Goal: Task Accomplishment & Management: Manage account settings

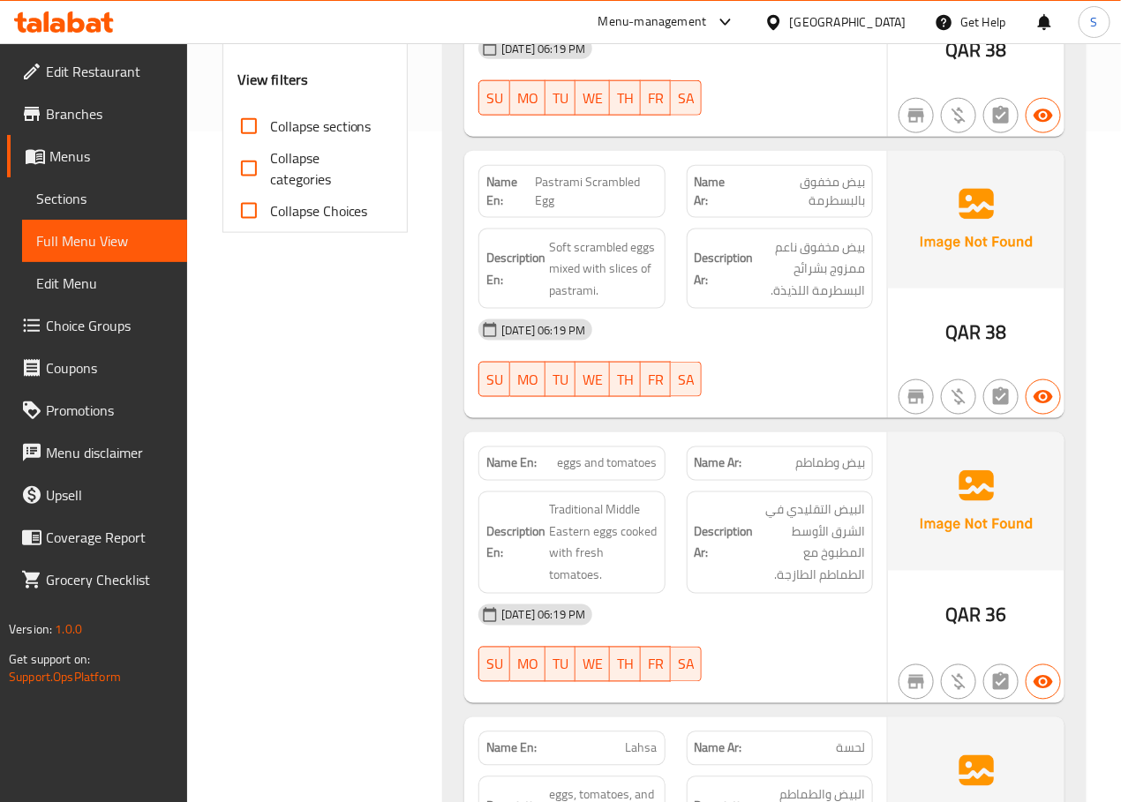
scroll to position [676, 0]
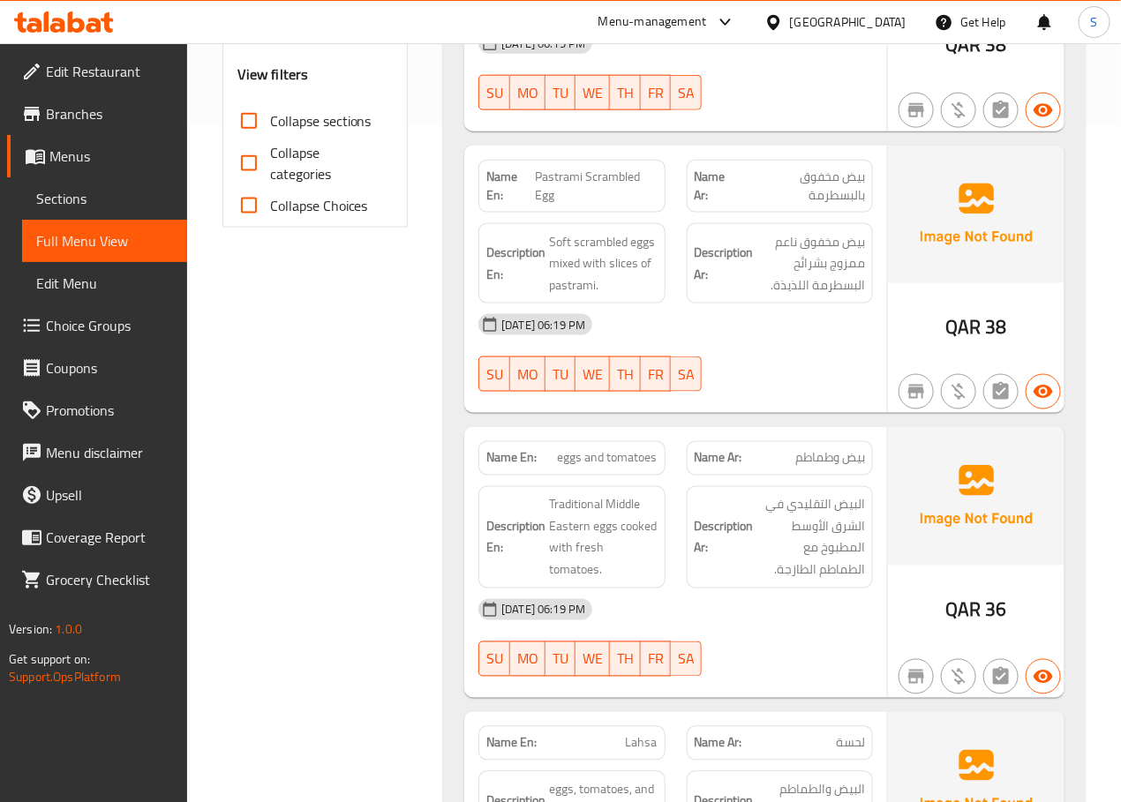
click at [602, 184] on span "Pastrami Scrambled Egg" at bounding box center [596, 186] width 123 height 37
copy span "Pastrami Scrambled Egg"
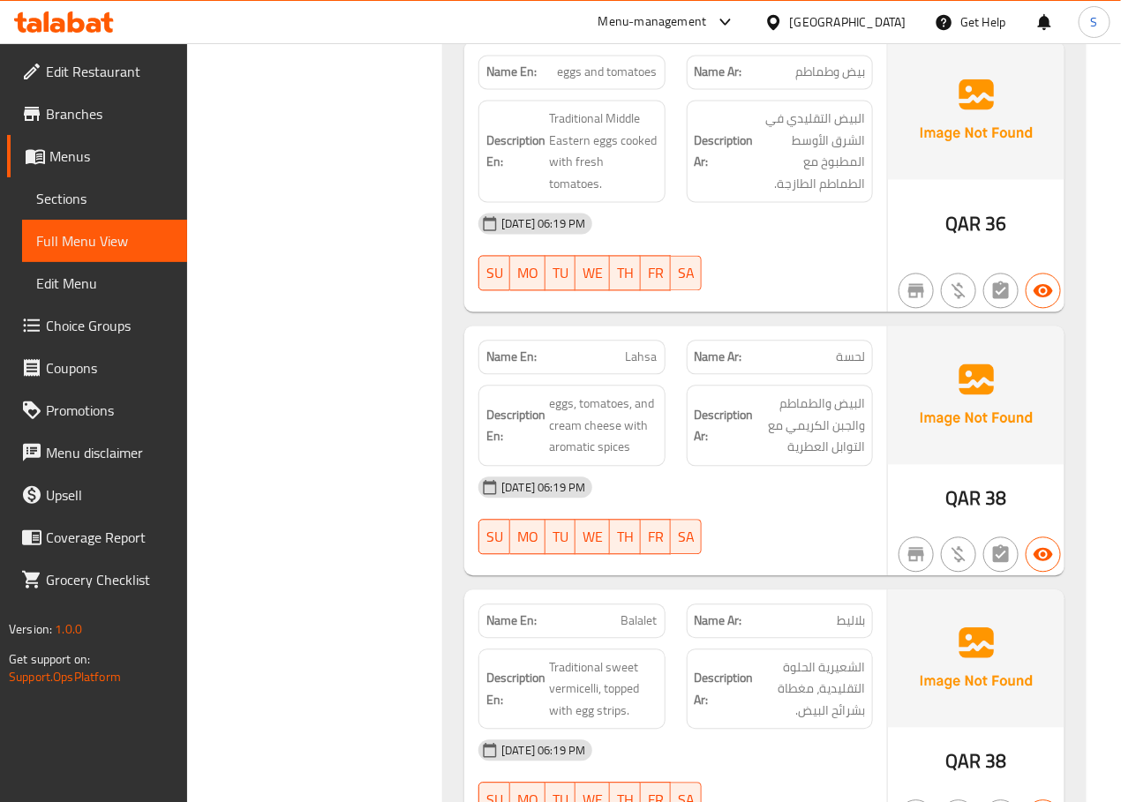
scroll to position [1065, 0]
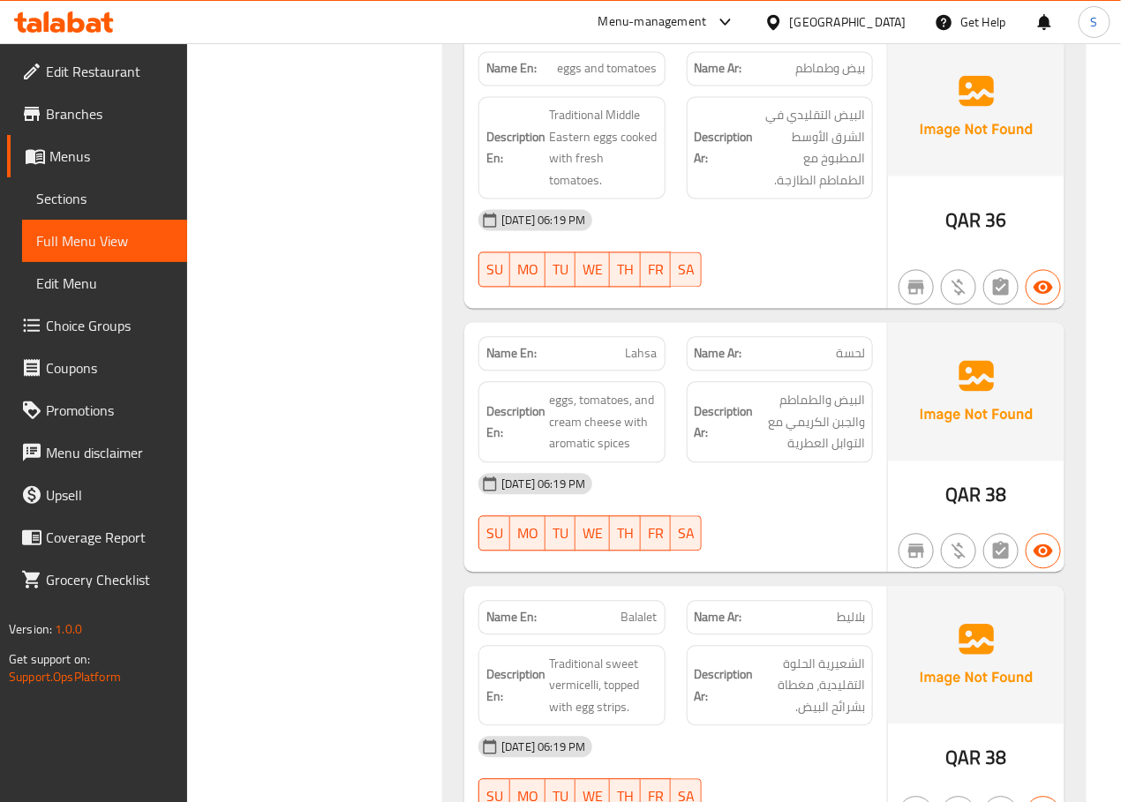
click at [618, 75] on span "eggs and tomatoes" at bounding box center [608, 69] width 100 height 19
copy span "eggs and tomatoes"
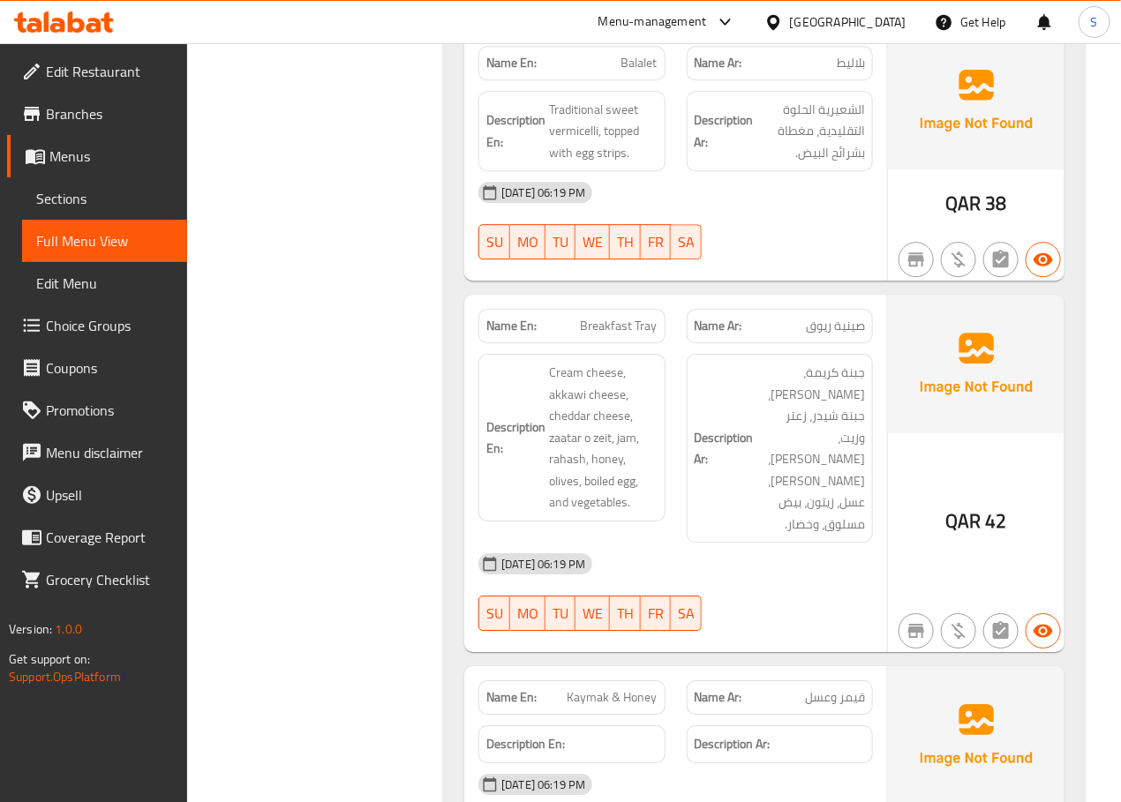
scroll to position [1618, 0]
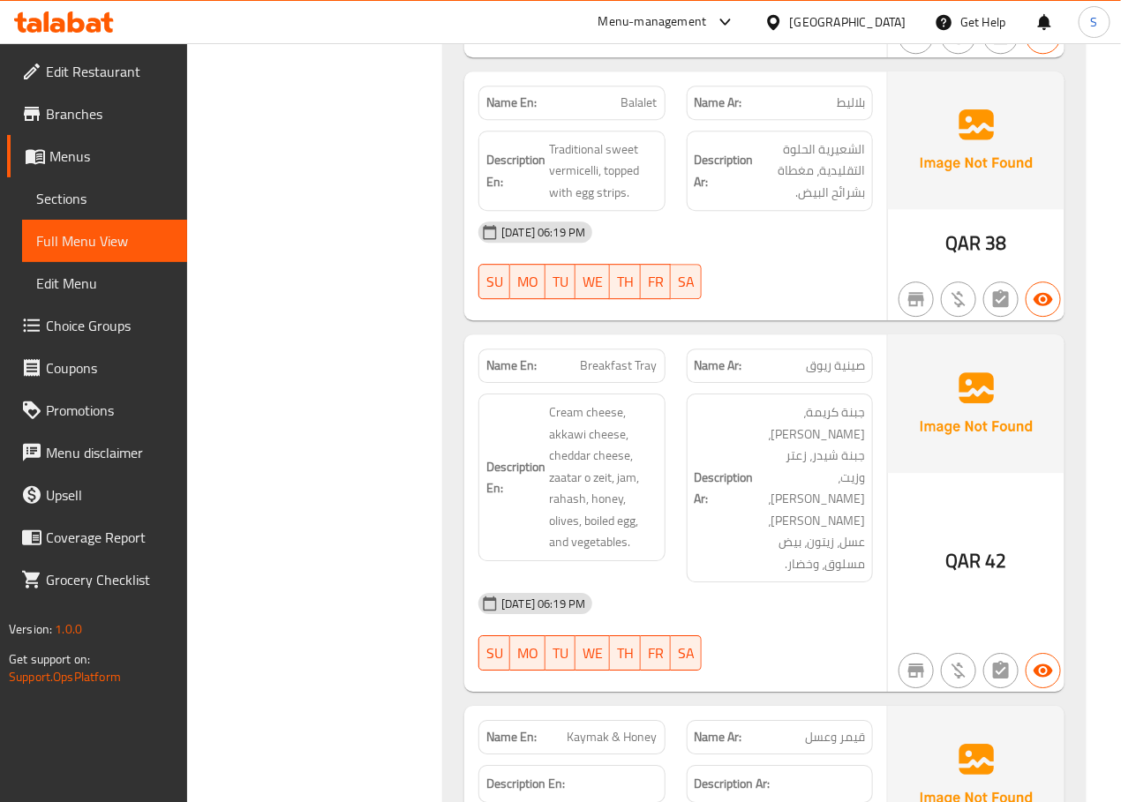
scroll to position [1583, 0]
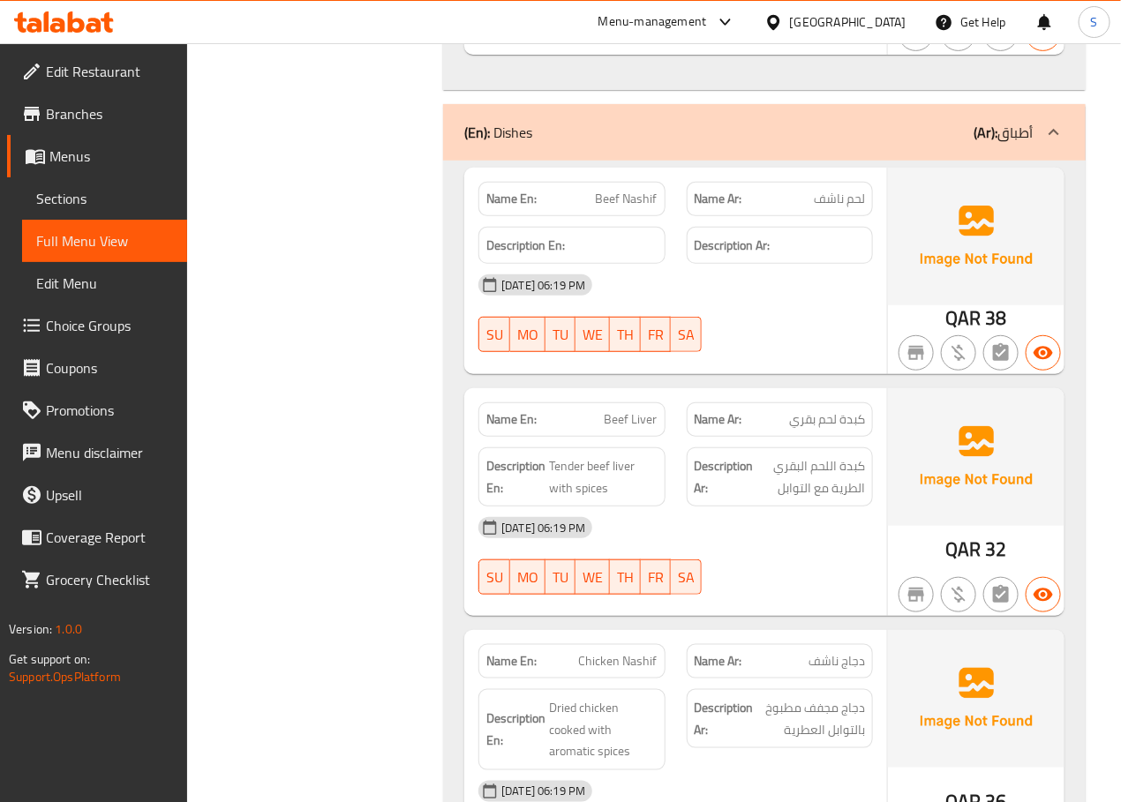
scroll to position [2436, 0]
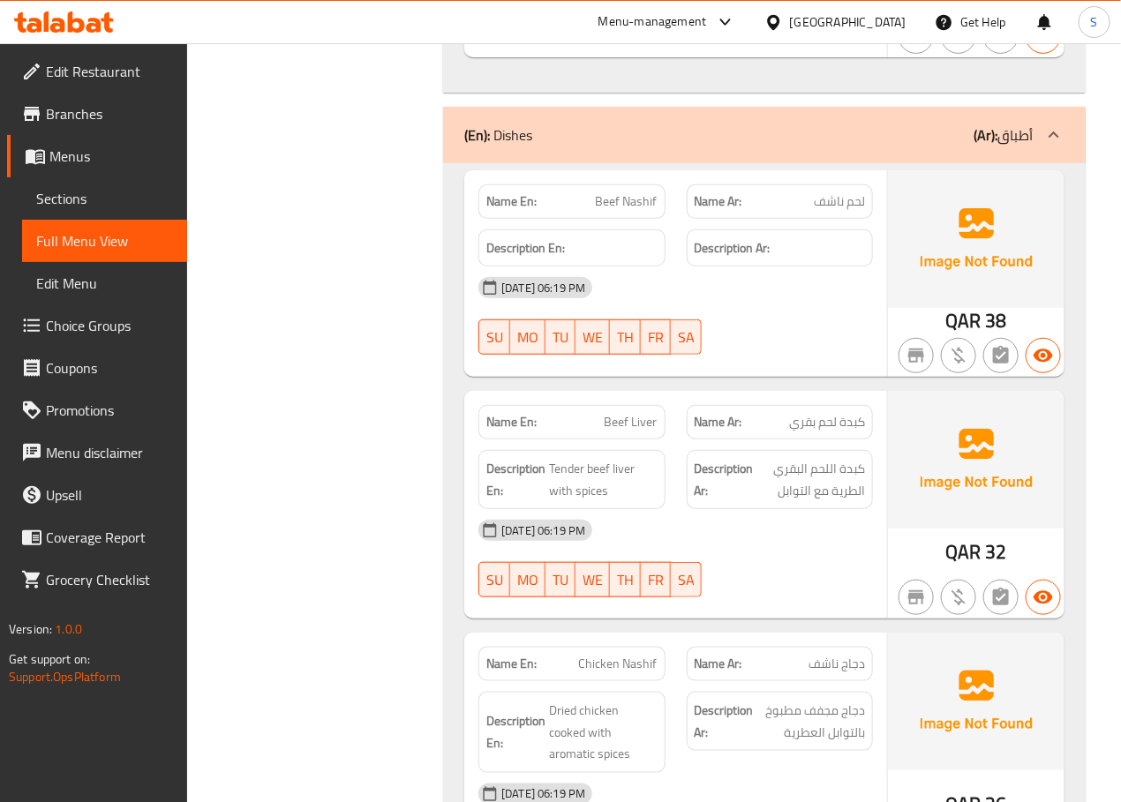
copy span "Beef Nashif"
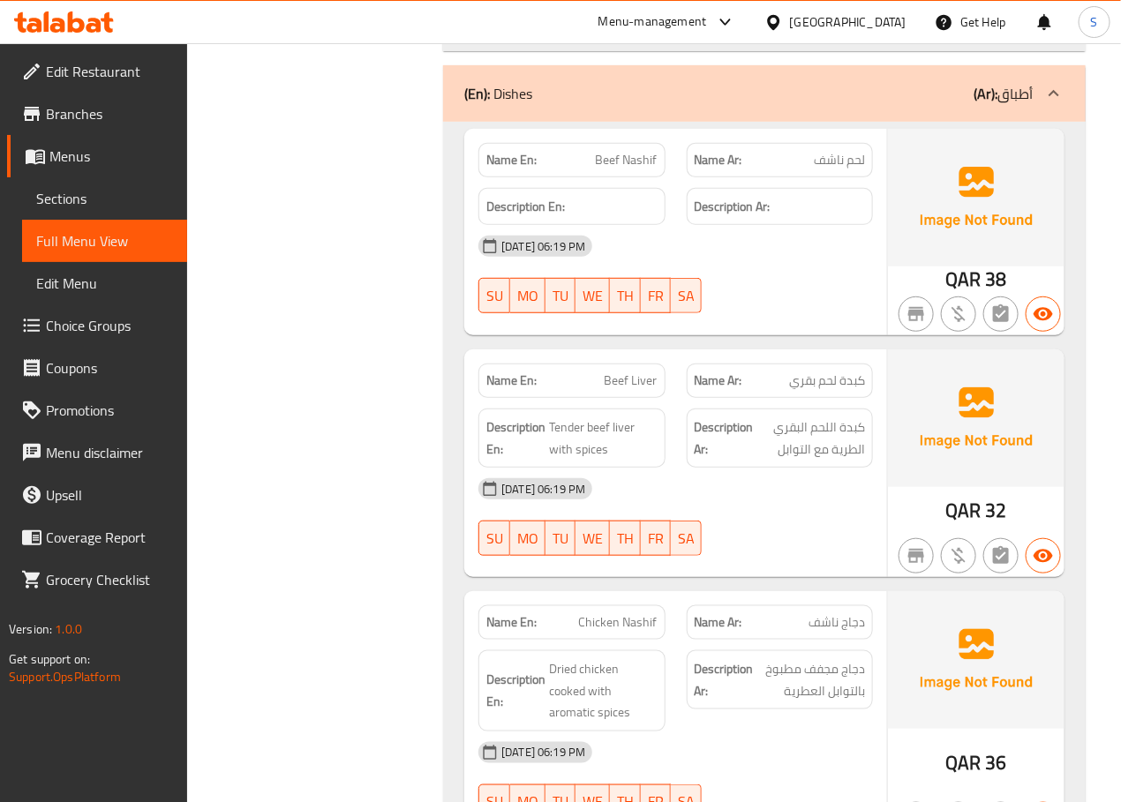
scroll to position [2479, 0]
copy span "Beef Liver"
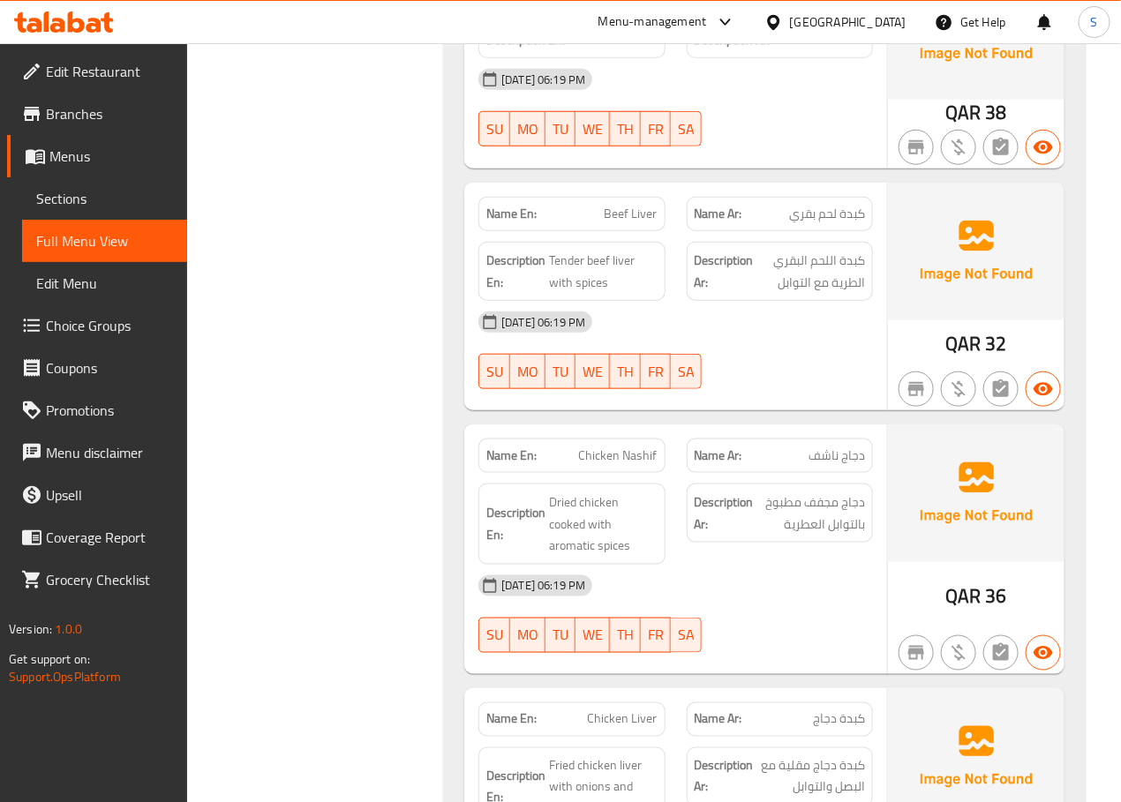
scroll to position [2645, 0]
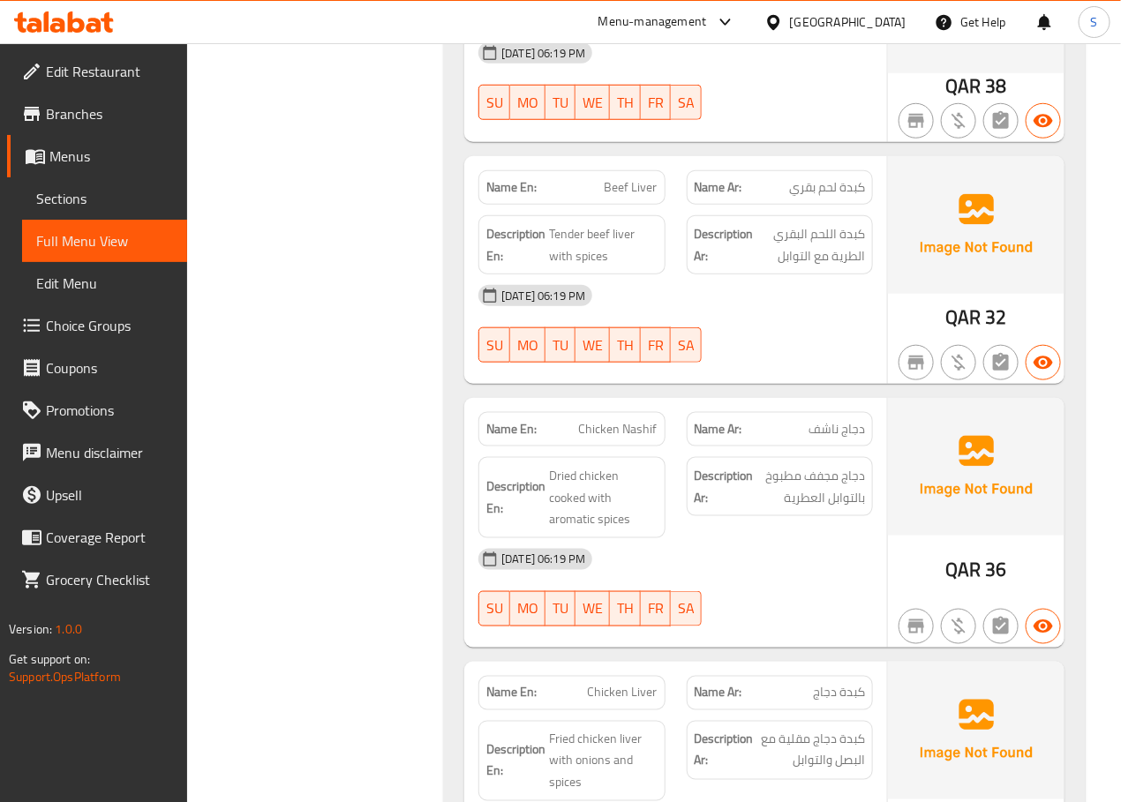
scroll to position [2709, 0]
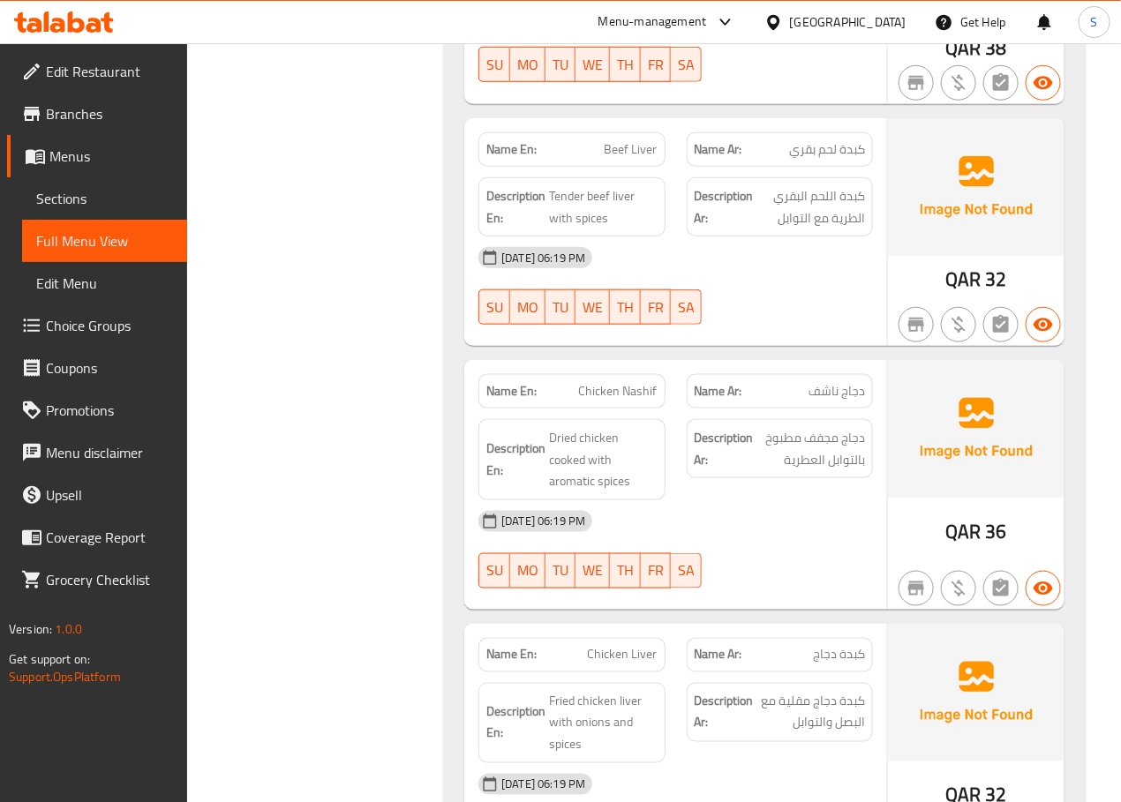
copy span "Chicken Nashif"
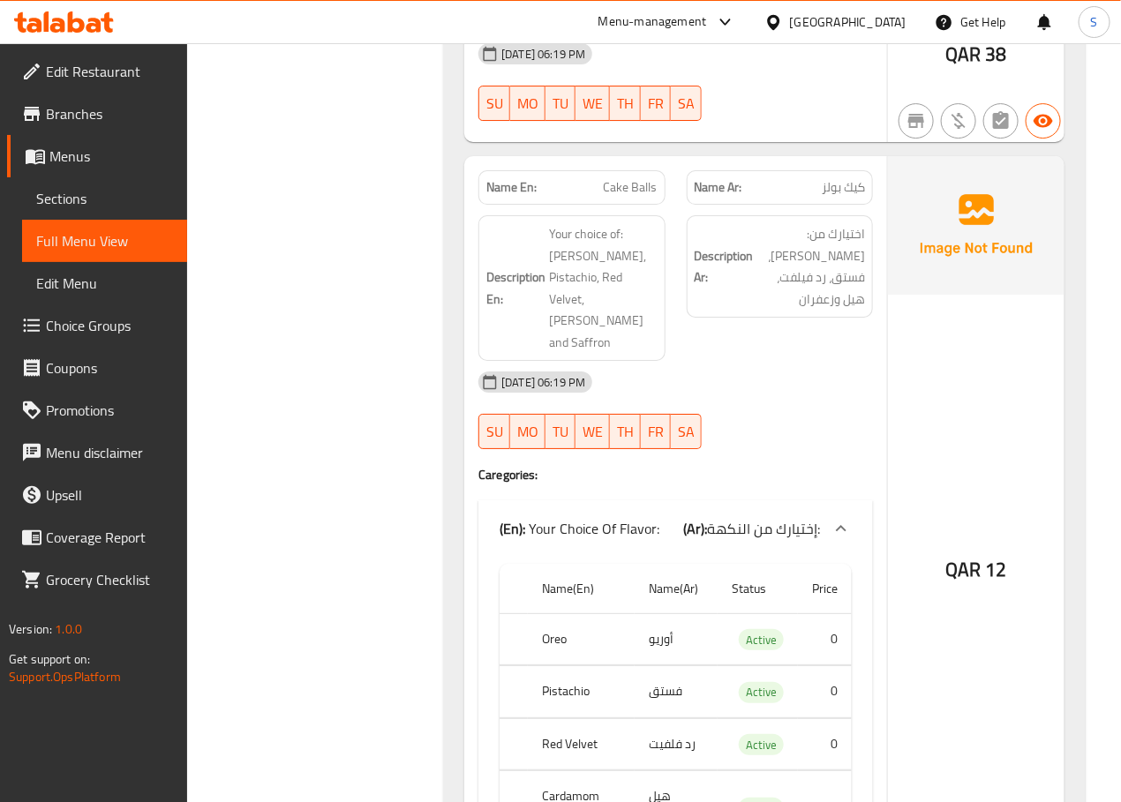
scroll to position [6487, 0]
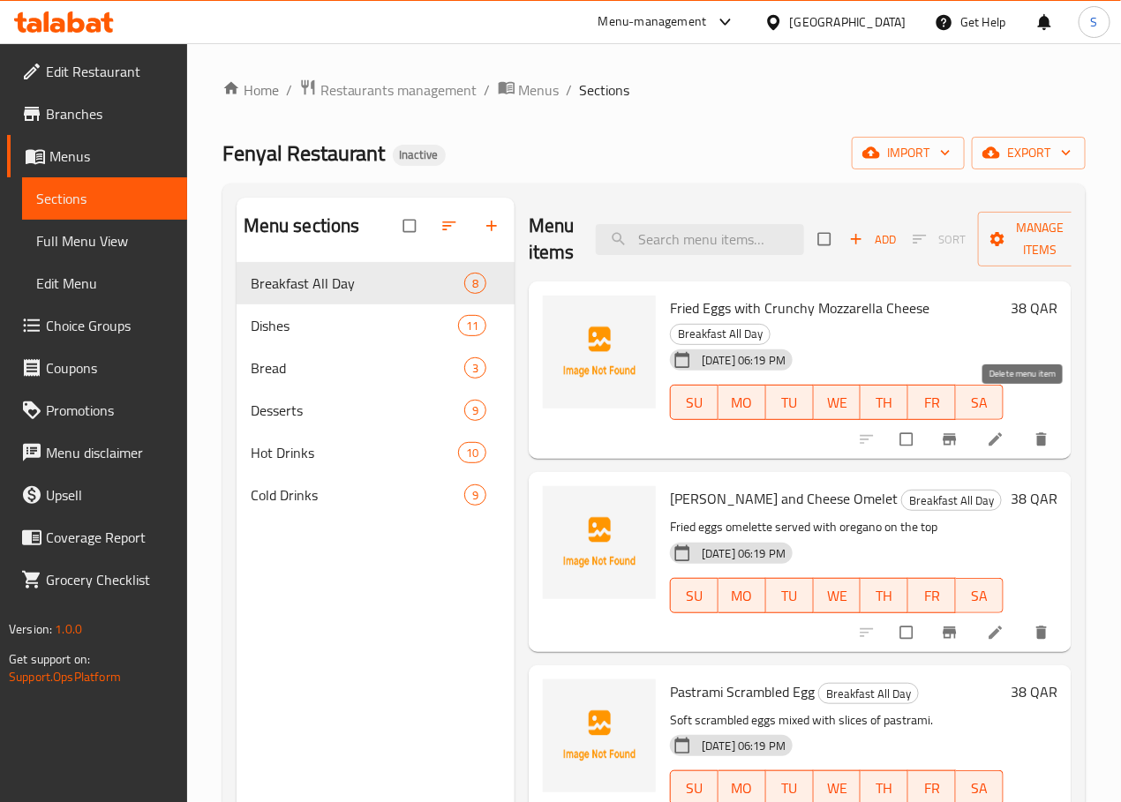
click at [1022, 420] on button "delete" at bounding box center [1043, 439] width 42 height 39
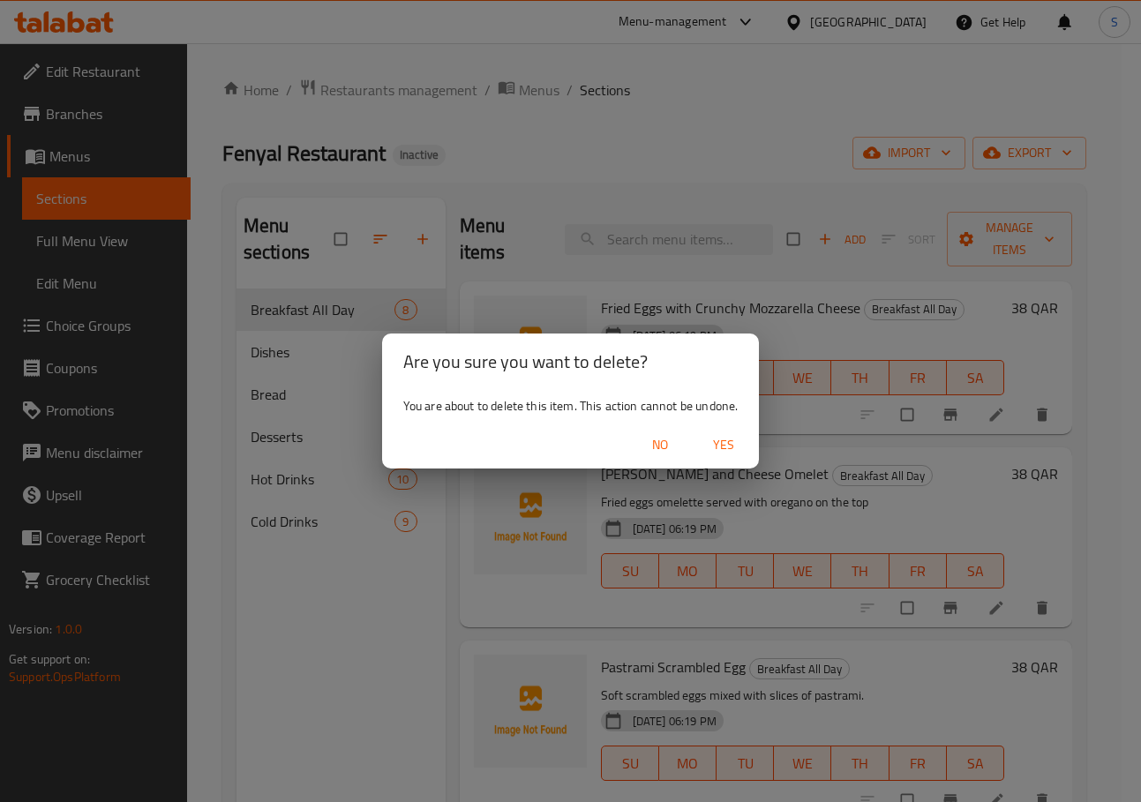
click at [721, 446] on span "Yes" at bounding box center [723, 445] width 42 height 22
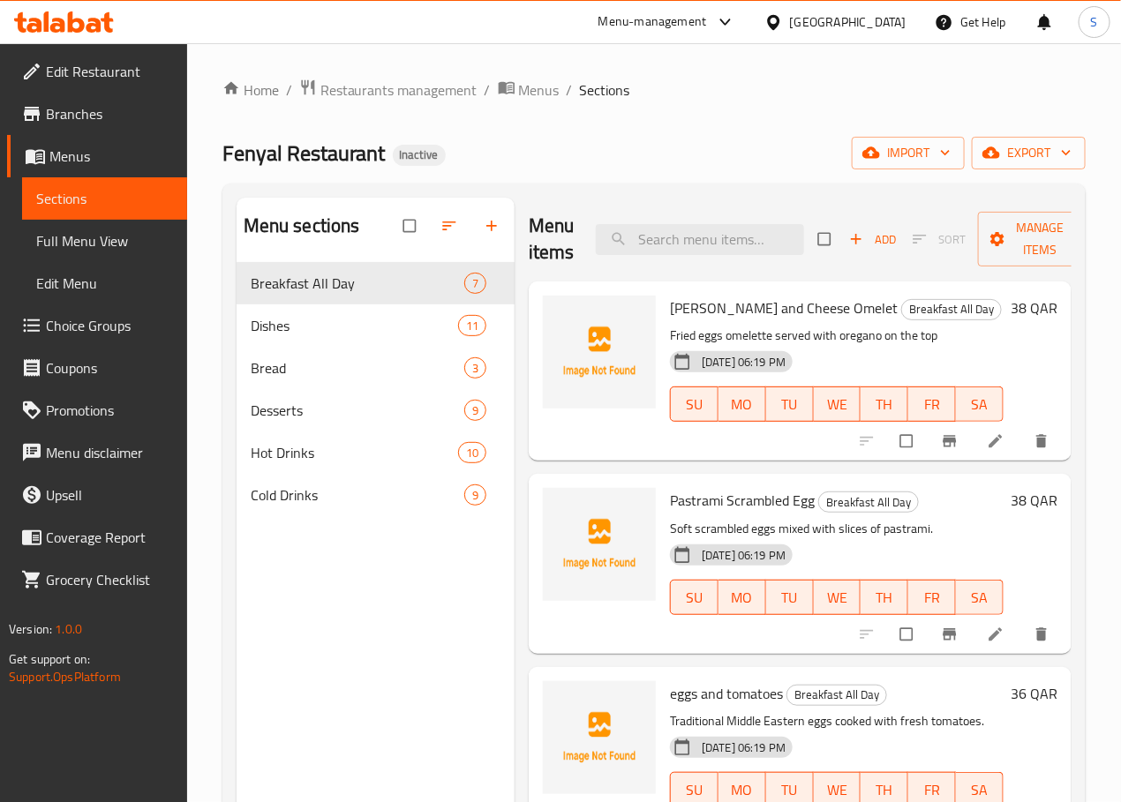
click at [544, 199] on div "Menu items Add Sort Manage items" at bounding box center [800, 240] width 543 height 84
click at [612, 250] on input "search" at bounding box center [700, 239] width 208 height 31
paste input "Pastrami Scrambled Egg"
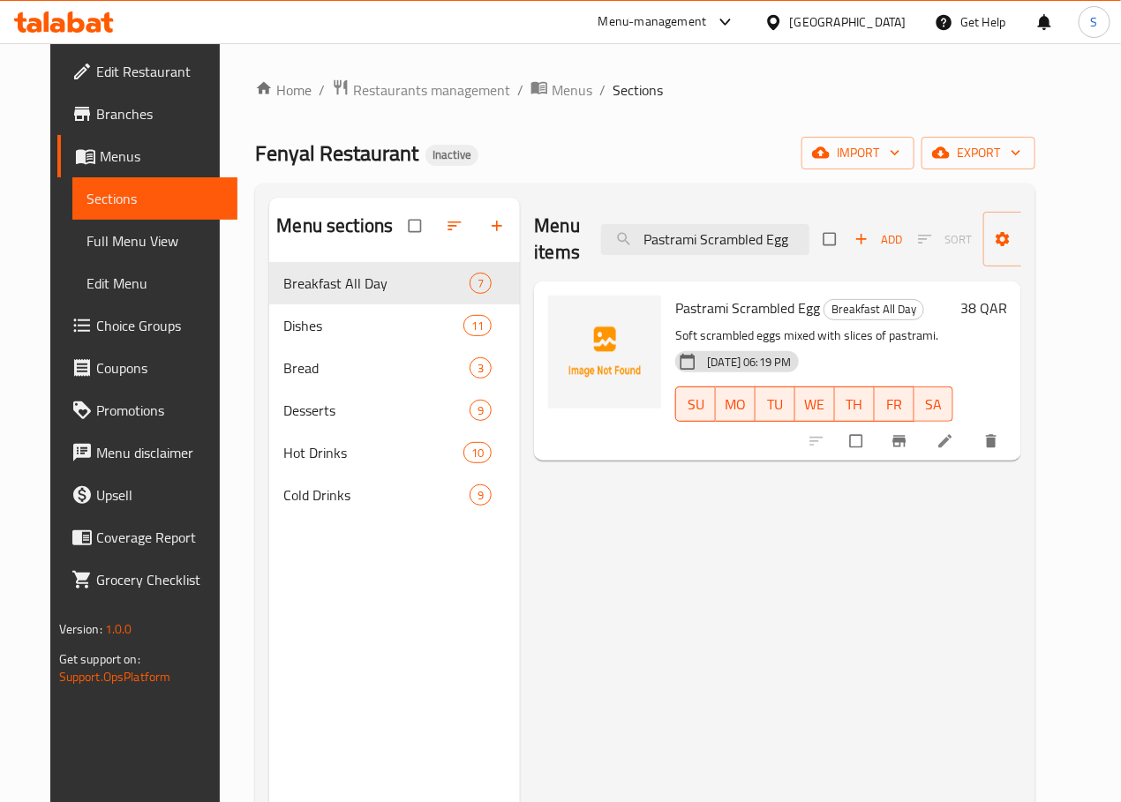
type input "Pastrami Scrambled Egg"
click at [972, 440] on li at bounding box center [946, 441] width 49 height 28
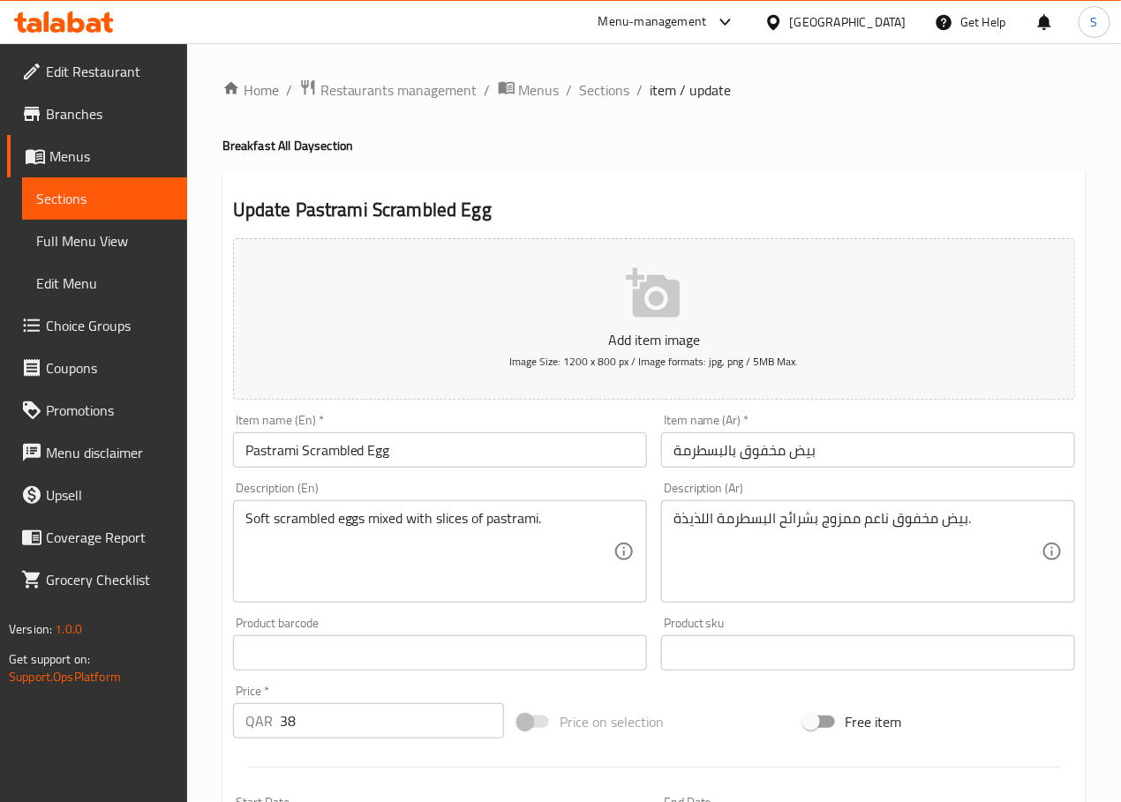
click at [874, 522] on textarea "بيض مخفوق ناعم ممزوج بشرائح البسطرمة اللذيذة." at bounding box center [857, 552] width 368 height 84
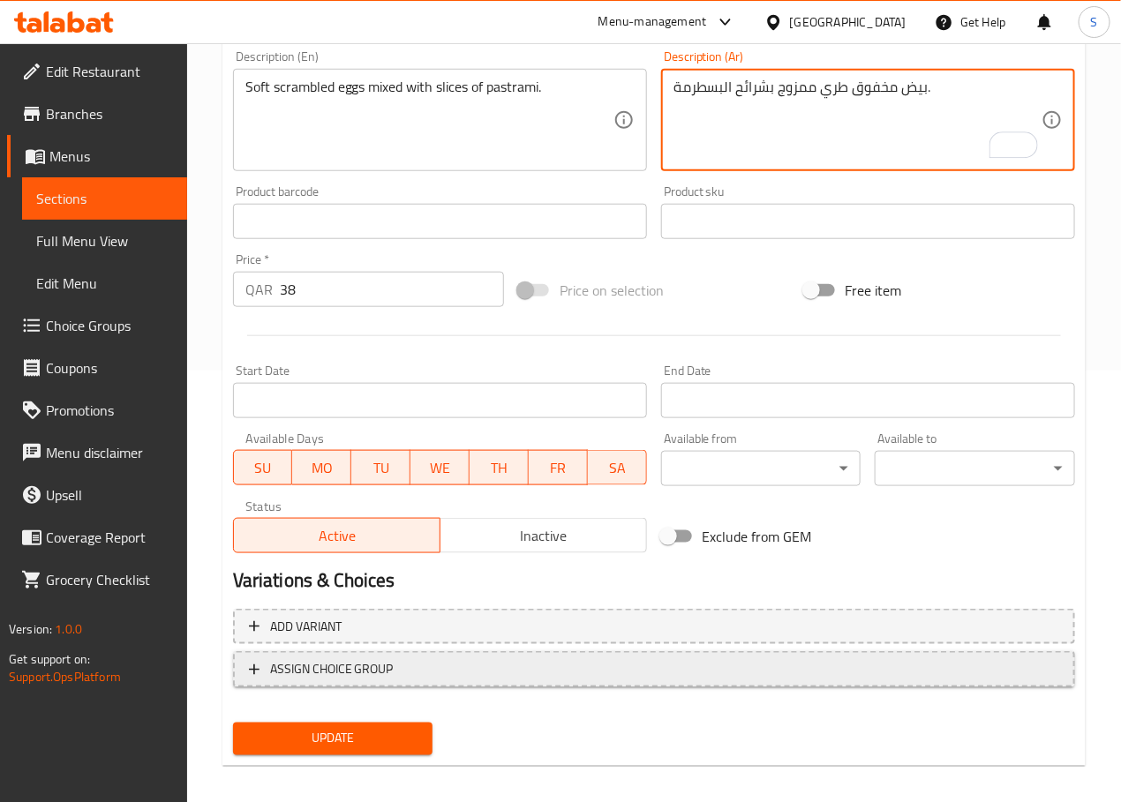
scroll to position [443, 0]
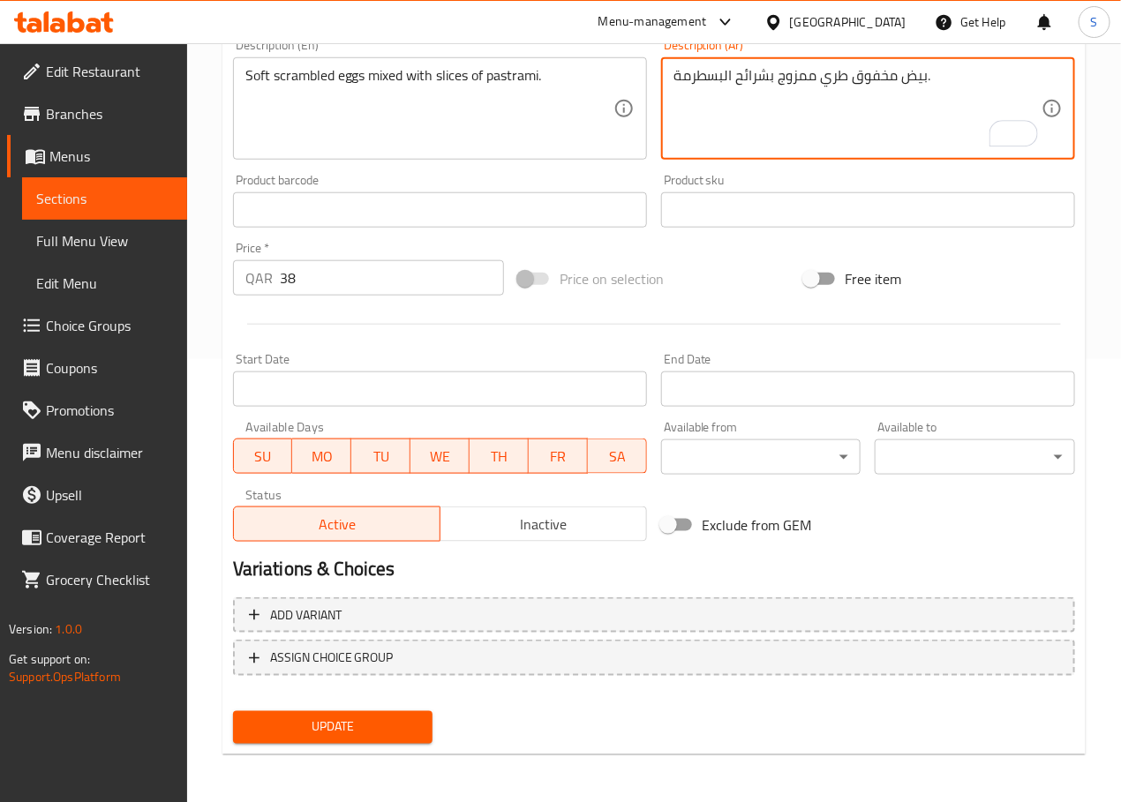
type textarea "بيض مخفوق طري ممزوج بشرائح البسطرمة."
click at [350, 737] on button "Update" at bounding box center [333, 727] width 200 height 33
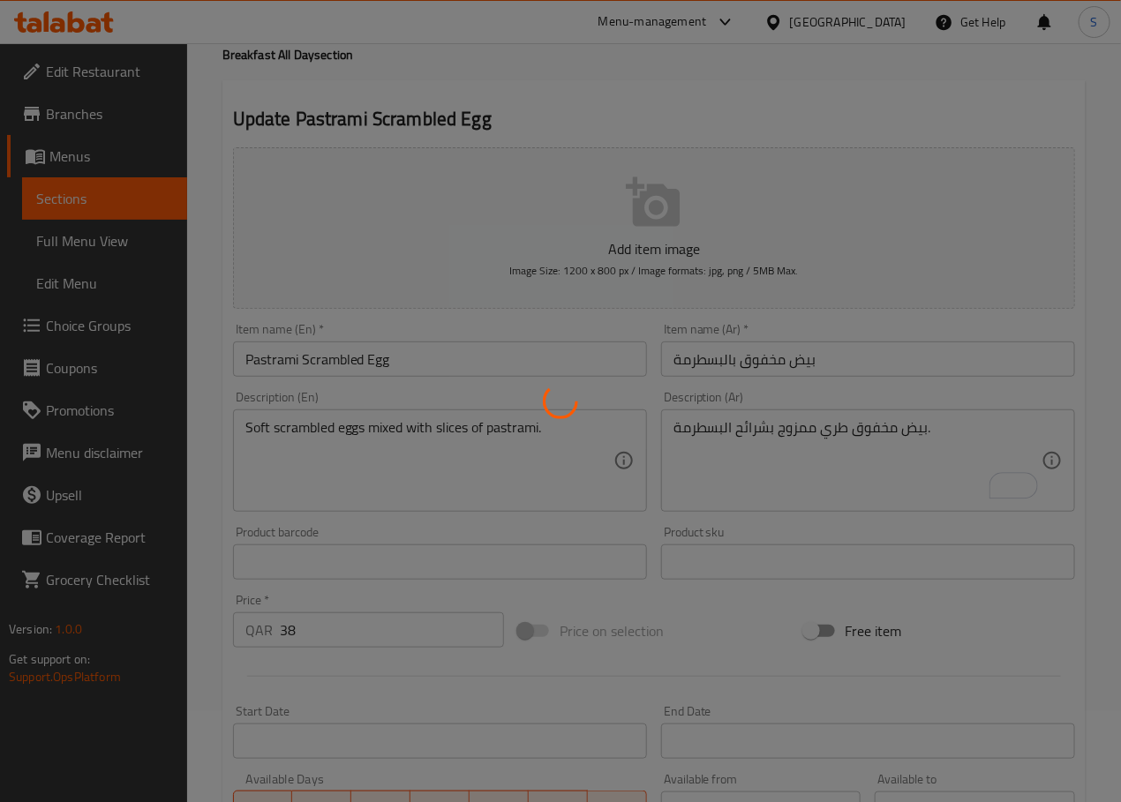
scroll to position [0, 0]
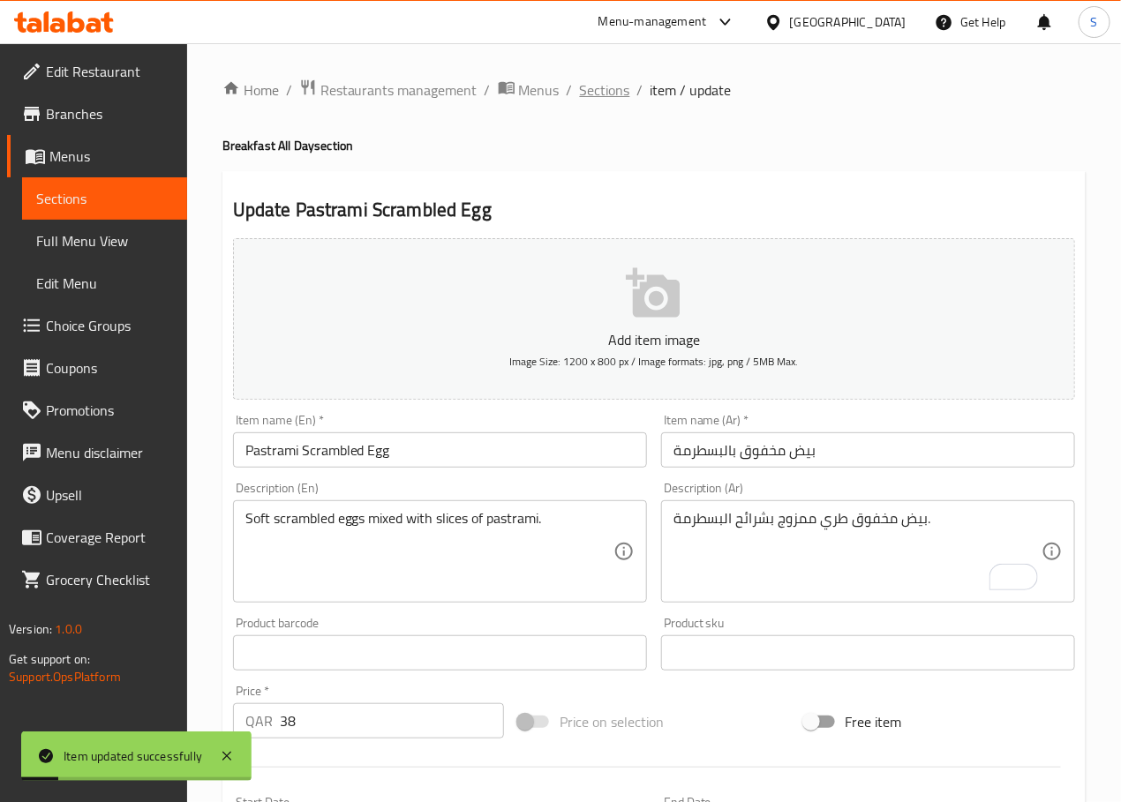
click at [601, 90] on span "Sections" at bounding box center [605, 89] width 50 height 21
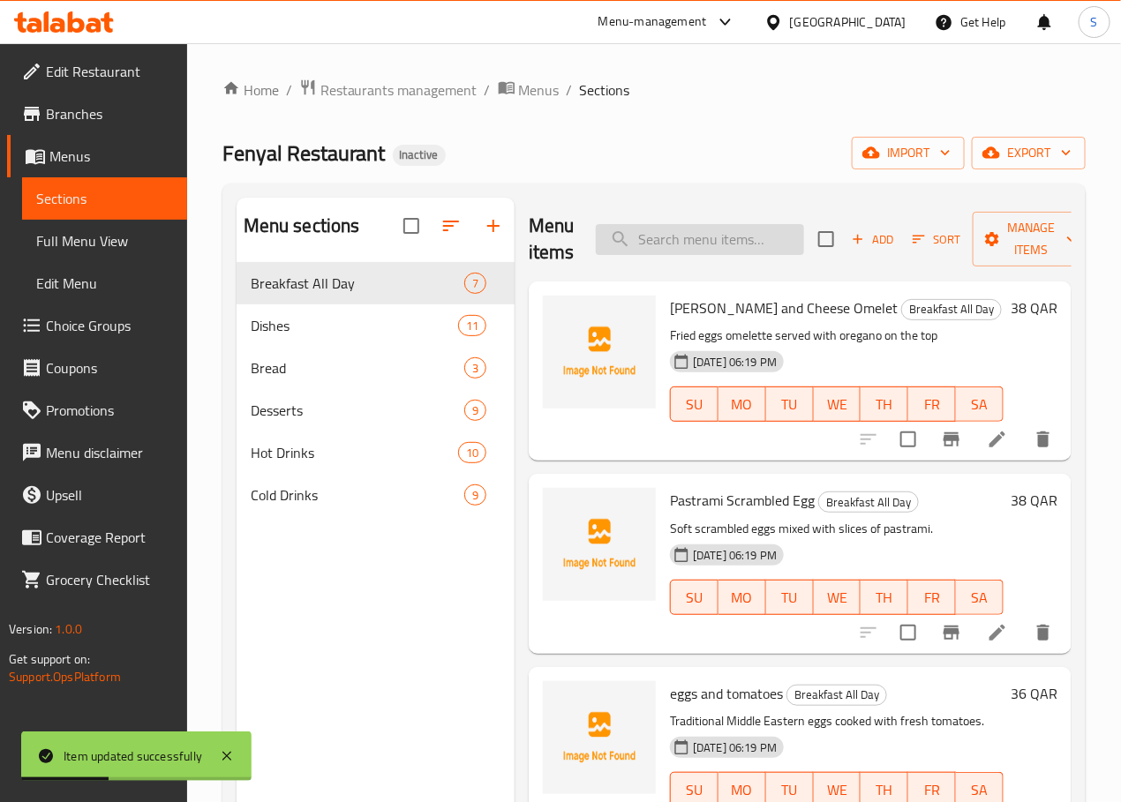
click at [671, 231] on input "search" at bounding box center [700, 239] width 208 height 31
paste input "eggs and tomatoes"
type input "eggs and tomatoes"
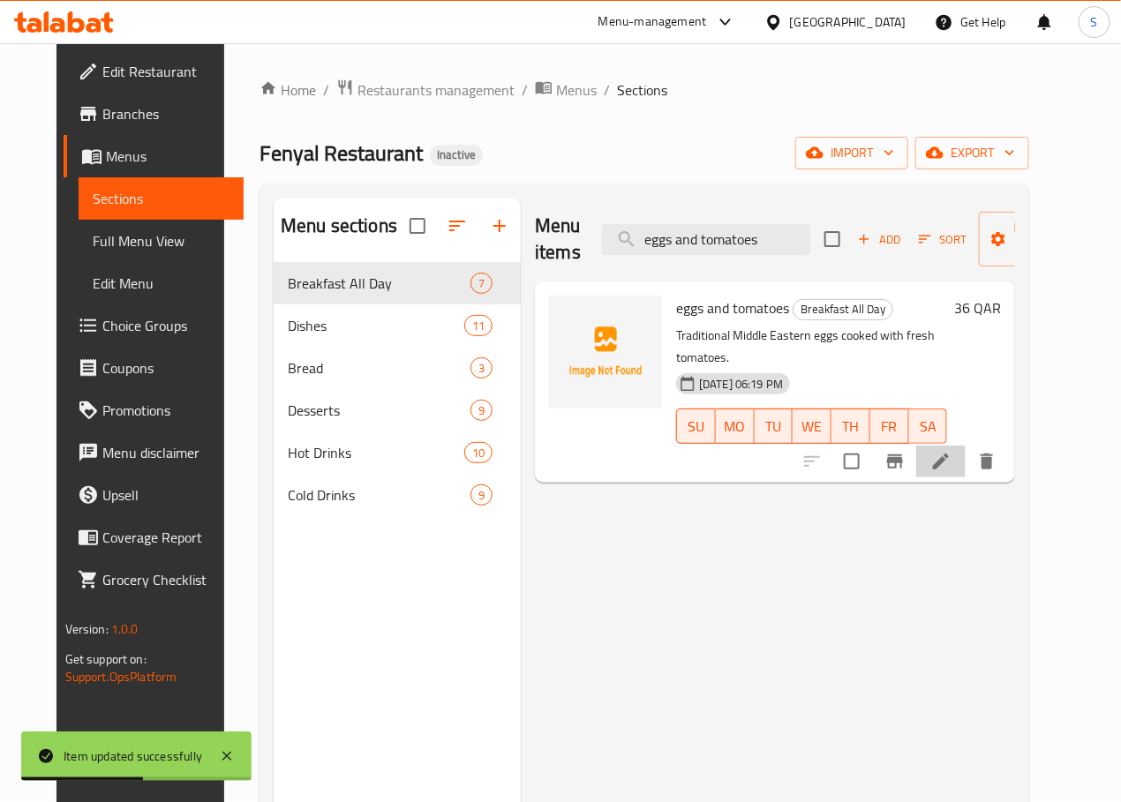
click at [951, 451] on icon at bounding box center [940, 461] width 21 height 21
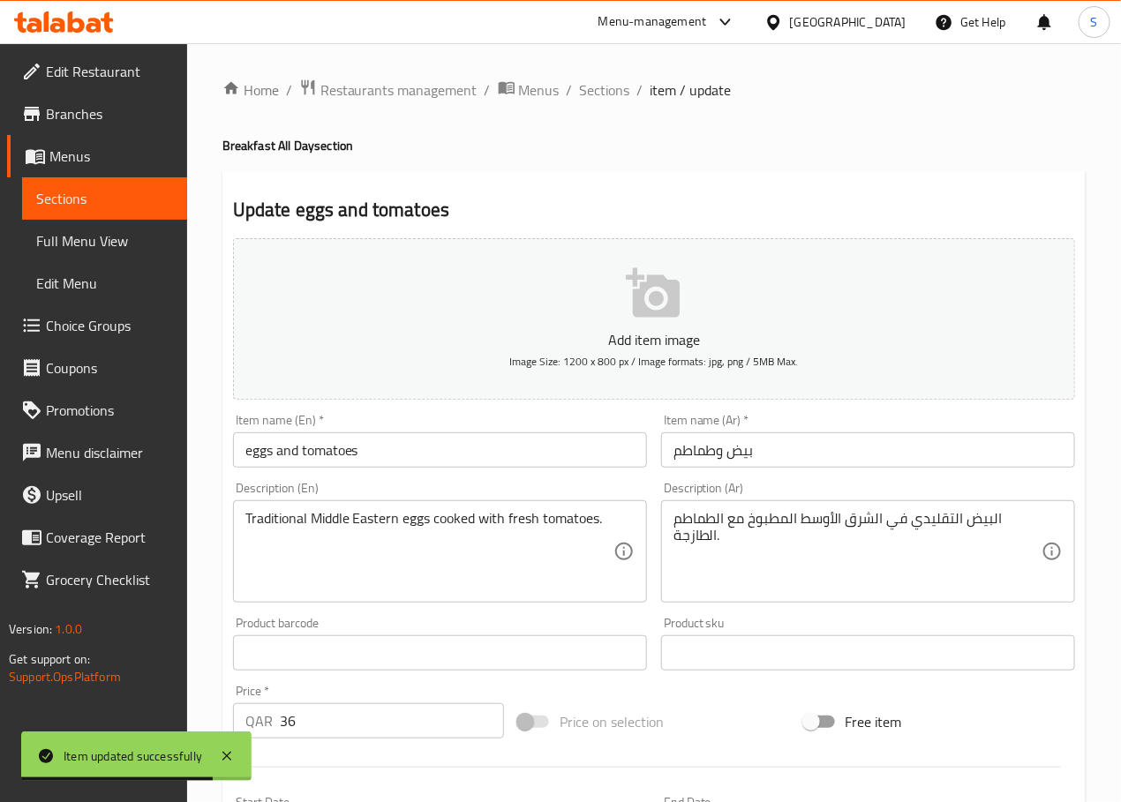
click at [311, 448] on input "eggs and tomatoes" at bounding box center [440, 449] width 414 height 35
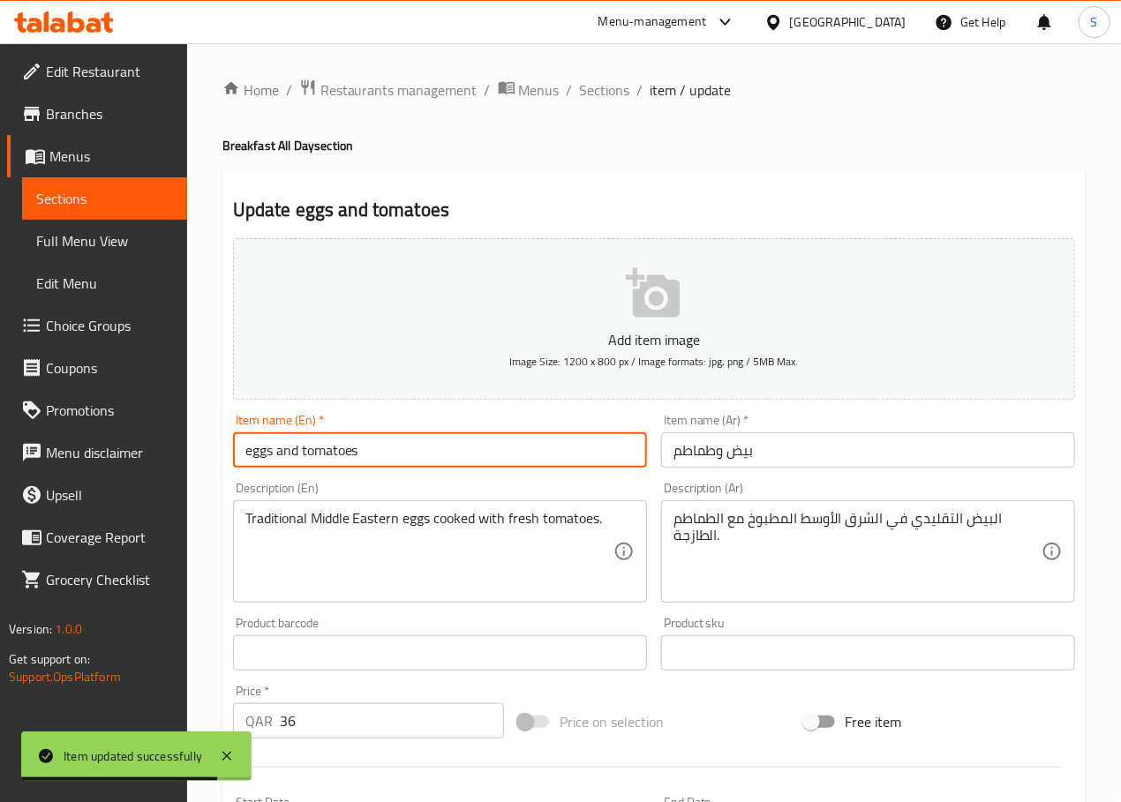
click at [311, 448] on input "eggs and tomatoes" at bounding box center [440, 449] width 414 height 35
paste input "BAIT O TOMAT"
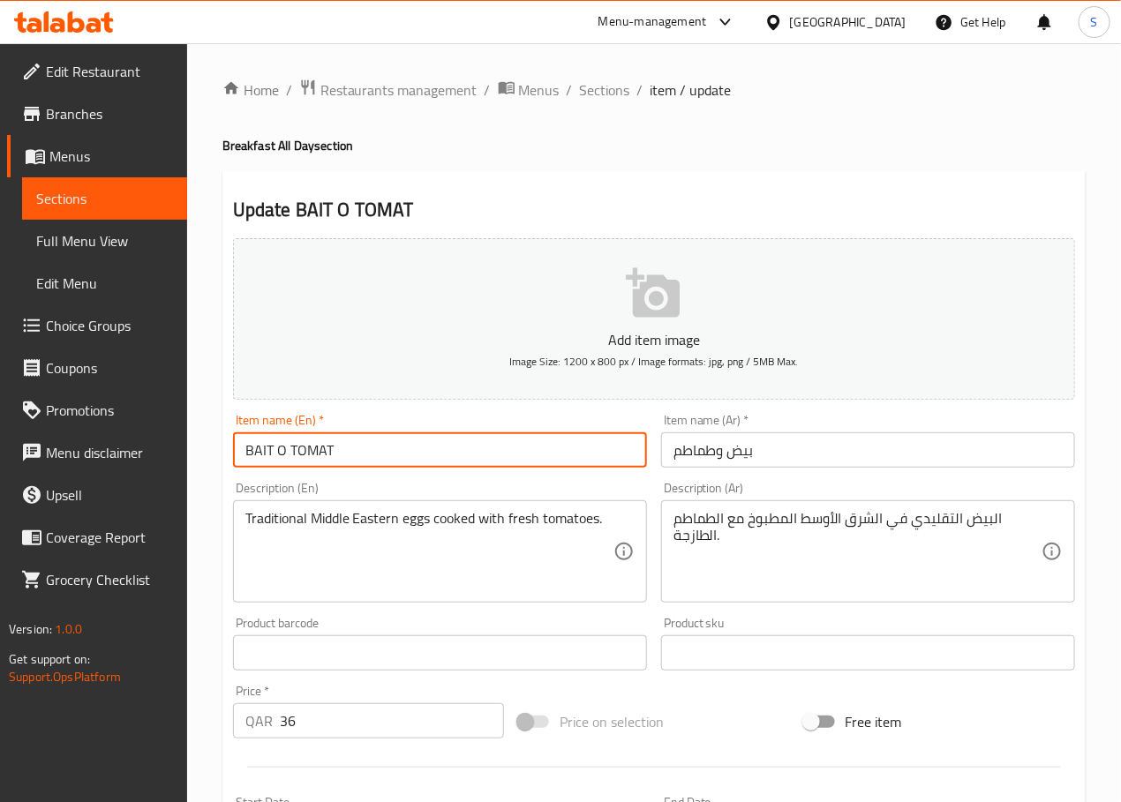
type input "BAIT O TOMAT"
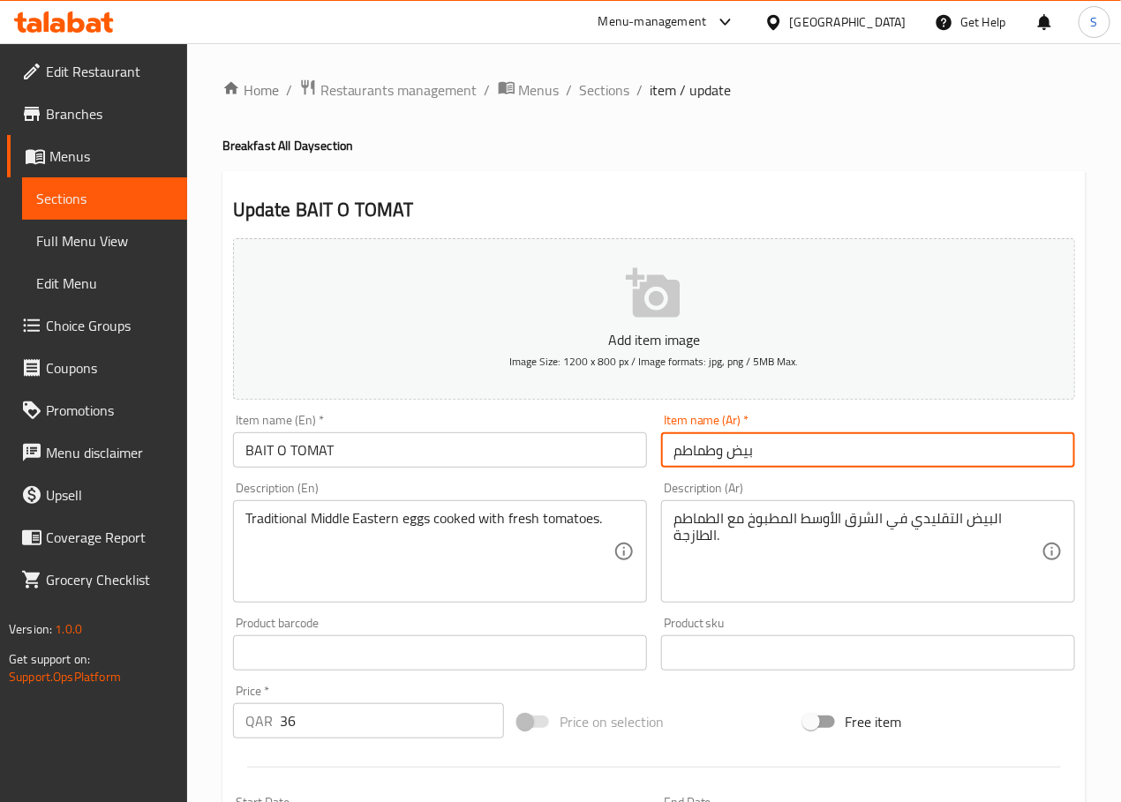
drag, startPoint x: 681, startPoint y: 455, endPoint x: 662, endPoint y: 456, distance: 19.4
click at [662, 456] on input "بيض وطماطم" at bounding box center [868, 449] width 414 height 35
type input "بيض وطماط"
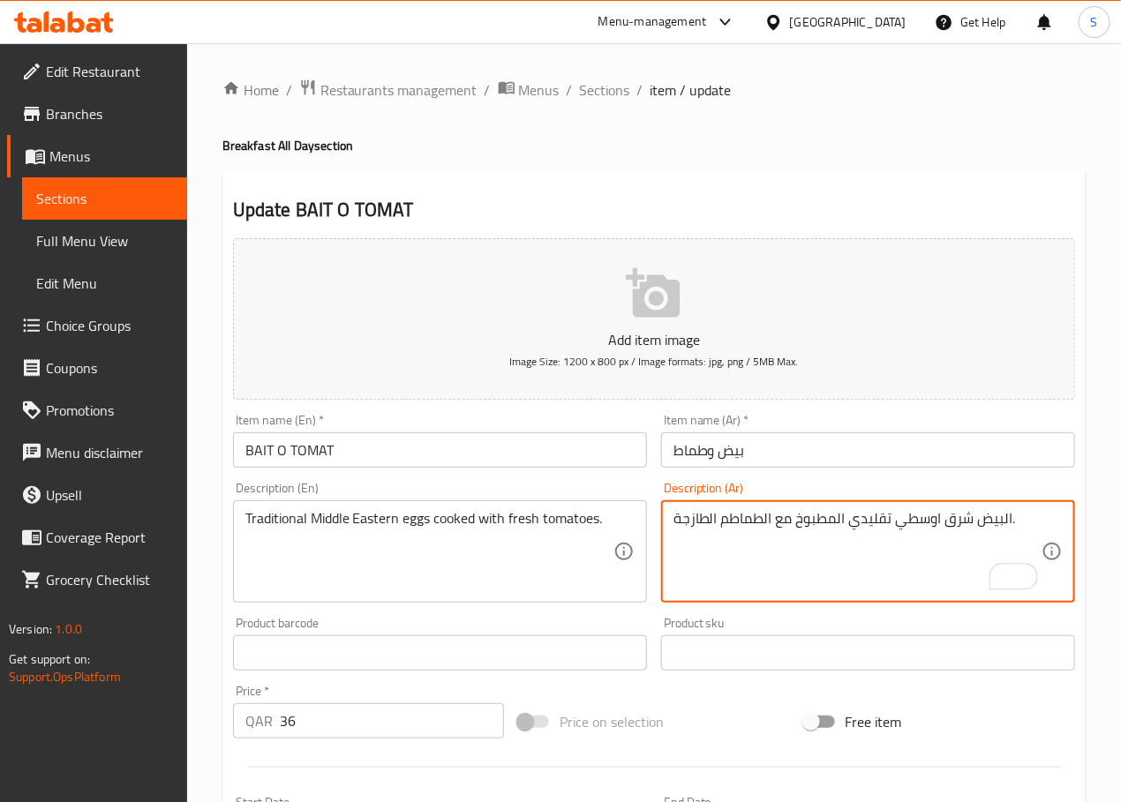
type textarea "البيض شرق اوسطي تقليدي المطبوخ مع الطماطم الطازجة."
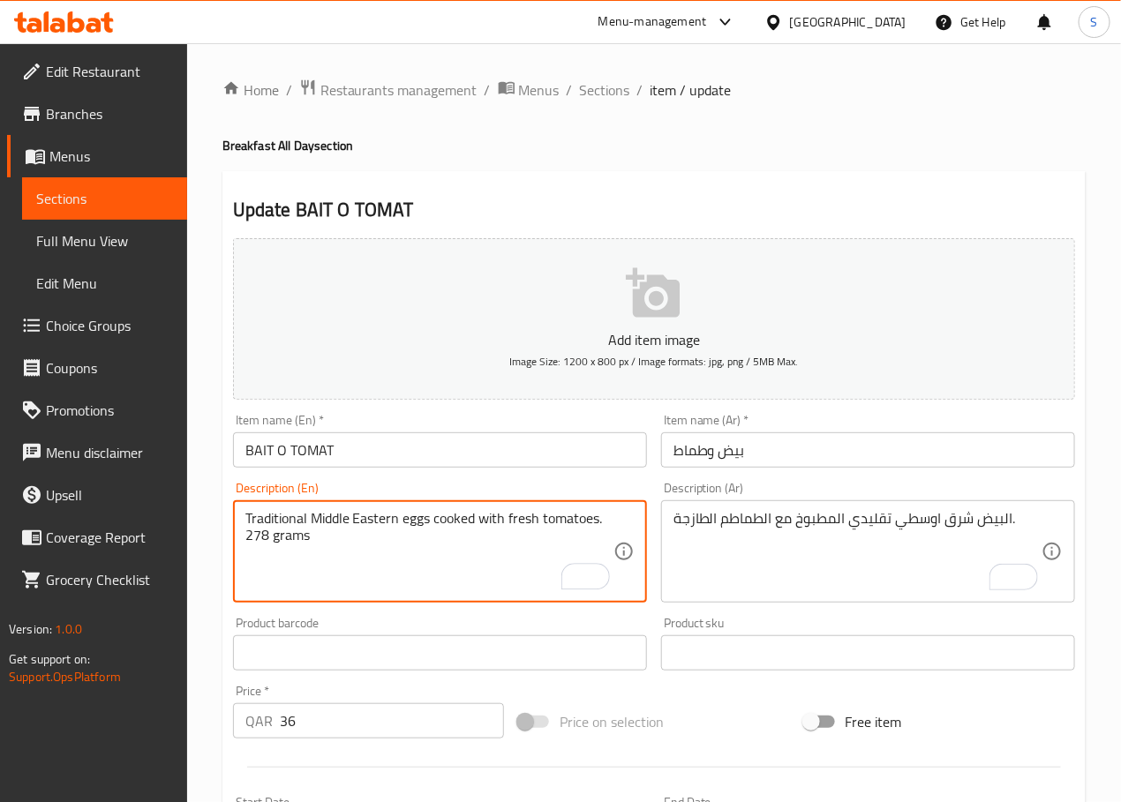
type textarea "Traditional Middle Eastern eggs cooked with fresh tomatoes. 278 grams"
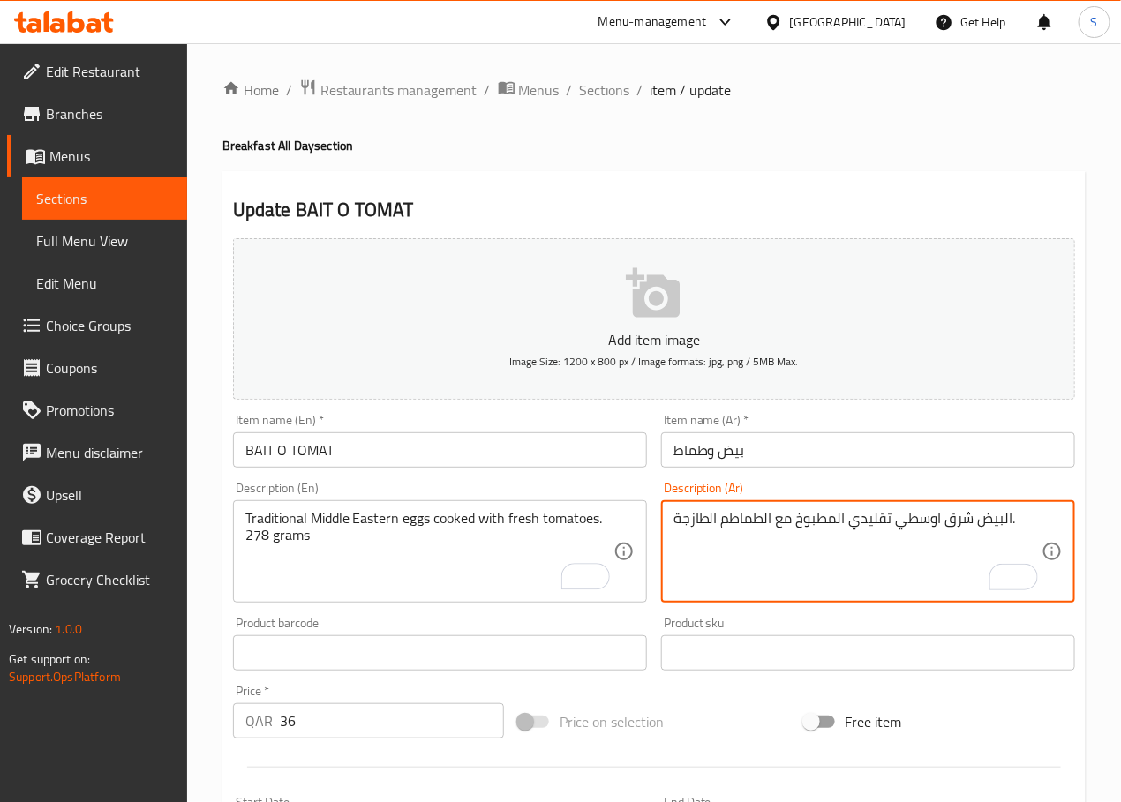
click at [705, 520] on textarea "البيض شرق اوسطي تقليدي المطبوخ مع الطماطم الطازجة." at bounding box center [857, 552] width 368 height 84
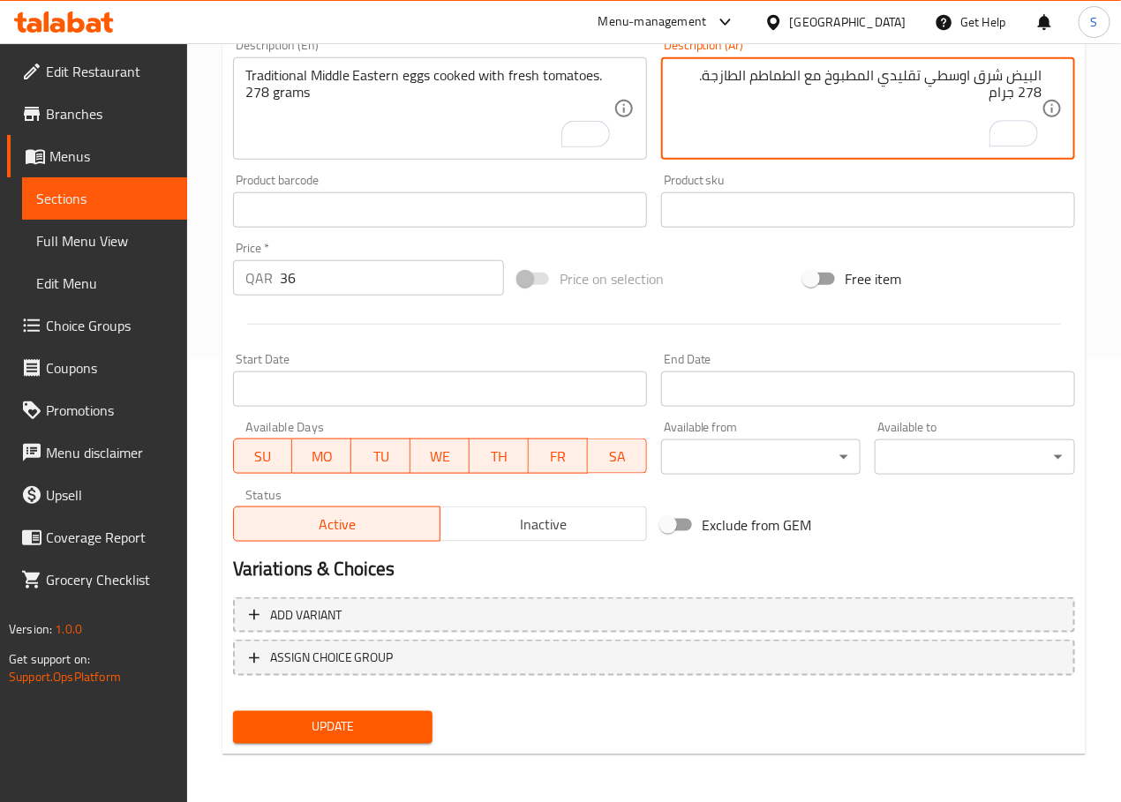
type textarea "البيض شرق اوسطي تقليدي المطبوخ مع الطماطم الطازجة. 278 جرام"
click at [357, 724] on span "Update" at bounding box center [333, 728] width 172 height 22
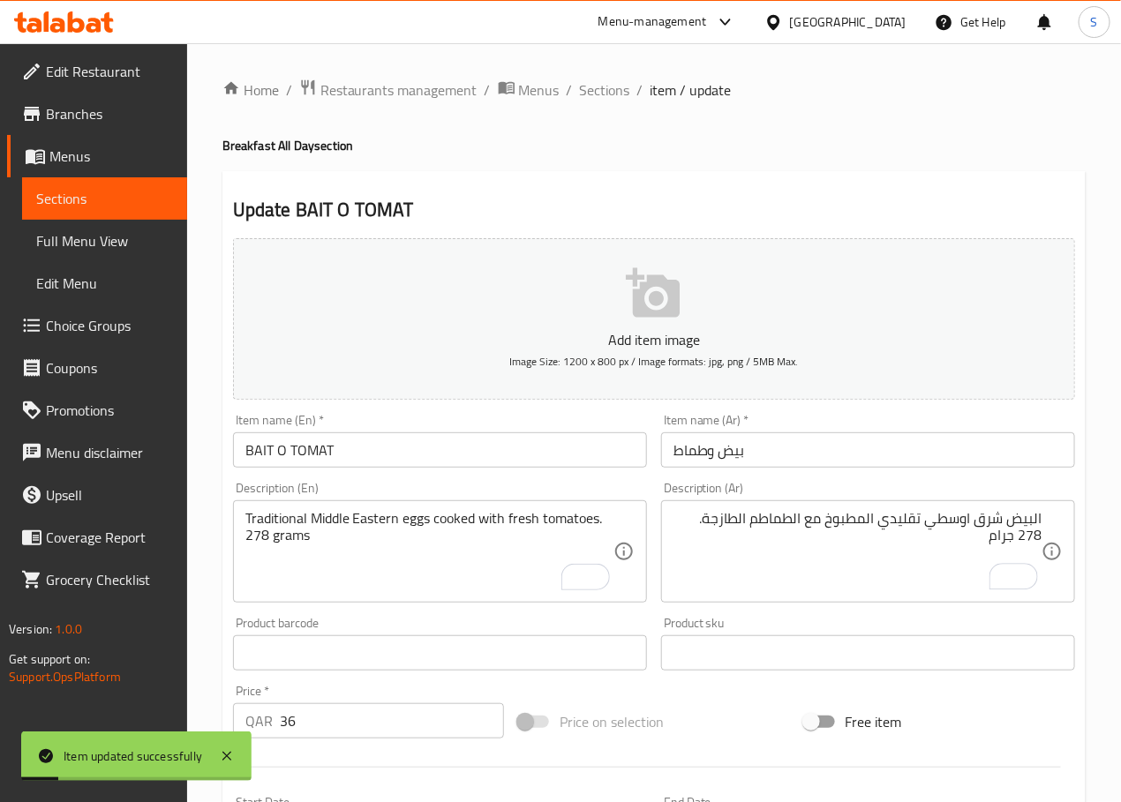
click at [594, 87] on span "Sections" at bounding box center [605, 89] width 50 height 21
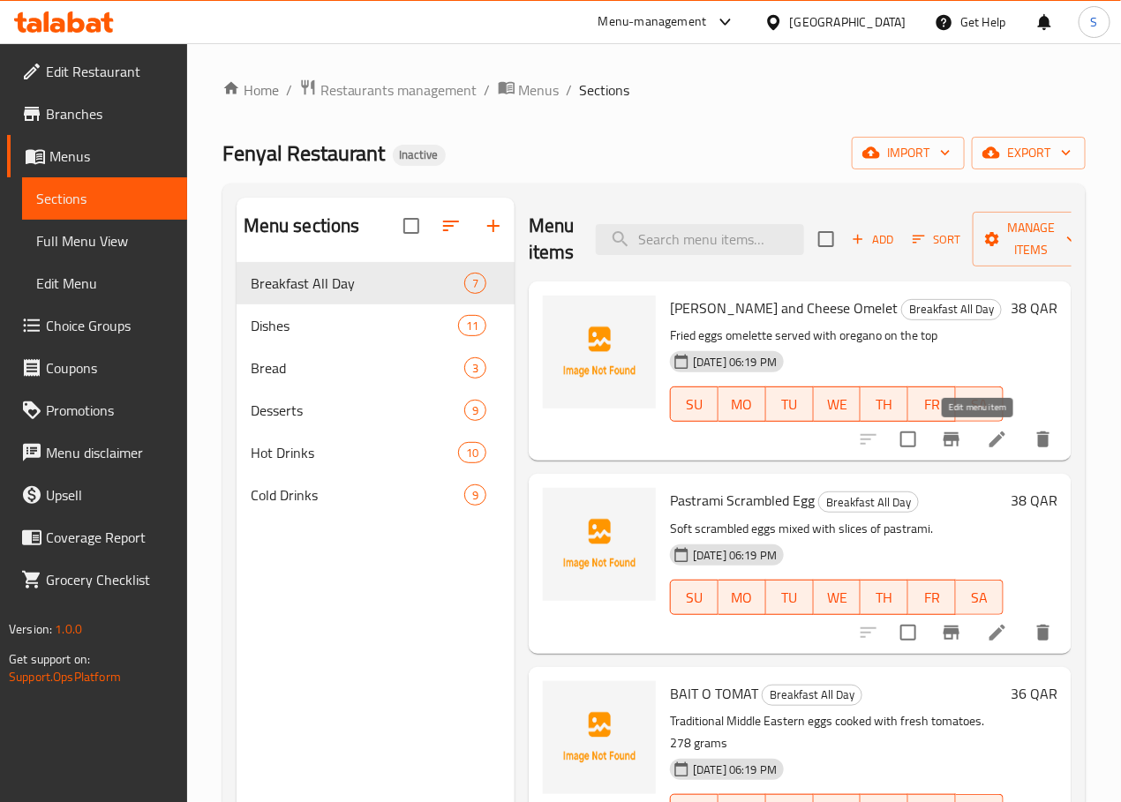
click at [987, 431] on icon at bounding box center [997, 439] width 21 height 21
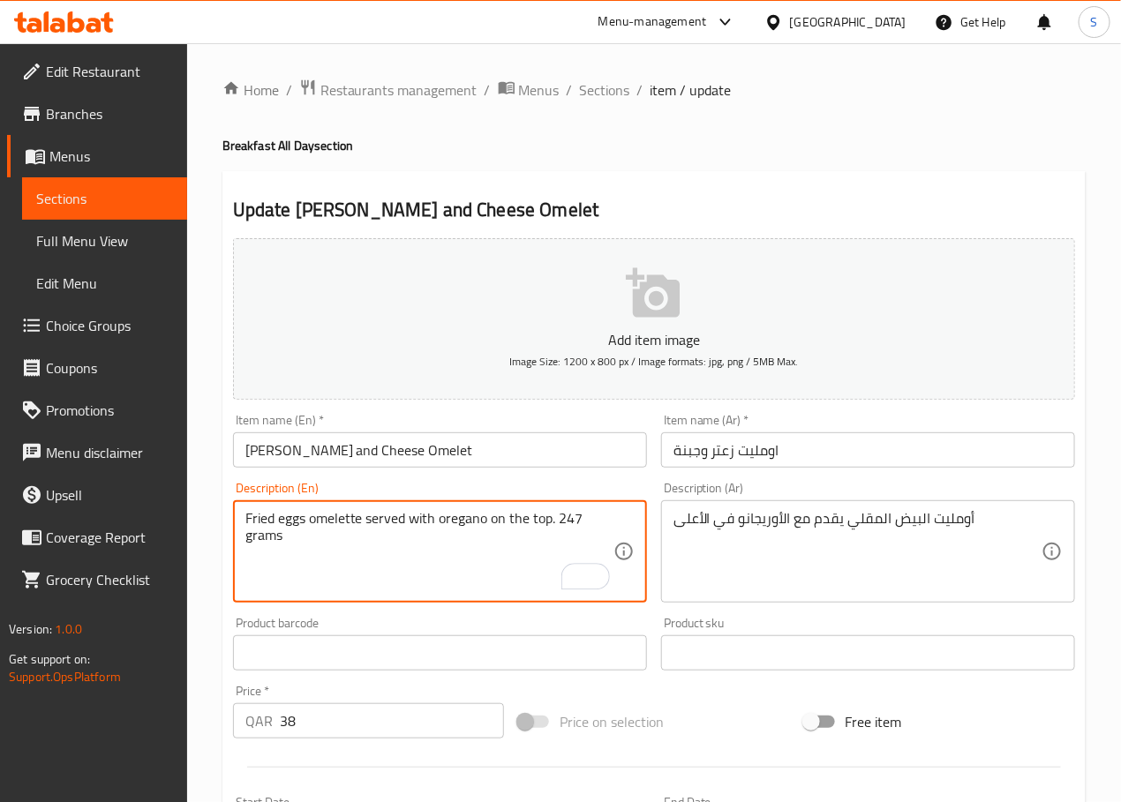
type textarea "Fried eggs omelette served with oregano on the top. 247 grams"
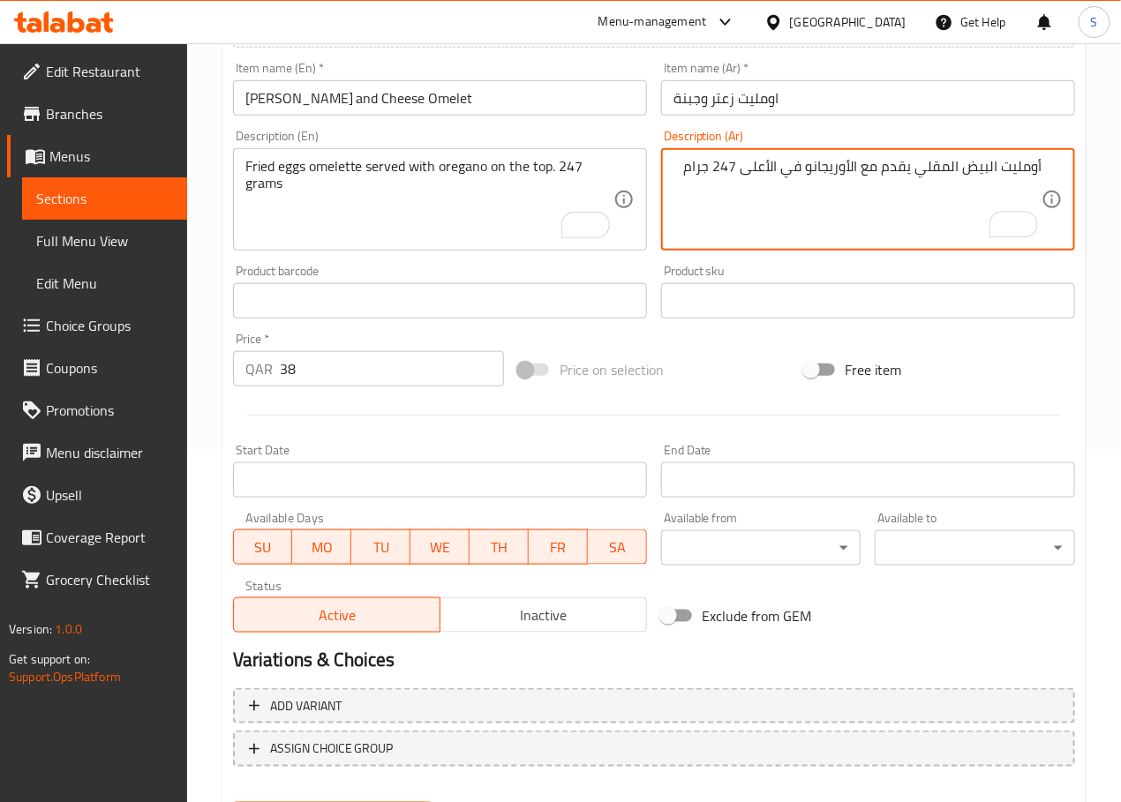
scroll to position [443, 0]
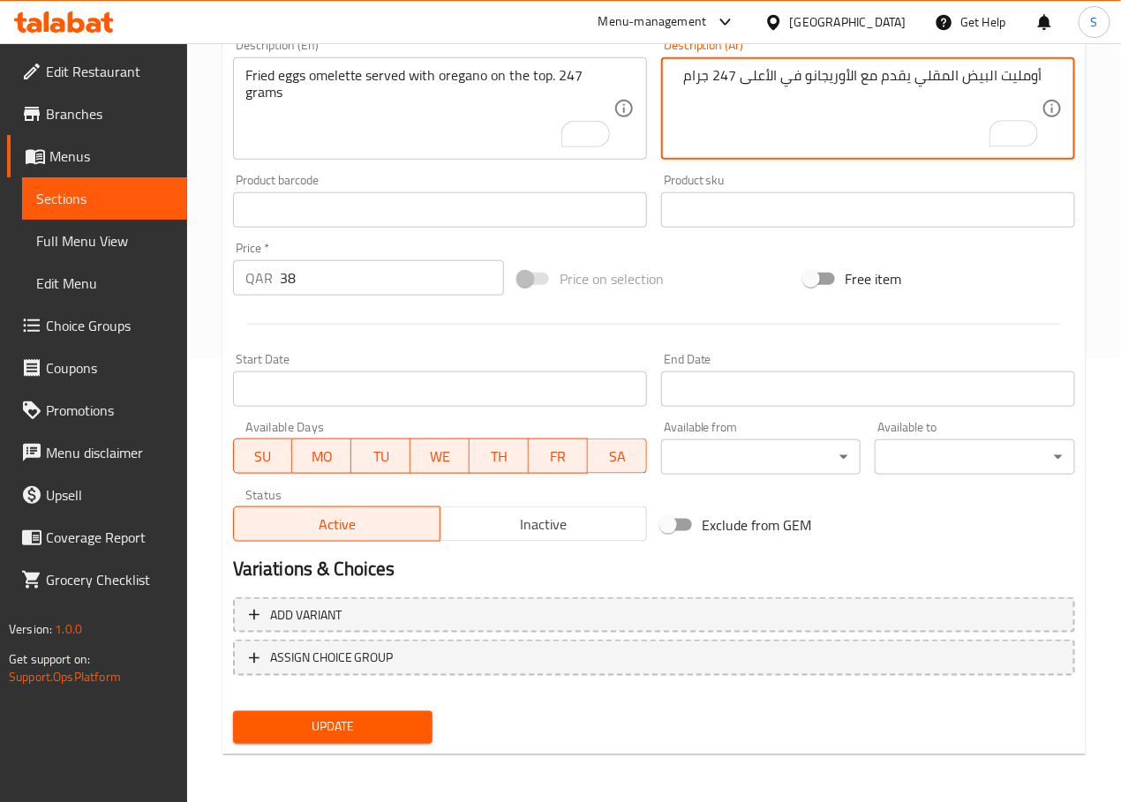
type textarea "أومليت البيض المقلي يقدم مع الأوريجانو في الأعلى 247 جرام"
click at [349, 725] on span "Update" at bounding box center [333, 728] width 172 height 22
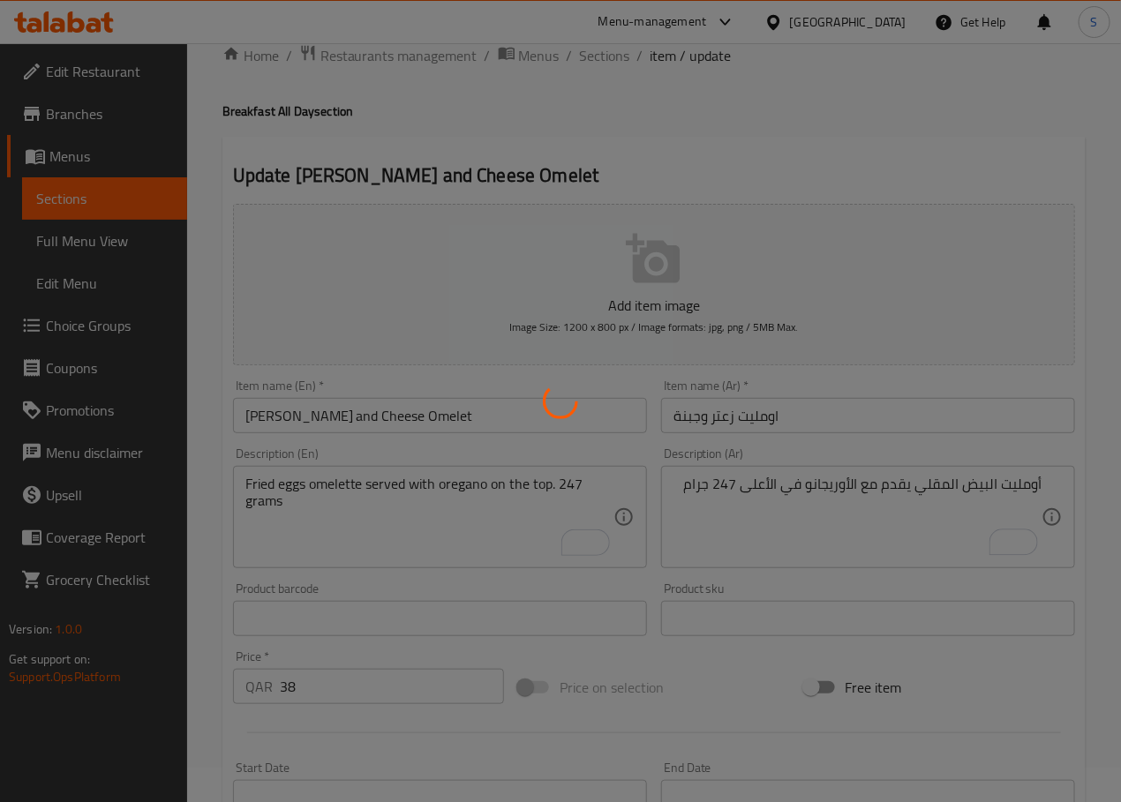
scroll to position [0, 0]
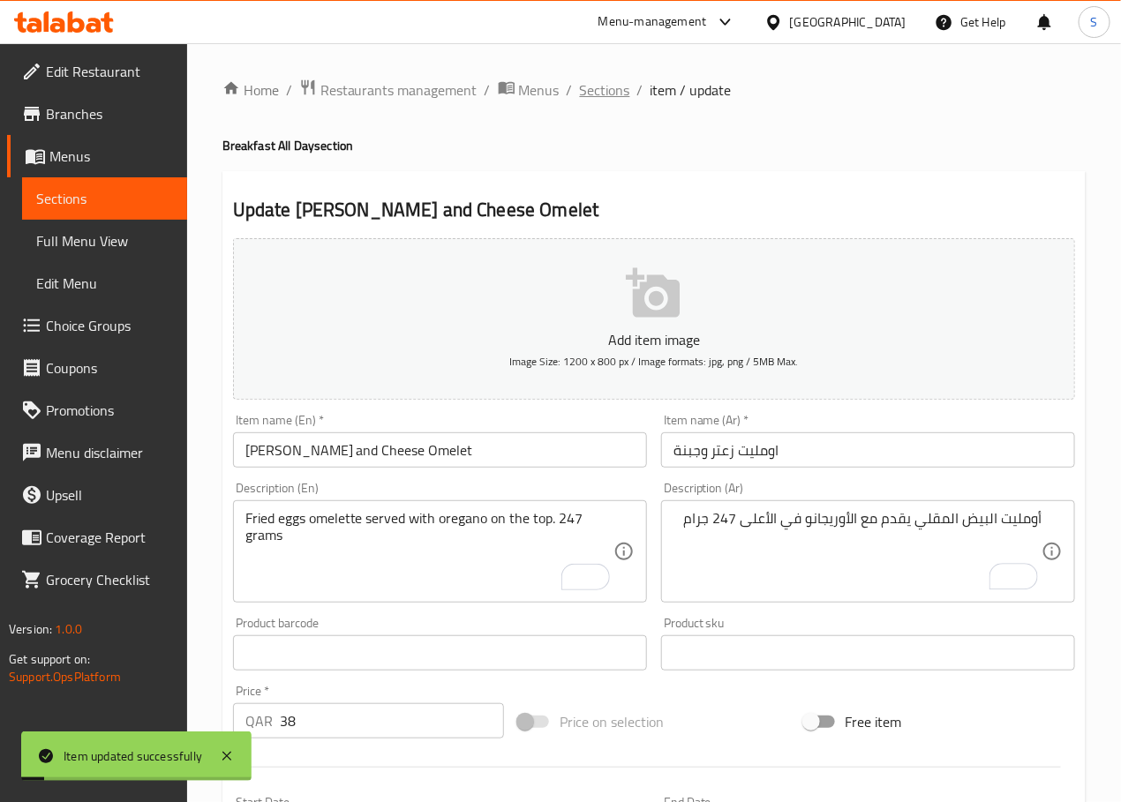
click at [614, 90] on span "Sections" at bounding box center [605, 89] width 50 height 21
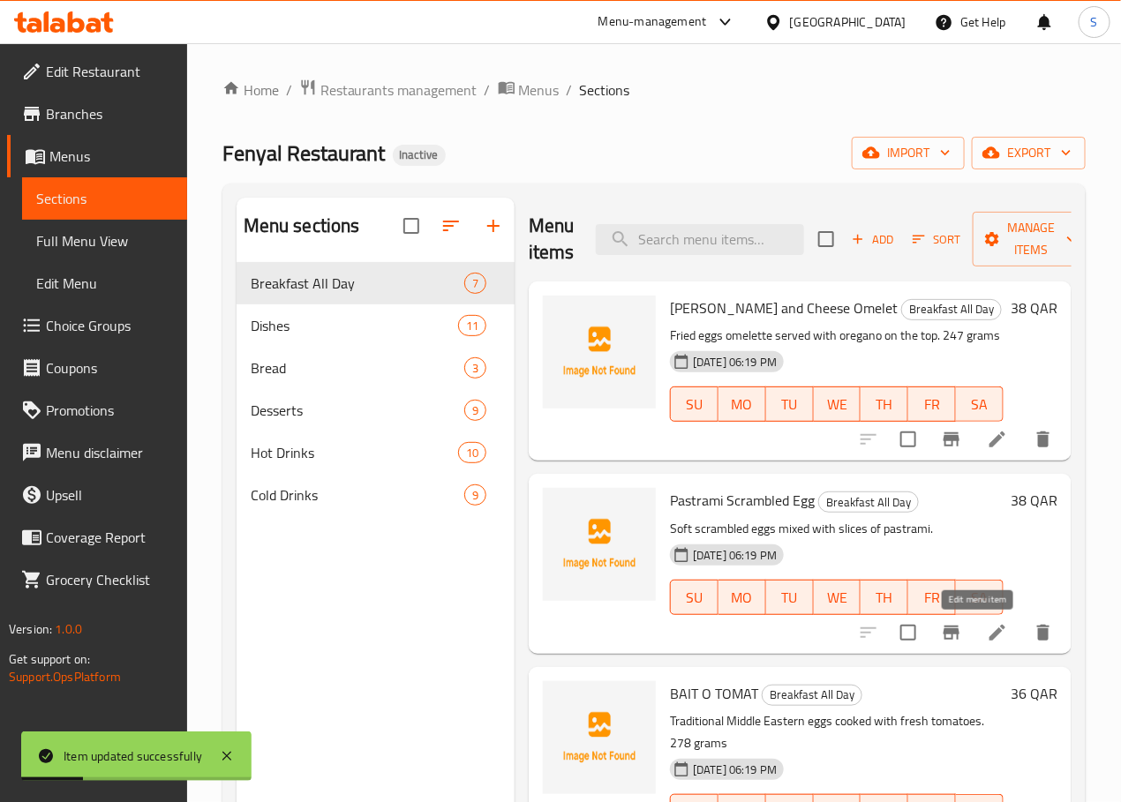
click at [987, 623] on icon at bounding box center [997, 632] width 21 height 21
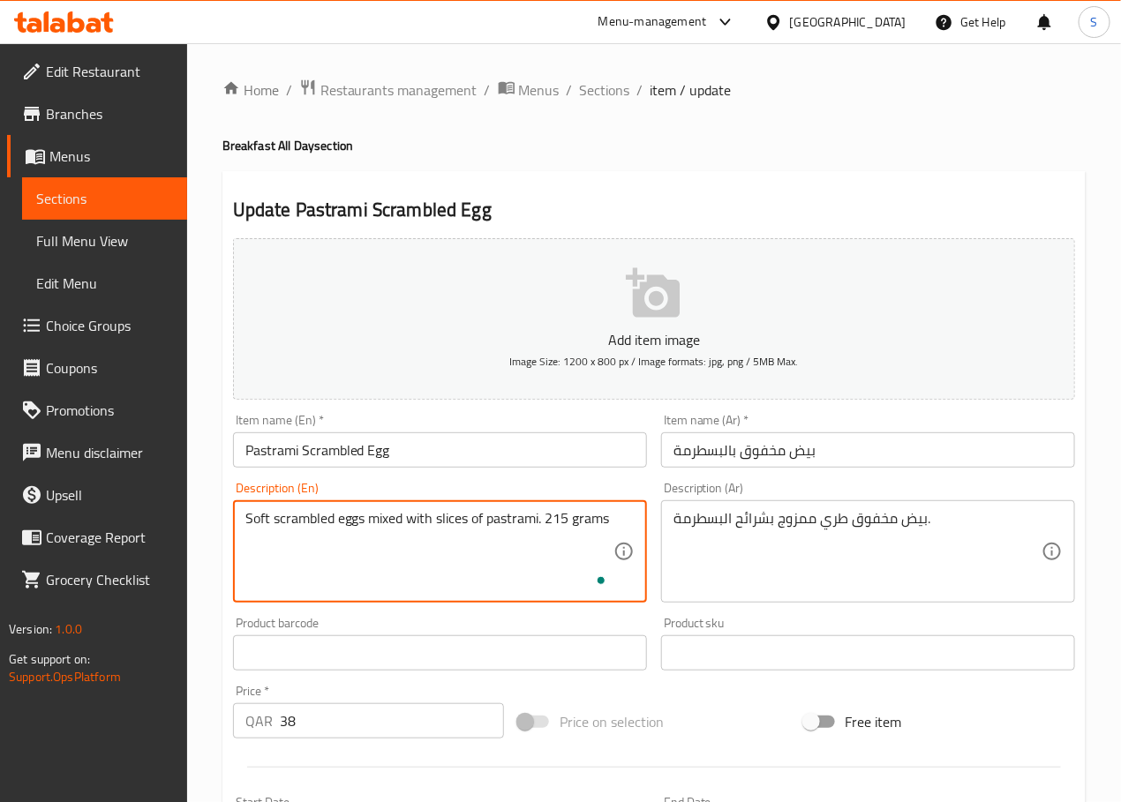
type textarea "Soft scrambled eggs mixed with slices of pastrami. 215 grams"
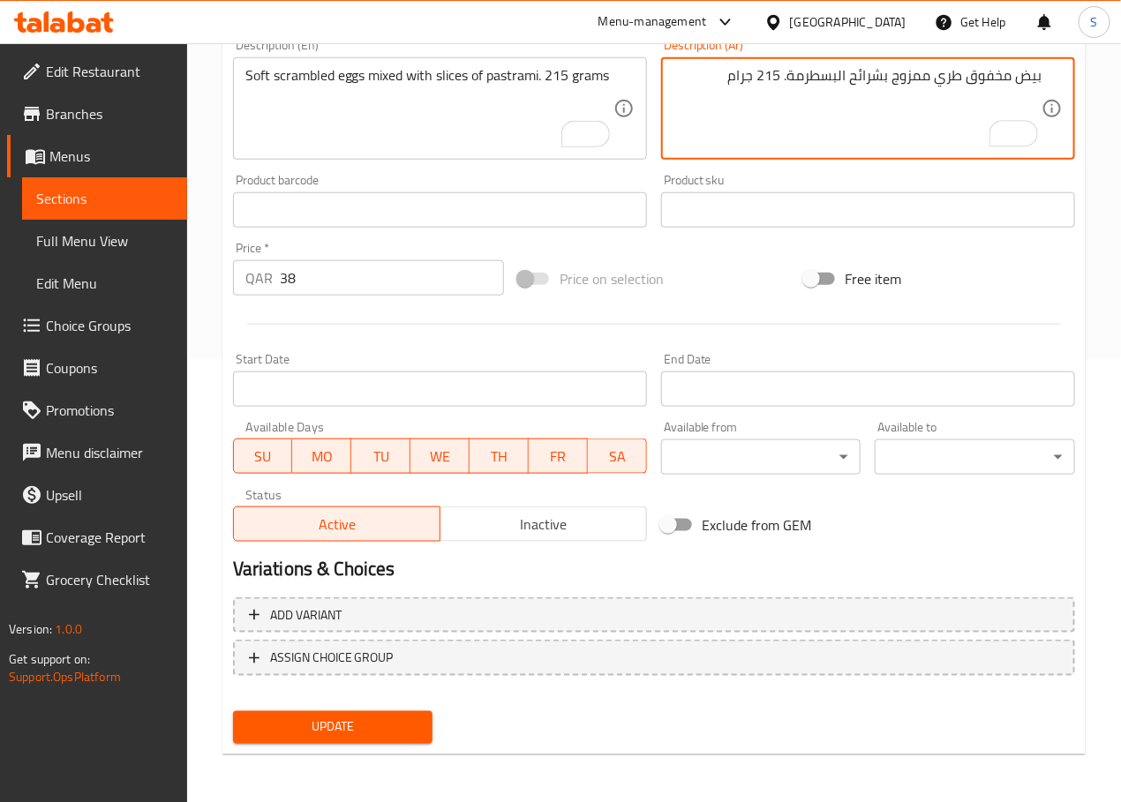
type textarea "بيض مخفوق طري ممزوج بشرائح البسطرمة. 215 جرام"
click at [353, 728] on span "Update" at bounding box center [333, 728] width 172 height 22
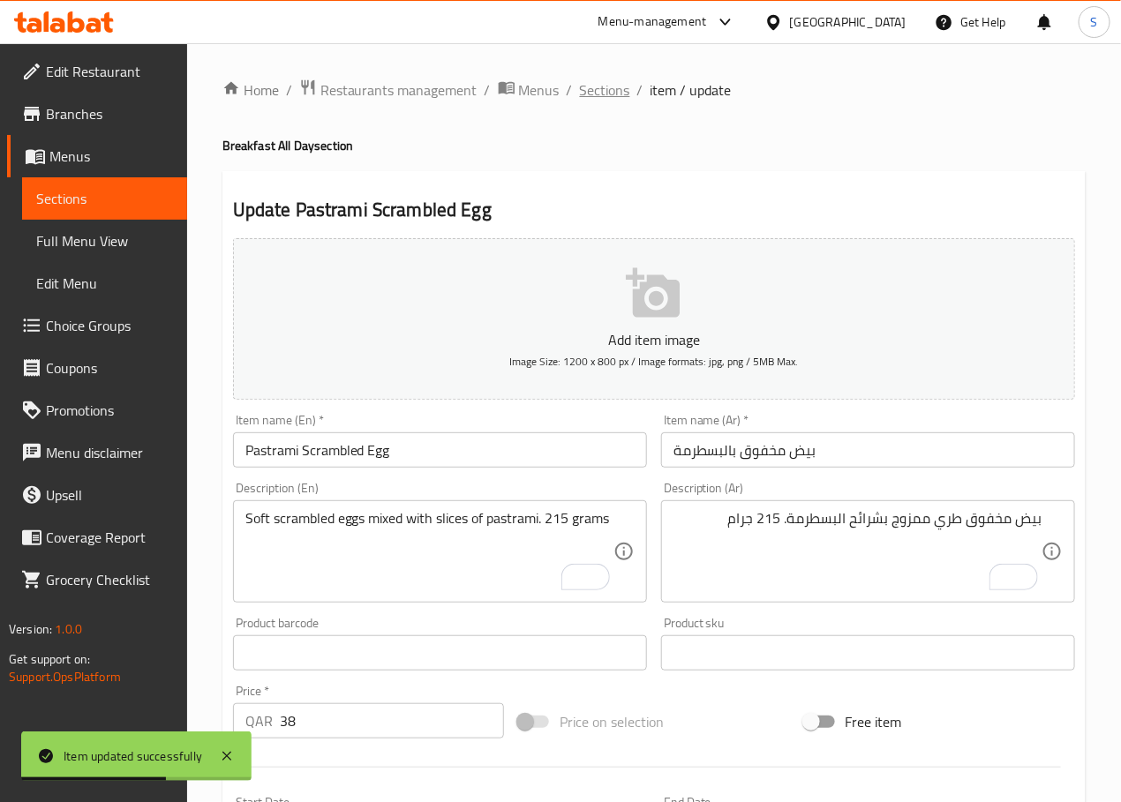
click at [614, 80] on span "Sections" at bounding box center [605, 89] width 50 height 21
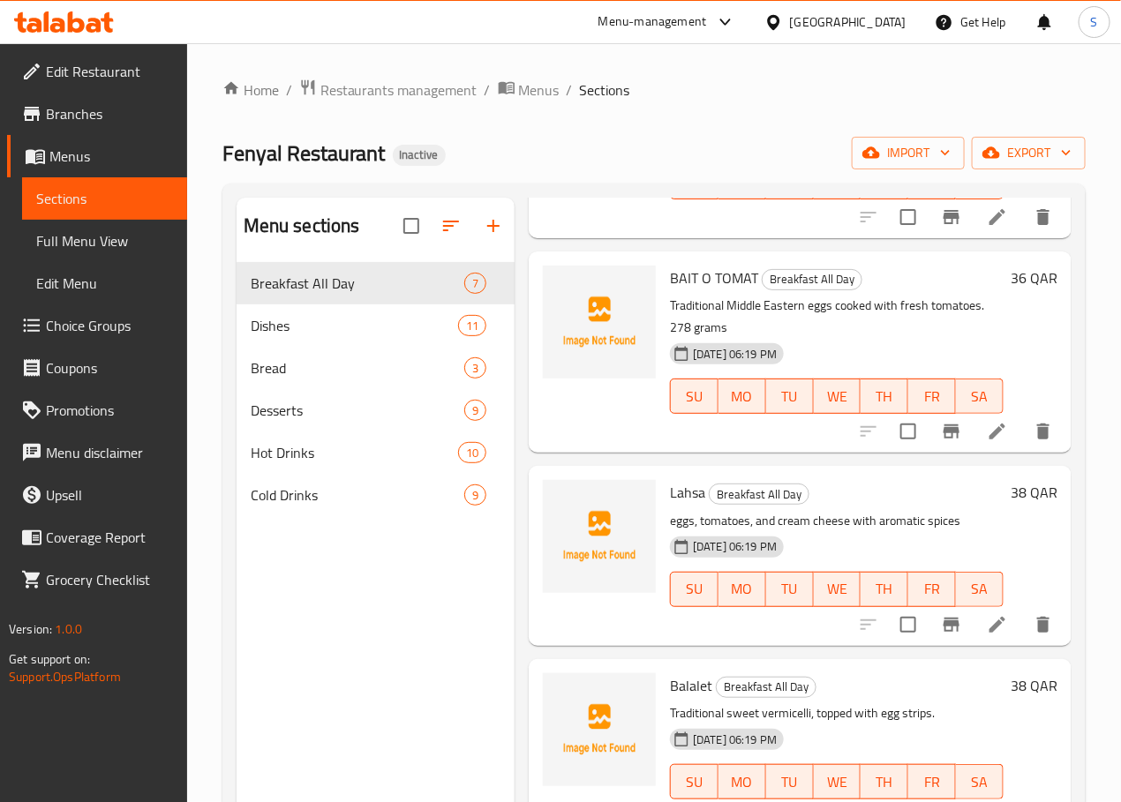
scroll to position [450, 0]
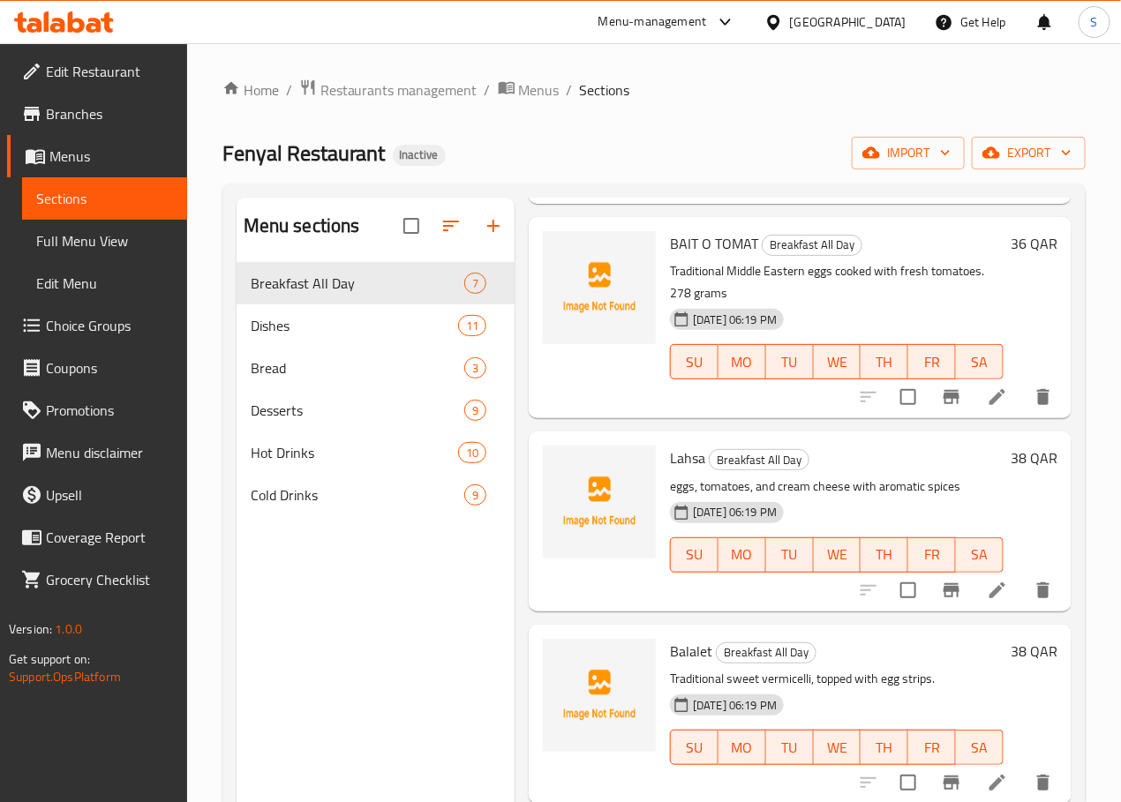
click at [987, 580] on icon at bounding box center [997, 590] width 21 height 21
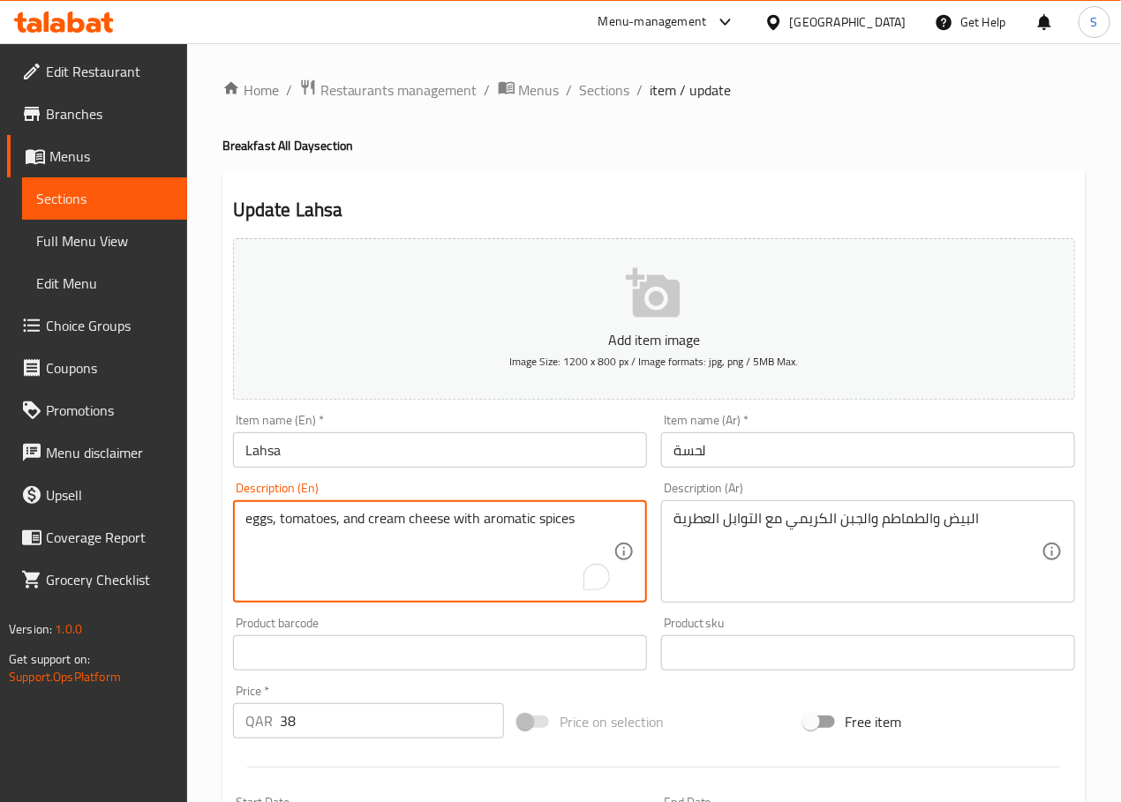
type textarea "eggs, tomatoes, and cream cheese with aromatic spices."
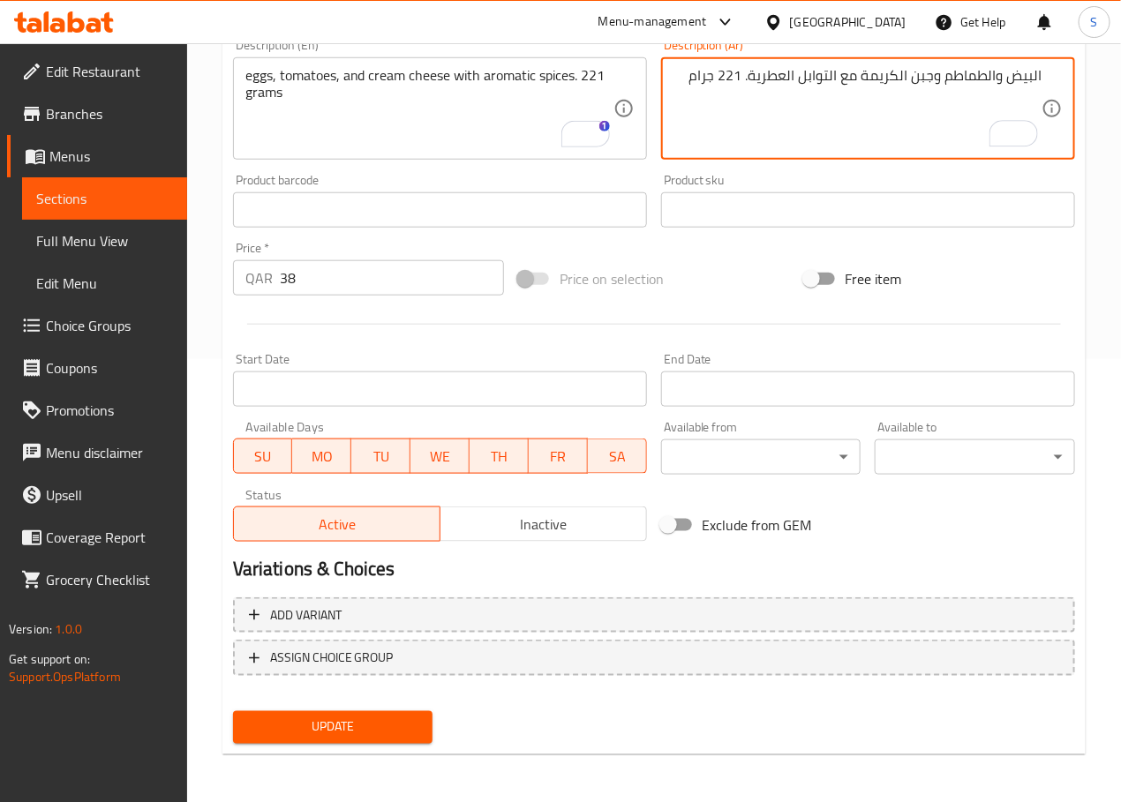
type textarea "البيض والطماطم وجبن الكريمة مع التوابل العطرية. 221 جرام"
click at [363, 728] on span "Update" at bounding box center [333, 728] width 172 height 22
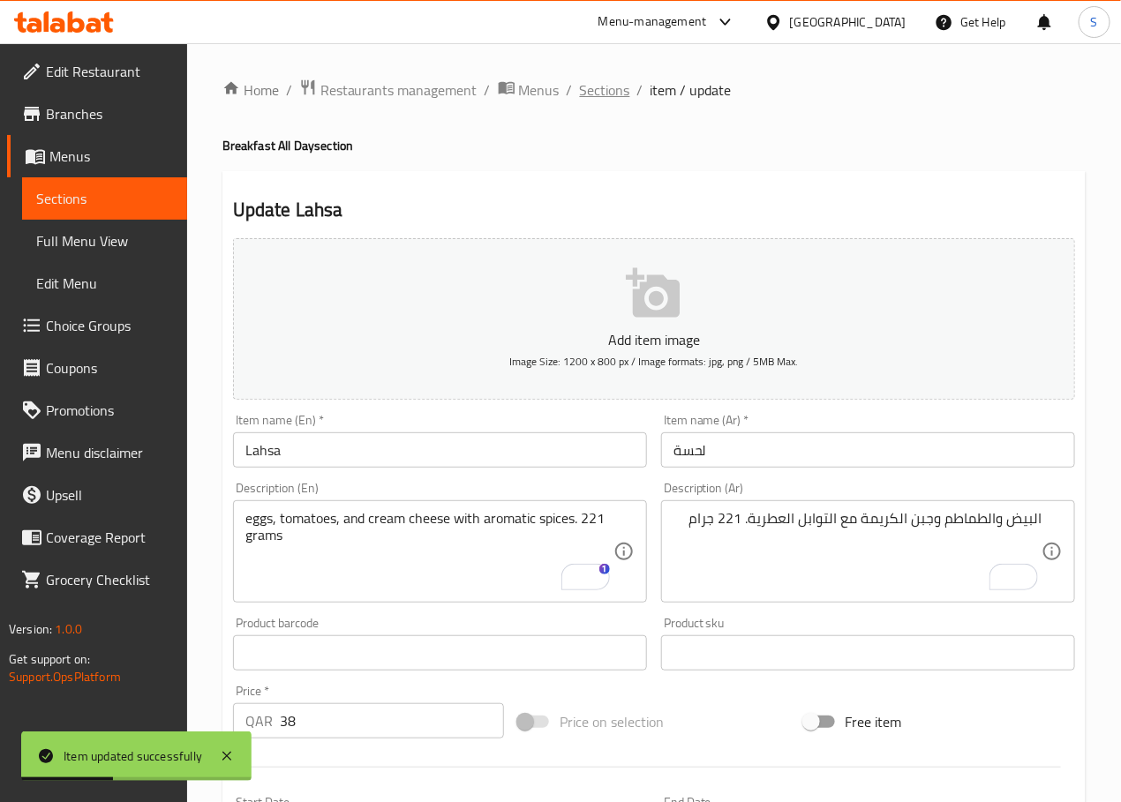
click at [596, 86] on span "Sections" at bounding box center [605, 89] width 50 height 21
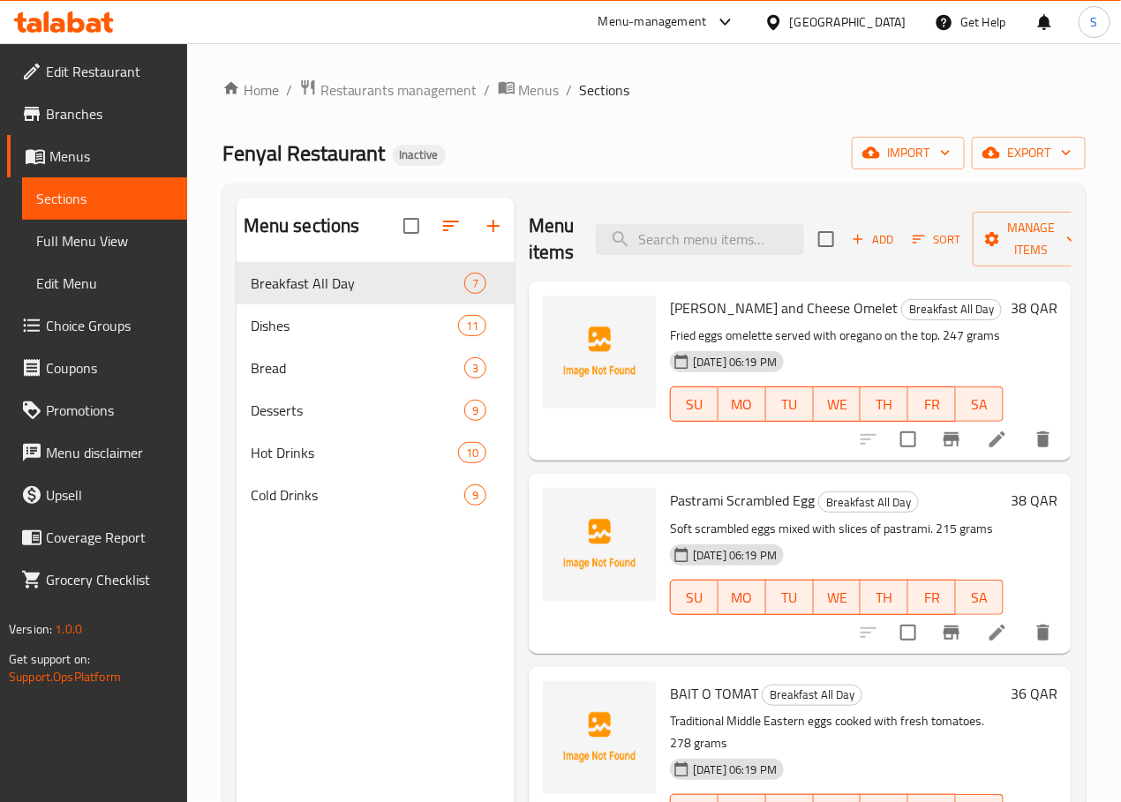
click at [663, 426] on div "SU MO TU WE TH FR SA" at bounding box center [837, 403] width 348 height 49
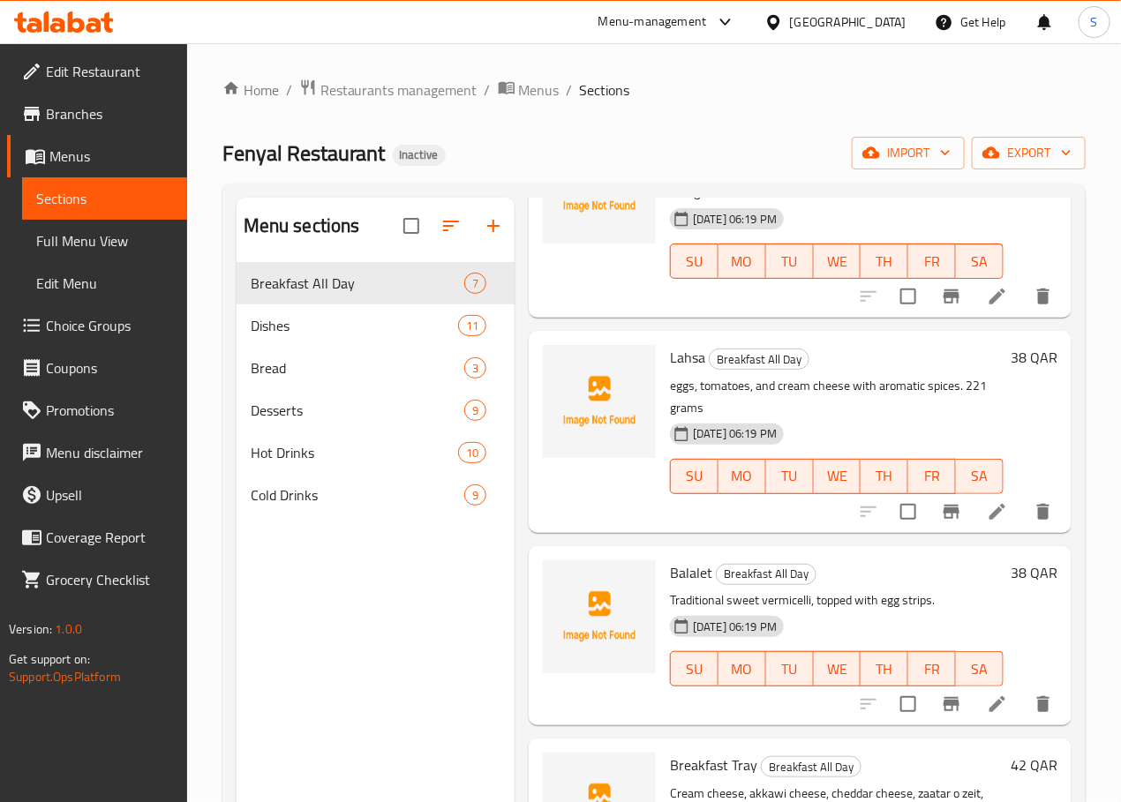
scroll to position [604, 0]
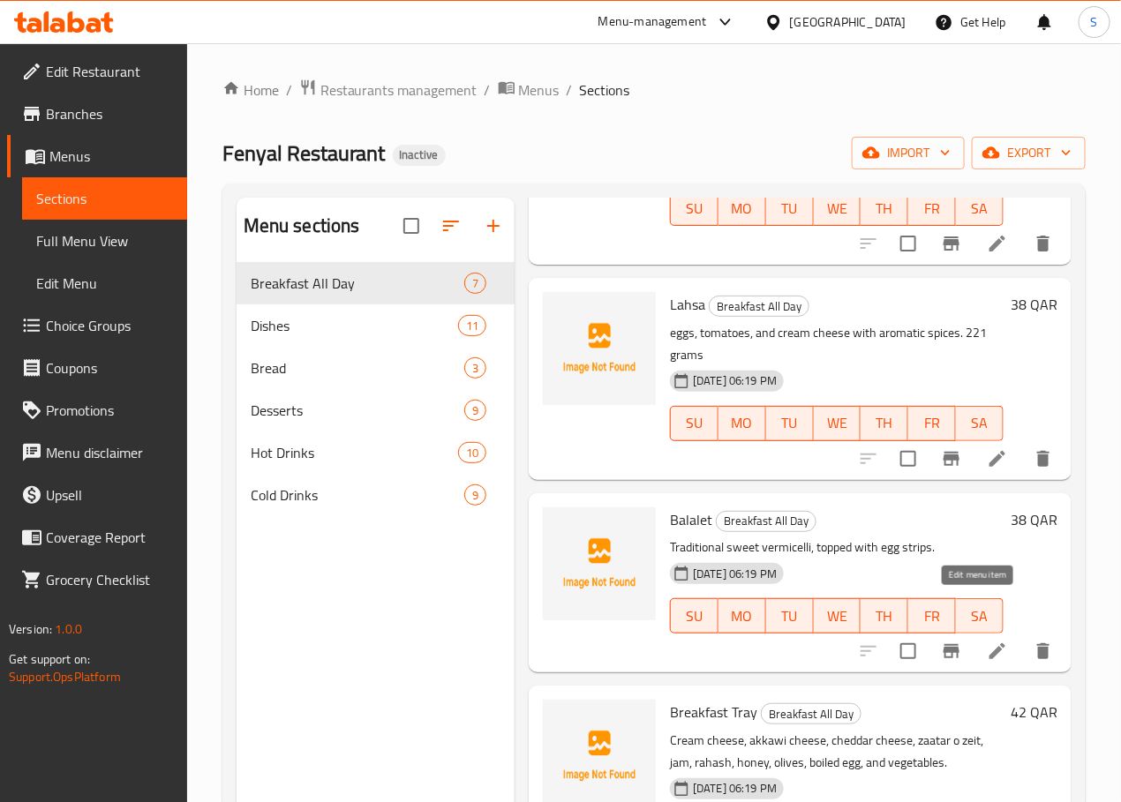
click at [987, 641] on icon at bounding box center [997, 651] width 21 height 21
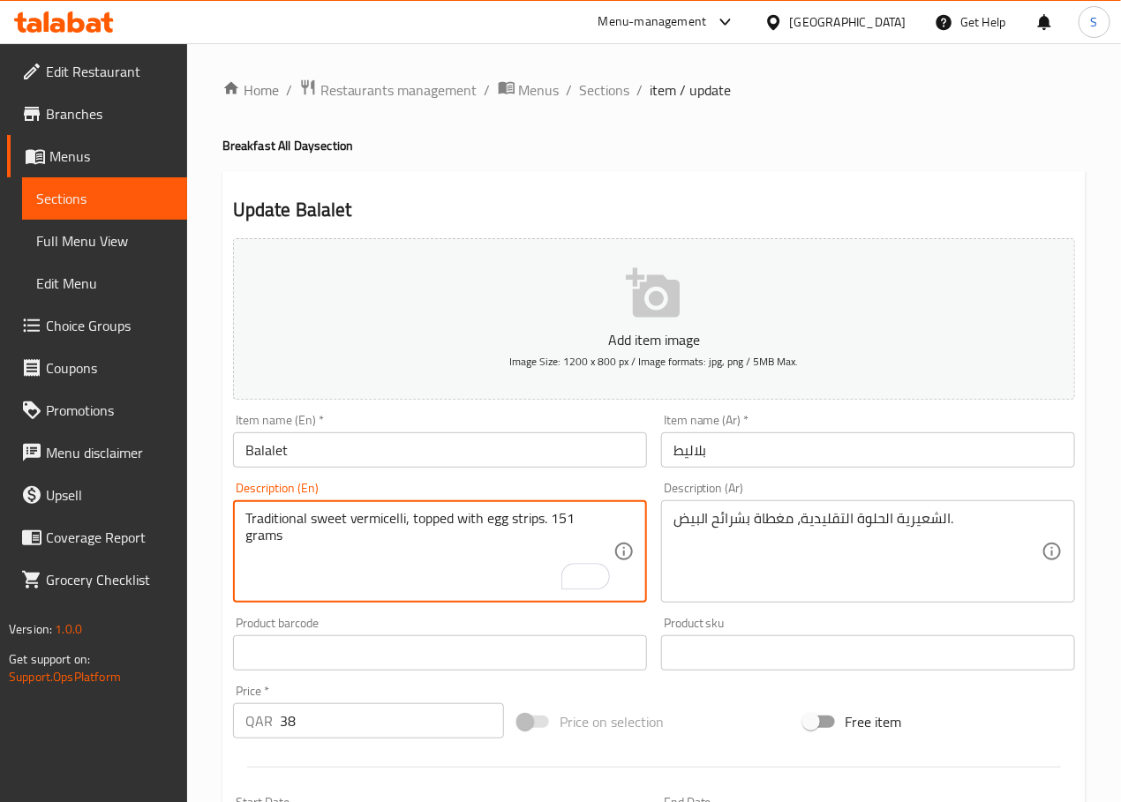
type textarea "Traditional sweet vermicelli, topped with egg strips. 151 grams"
click at [718, 528] on textarea "الشعيرية الحلوة التقليدية، مغطاة بشرائح البيض." at bounding box center [857, 552] width 368 height 84
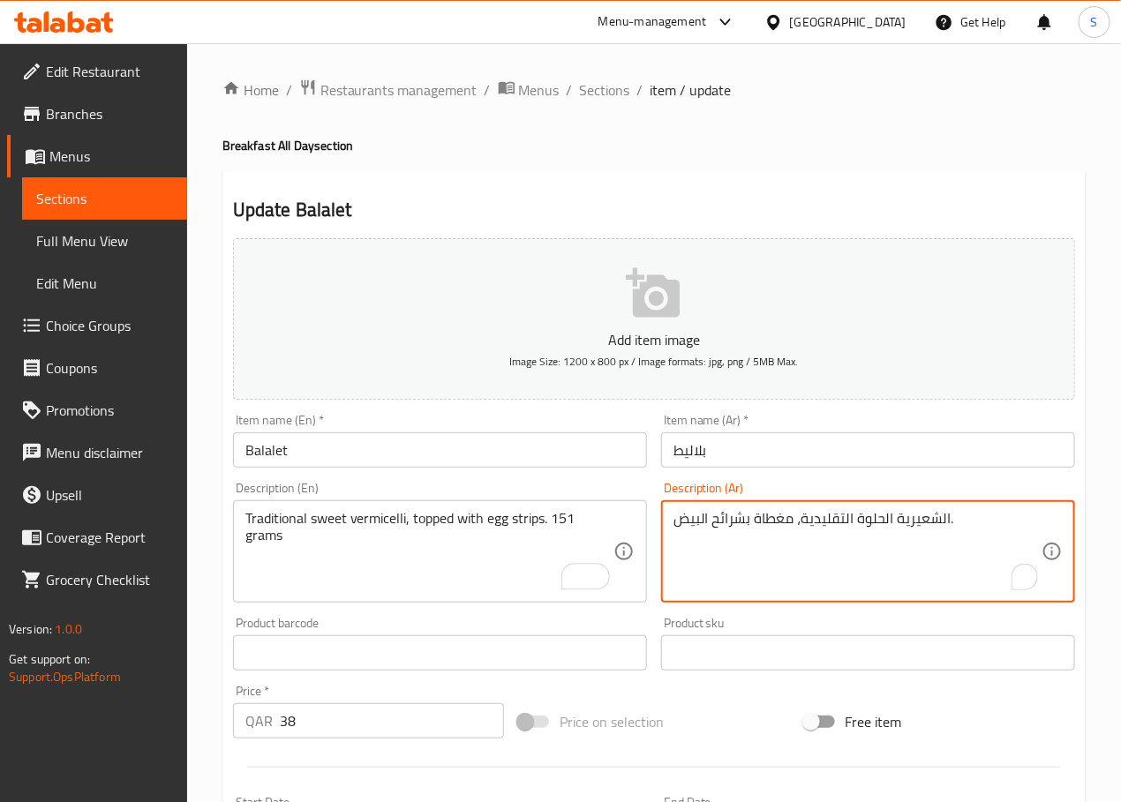
click at [718, 528] on textarea "الشعيرية الحلوة التقليدية، مغطاة بشرائح البيض." at bounding box center [857, 552] width 368 height 84
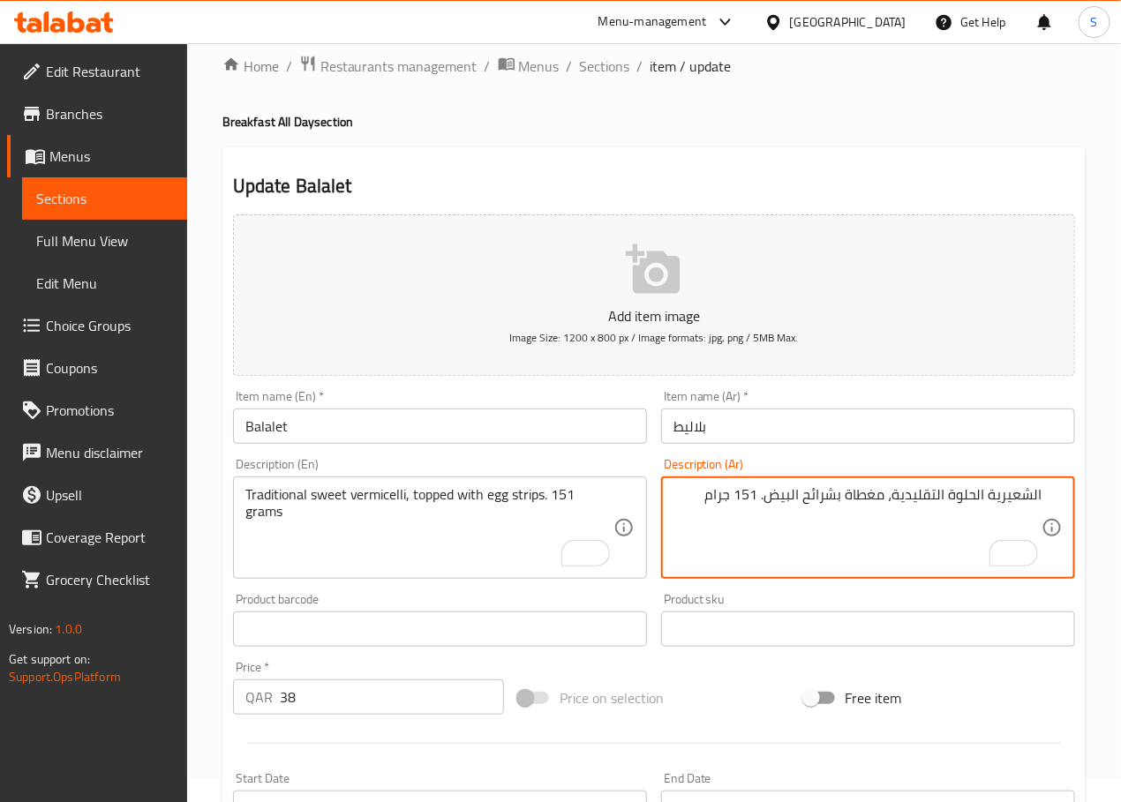
scroll to position [42, 0]
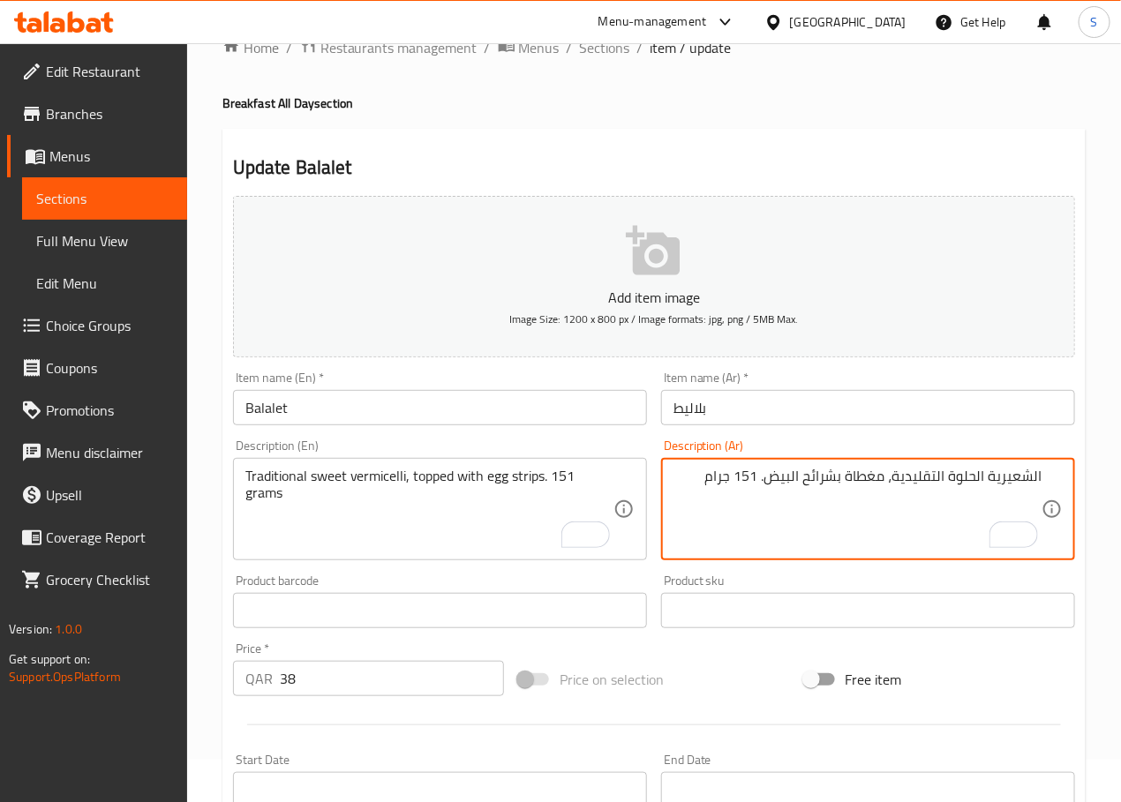
click at [829, 480] on textarea "الشعيرية الحلوة التقليدية، مغطاة بشرائح البيض. 151 جرام" at bounding box center [857, 510] width 368 height 84
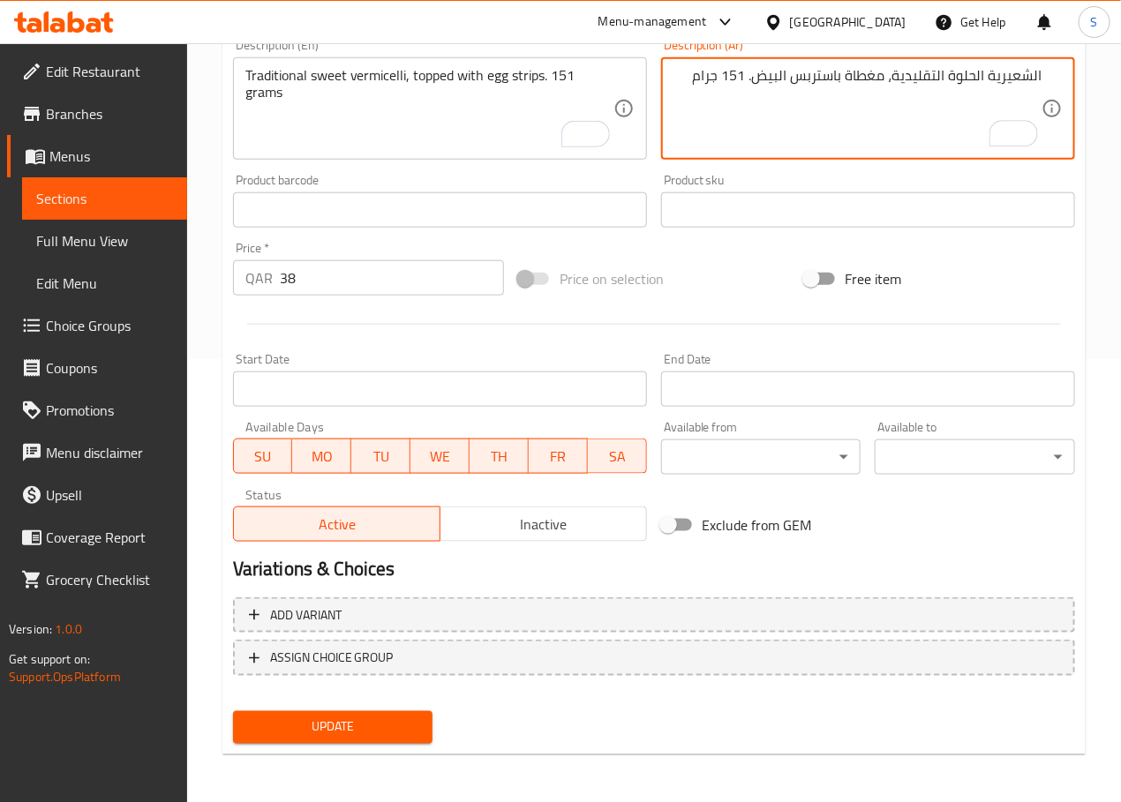
type textarea "الشعيرية الحلوة التقليدية، مغطاة باستربس البيض. 151 جرام"
click at [393, 724] on span "Update" at bounding box center [333, 728] width 172 height 22
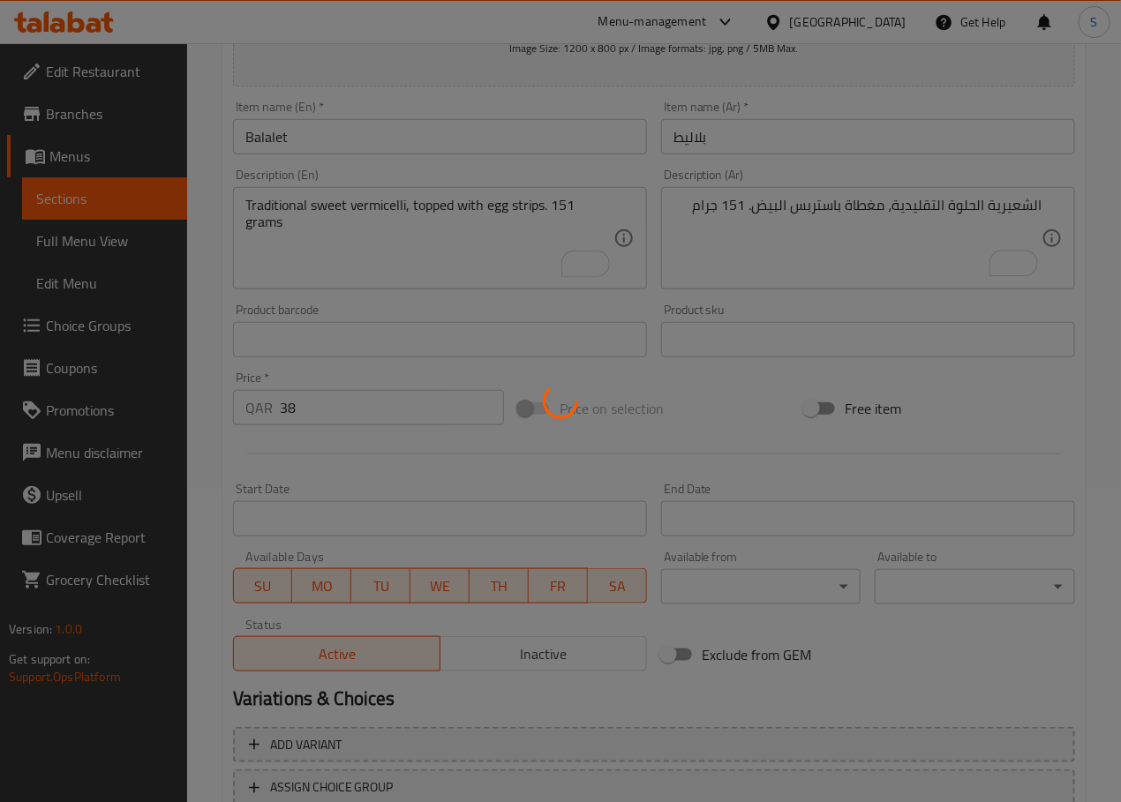
scroll to position [0, 0]
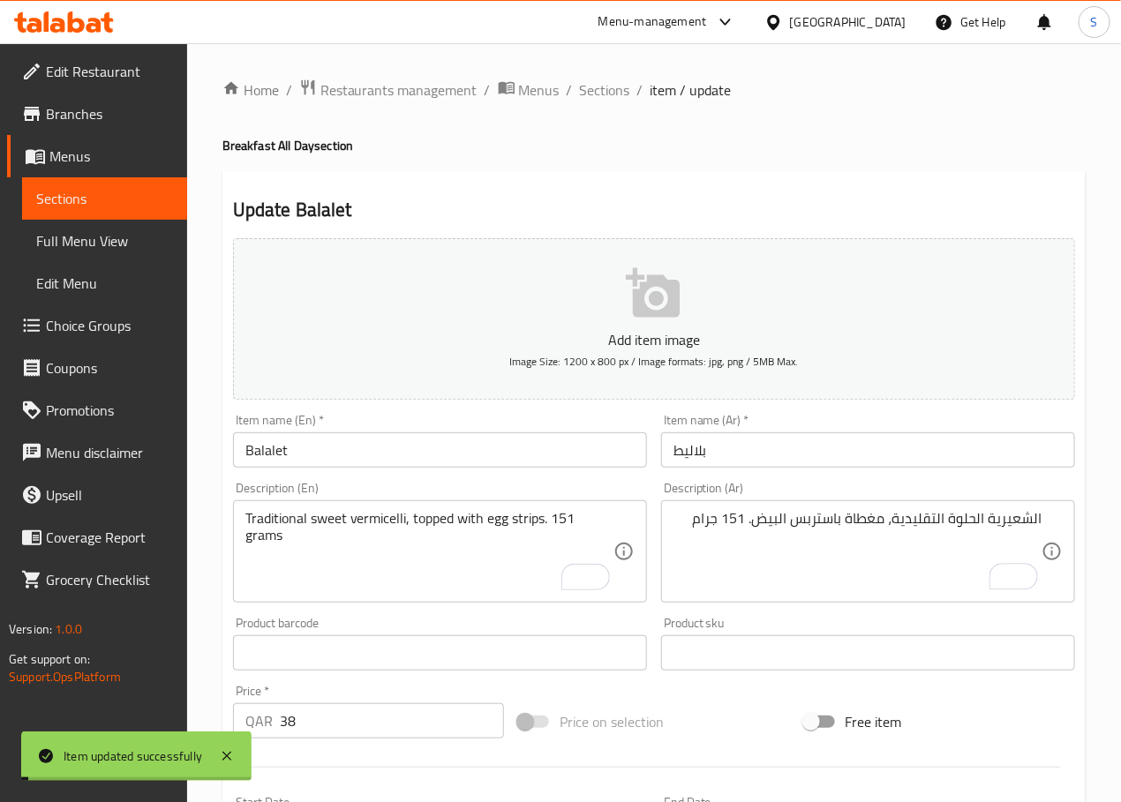
click at [591, 83] on span "Sections" at bounding box center [605, 89] width 50 height 21
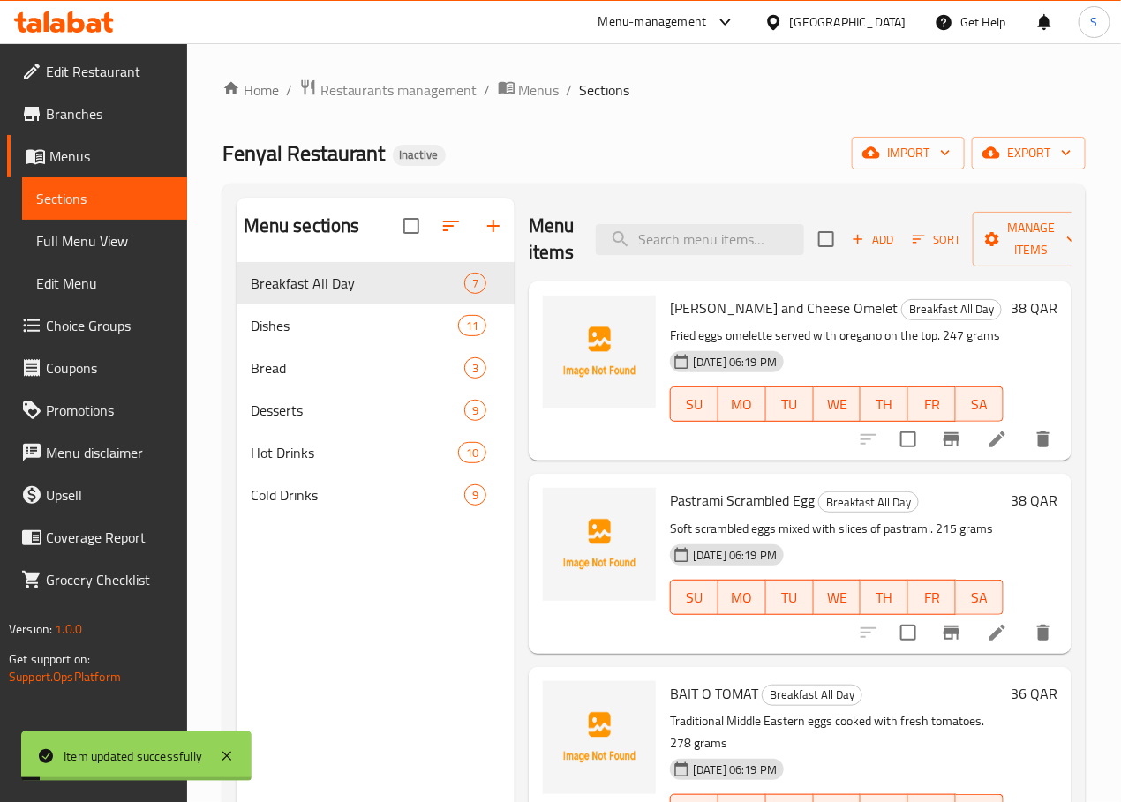
click at [588, 143] on div "Fenyal Restaurant Inactive import export" at bounding box center [653, 153] width 863 height 33
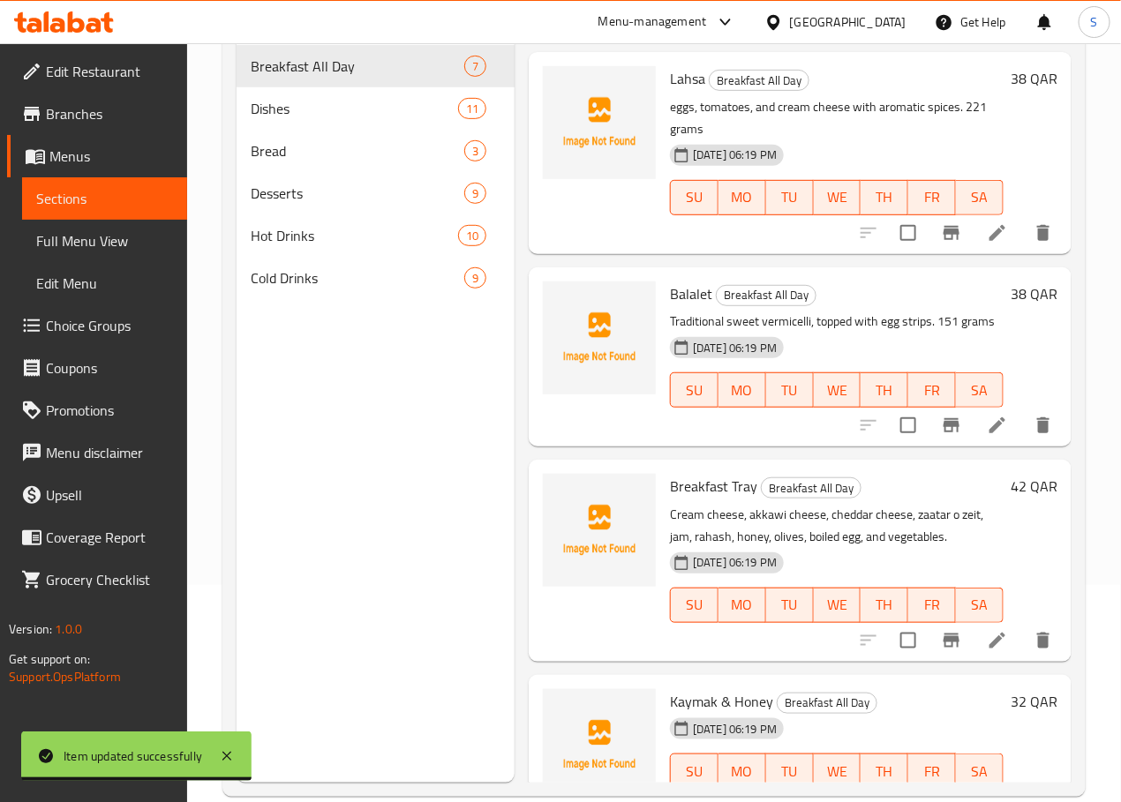
scroll to position [225, 0]
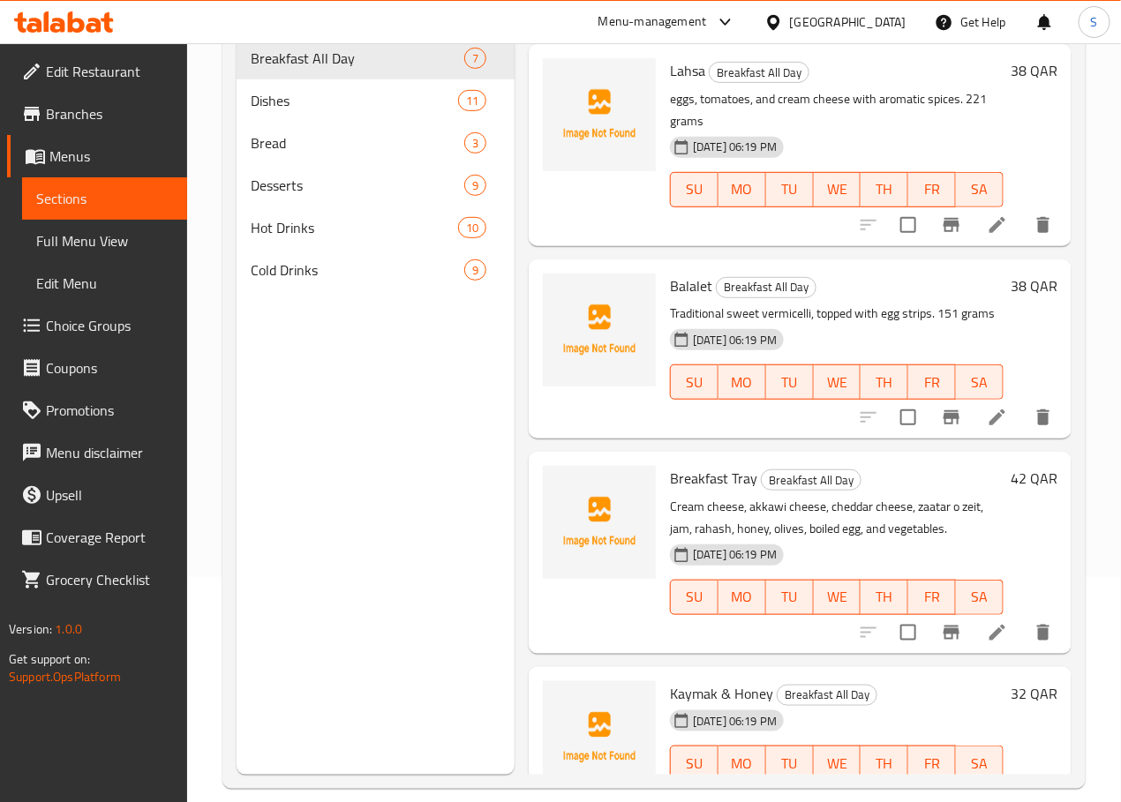
click at [972, 617] on li at bounding box center [996, 633] width 49 height 32
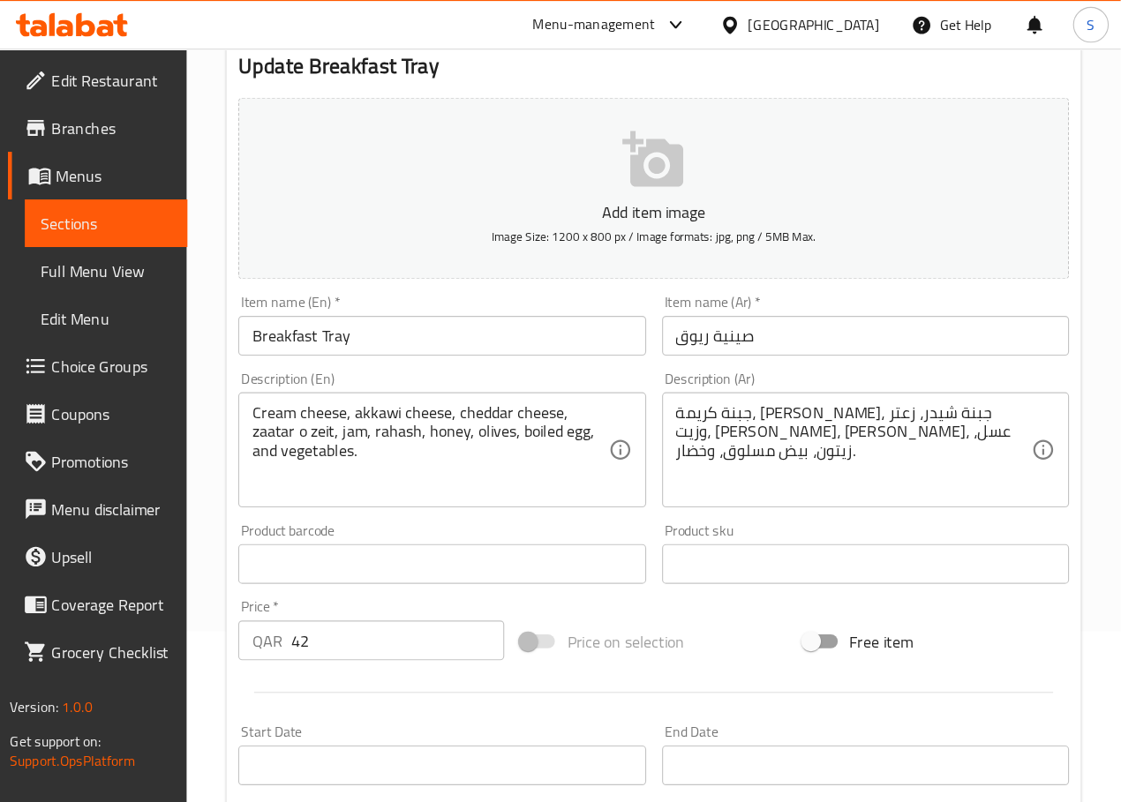
scroll to position [152, 0]
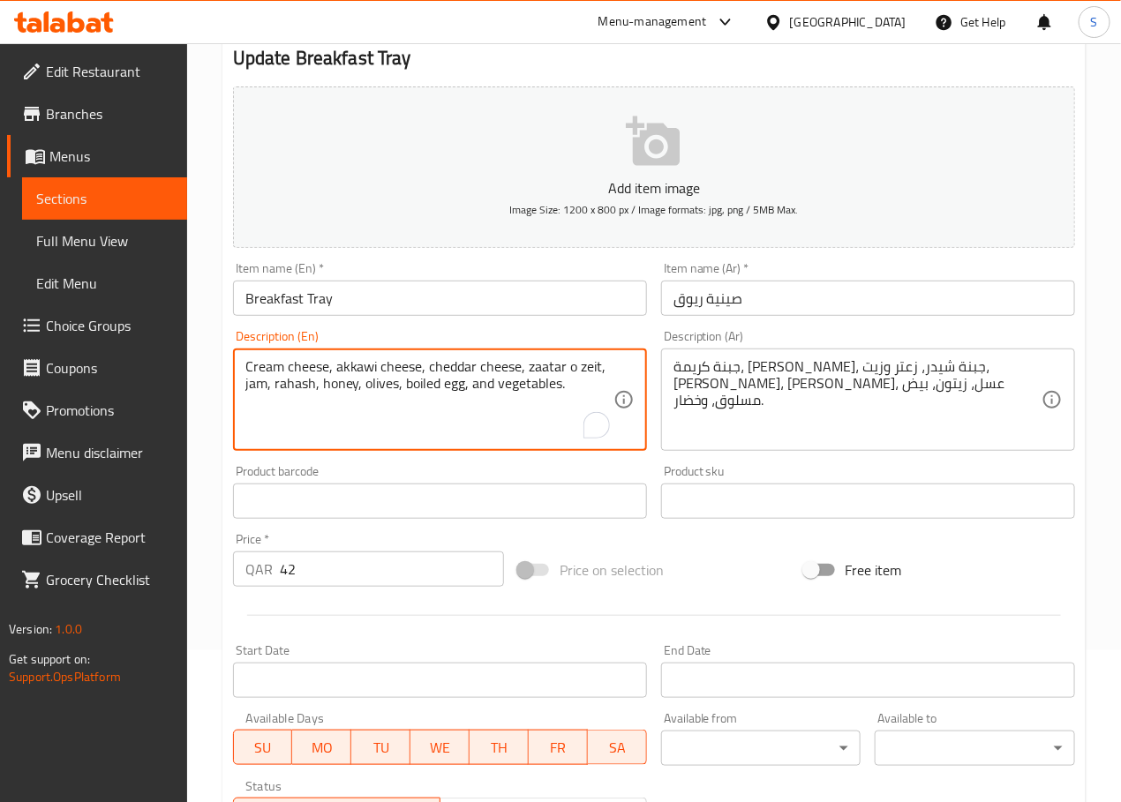
click at [589, 402] on textarea "Cream cheese, akkawi cheese, cheddar cheese, zaatar o zeit, jam, rahash, honey,…" at bounding box center [429, 400] width 368 height 84
type textarea "Cream cheese, akkawi cheese, cheddar cheese, zaatar o zeit, jam, rahash, honey,…"
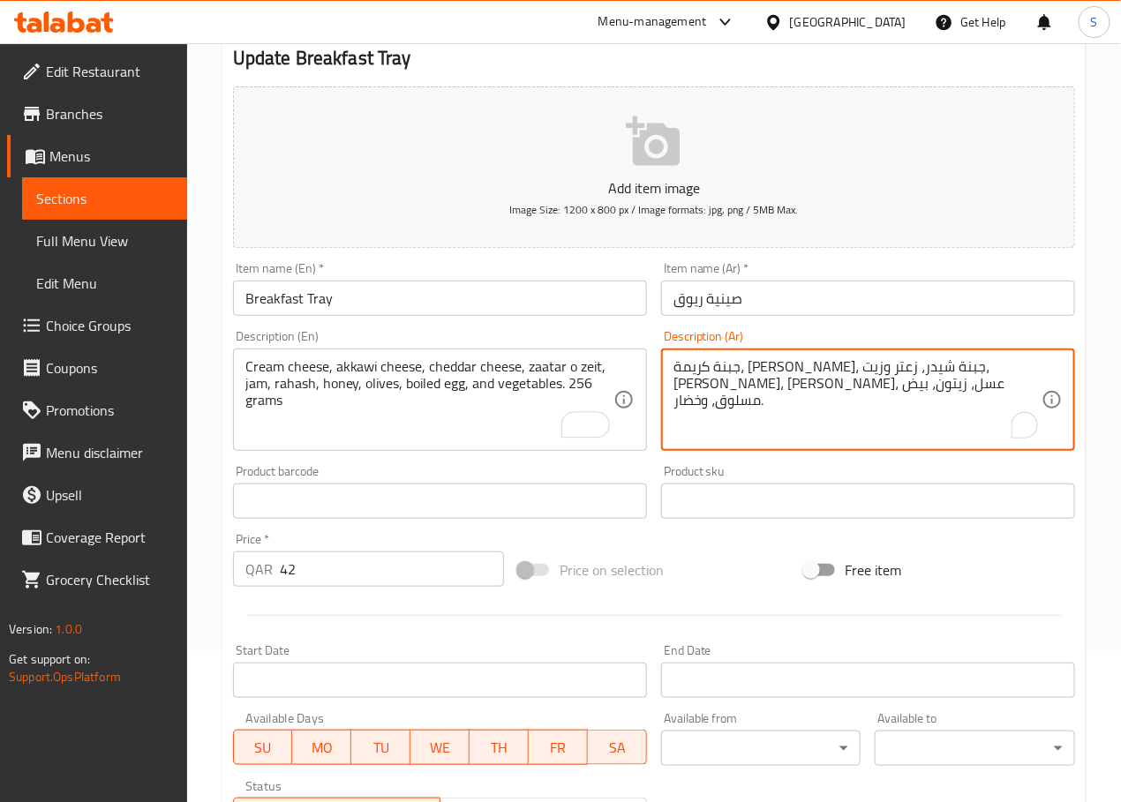
click at [768, 358] on textarea "جبنة كريمة، جبنة عكاوي، جبنة شيدر، زعتر وزيت، مربى، رهش، عسل، زيتون، بيض مسلوق،…" at bounding box center [857, 400] width 368 height 84
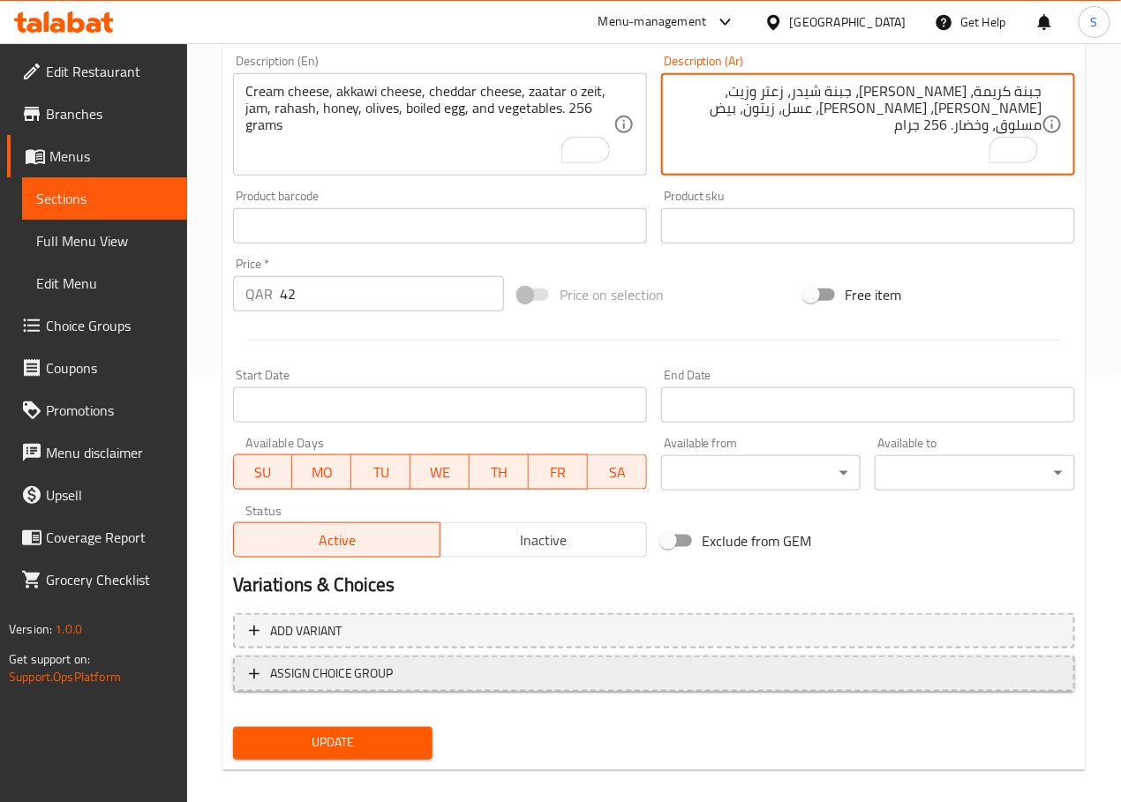
scroll to position [443, 0]
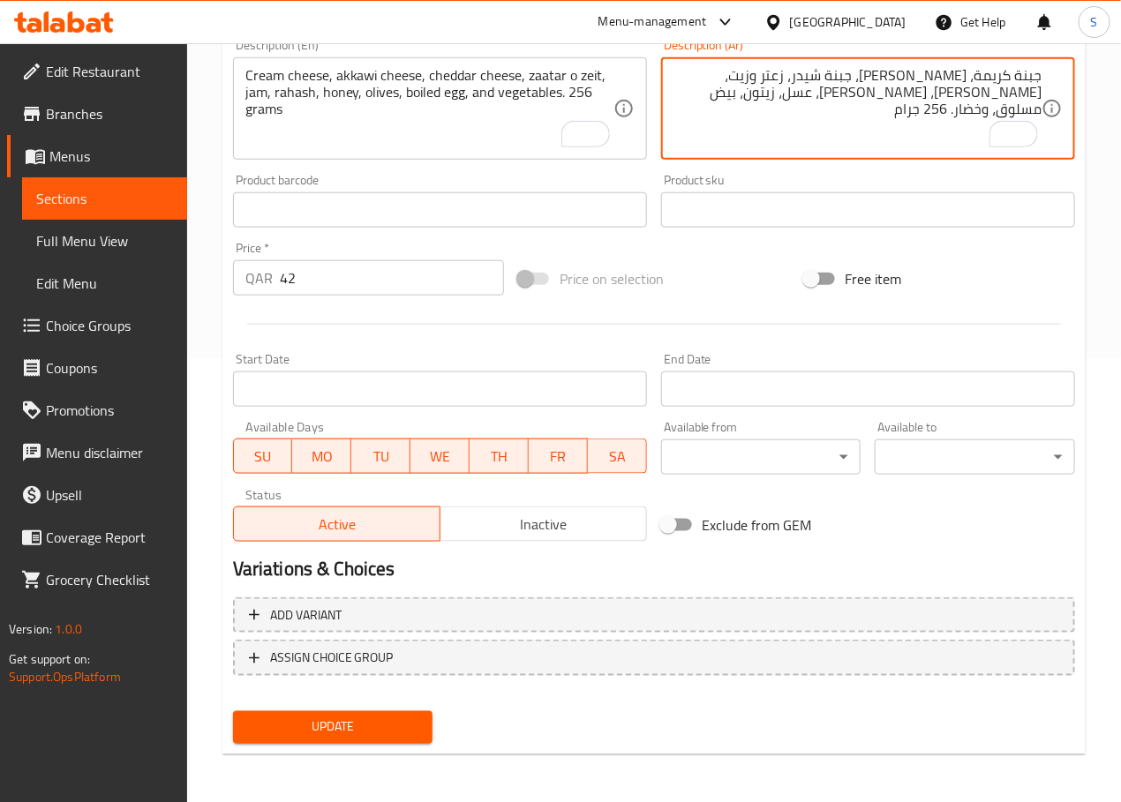
type textarea "جبنة كريمة، جبنة عكاوي، جبنة شيدر، زعتر وزيت، مربى، رهش، عسل، زيتون، بيض مسلوق،…"
click at [321, 731] on span "Update" at bounding box center [333, 728] width 172 height 22
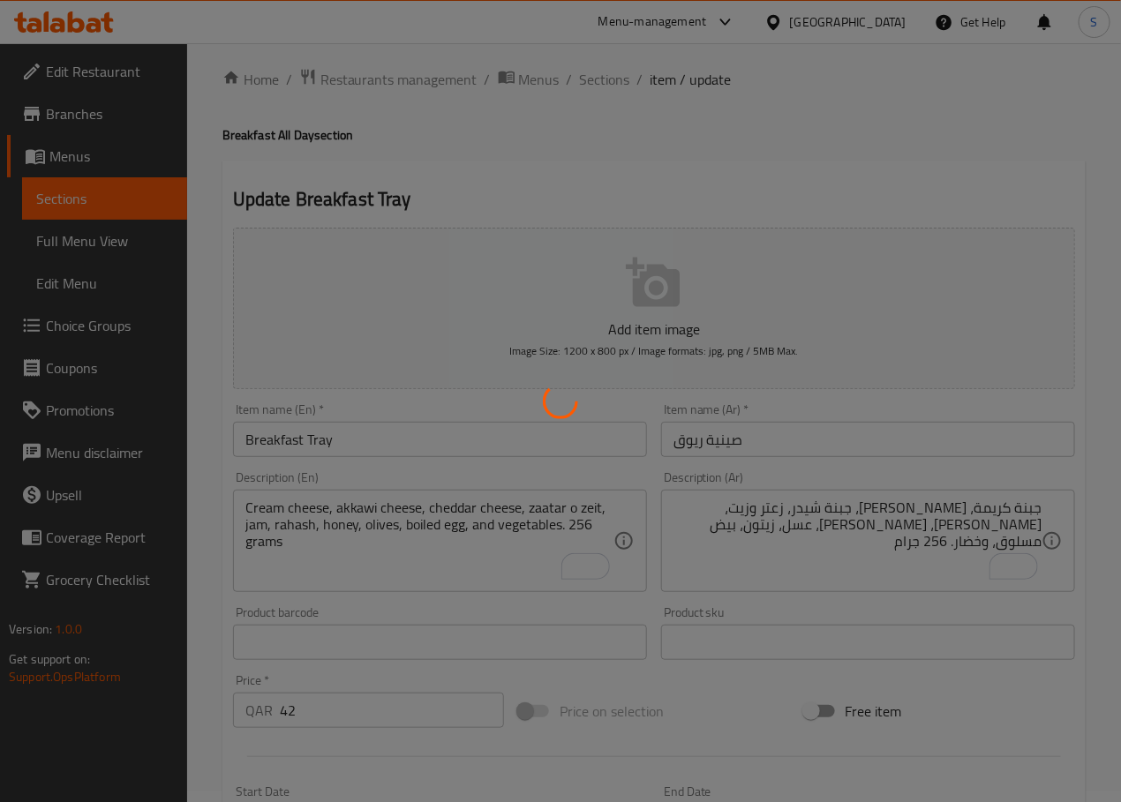
scroll to position [0, 0]
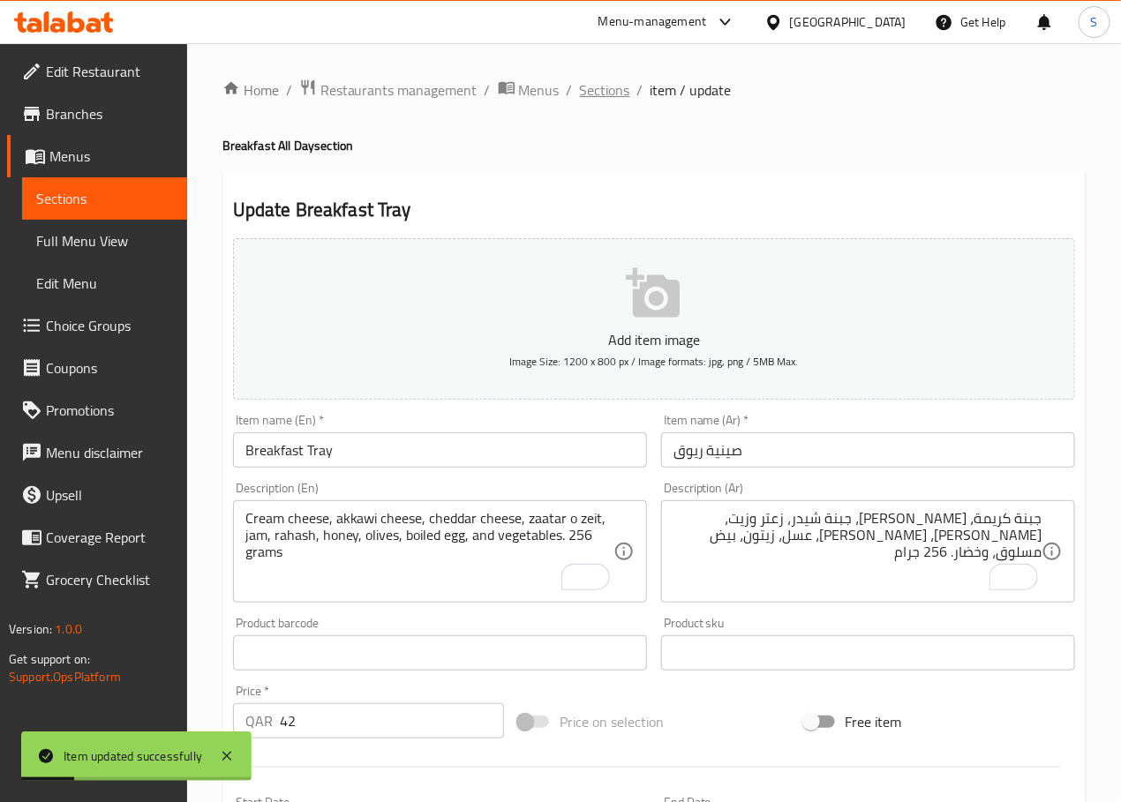
click at [604, 80] on span "Sections" at bounding box center [605, 89] width 50 height 21
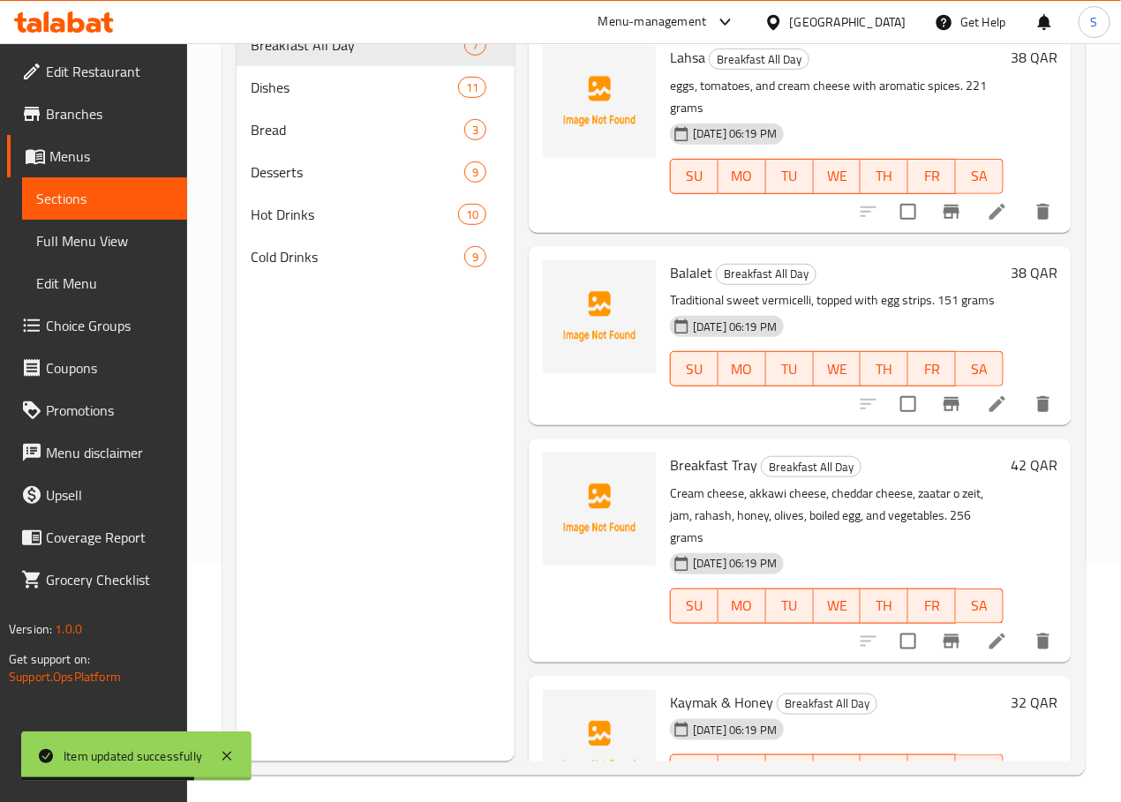
scroll to position [247, 0]
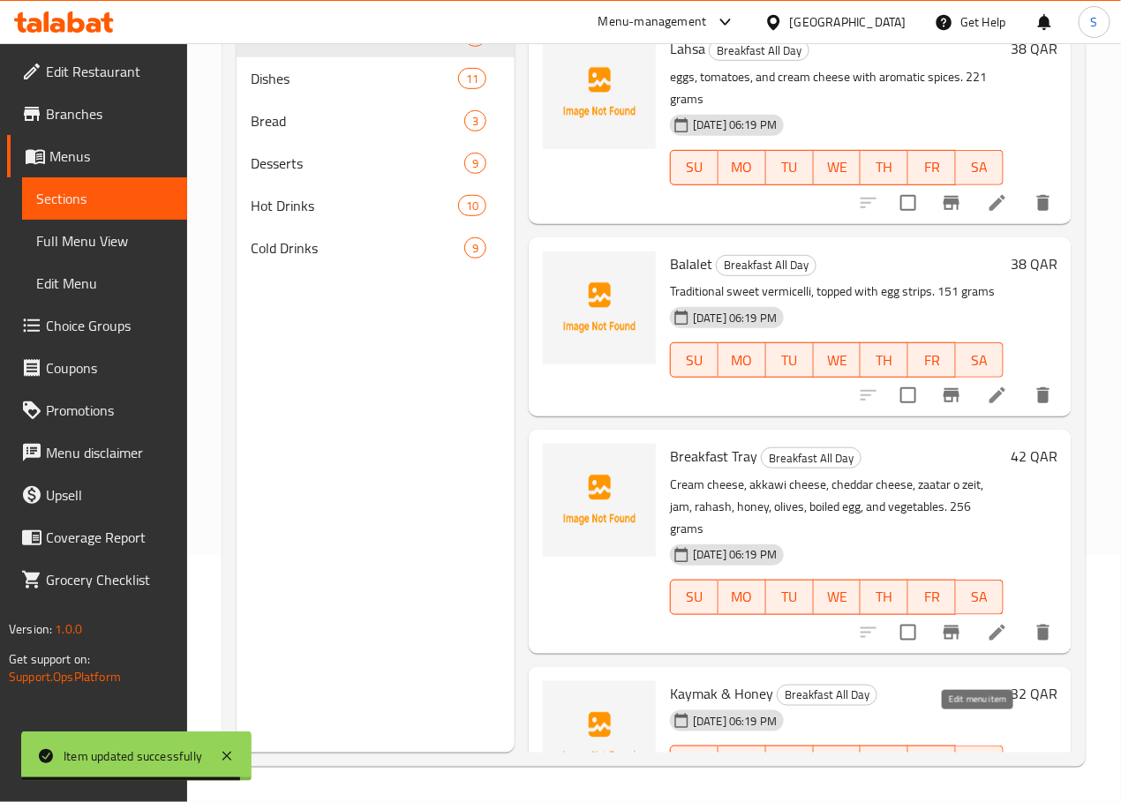
click at [987, 788] on icon at bounding box center [997, 798] width 21 height 21
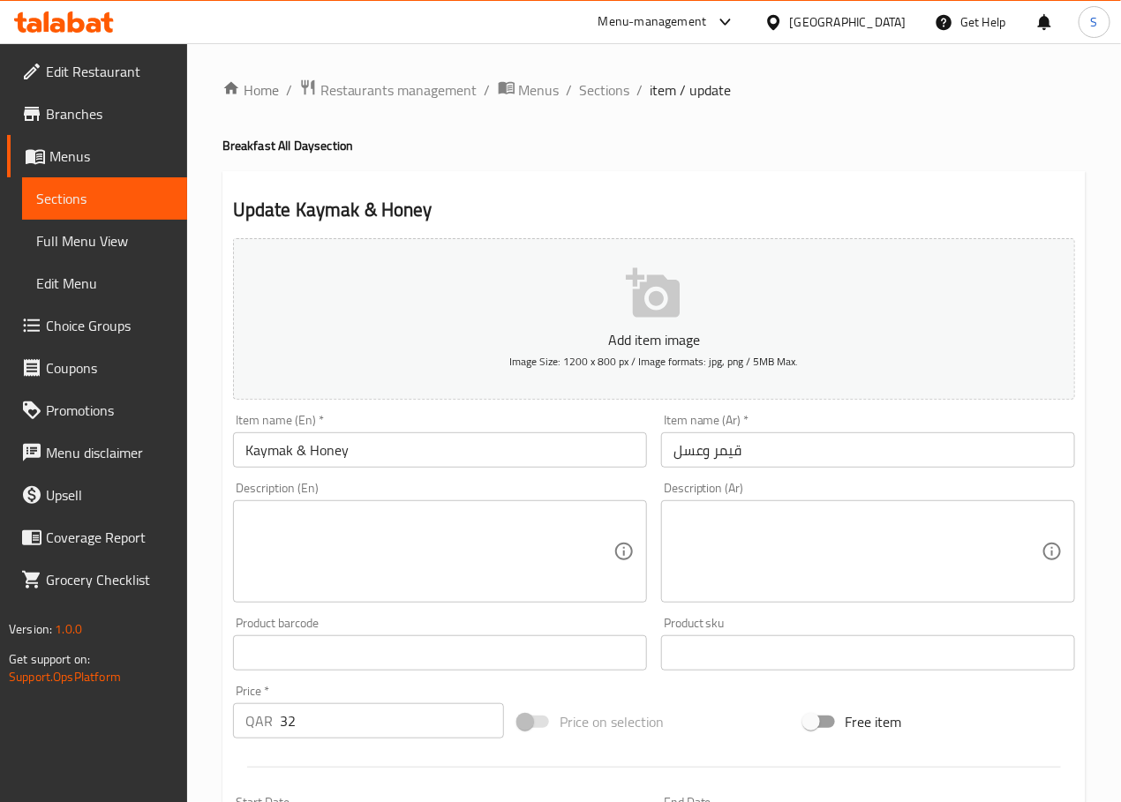
click at [281, 464] on input "Kaymak & Honey" at bounding box center [440, 449] width 414 height 35
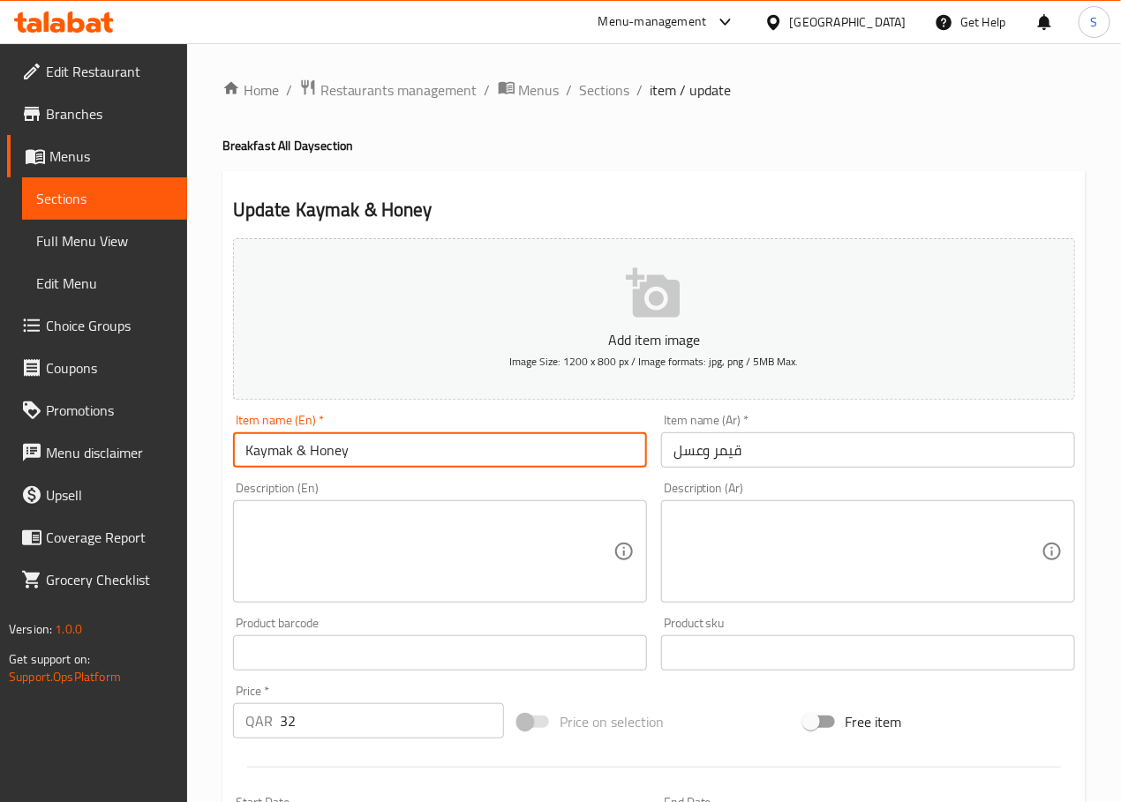
click at [281, 464] on input "Kaymak & Honey" at bounding box center [440, 449] width 414 height 35
type input "Gaimar & Honey"
click at [350, 533] on textarea at bounding box center [429, 552] width 368 height 84
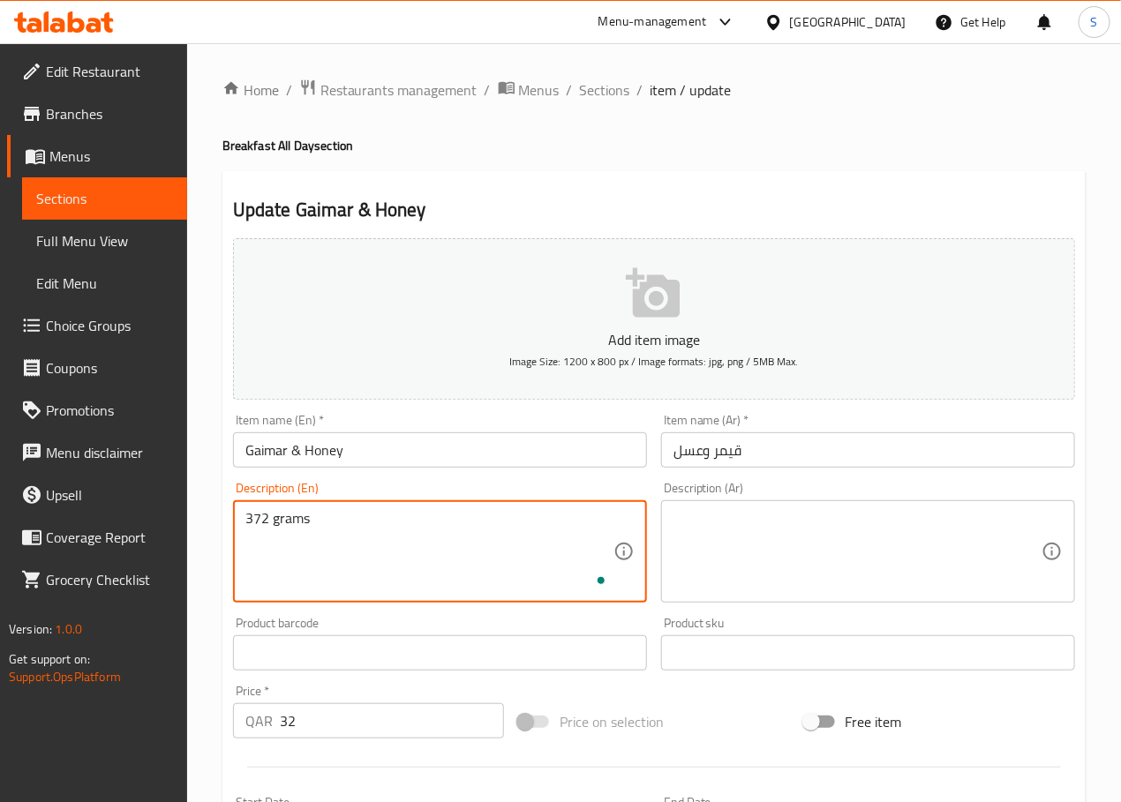
type textarea "372 grams"
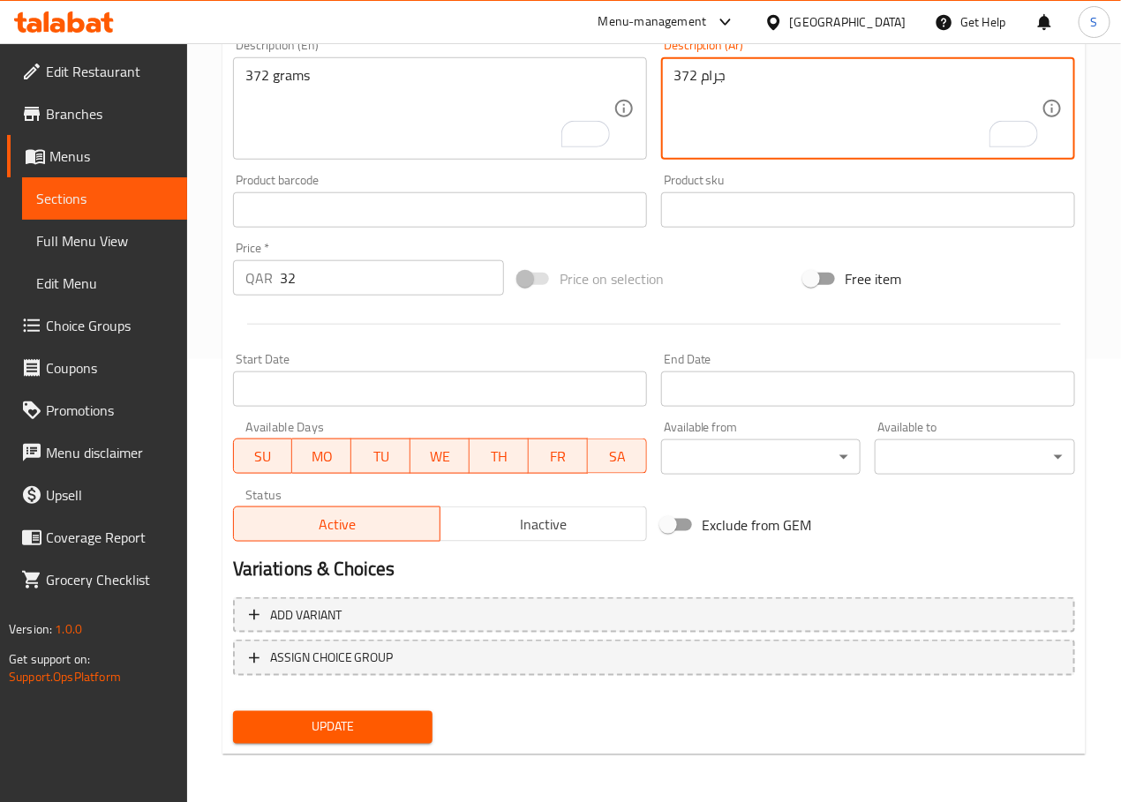
type textarea "372 جرام"
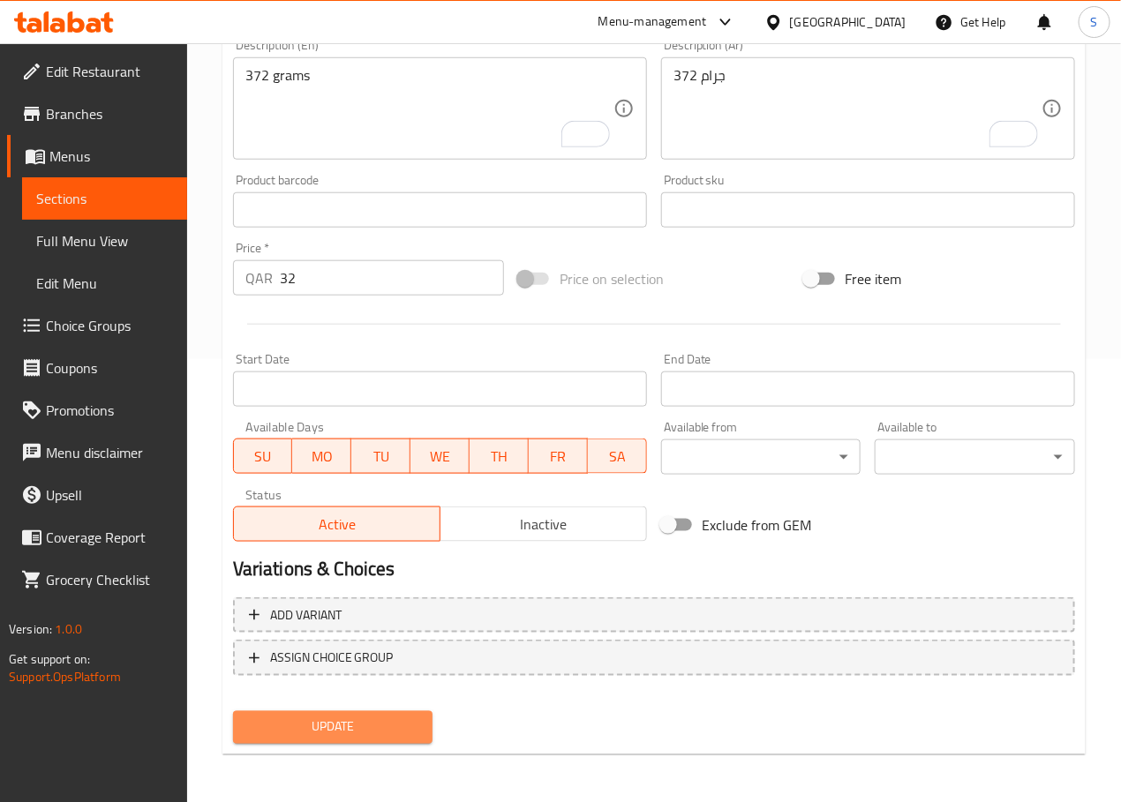
click at [371, 724] on span "Update" at bounding box center [333, 728] width 172 height 22
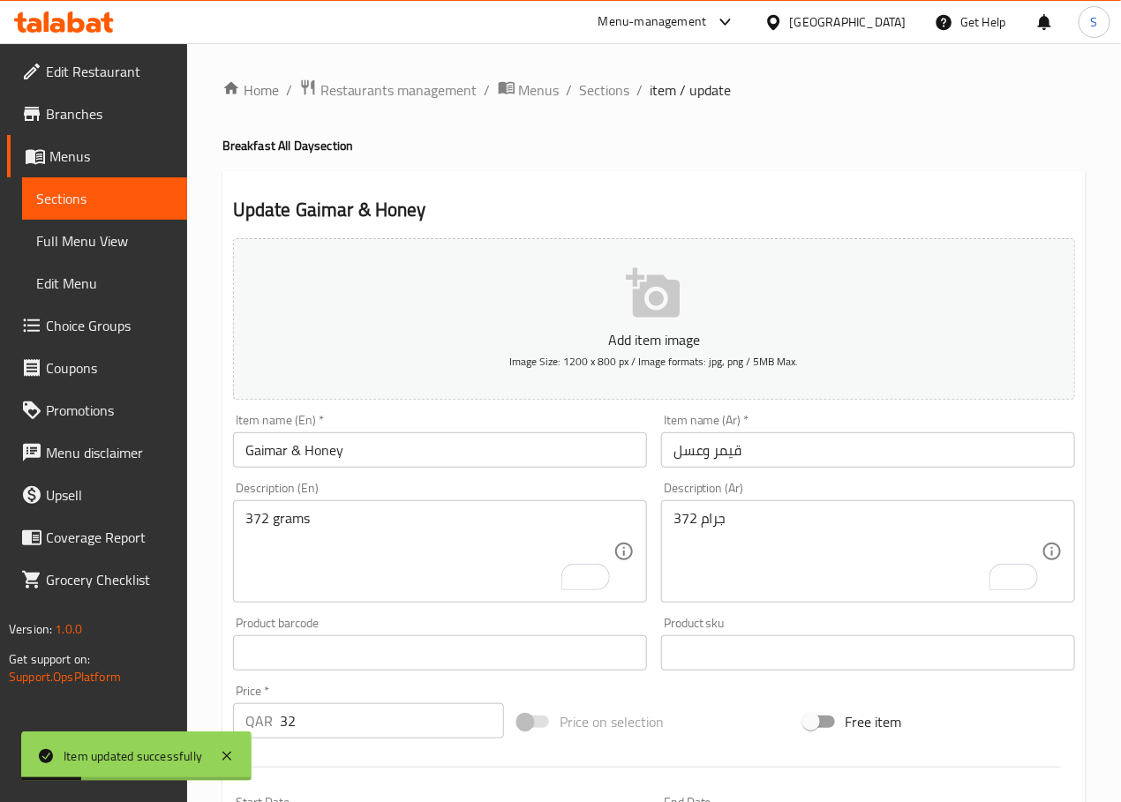
click at [249, 456] on input "Gaimar & Honey" at bounding box center [440, 449] width 414 height 35
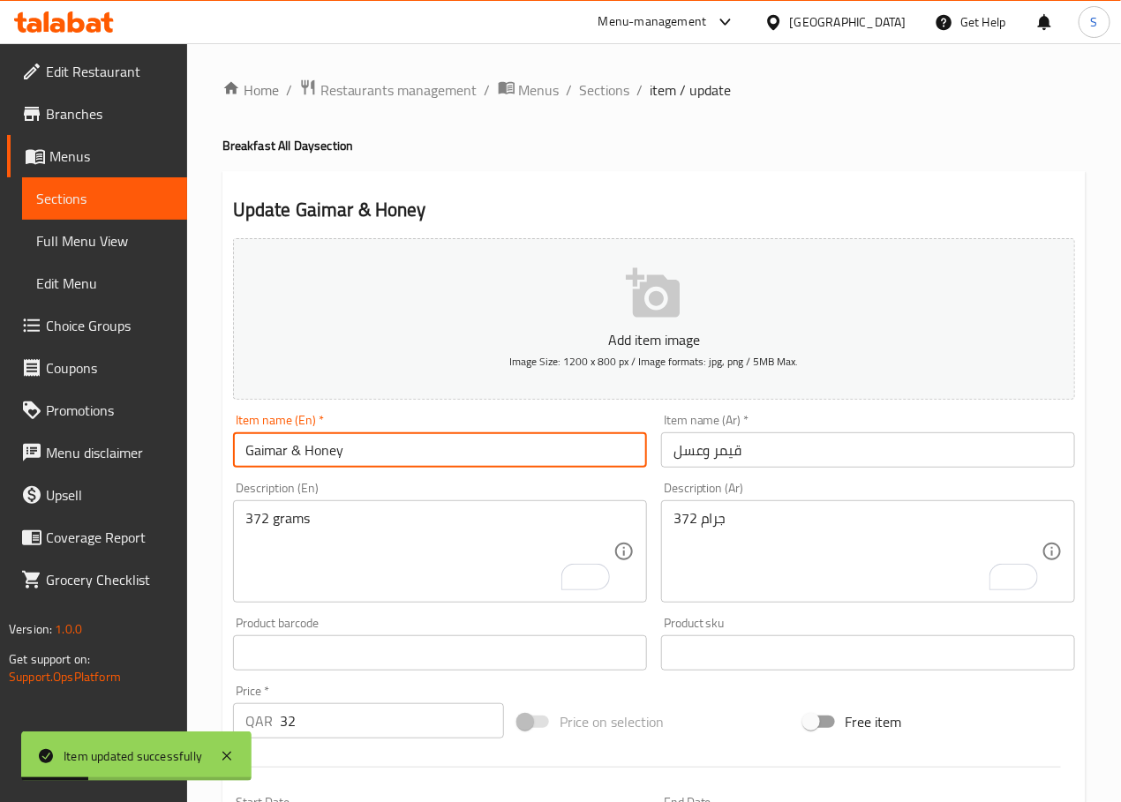
click at [249, 456] on input "Gaimar & Honey" at bounding box center [440, 449] width 414 height 35
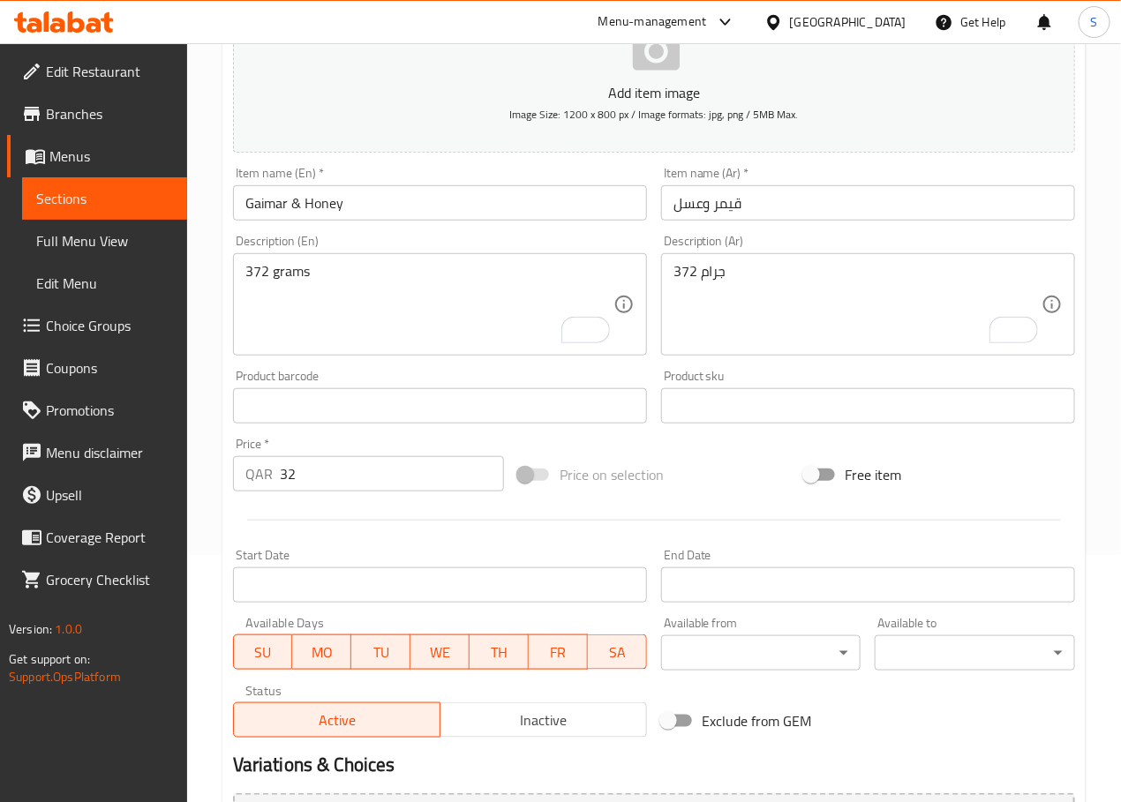
scroll to position [443, 0]
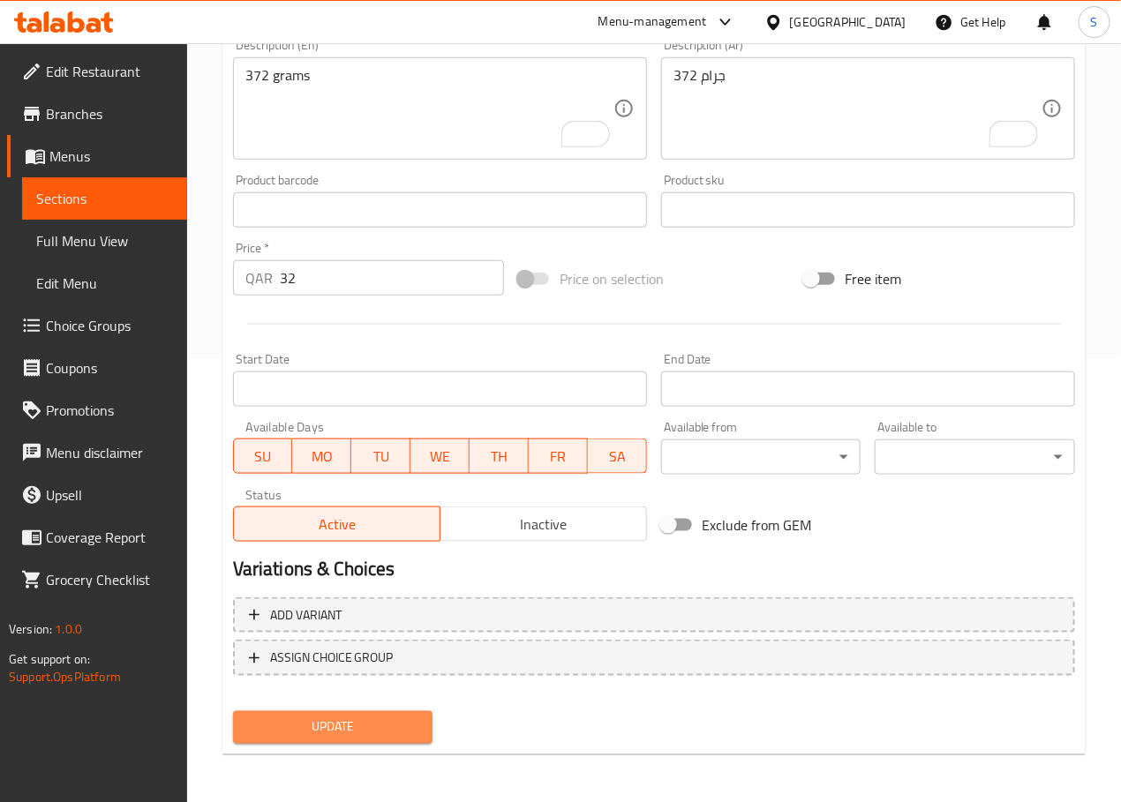
click at [379, 726] on span "Update" at bounding box center [333, 728] width 172 height 22
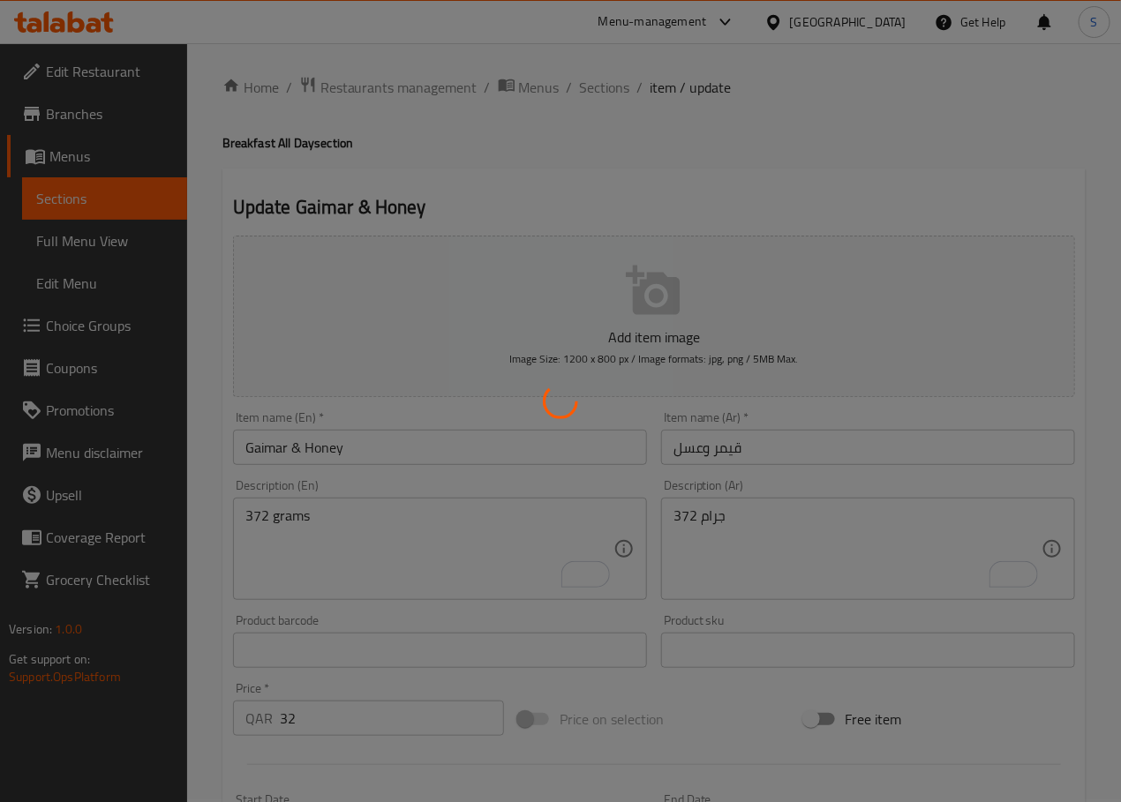
scroll to position [0, 0]
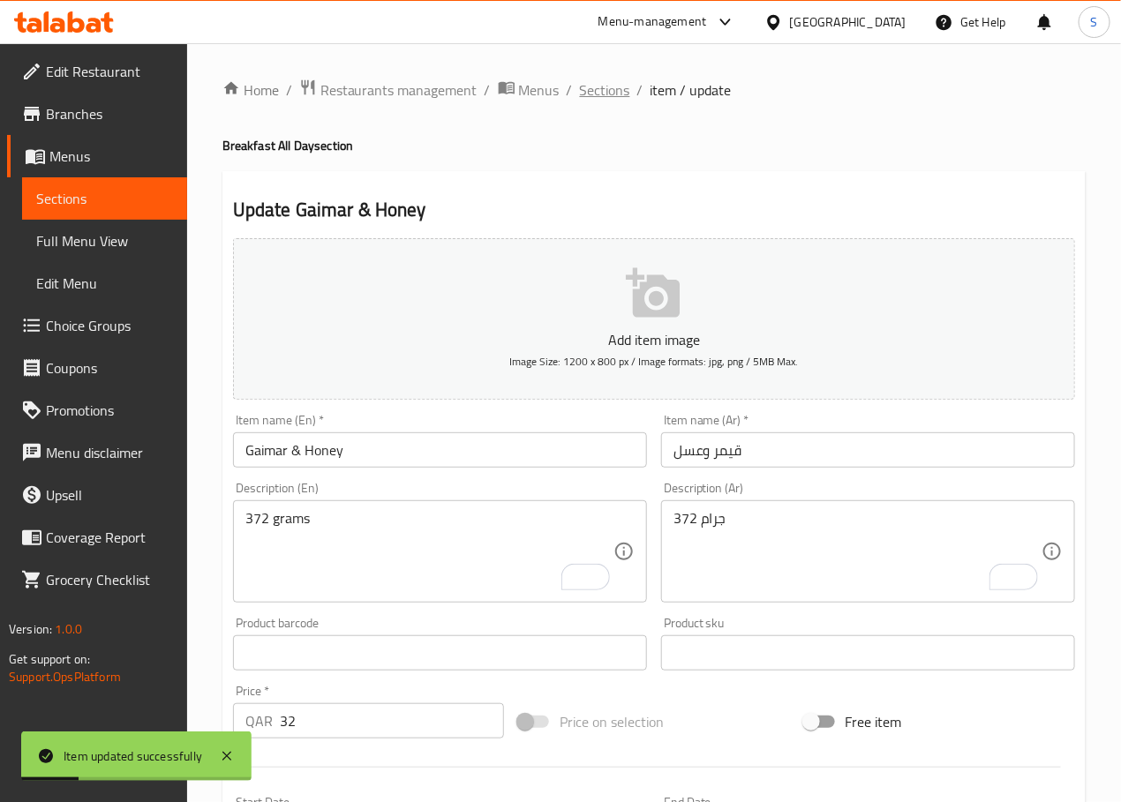
click at [597, 87] on span "Sections" at bounding box center [605, 89] width 50 height 21
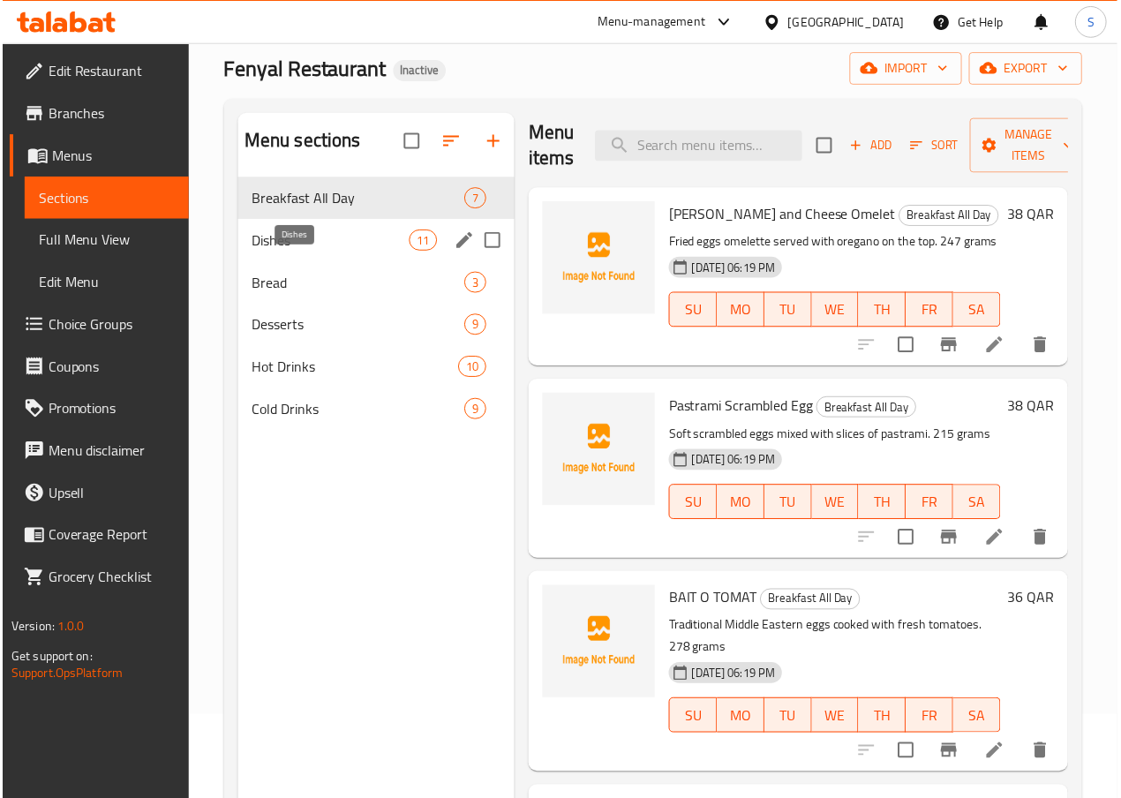
scroll to position [59, 0]
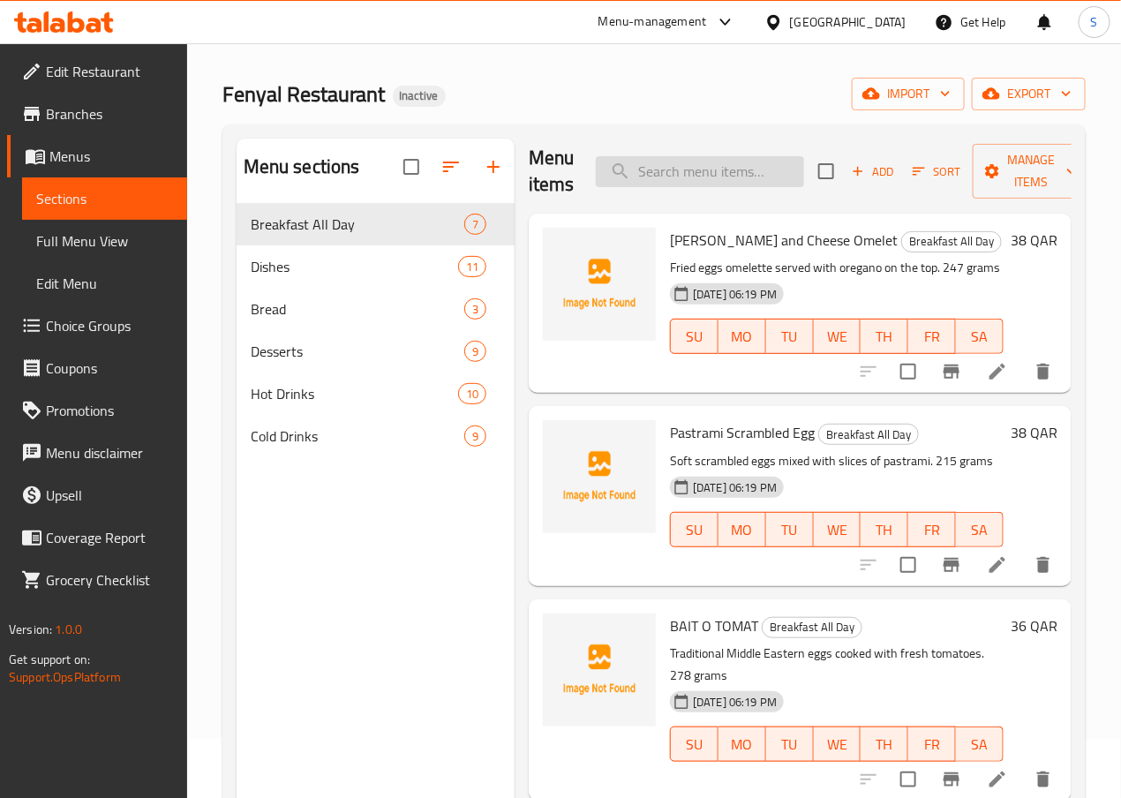
click at [713, 177] on input "search" at bounding box center [700, 171] width 208 height 31
paste input "Beef Nashif"
type input "Beef Nashif"
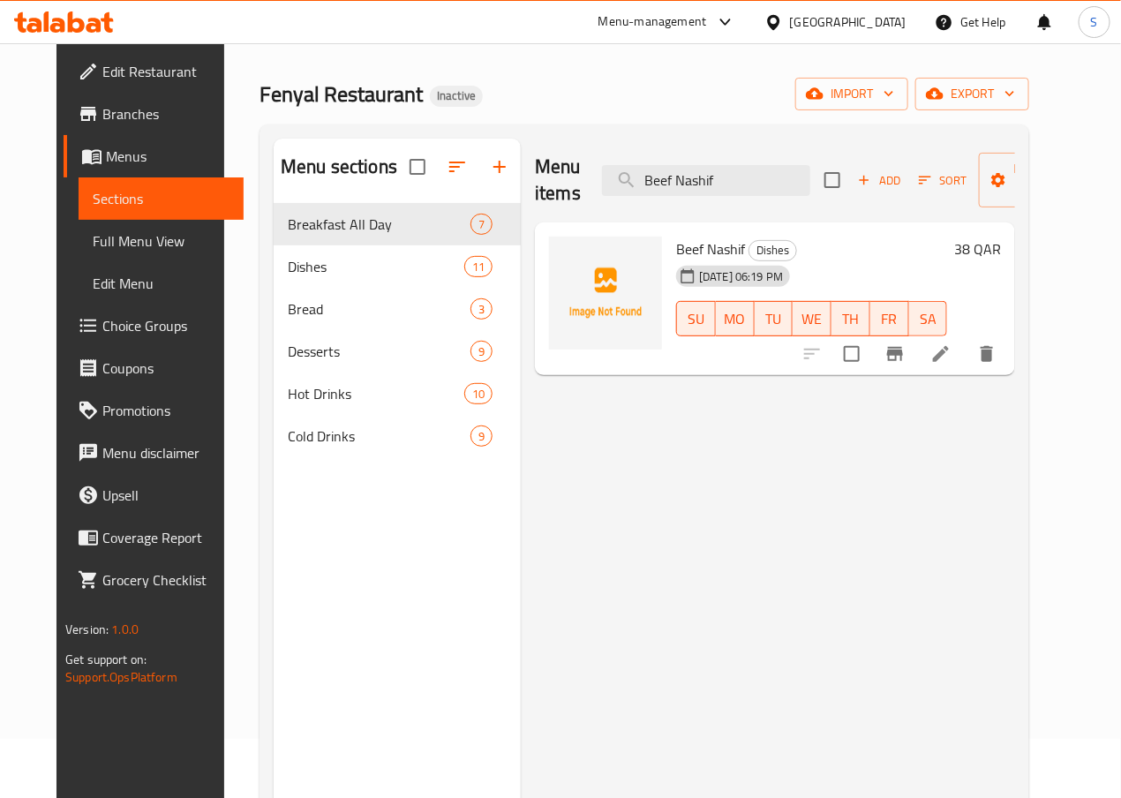
scroll to position [0, 0]
click at [951, 357] on icon at bounding box center [940, 353] width 21 height 21
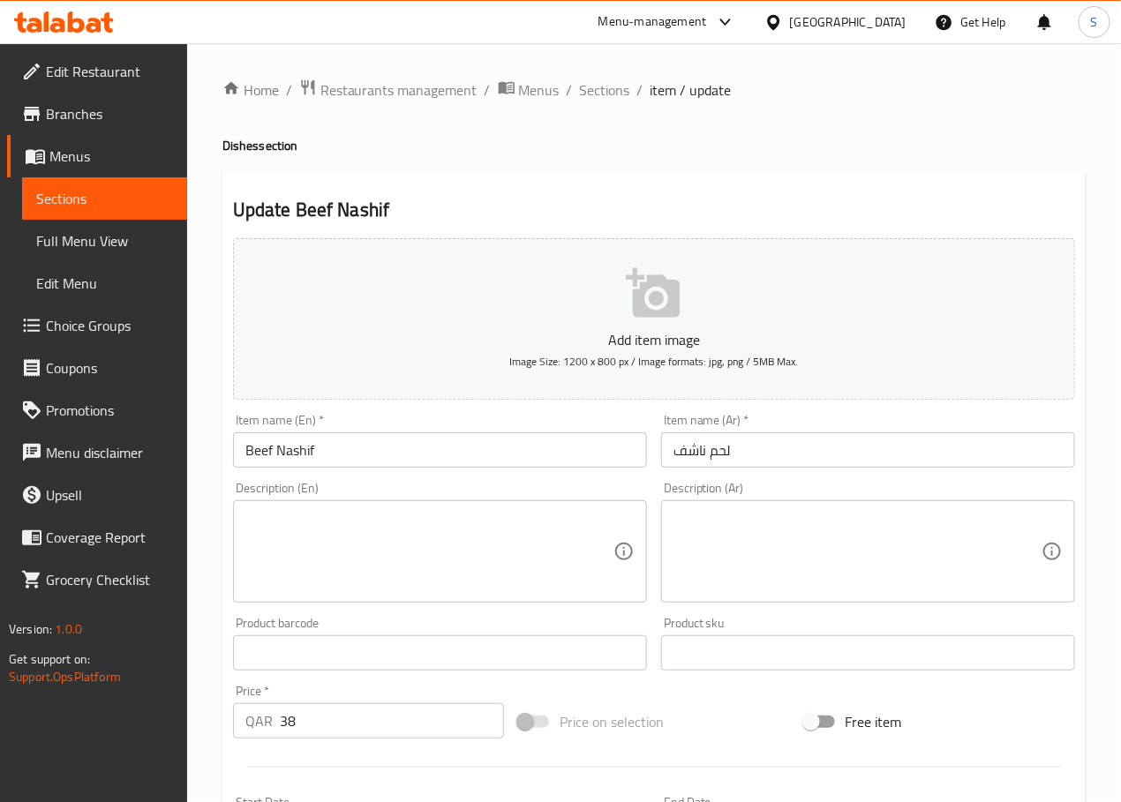
click at [704, 456] on input "لحم ناشف" at bounding box center [868, 449] width 414 height 35
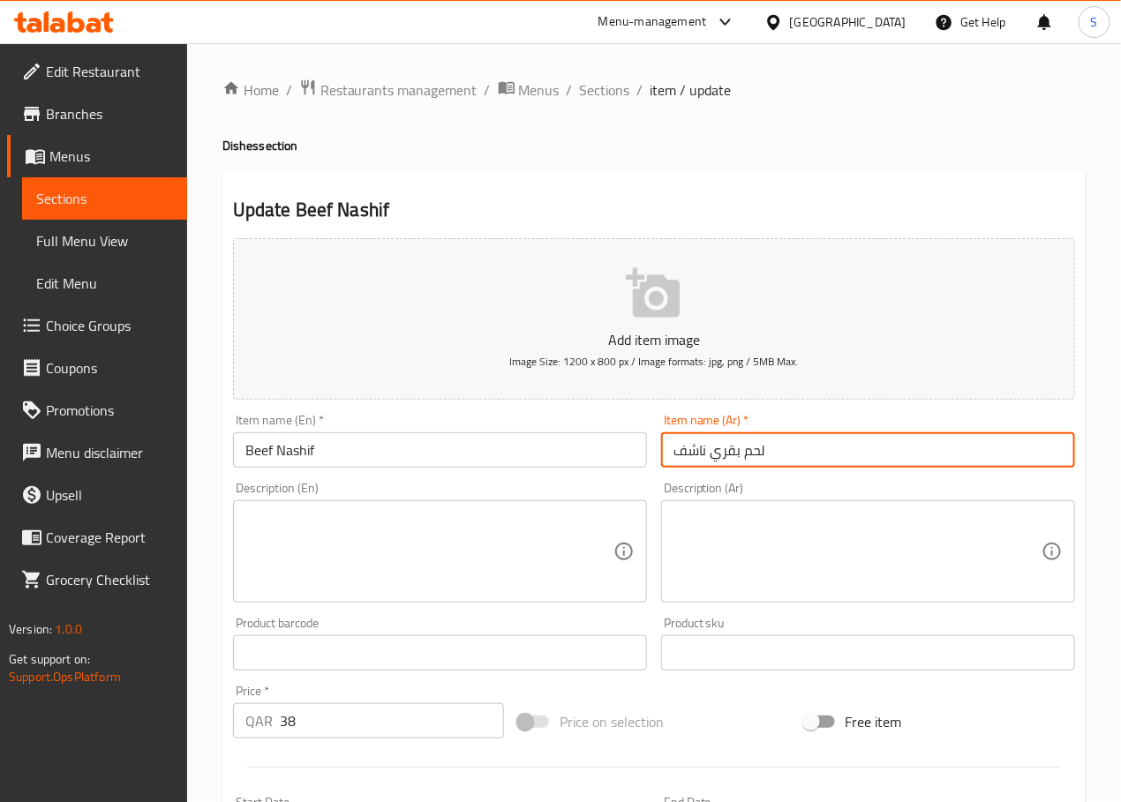
type input "لحم بقري ناشف"
click at [334, 522] on textarea at bounding box center [429, 552] width 368 height 84
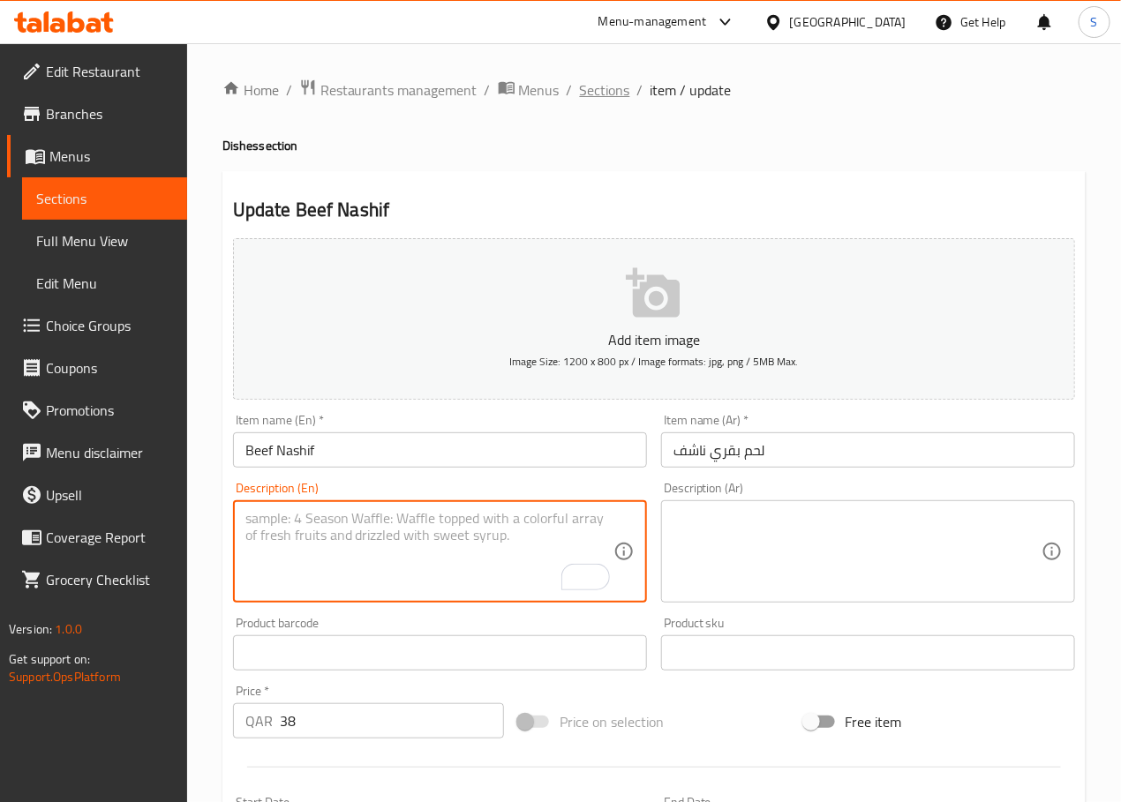
click at [617, 95] on span "Sections" at bounding box center [605, 89] width 50 height 21
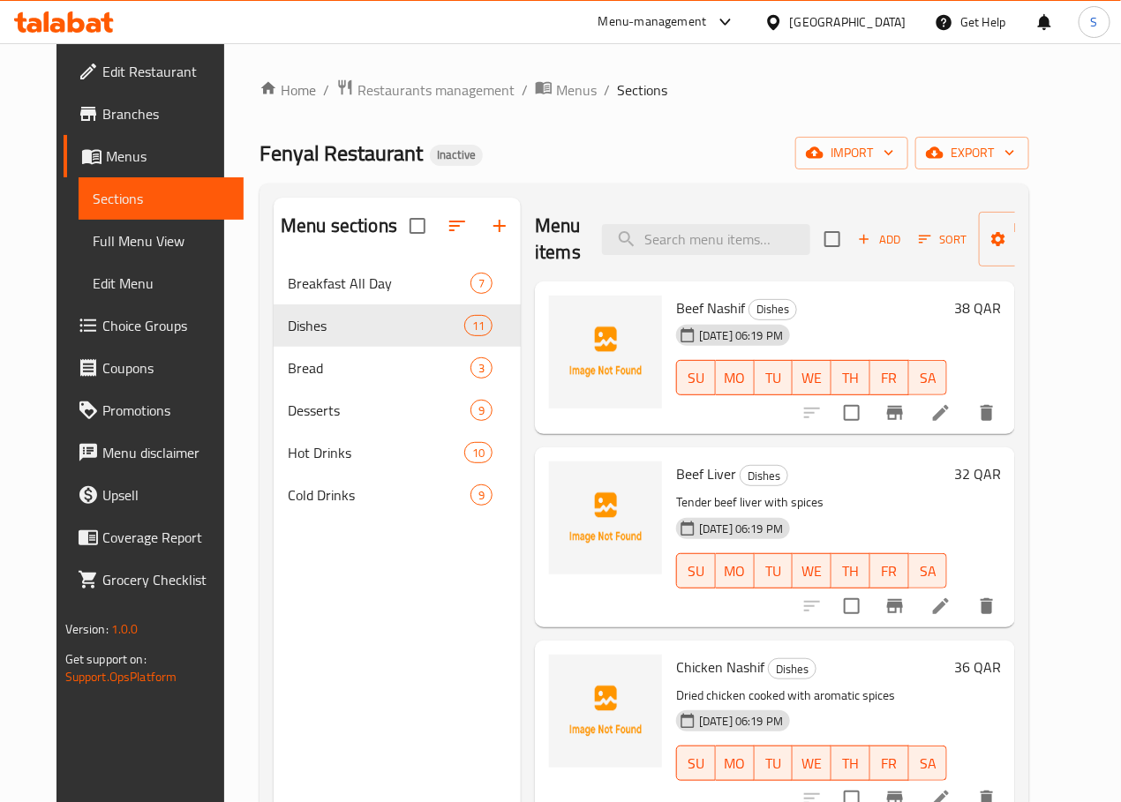
click at [993, 416] on icon "delete" at bounding box center [986, 413] width 12 height 16
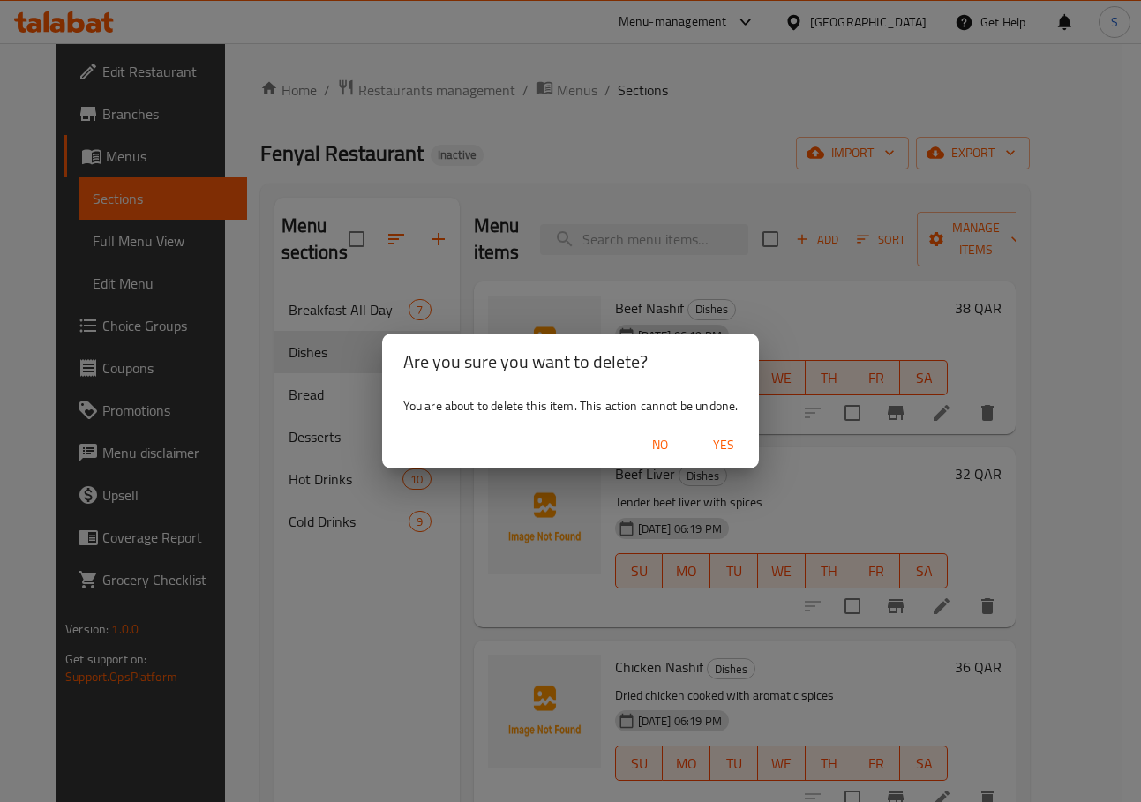
click at [729, 448] on span "Yes" at bounding box center [723, 445] width 42 height 22
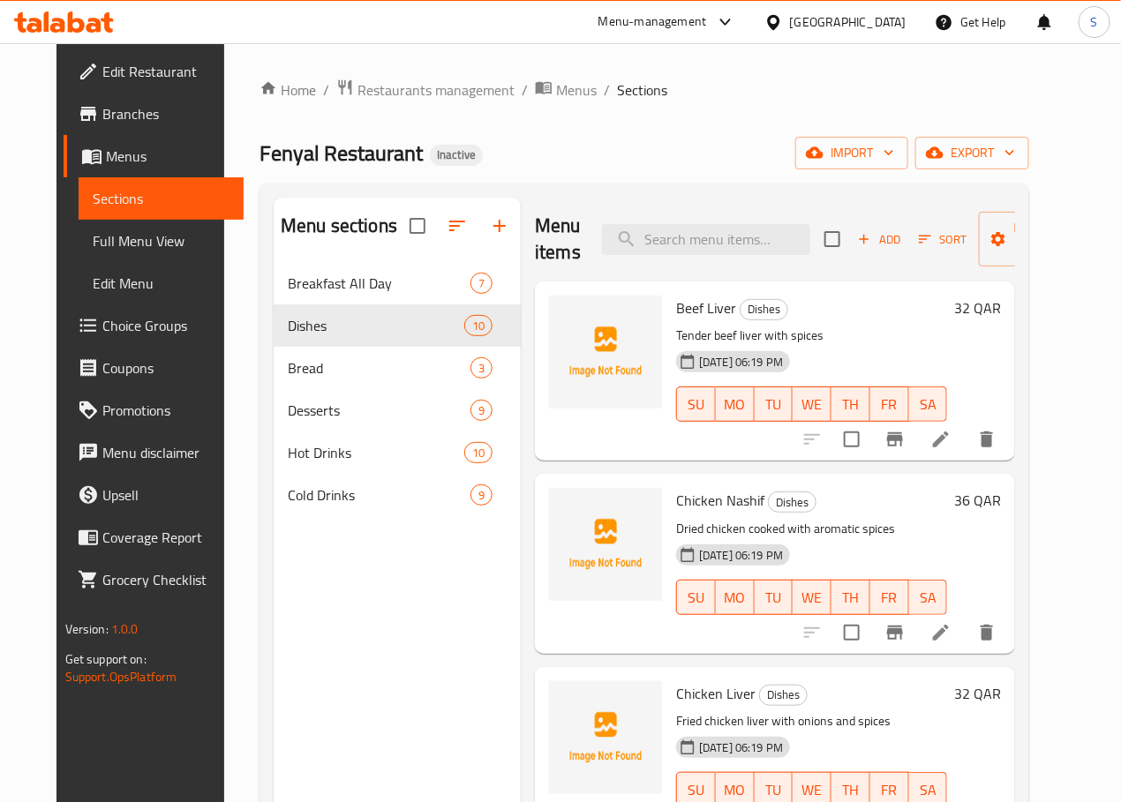
click at [544, 212] on div "Menu items Add Sort Manage items" at bounding box center [775, 240] width 480 height 84
click at [724, 244] on input "search" at bounding box center [706, 239] width 208 height 31
click at [965, 453] on li at bounding box center [940, 440] width 49 height 32
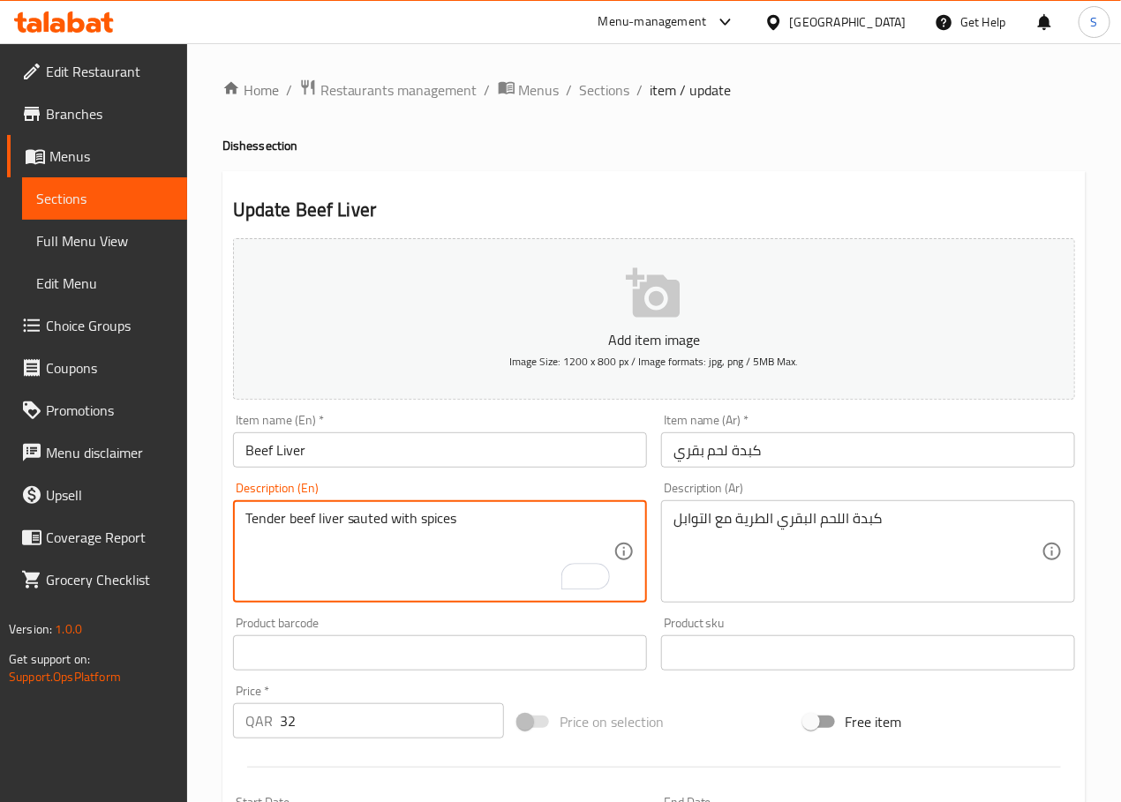
type textarea "Tender beef liver sauted with spices"
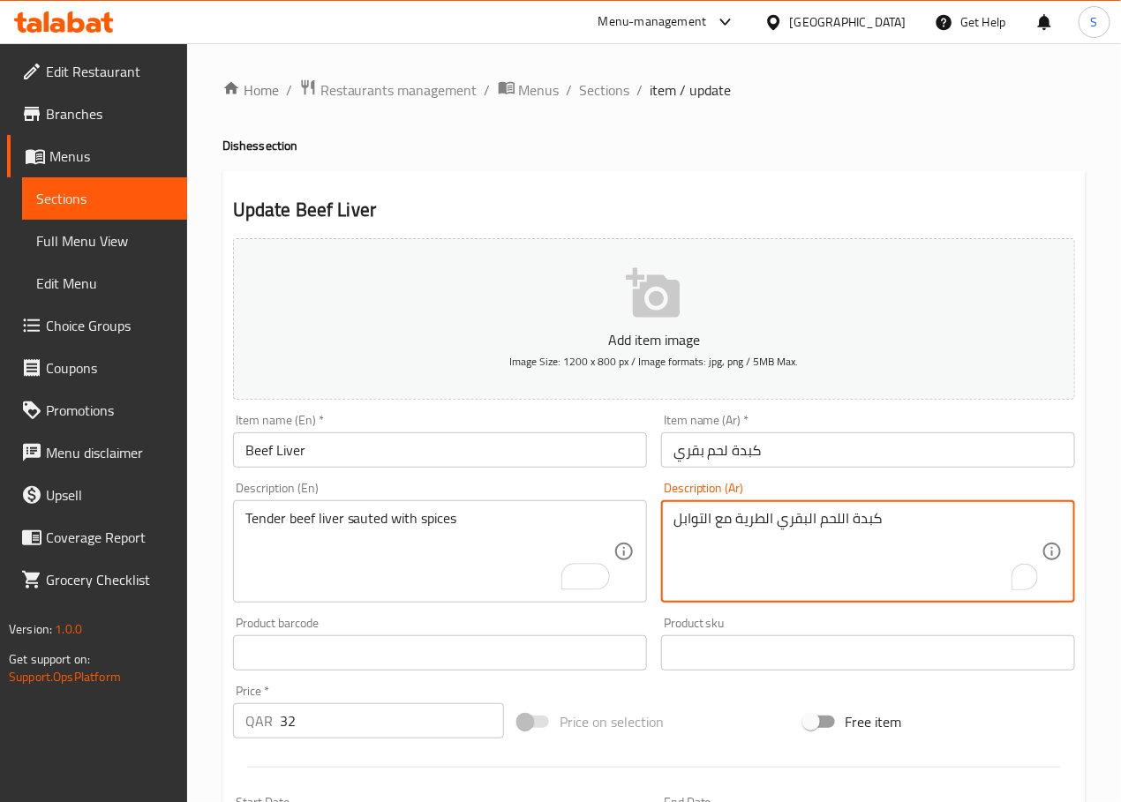
click at [761, 519] on textarea "كبدة اللحم البقري الطرية مع التوابل" at bounding box center [857, 552] width 368 height 84
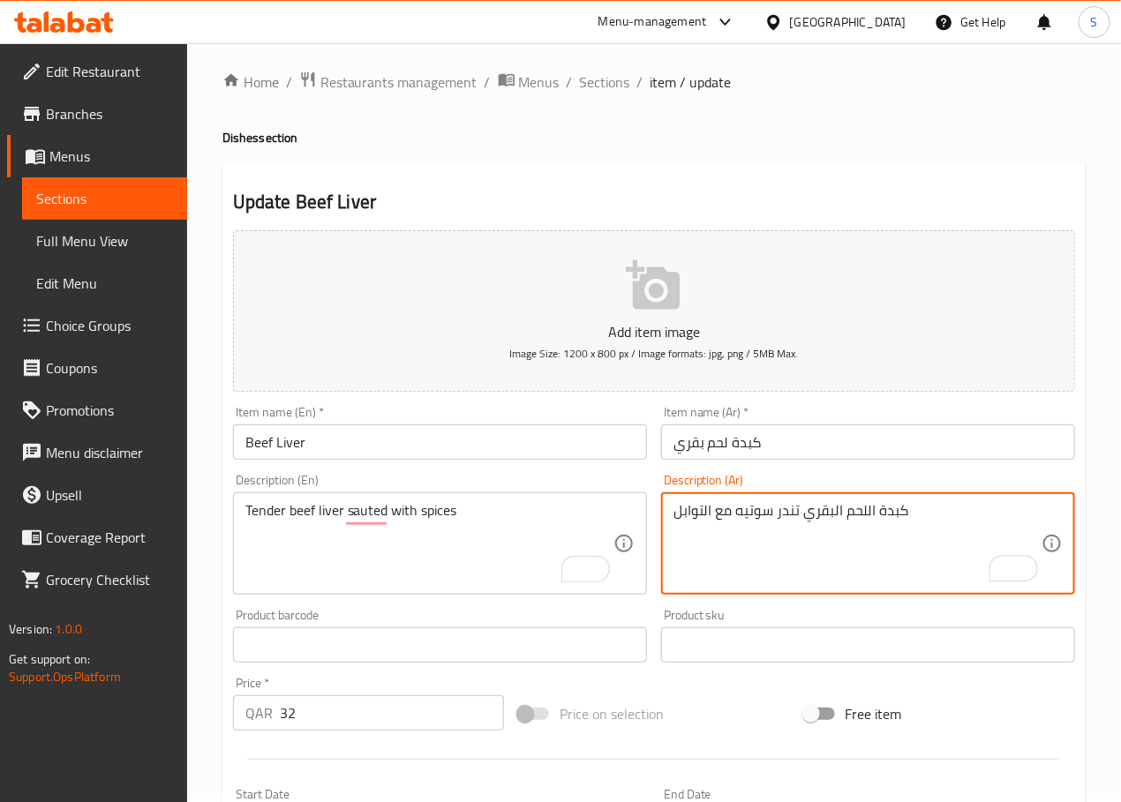
type textarea "كبدة اللحم البقري تندر سوتيه مع التوابل"
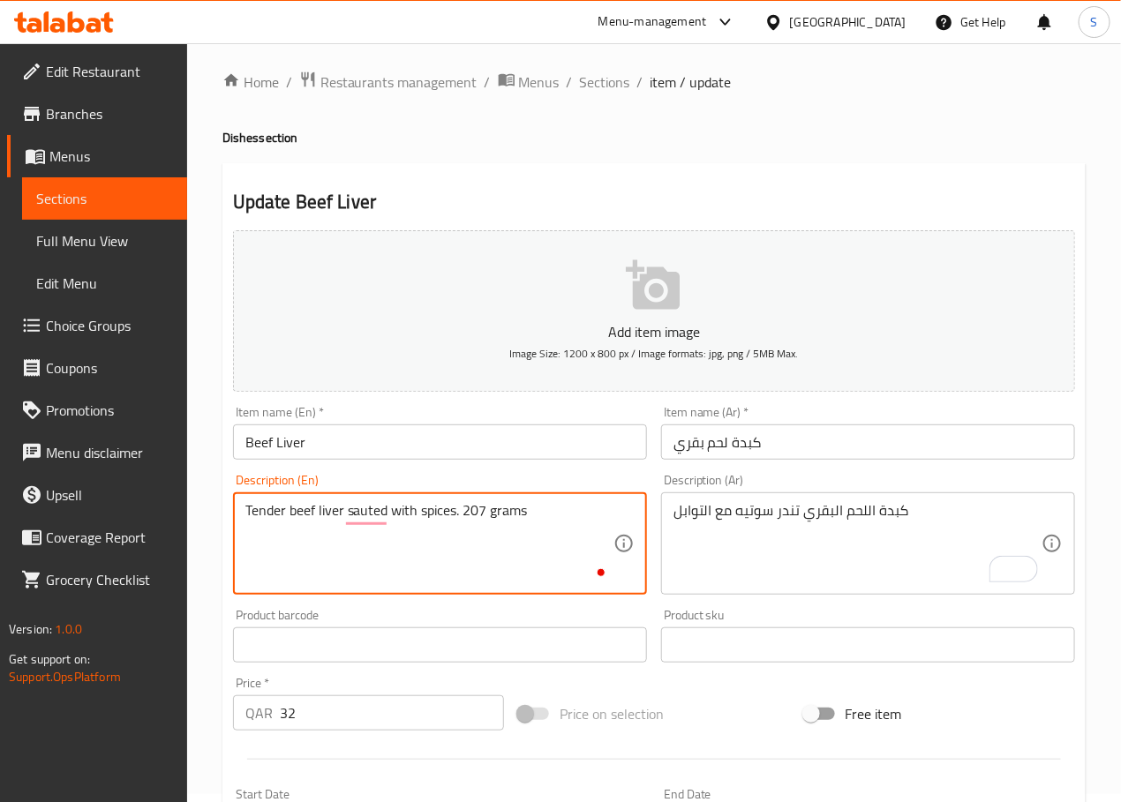
type textarea "Tender beef liver sauted with spices. 207 grams"
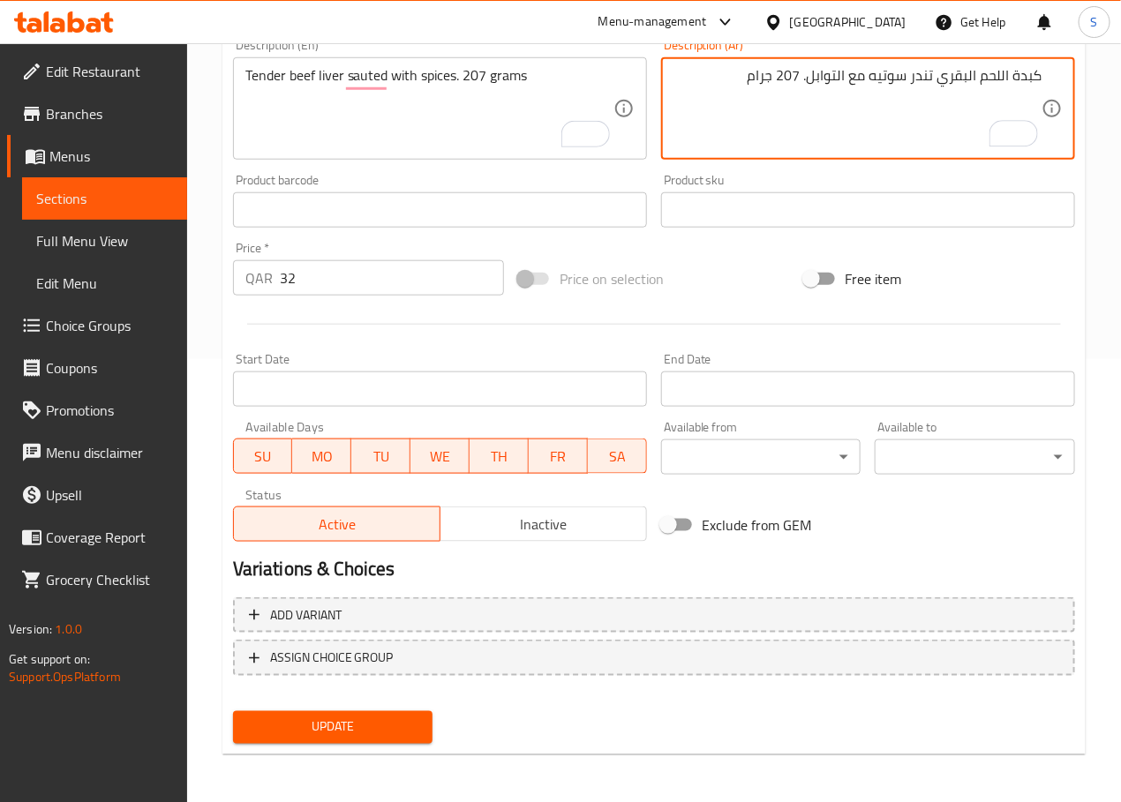
type textarea "كبدة اللحم البقري تندر سوتيه مع التوابل. 207 جرام"
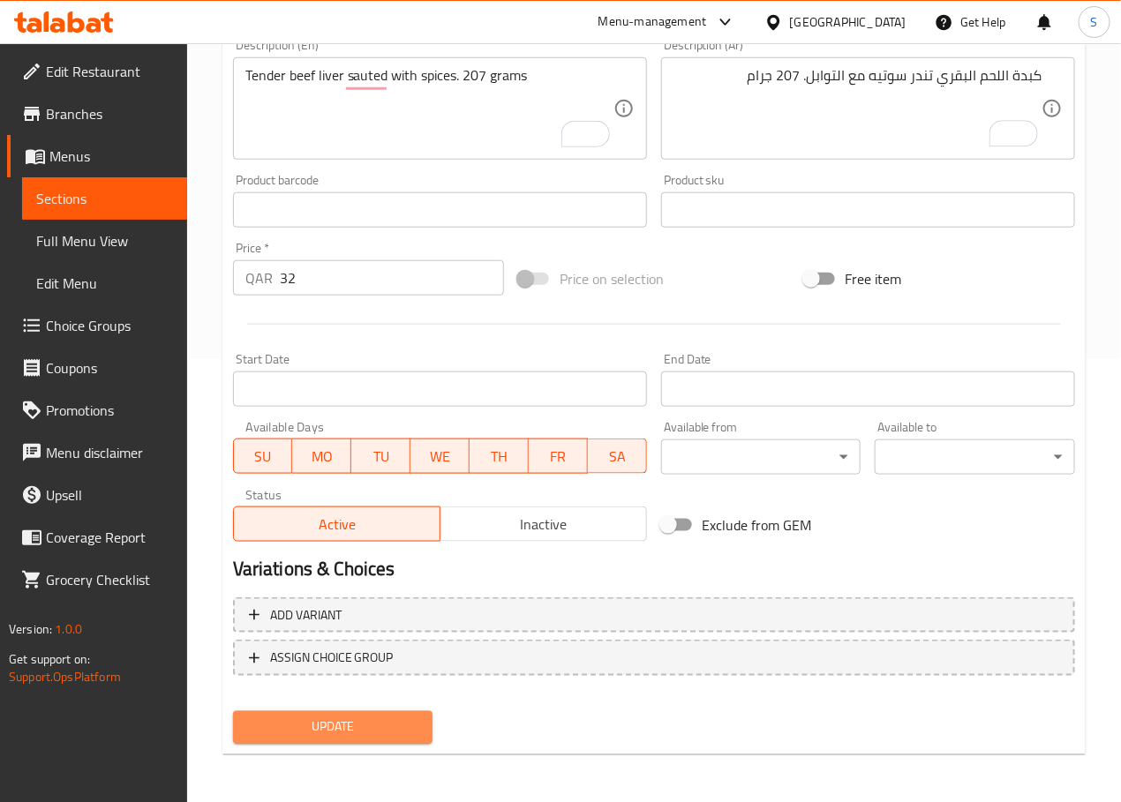
click at [394, 720] on span "Update" at bounding box center [333, 728] width 172 height 22
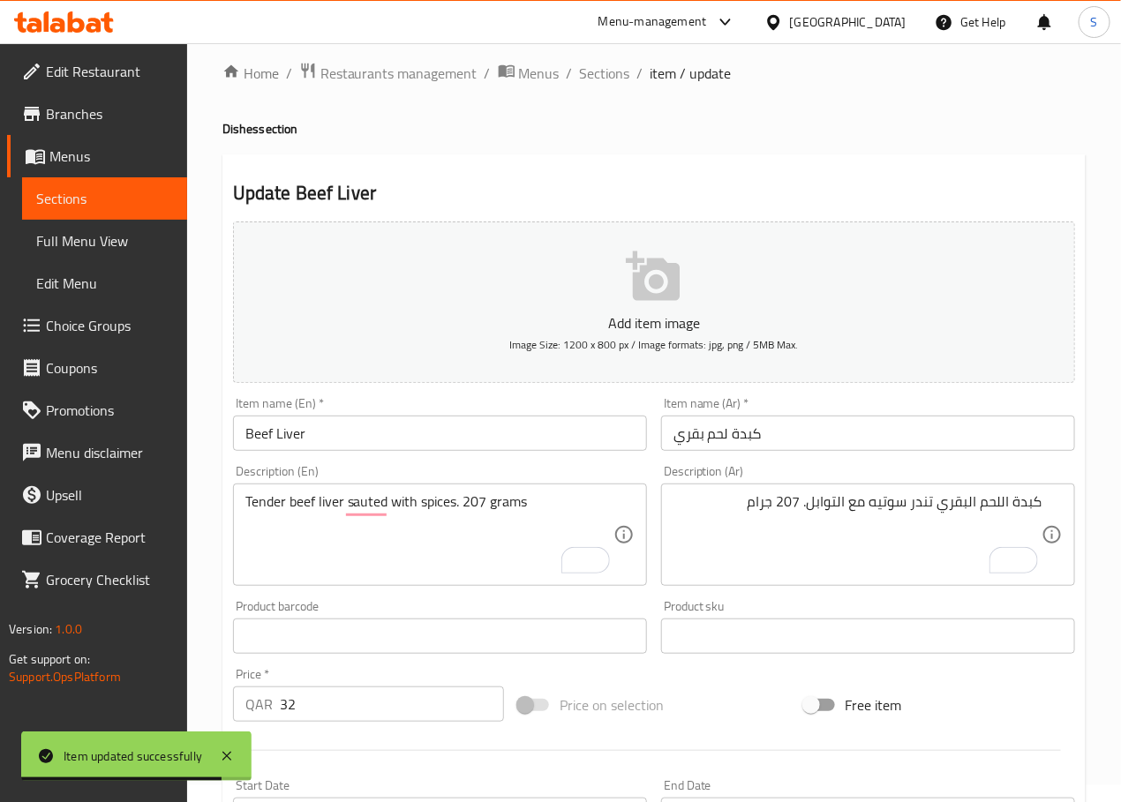
scroll to position [0, 0]
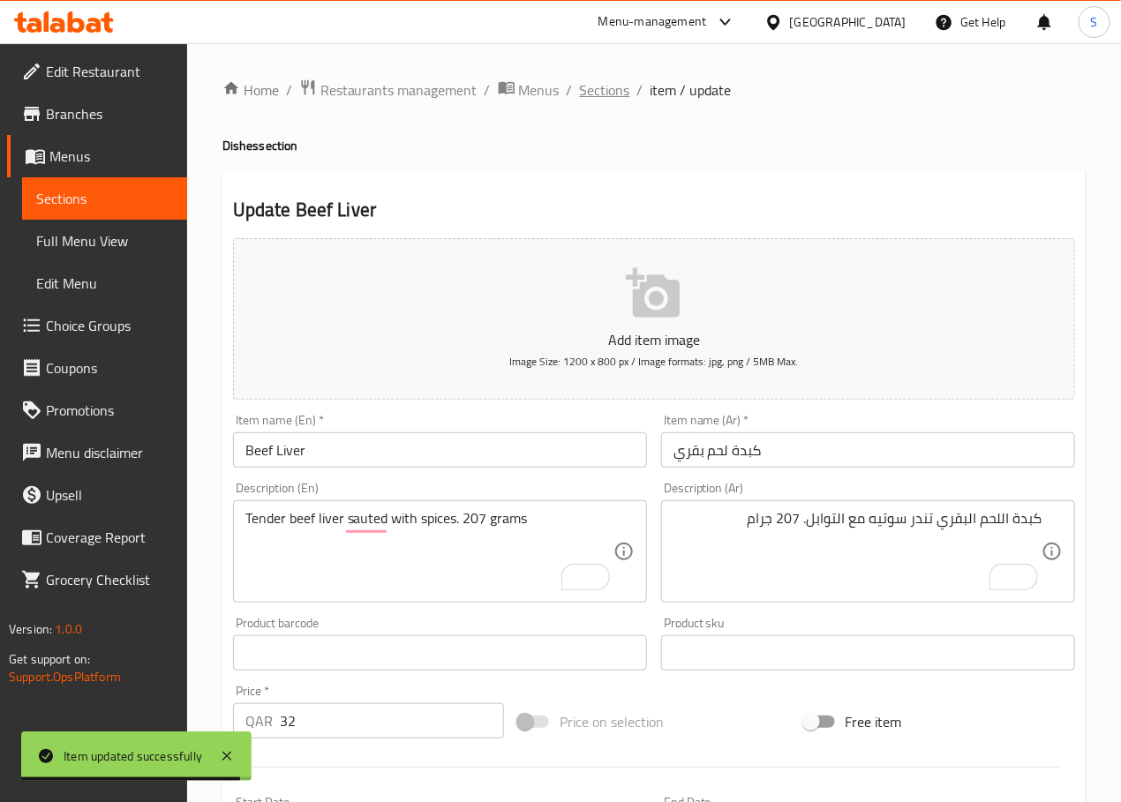
click at [602, 94] on span "Sections" at bounding box center [605, 89] width 50 height 21
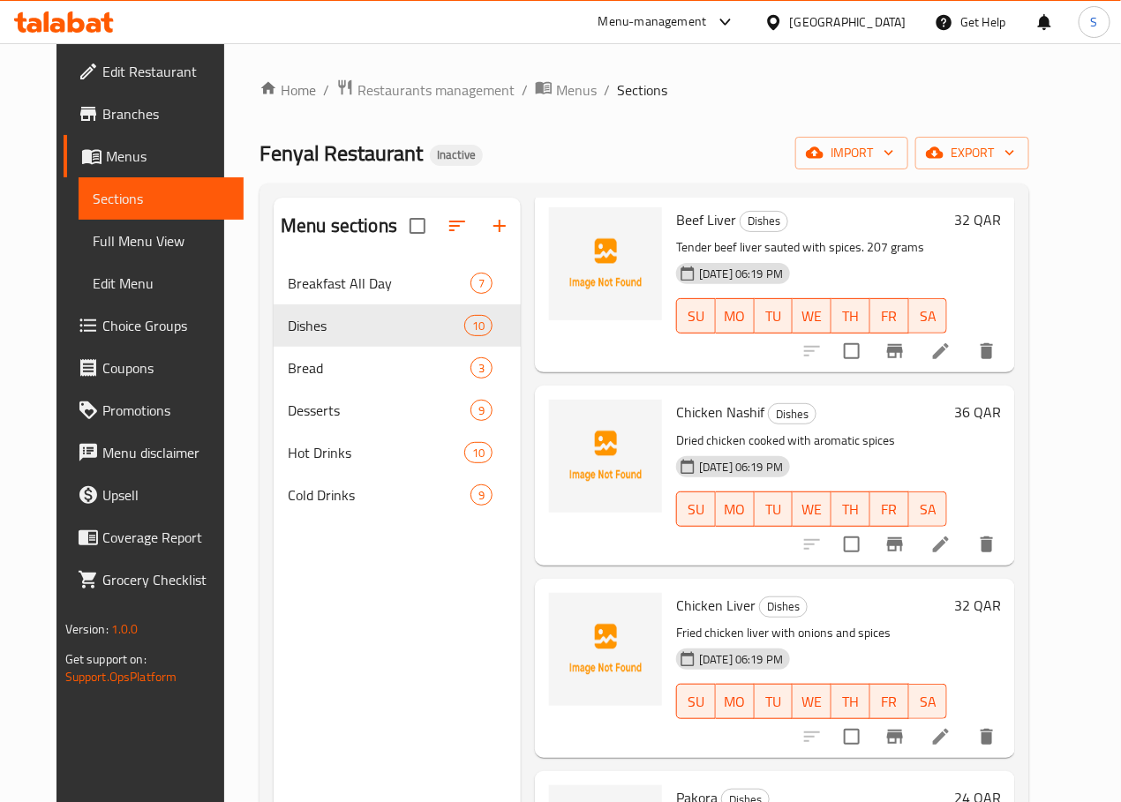
scroll to position [87, 0]
click at [965, 360] on li at bounding box center [940, 352] width 49 height 32
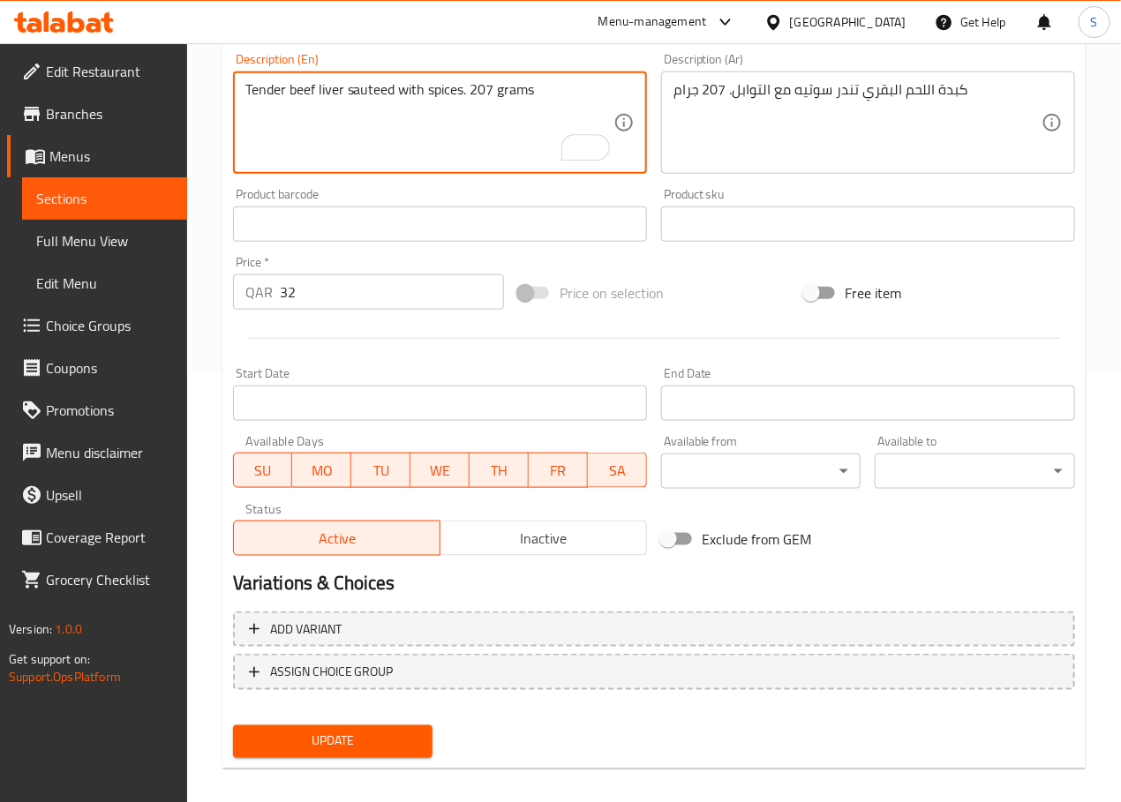
scroll to position [443, 0]
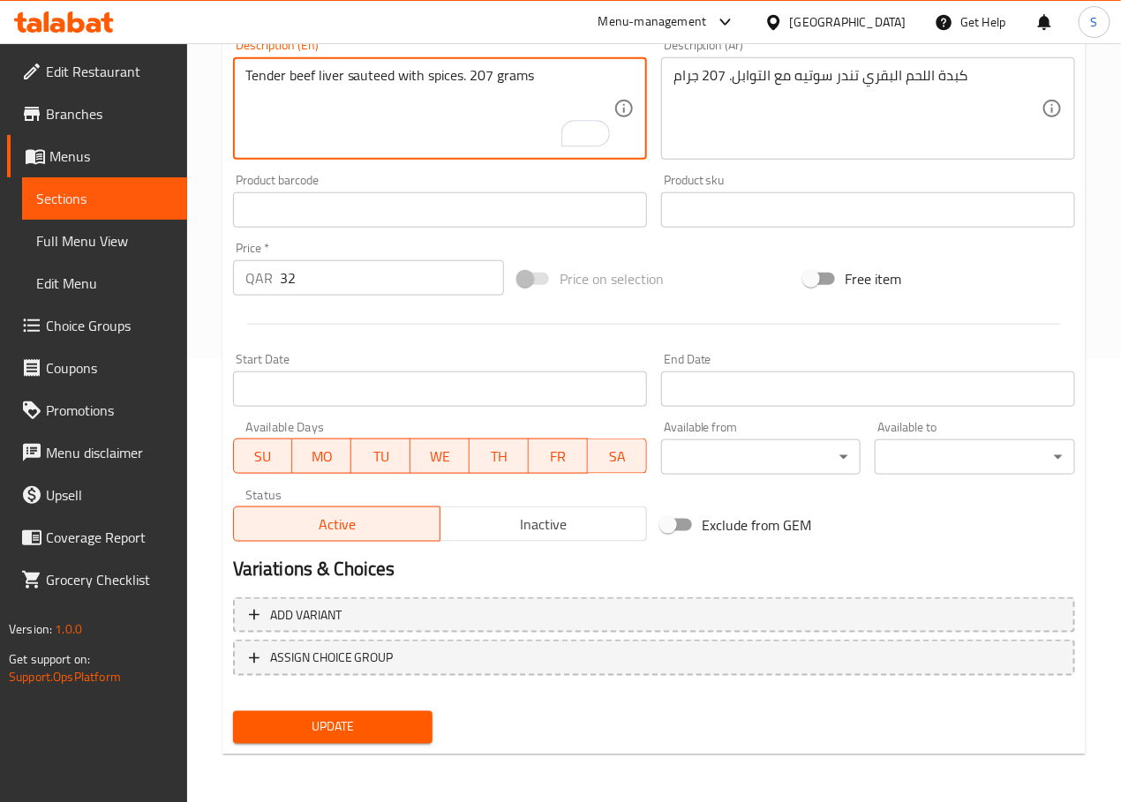
type textarea "Tender beef liver sauteed with spices. 207 grams"
click at [336, 732] on span "Update" at bounding box center [333, 728] width 172 height 22
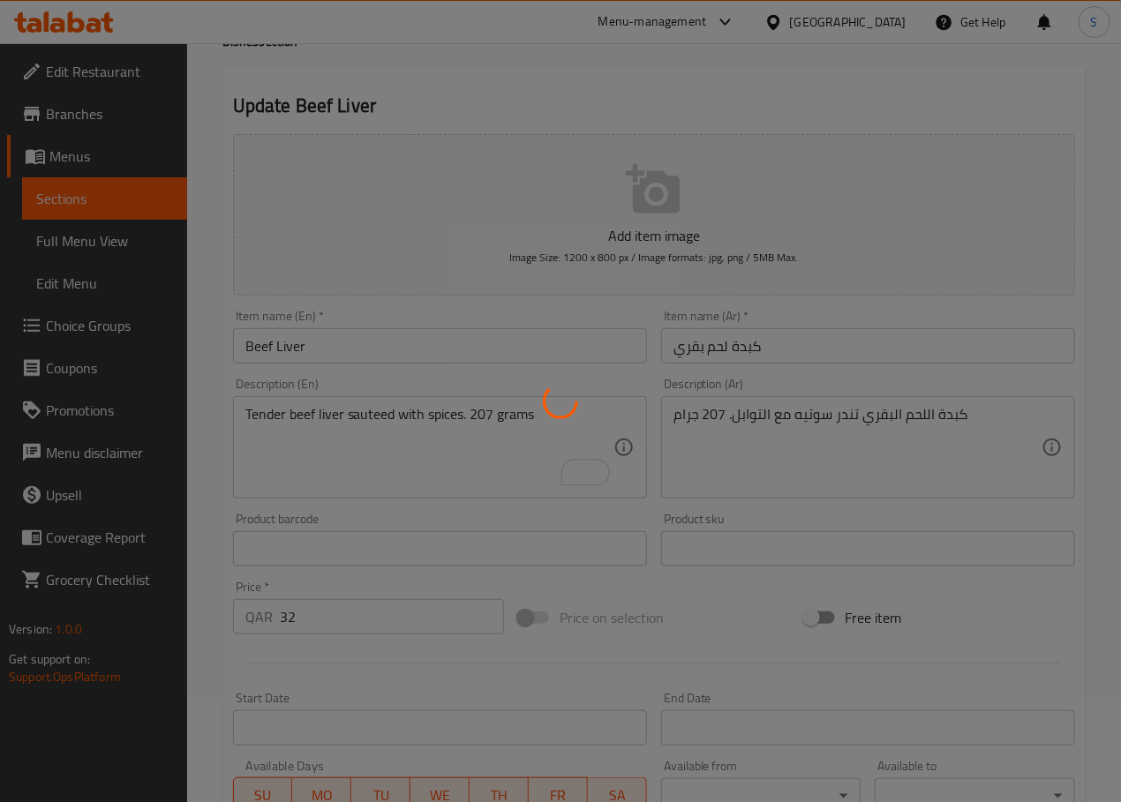
scroll to position [0, 0]
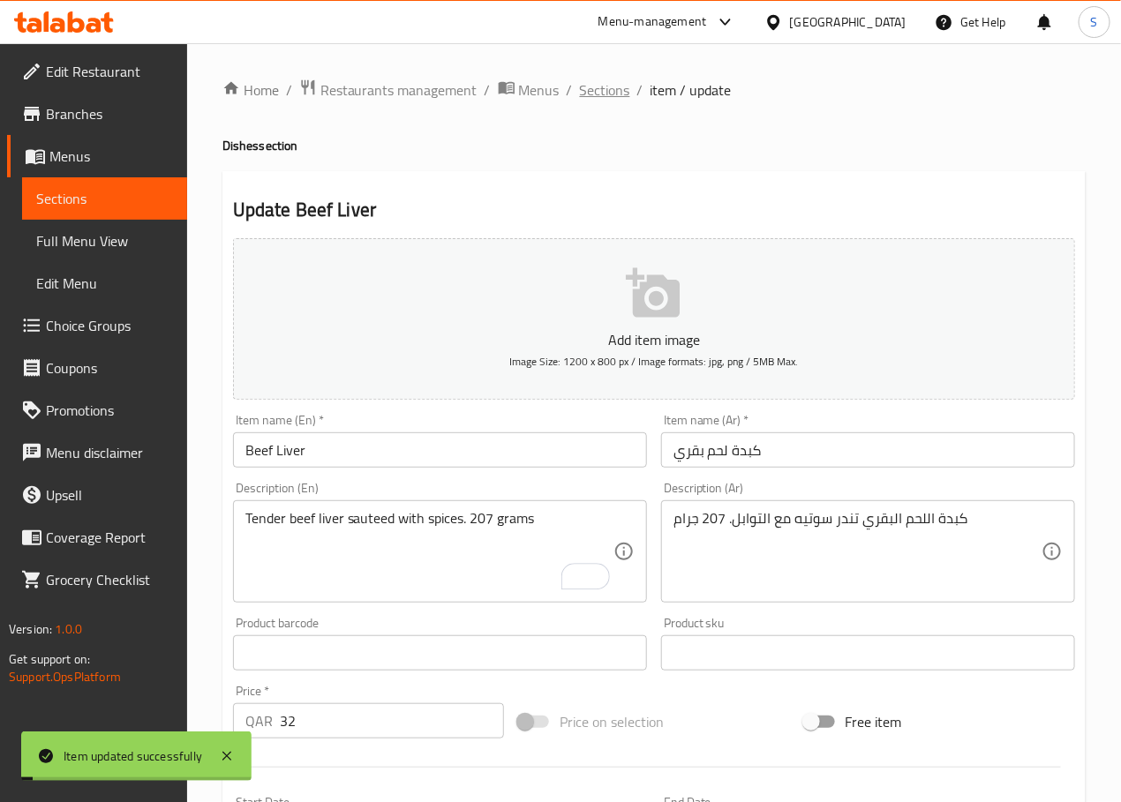
click at [615, 95] on span "Sections" at bounding box center [605, 89] width 50 height 21
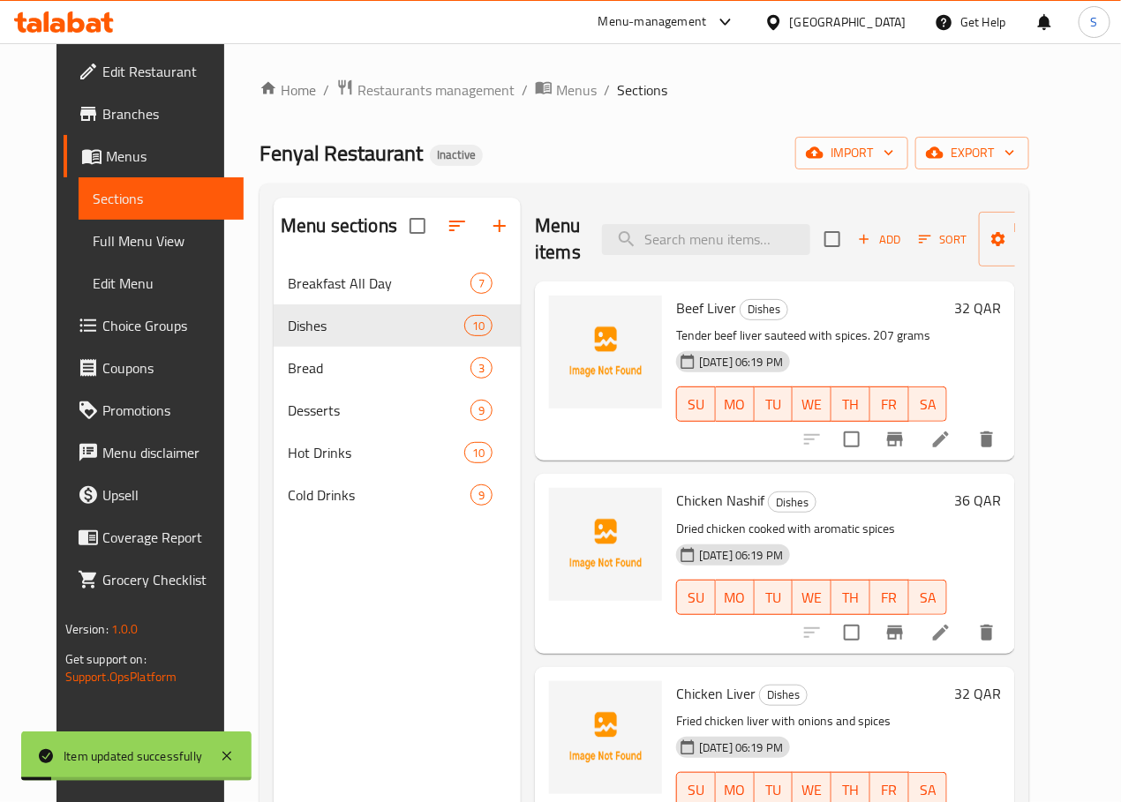
click at [951, 636] on icon at bounding box center [940, 632] width 21 height 21
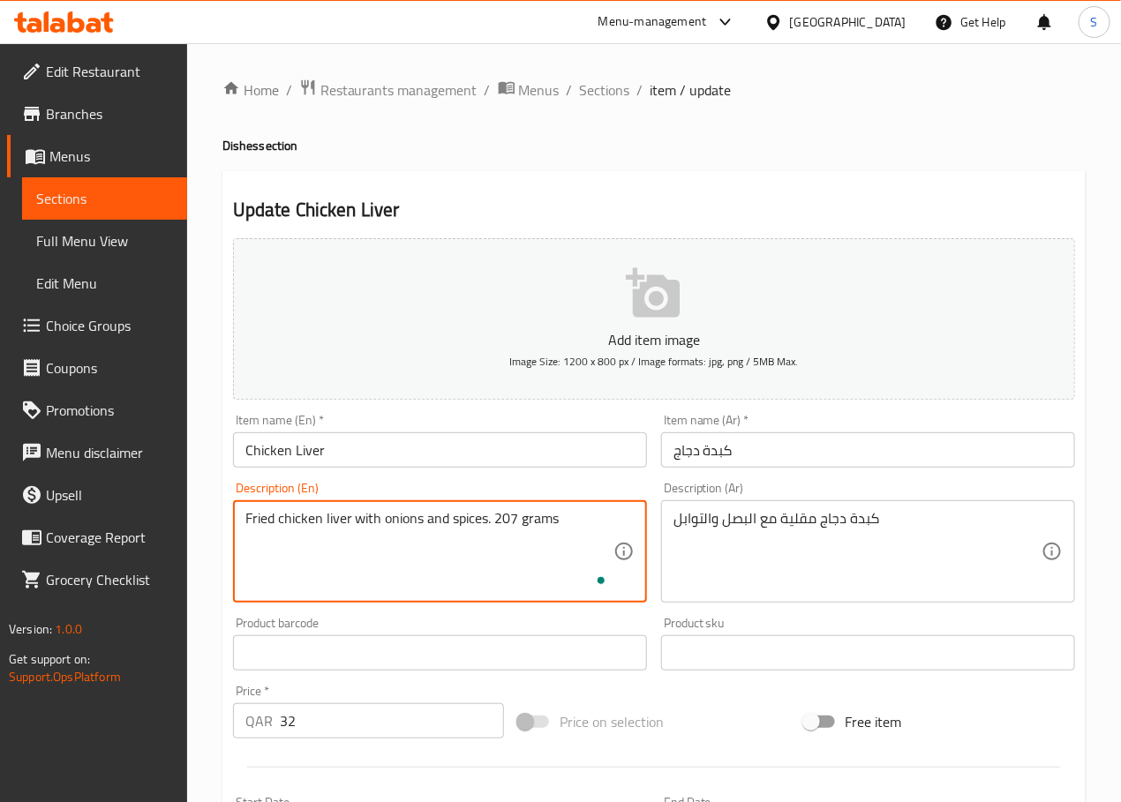
type textarea "Fried chicken liver with onions and spices. 207 grams"
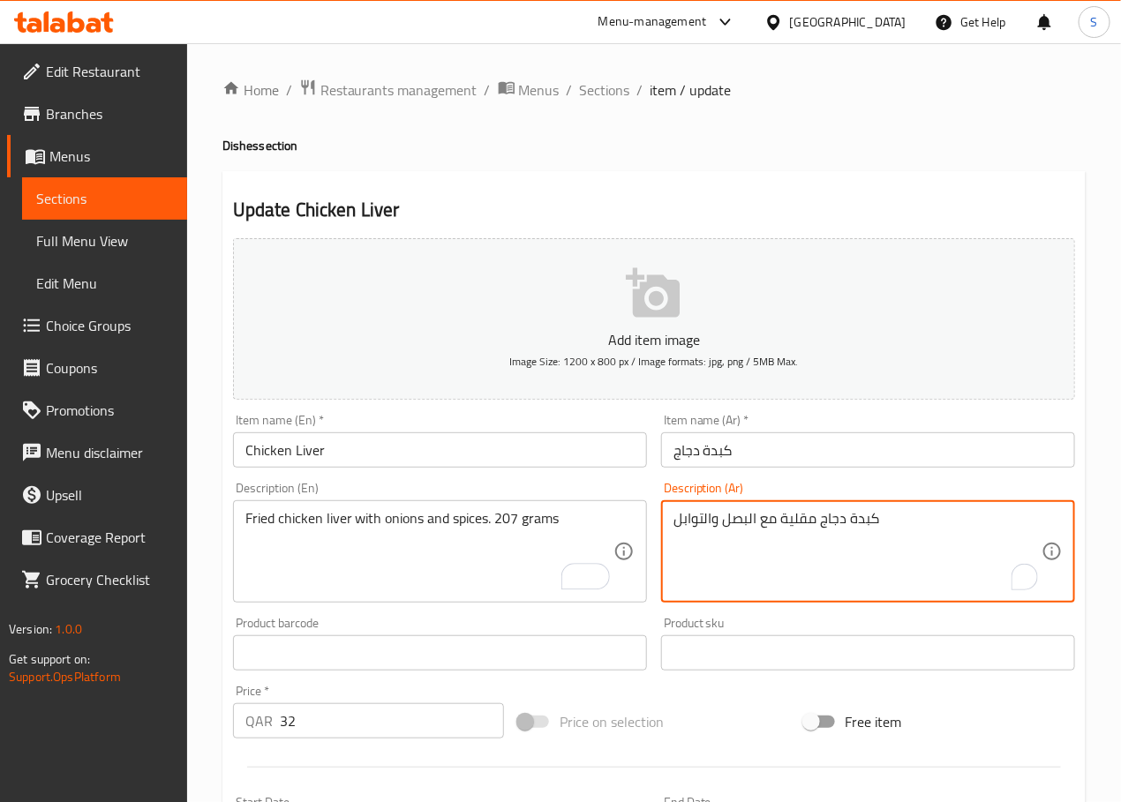
click at [753, 532] on textarea "كبدة دجاج مقلية مع البصل والتوابل" at bounding box center [857, 552] width 368 height 84
type textarea "كبدة دجاج مقلية مع البصل والتوابل. 207 جرام"
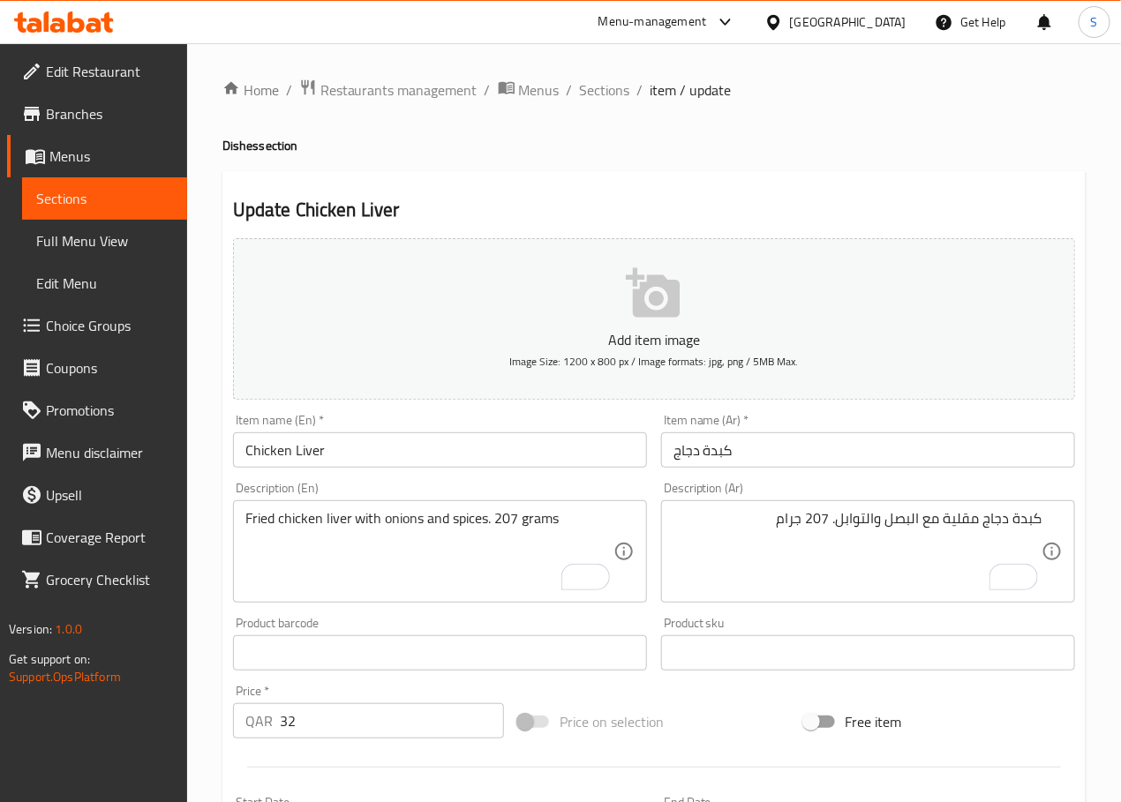
click at [302, 443] on input "Chicken Liver" at bounding box center [440, 449] width 414 height 35
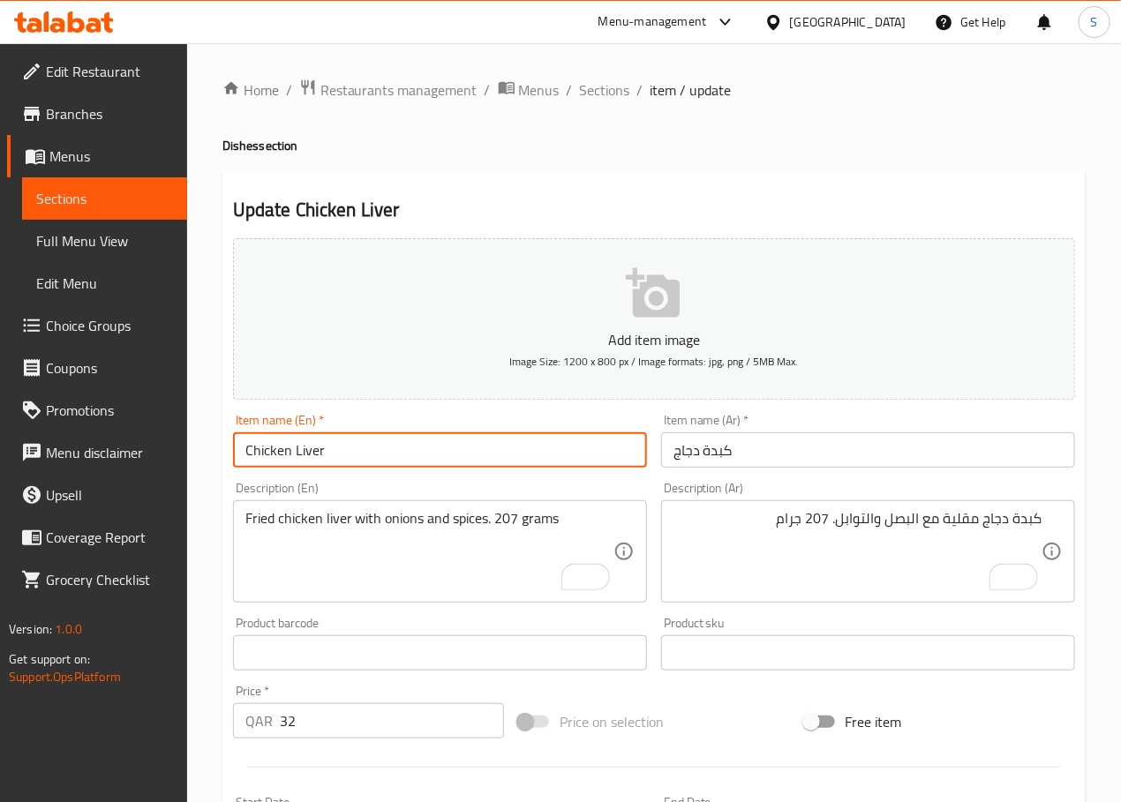
click at [302, 443] on input "Chicken Liver" at bounding box center [440, 449] width 414 height 35
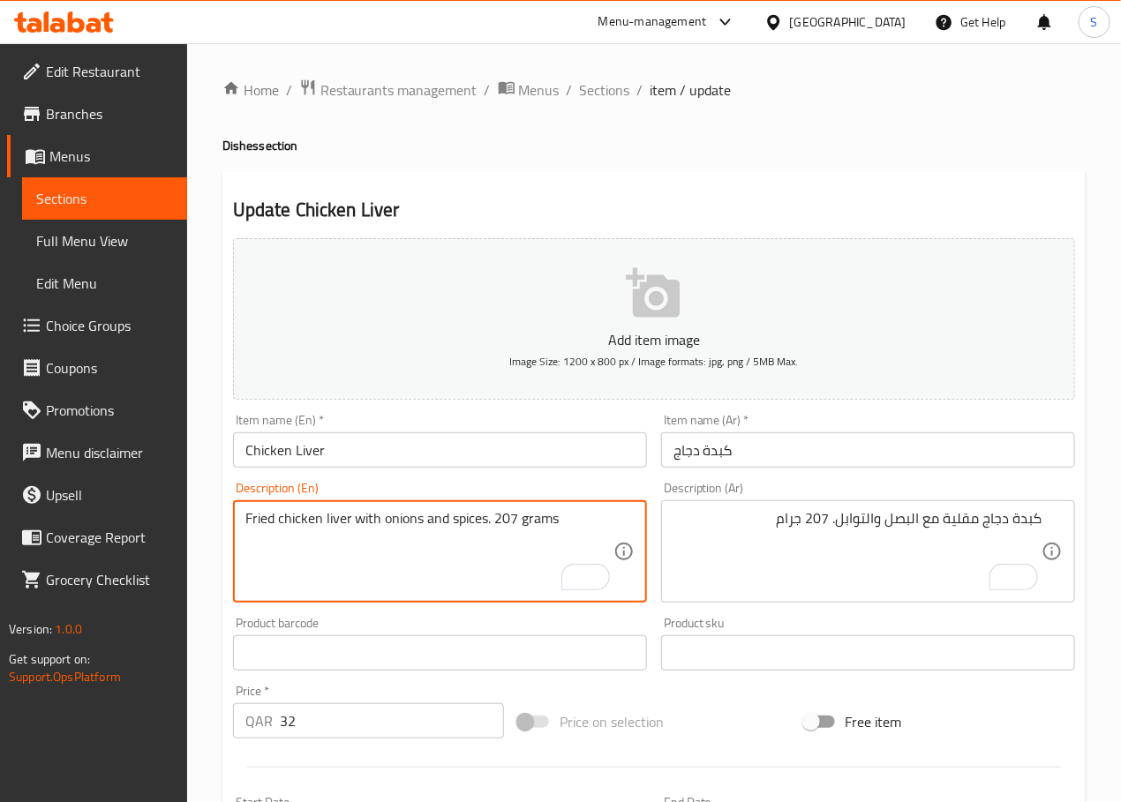
click at [260, 522] on textarea "Fried chicken liver with onions and spices. 207 grams" at bounding box center [429, 552] width 368 height 84
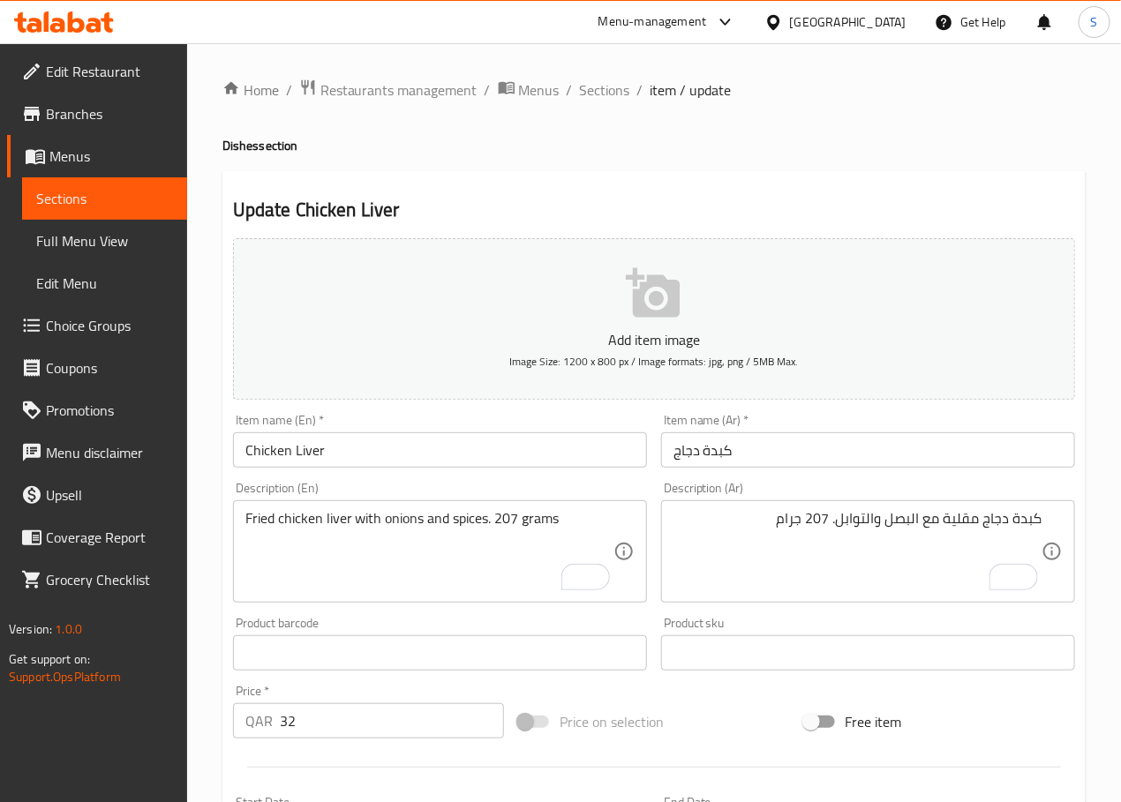
click at [464, 533] on textarea "Fried chicken liver with onions and spices. 207 grams" at bounding box center [429, 552] width 368 height 84
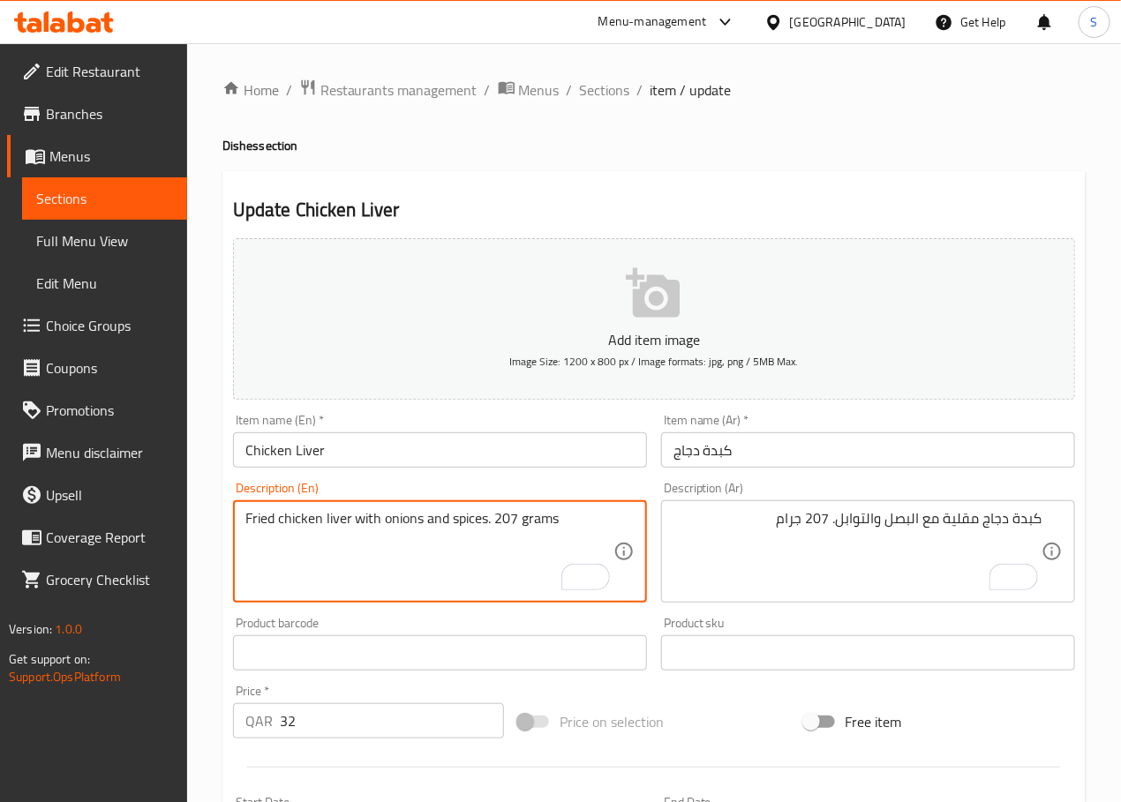
click at [488, 520] on textarea "Fried chicken liver with onions and spices. 207 grams" at bounding box center [429, 552] width 368 height 84
paste textarea "Sautéed chicken liver with onions and Middle Eastern"
click at [281, 514] on textarea "Sautéed chicken liver with onions and Middle Eastern spices. 207 grams" at bounding box center [429, 552] width 368 height 84
type textarea "Sauteed chicken liver with onions and Middle Eastern spices. 207 grams"
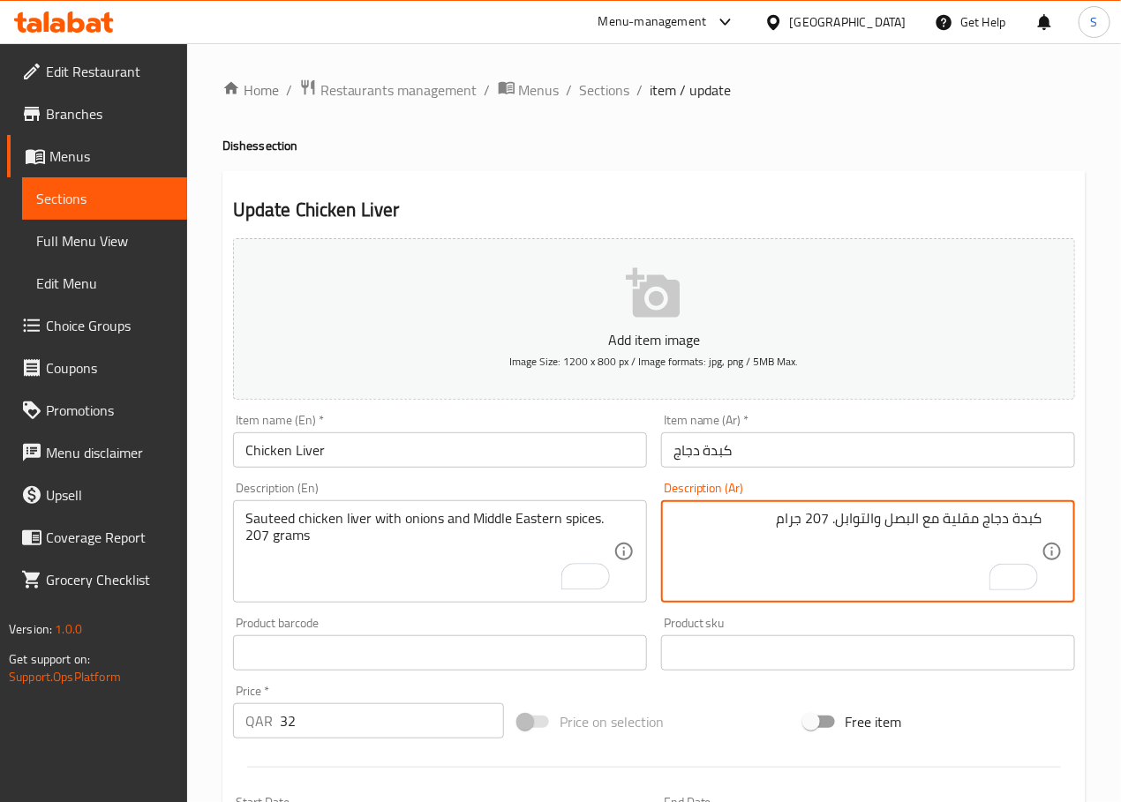
click at [959, 524] on textarea "كبدة دجاج مقلية مع البصل والتوابل. 207 جرام" at bounding box center [857, 552] width 368 height 84
click at [839, 520] on textarea "كبدة دجاج سوتيه مع البصل والتوابل. 207 جرام" at bounding box center [857, 552] width 368 height 84
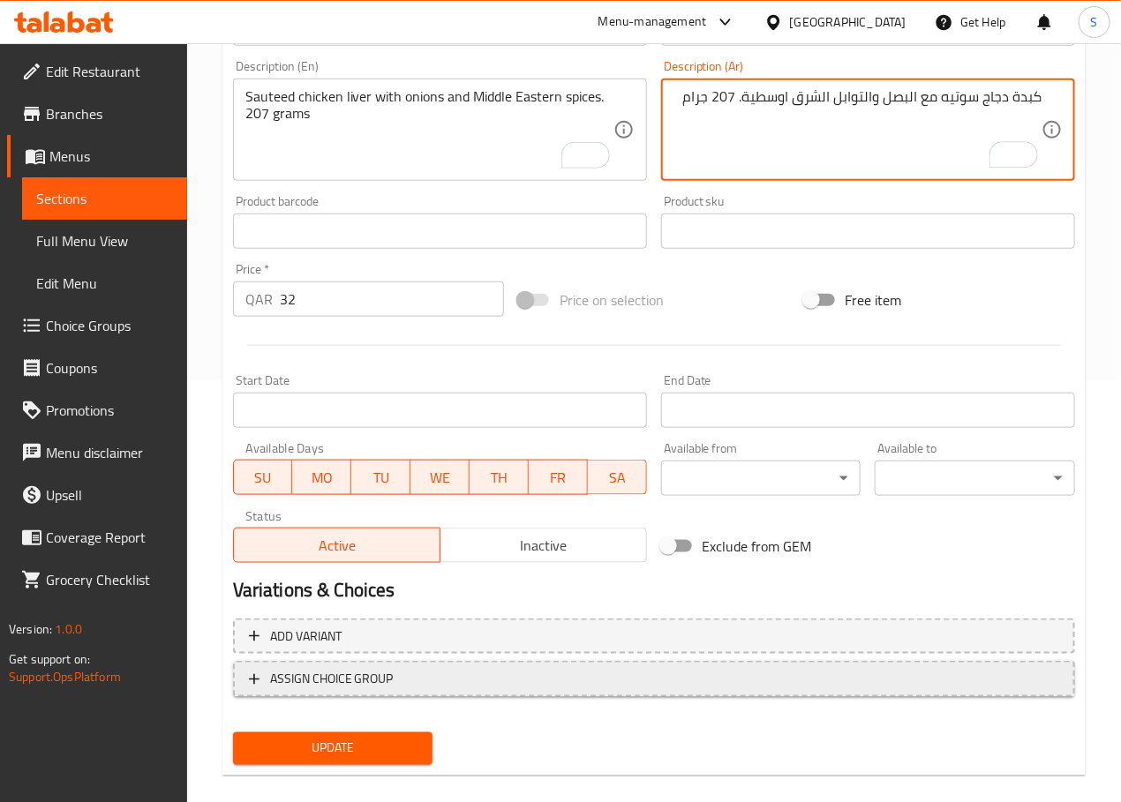
scroll to position [443, 0]
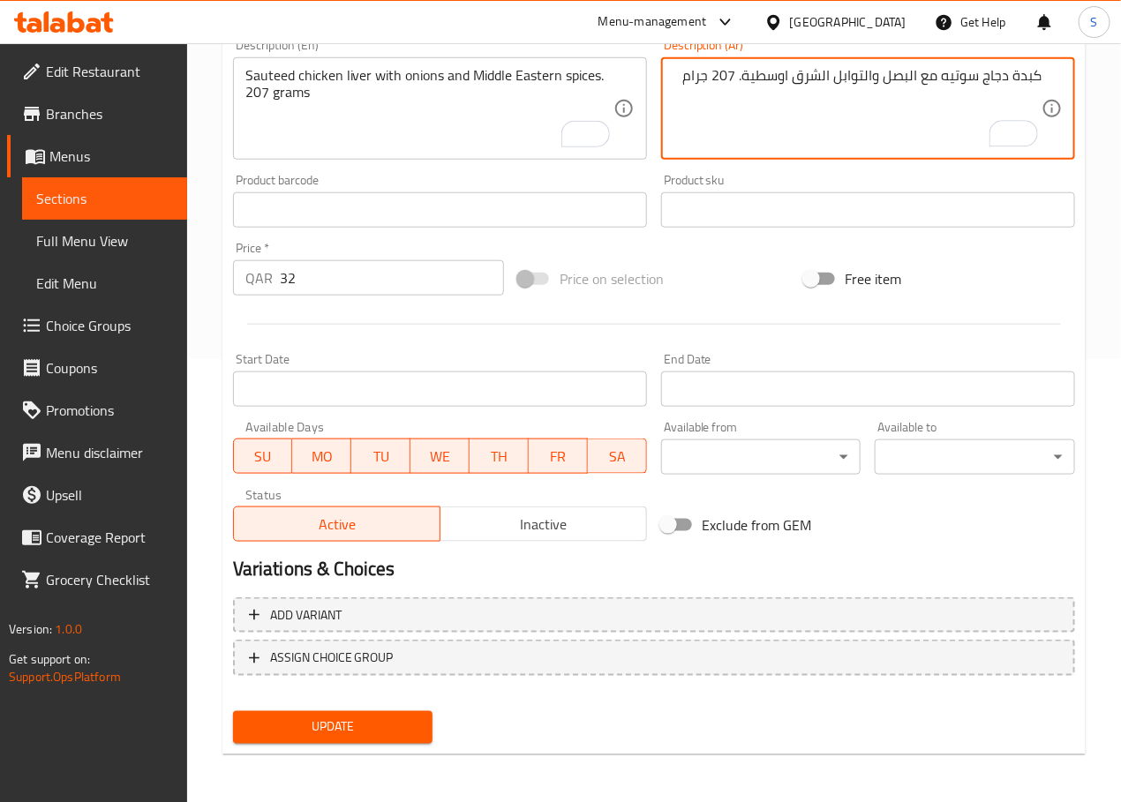
type textarea "كبدة دجاج سوتيه مع البصل والتوابل الشرق اوسطية. 207 جرام"
click at [371, 742] on div "Update" at bounding box center [333, 727] width 214 height 47
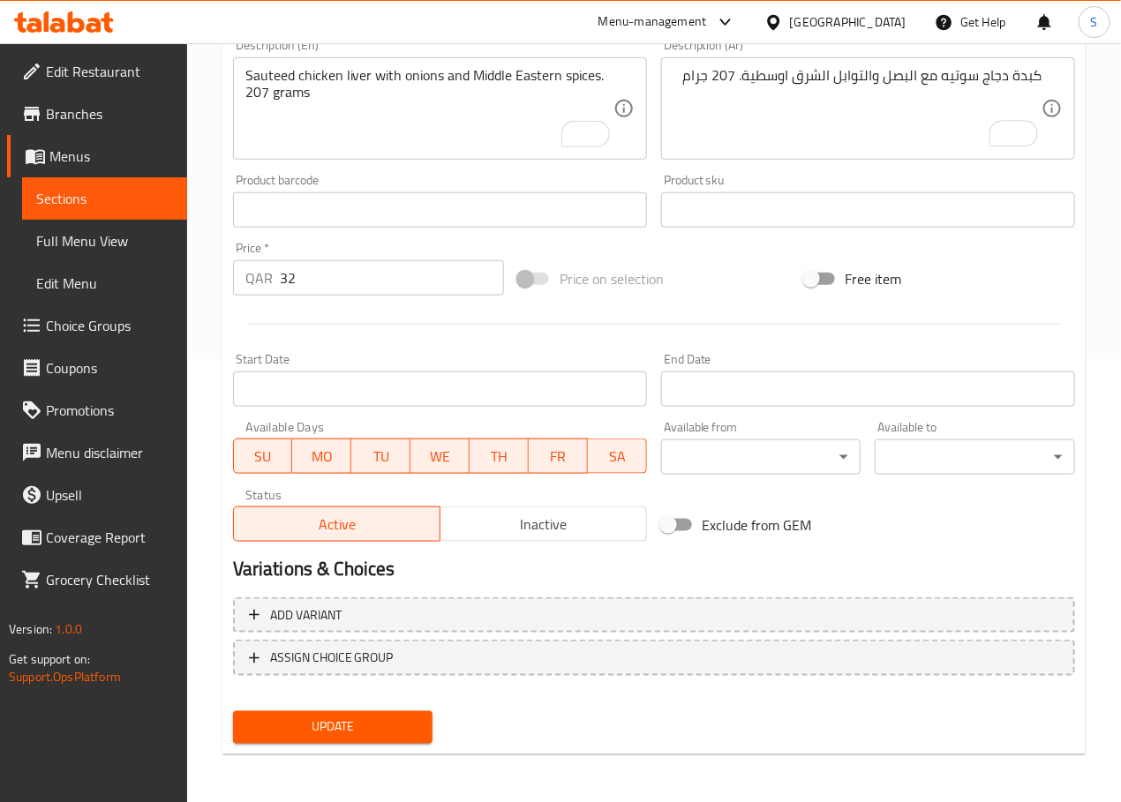
click at [373, 718] on span "Update" at bounding box center [333, 728] width 172 height 22
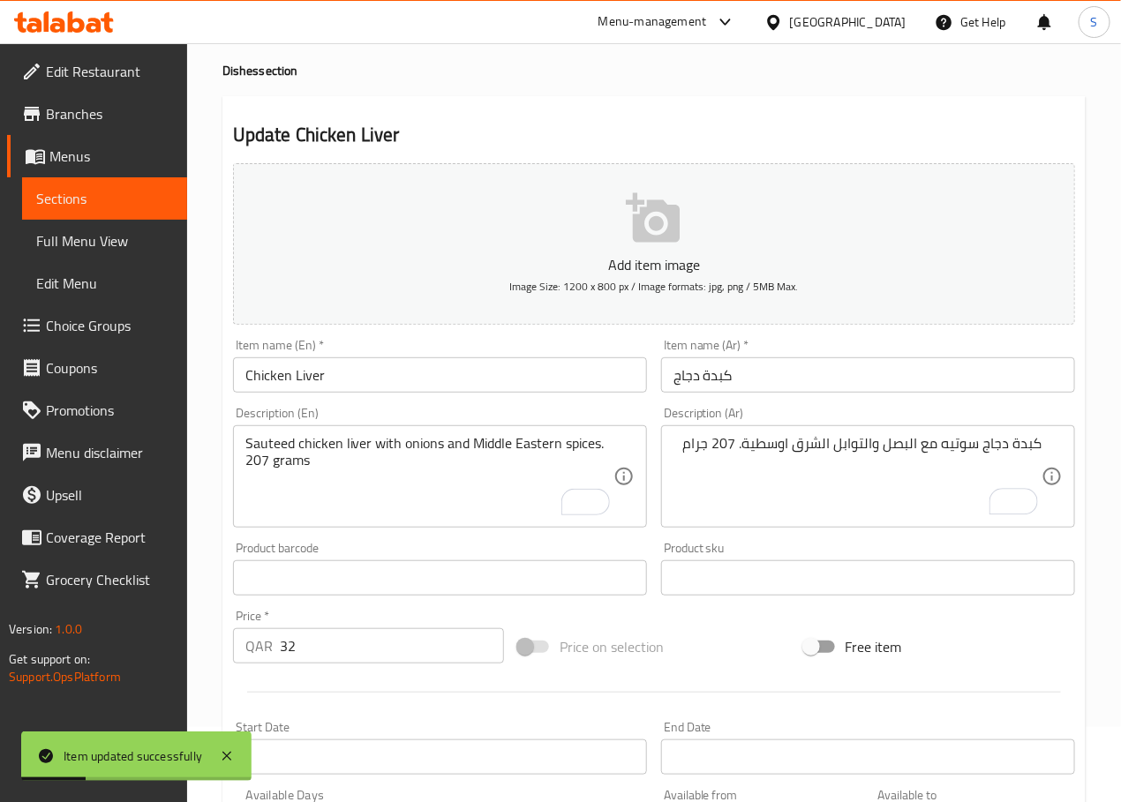
scroll to position [0, 0]
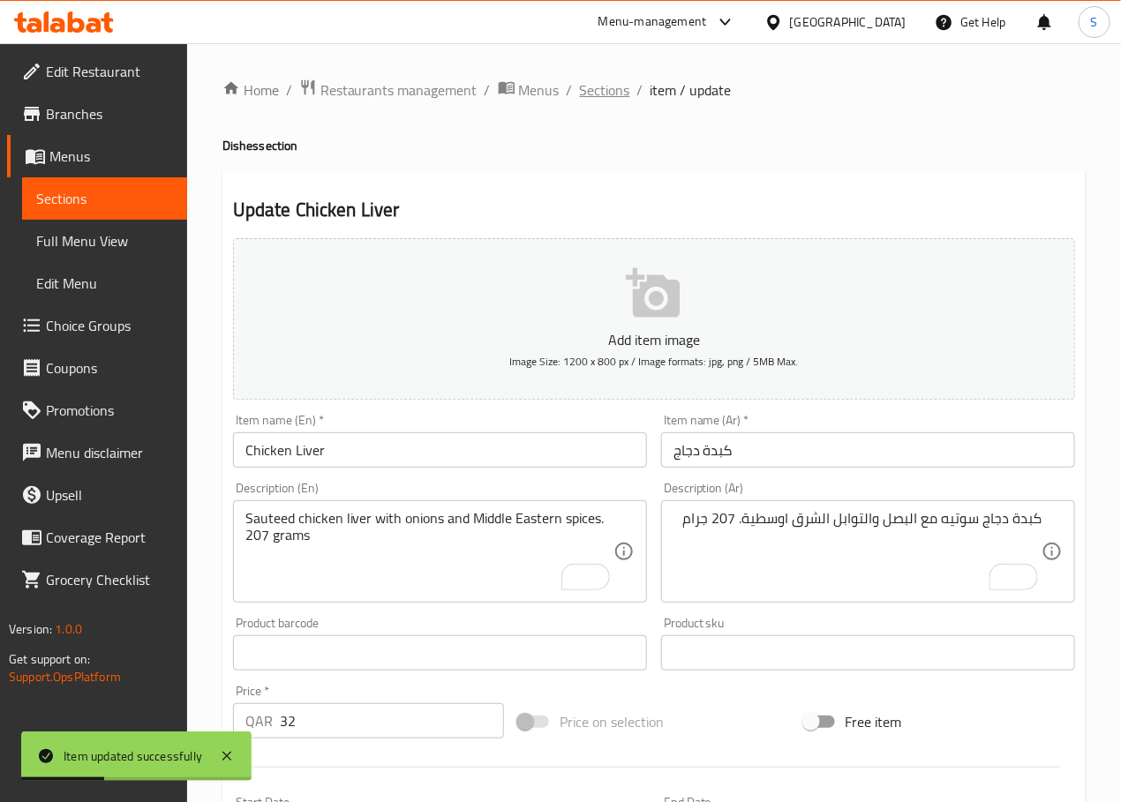
click at [604, 86] on span "Sections" at bounding box center [605, 89] width 50 height 21
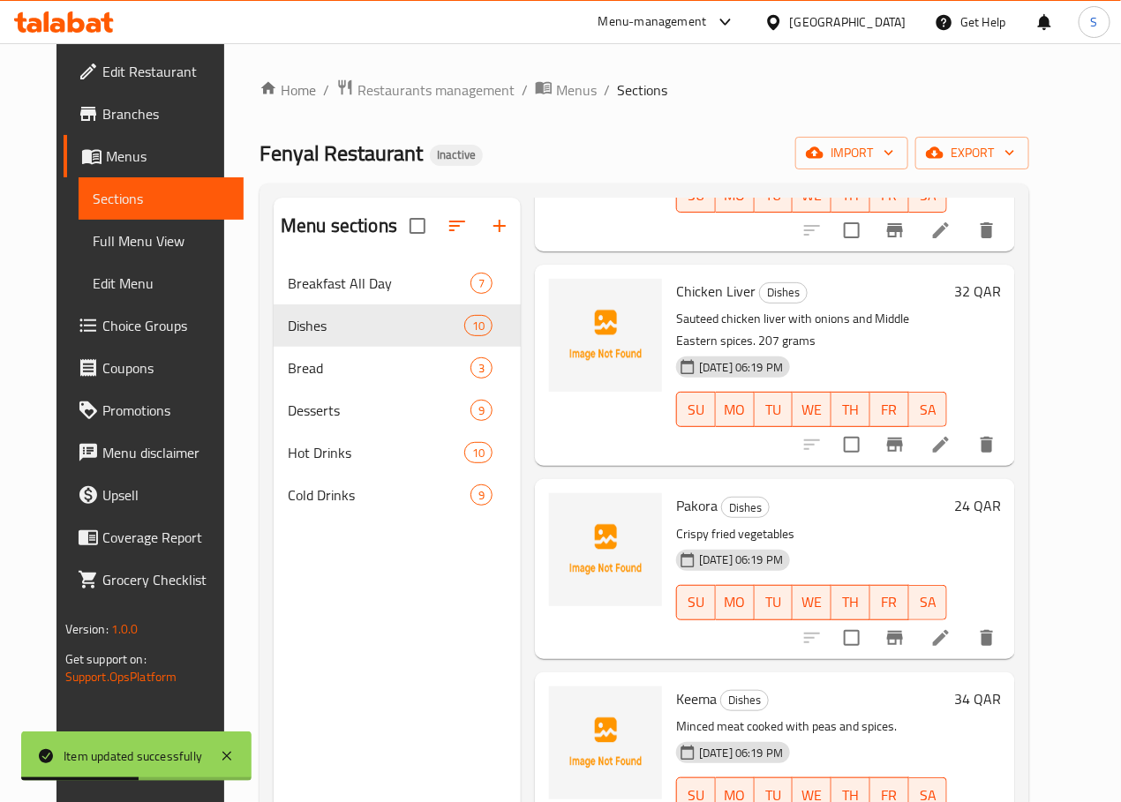
scroll to position [530, 0]
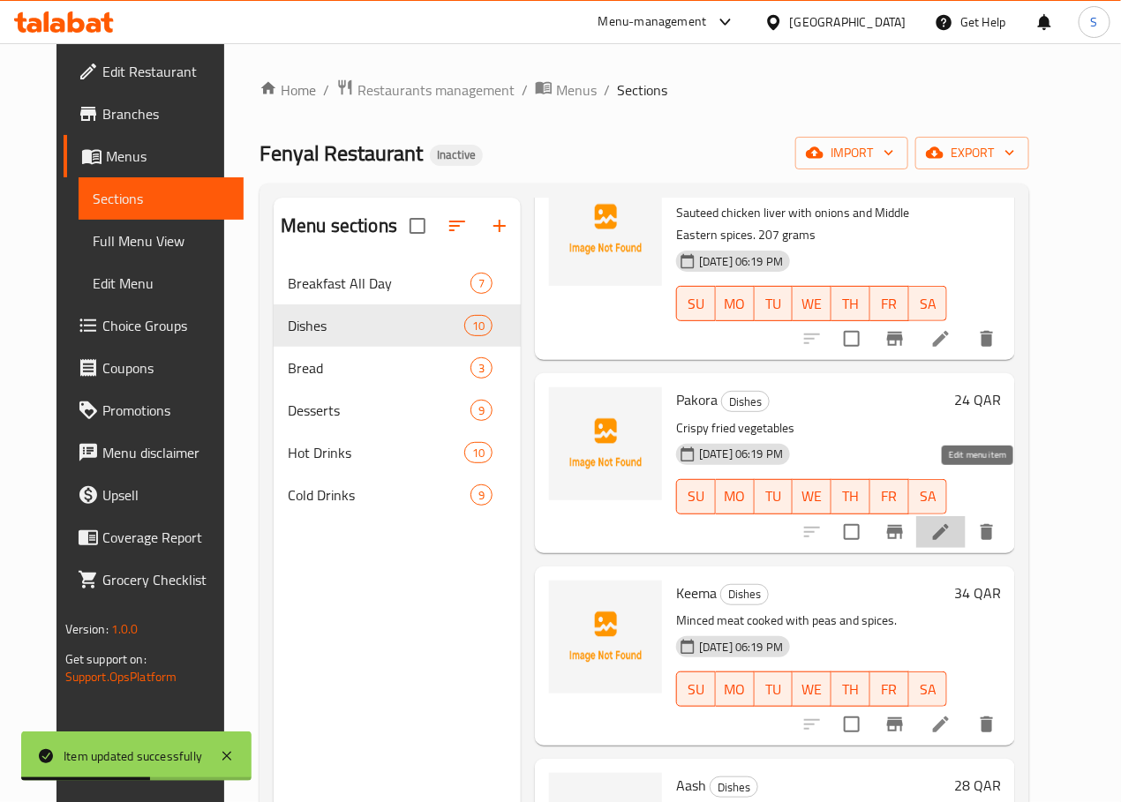
click at [951, 522] on icon at bounding box center [940, 532] width 21 height 21
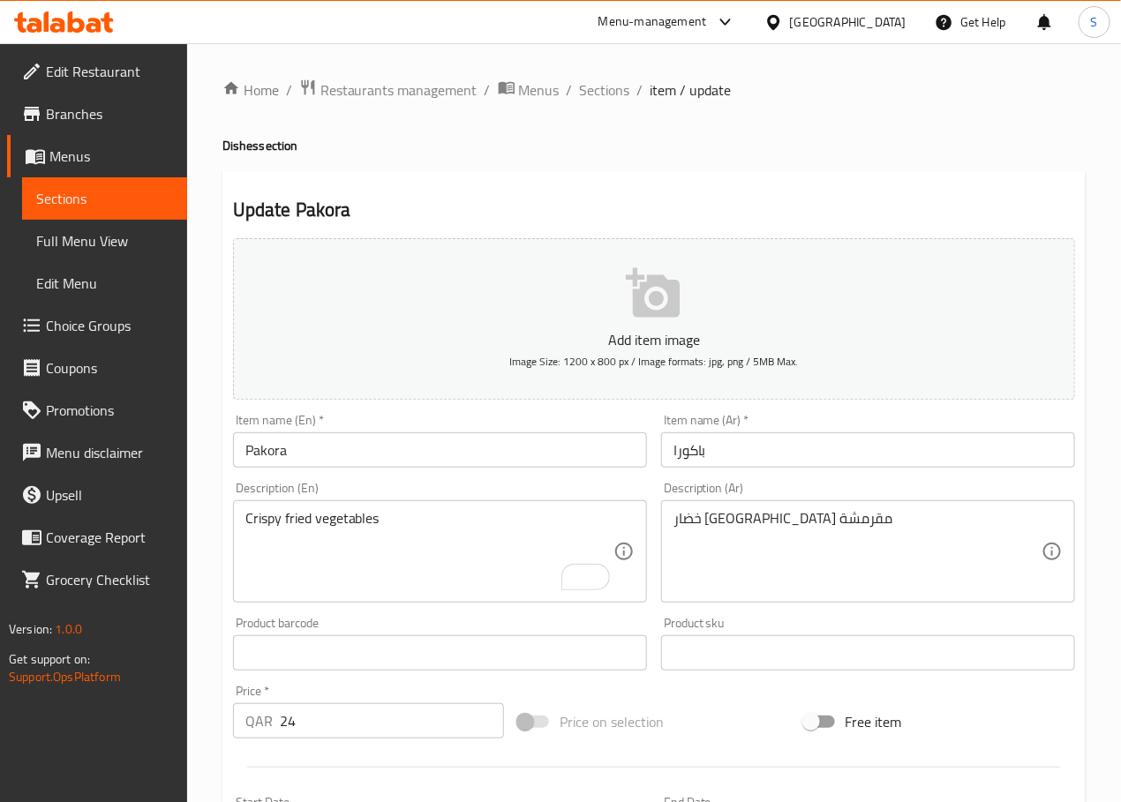
click at [446, 536] on textarea "Crispy fried vegetables" at bounding box center [429, 552] width 368 height 84
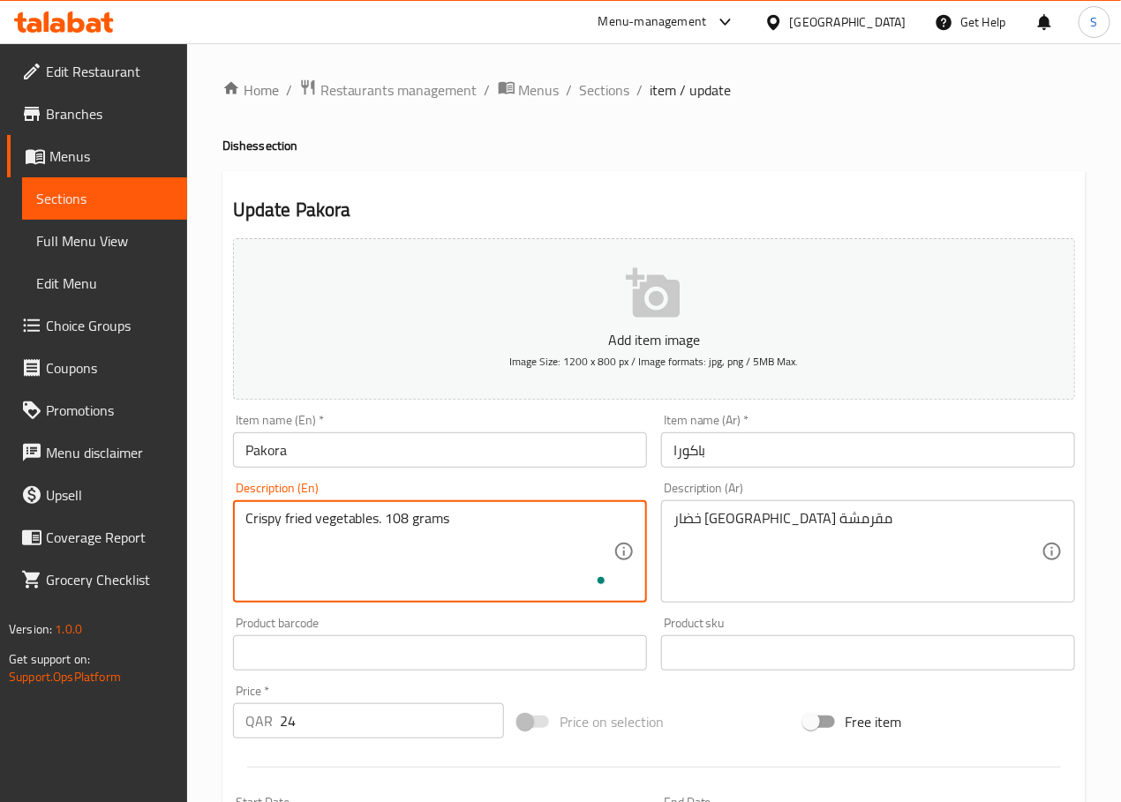
type textarea "Crispy fried vegetables. 108 grams"
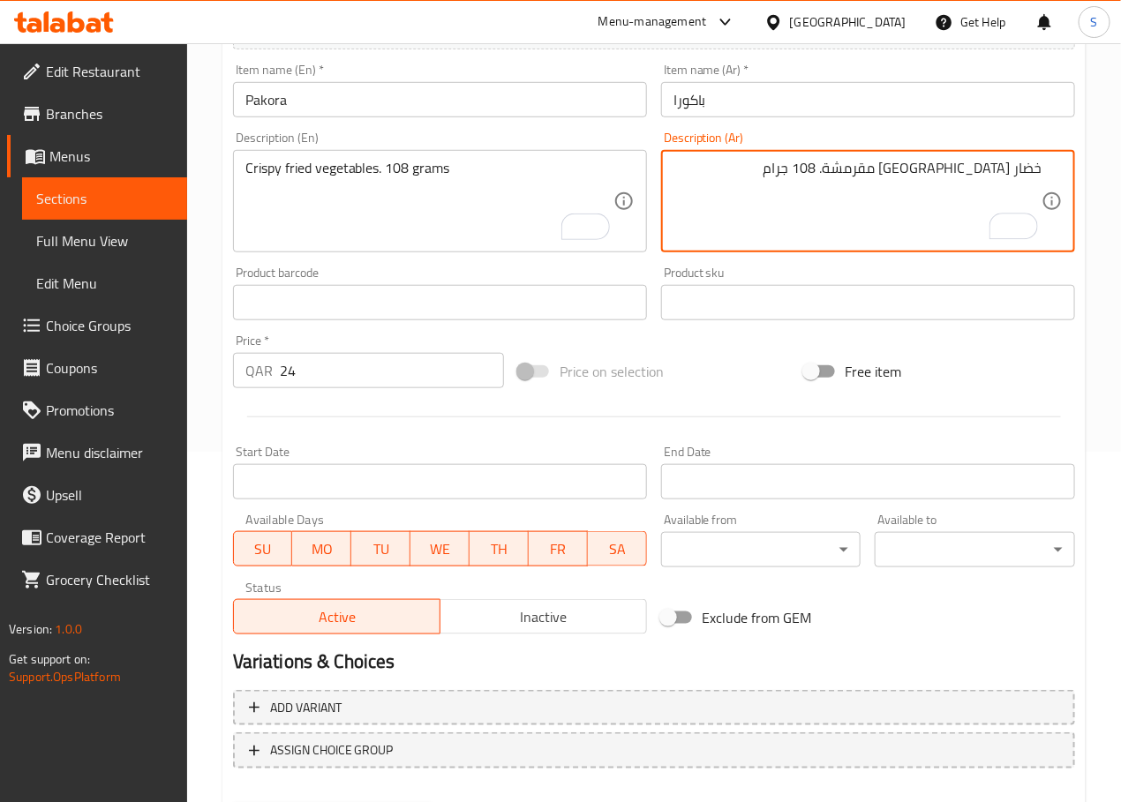
scroll to position [377, 0]
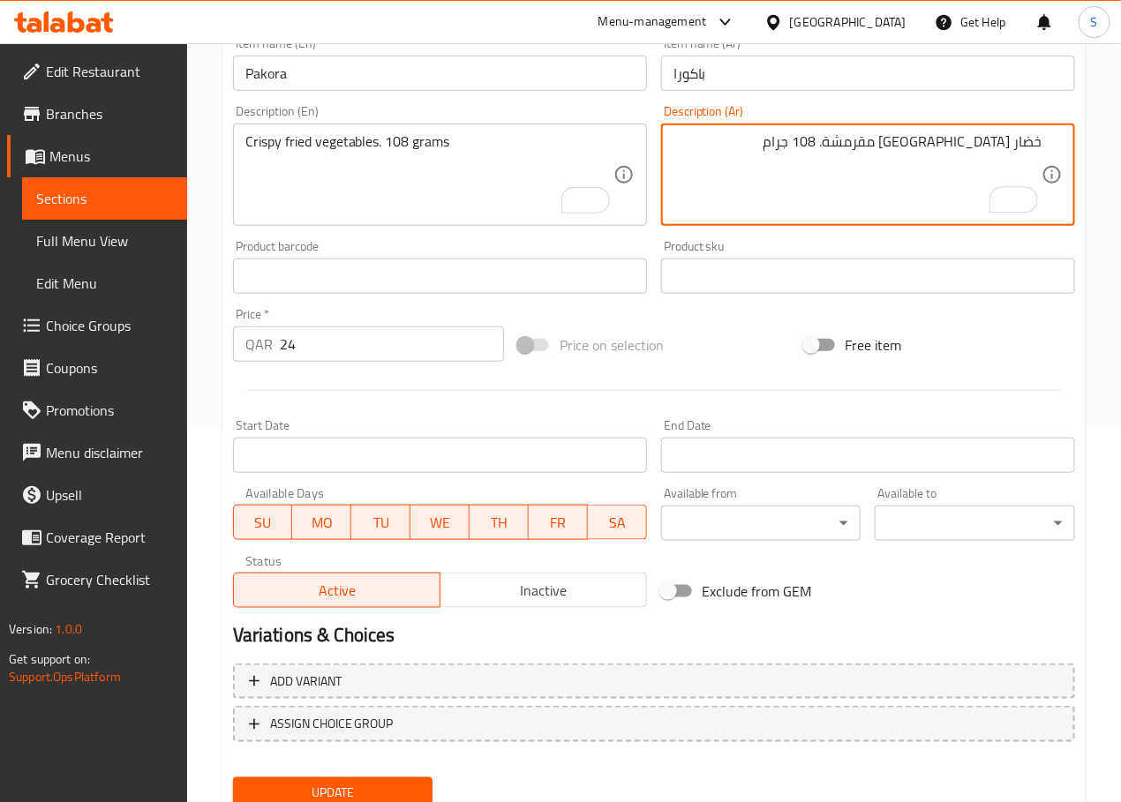
type textarea "خضار مقلية مقرمشة. 108 جرام"
click at [273, 773] on div "Update" at bounding box center [333, 793] width 214 height 47
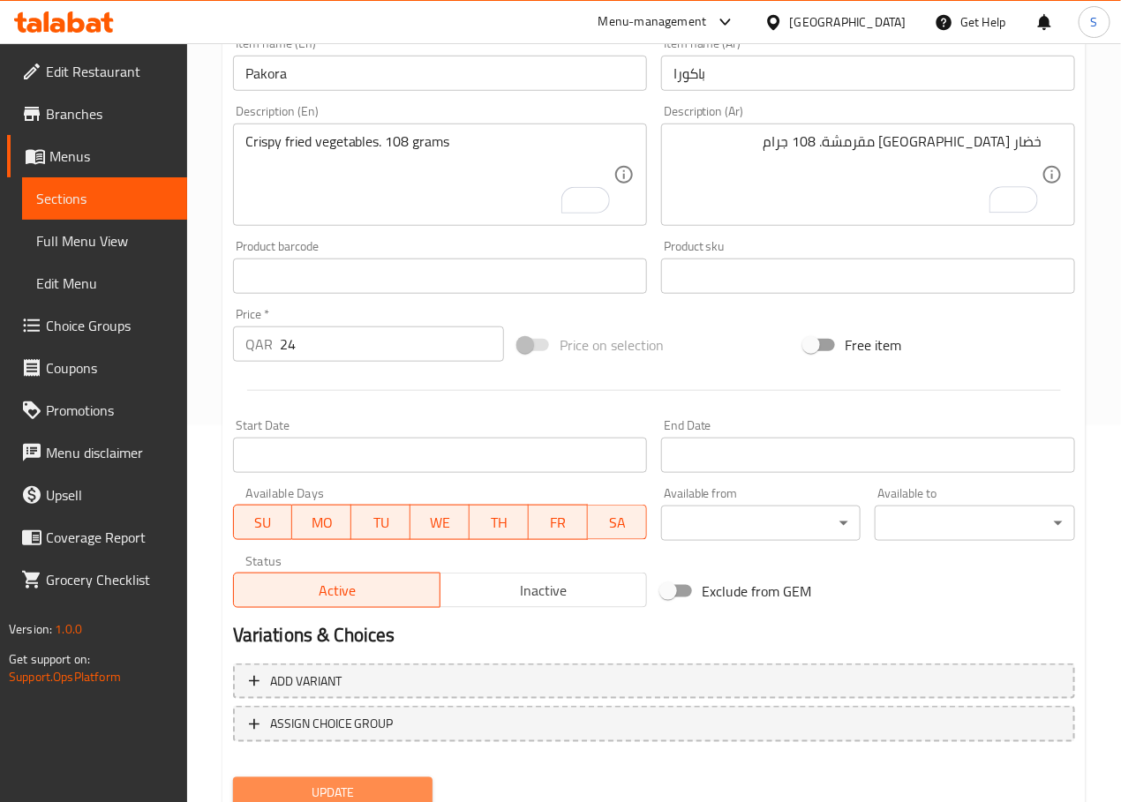
click at [276, 784] on span "Update" at bounding box center [333, 794] width 172 height 22
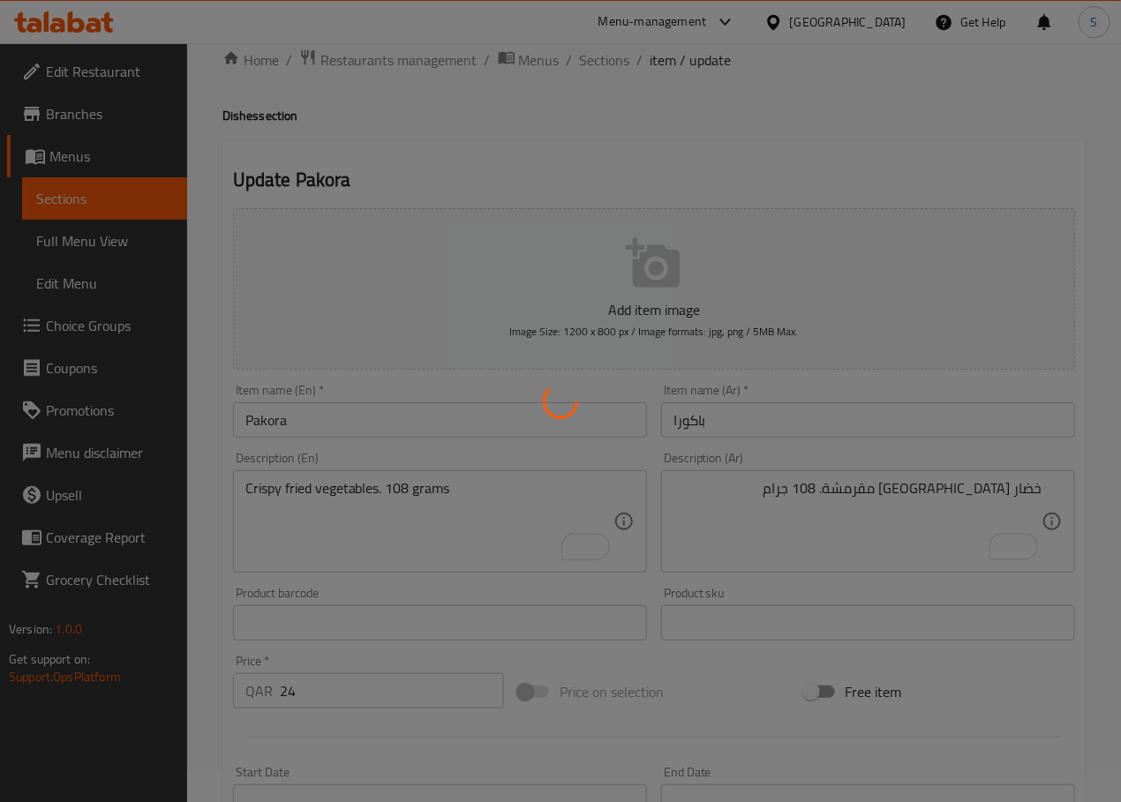
scroll to position [0, 0]
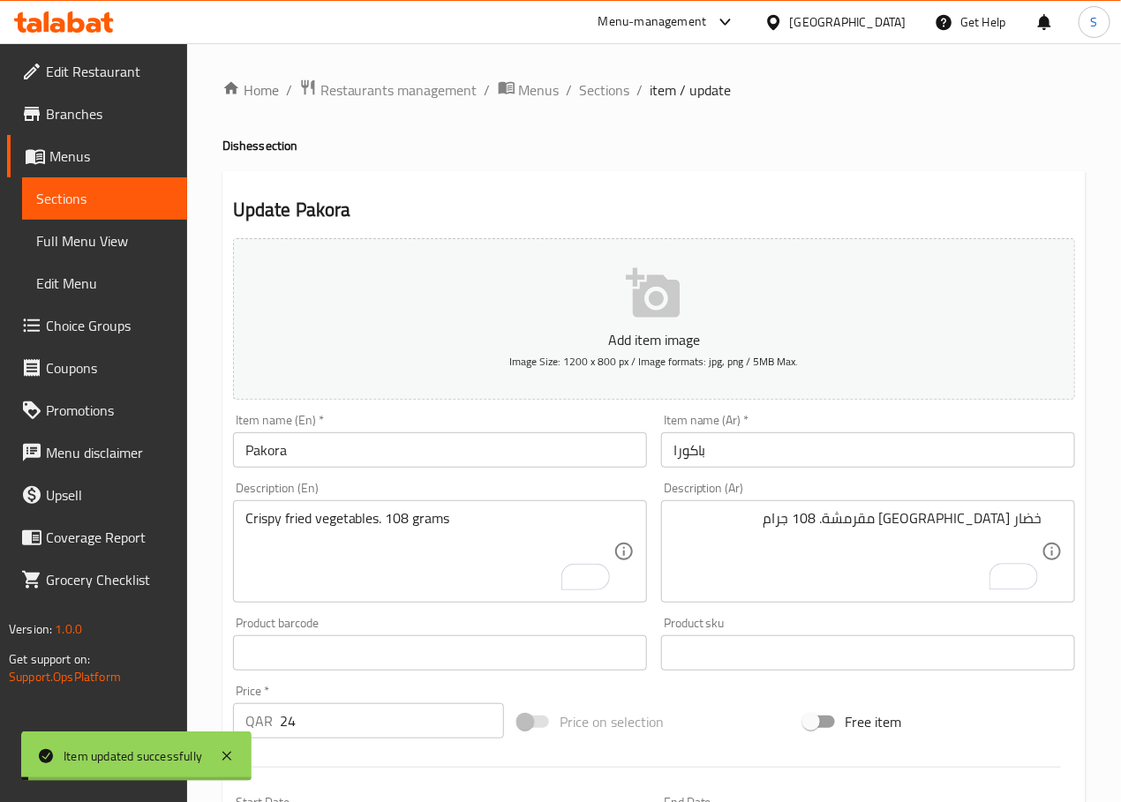
click at [604, 87] on span "Sections" at bounding box center [605, 89] width 50 height 21
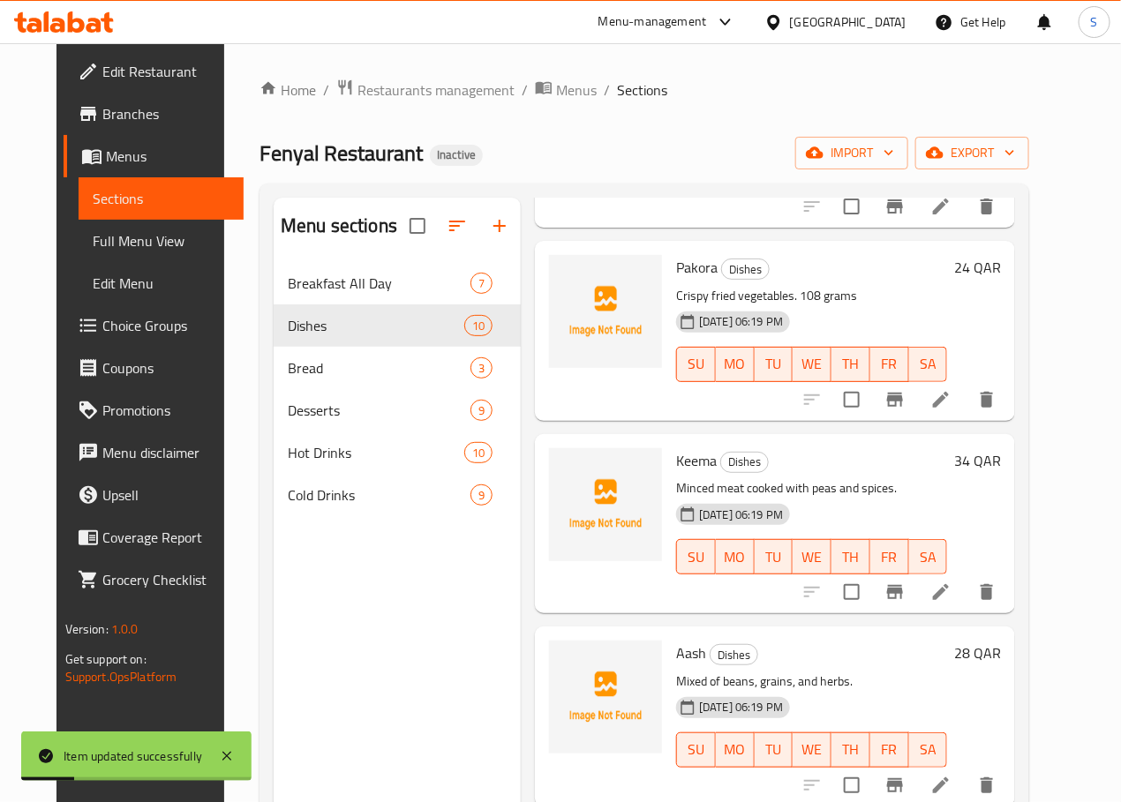
scroll to position [702, 0]
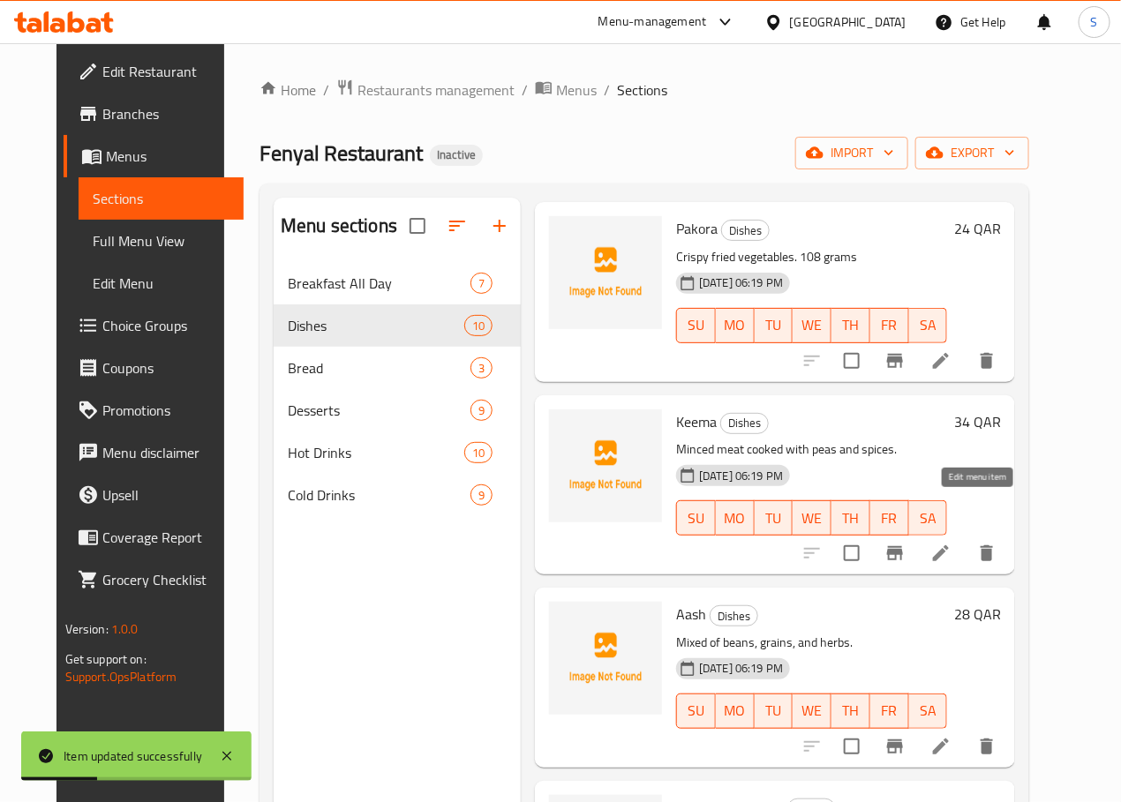
click at [949, 545] on icon at bounding box center [941, 553] width 16 height 16
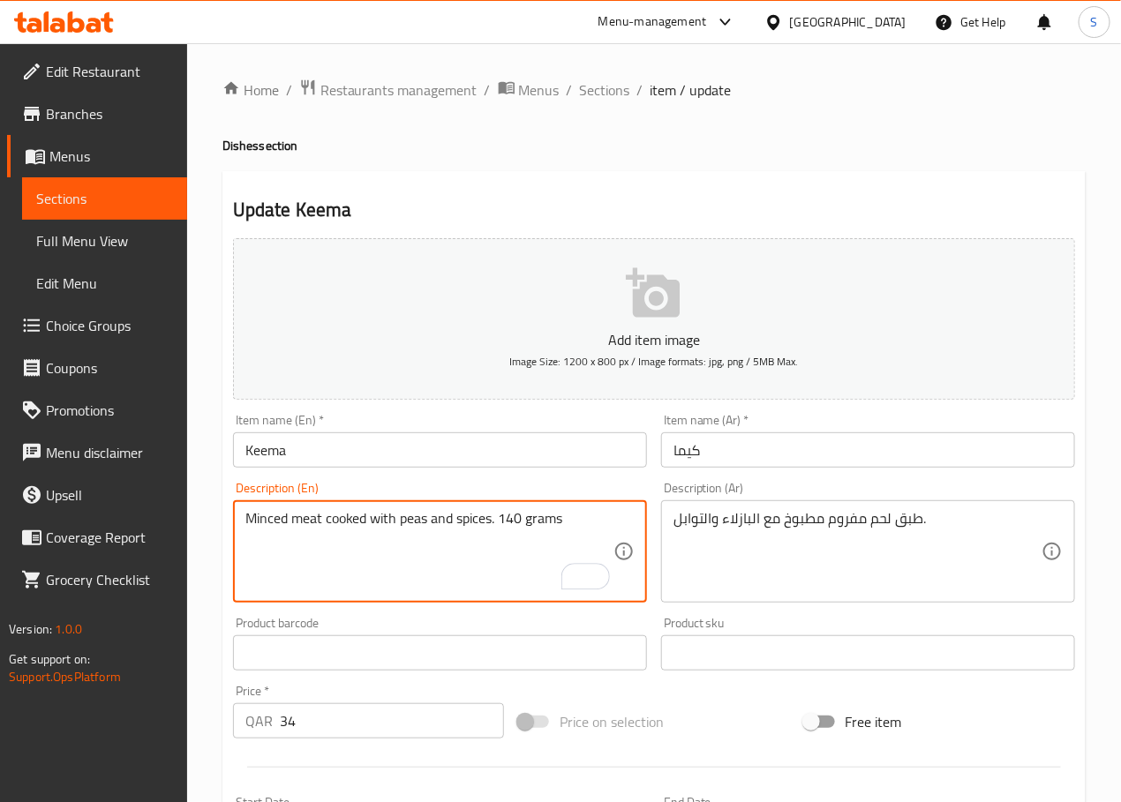
type textarea "Minced meat cooked with peas and spices. 140 grams"
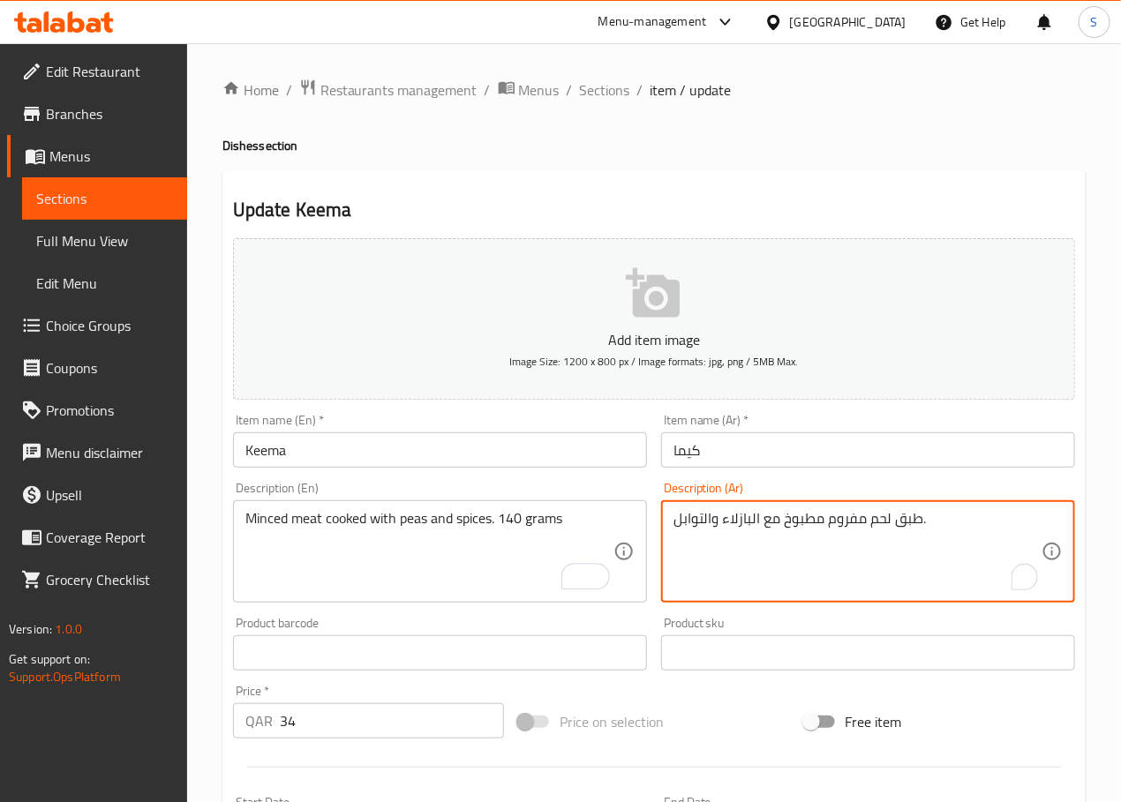
click at [704, 528] on textarea "طبق لحم مفروم مطبوخ مع البازلاء والتوابل." at bounding box center [857, 552] width 368 height 84
type textarea "طبق لحم مفروم مطبوخ مع البازلاء والتوابل. 140 جرام"
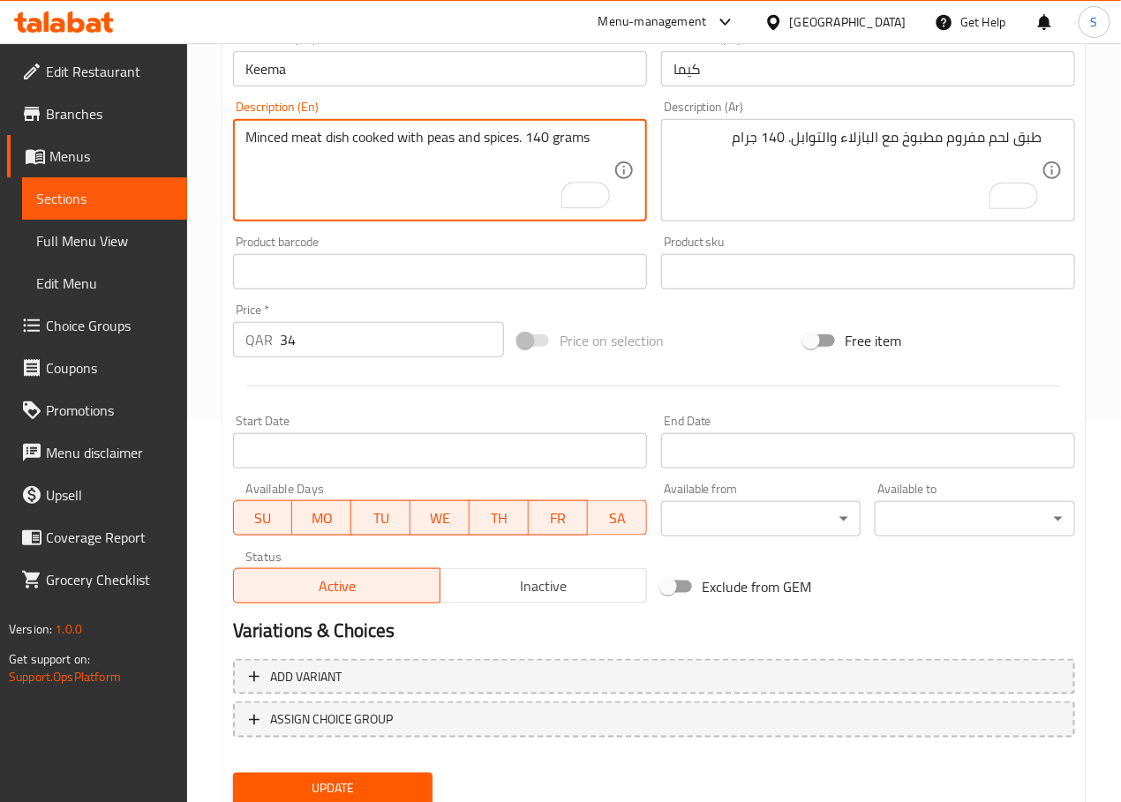
scroll to position [443, 0]
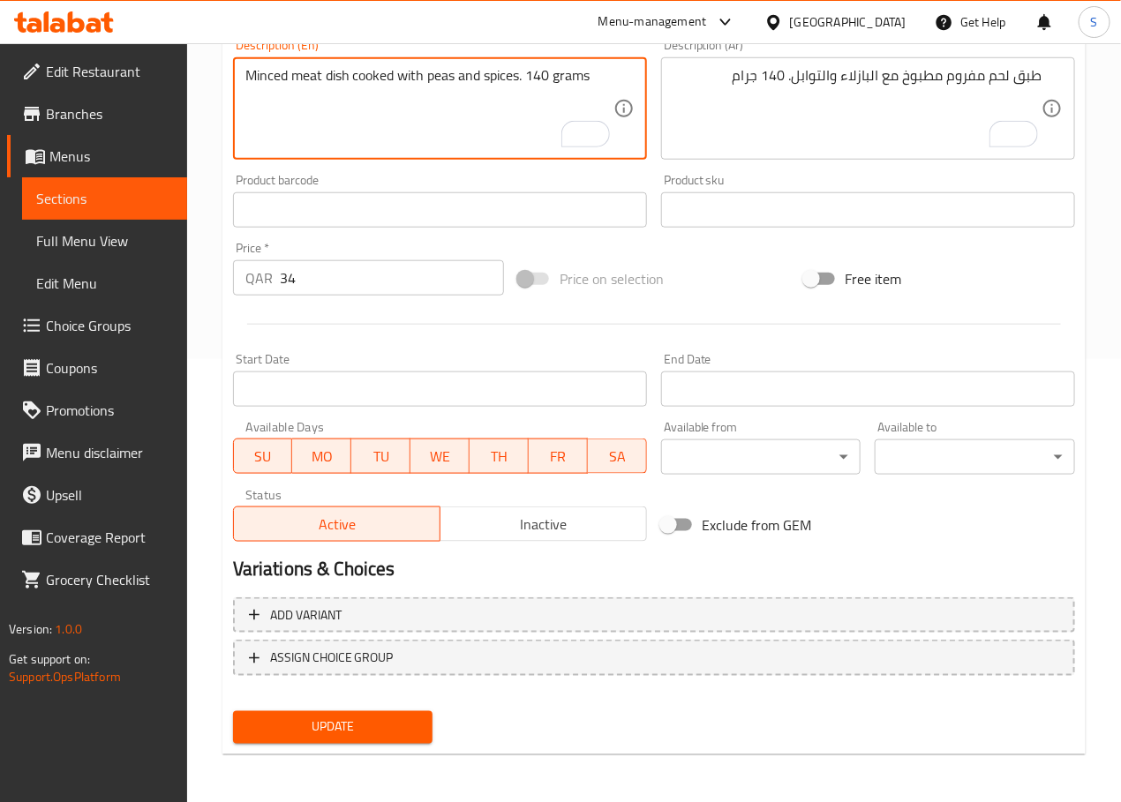
type textarea "Minced meat dish cooked with peas and spices. 140 grams"
click at [287, 712] on button "Update" at bounding box center [333, 727] width 200 height 33
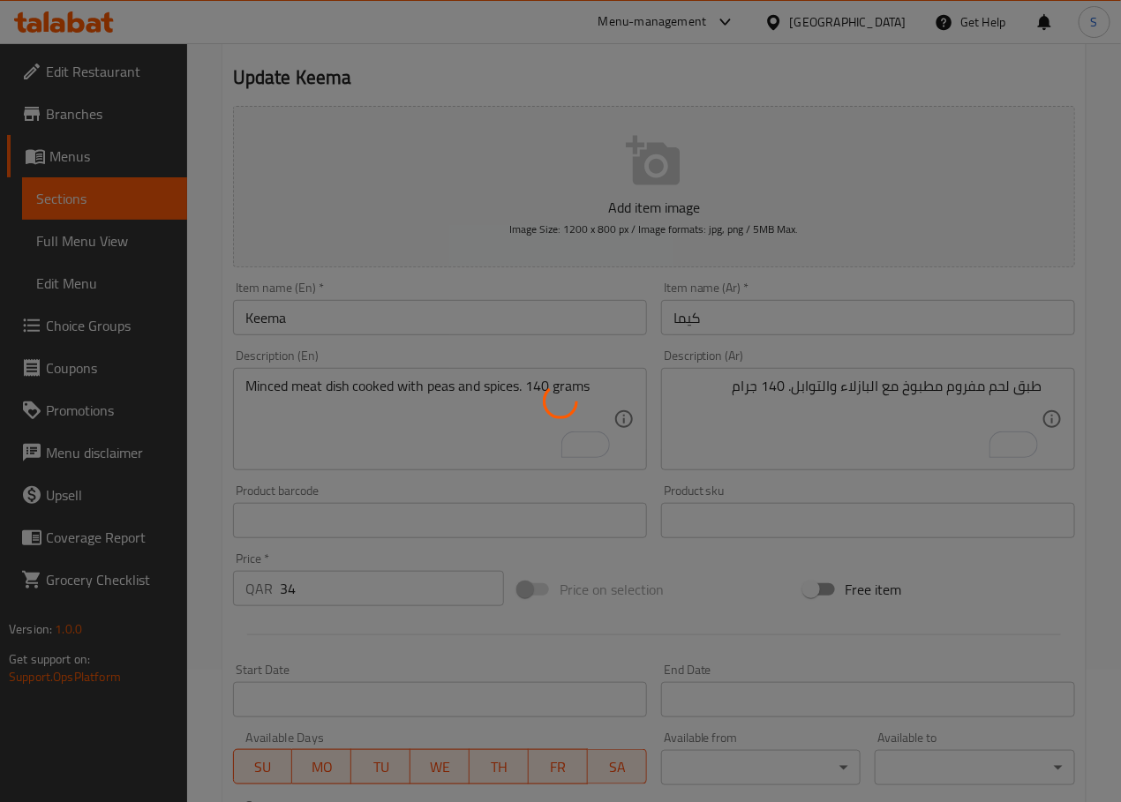
scroll to position [0, 0]
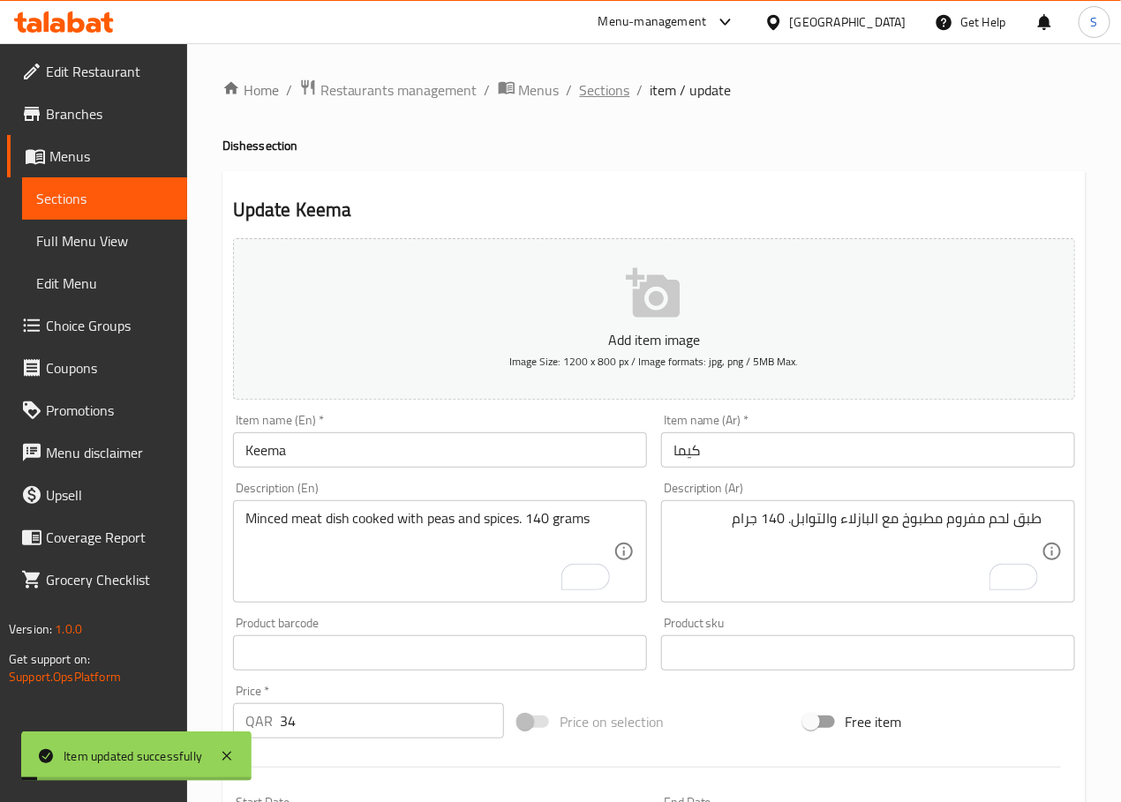
click at [586, 101] on span "Sections" at bounding box center [605, 89] width 50 height 21
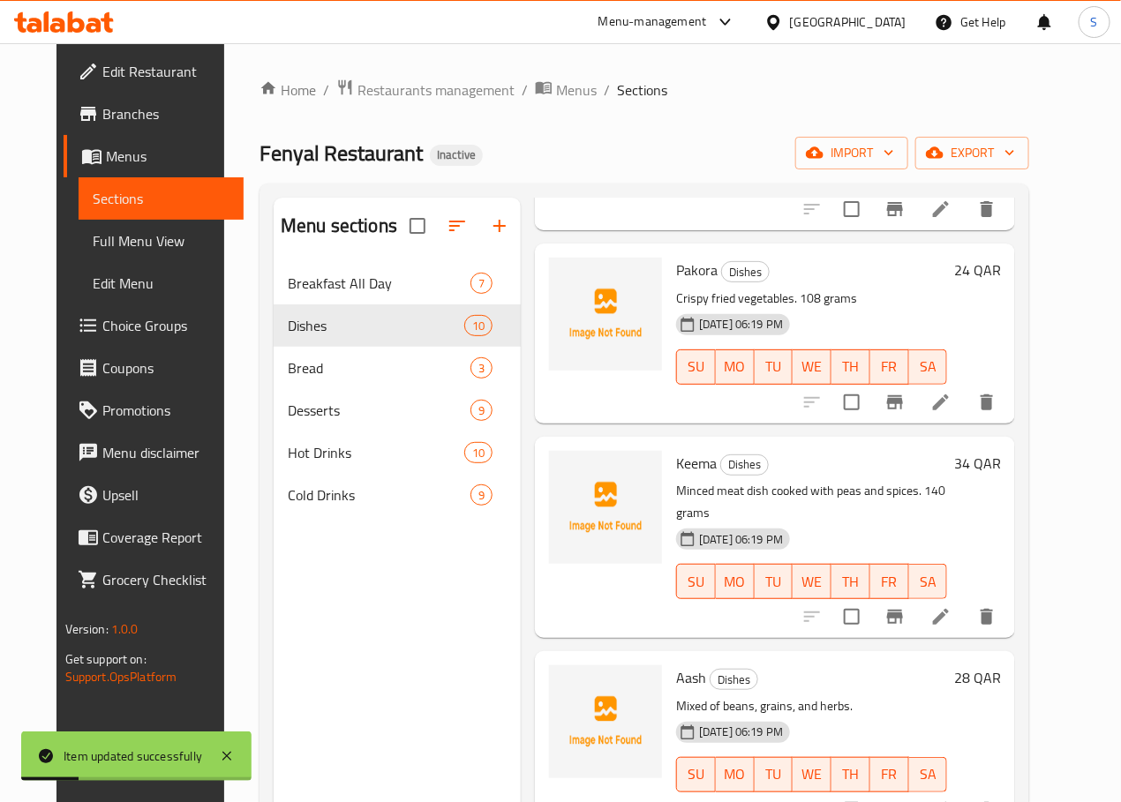
scroll to position [744, 0]
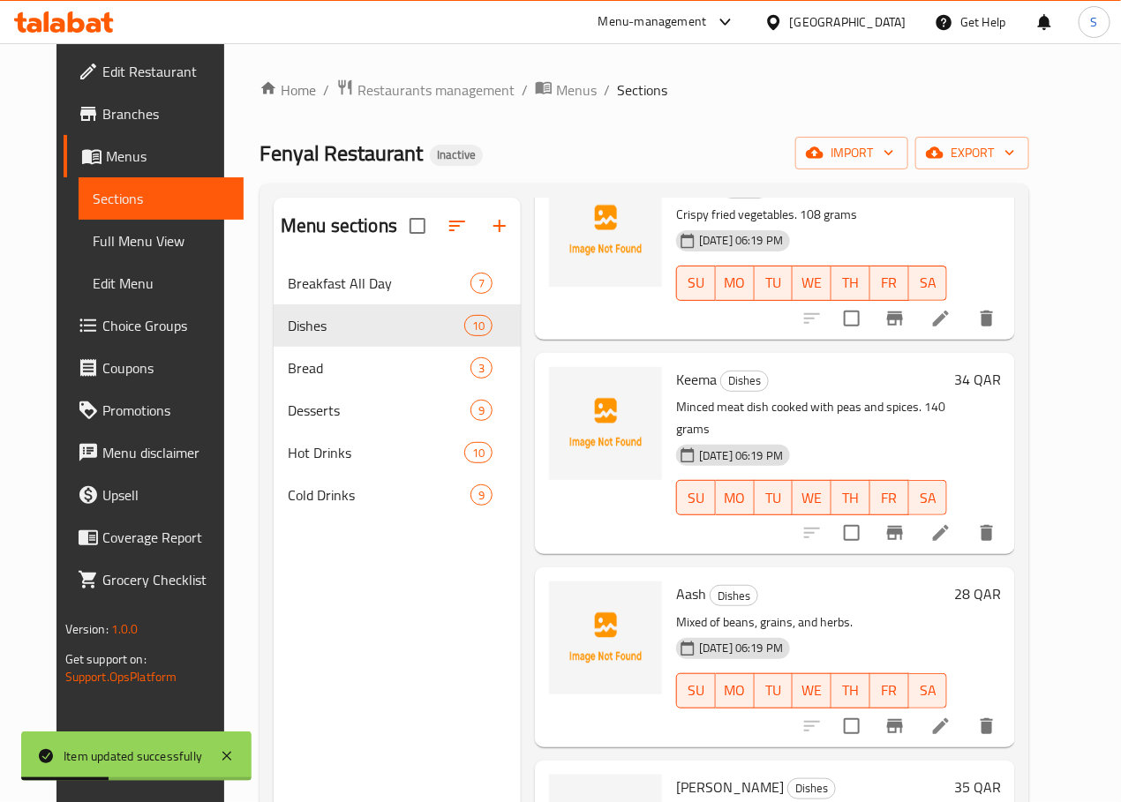
click at [965, 710] on li at bounding box center [940, 726] width 49 height 32
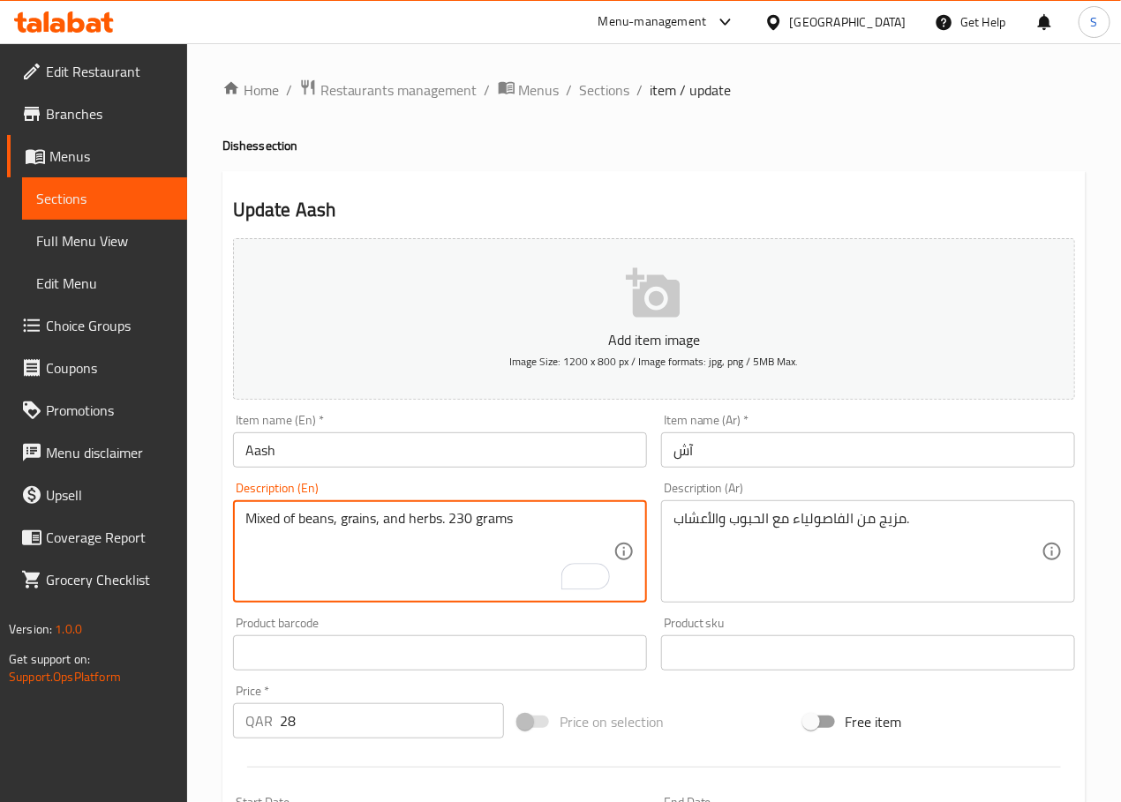
type textarea "Mixed of beans, grains, and herbs. 230 grams"
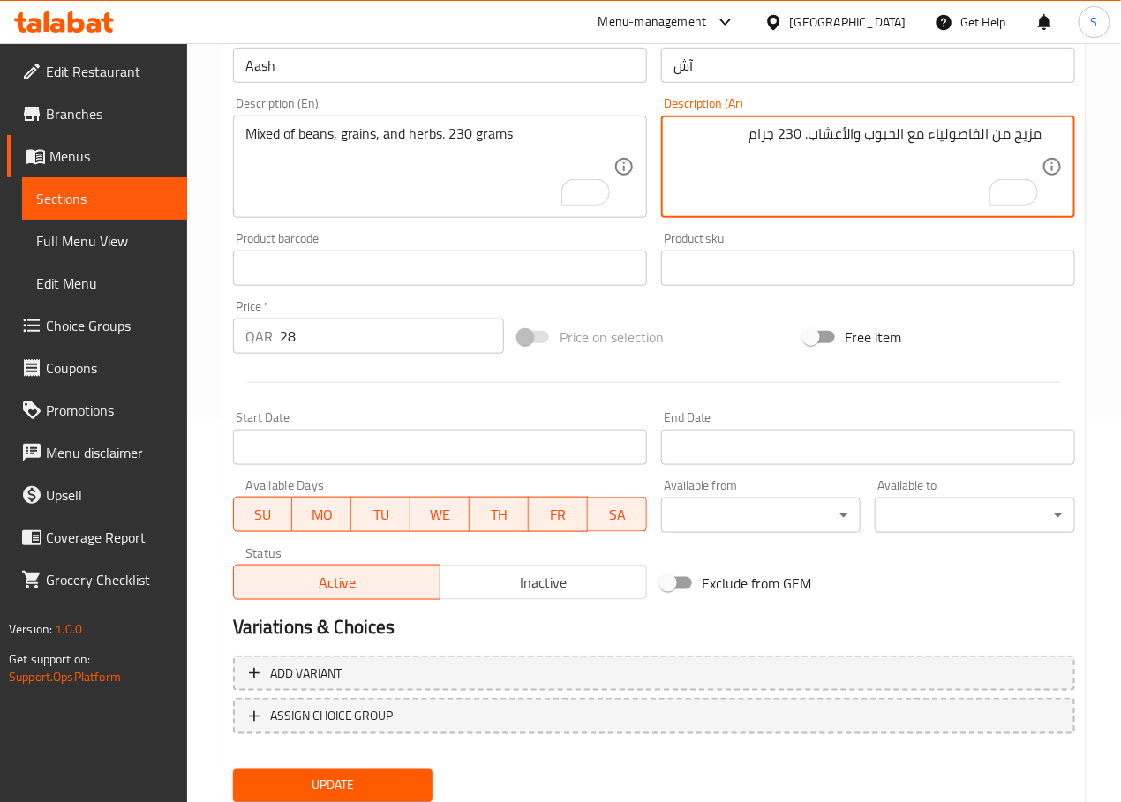
scroll to position [443, 0]
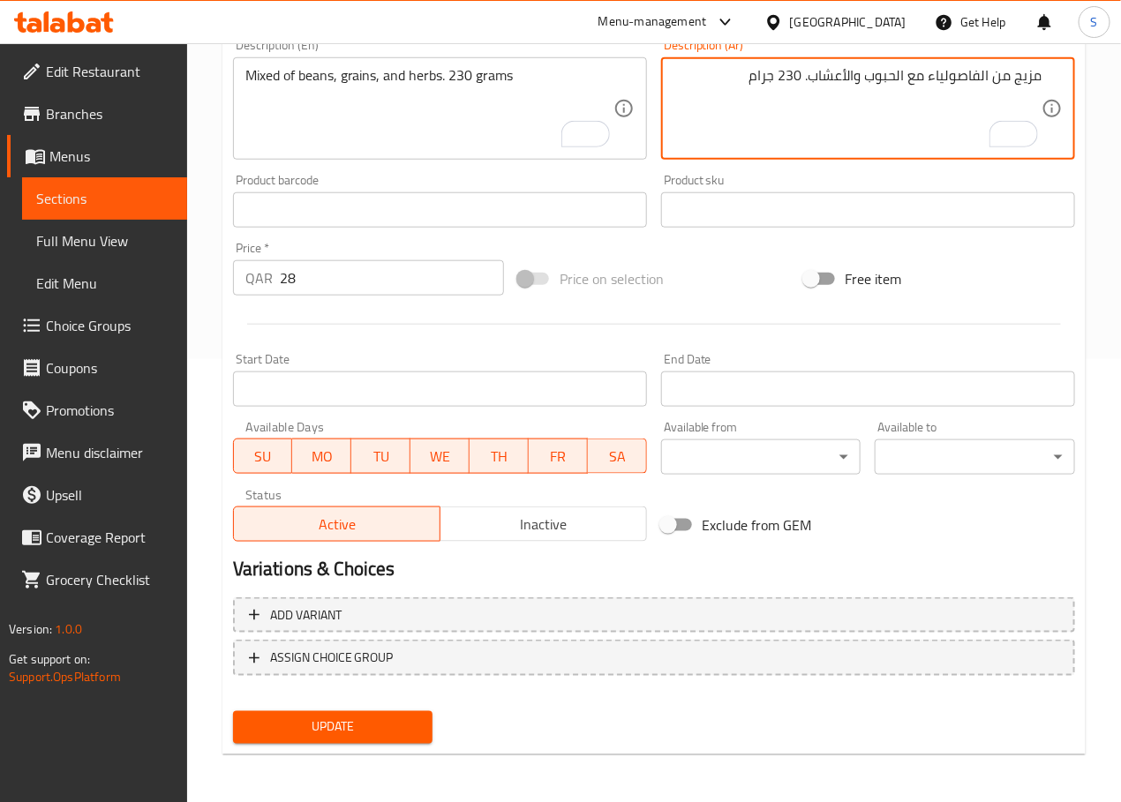
type textarea "مزيج من الفاصولياء مع الحبوب والأعشاب. 230 جرام"
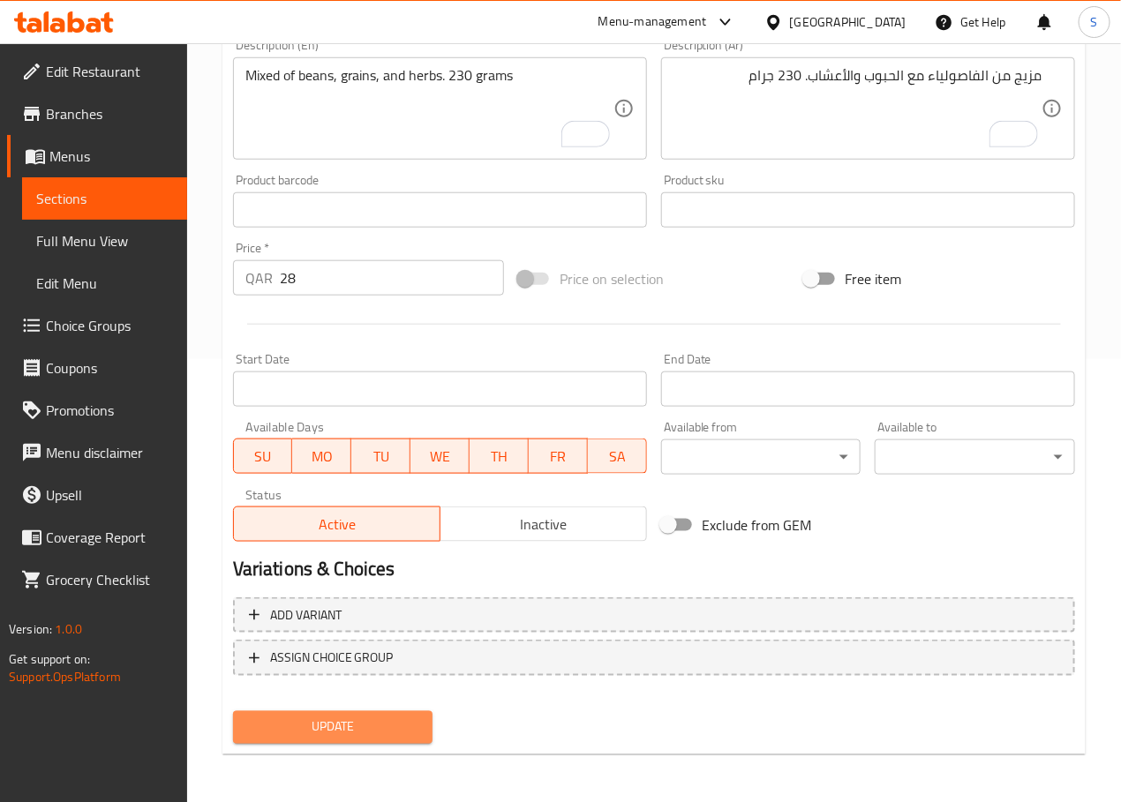
click at [328, 728] on span "Update" at bounding box center [333, 728] width 172 height 22
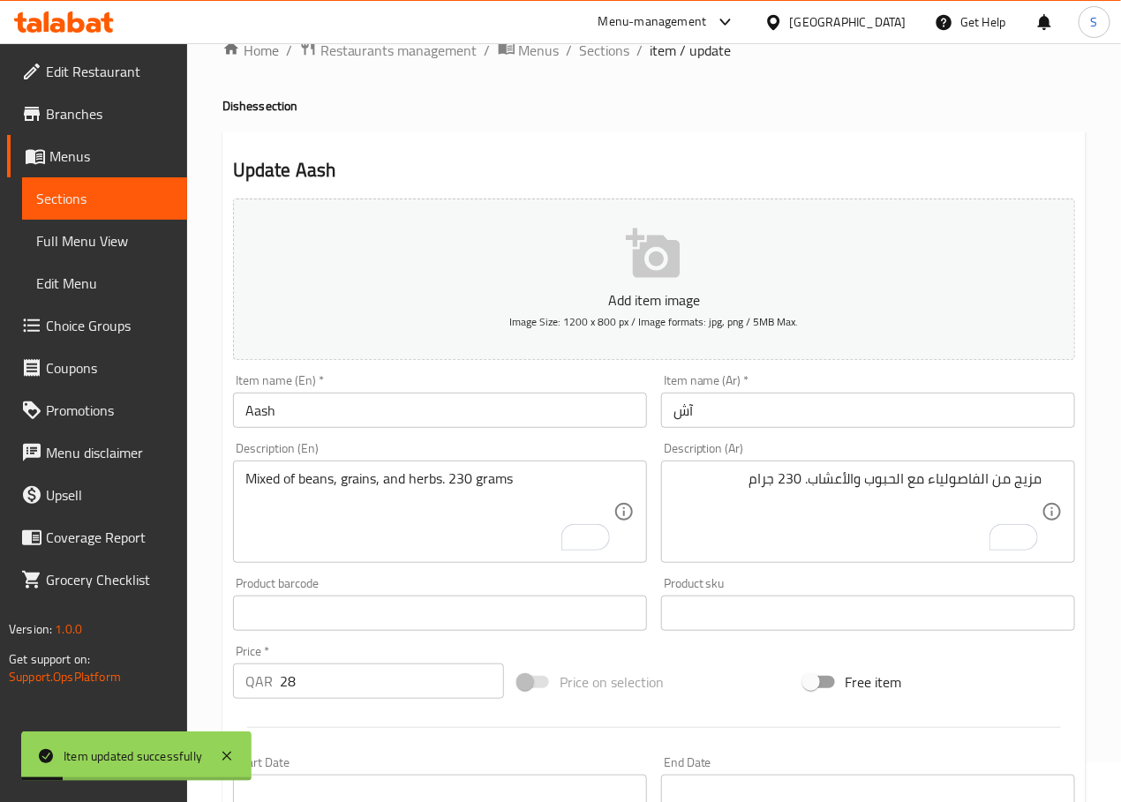
scroll to position [0, 0]
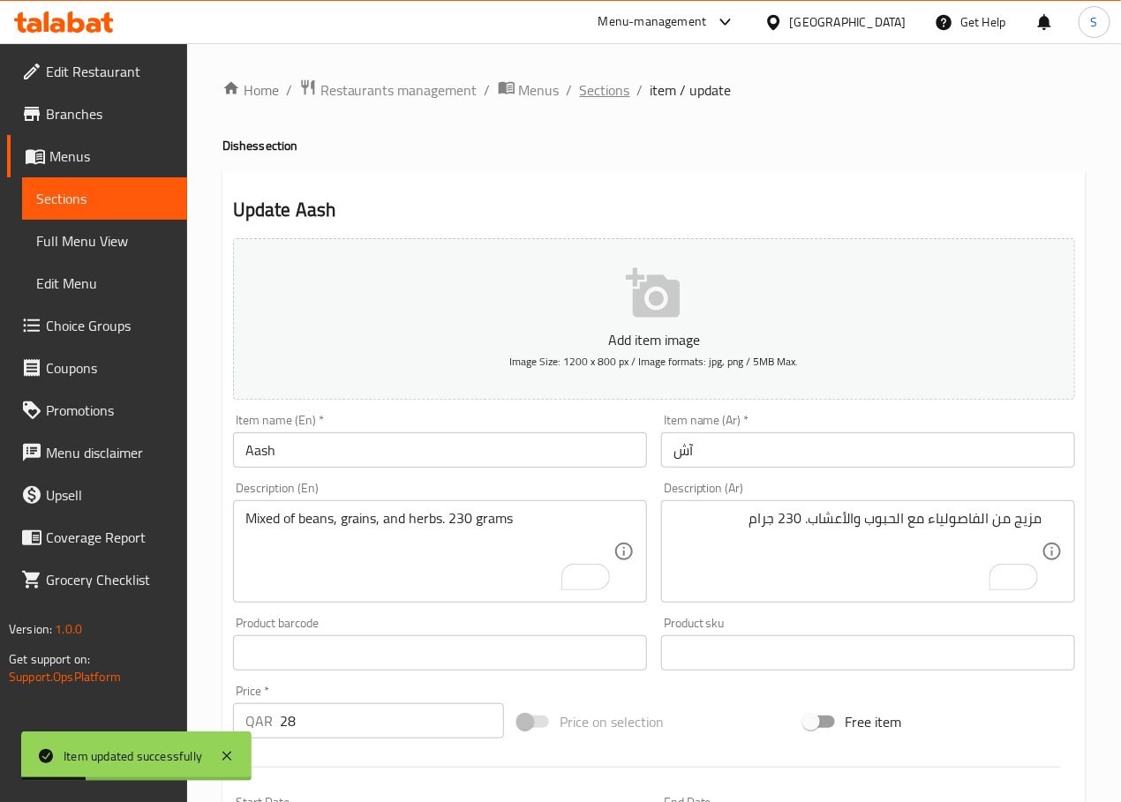
click at [612, 99] on span "Sections" at bounding box center [605, 89] width 50 height 21
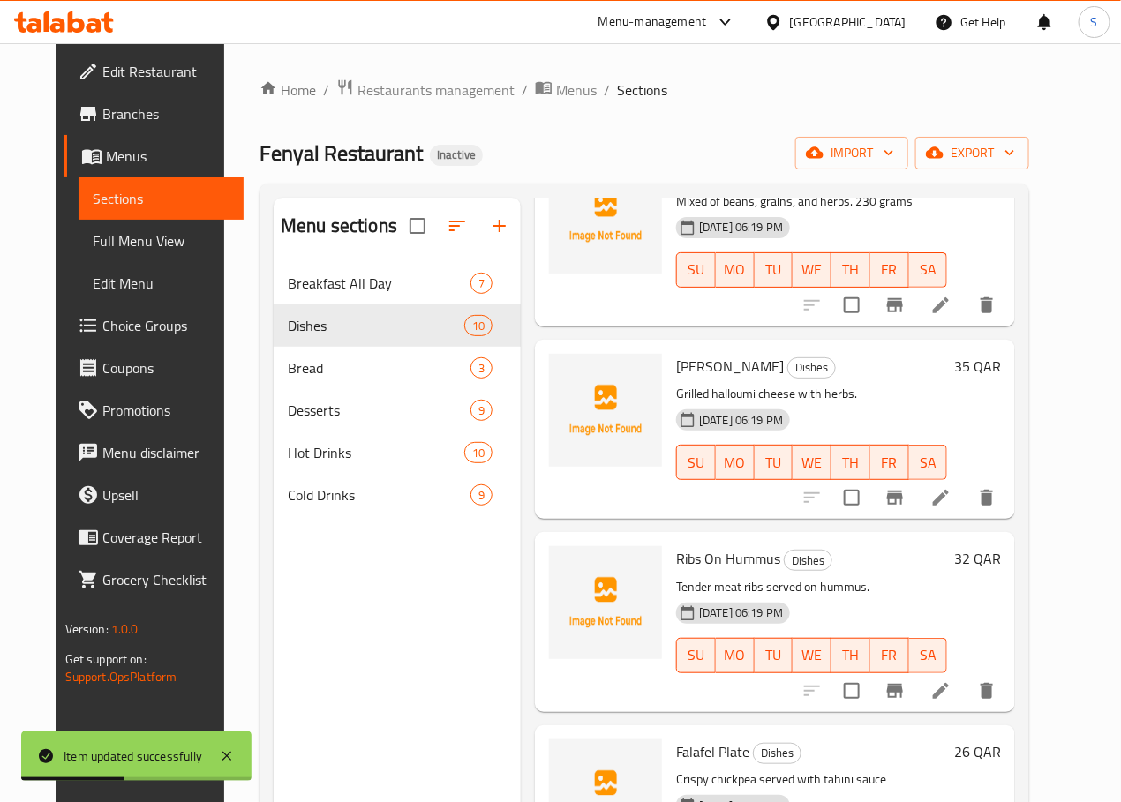
scroll to position [1168, 0]
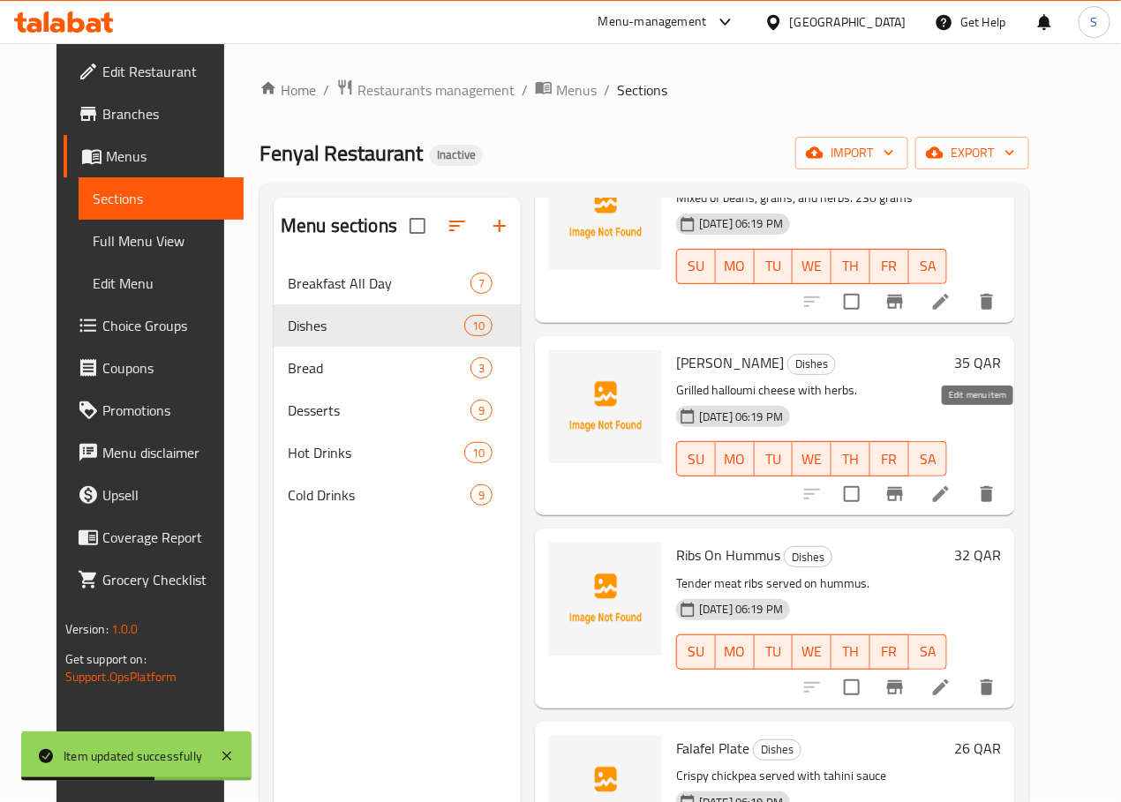
click at [951, 484] on icon at bounding box center [940, 494] width 21 height 21
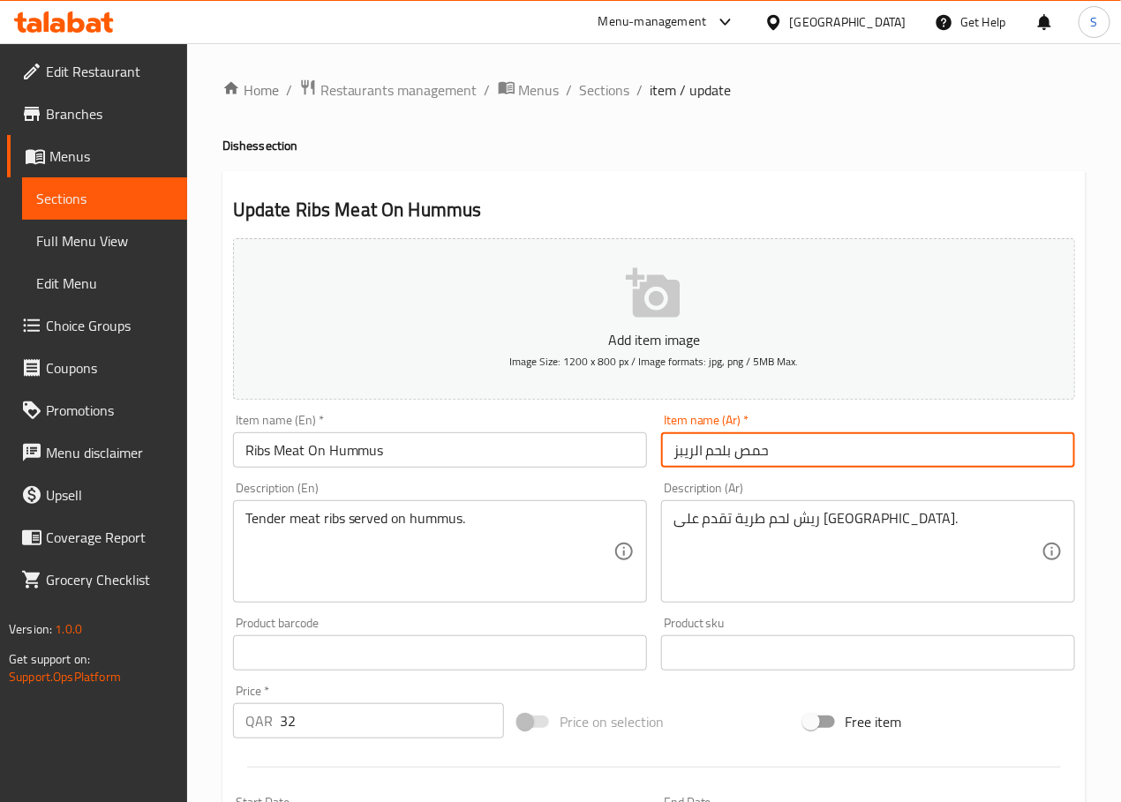
type input "حمص بلحم الريبز"
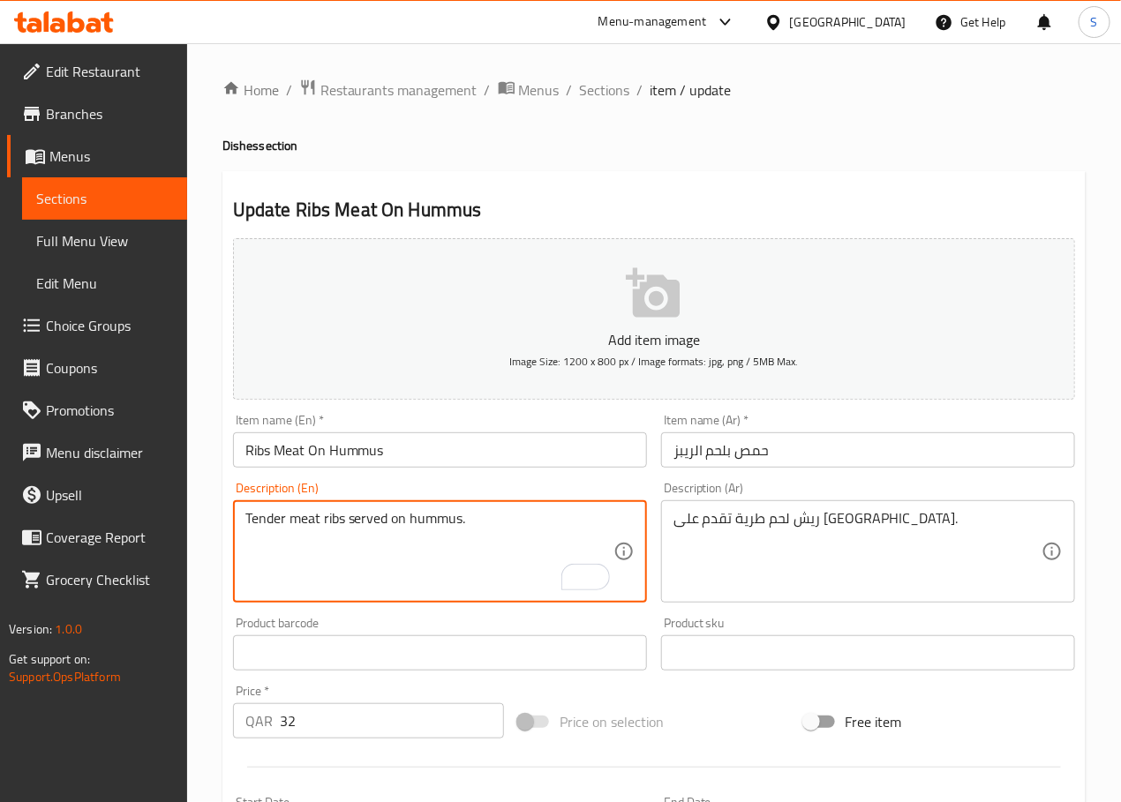
click at [281, 447] on input "Ribs Meat On Hummus" at bounding box center [440, 449] width 414 height 35
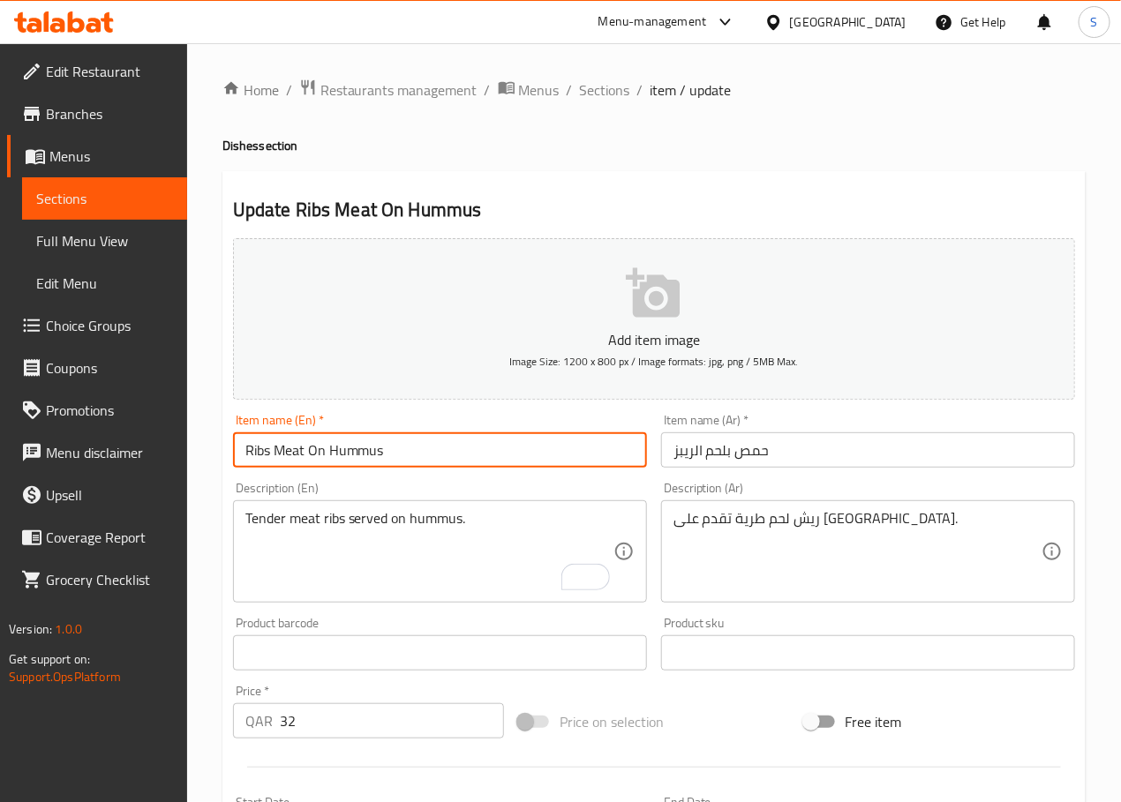
click at [281, 447] on input "Ribs Meat On Hummus" at bounding box center [440, 449] width 414 height 35
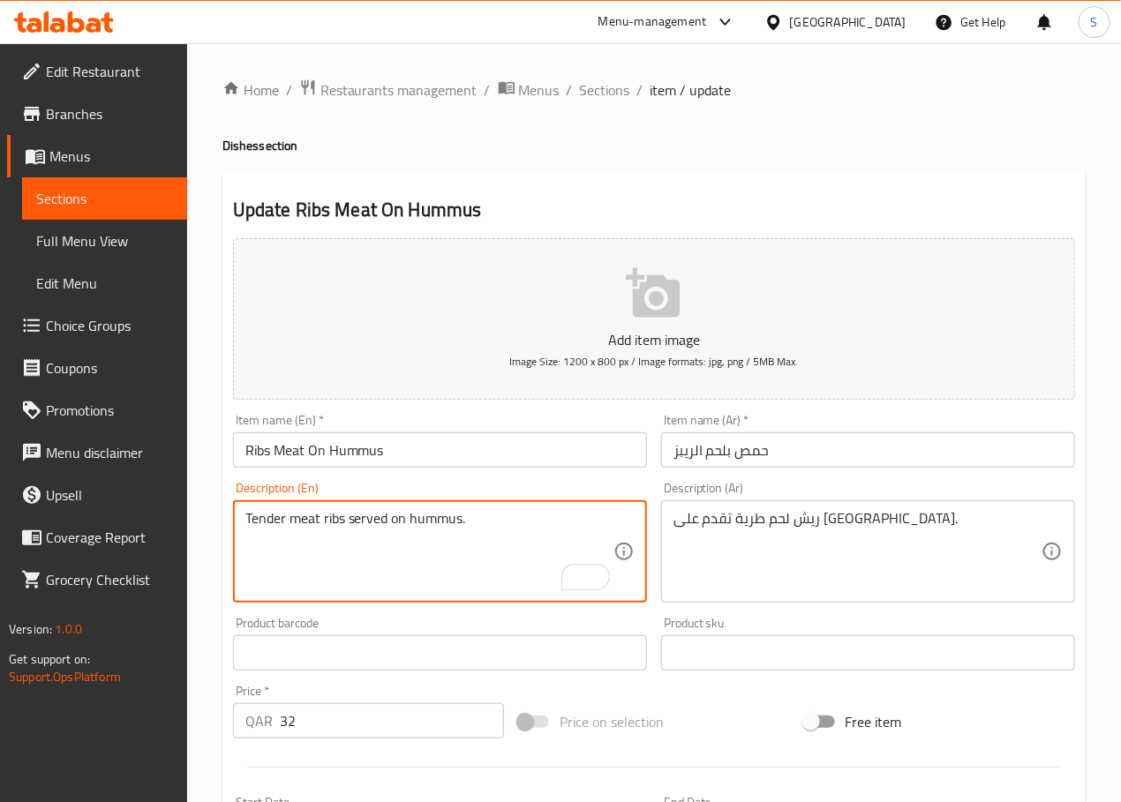
click at [355, 517] on textarea "Tender meat ribs served on hummus." at bounding box center [429, 552] width 368 height 84
click at [729, 541] on textarea "ريش لحم طرية تقدم على حمص." at bounding box center [857, 552] width 368 height 84
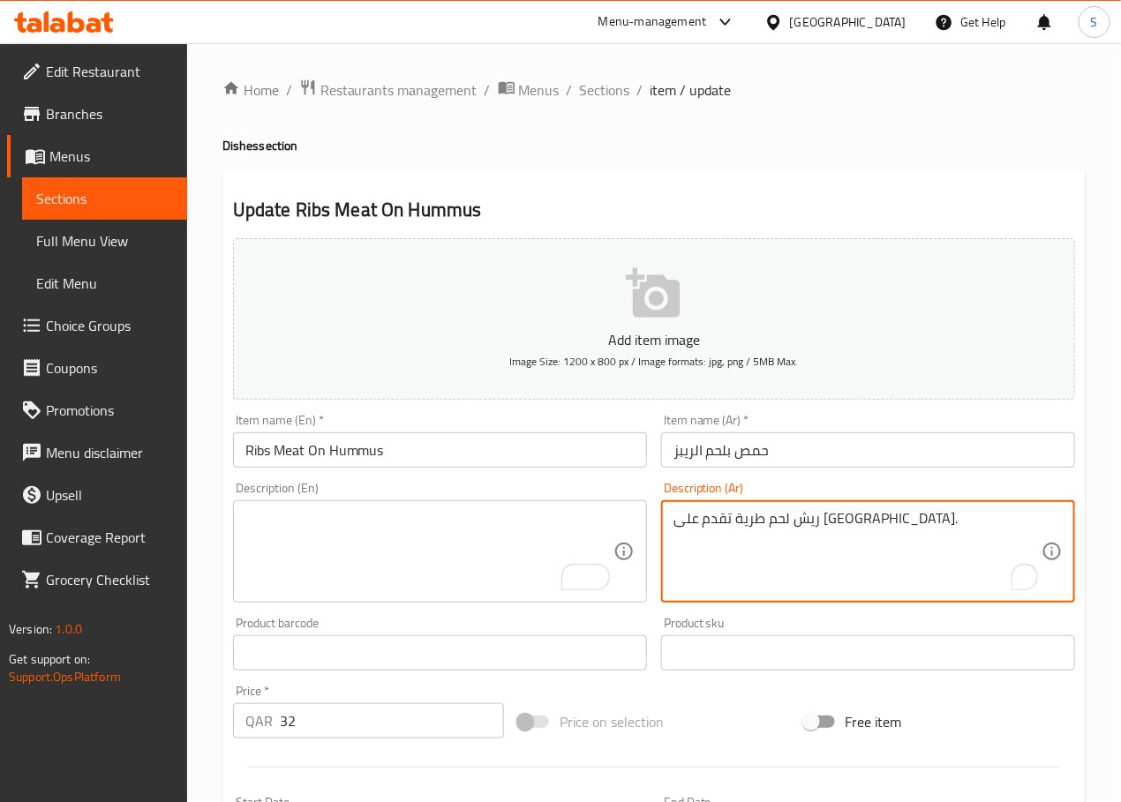
click at [729, 541] on textarea "ريش لحم طرية تقدم على حمص." at bounding box center [857, 552] width 368 height 84
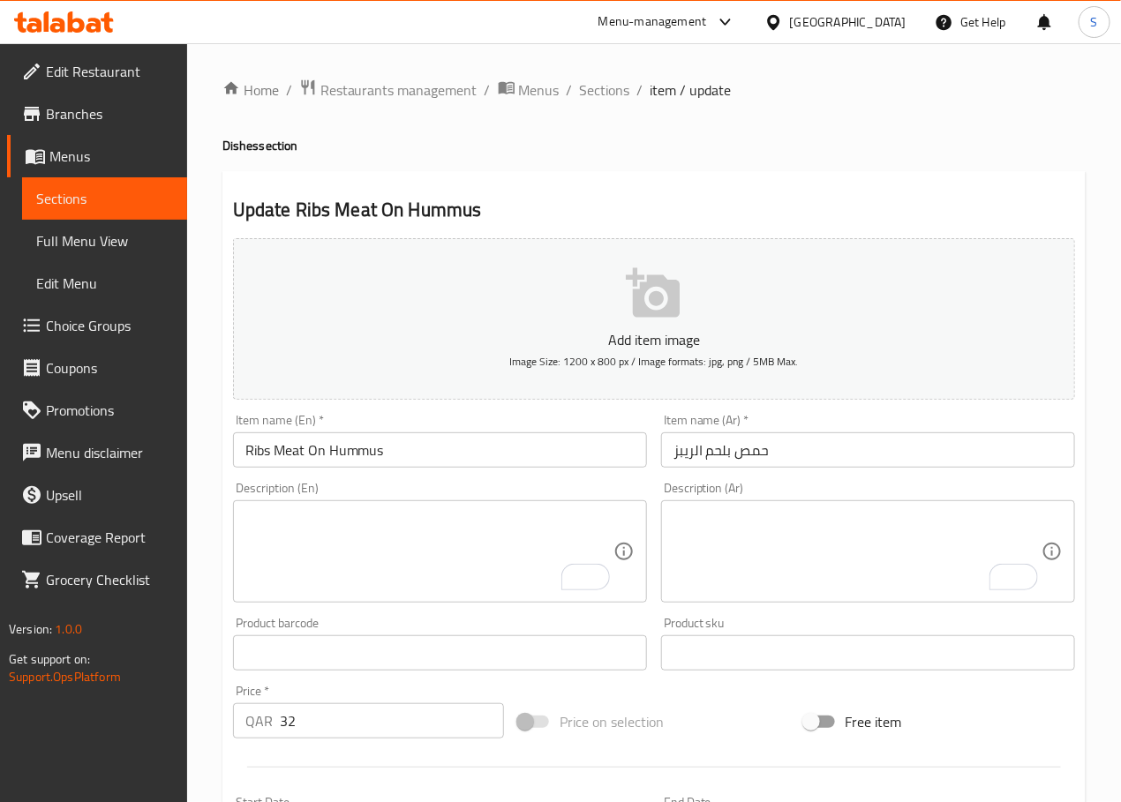
click at [364, 559] on textarea "To enrich screen reader interactions, please activate Accessibility in Grammarl…" at bounding box center [429, 552] width 368 height 84
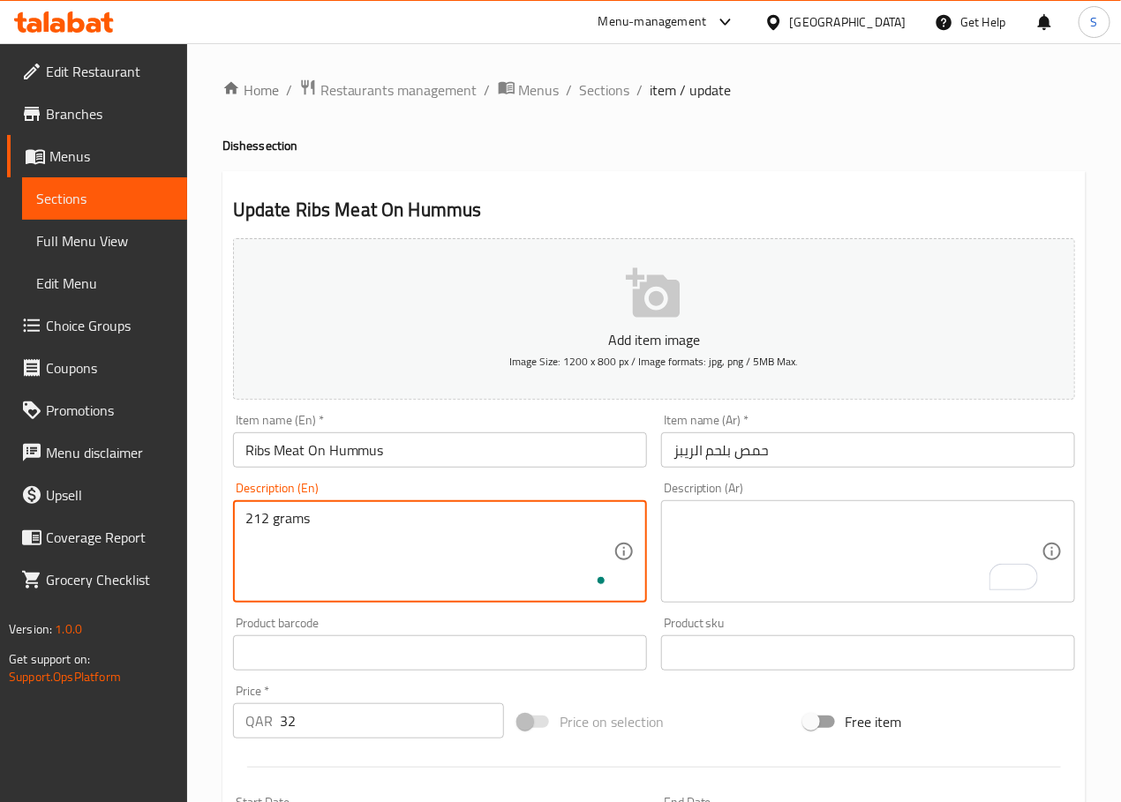
type textarea "212 grams"
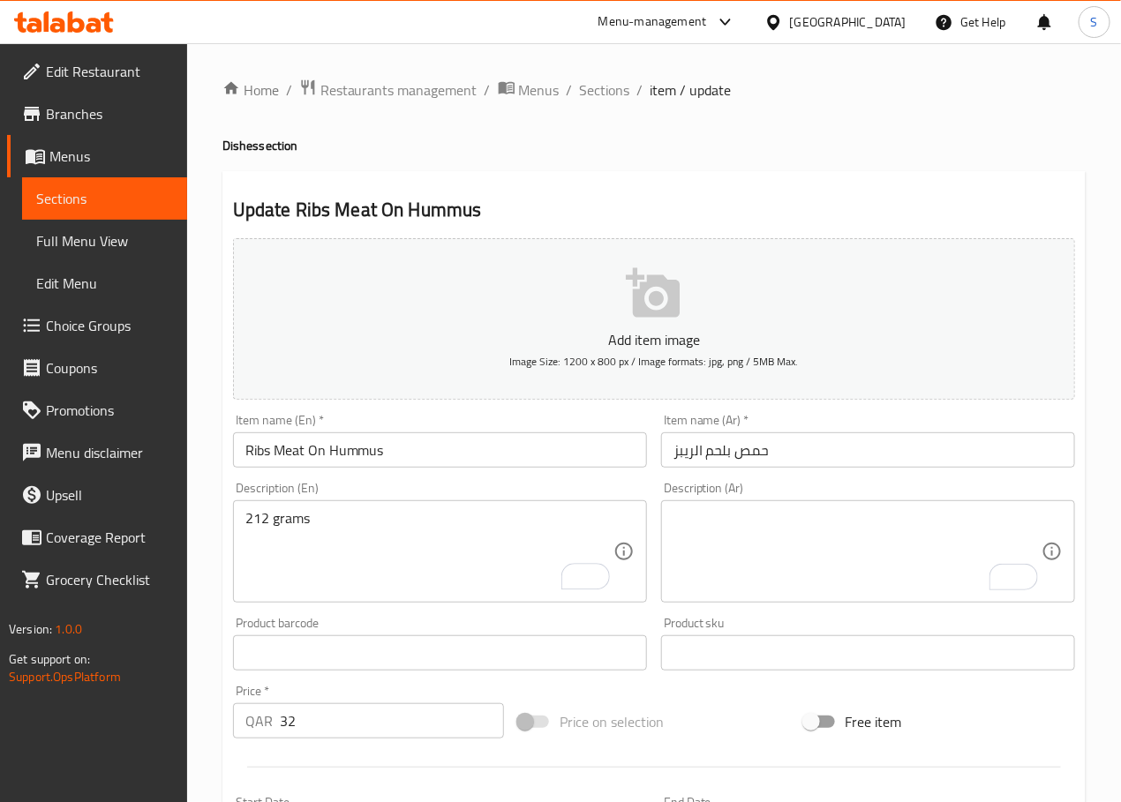
click at [720, 535] on textarea "To enrich screen reader interactions, please activate Accessibility in Grammarl…" at bounding box center [857, 552] width 368 height 84
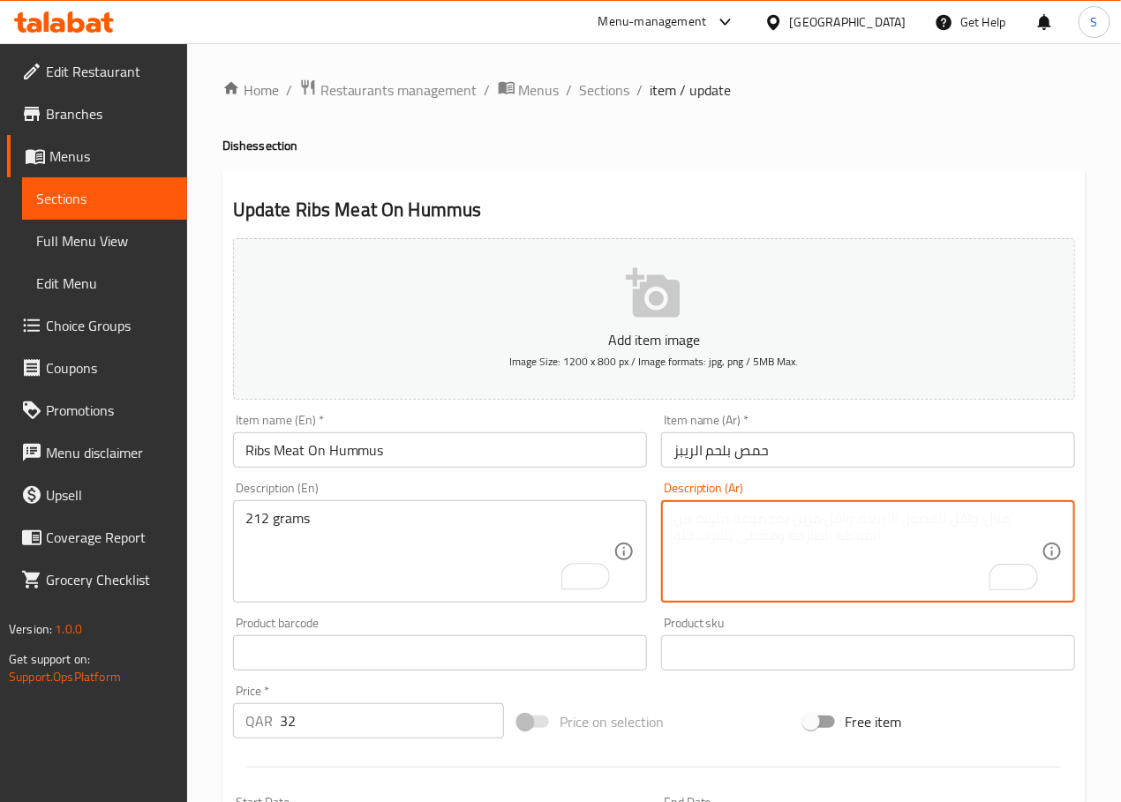
type textarea "2"
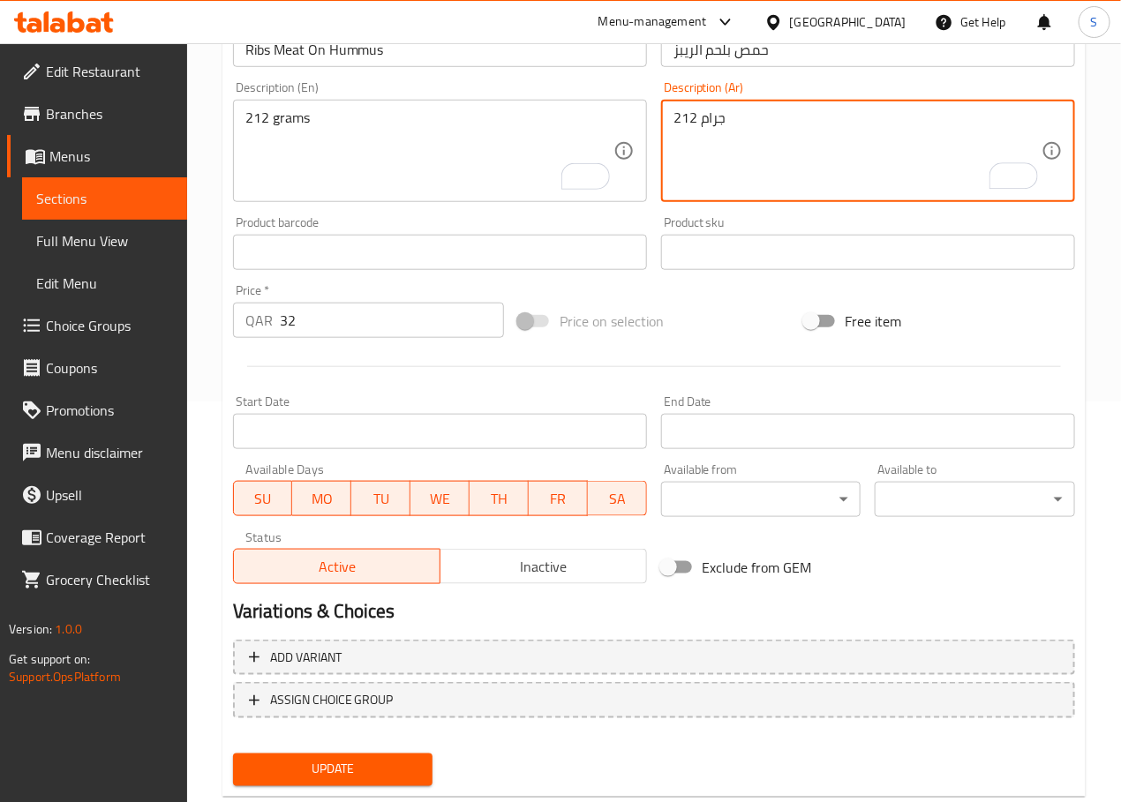
scroll to position [443, 0]
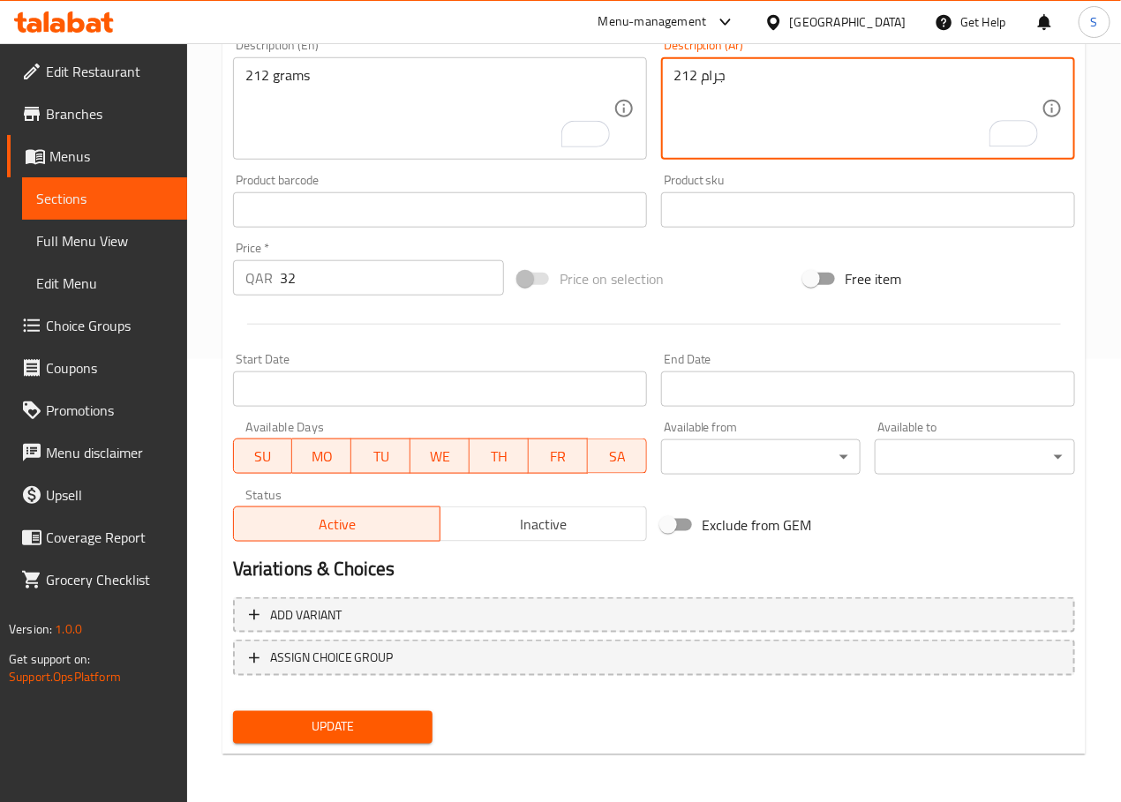
type textarea "212 جرام"
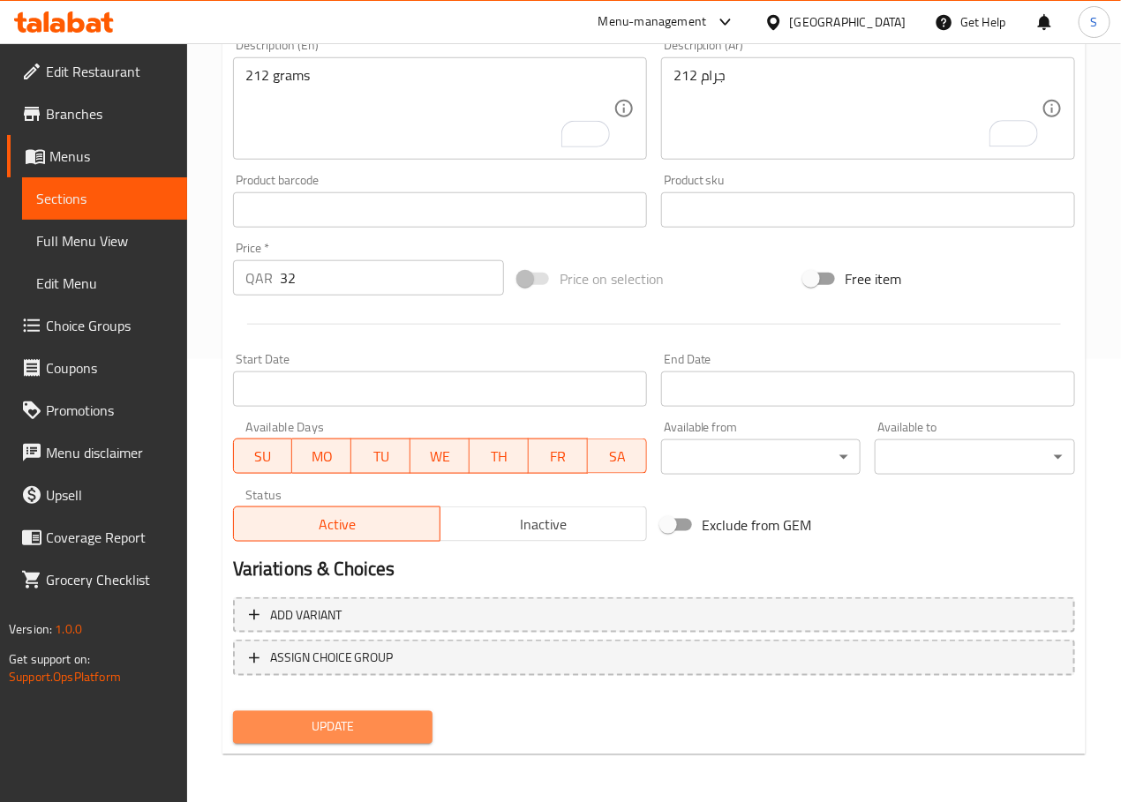
click at [342, 734] on span "Update" at bounding box center [333, 728] width 172 height 22
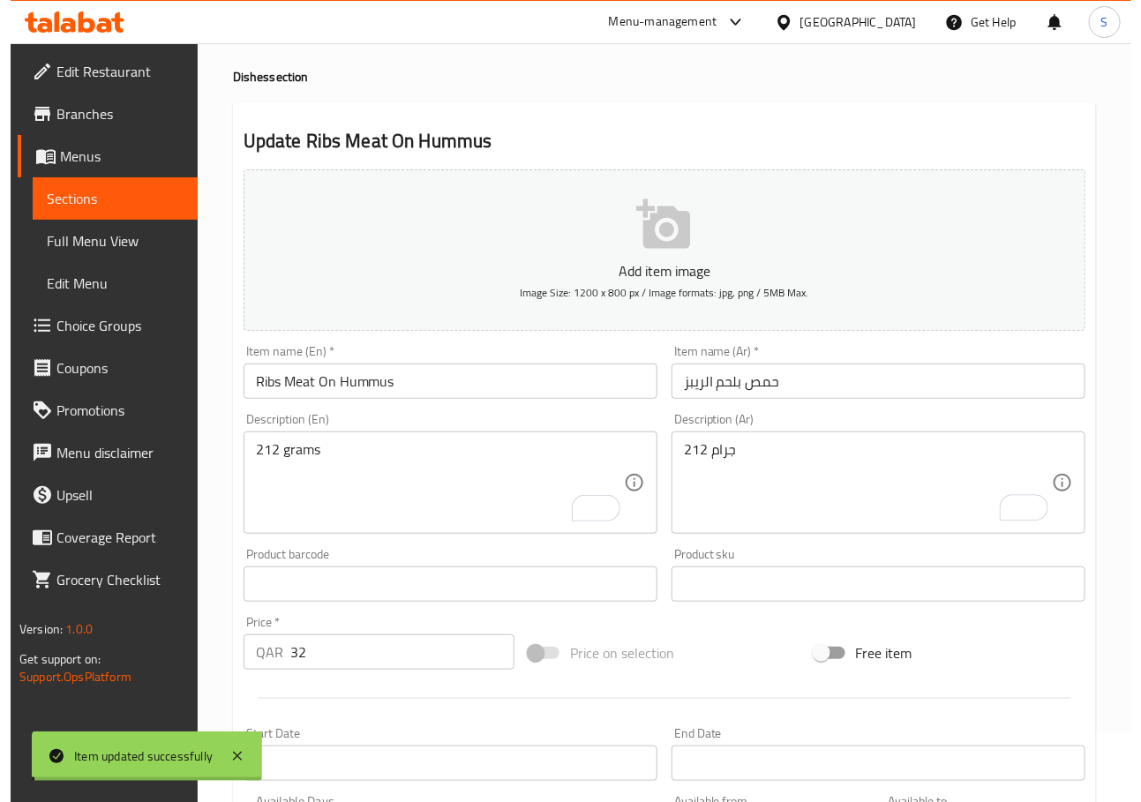
scroll to position [0, 0]
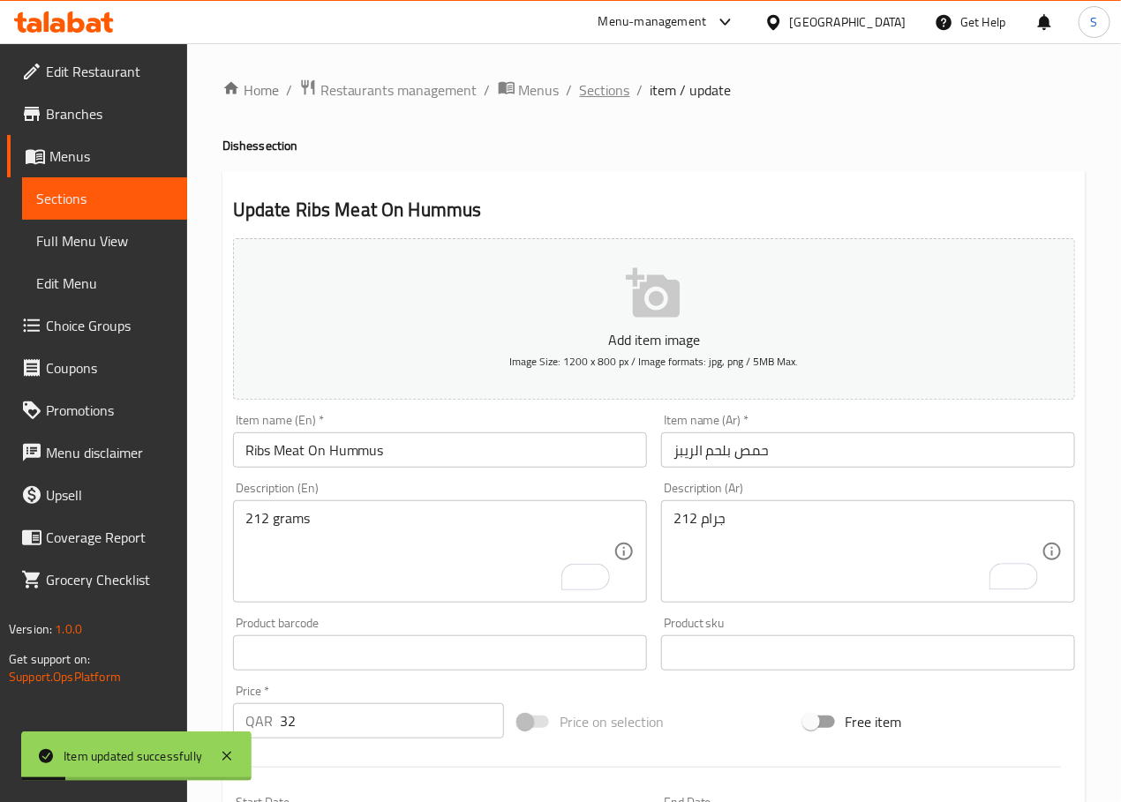
click at [609, 88] on span "Sections" at bounding box center [605, 89] width 50 height 21
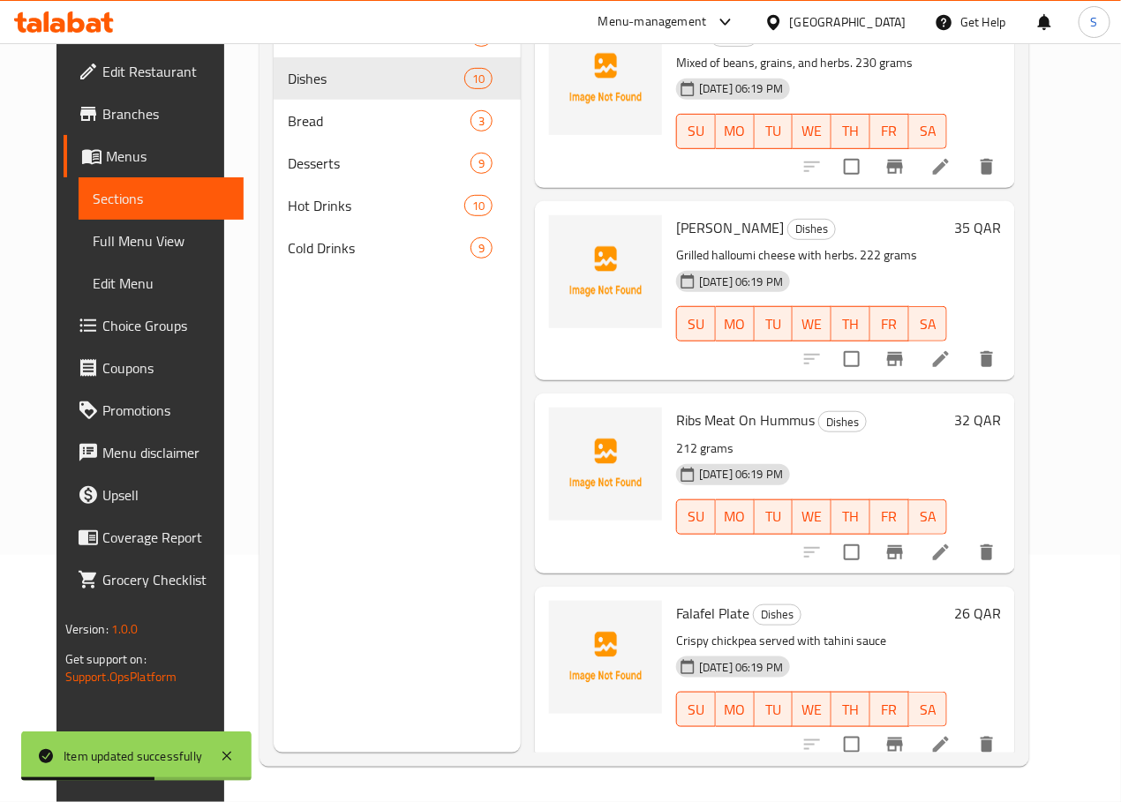
scroll to position [1159, 0]
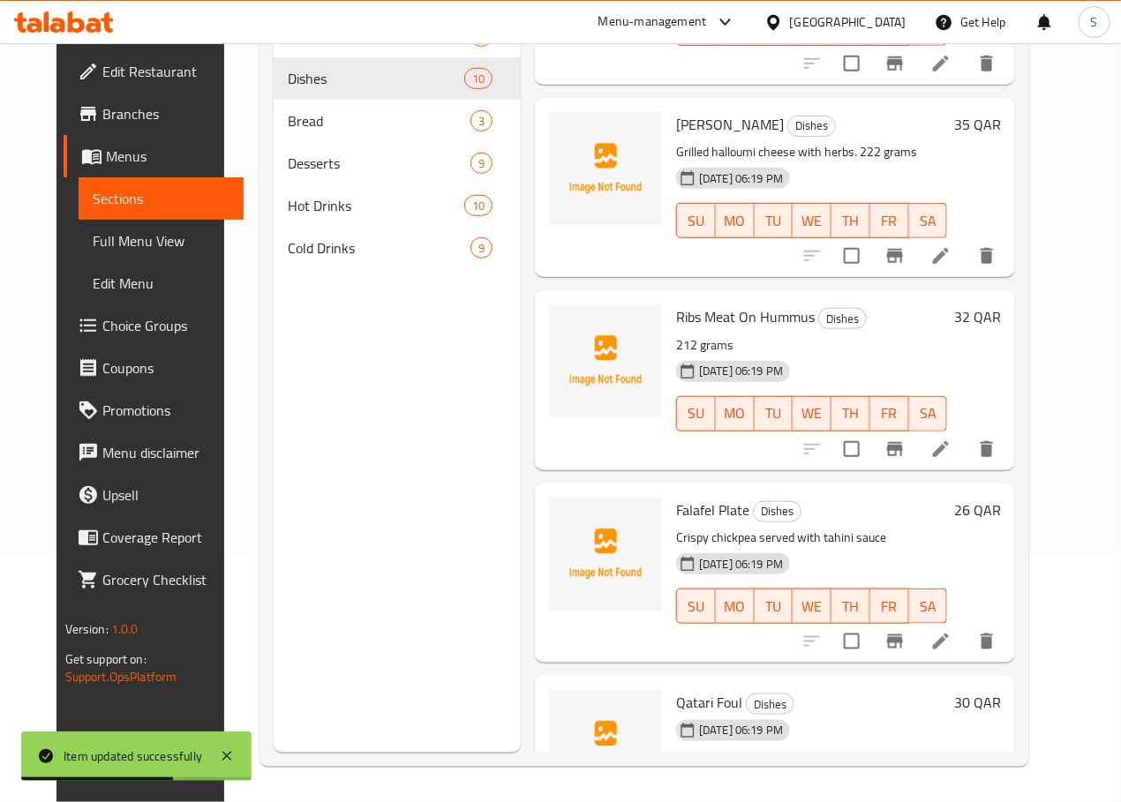
click at [951, 631] on icon at bounding box center [940, 641] width 21 height 21
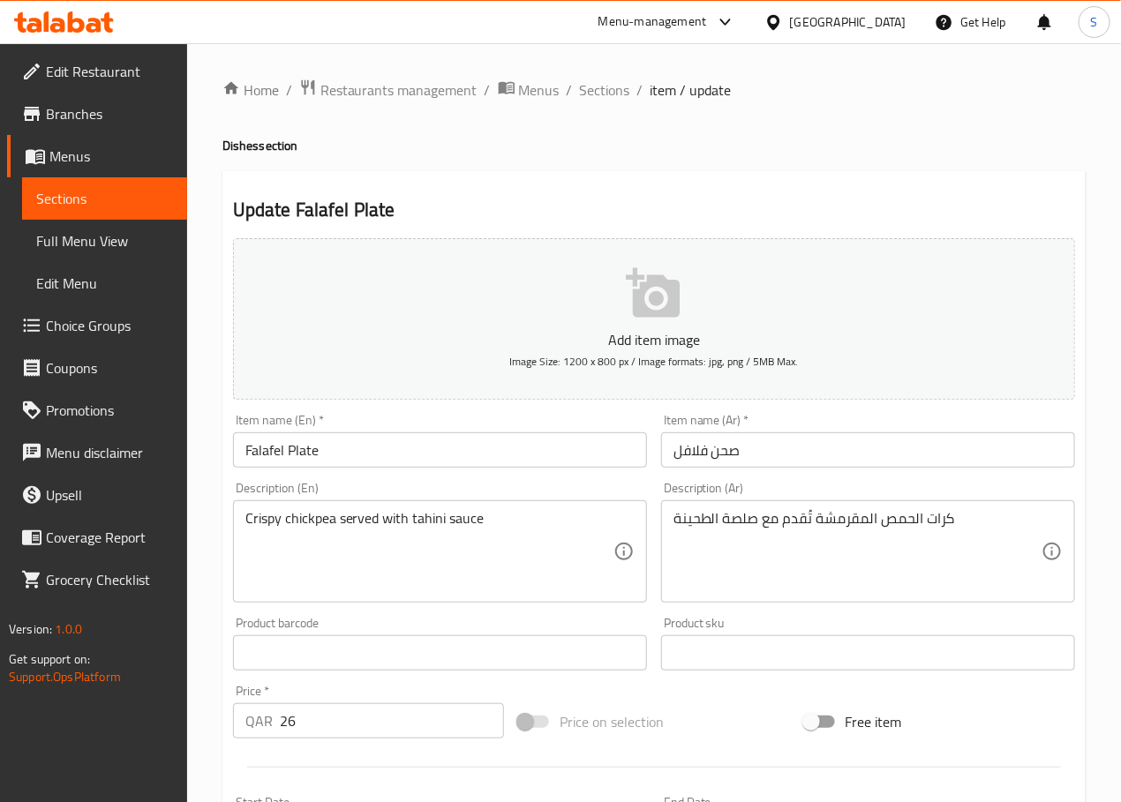
drag, startPoint x: 341, startPoint y: 522, endPoint x: 395, endPoint y: 588, distance: 85.3
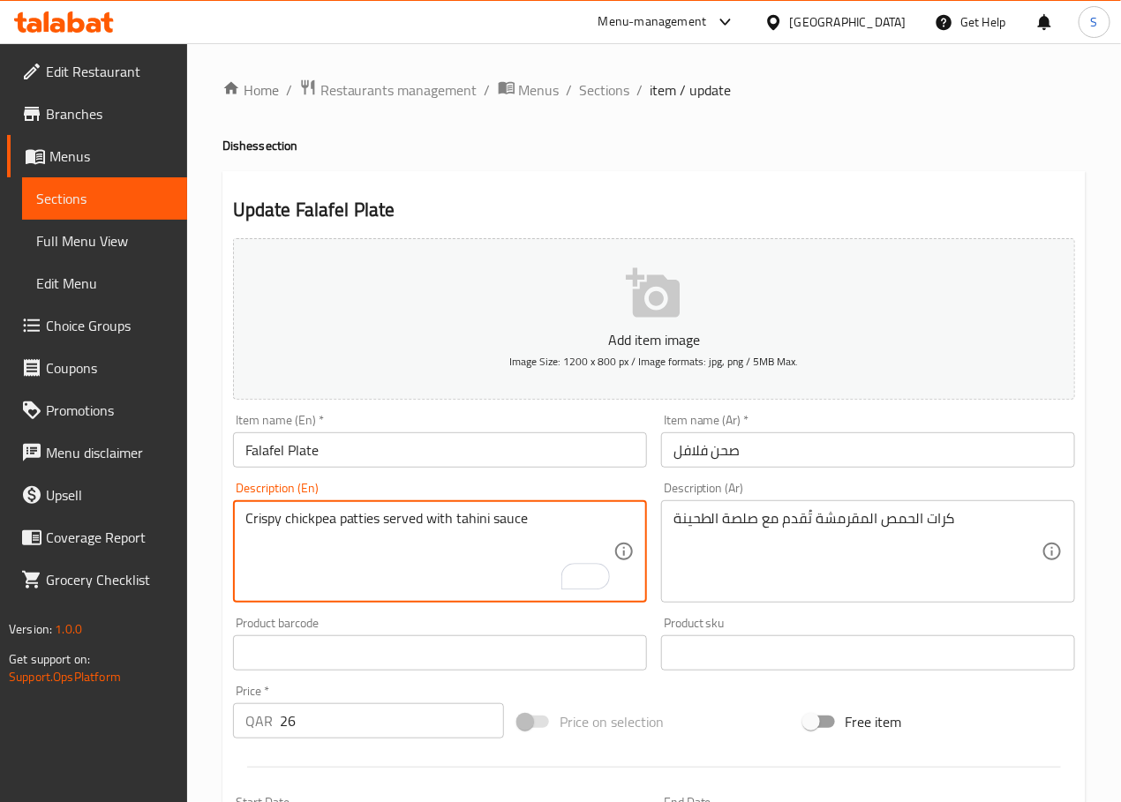
click at [557, 525] on textarea "Crispy chickpea patties served with tahini sauce" at bounding box center [429, 552] width 368 height 84
type textarea "Crispy chickpea patties served with tahini sauce. 120 grams"
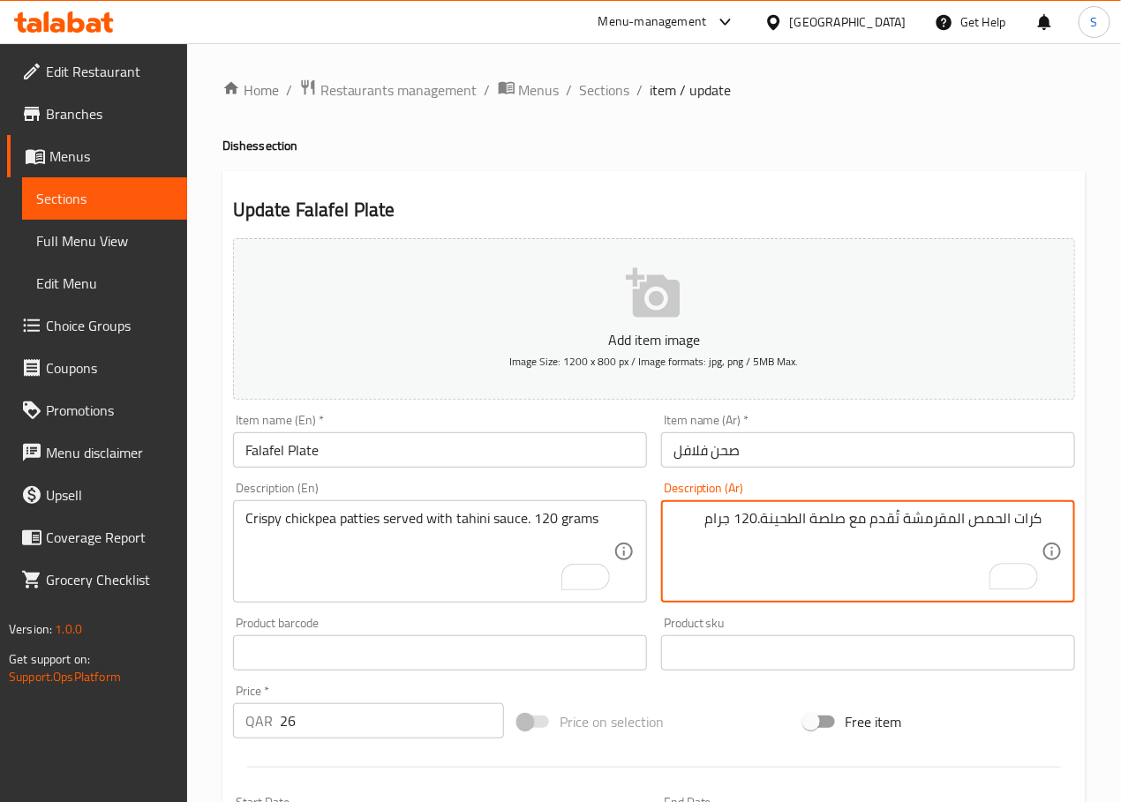
type textarea "كرات الحمص المقرمشة تُقدم مع صلصة الطحينة.120 جرام"
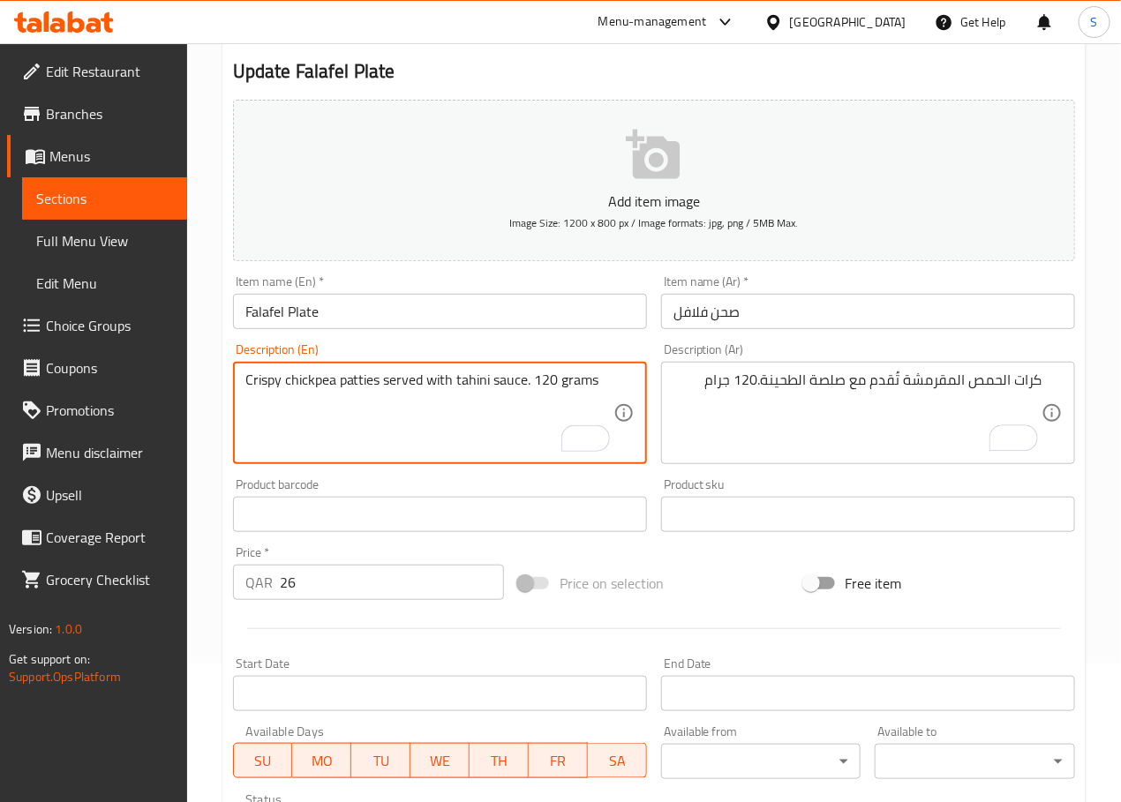
scroll to position [443, 0]
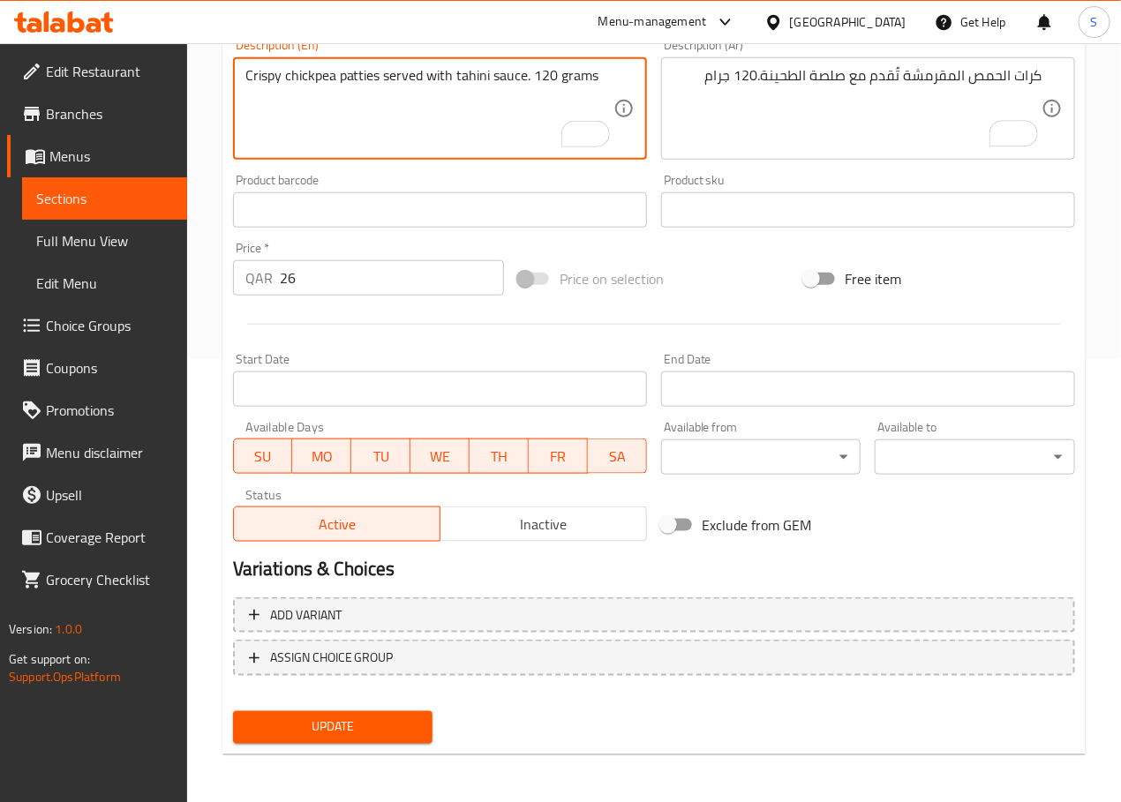
click at [307, 723] on span "Update" at bounding box center [333, 728] width 172 height 22
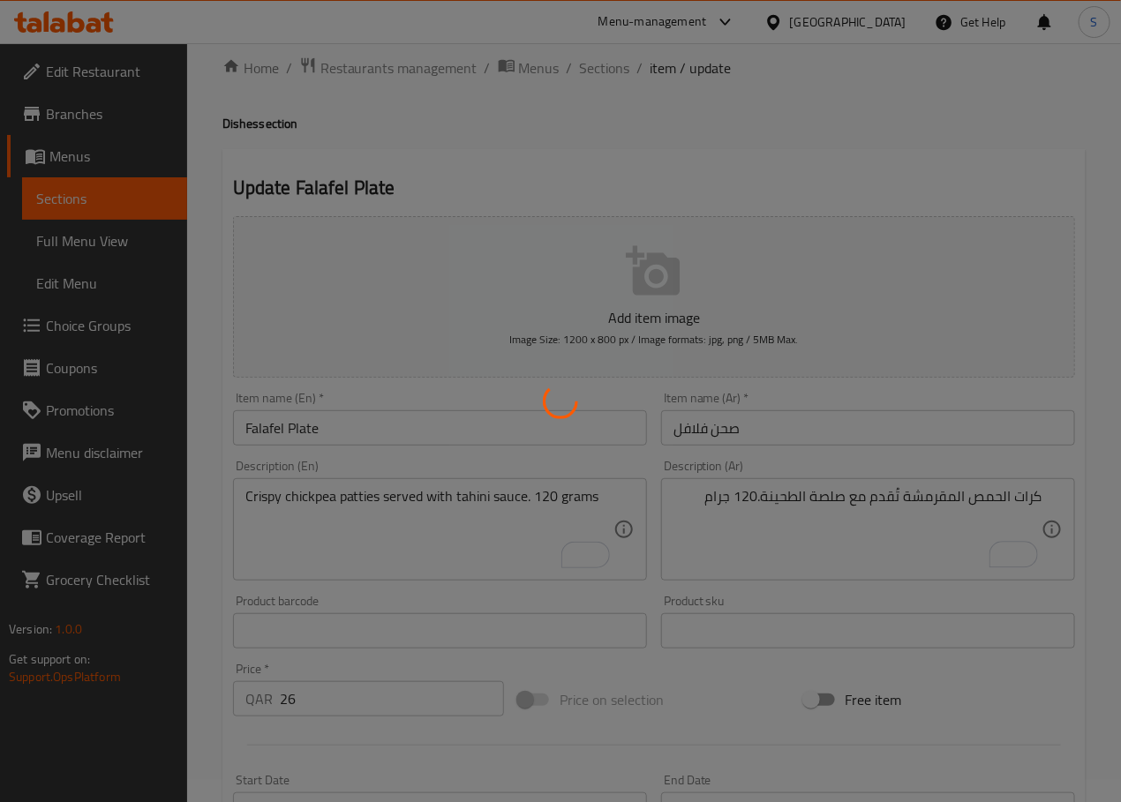
scroll to position [0, 0]
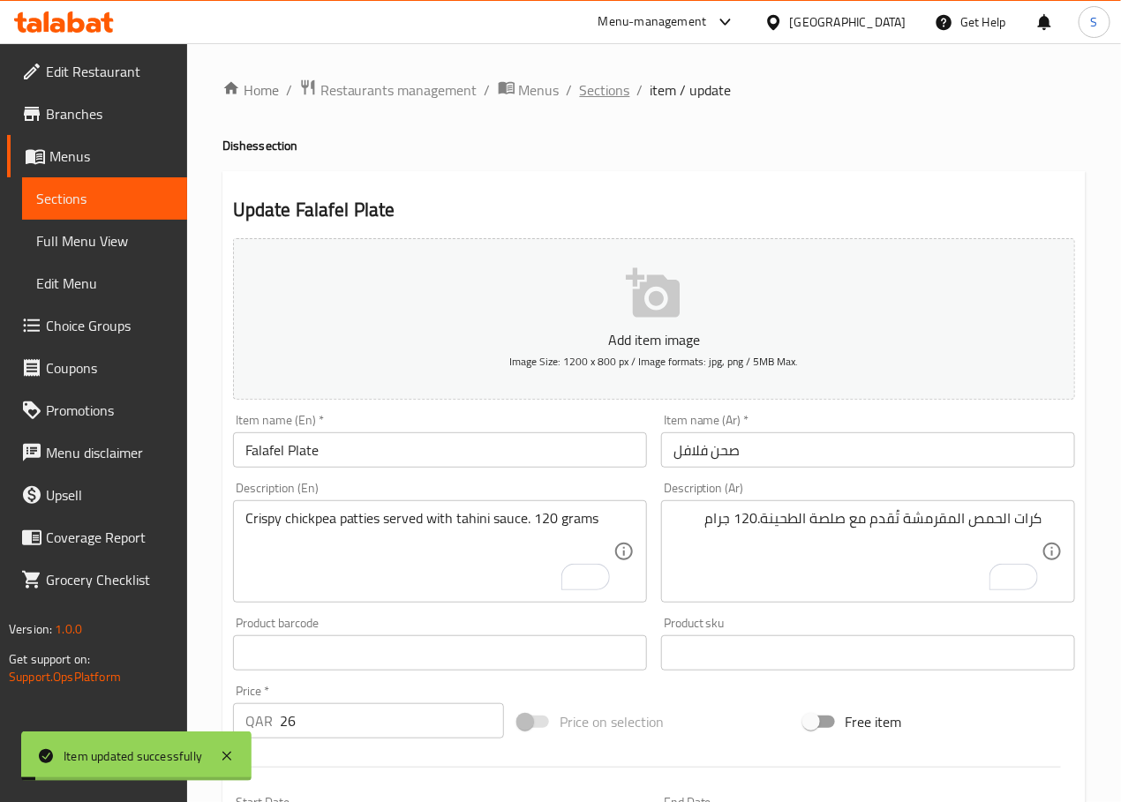
click at [607, 99] on span "Sections" at bounding box center [605, 89] width 50 height 21
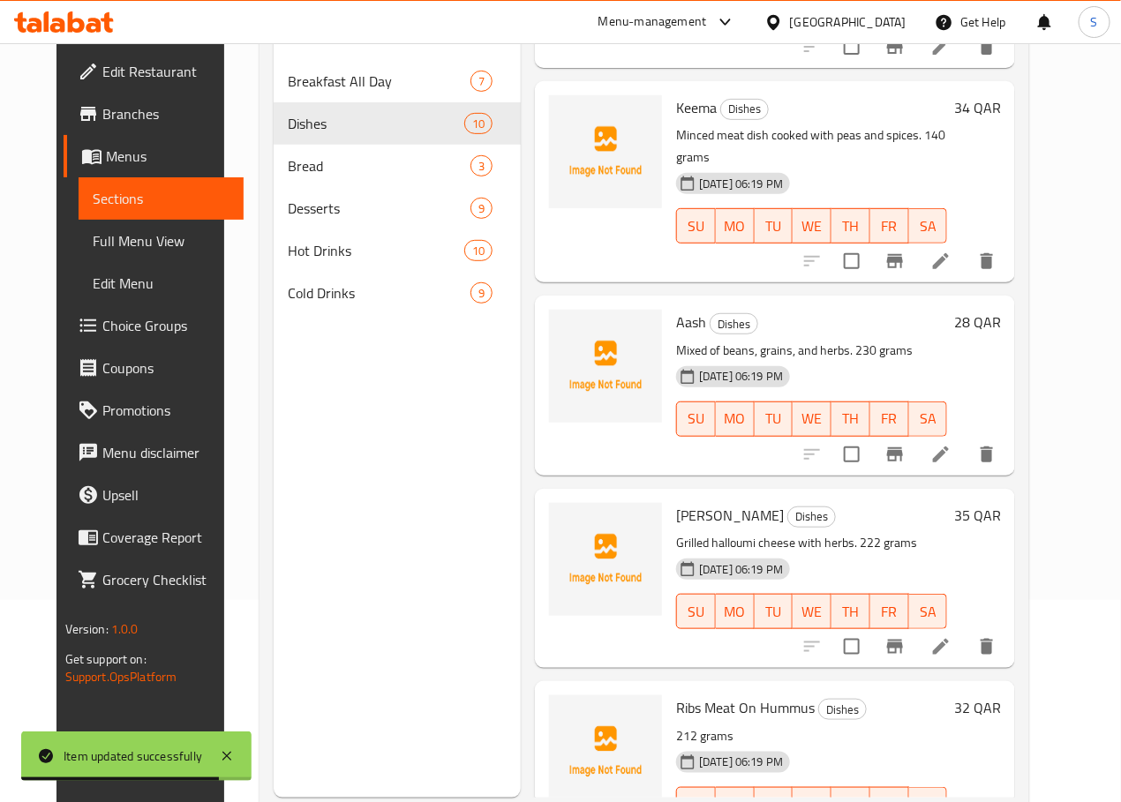
scroll to position [247, 0]
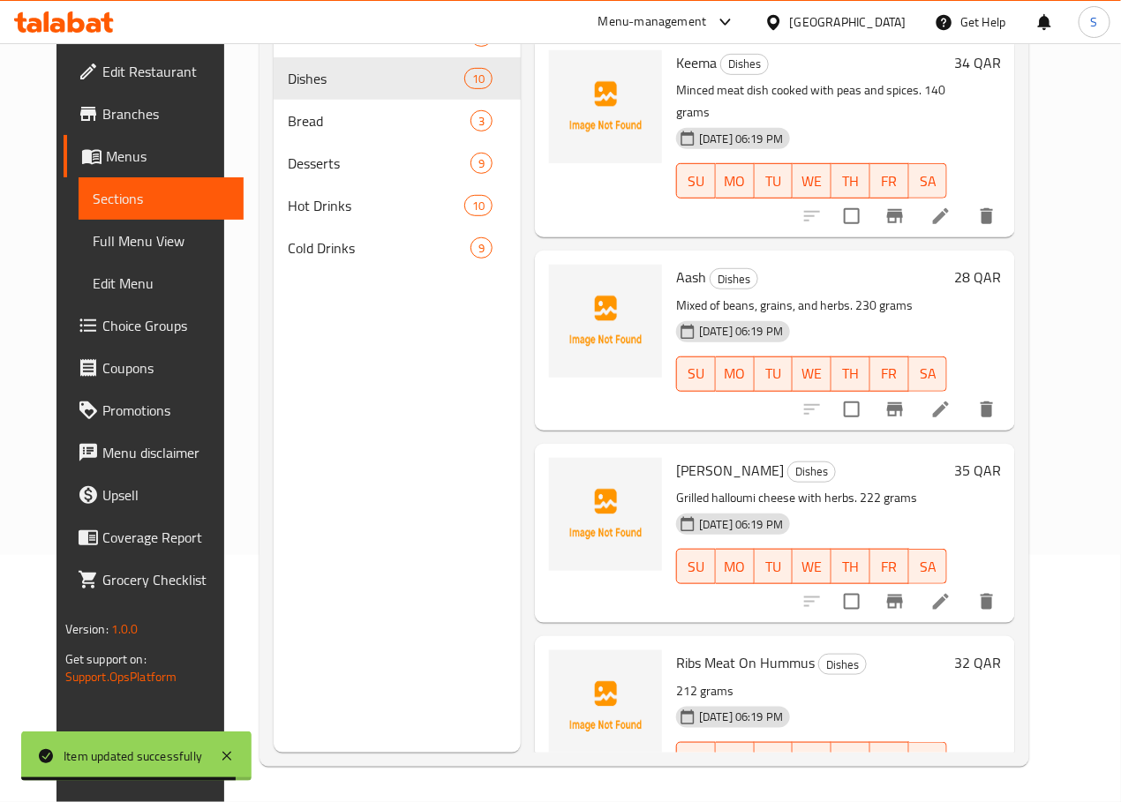
click at [774, 650] on h6 "Ribs Meat On Hummus Dishes" at bounding box center [811, 662] width 271 height 25
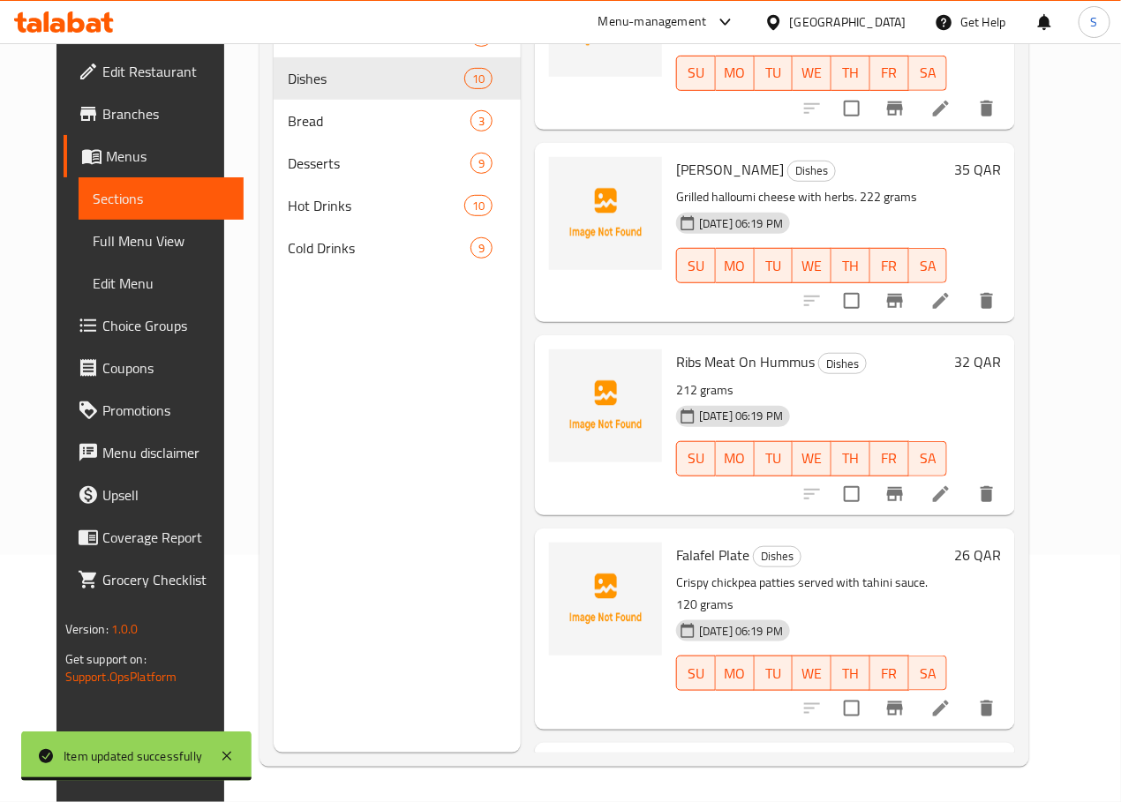
scroll to position [1168, 0]
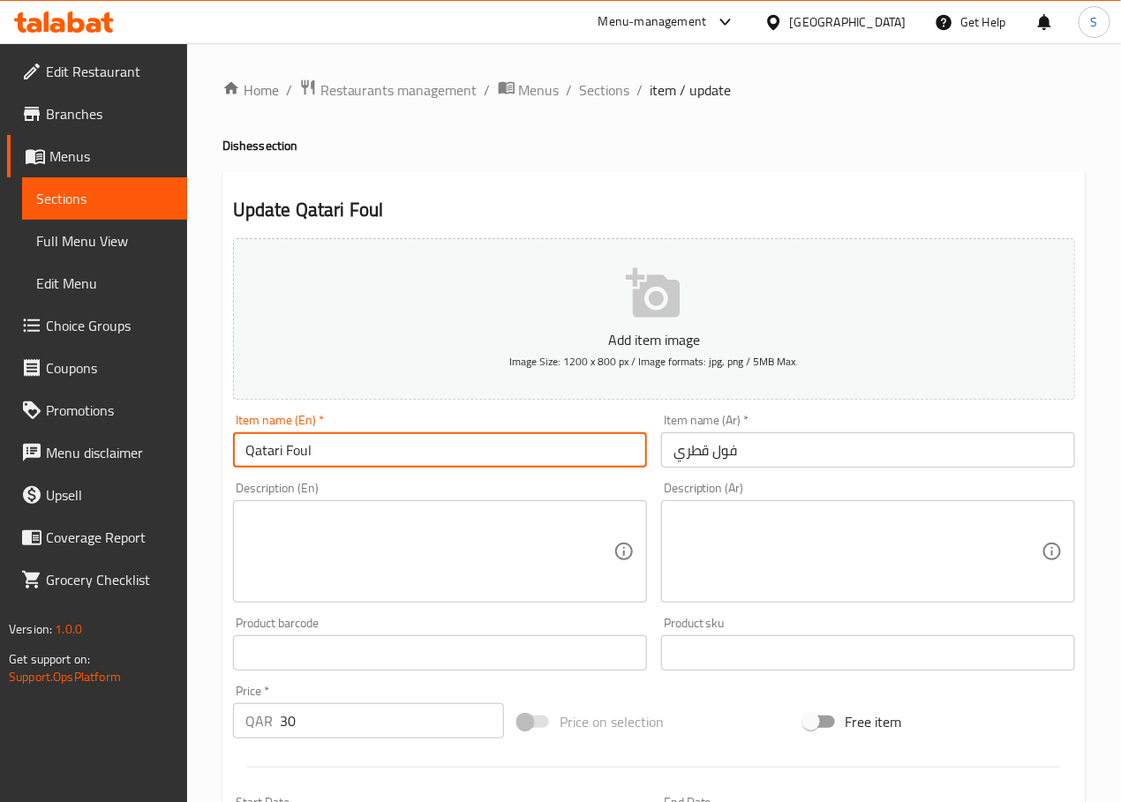
click at [286, 454] on input "Qatari Foul" at bounding box center [440, 449] width 414 height 35
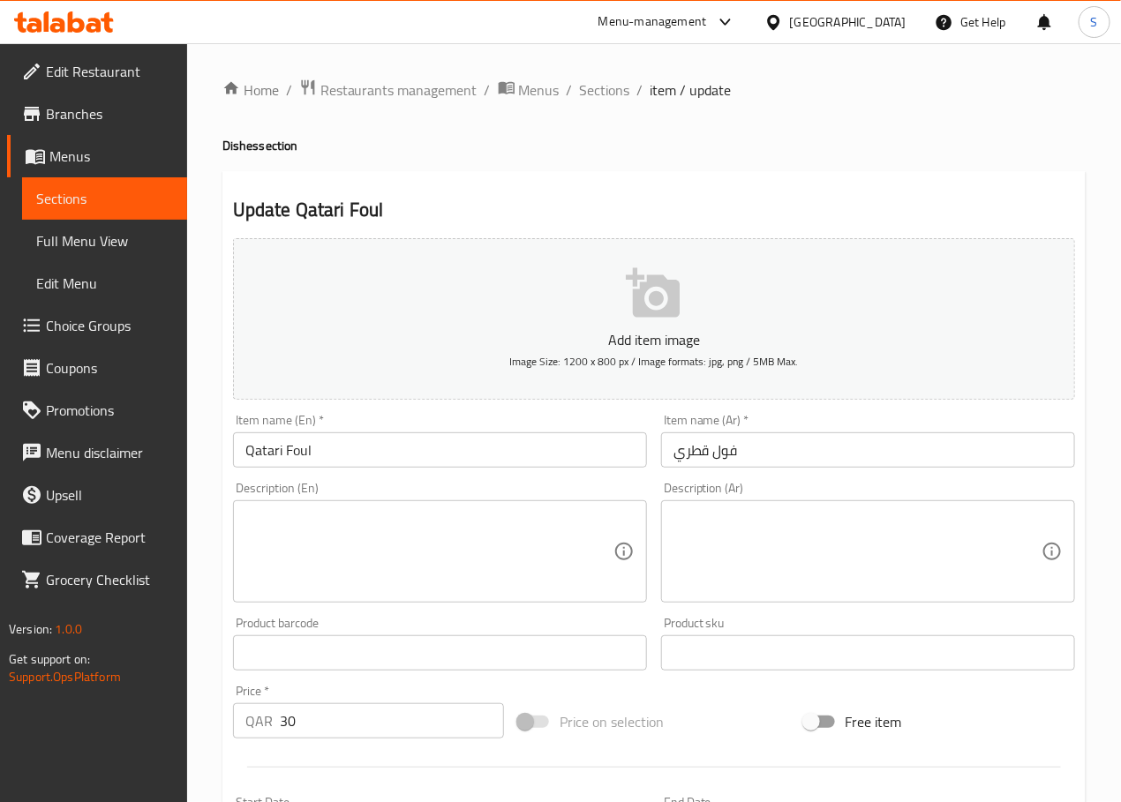
click at [310, 557] on textarea at bounding box center [429, 552] width 368 height 84
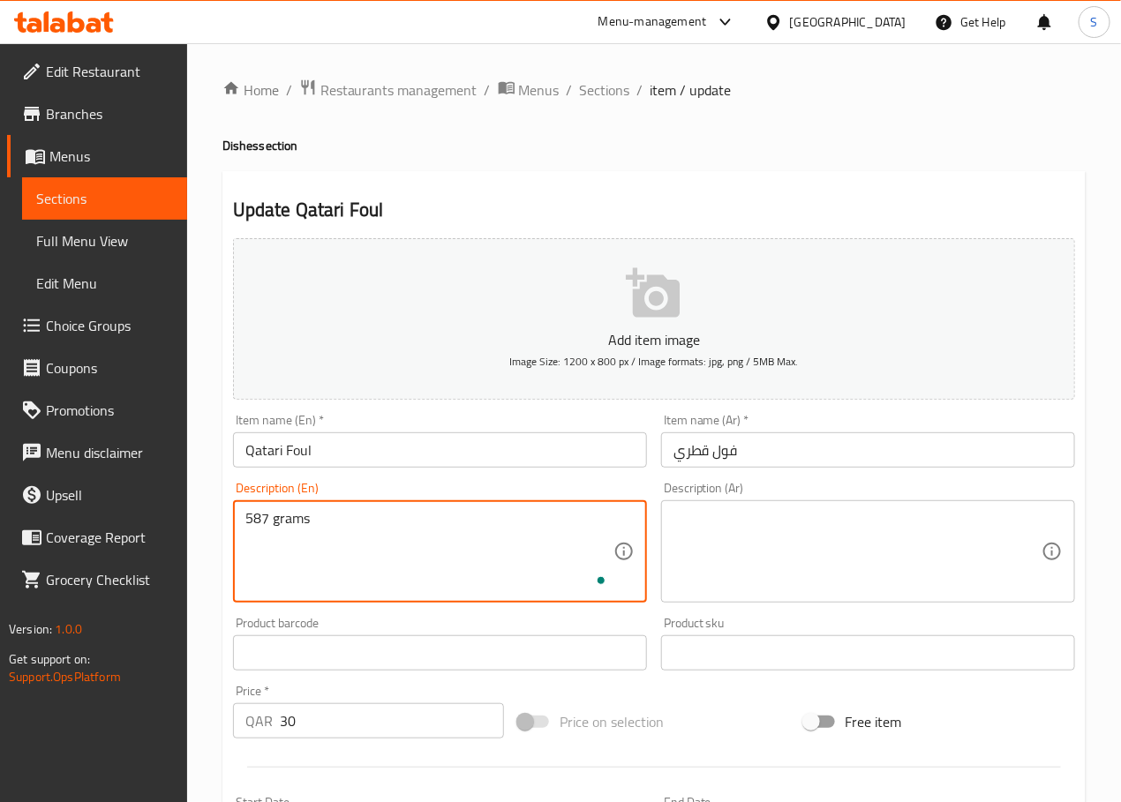
type textarea "587 grams"
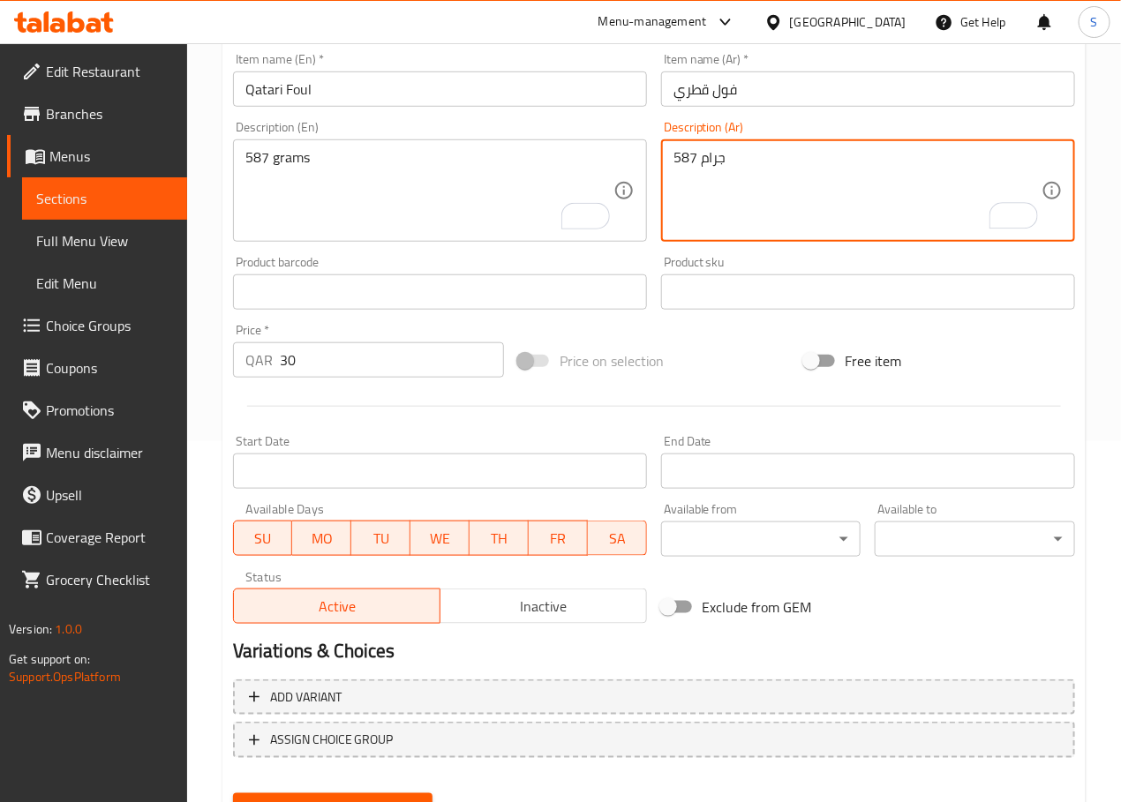
scroll to position [443, 0]
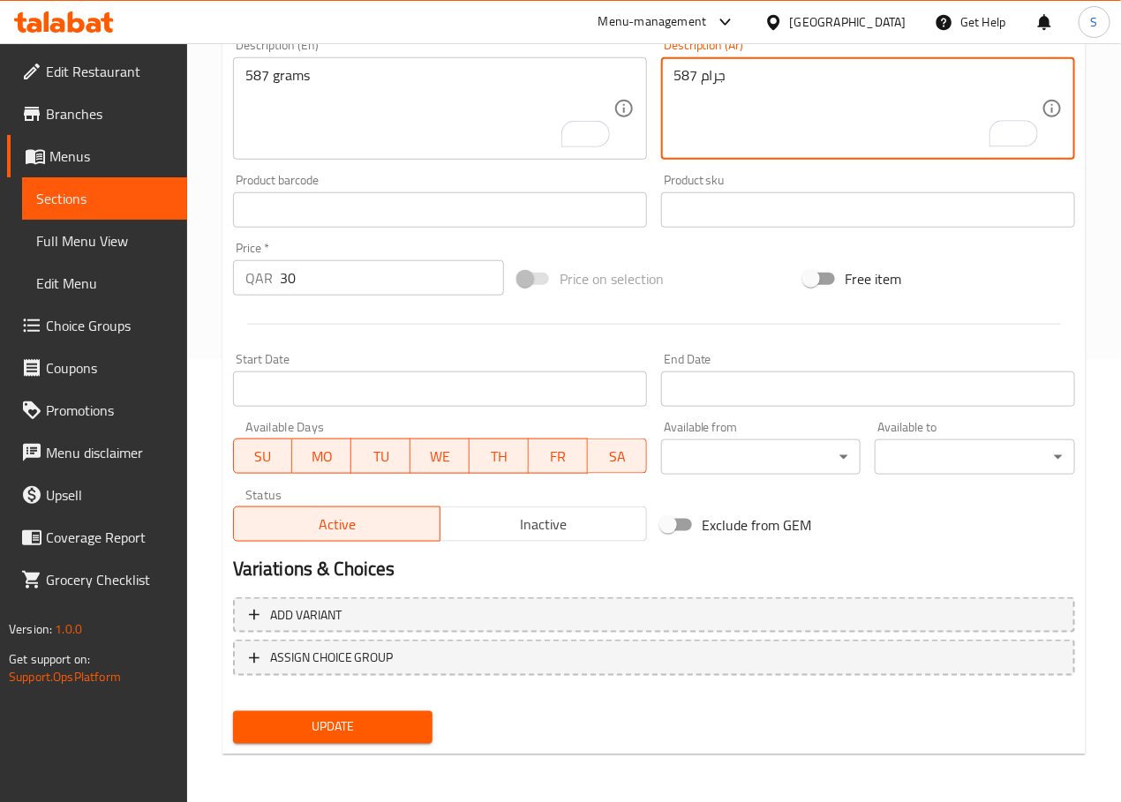
type textarea "587 جرام"
click at [356, 717] on span "Update" at bounding box center [333, 728] width 172 height 22
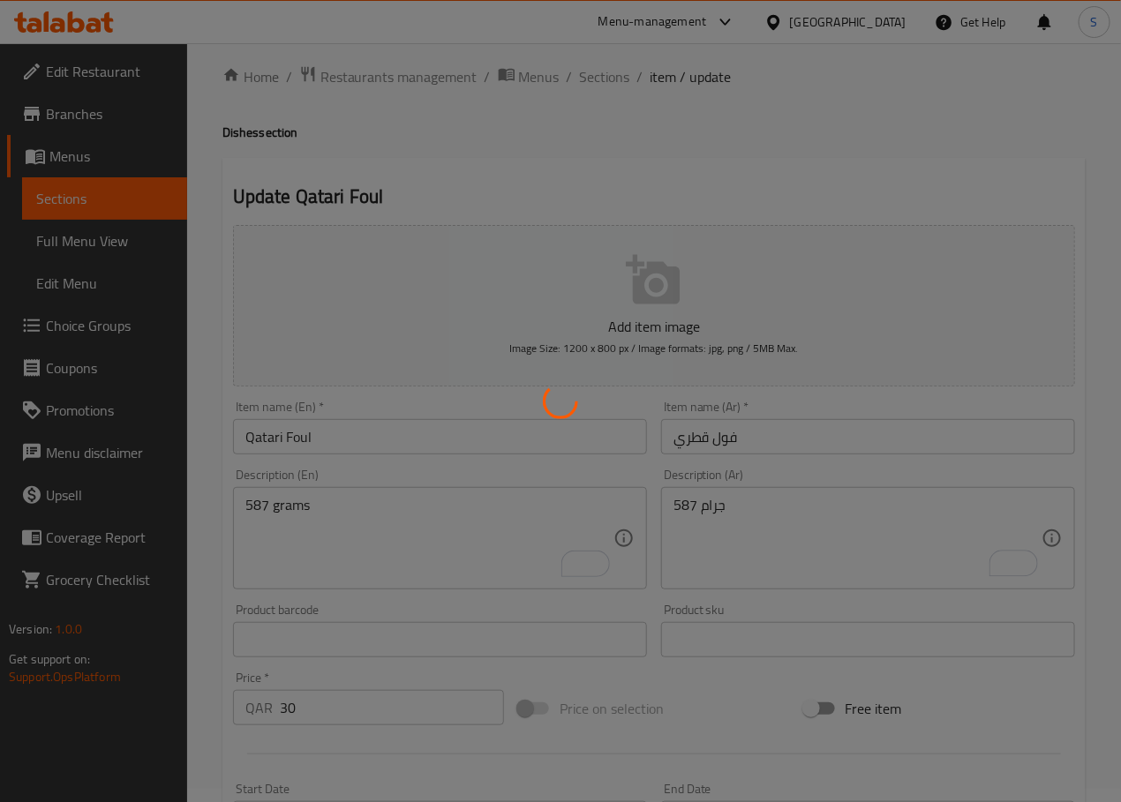
scroll to position [0, 0]
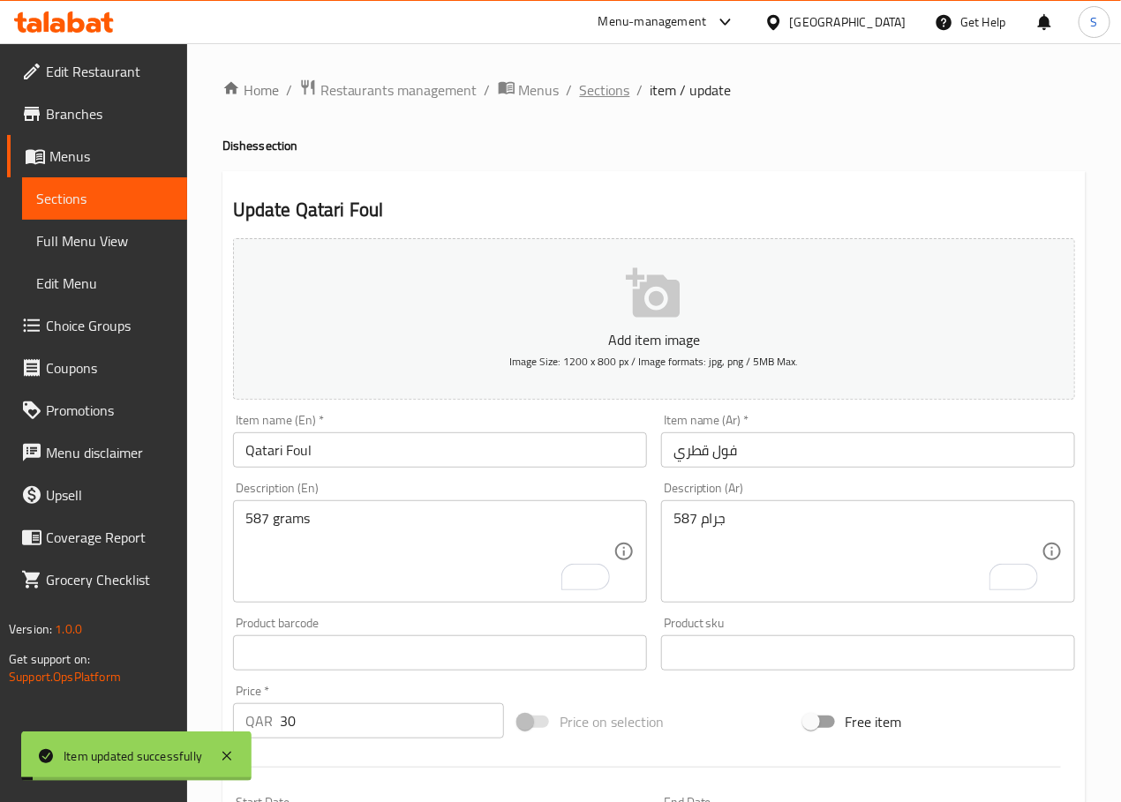
click at [615, 94] on span "Sections" at bounding box center [605, 89] width 50 height 21
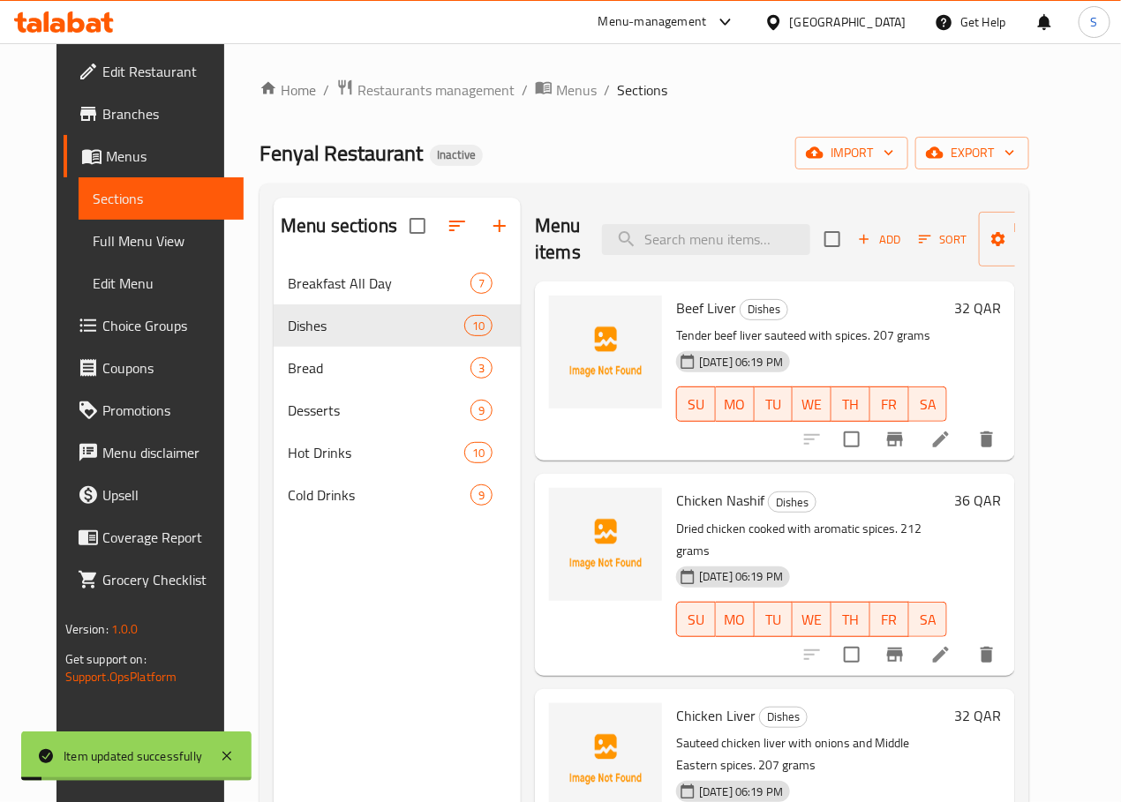
click at [567, 127] on div "Home / Restaurants management / Menus / Sections Fenyal Restaurant Inactive imp…" at bounding box center [643, 546] width 769 height 935
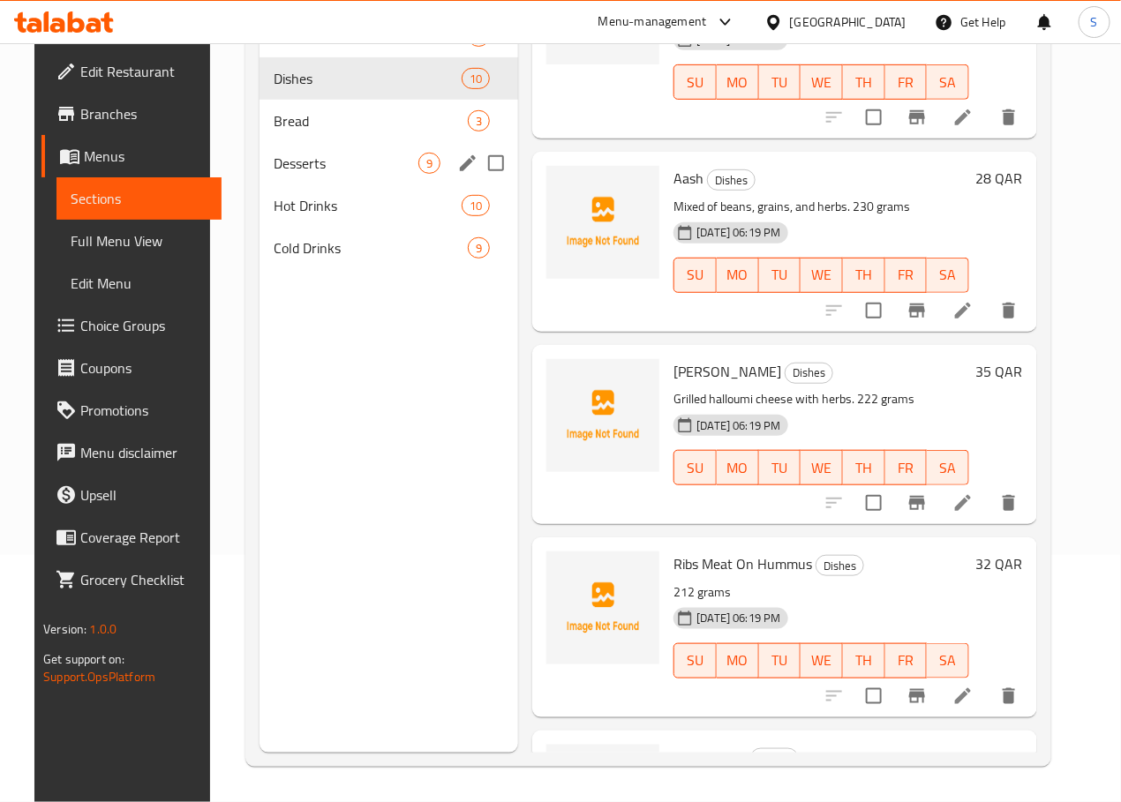
scroll to position [732, 0]
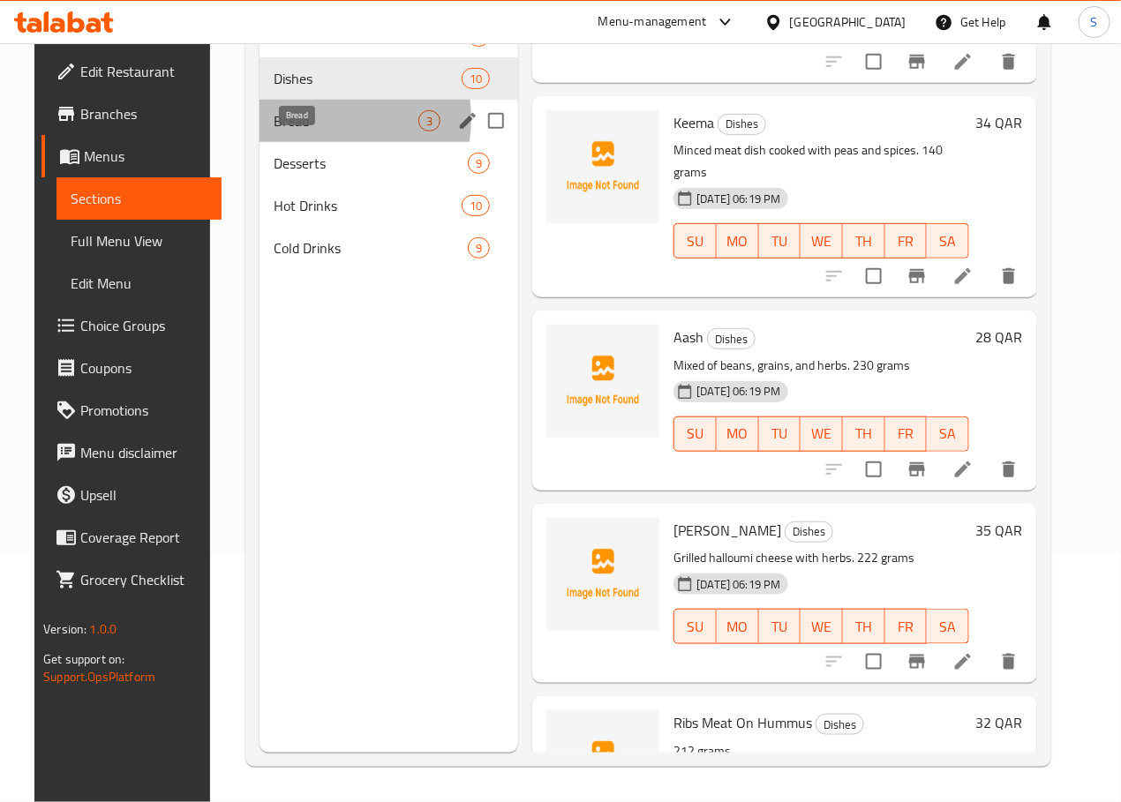
click at [287, 131] on span "Bread" at bounding box center [347, 120] width 146 height 21
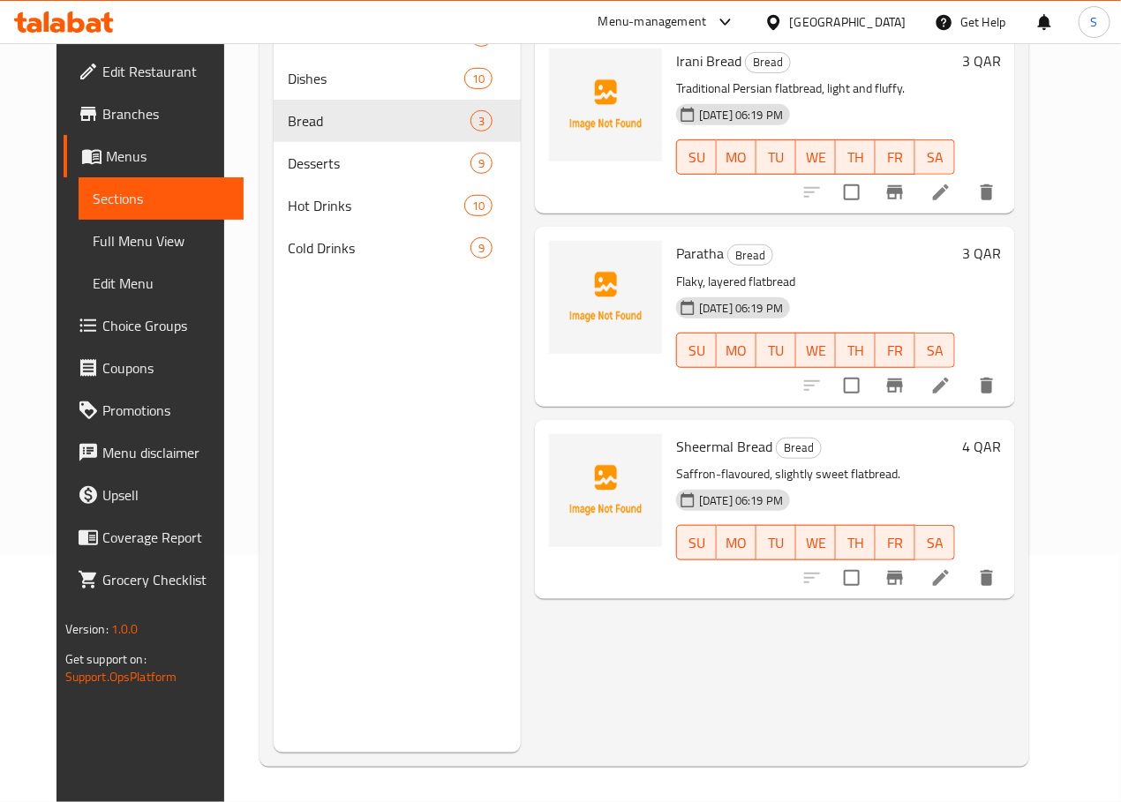
click at [965, 197] on li at bounding box center [940, 192] width 49 height 32
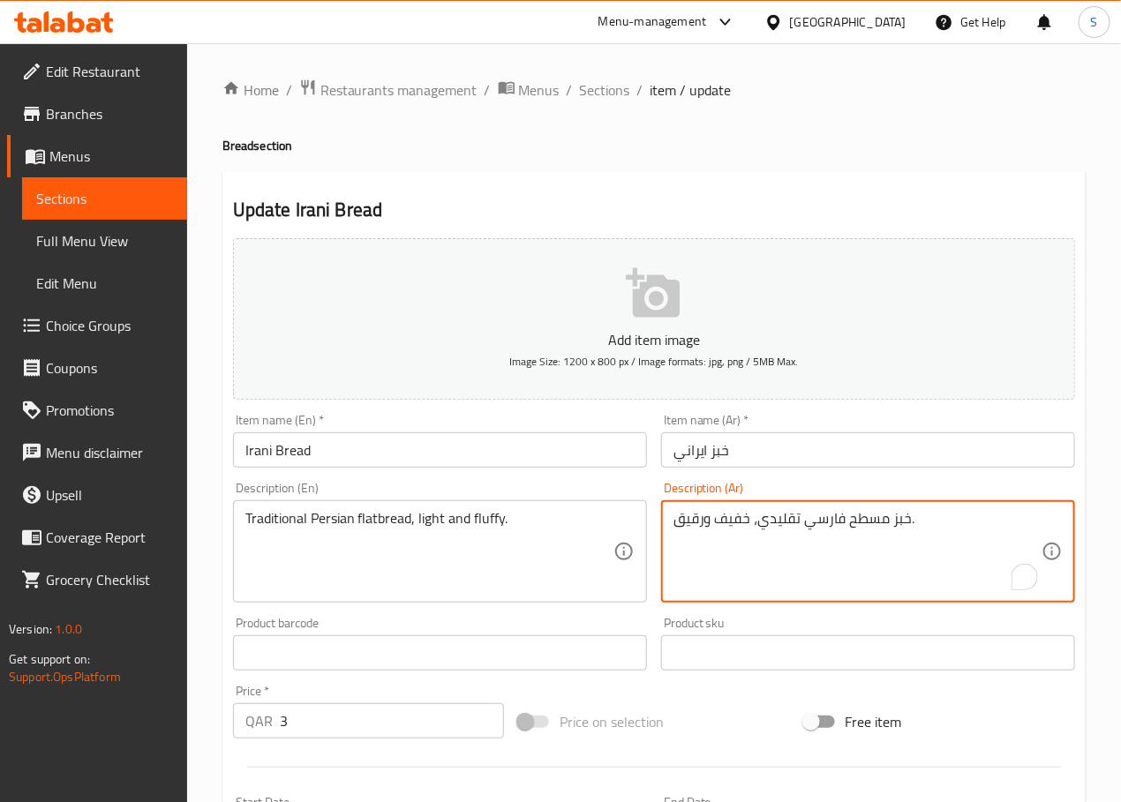
click at [689, 524] on textarea "خبز مسطح فارسي تقليدي، خفيف ورقيق." at bounding box center [857, 552] width 368 height 84
click at [797, 528] on textarea "خبز مسطح فارسي تقليدي، خفيف وفلافي." at bounding box center [857, 552] width 368 height 84
type textarea "خبز مسطح فارسي تقليدي، خفيف و."
type textarea "خبز مسطح فارسي تقليدي، خفيف وهش. 100 جرام"
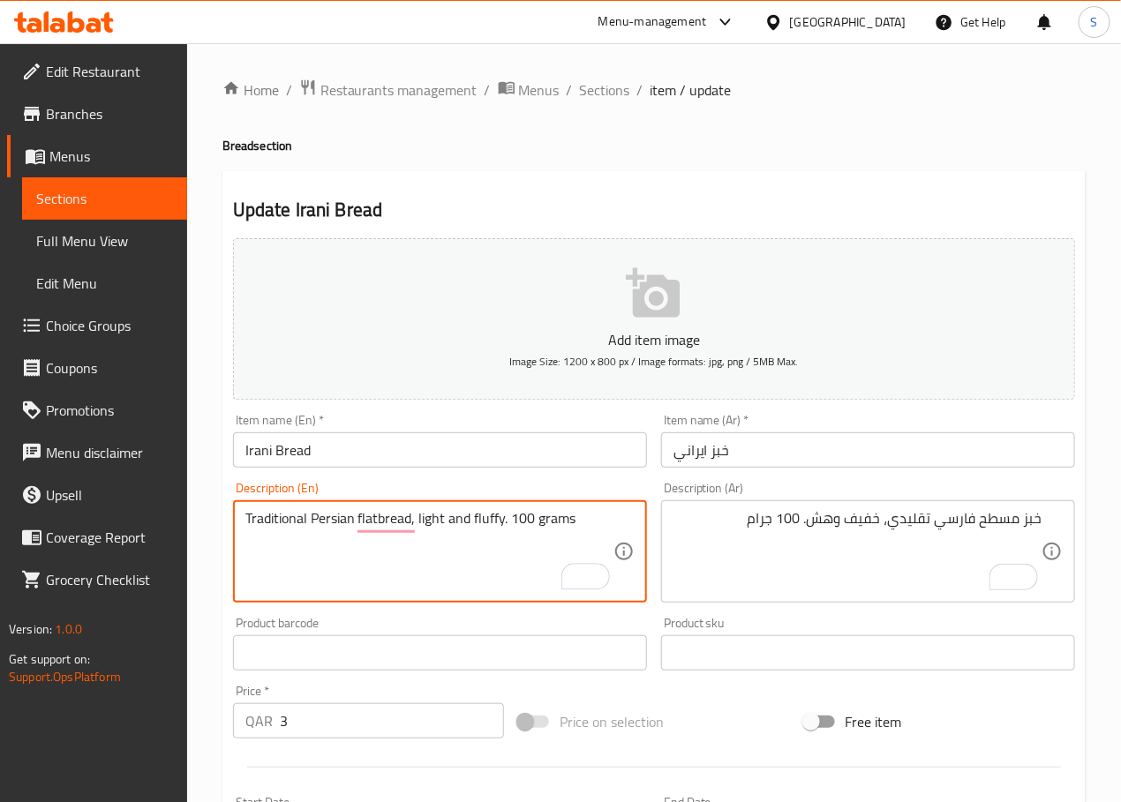
type textarea "Traditional Persian flatbread, light and fluffy. 100 grams"
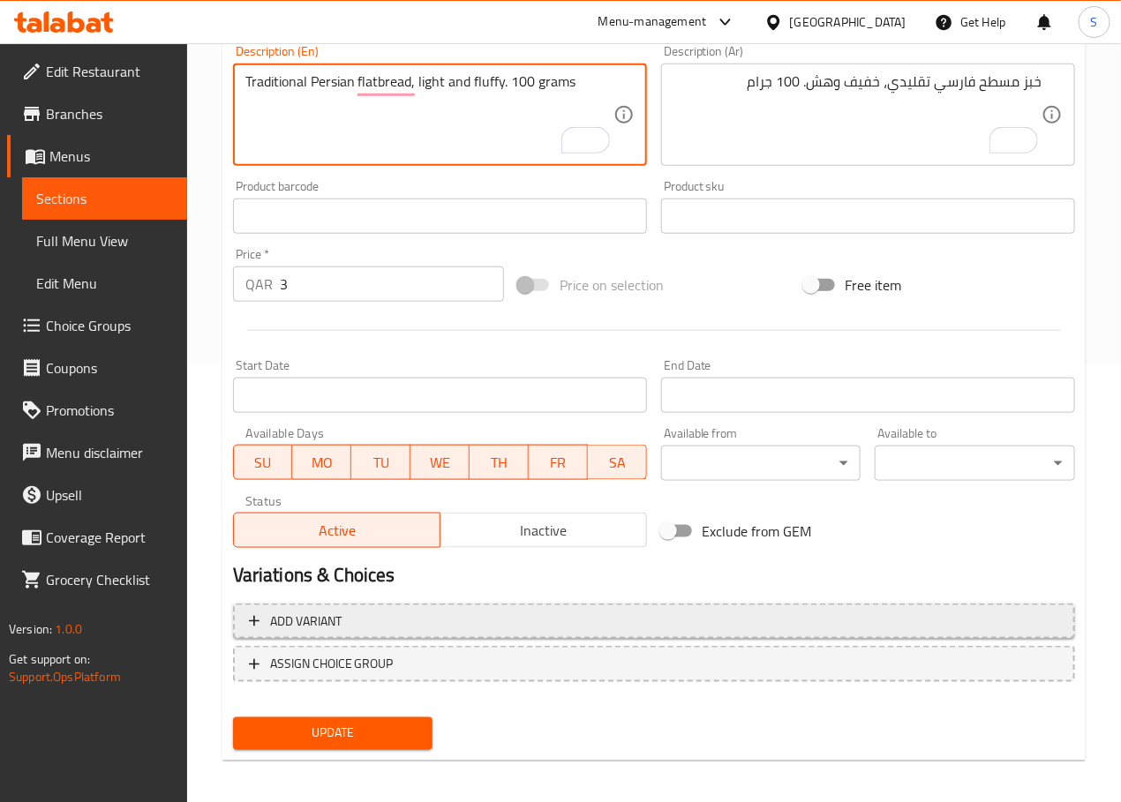
scroll to position [443, 0]
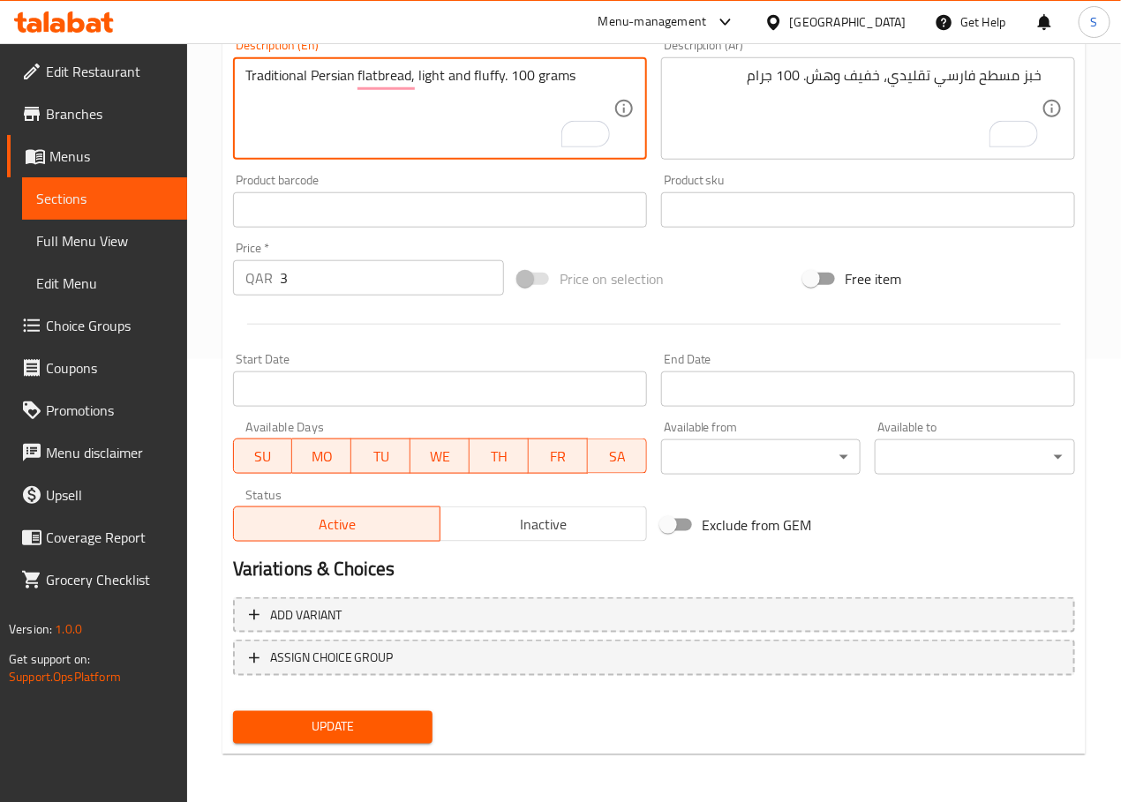
click at [379, 717] on span "Update" at bounding box center [333, 728] width 172 height 22
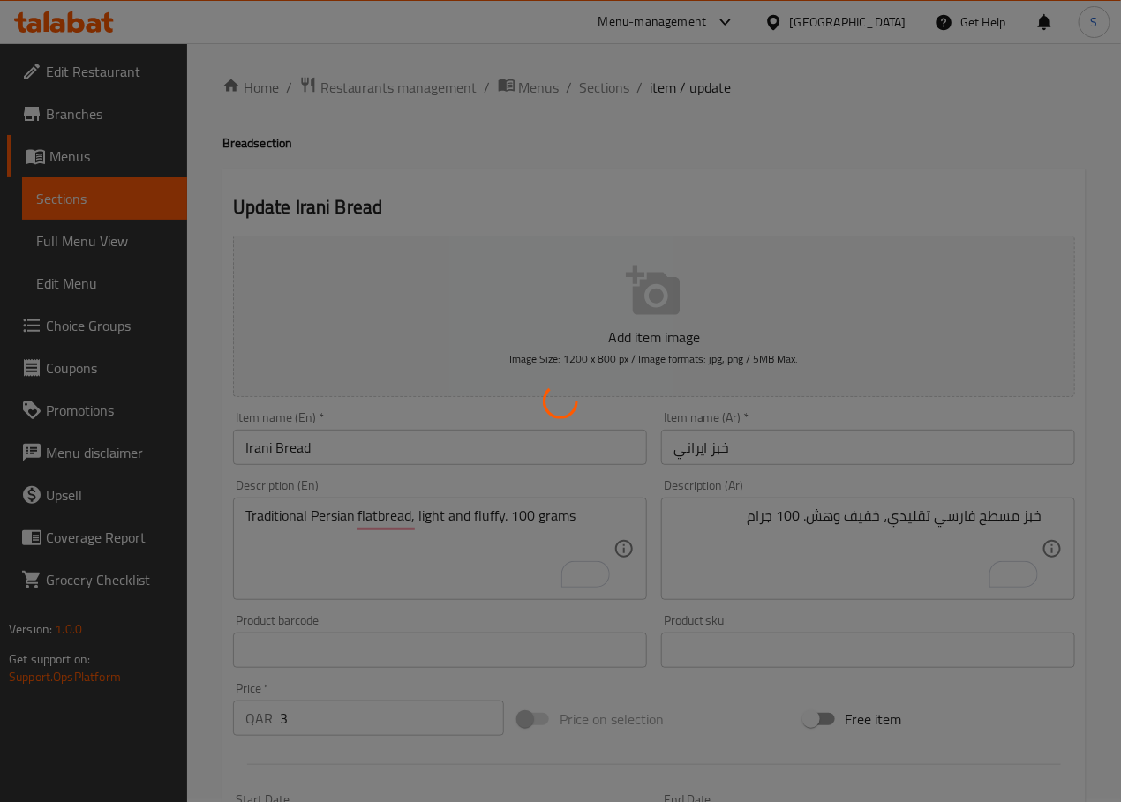
scroll to position [0, 0]
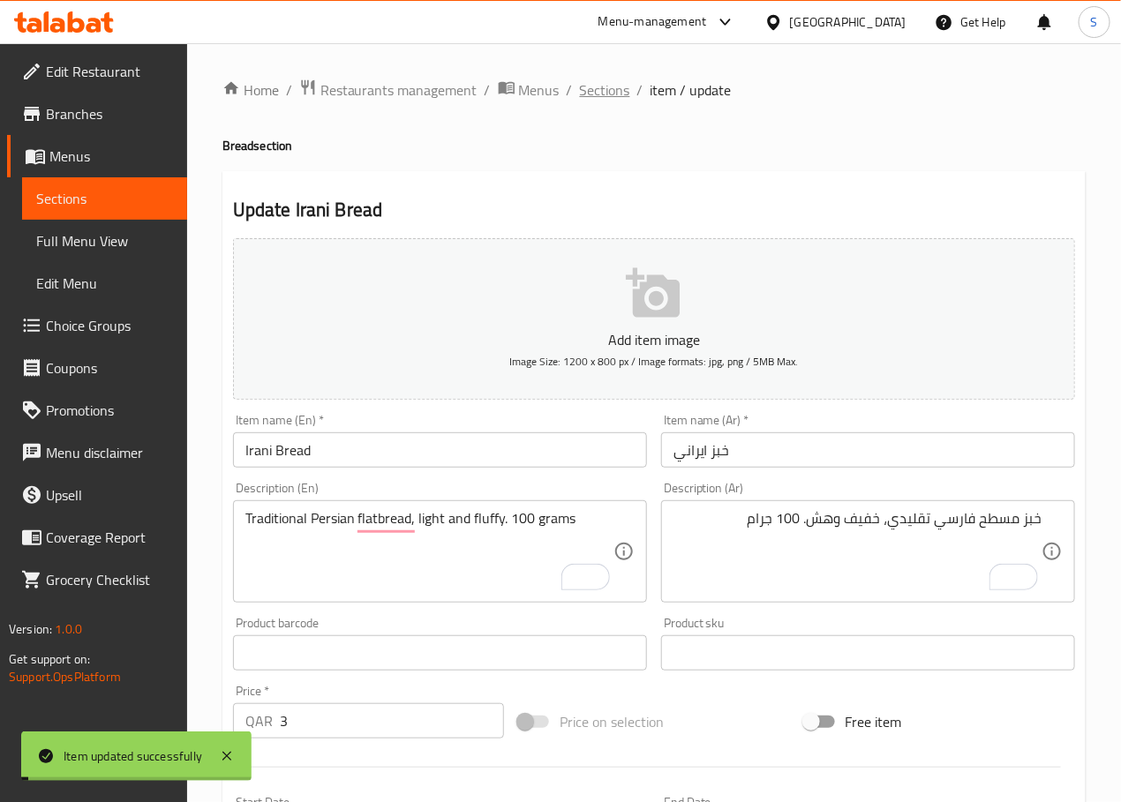
click at [598, 87] on span "Sections" at bounding box center [605, 89] width 50 height 21
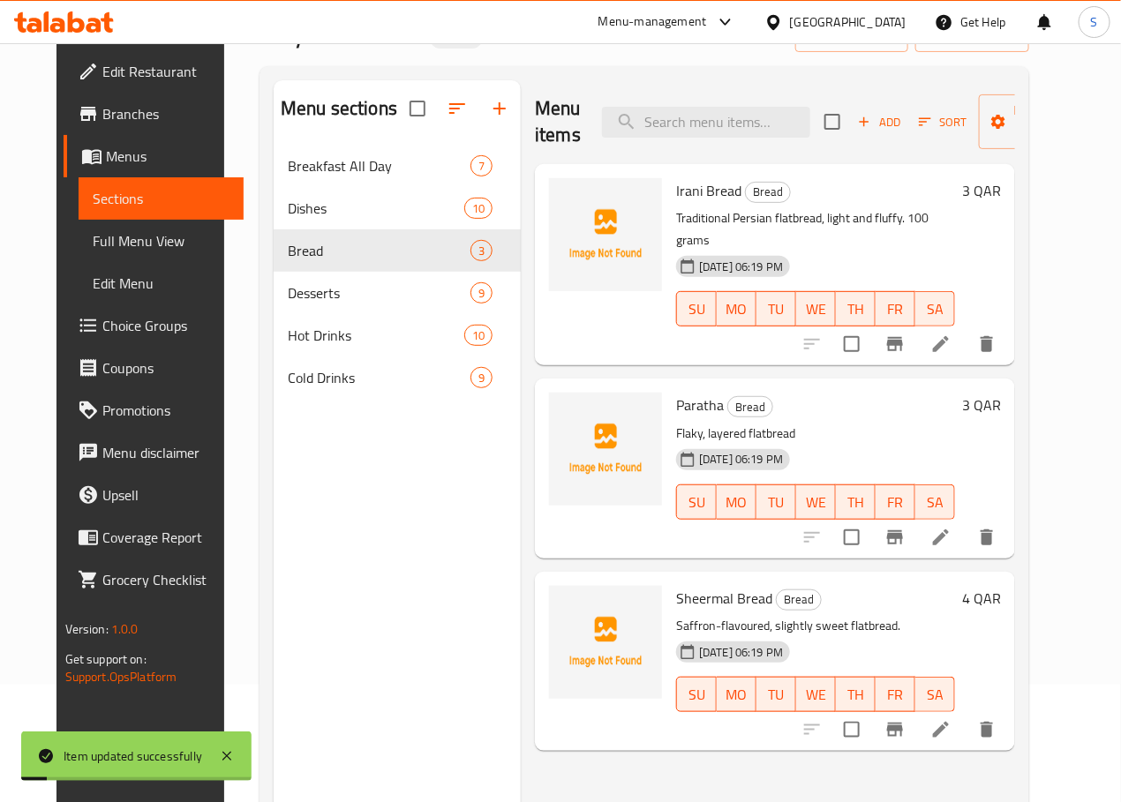
scroll to position [124, 0]
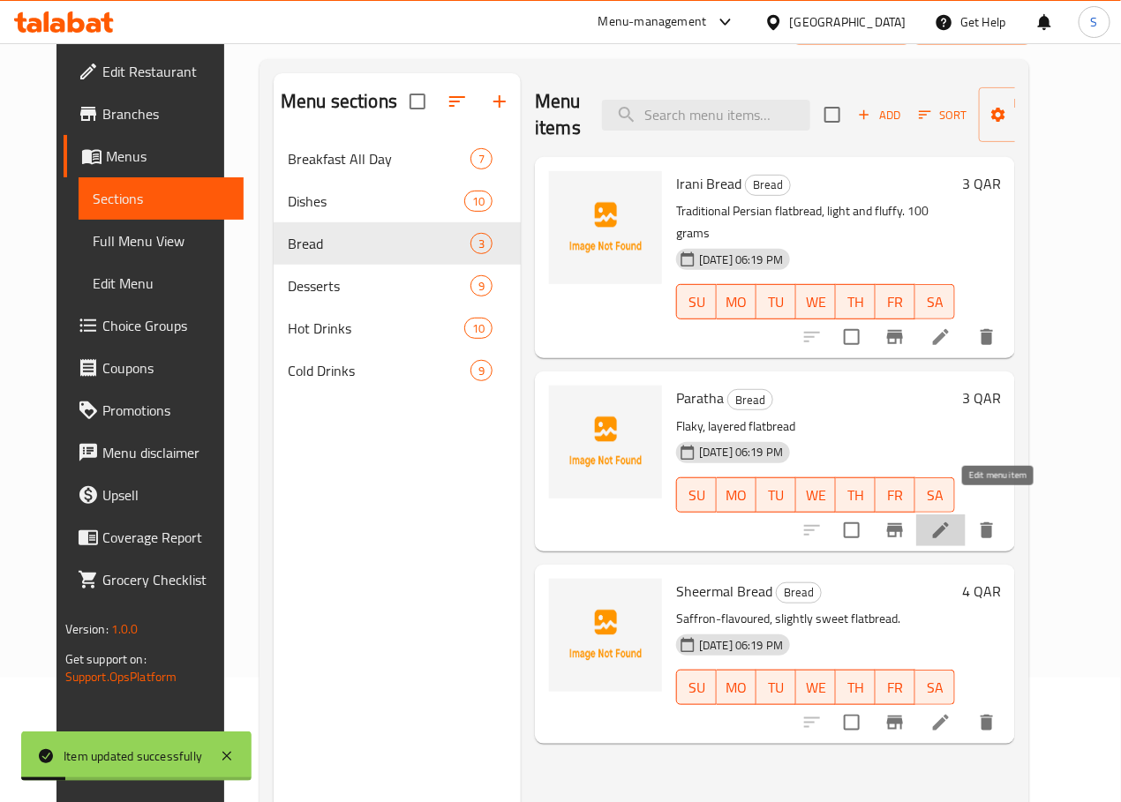
click at [951, 520] on icon at bounding box center [940, 530] width 21 height 21
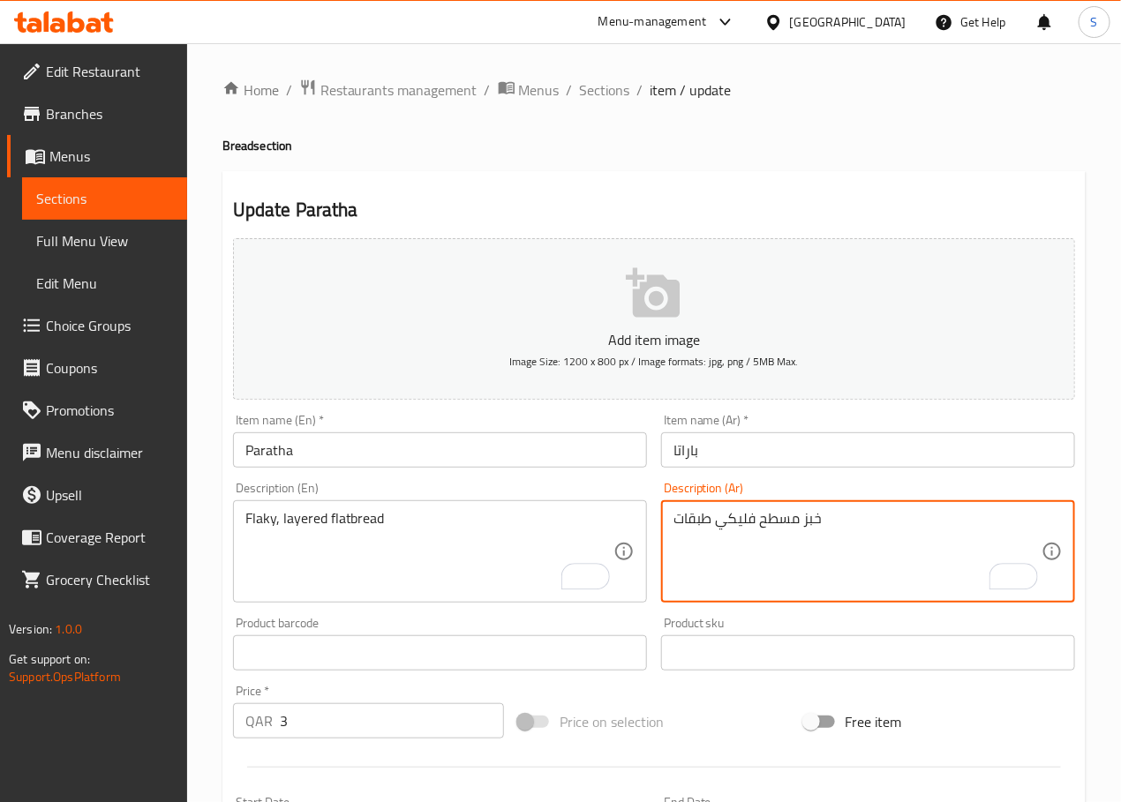
click at [684, 519] on textarea "خبز مسطح فليكي طبقات" at bounding box center [857, 552] width 368 height 84
type textarea "خبز مسطح فليكي طبقات. 77 جرام"
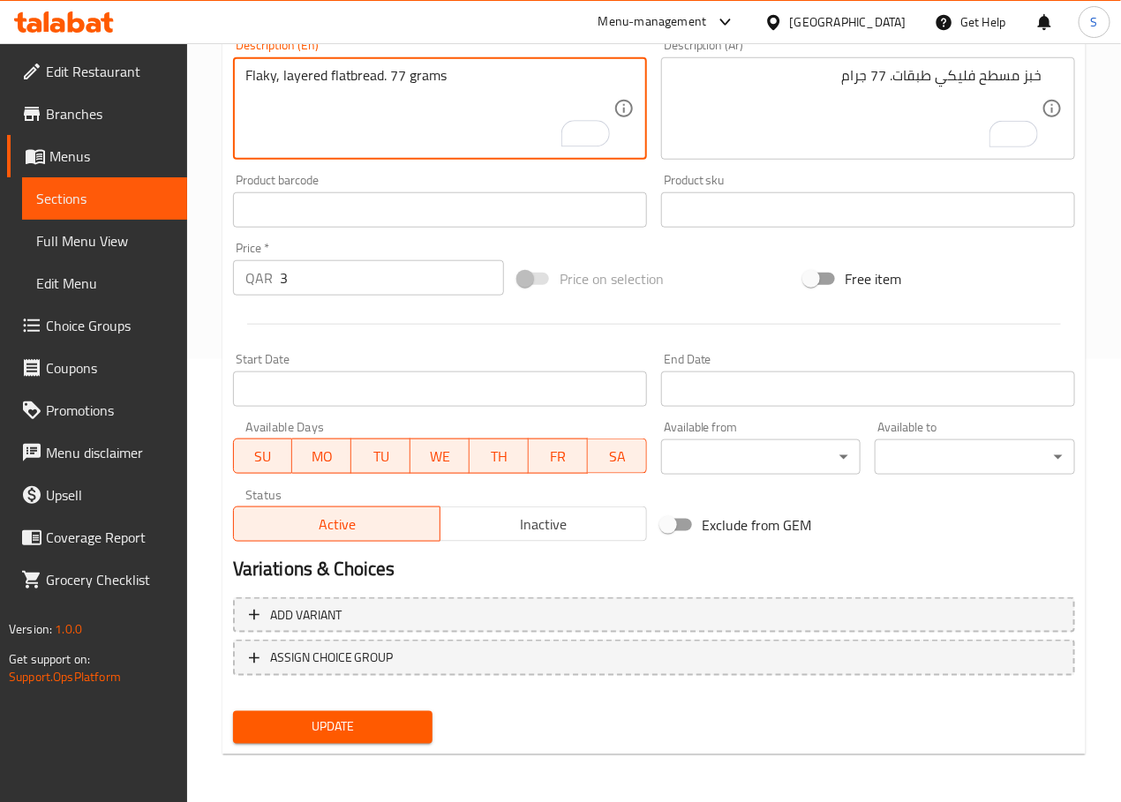
type textarea "Flaky, layered flatbread. 77 grams"
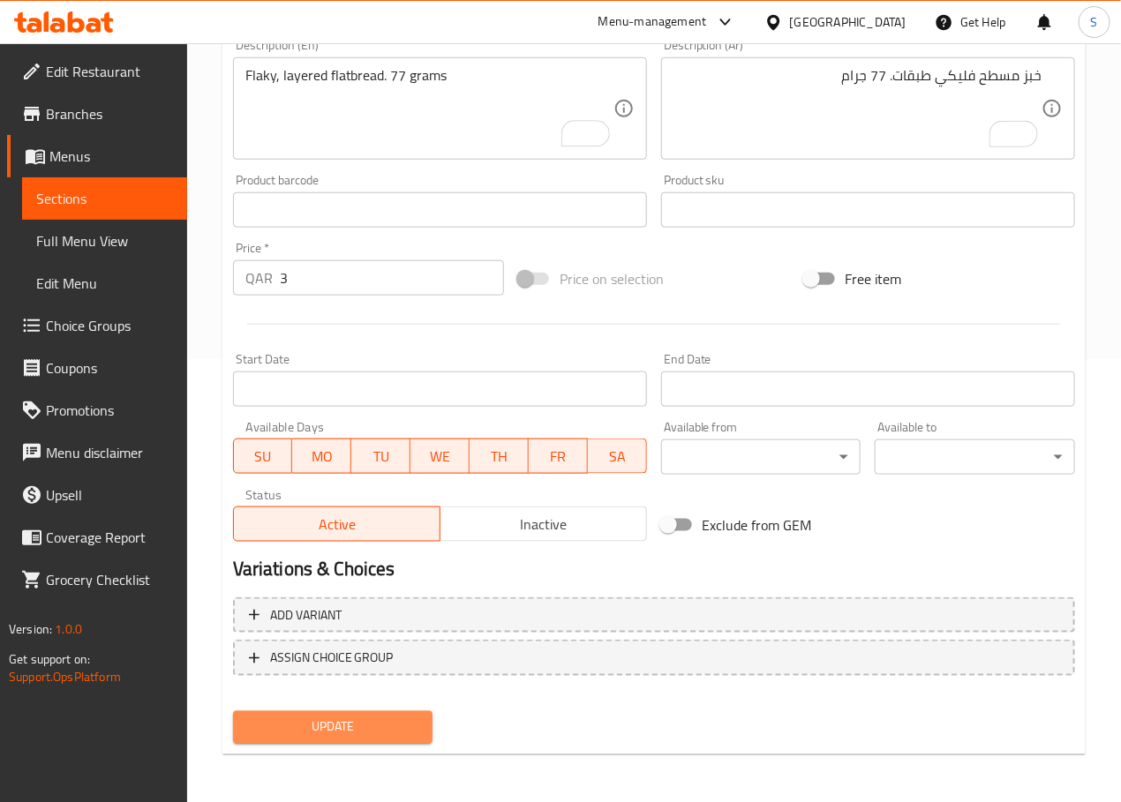
click at [373, 725] on span "Update" at bounding box center [333, 728] width 172 height 22
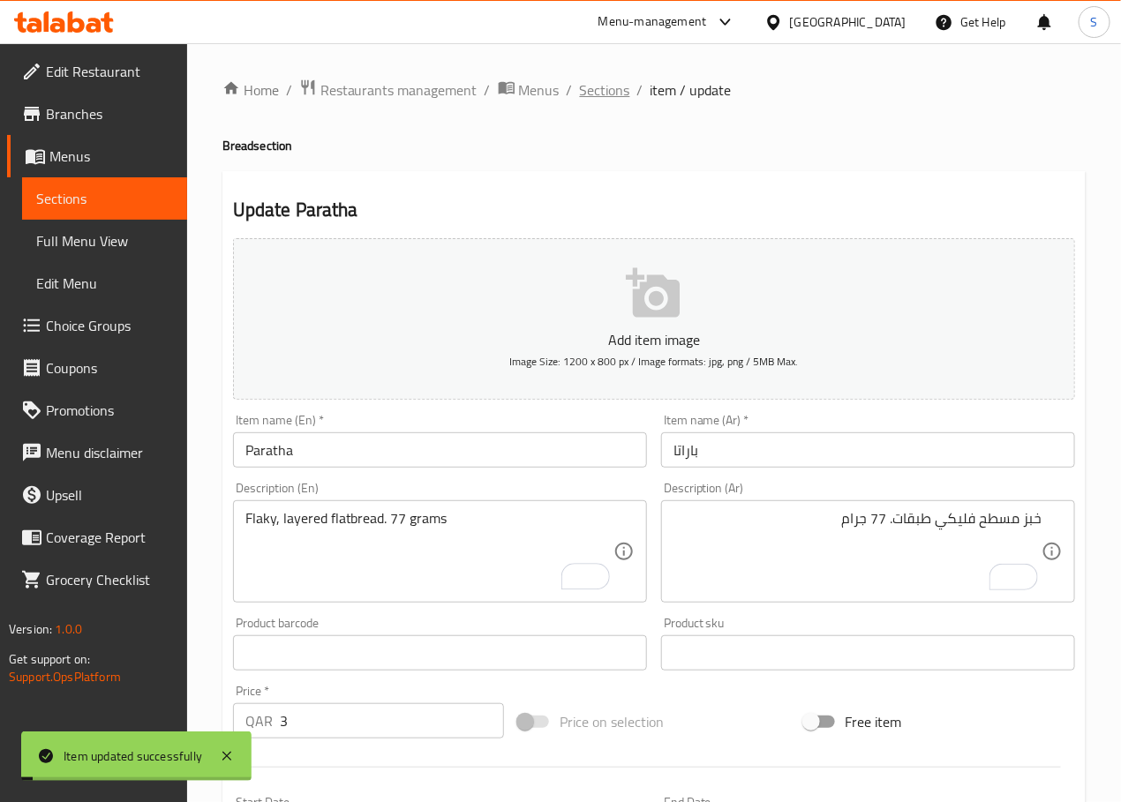
click at [609, 94] on span "Sections" at bounding box center [605, 89] width 50 height 21
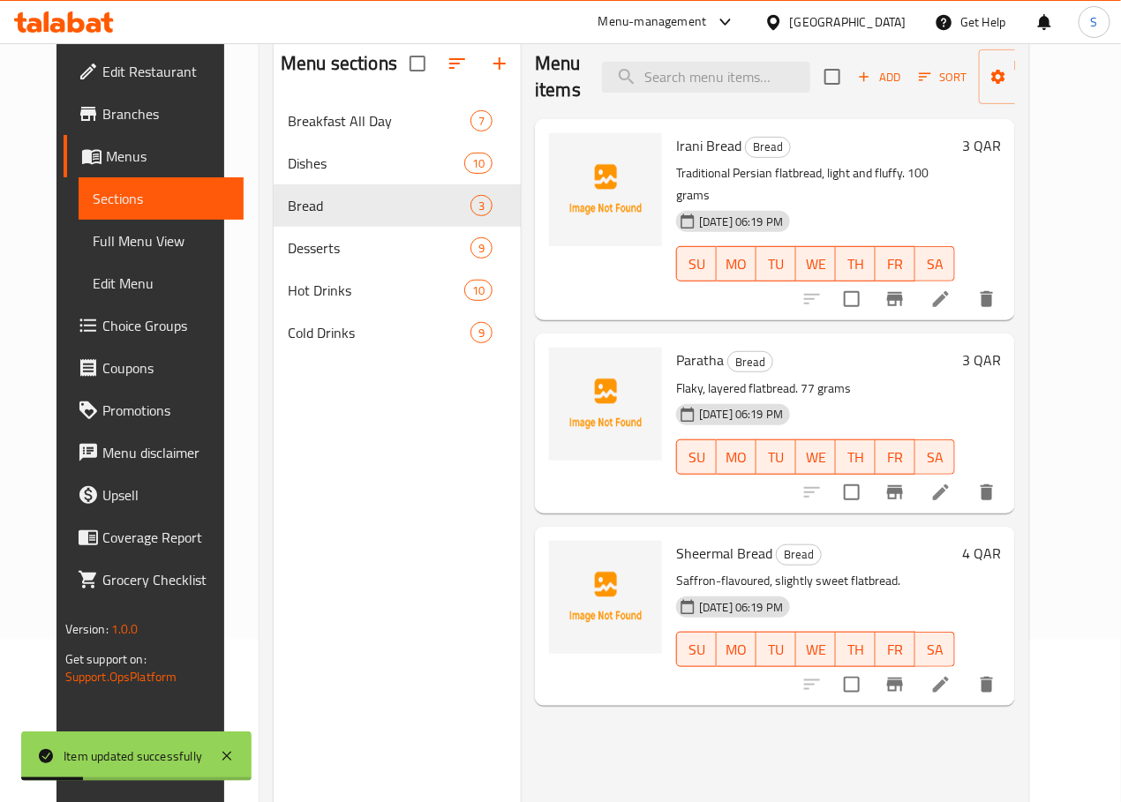
scroll to position [176, 0]
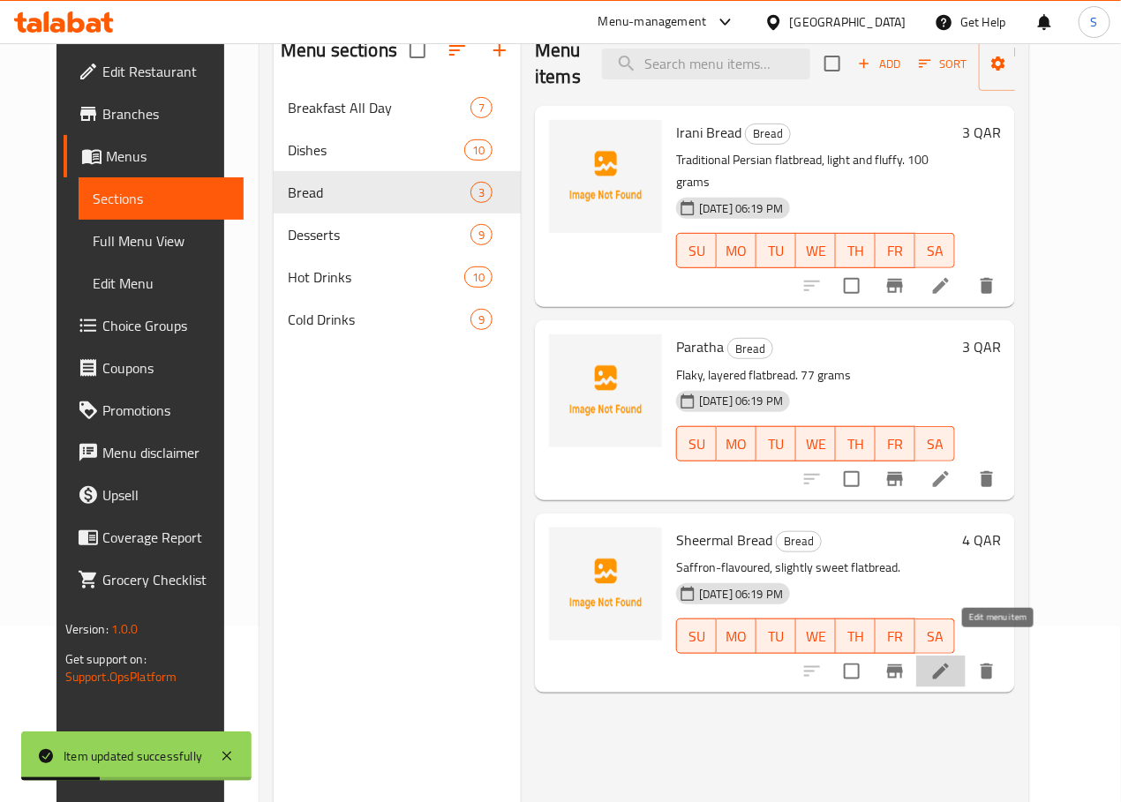
click at [951, 661] on icon at bounding box center [940, 671] width 21 height 21
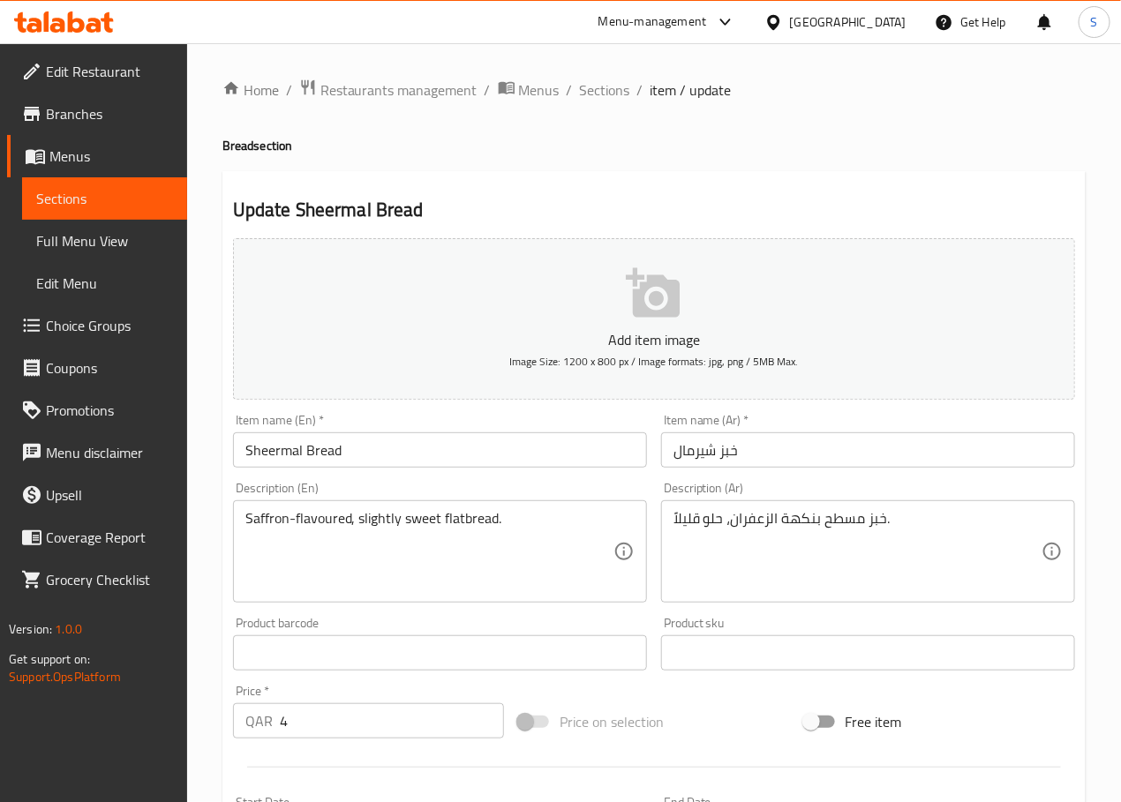
click at [535, 522] on textarea "Saffron-flavoured, slightly sweet flatbread." at bounding box center [429, 552] width 368 height 84
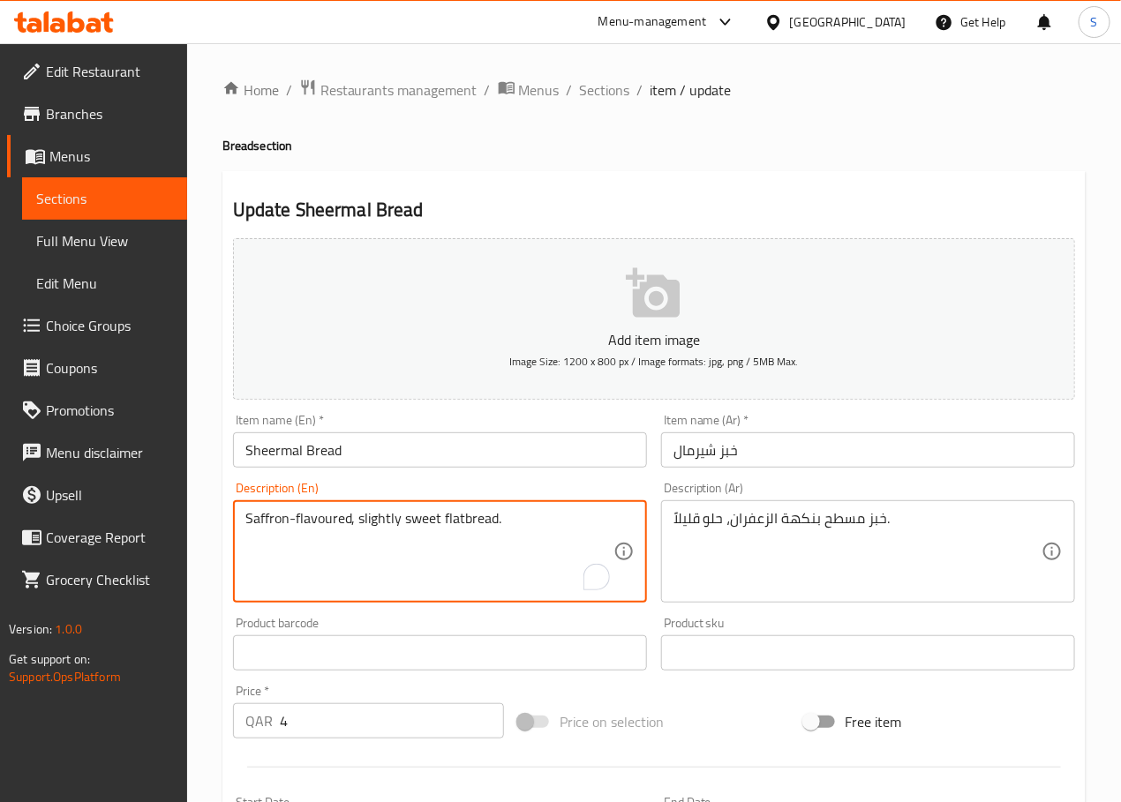
click at [535, 522] on textarea "Saffron-flavoured, slightly sweet flatbread." at bounding box center [429, 552] width 368 height 84
type textarea "Saffron-flavoured, slightly sweet flatbread. 280 grams"
click at [1088, 643] on div "Home / Restaurants management / Menus / Sections / item / update Bread section …" at bounding box center [654, 645] width 934 height 1204
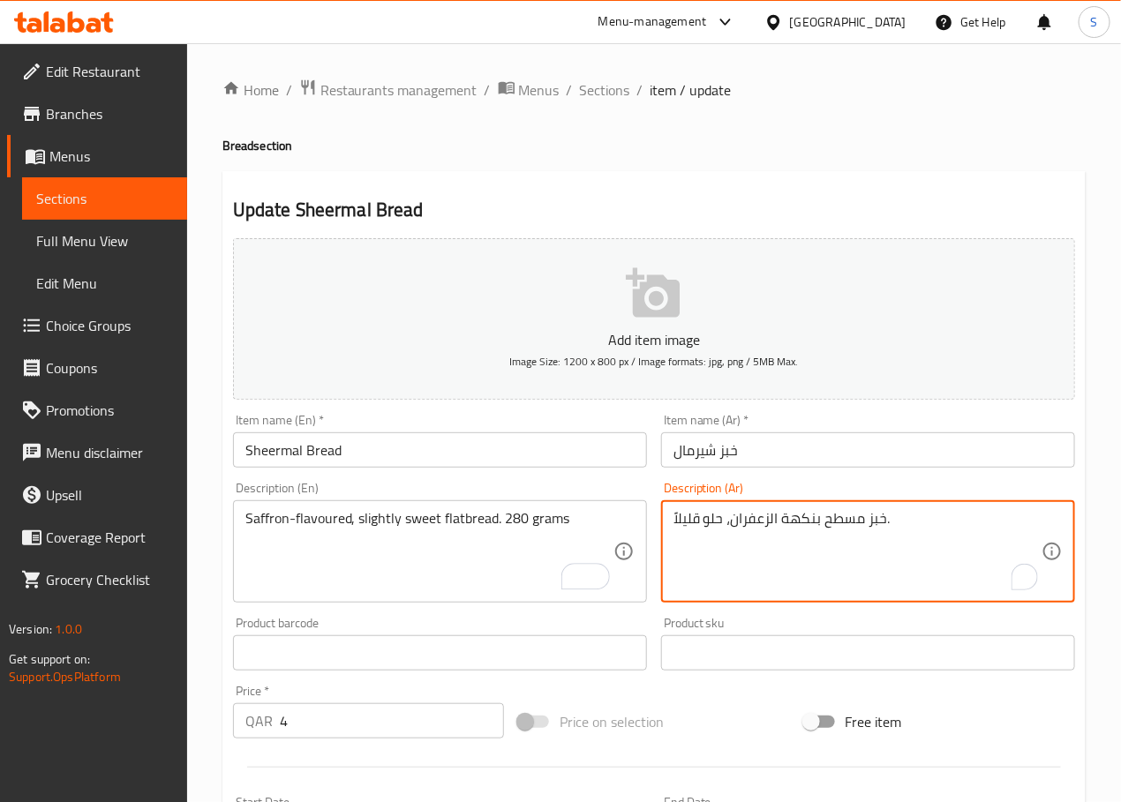
click at [794, 522] on textarea "خبز مسطح بنكهة الزعفران، حلو قليلاً." at bounding box center [857, 552] width 368 height 84
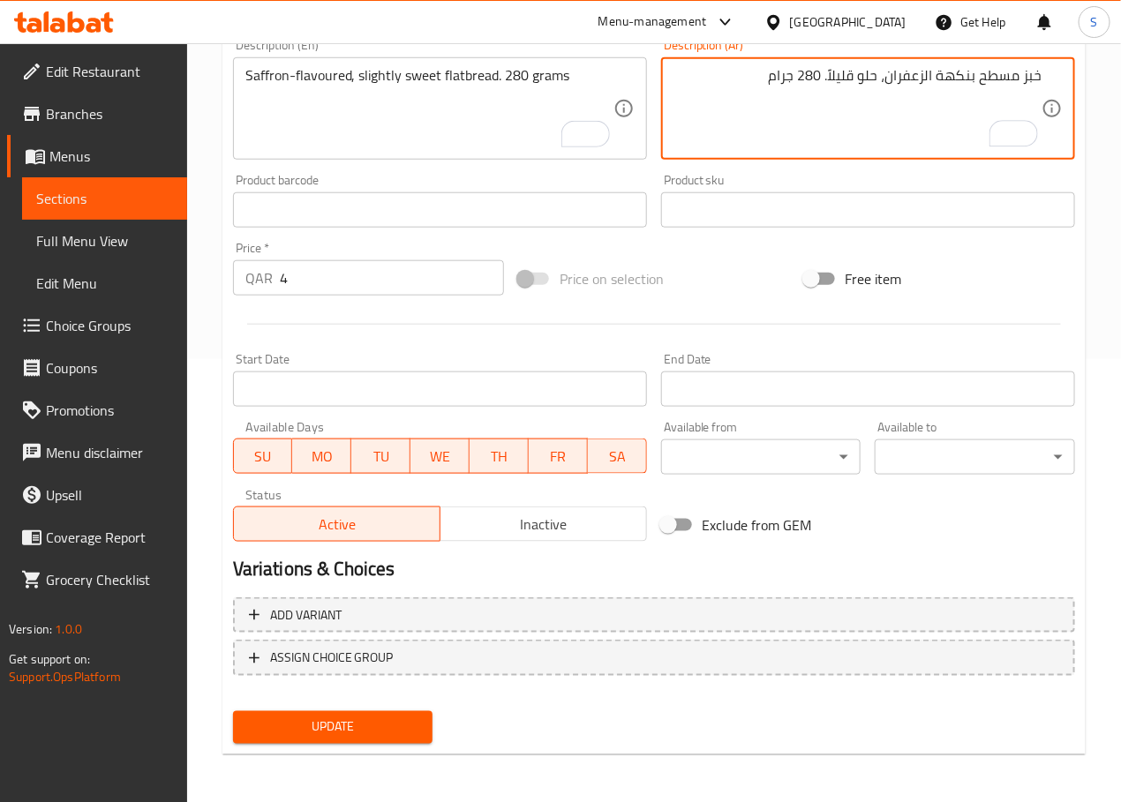
type textarea "خبز مسطح بنكهة الزعفران، حلو قليلاً. 280 جرام"
click at [289, 712] on button "Update" at bounding box center [333, 727] width 200 height 33
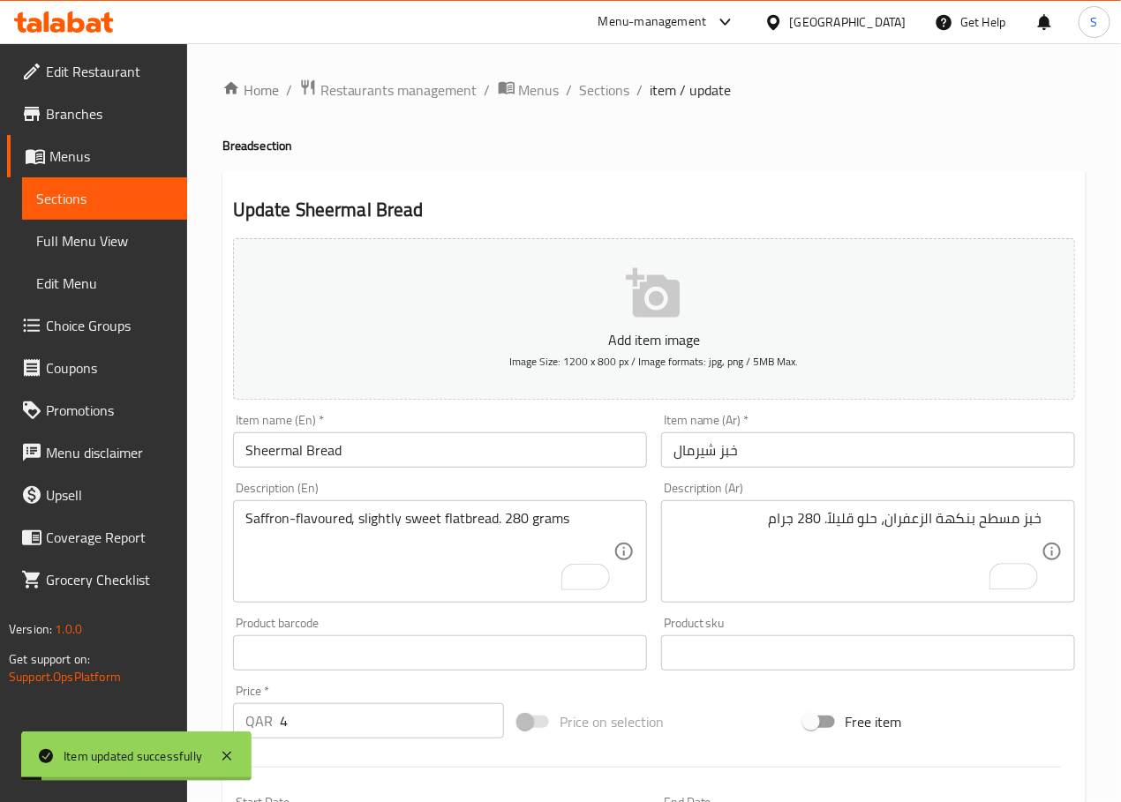
click at [599, 91] on span "Sections" at bounding box center [605, 89] width 50 height 21
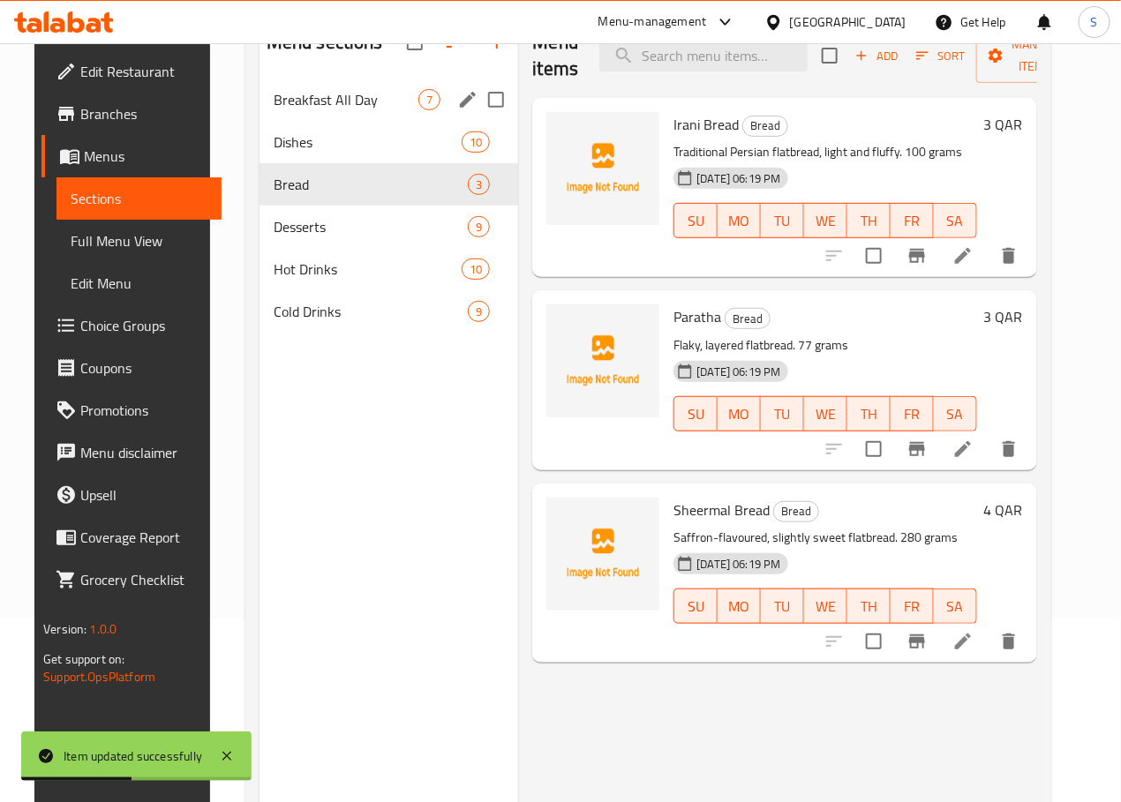
scroll to position [6, 0]
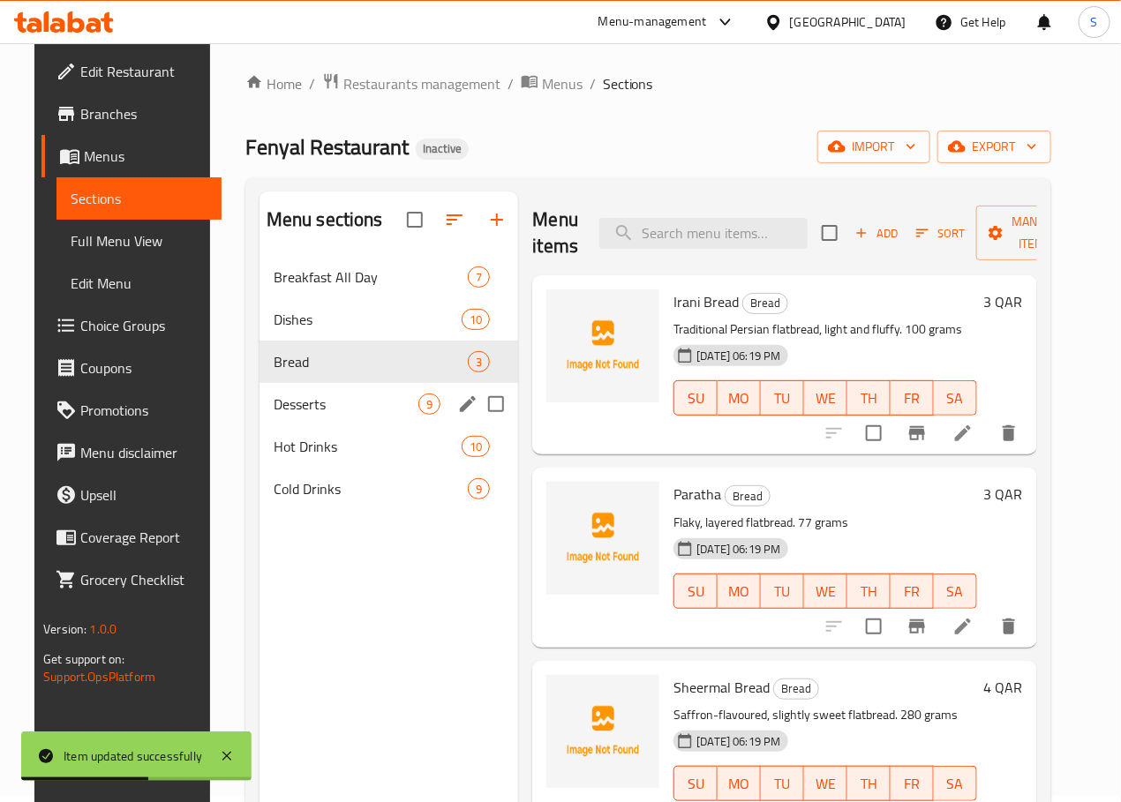
click at [328, 414] on div "Desserts 9" at bounding box center [388, 404] width 259 height 42
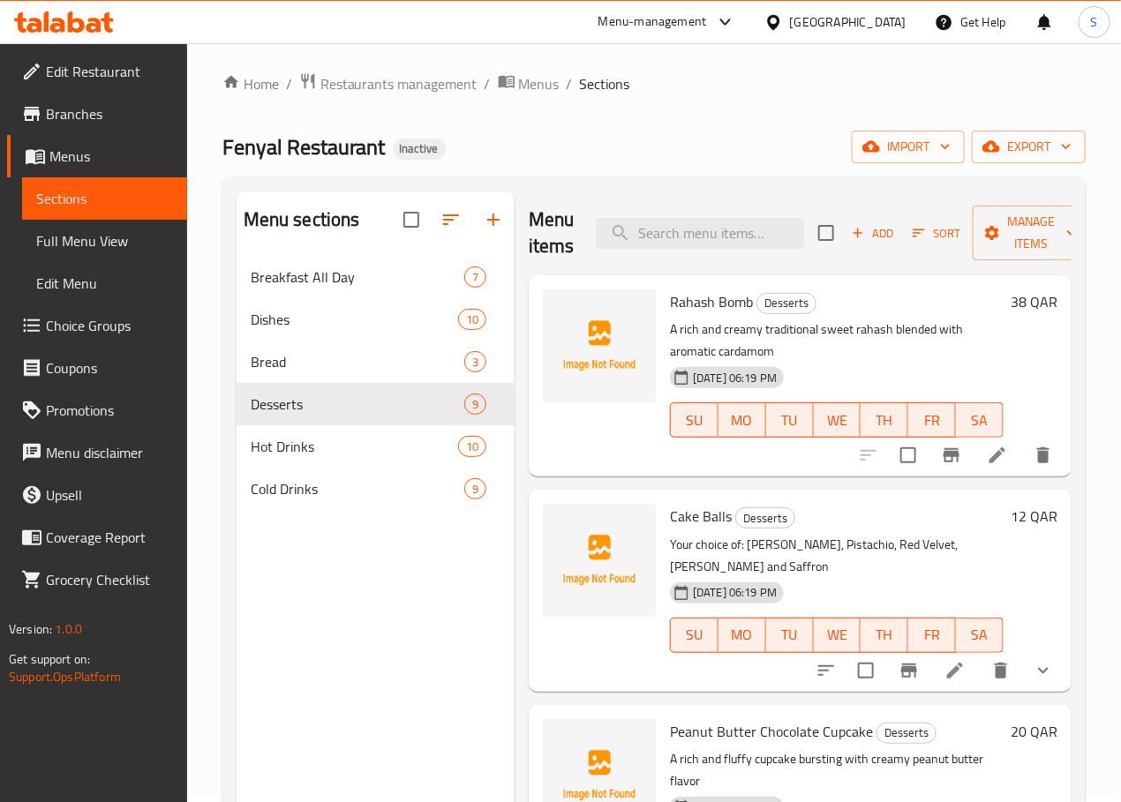
click at [972, 458] on li at bounding box center [996, 455] width 49 height 32
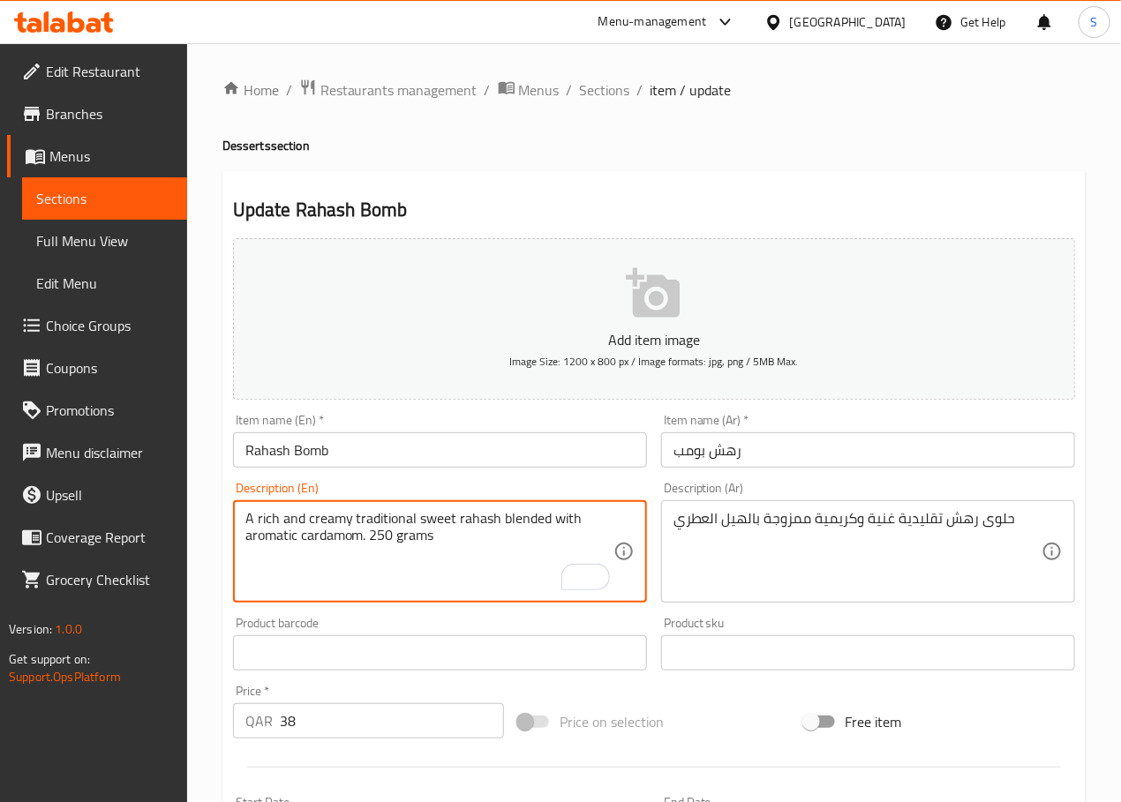
type textarea "A rich and creamy traditional sweet rahash blended with aromatic cardamom. 250 …"
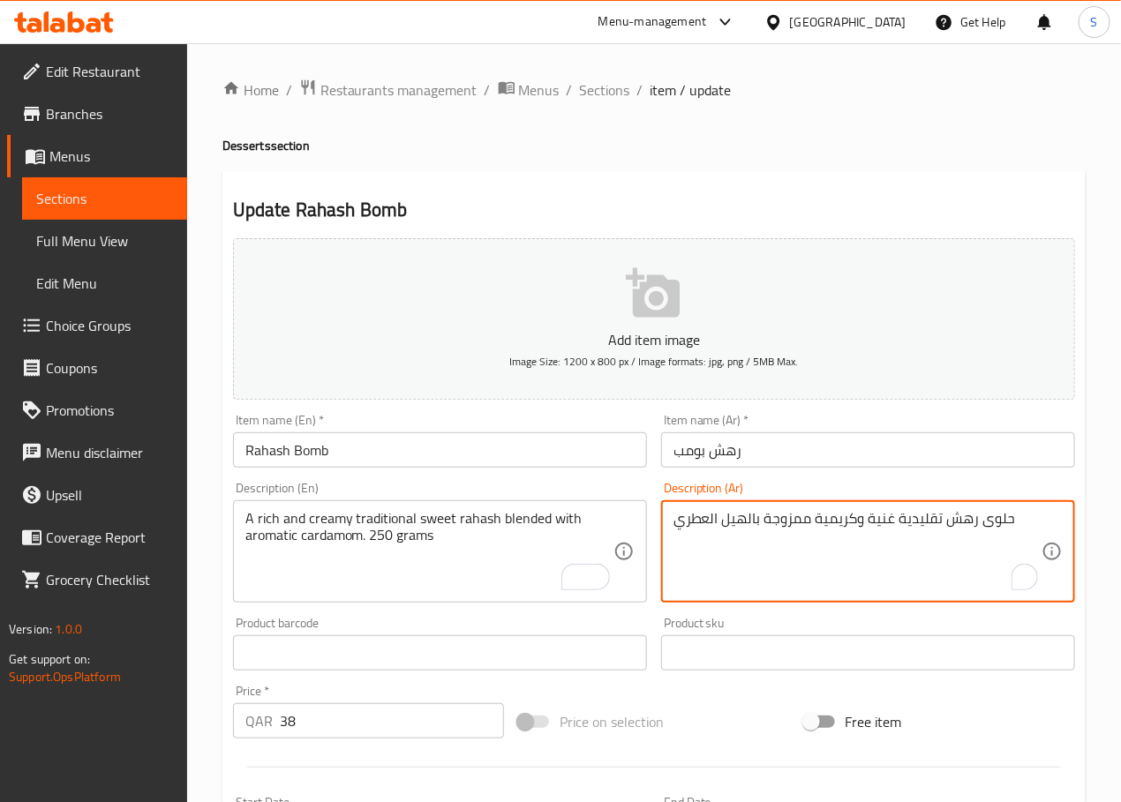
click at [760, 535] on textarea "حلوى رهش تقليدية غنية وكريمية ممزوجة بالهيل العطري" at bounding box center [857, 552] width 368 height 84
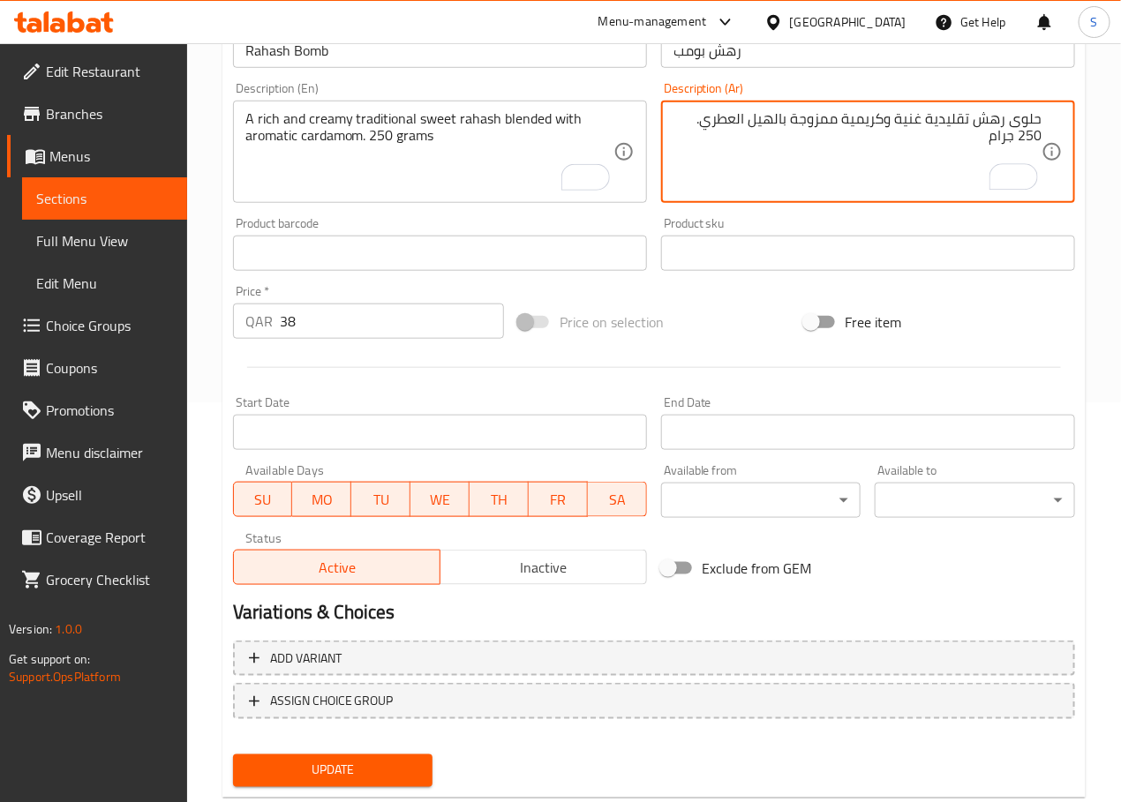
scroll to position [443, 0]
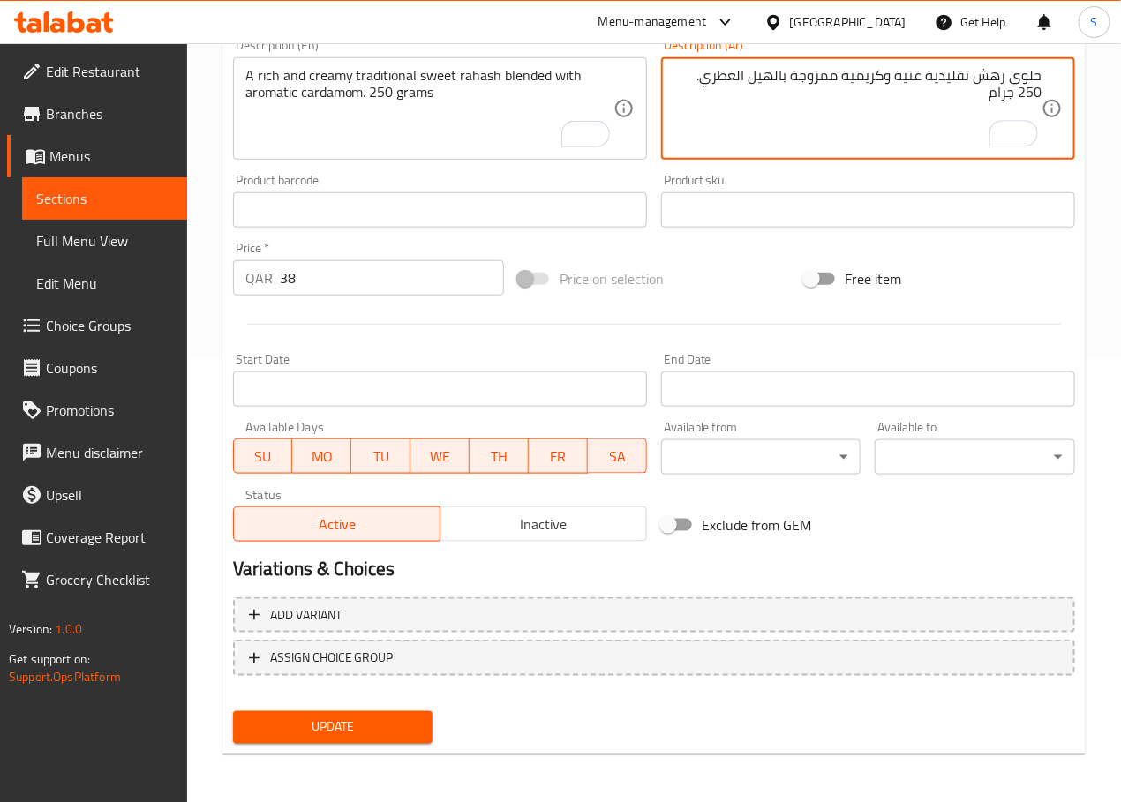
type textarea "حلوى رهش تقليدية غنية وكريمية ممزوجة بالهيل العطري. 250 جرام"
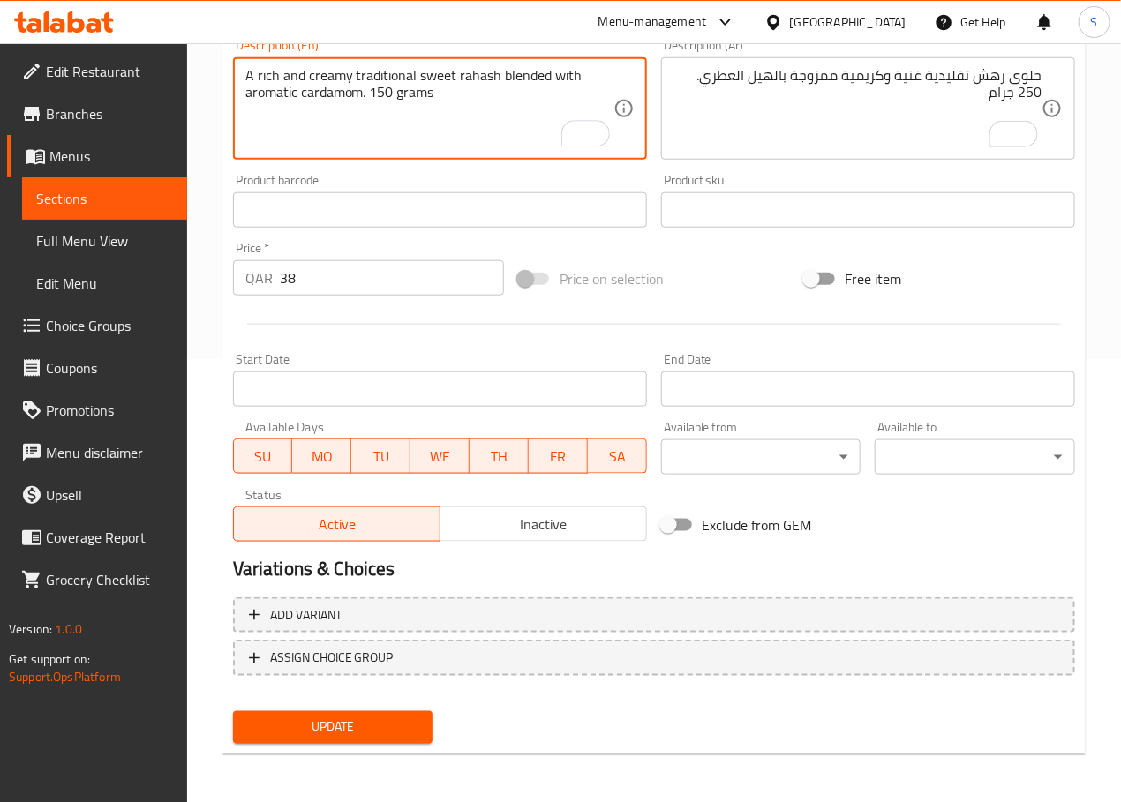
type textarea "A rich and creamy traditional sweet rahash blended with aromatic cardamom. 150 …"
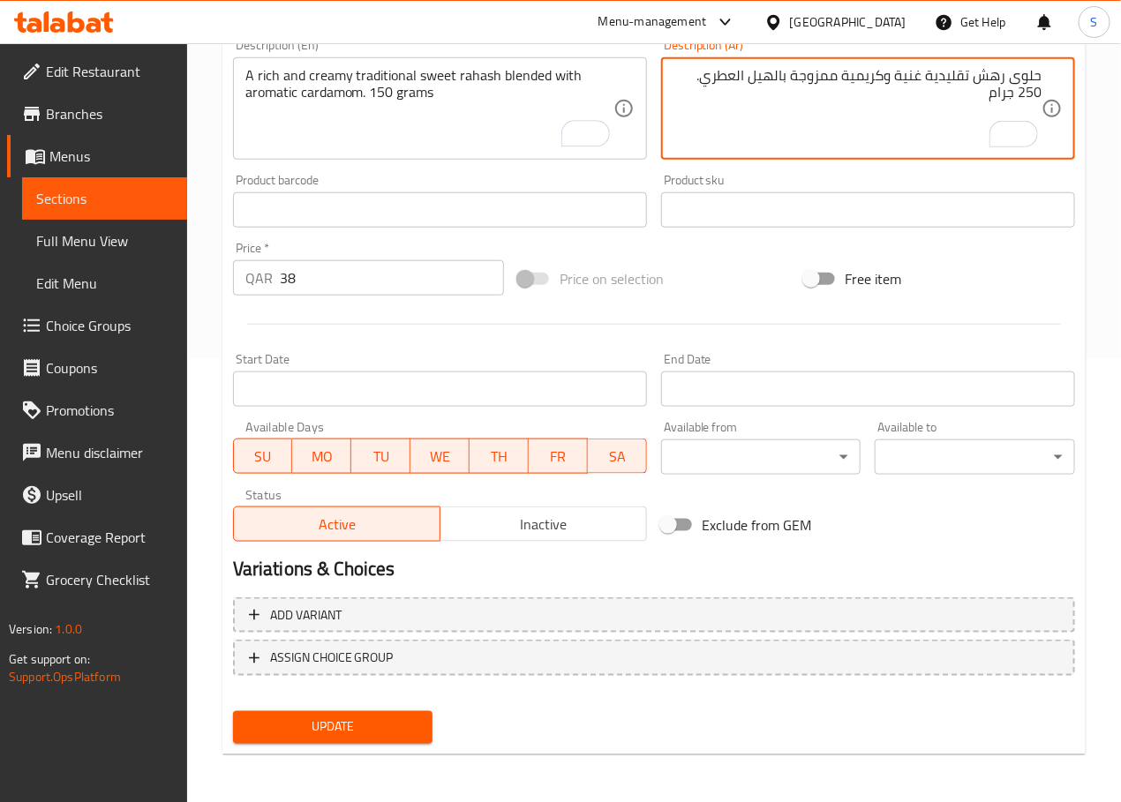
drag, startPoint x: 684, startPoint y: 83, endPoint x: 672, endPoint y: 83, distance: 11.5
click at [686, 77] on textarea "حلوى رهش تقليدية غنية وكريمية ممزوجة بالهيل العطري. 250 جرام" at bounding box center [857, 109] width 368 height 84
type textarea "حلوى رهش تقليدية غنية وكريمية ممزوجة بالهيل العطري. 150 جرام"
click at [368, 731] on span "Update" at bounding box center [333, 728] width 172 height 22
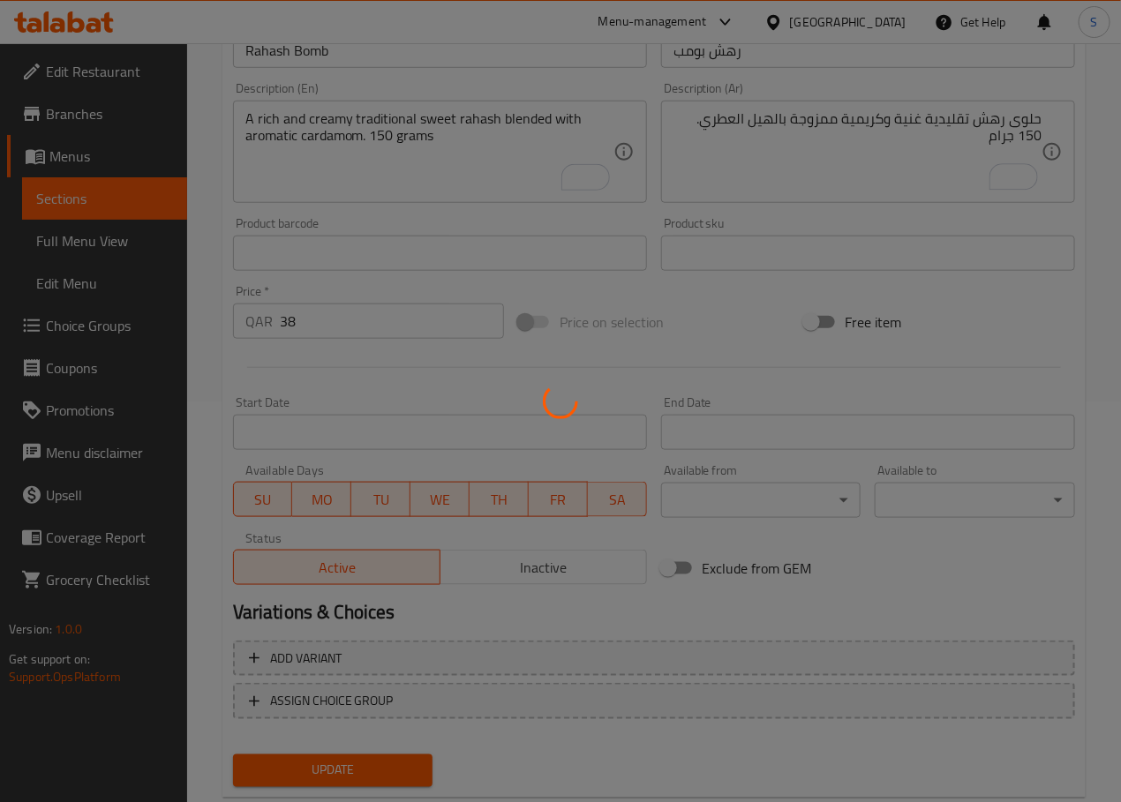
scroll to position [0, 0]
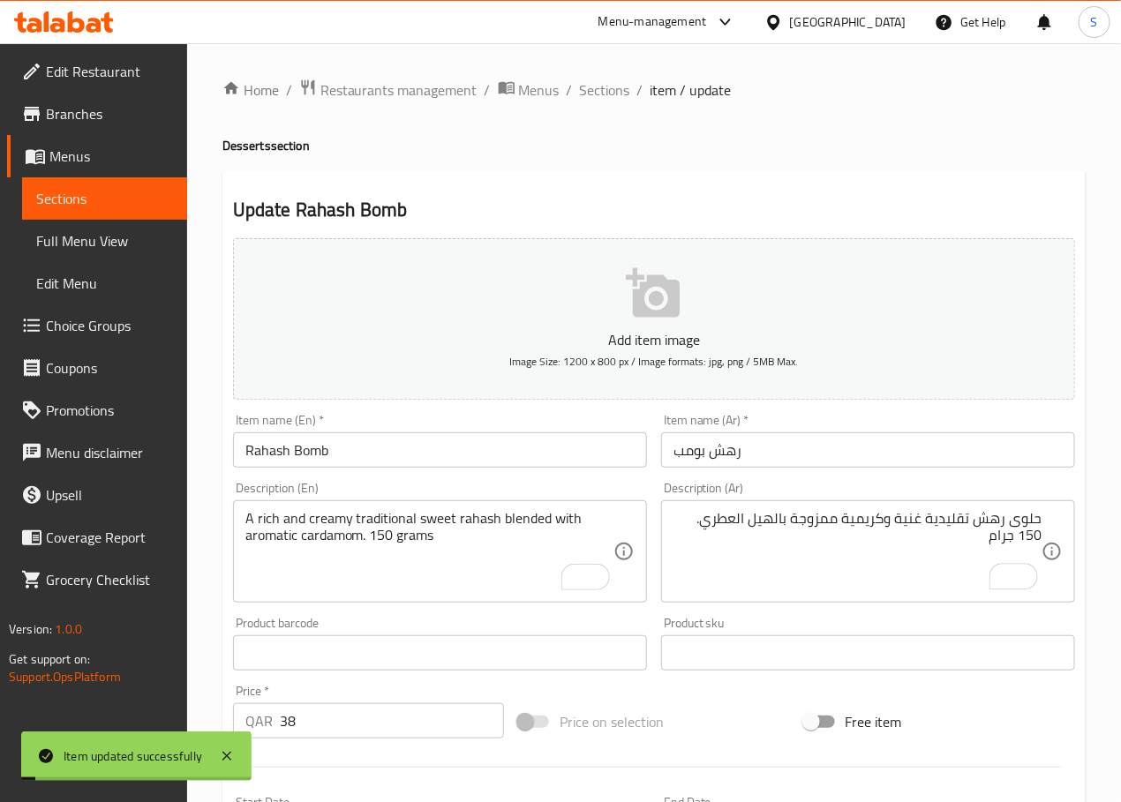
click at [589, 74] on div "Home / Restaurants management / Menus / Sections / item / update Desserts secti…" at bounding box center [654, 645] width 934 height 1204
click at [589, 91] on span "Sections" at bounding box center [605, 89] width 50 height 21
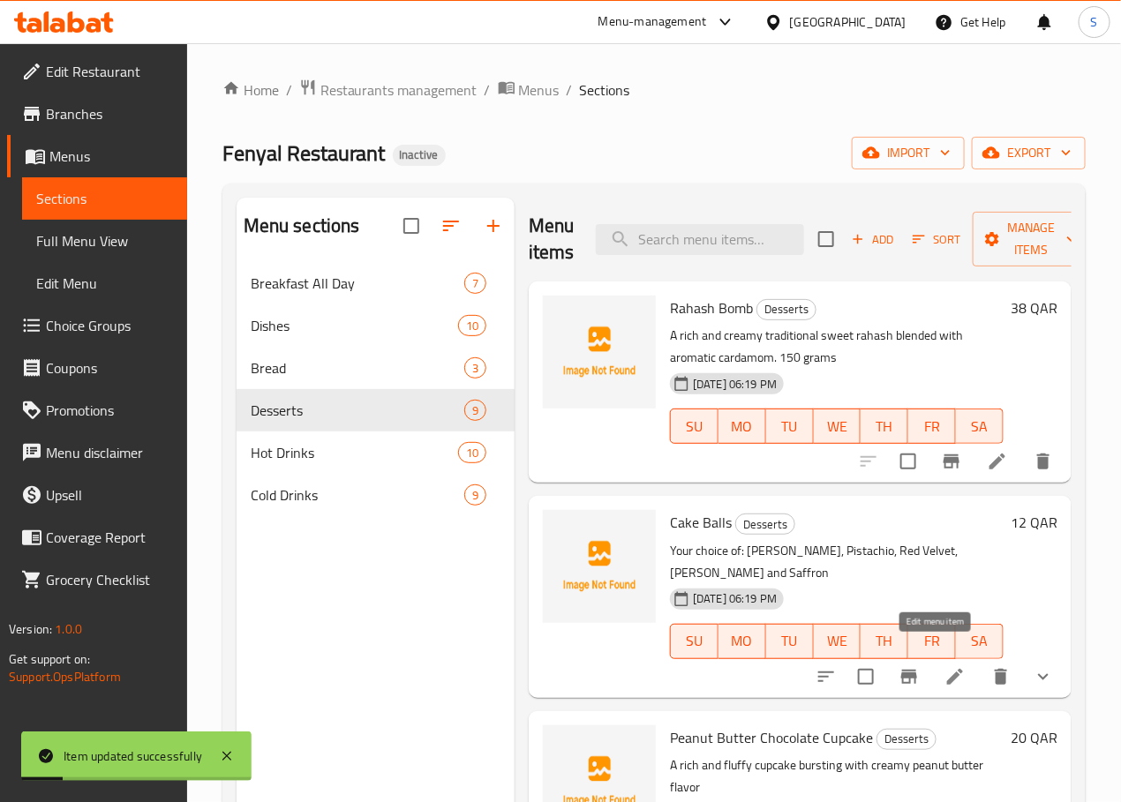
click at [947, 669] on icon at bounding box center [955, 677] width 16 height 16
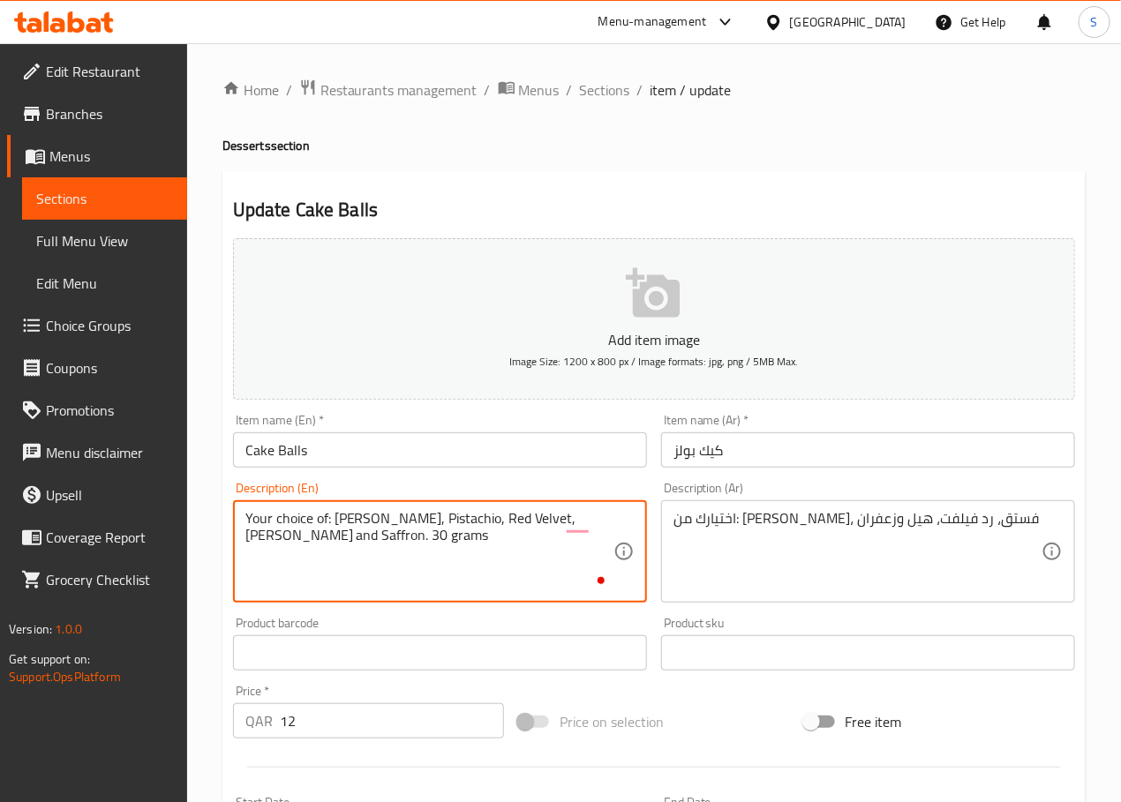
type textarea "Your choice of: [PERSON_NAME], Pistachio, Red Velvet, [PERSON_NAME] and Saffron…"
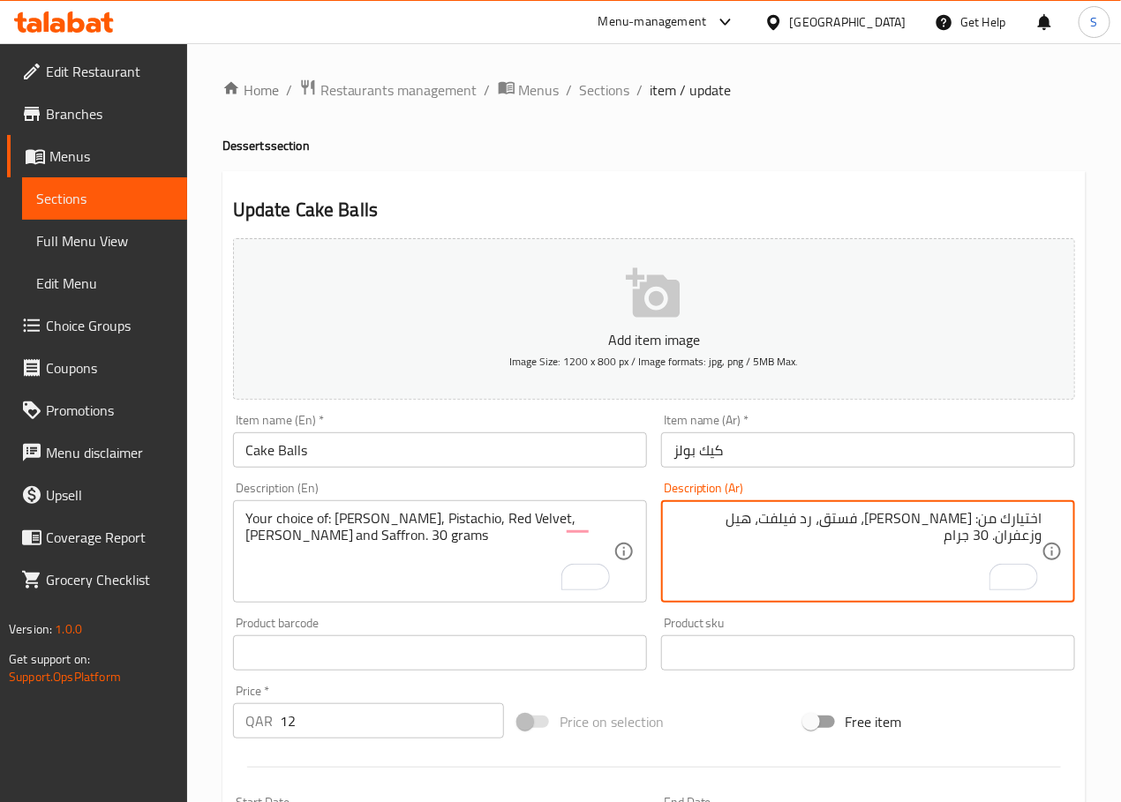
type textarea "اختيارك من: [PERSON_NAME]، فستق، رد فيلفت، هيل وزعفران. 30 جرام"
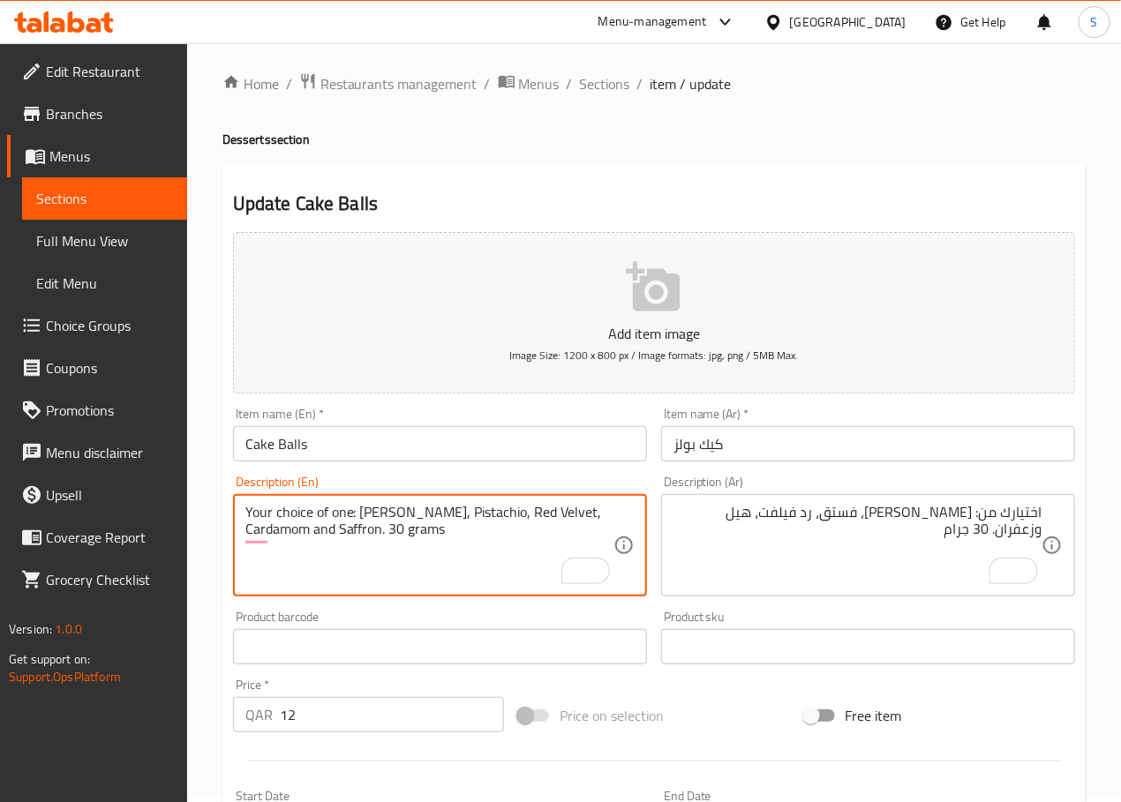
scroll to position [9, 0]
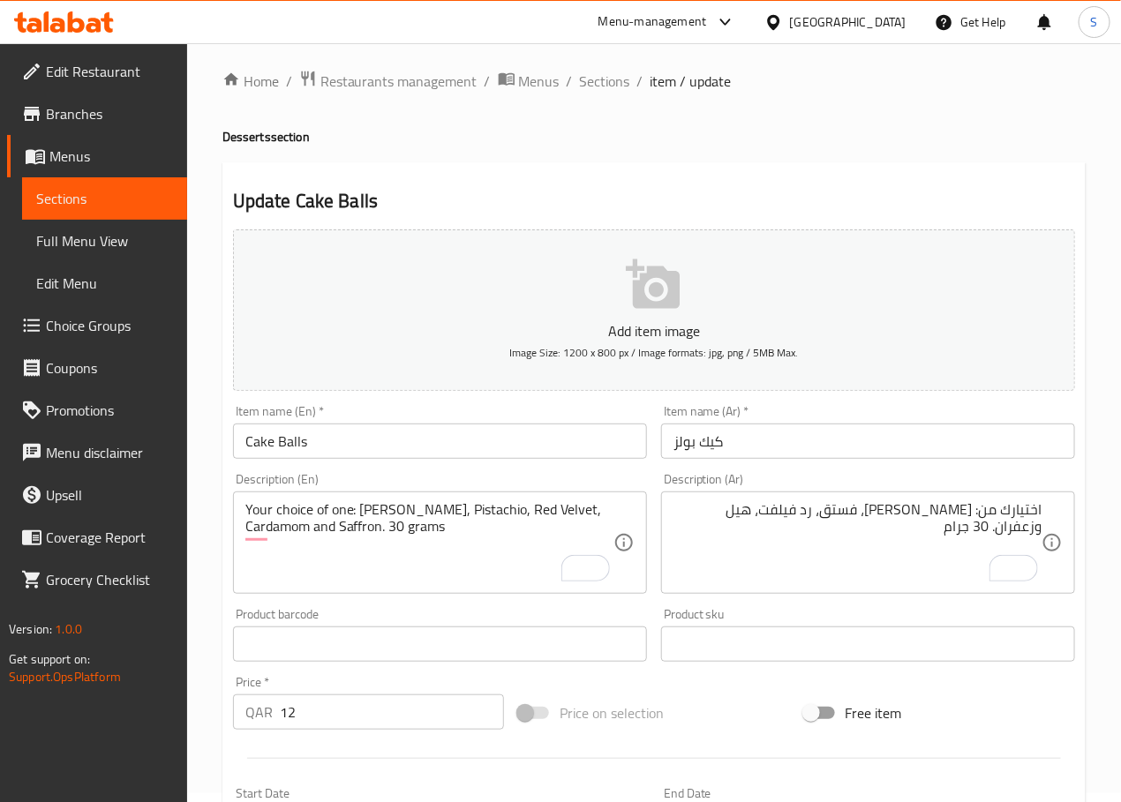
click at [318, 528] on textarea "Your choice of one: [PERSON_NAME], Pistachio, Red Velvet, Cardamom and Saffron.…" at bounding box center [429, 543] width 368 height 84
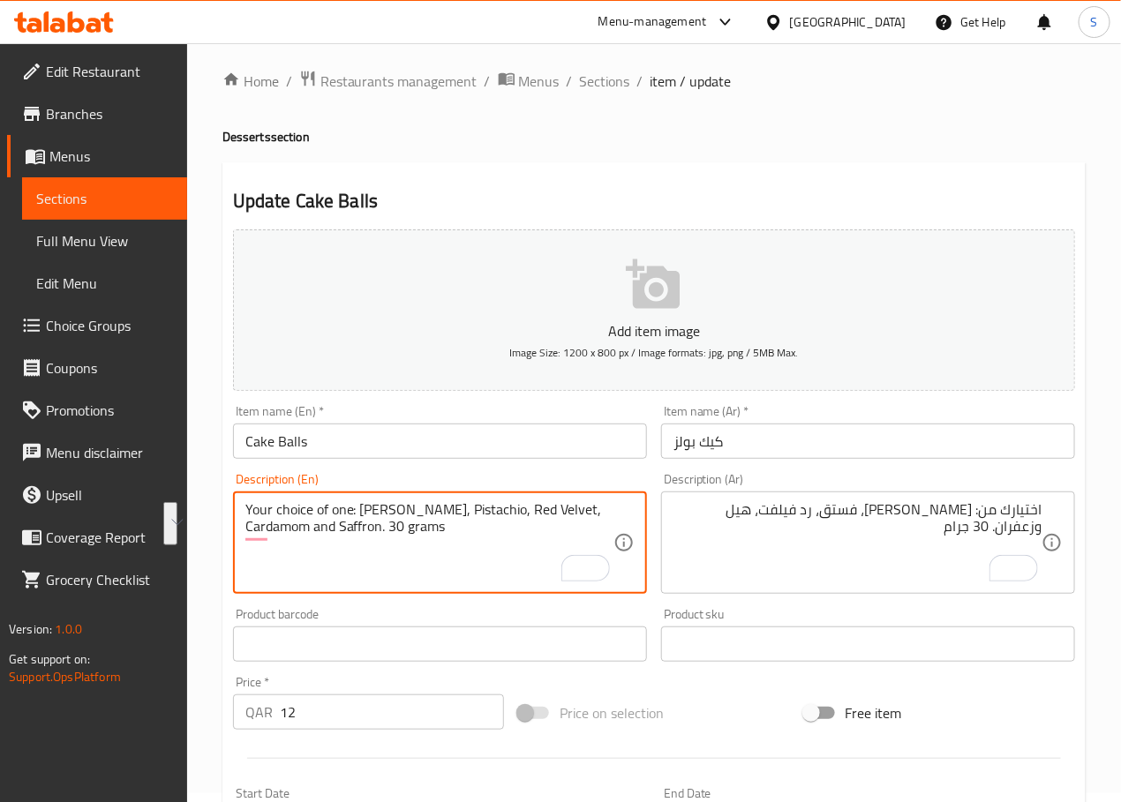
paste textarea "Hail o Za'fara"
type textarea "Your choice of one: [PERSON_NAME], Pistachio, Red Velvet, Hail o Za'faran. 30 g…"
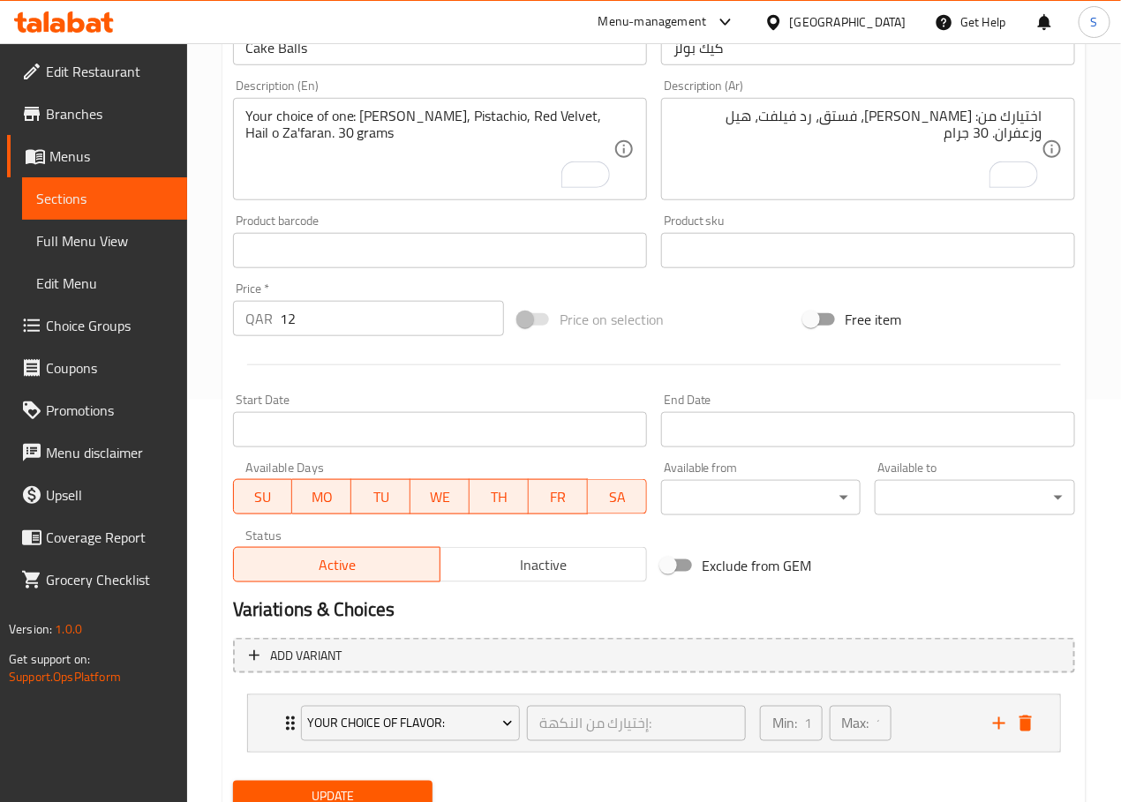
scroll to position [475, 0]
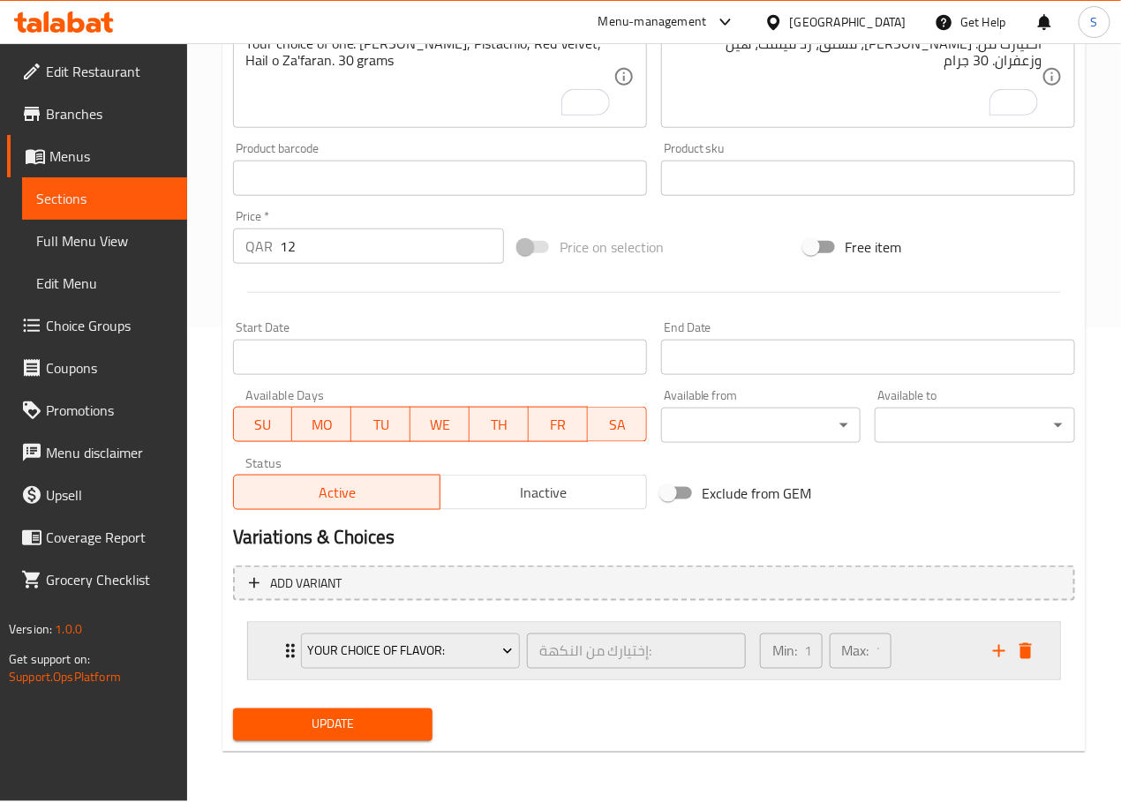
click at [271, 660] on div "Your Choice Of Flavor: إختيارك من النكهة: ​ Min: 1 ​ Max: 1 ​" at bounding box center [654, 651] width 812 height 56
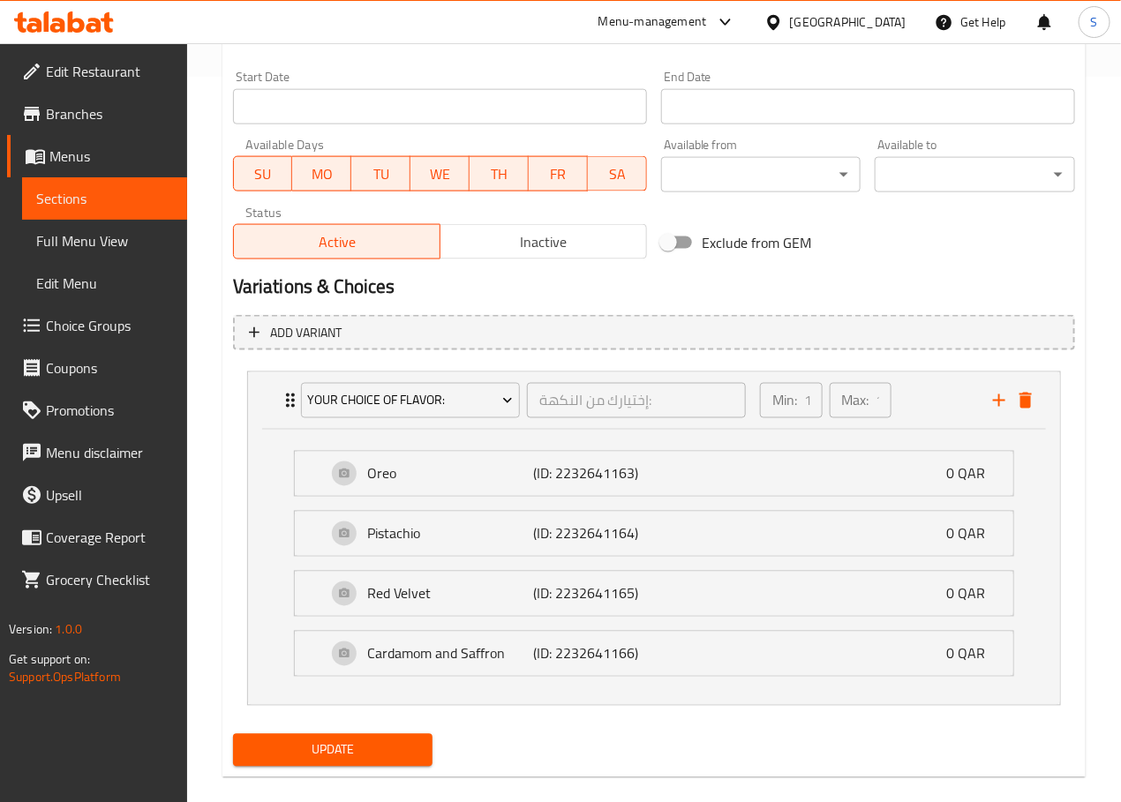
scroll to position [754, 0]
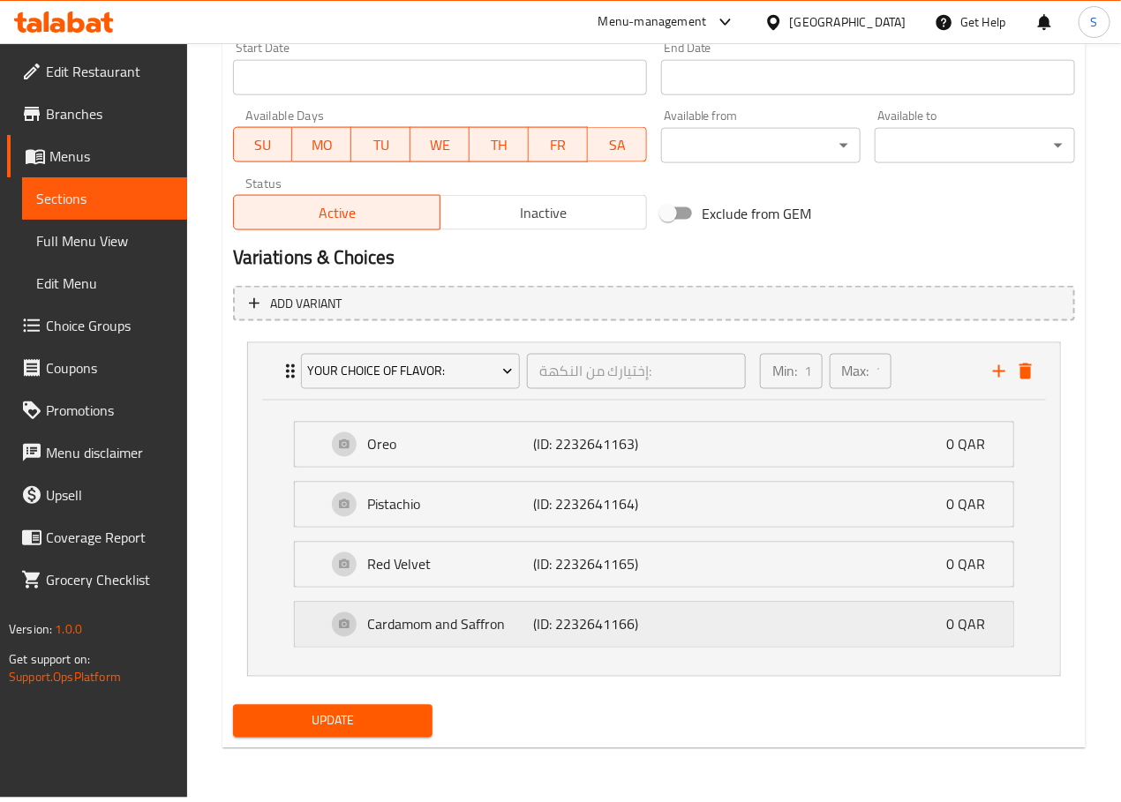
click at [385, 627] on p "Cardamom and Saffron" at bounding box center [450, 624] width 165 height 21
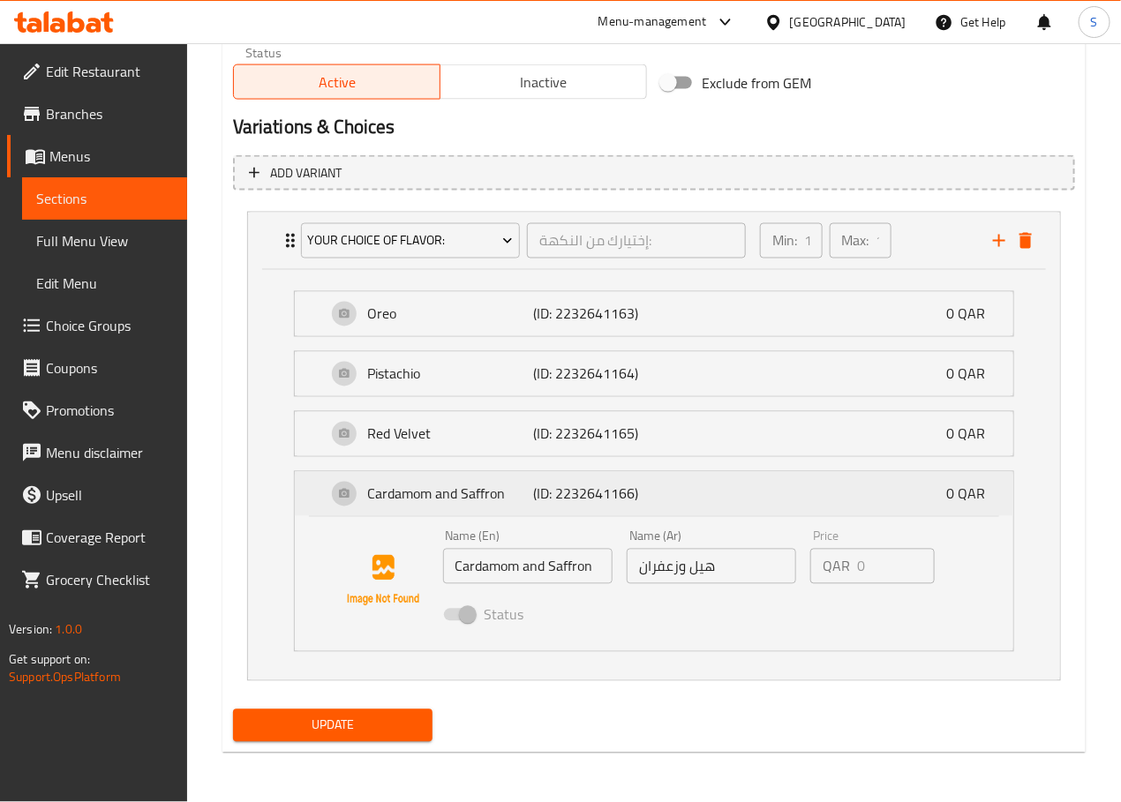
scroll to position [889, 0]
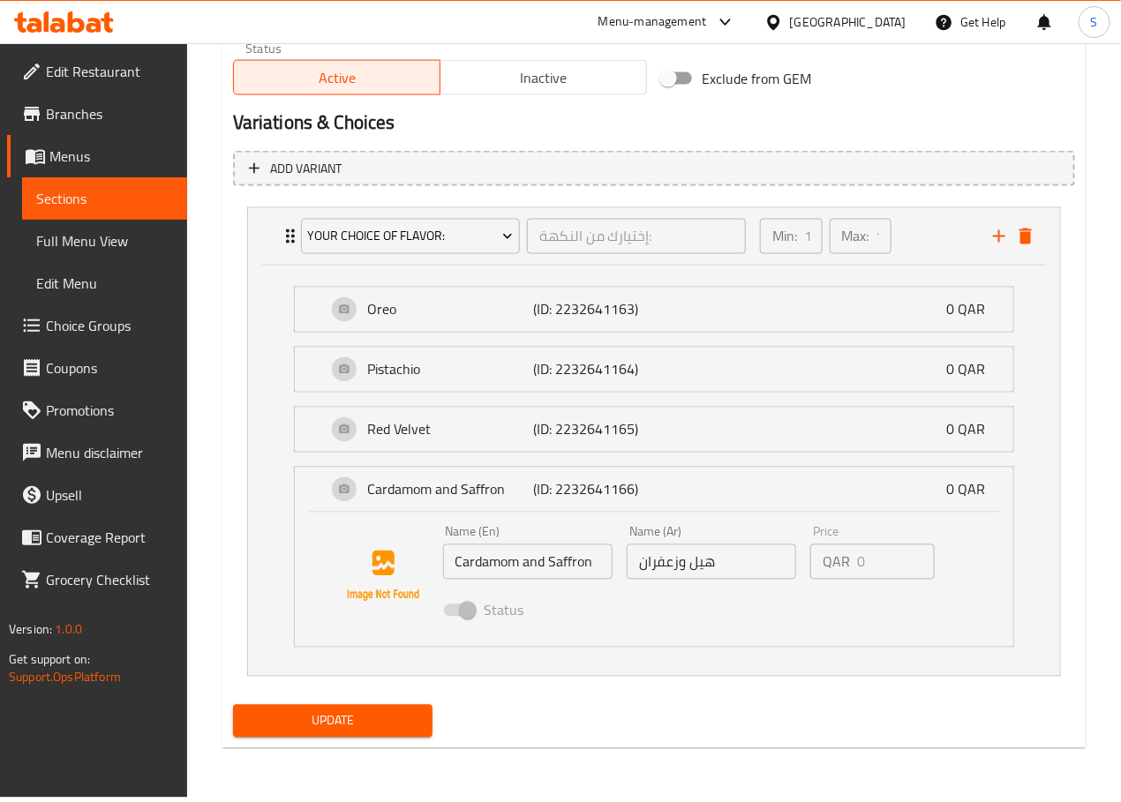
click at [324, 726] on span "Update" at bounding box center [333, 721] width 172 height 22
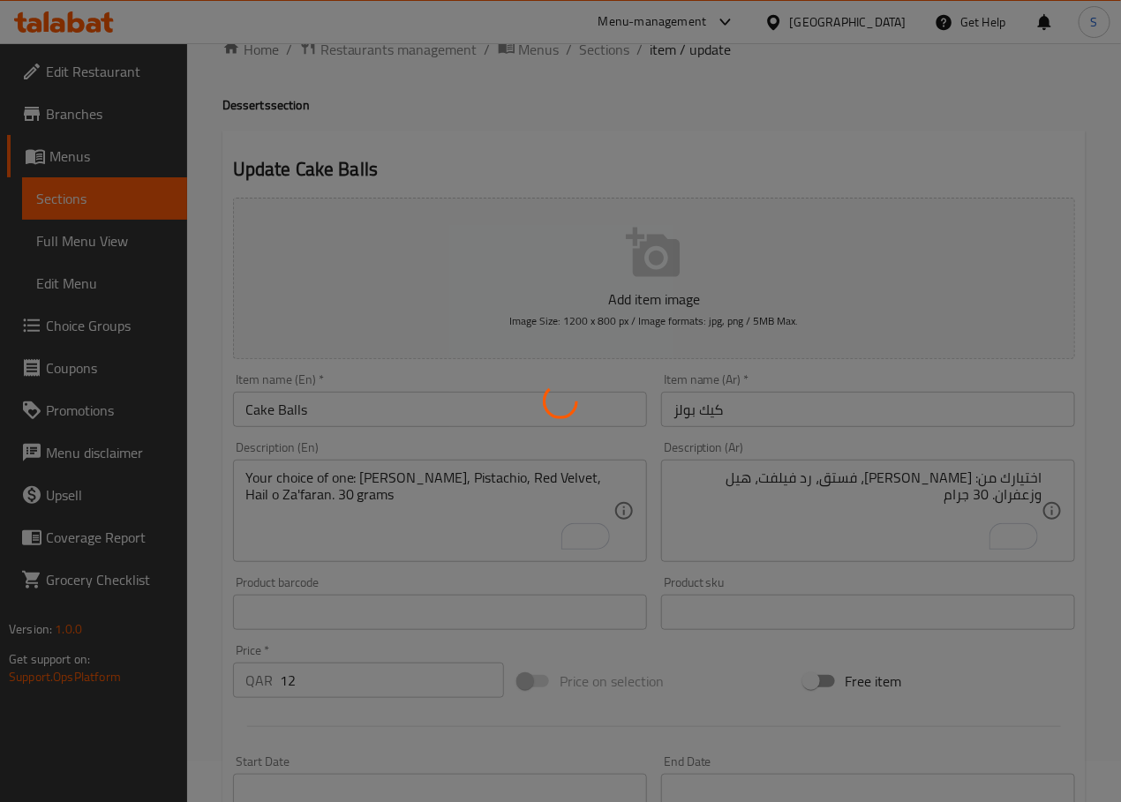
scroll to position [0, 0]
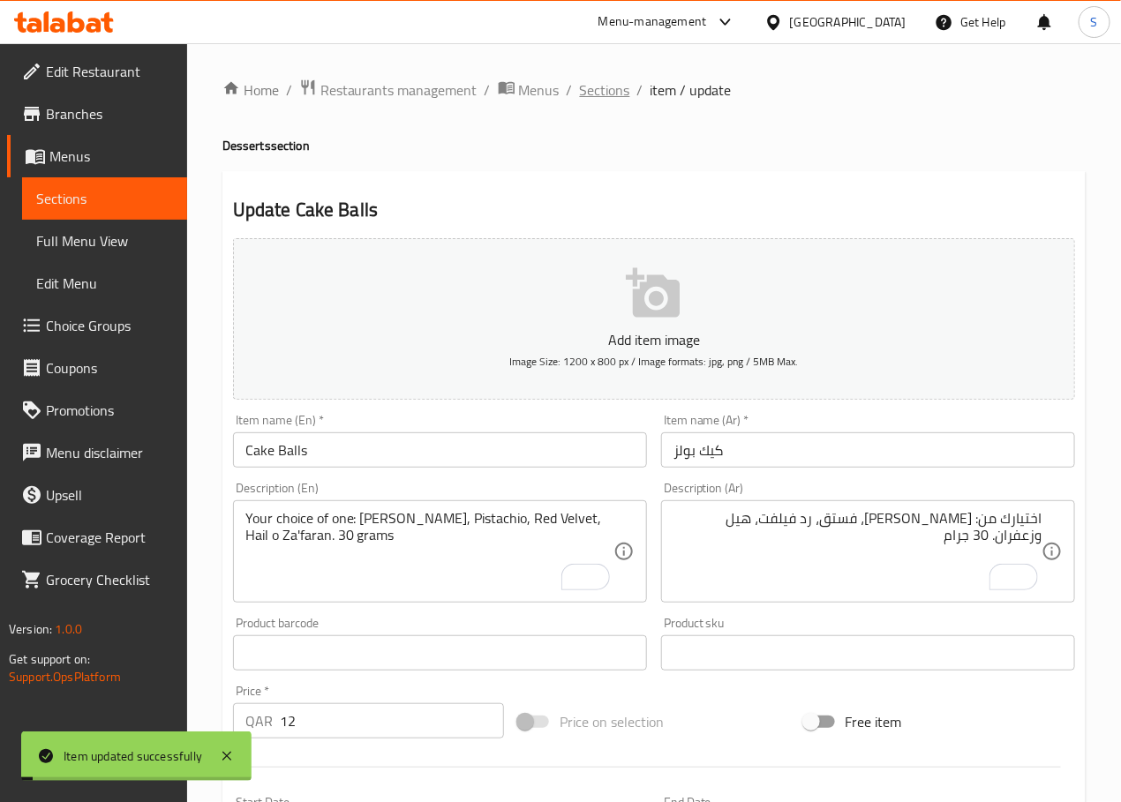
click at [612, 87] on span "Sections" at bounding box center [605, 89] width 50 height 21
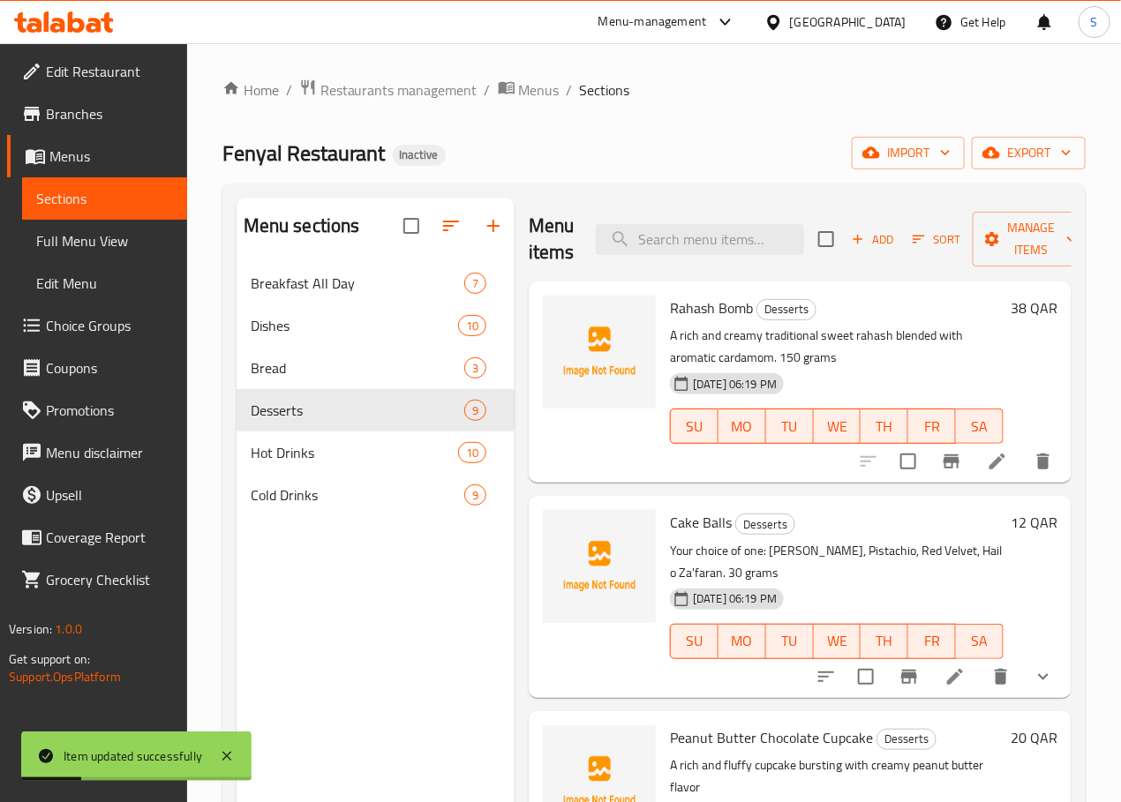
click at [74, 310] on link "Choice Groups" at bounding box center [97, 325] width 180 height 42
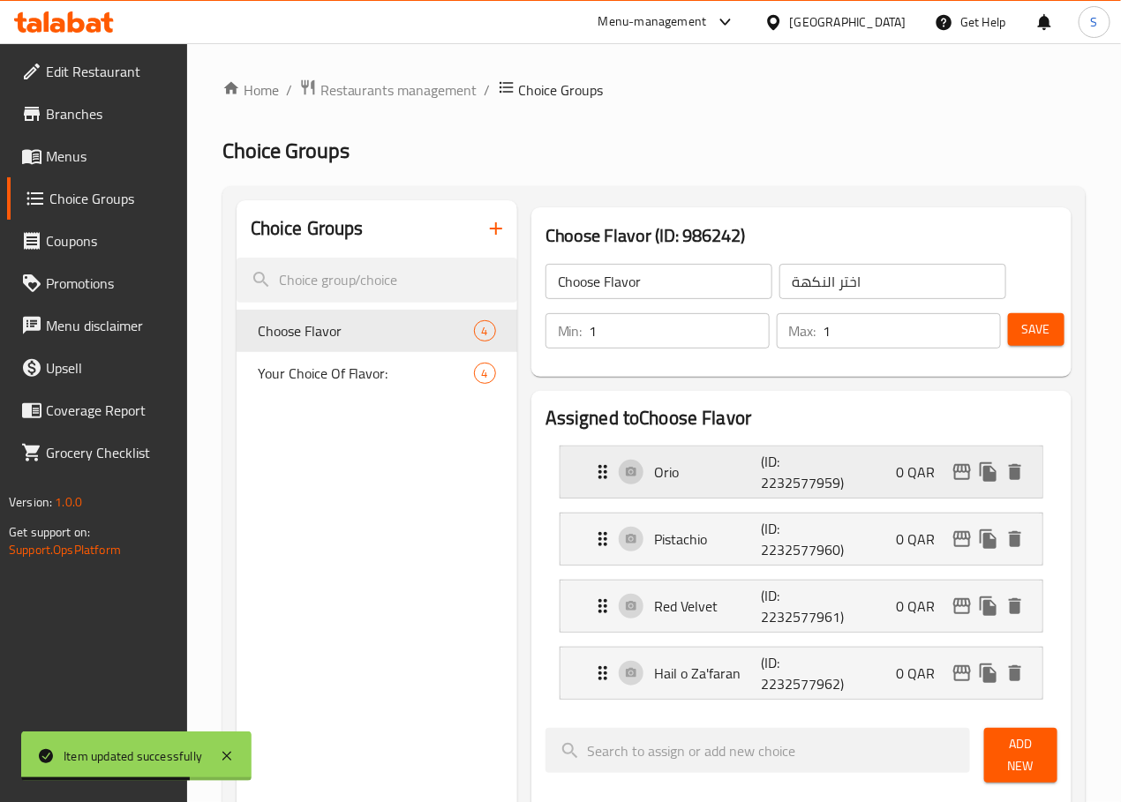
click at [607, 487] on div "Orio (ID: 2232577959) 0 QAR" at bounding box center [806, 471] width 429 height 51
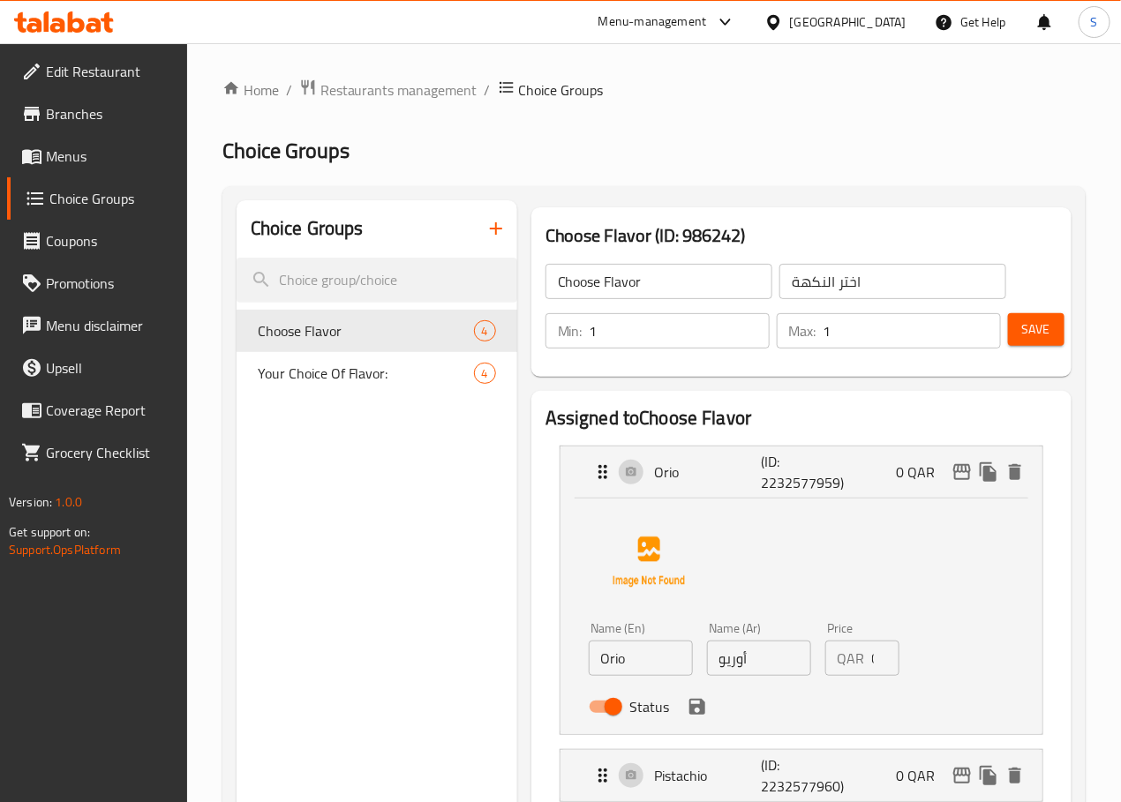
click at [589, 668] on input "Orio" at bounding box center [641, 658] width 104 height 35
click at [687, 704] on icon "save" at bounding box center [697, 706] width 21 height 21
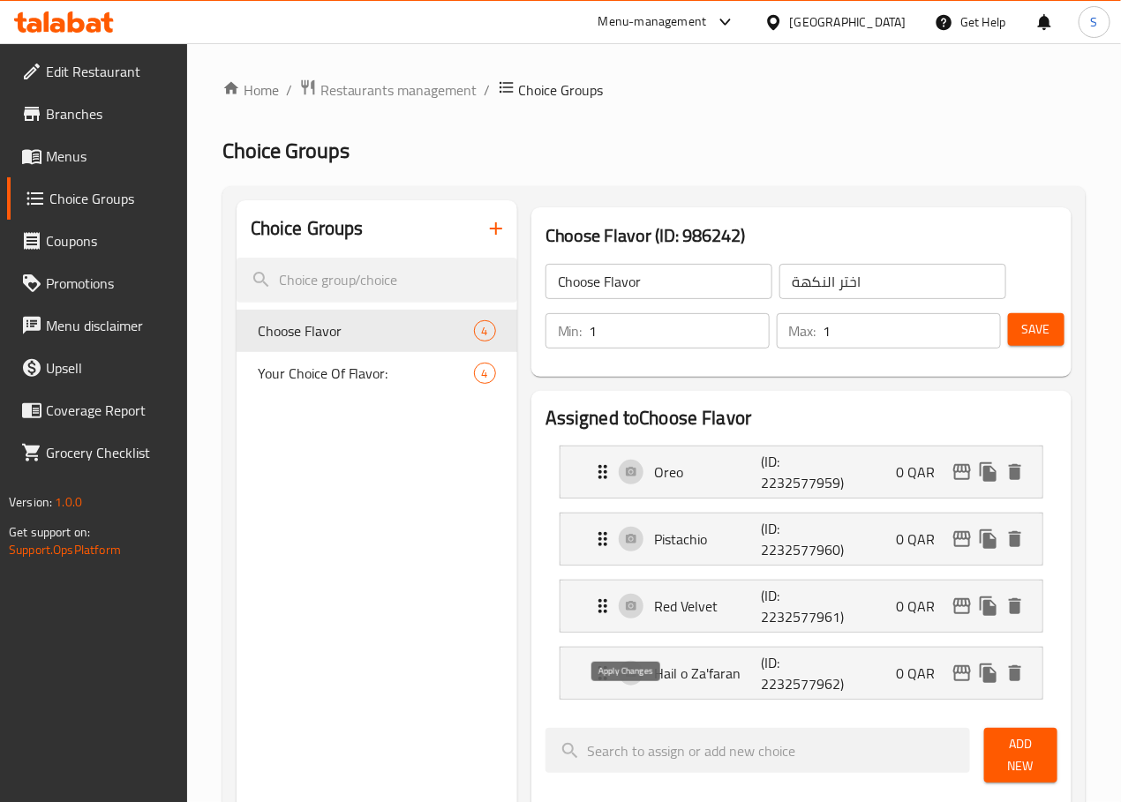
type input "Oreo"
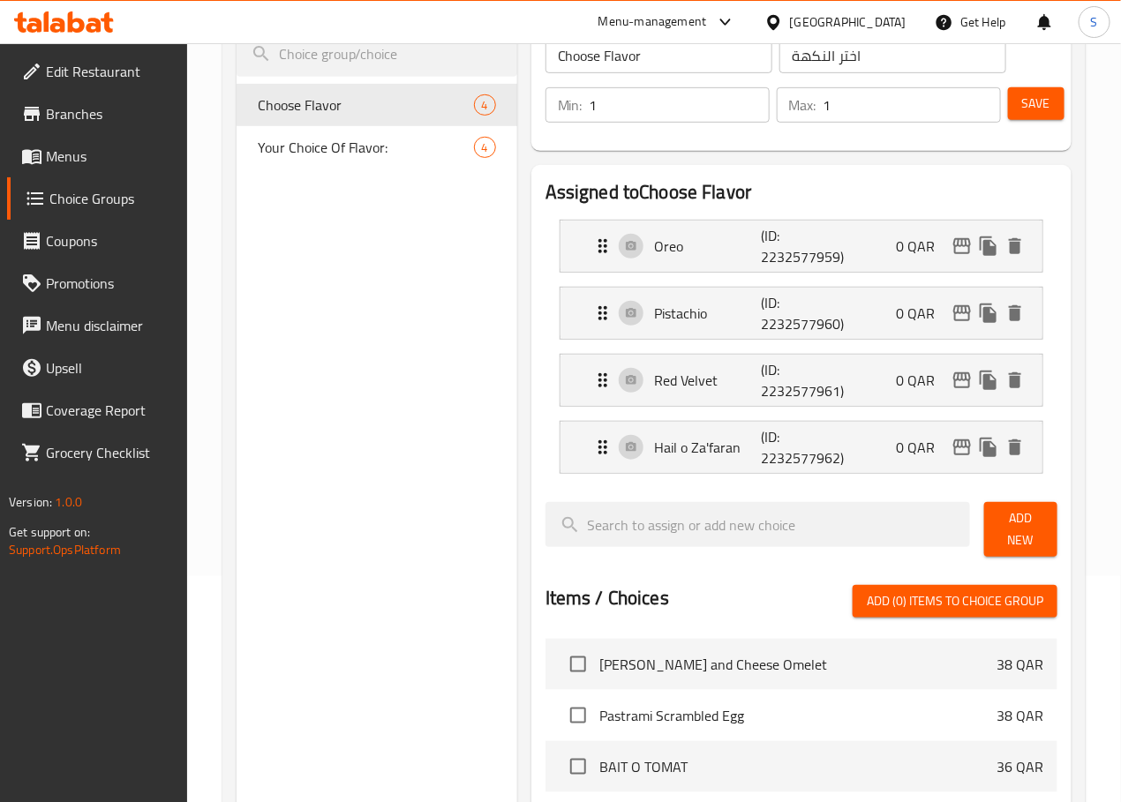
scroll to position [230, 0]
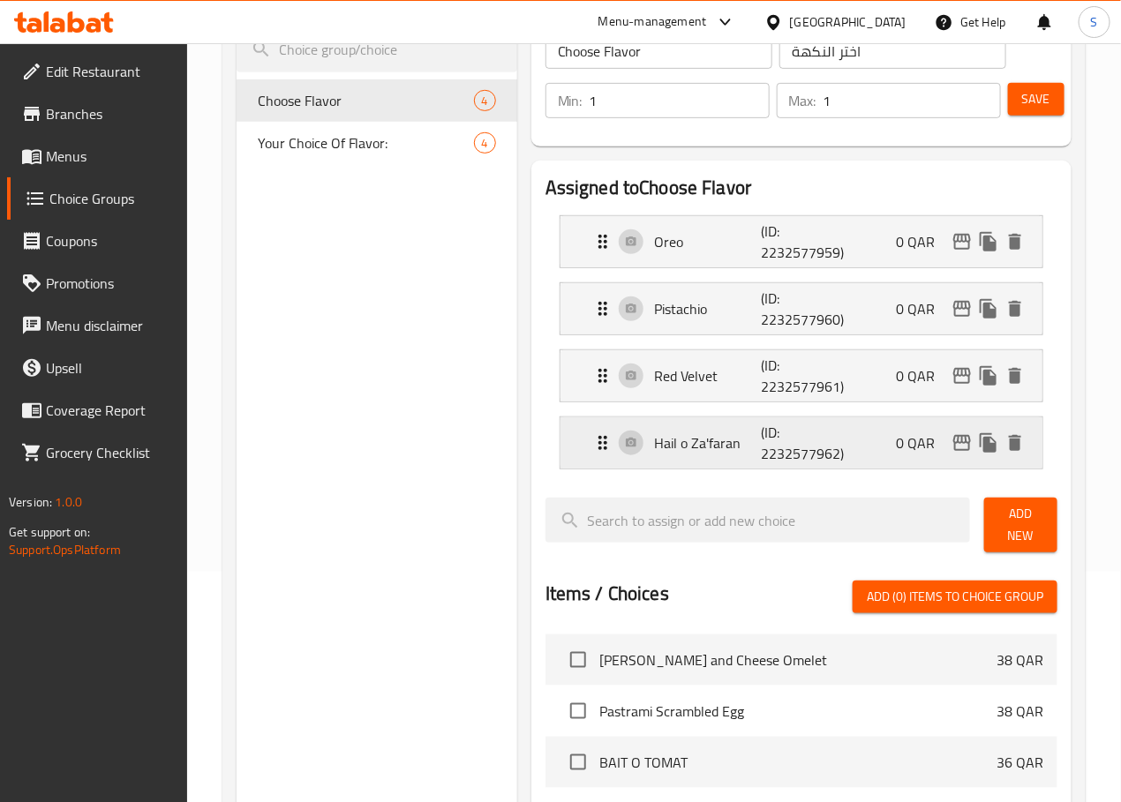
click at [597, 461] on div "Hail o Za'faran (ID: 2232577962) 0 QAR" at bounding box center [806, 442] width 429 height 51
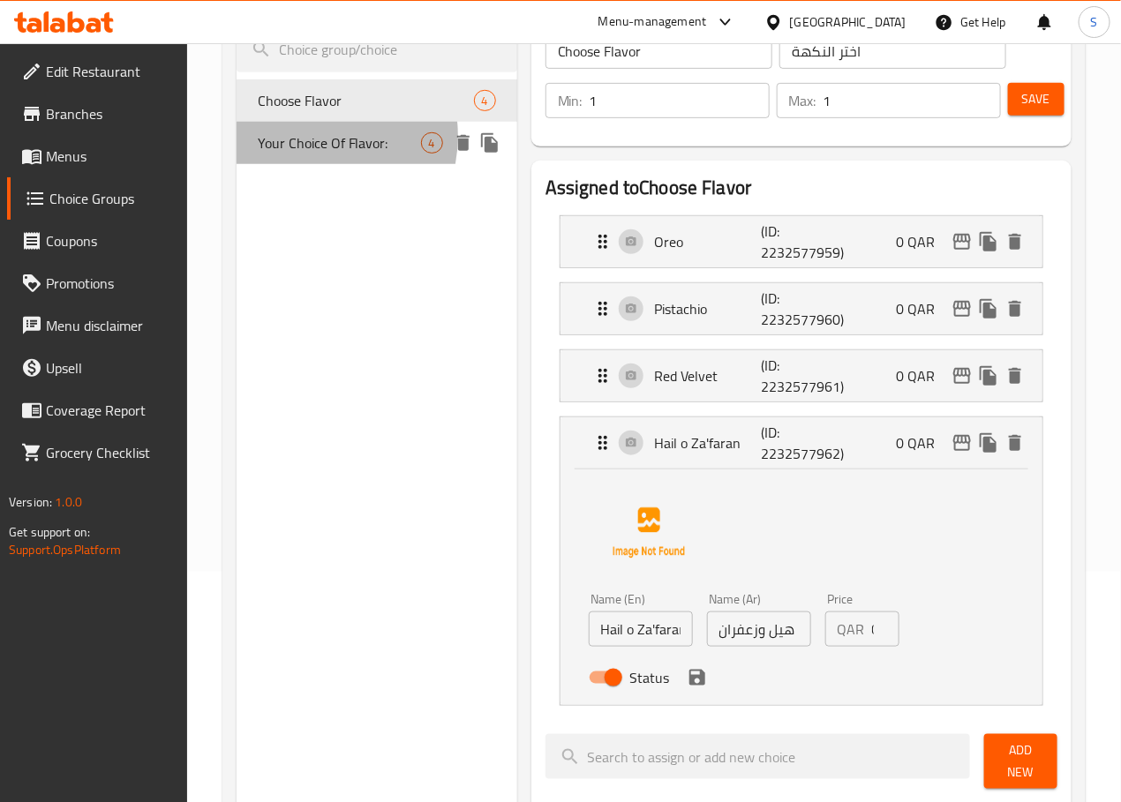
click at [302, 136] on span "Your Choice Of Flavor:" at bounding box center [339, 142] width 163 height 21
type input "Your Choice Of Flavor:"
type input "إختيارك من النكهة:"
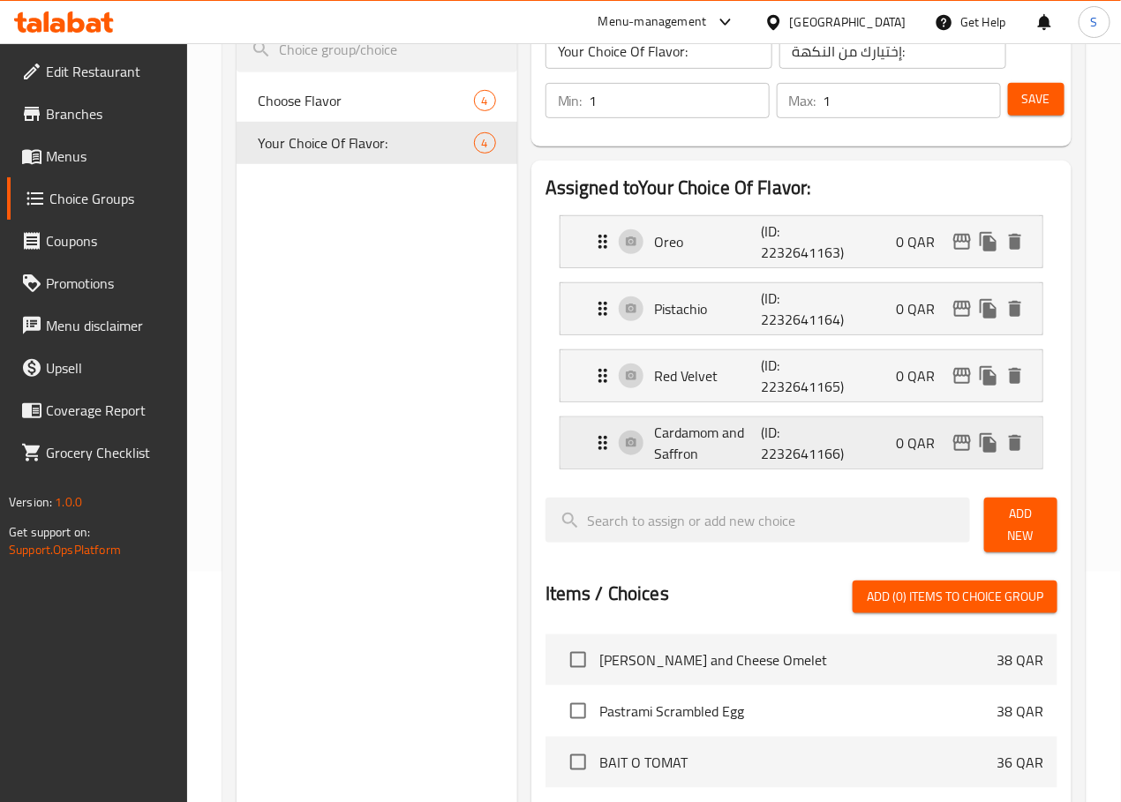
click at [592, 461] on div "Cardamom and Saffron (ID: 2232641166) 0 QAR" at bounding box center [806, 442] width 429 height 51
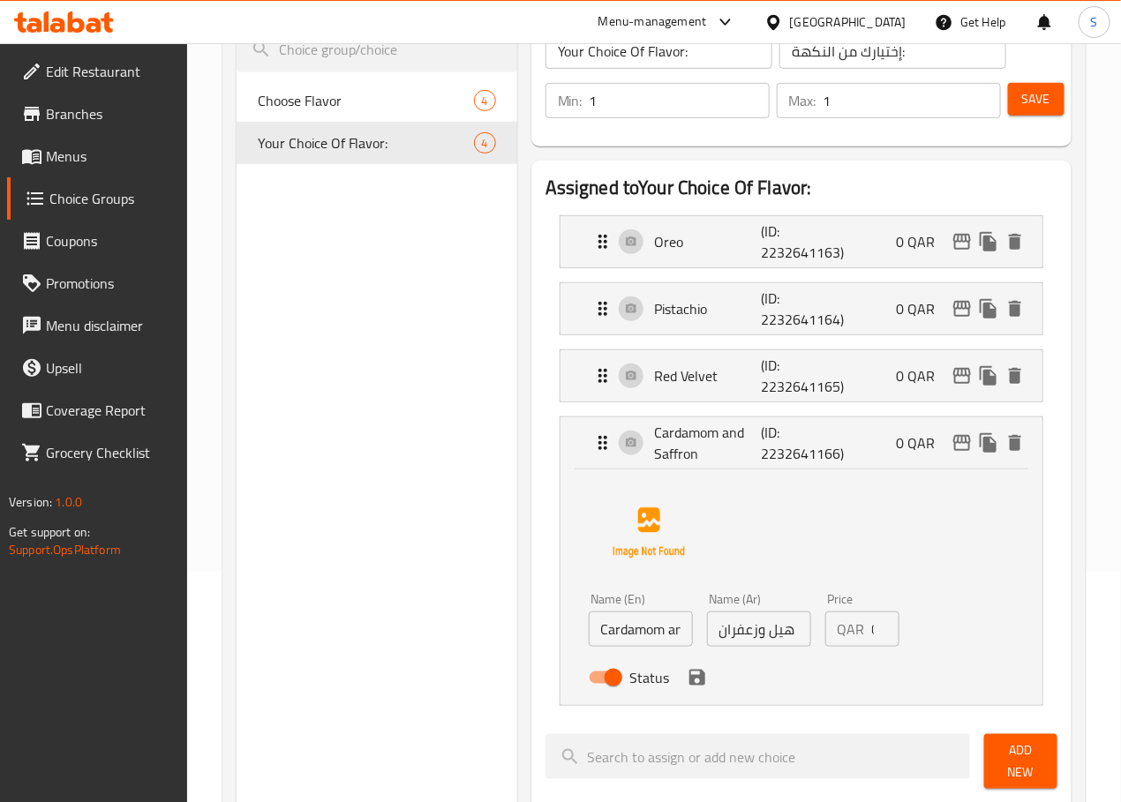
click at [589, 639] on input "Cardamom and Saffron" at bounding box center [641, 629] width 104 height 35
paste input "Hail o Za'fara"
click at [689, 683] on icon "save" at bounding box center [697, 678] width 16 height 16
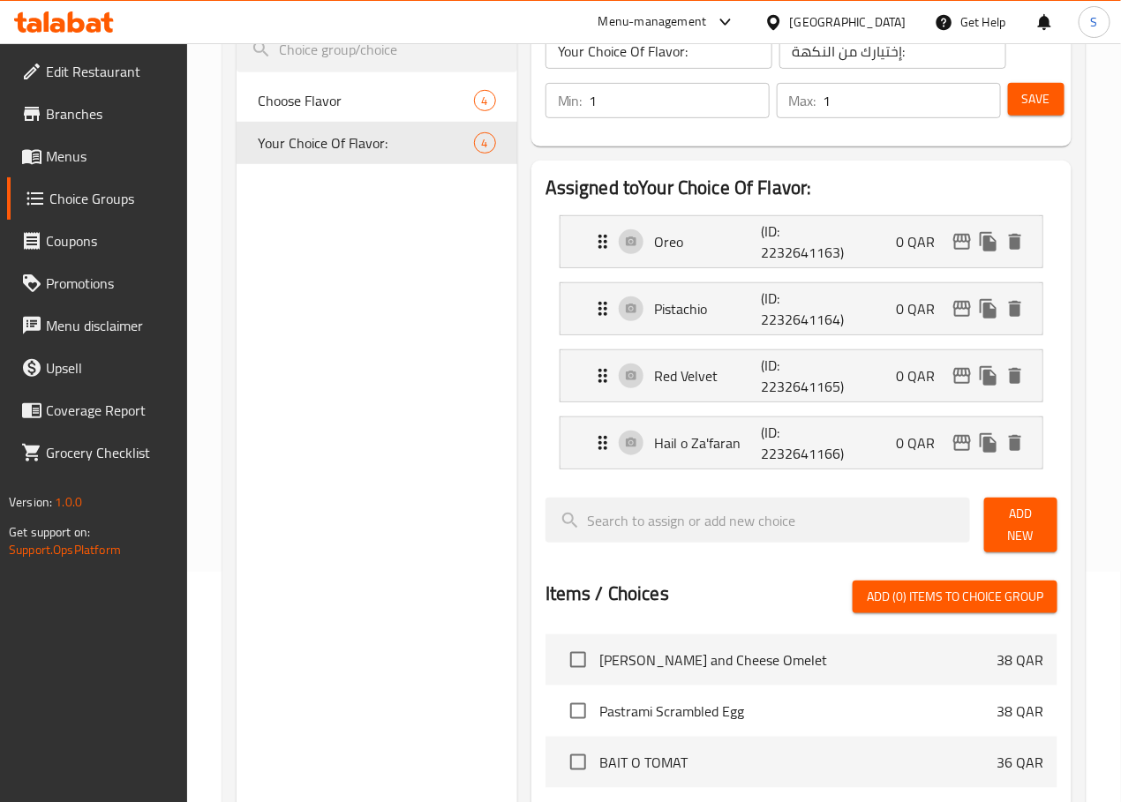
type input "Hail o Za'faran"
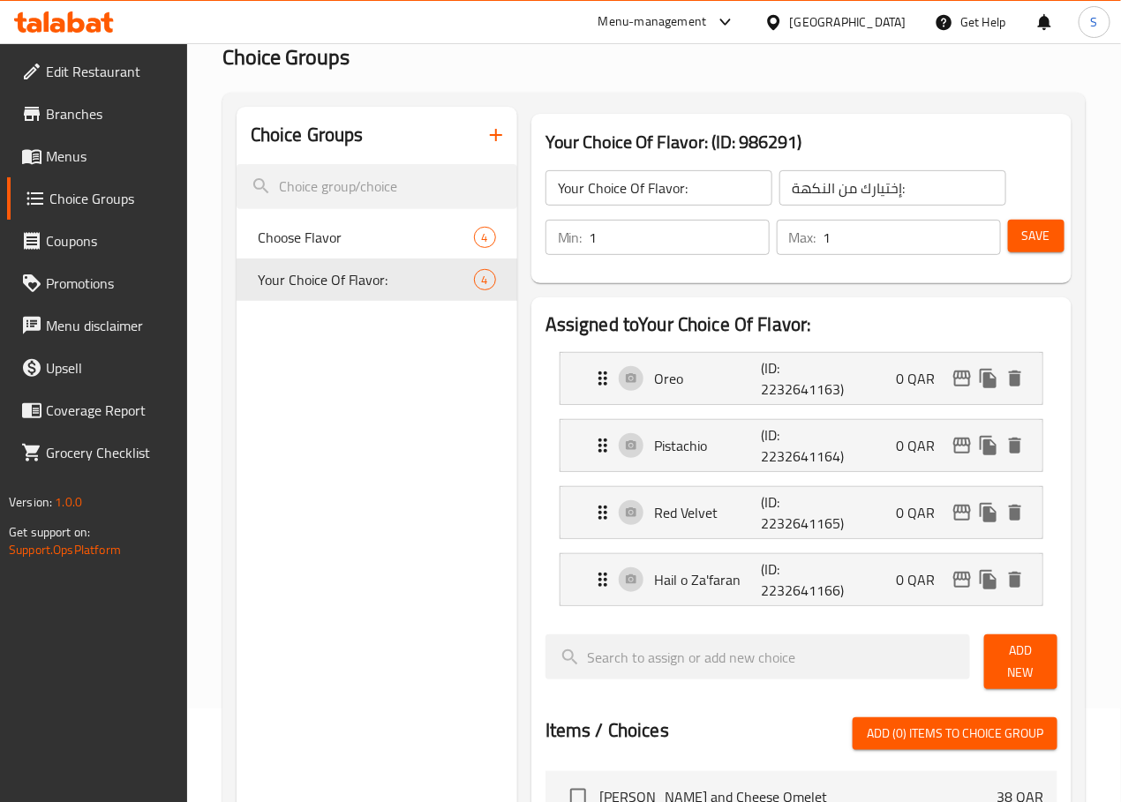
scroll to position [80, 0]
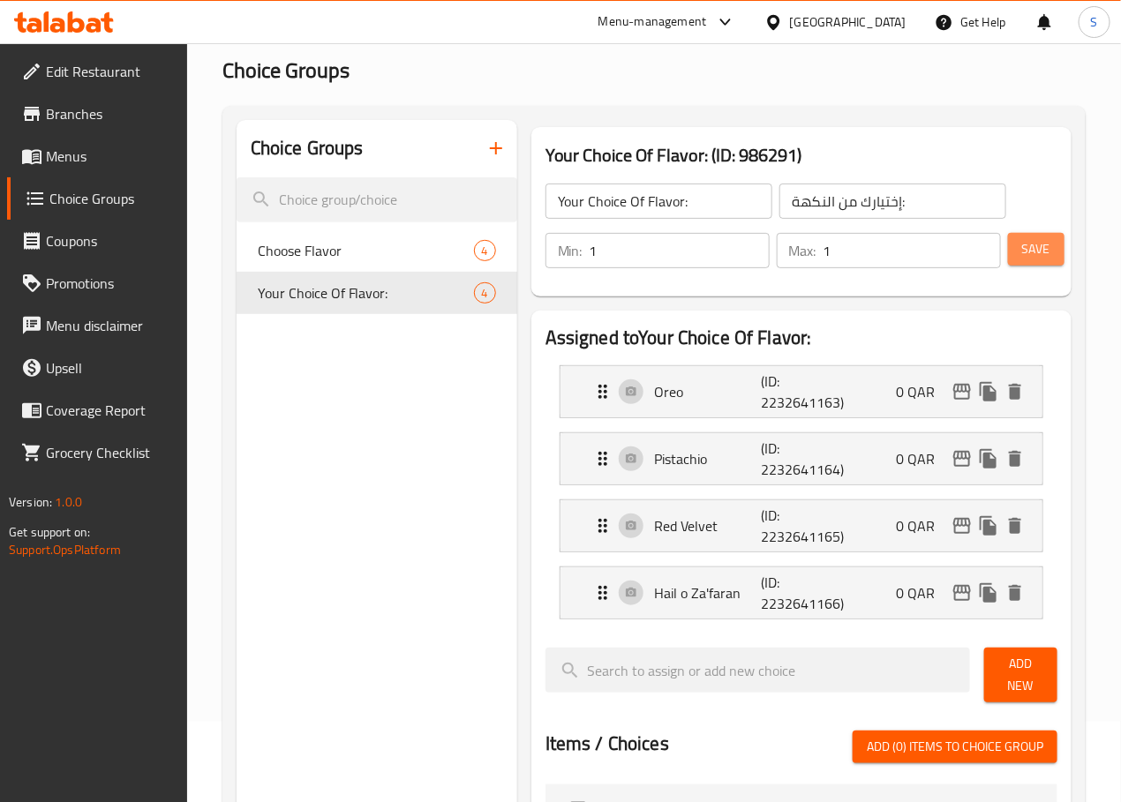
click at [1032, 239] on span "Save" at bounding box center [1036, 249] width 28 height 22
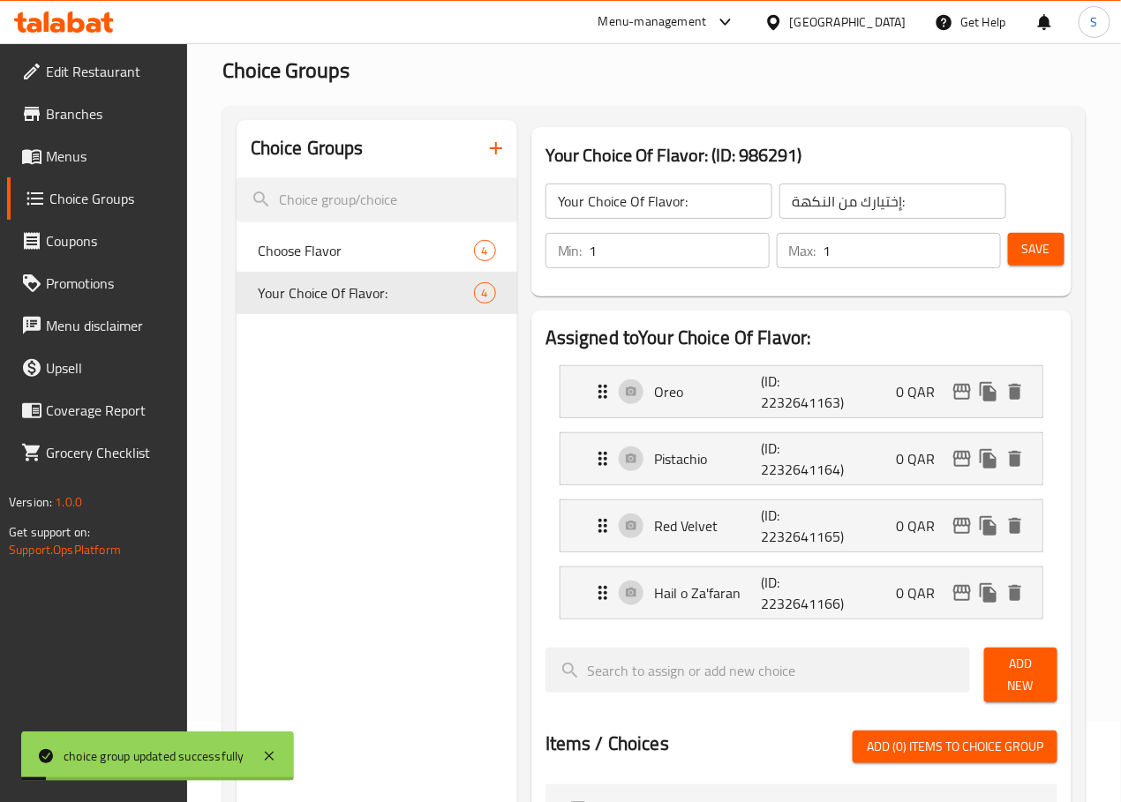
click at [93, 152] on span "Menus" at bounding box center [109, 156] width 127 height 21
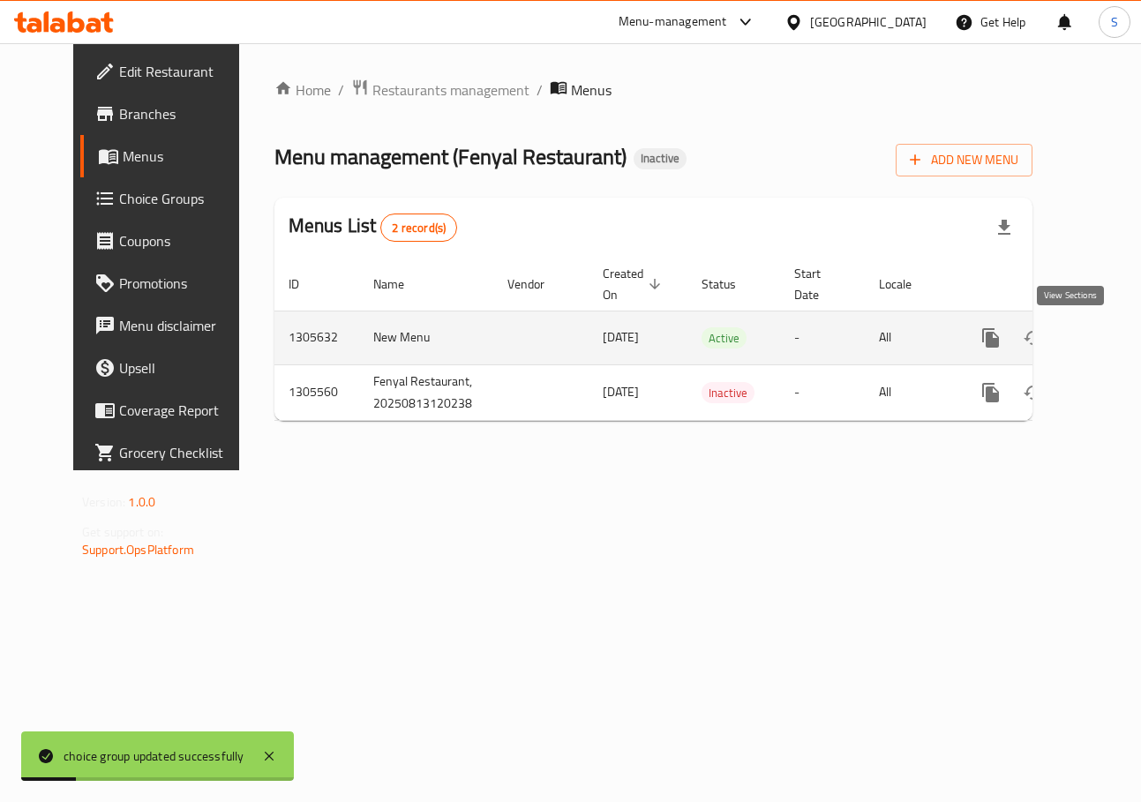
click at [1107, 334] on icon "enhanced table" at bounding box center [1117, 337] width 21 height 21
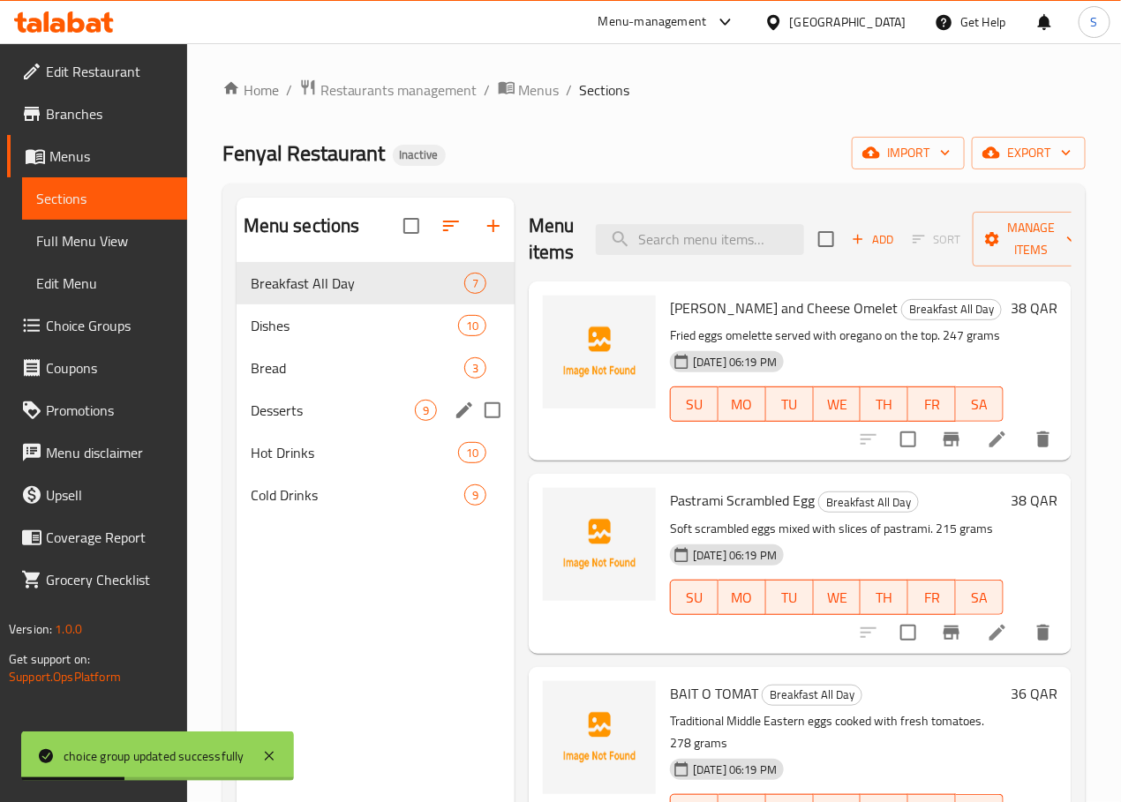
click at [292, 421] on span "Desserts" at bounding box center [333, 410] width 164 height 21
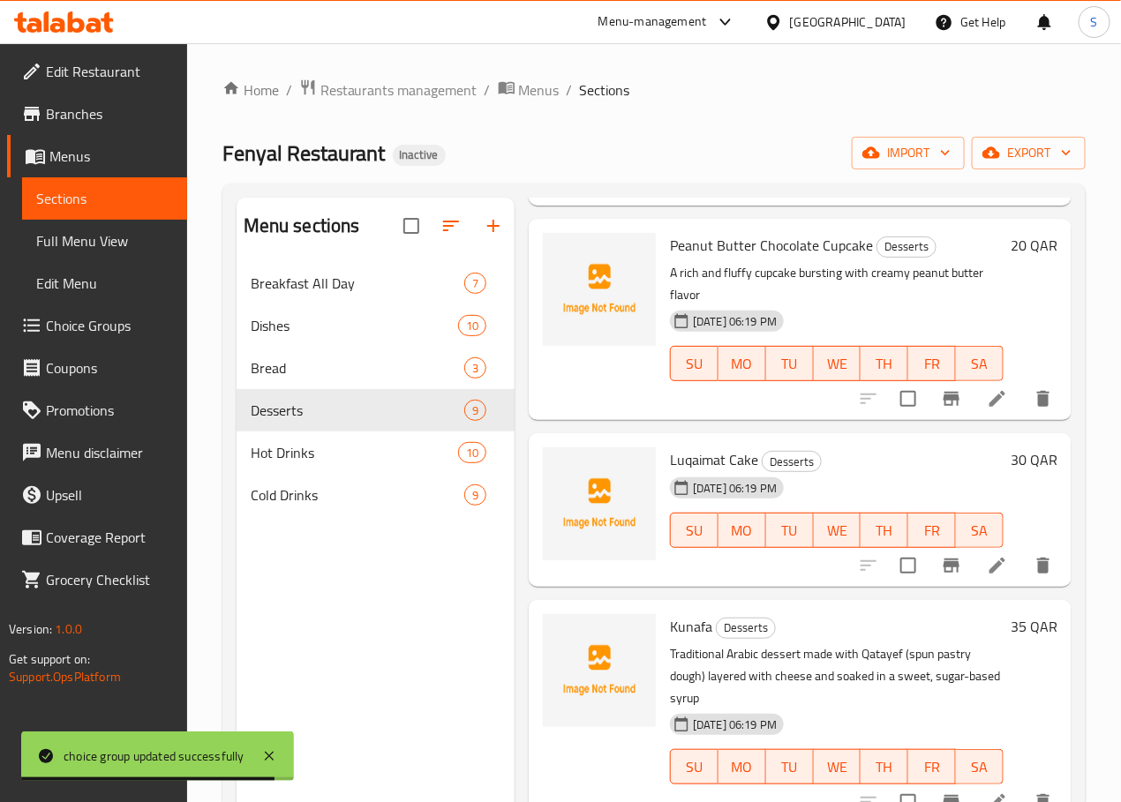
scroll to position [495, 0]
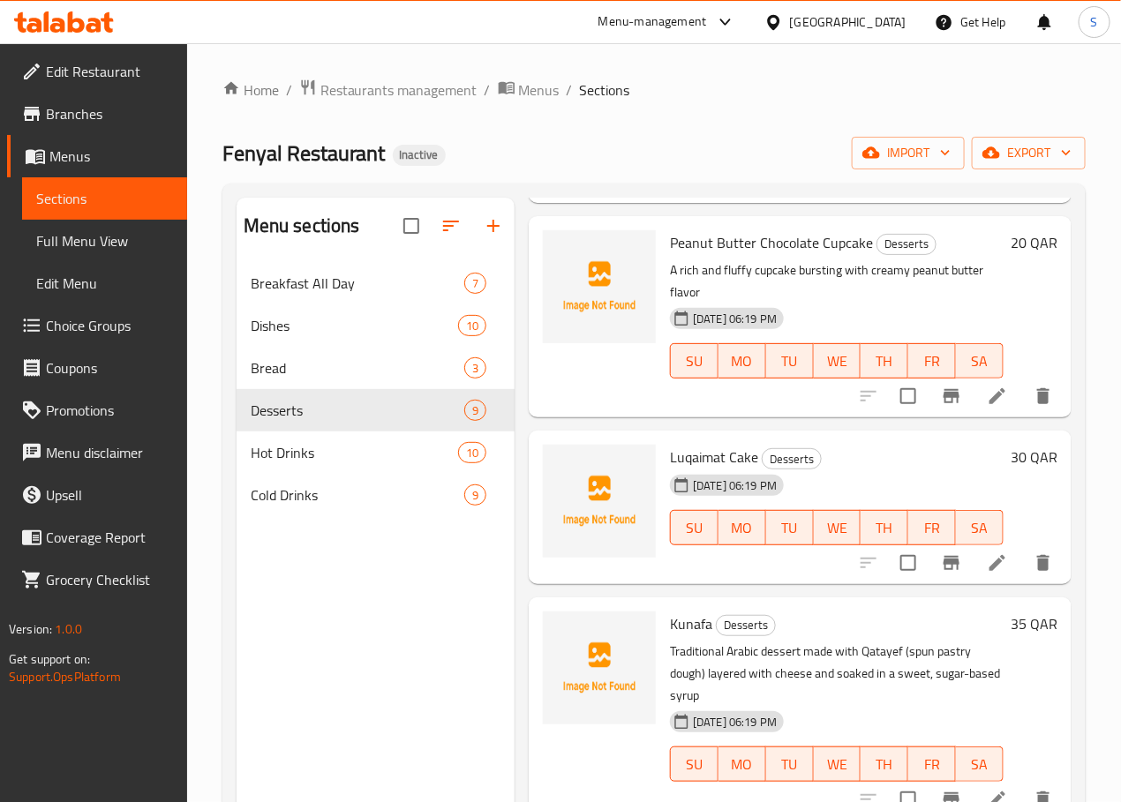
click at [989, 388] on icon at bounding box center [997, 396] width 16 height 16
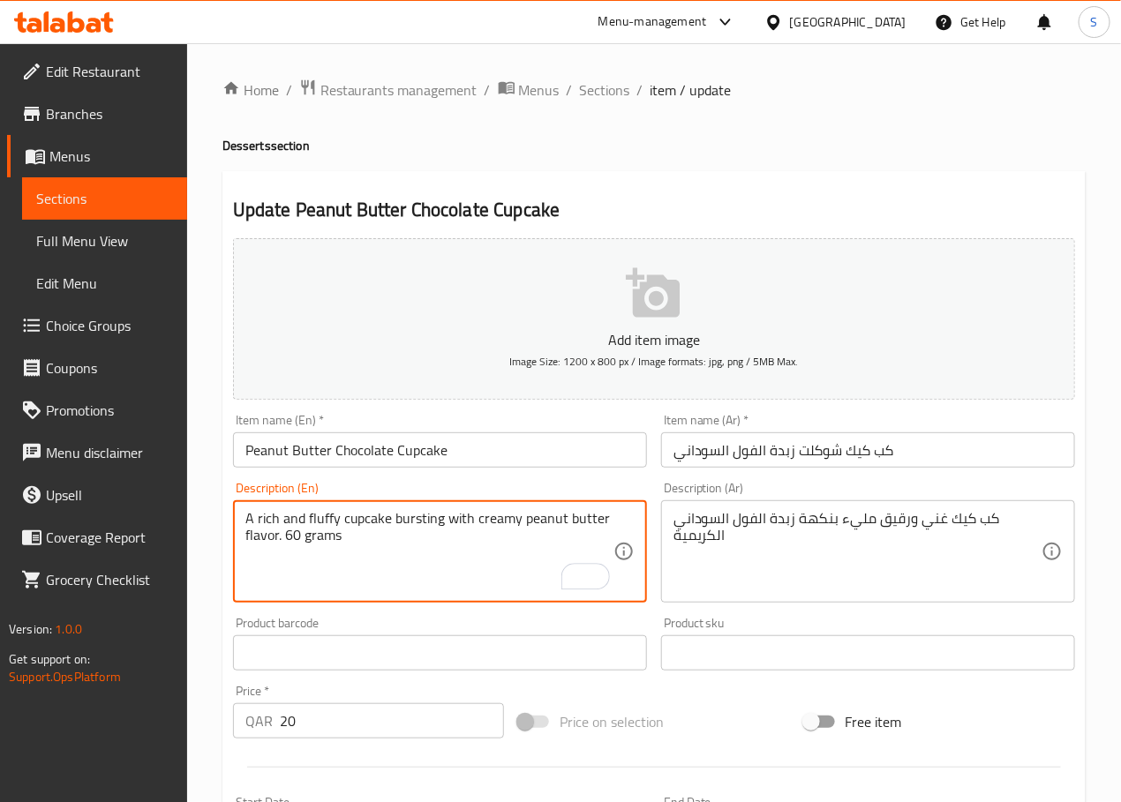
type textarea "A rich and fluffy cupcake bursting with creamy peanut butter flavor. 60 grams"
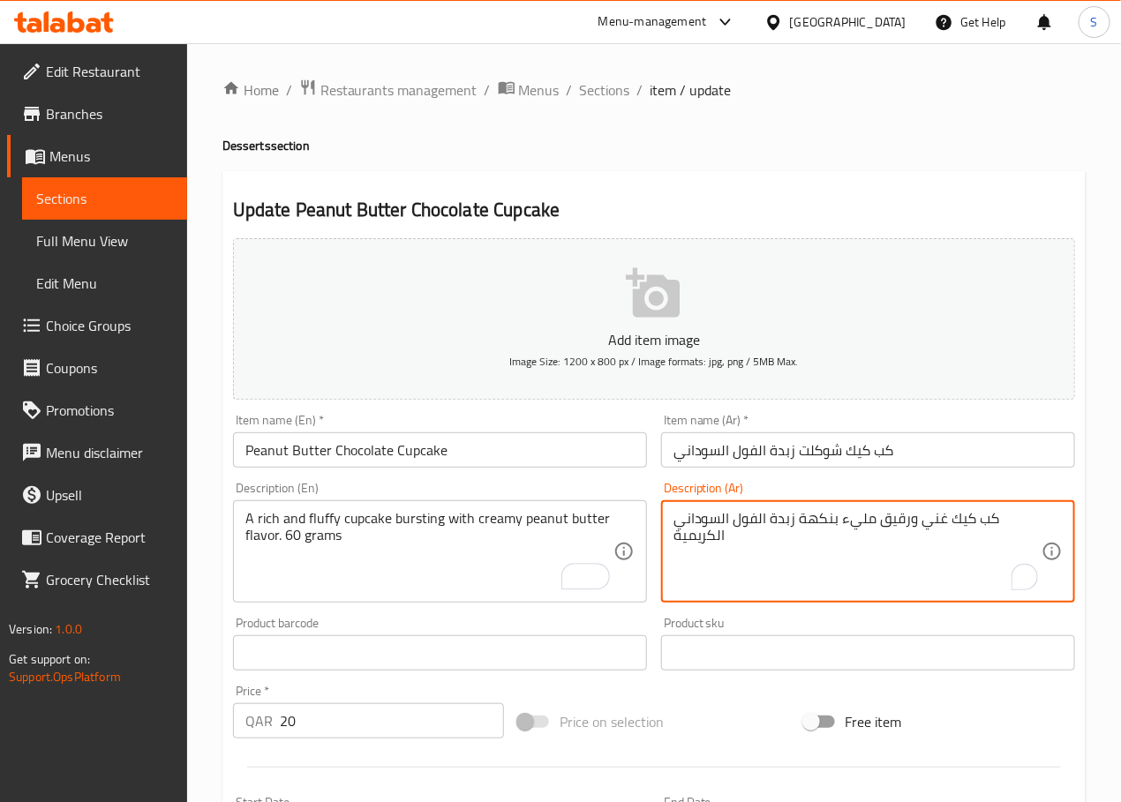
click at [797, 527] on textarea "كب كيك غني ورقيق مليء بنكهة زبدة الفول السوداني الكريمية" at bounding box center [857, 552] width 368 height 84
type textarea "كب كيك غني ورقيق مليء بنكهة زبدة الفول السوداني الكريمية. 60 جرام"
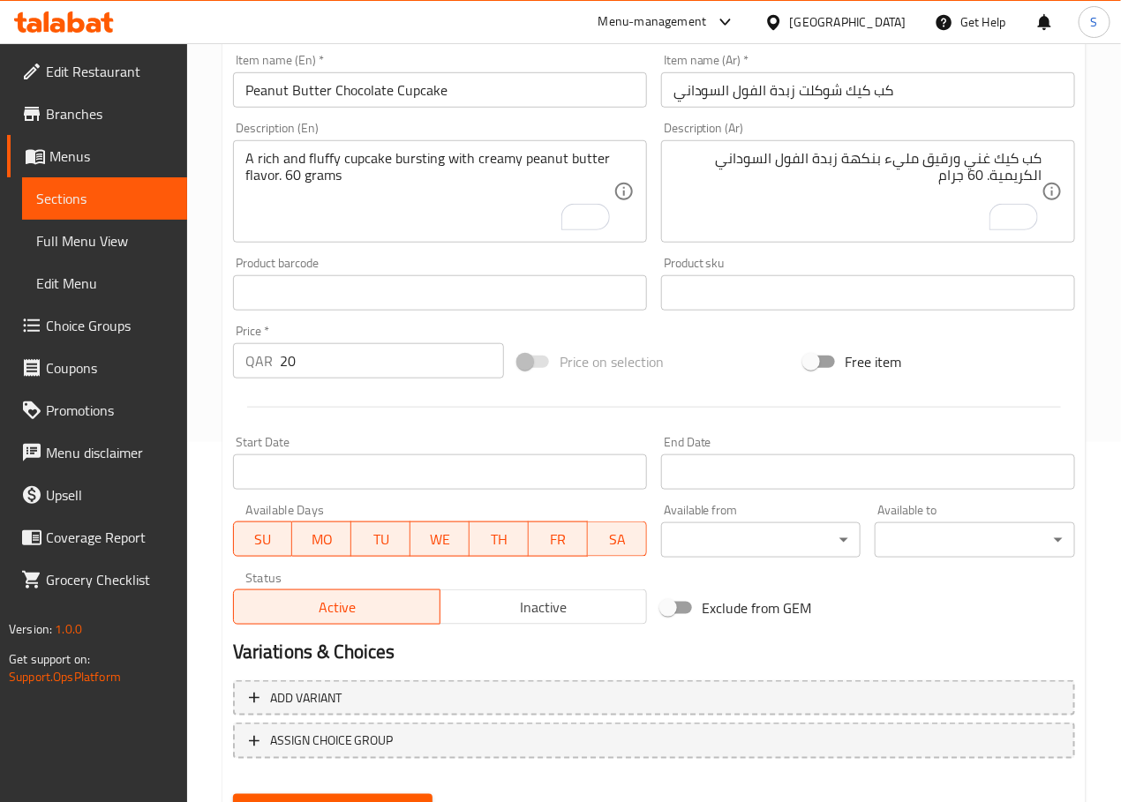
scroll to position [443, 0]
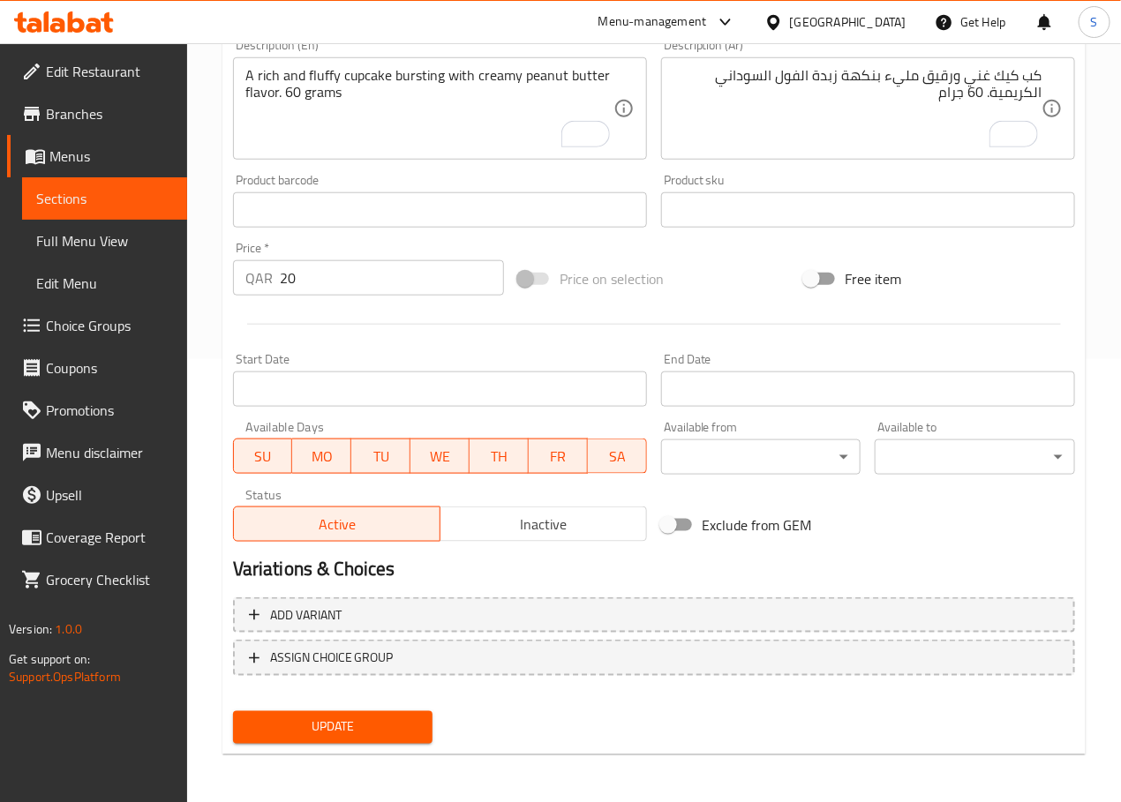
click at [321, 721] on span "Update" at bounding box center [333, 728] width 172 height 22
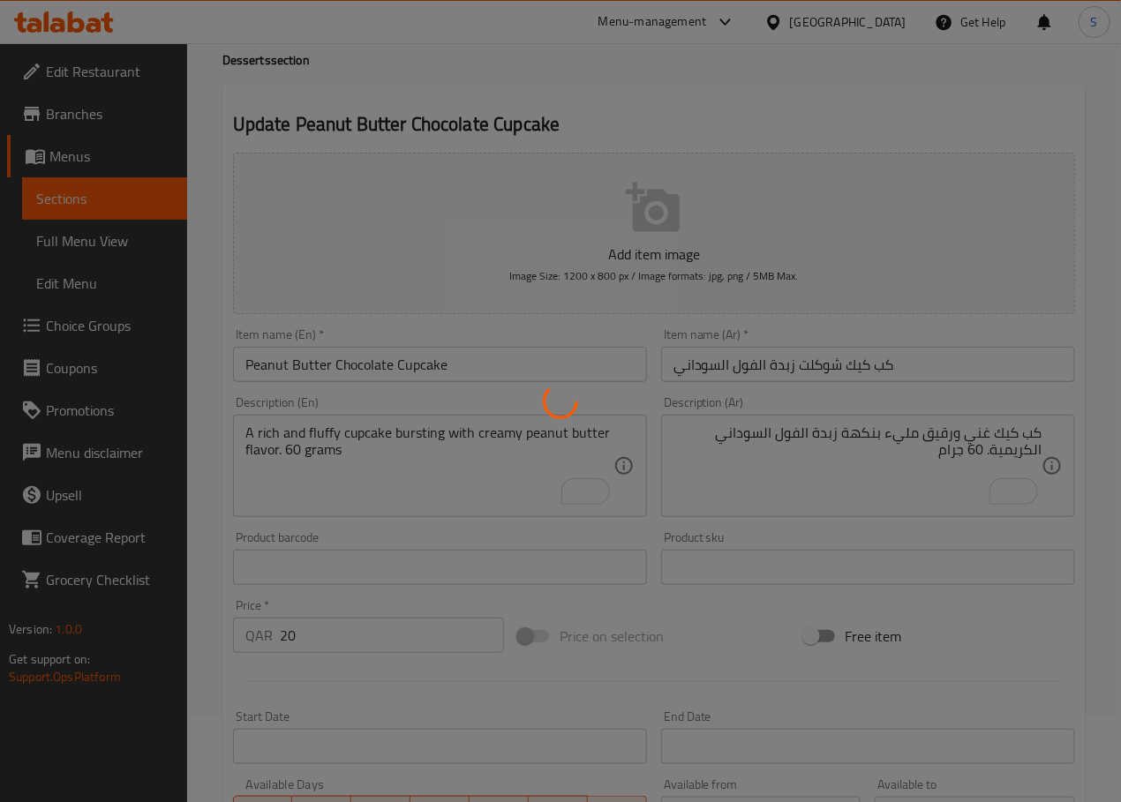
scroll to position [0, 0]
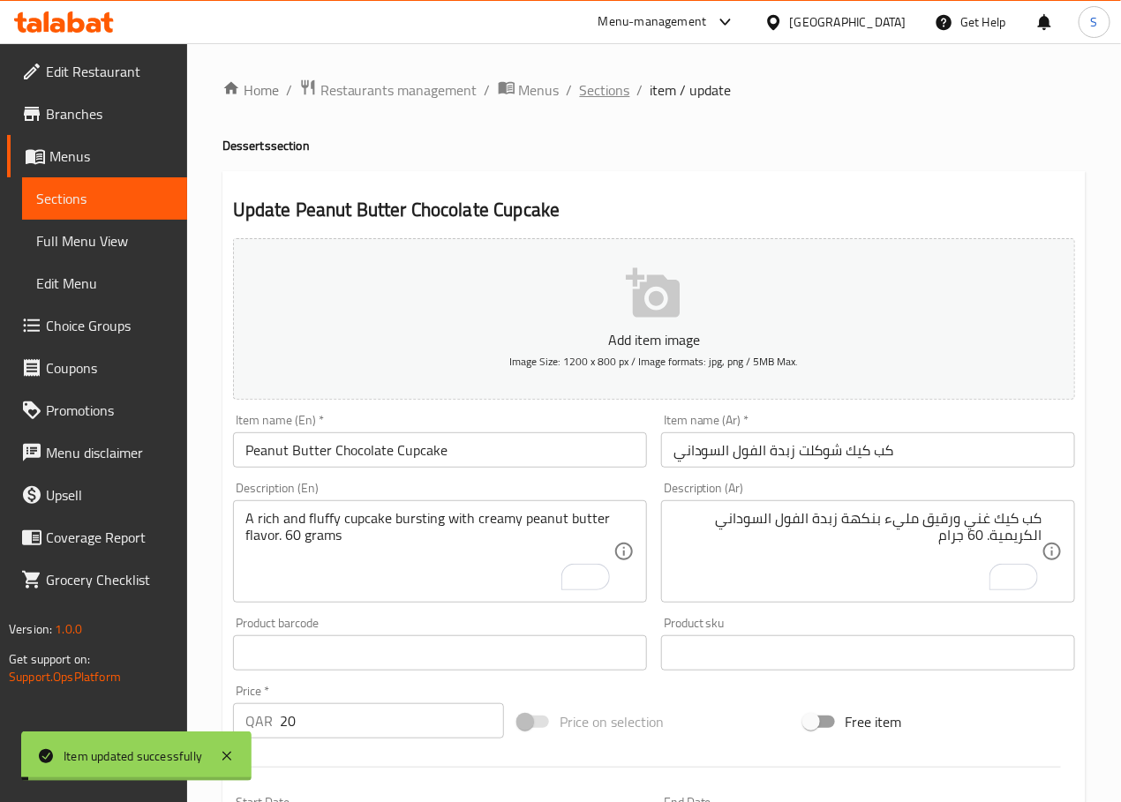
click at [604, 79] on span "Sections" at bounding box center [605, 89] width 50 height 21
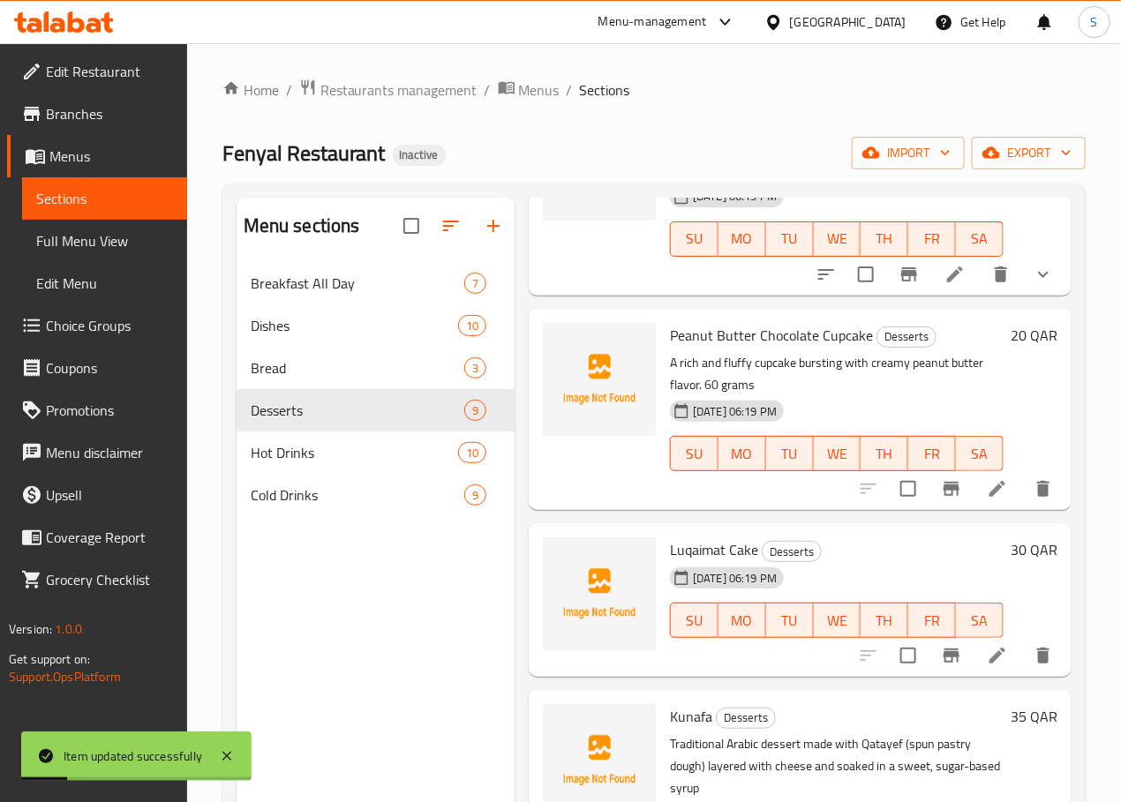
scroll to position [405, 0]
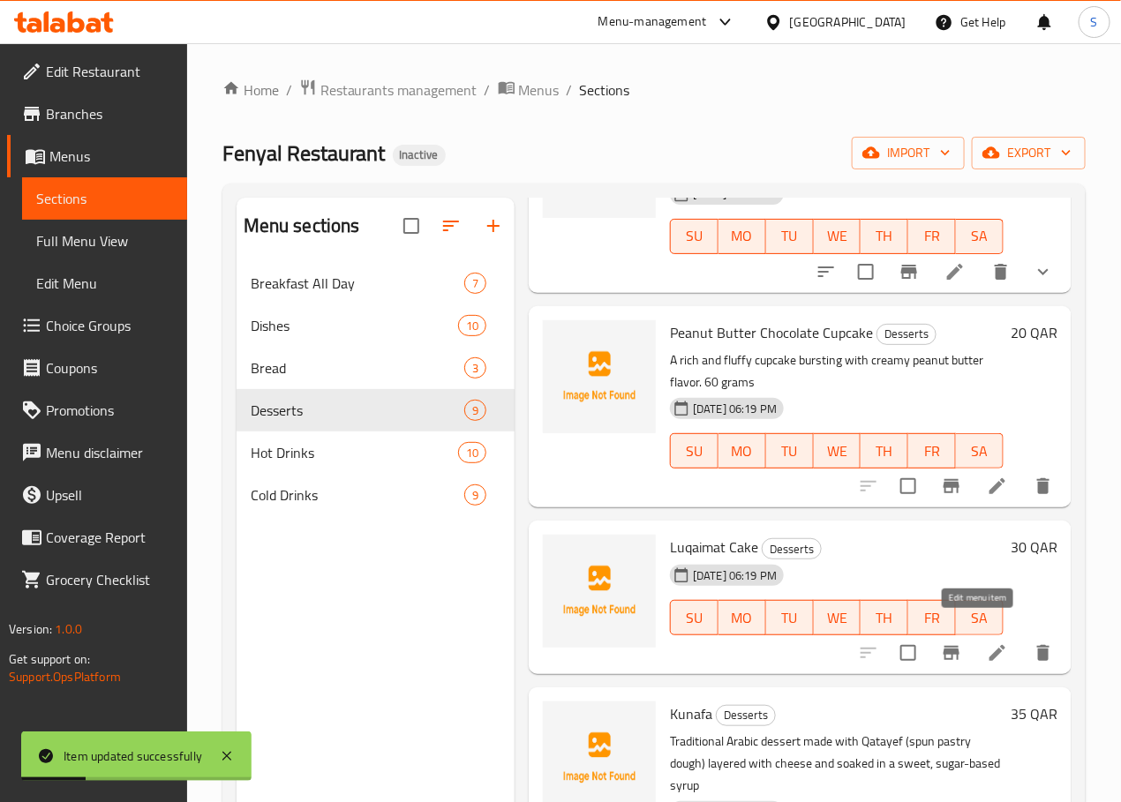
click at [987, 642] on icon at bounding box center [997, 652] width 21 height 21
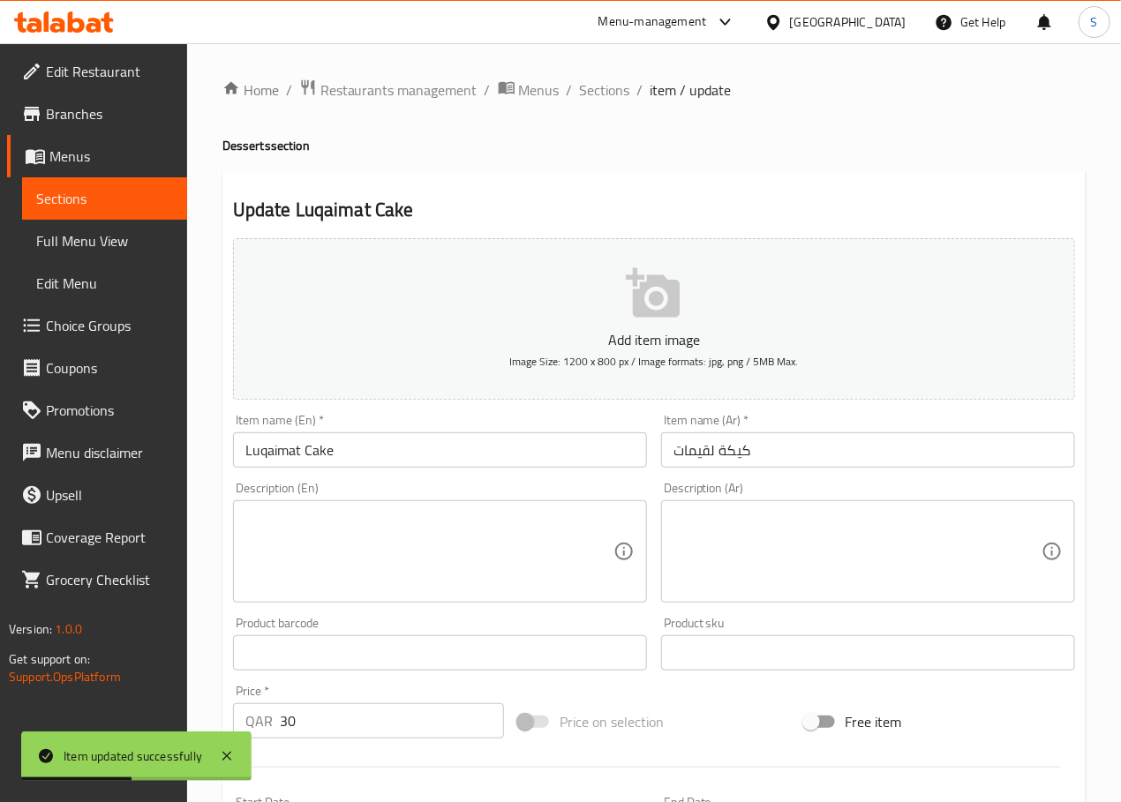
click at [266, 448] on input "Luqaimat Cake" at bounding box center [440, 449] width 414 height 35
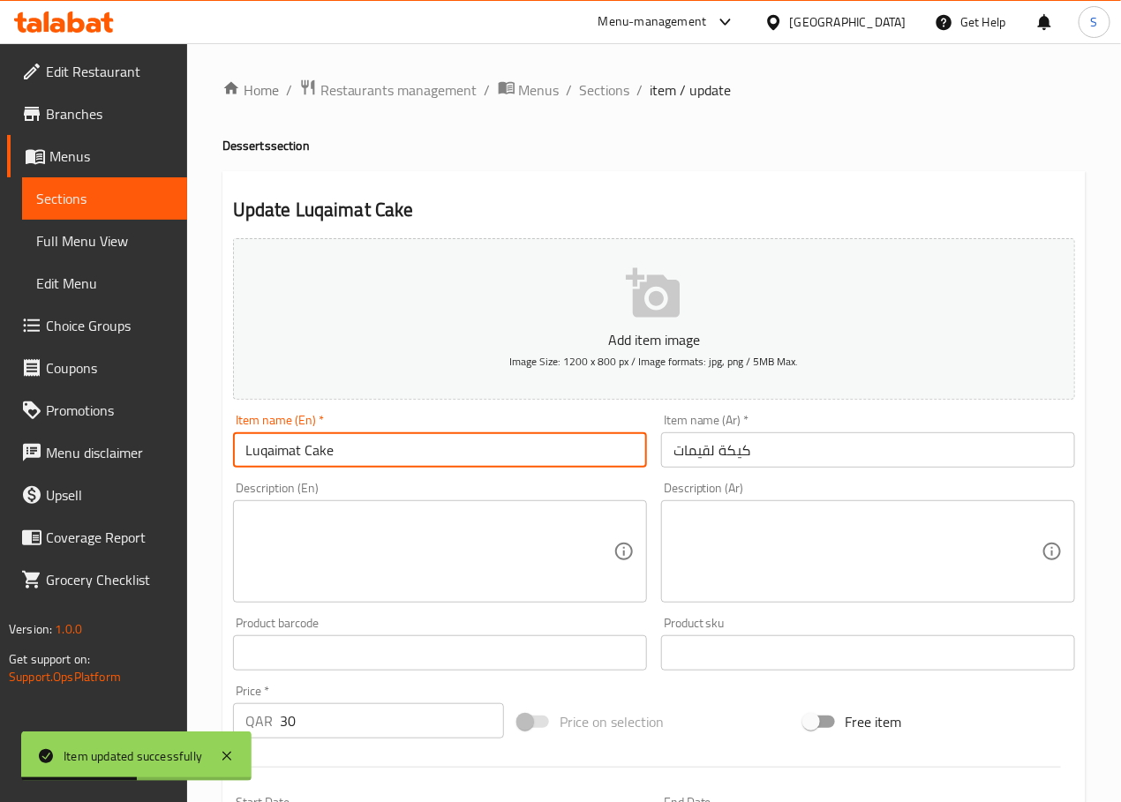
click at [266, 448] on input "Luqaimat Cake" at bounding box center [440, 449] width 414 height 35
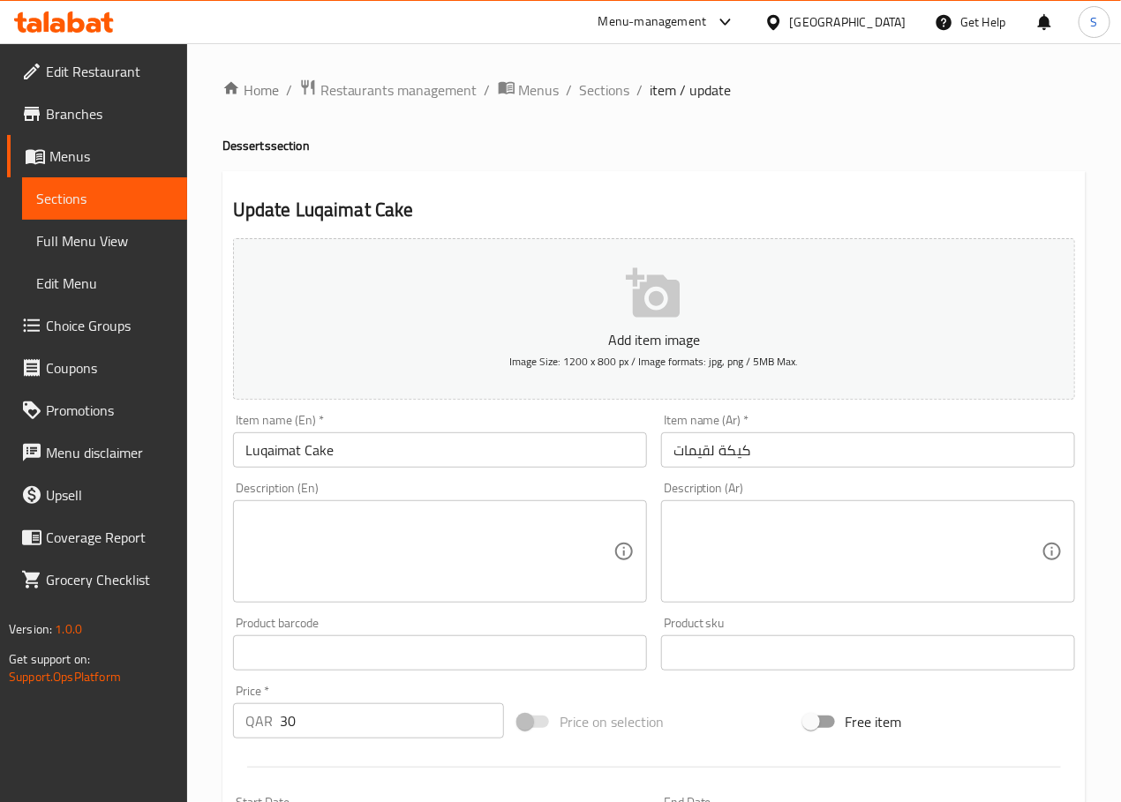
click at [410, 593] on textarea at bounding box center [429, 552] width 368 height 84
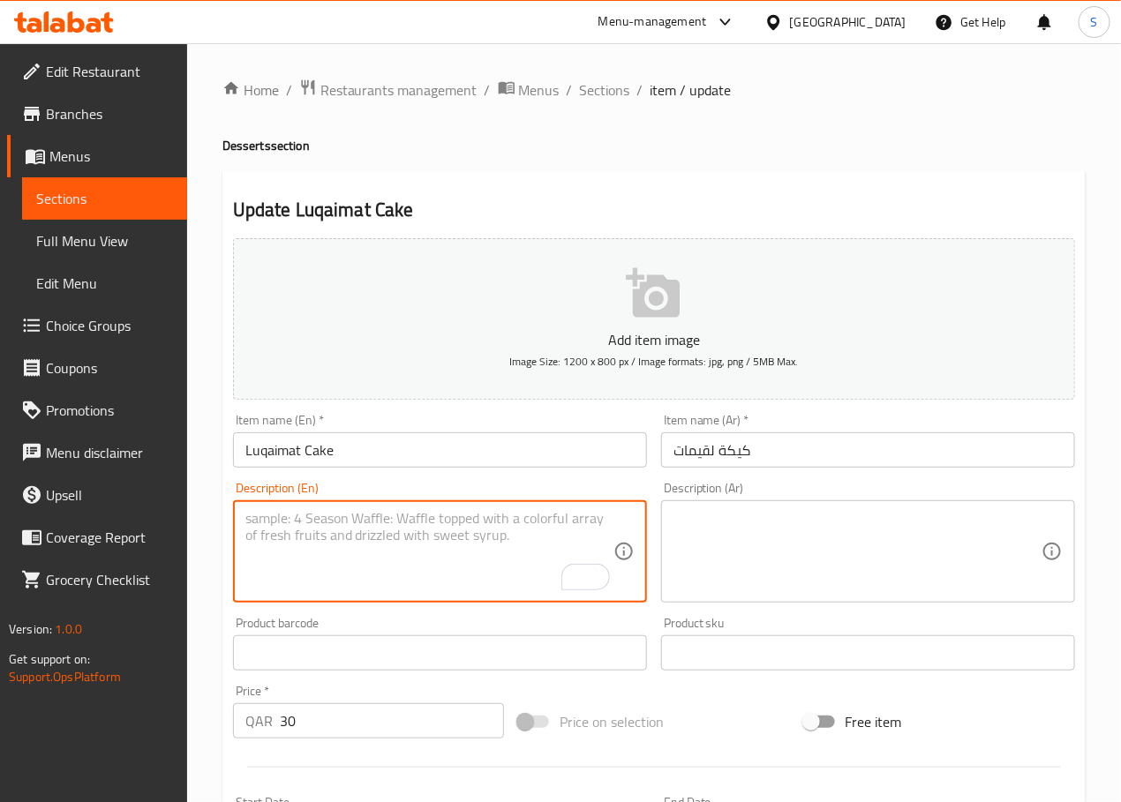
click at [723, 458] on input "كيكة لقيمات" at bounding box center [868, 449] width 414 height 35
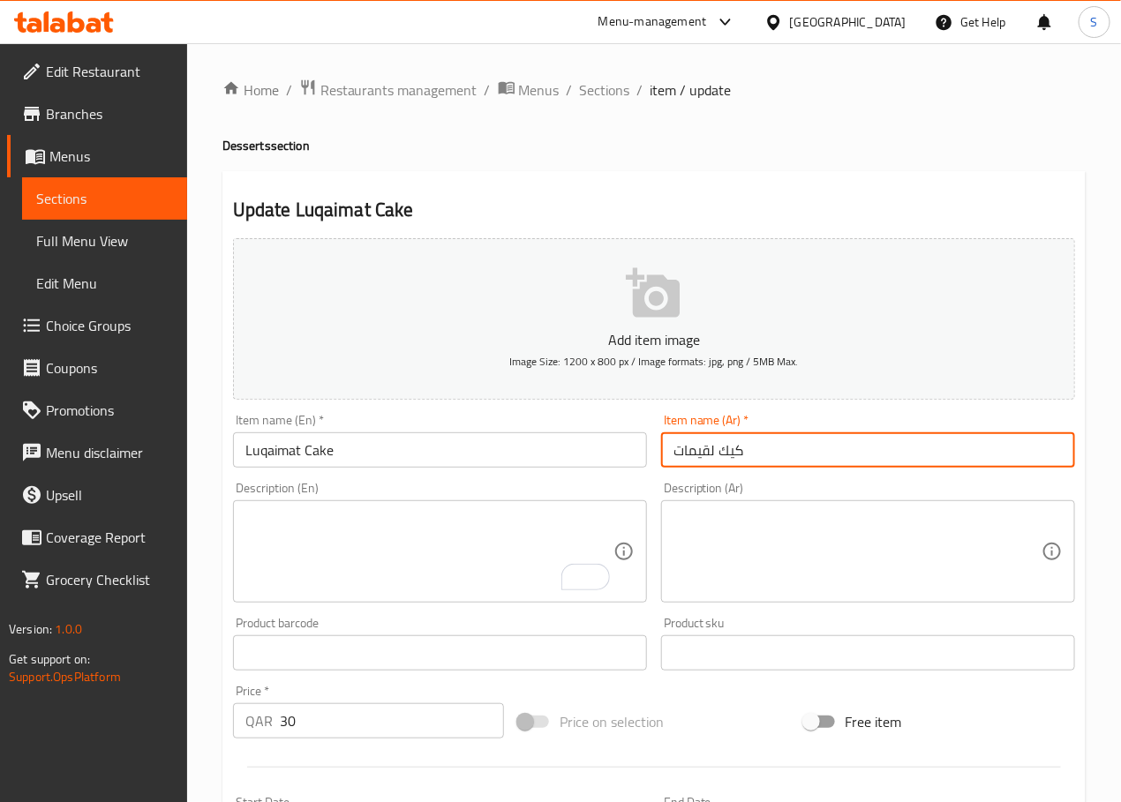
type input "كيك لقيمات"
click at [360, 562] on textarea "To enrich screen reader interactions, please activate Accessibility in Grammarl…" at bounding box center [429, 552] width 368 height 84
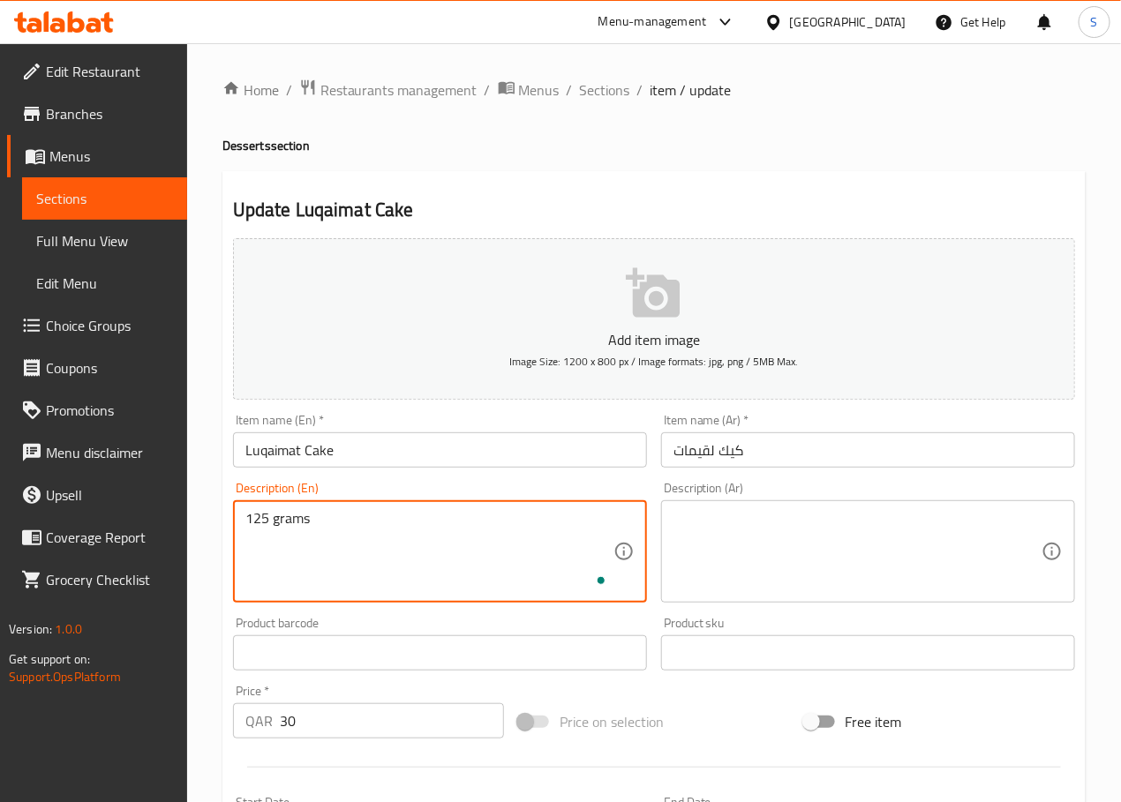
type textarea "125 grams"
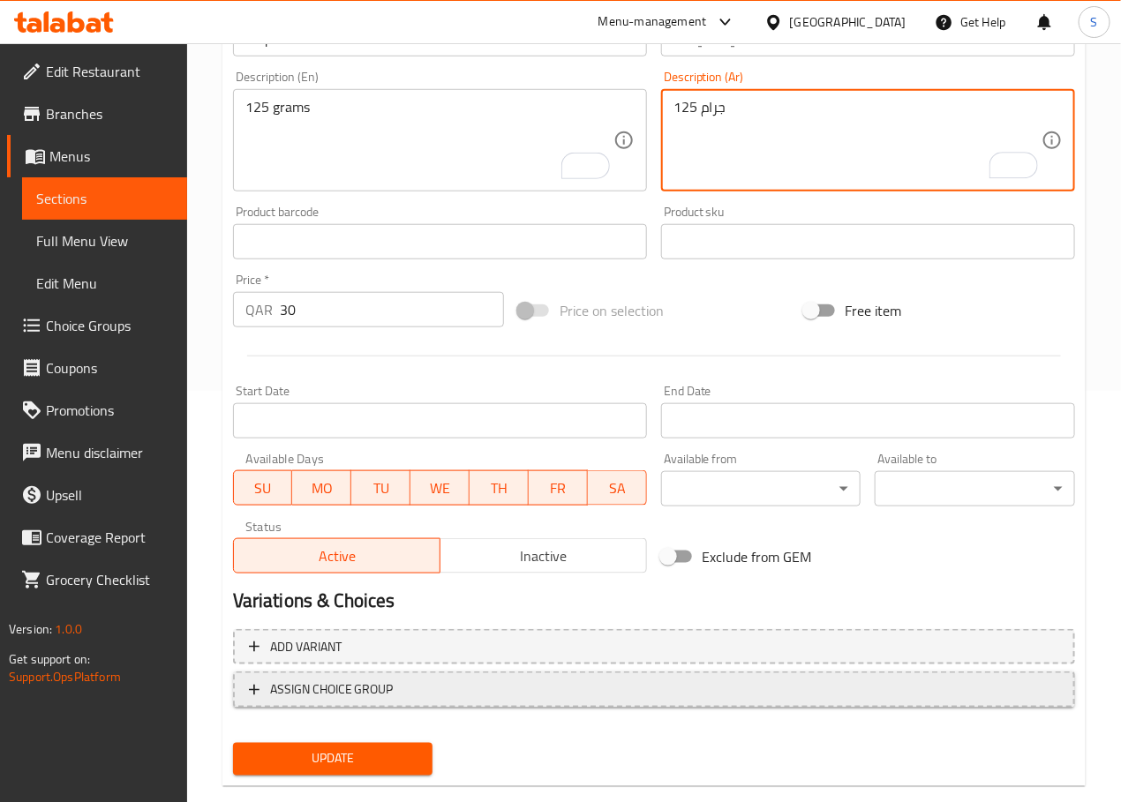
scroll to position [443, 0]
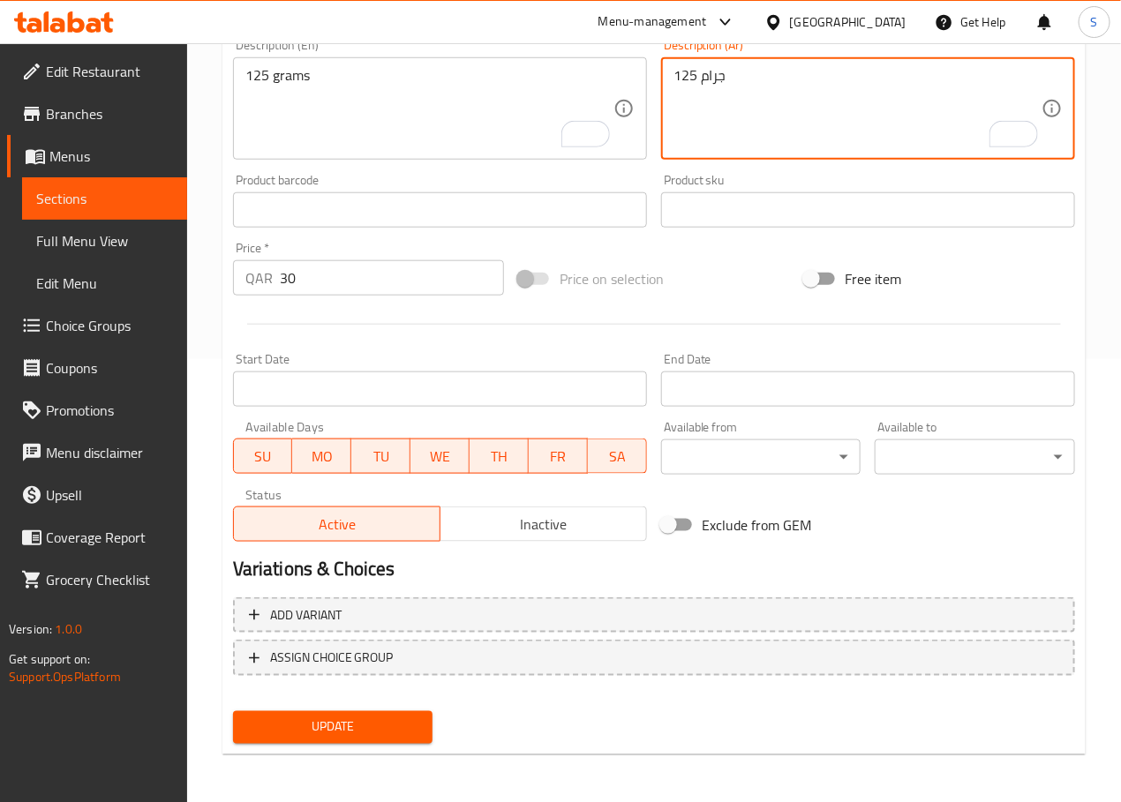
type textarea "125 جرام"
click at [331, 739] on button "Update" at bounding box center [333, 727] width 200 height 33
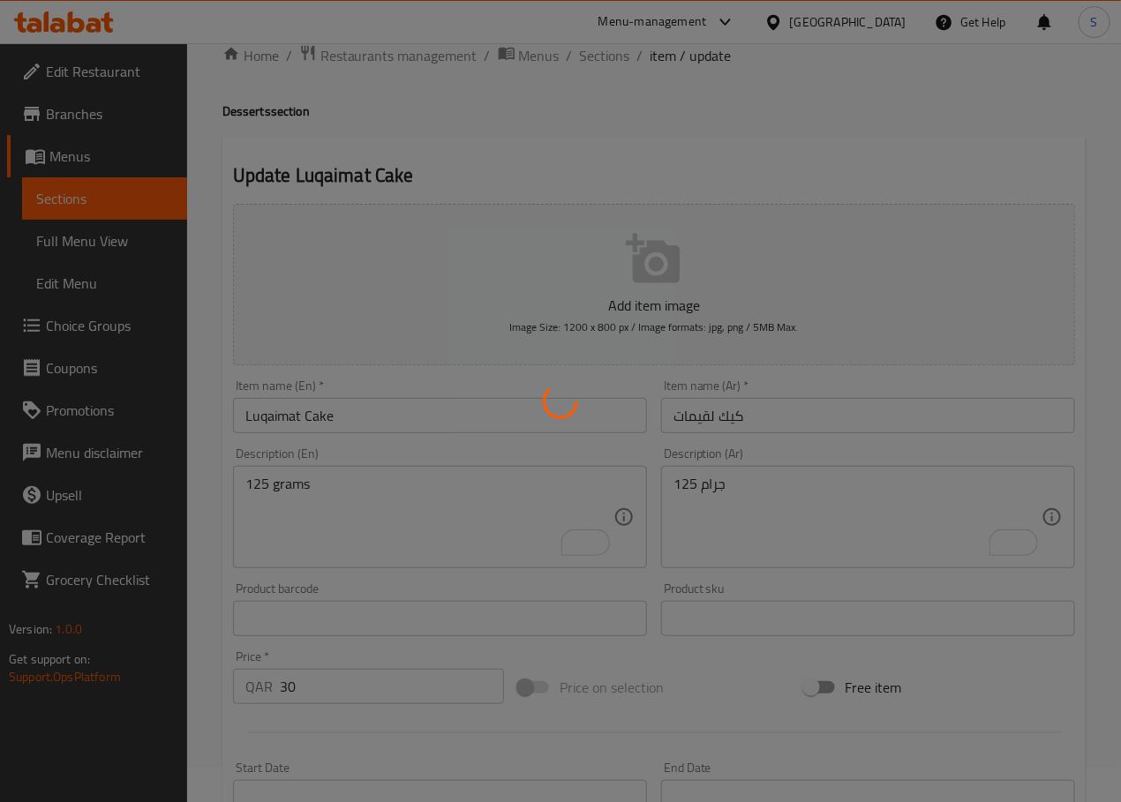
scroll to position [0, 0]
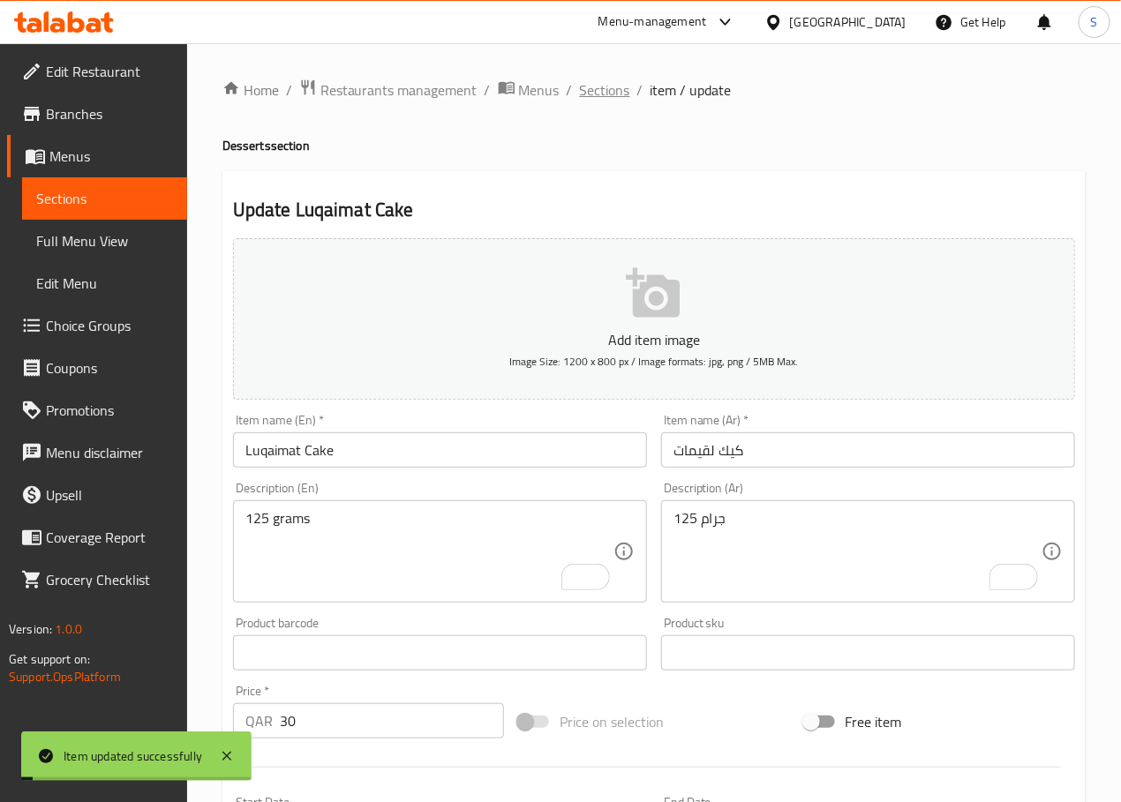
click at [599, 91] on span "Sections" at bounding box center [605, 89] width 50 height 21
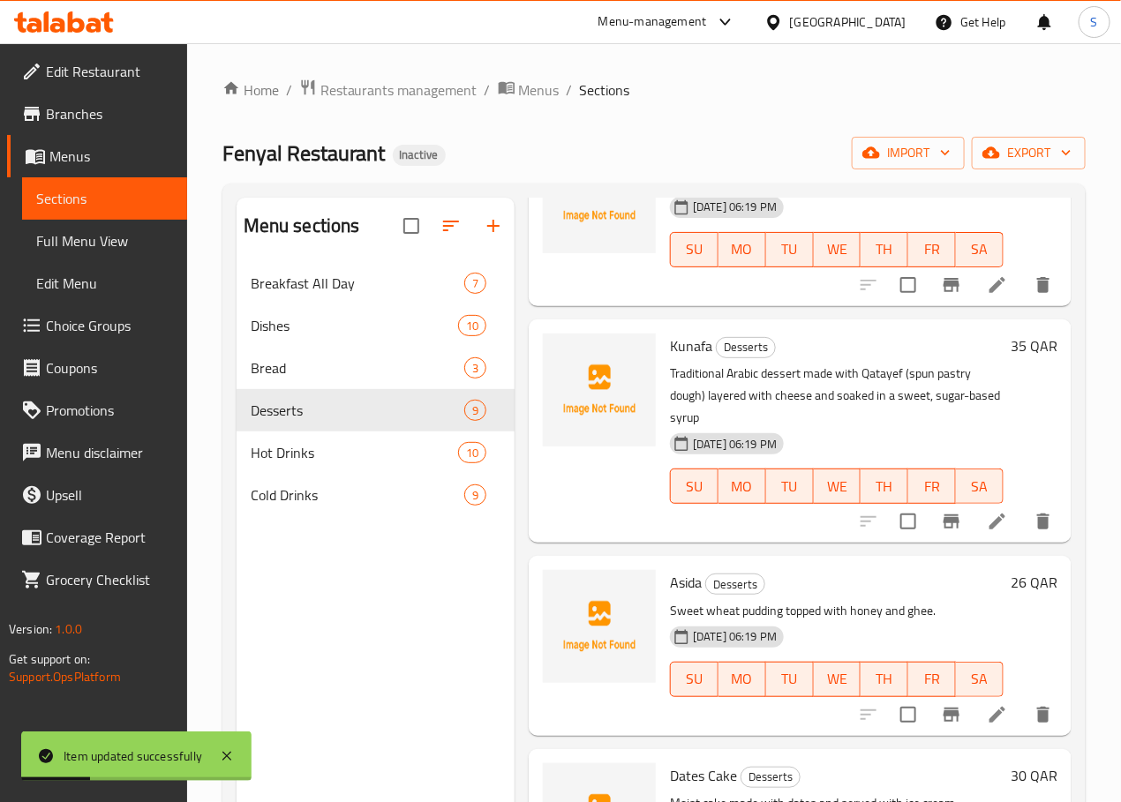
scroll to position [803, 0]
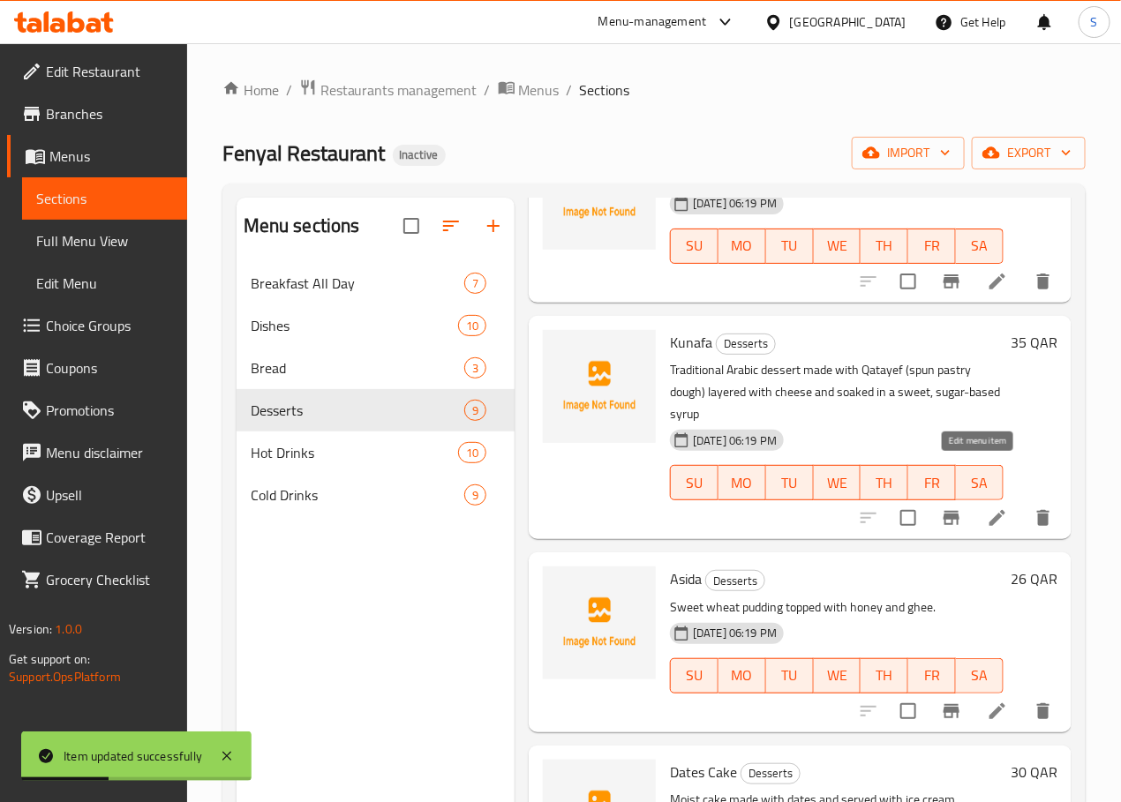
click at [987, 507] on icon at bounding box center [997, 517] width 21 height 21
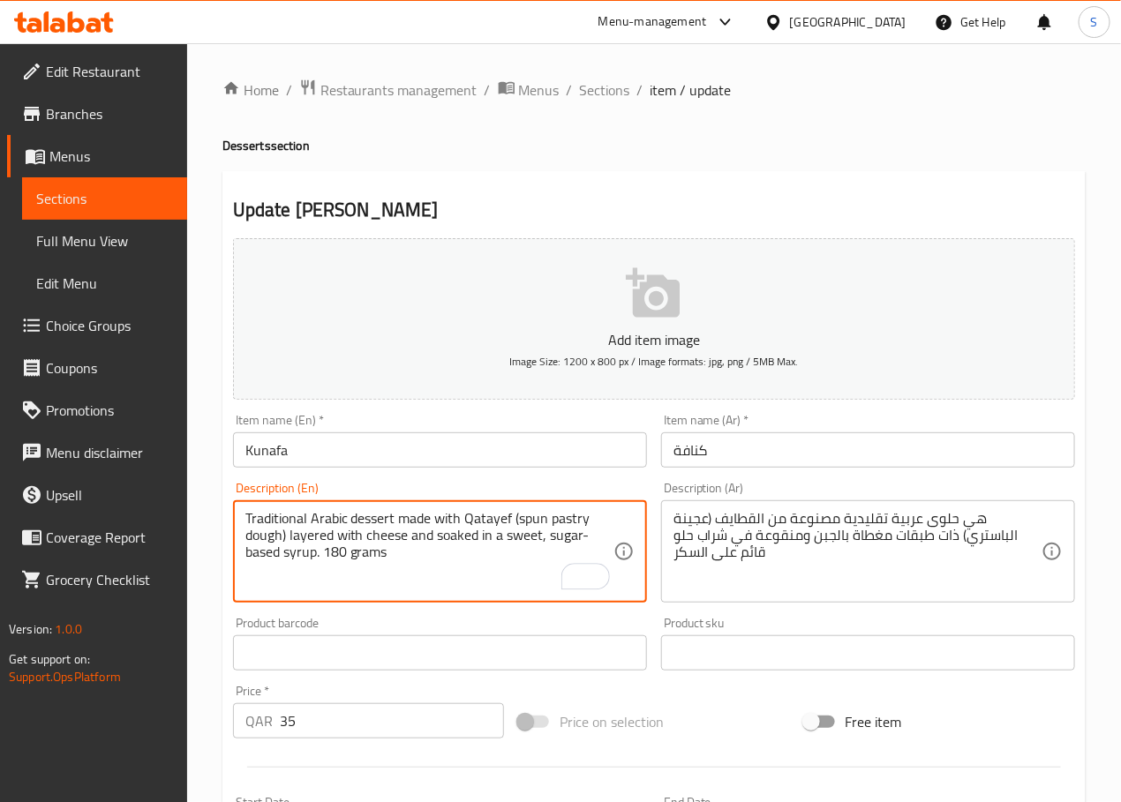
type textarea "Traditional Arabic dessert made with Qatayef (spun pastry dough) layered with c…"
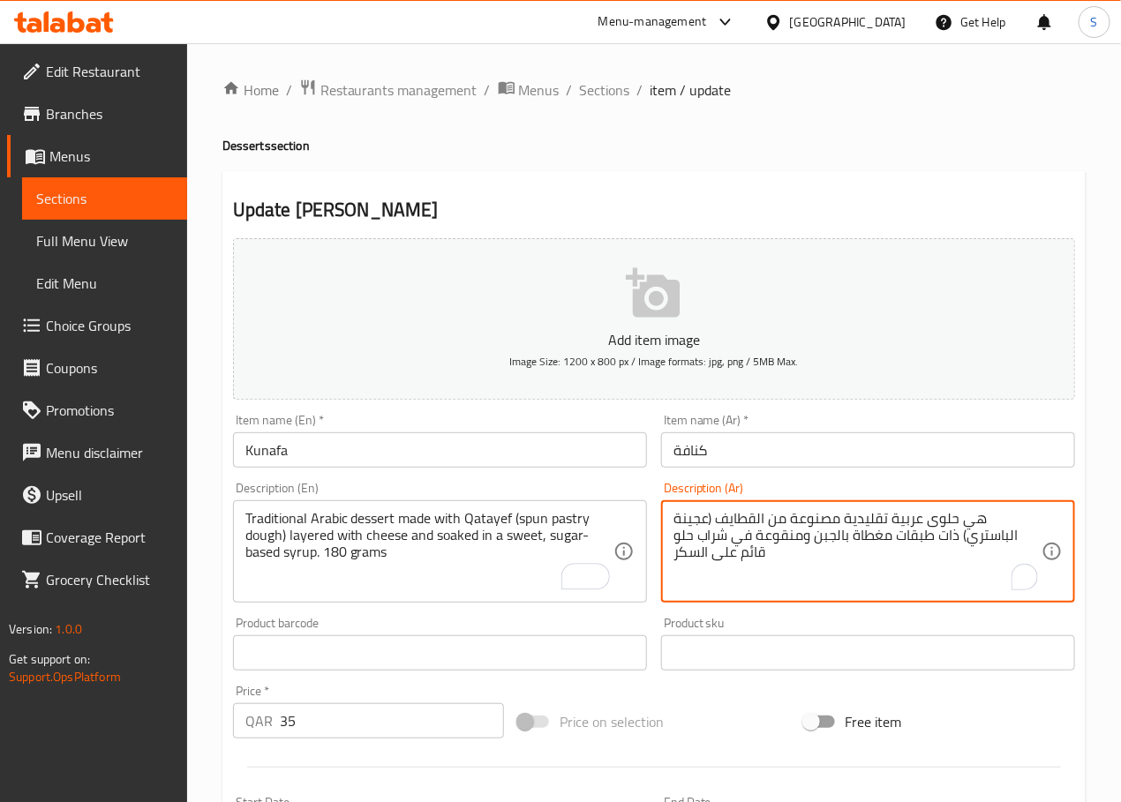
click at [739, 530] on textarea "هي حلوى عربية تقليدية مصنوعة من القطايف (عجينة الباستري) ذات طبقات مغطاة بالجبن…" at bounding box center [857, 552] width 368 height 84
click at [680, 527] on textarea "هي حلوى عربية تقليدية مصنوعة من القطايف (عجينة الباستري) ذات طبقات مغطاة بالجبن…" at bounding box center [857, 552] width 368 height 84
click at [713, 519] on textarea "هي حلوى عربية تقليدية مصنوعة من القطايف (عجينة الباستري سبن) ذات طبقات مغطاة با…" at bounding box center [857, 552] width 368 height 84
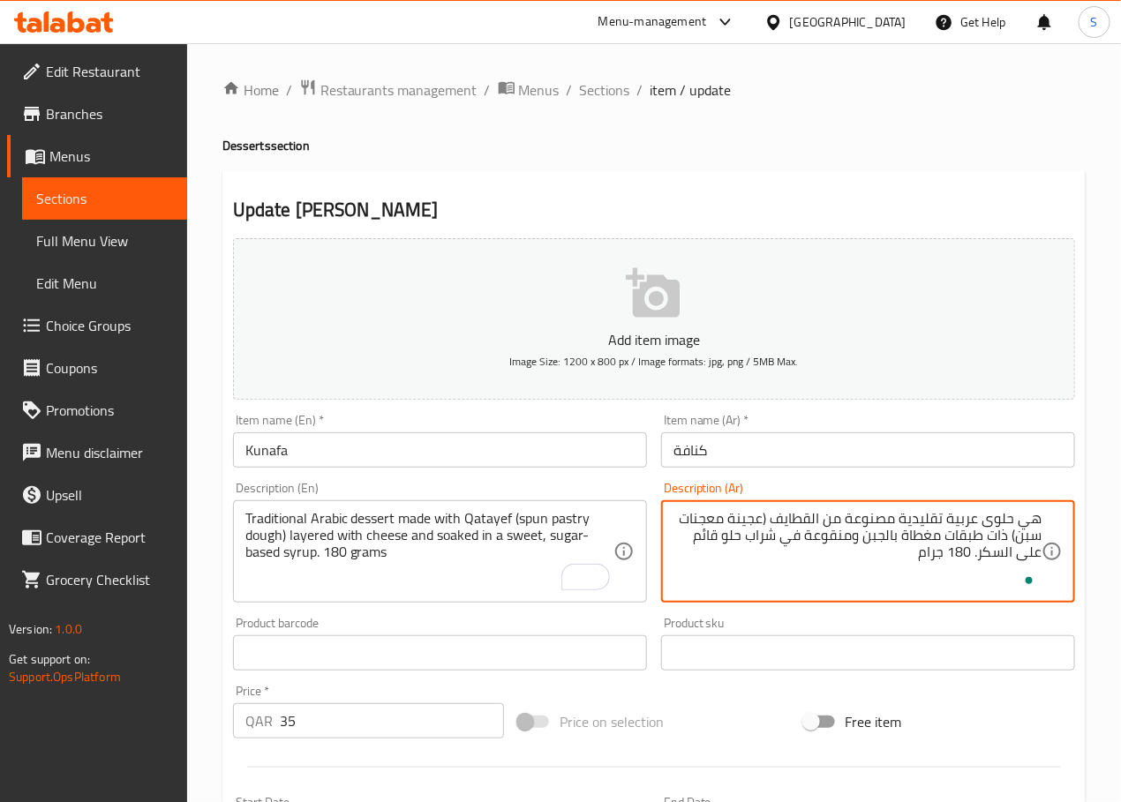
click at [998, 537] on textarea "هي حلوى عربية تقليدية مصنوعة من القطايف (عجينة معجنات سبن) ذات طبقات مغطاة بالج…" at bounding box center [857, 552] width 368 height 84
type textarea "هي حلوى عربية تقليدية مصنوعة من القطايف (عجينة معجنات سبن) طبقات بالجبن ومنقوعة…"
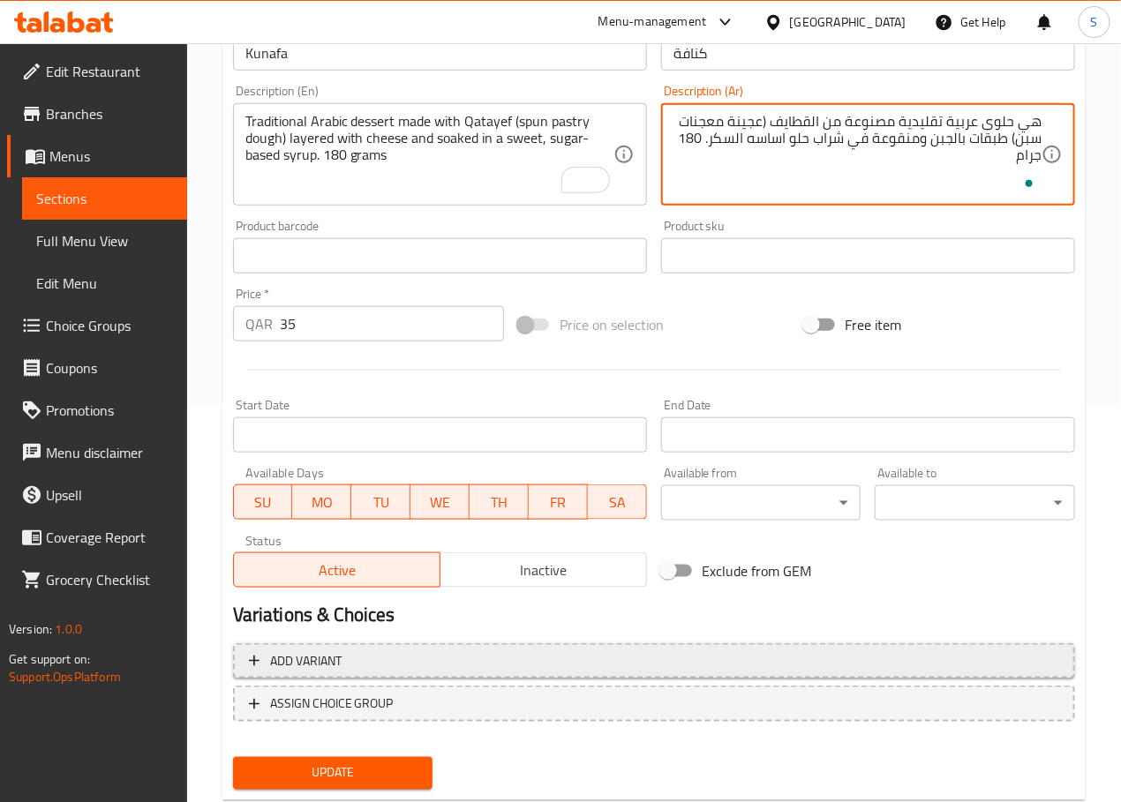
scroll to position [403, 0]
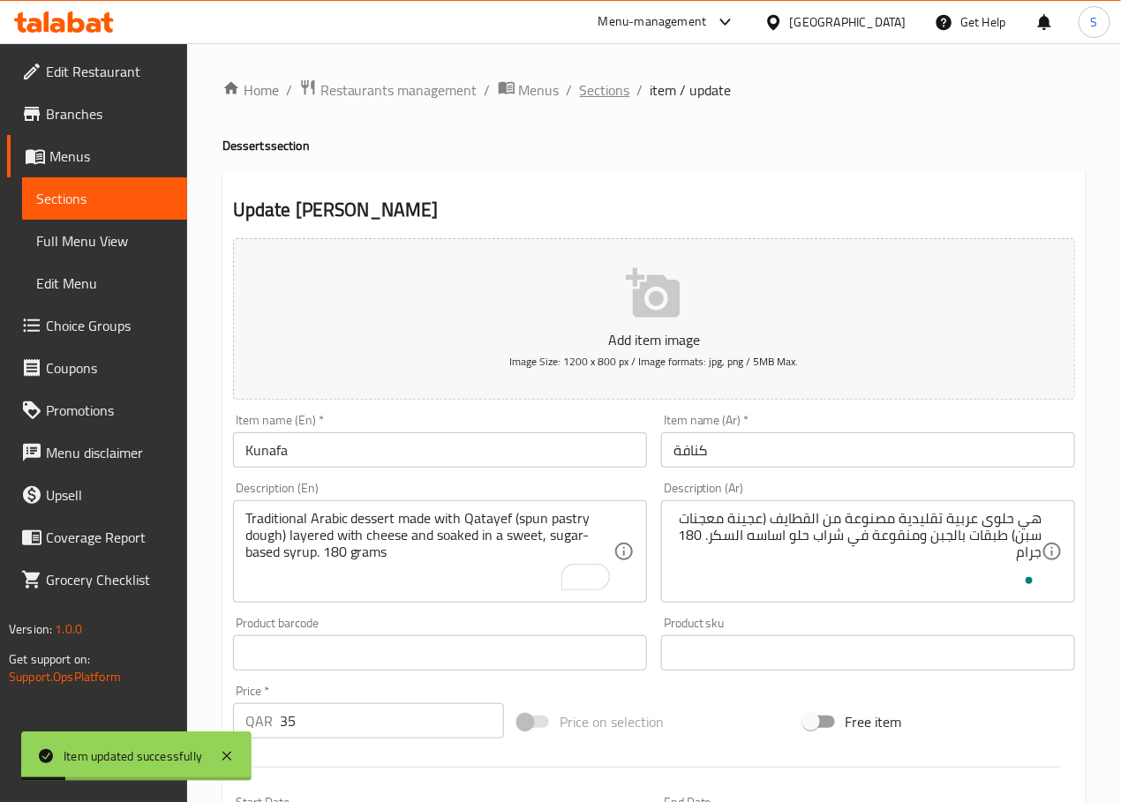
click at [606, 83] on span "Sections" at bounding box center [605, 89] width 50 height 21
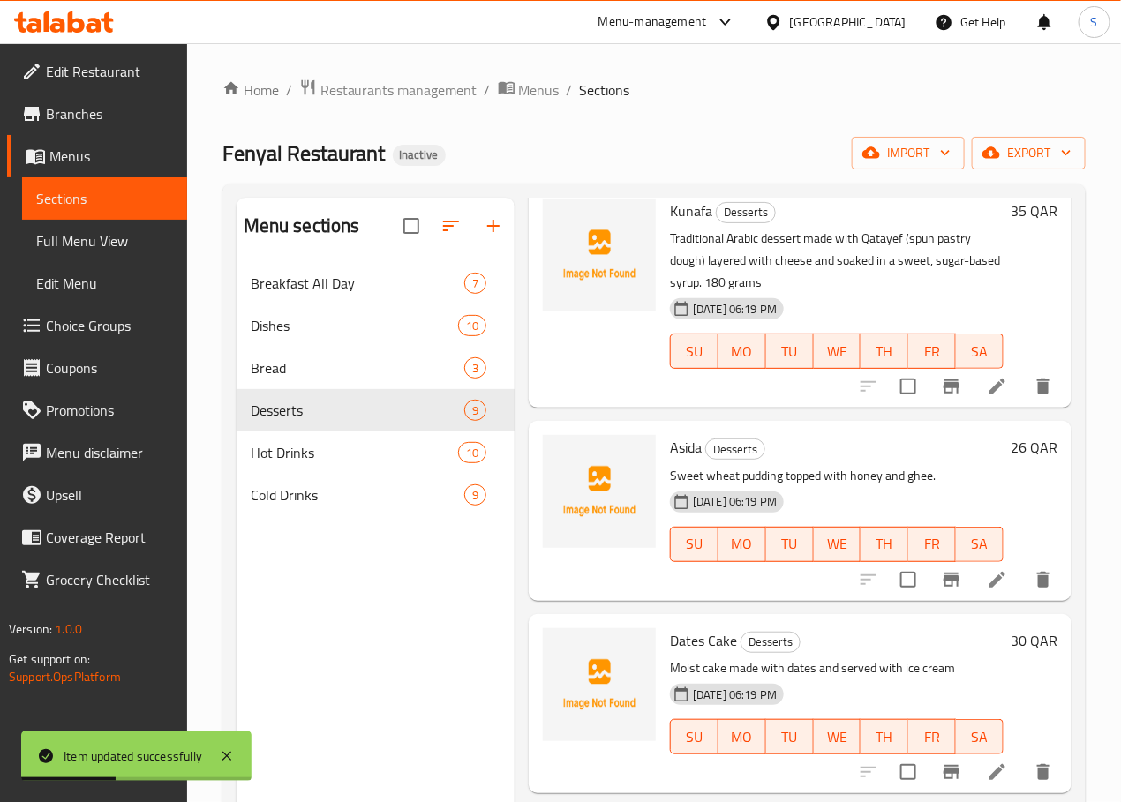
scroll to position [945, 0]
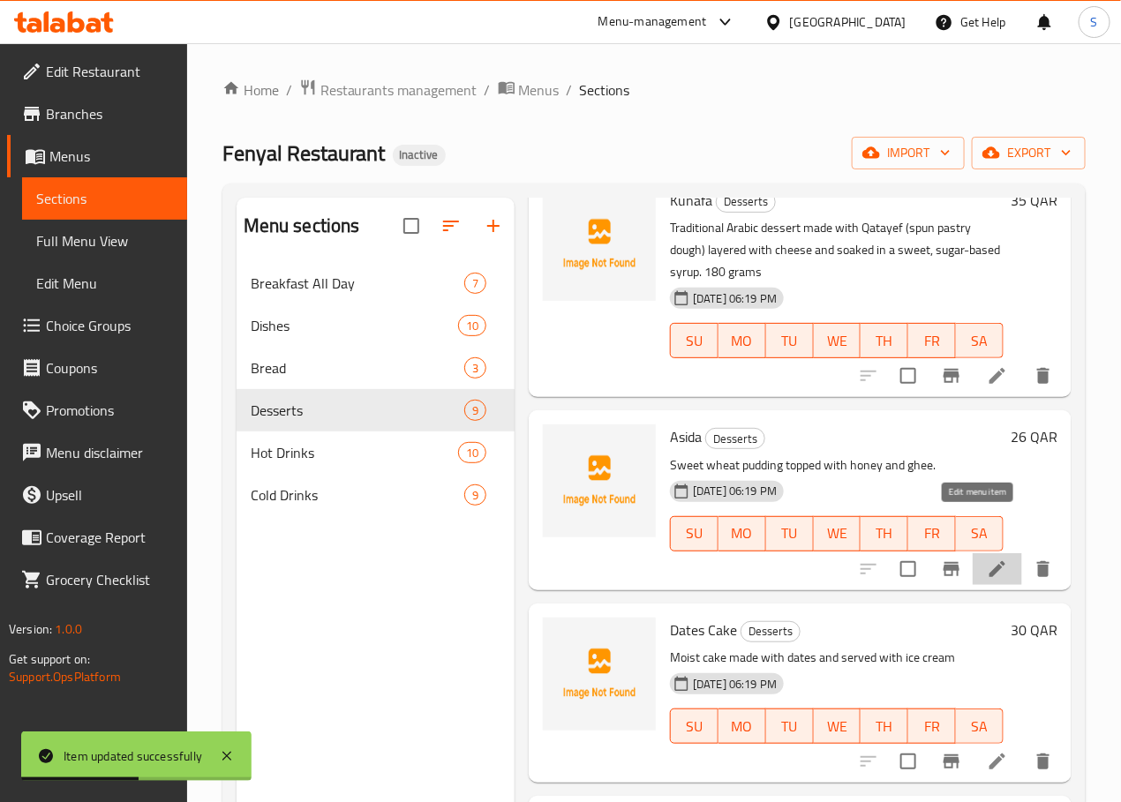
click at [989, 561] on icon at bounding box center [997, 569] width 16 height 16
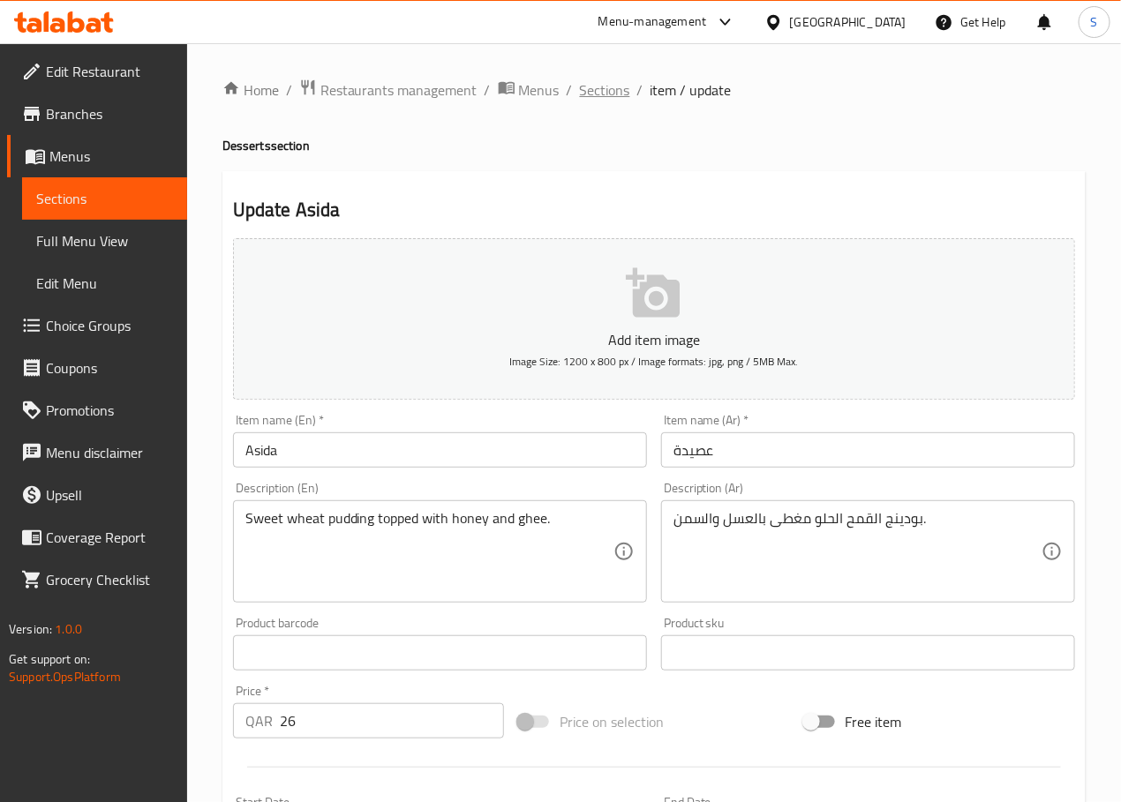
click at [593, 79] on span "Sections" at bounding box center [605, 89] width 50 height 21
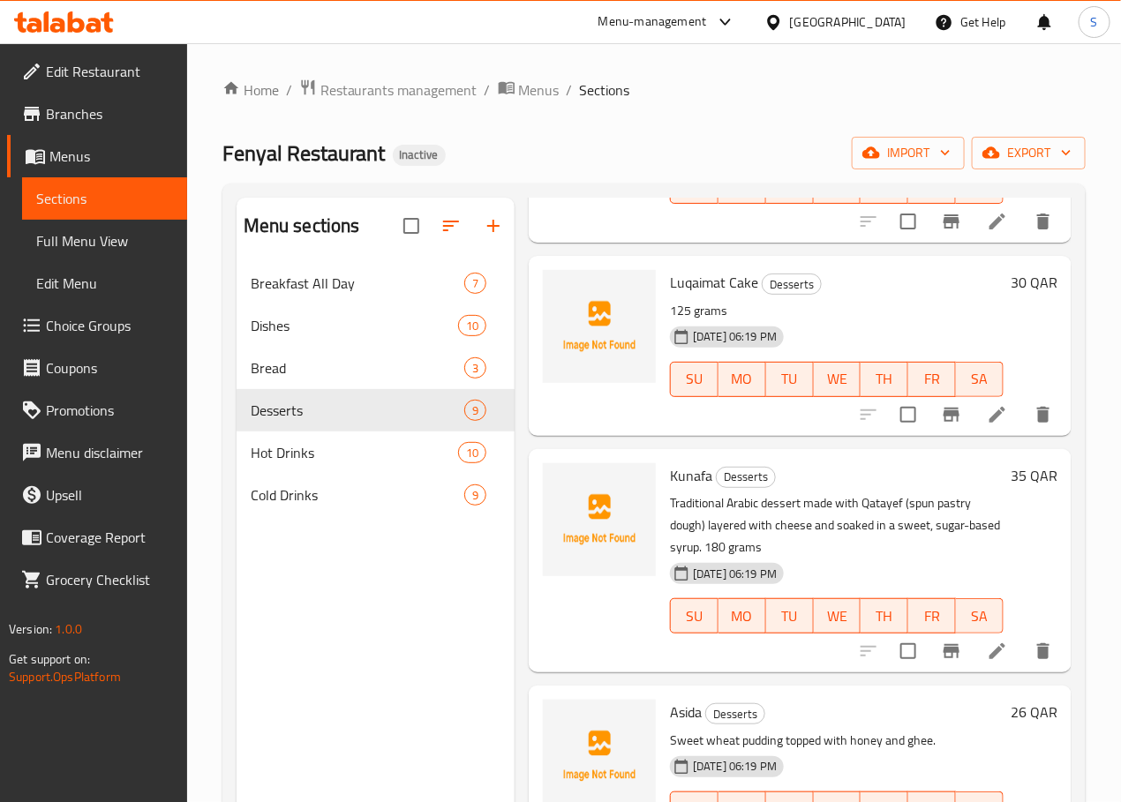
scroll to position [676, 0]
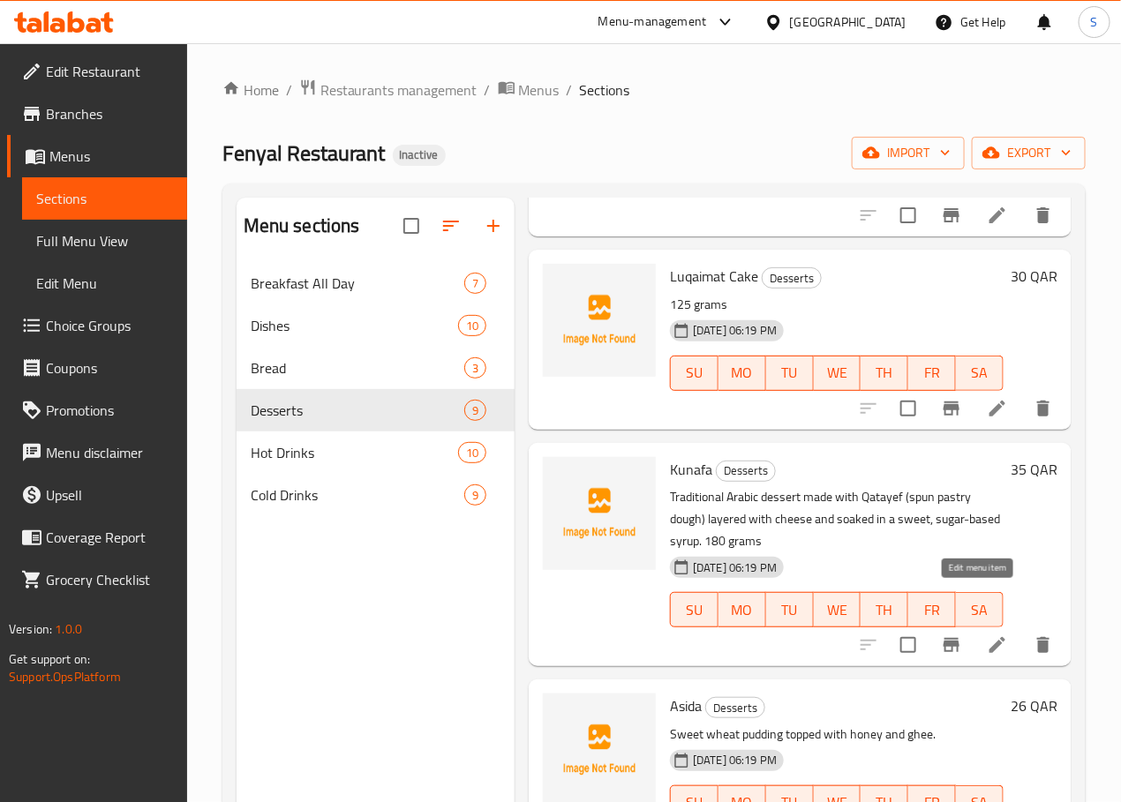
click at [987, 634] on icon at bounding box center [997, 644] width 21 height 21
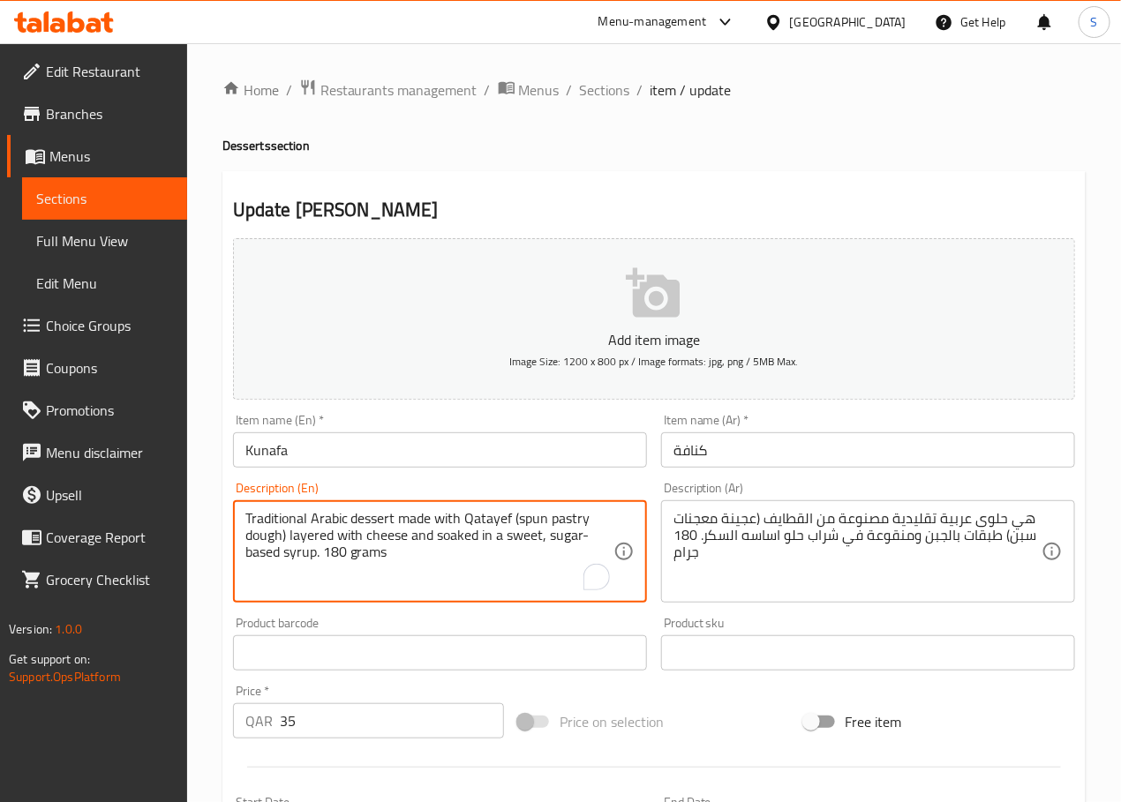
click at [483, 512] on textarea "Traditional Arabic dessert made with Qatayef (spun pastry dough) layered with c…" at bounding box center [429, 552] width 368 height 84
paste textarea "kadayi"
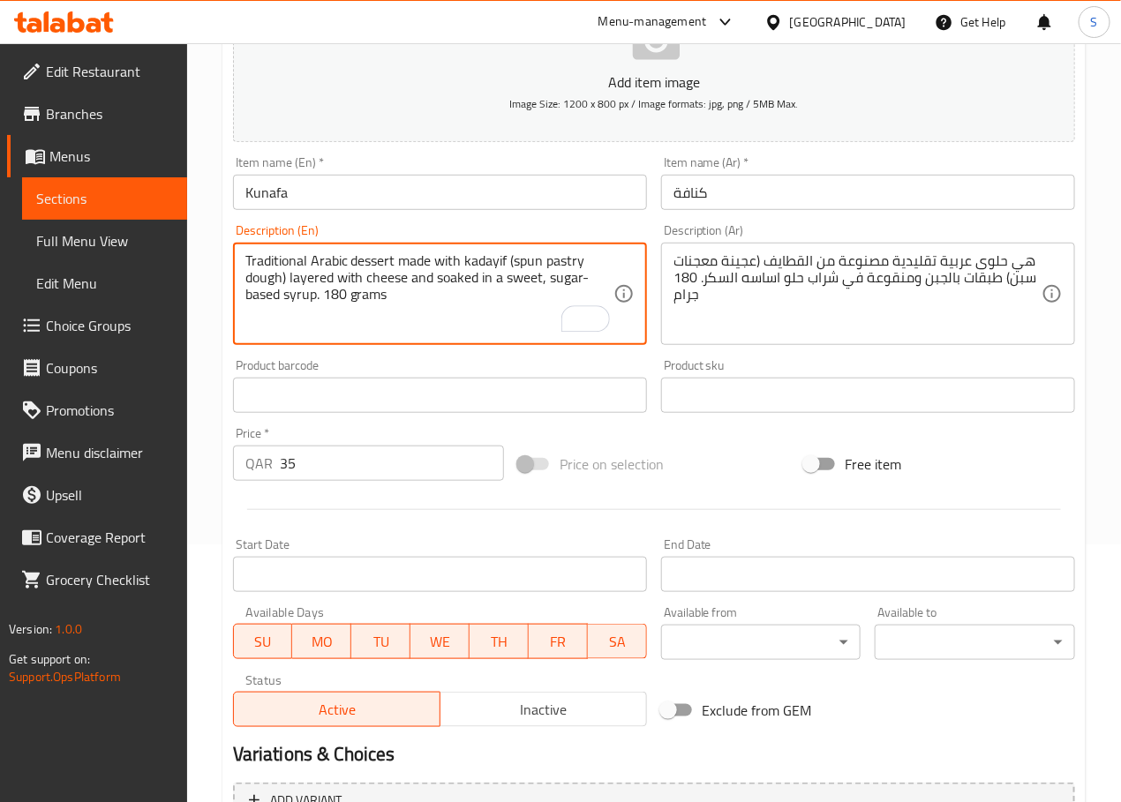
scroll to position [443, 0]
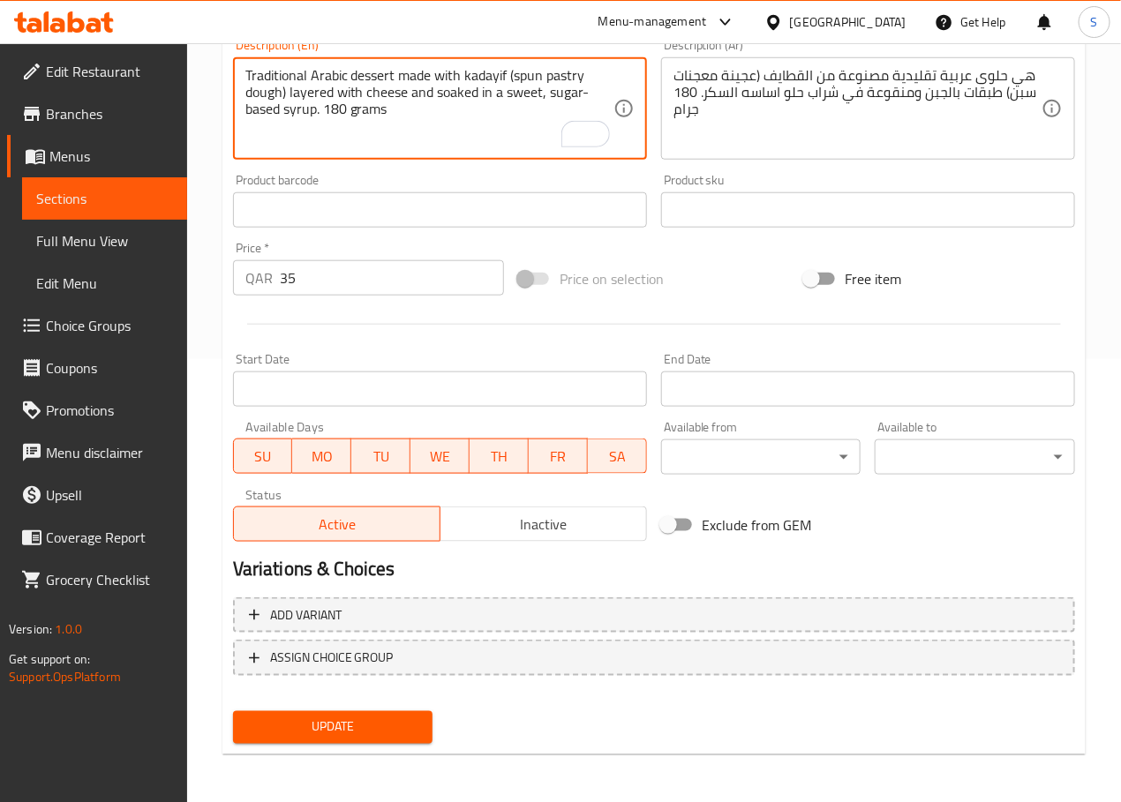
type textarea "Traditional Arabic dessert made with kadayif (spun pastry dough) layered with c…"
click at [315, 724] on span "Update" at bounding box center [333, 728] width 172 height 22
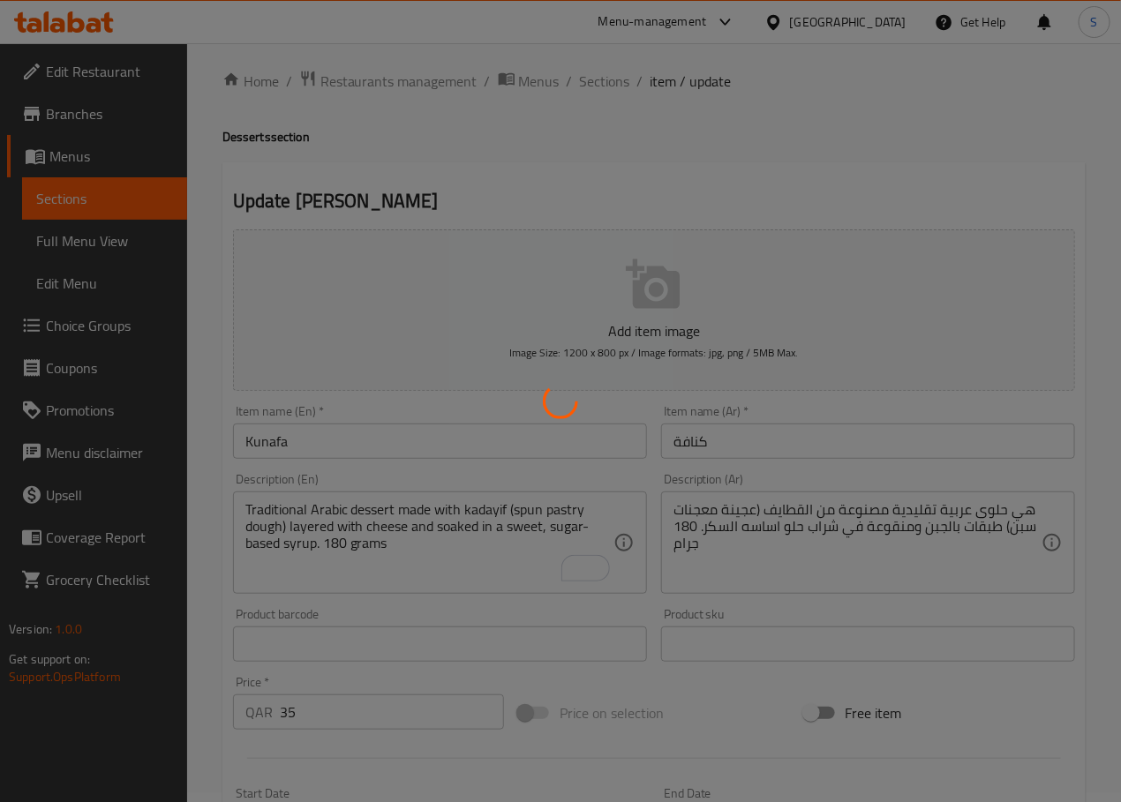
scroll to position [0, 0]
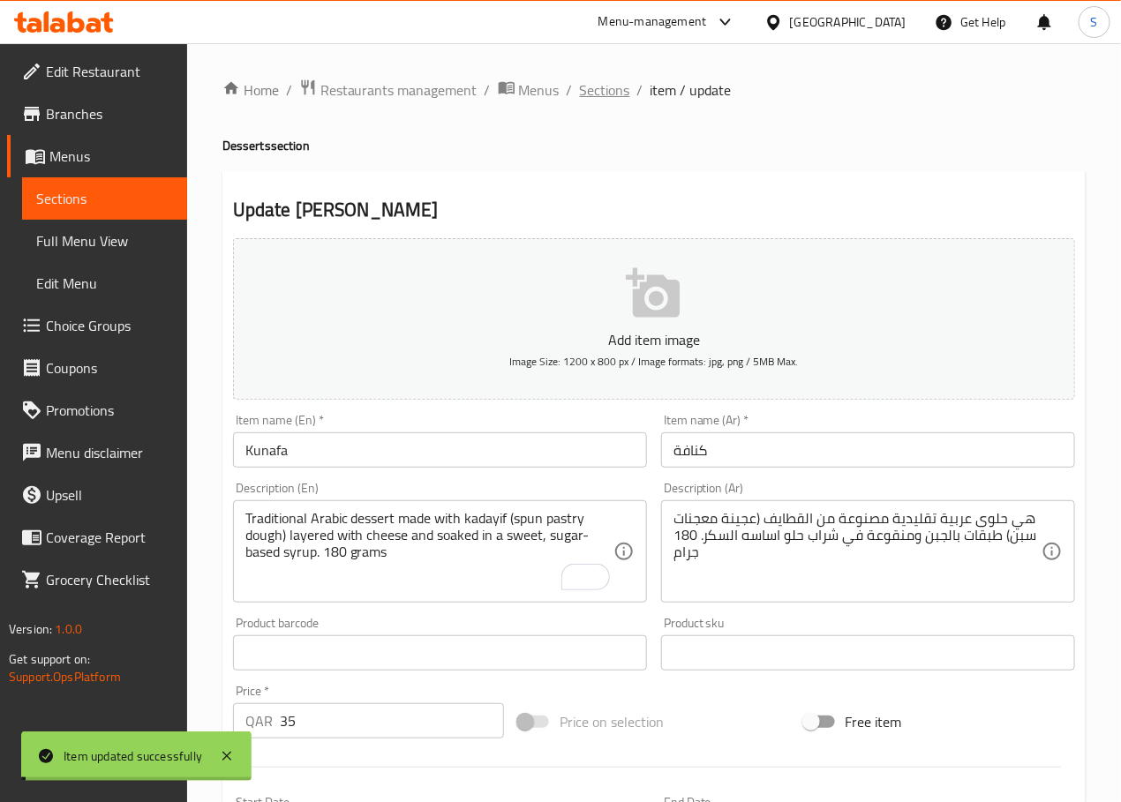
click at [594, 93] on span "Sections" at bounding box center [605, 89] width 50 height 21
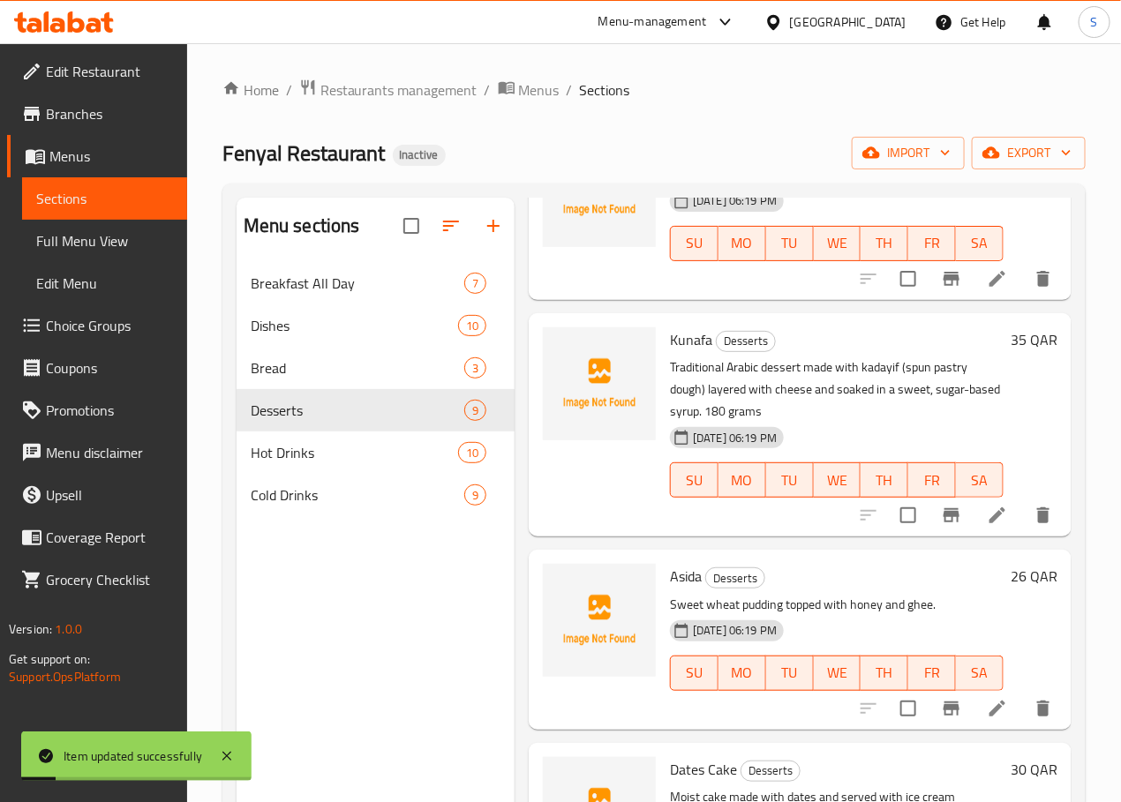
scroll to position [807, 0]
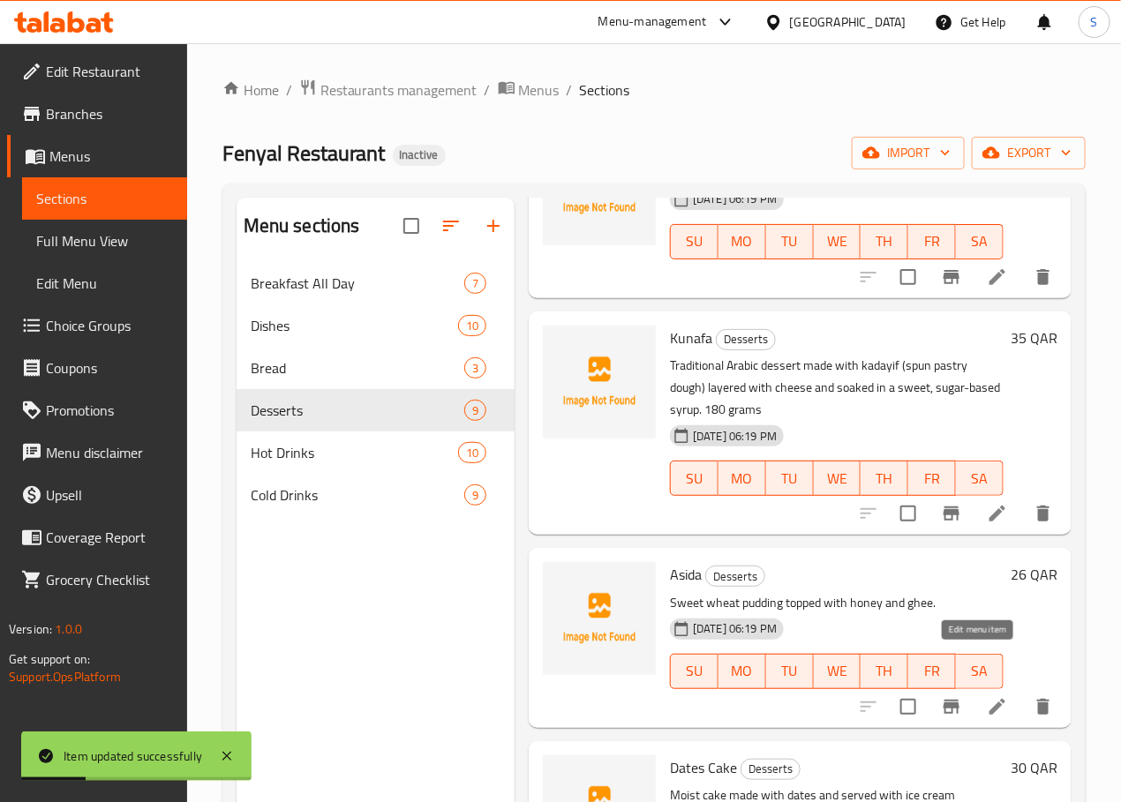
drag, startPoint x: 897, startPoint y: 626, endPoint x: 985, endPoint y: 671, distance: 98.3
click at [985, 671] on div "Asida Desserts Sweet wheat pudding topped with honey and ghee. 13-08-2025 06:19…" at bounding box center [837, 637] width 348 height 165
click at [987, 696] on icon at bounding box center [997, 706] width 21 height 21
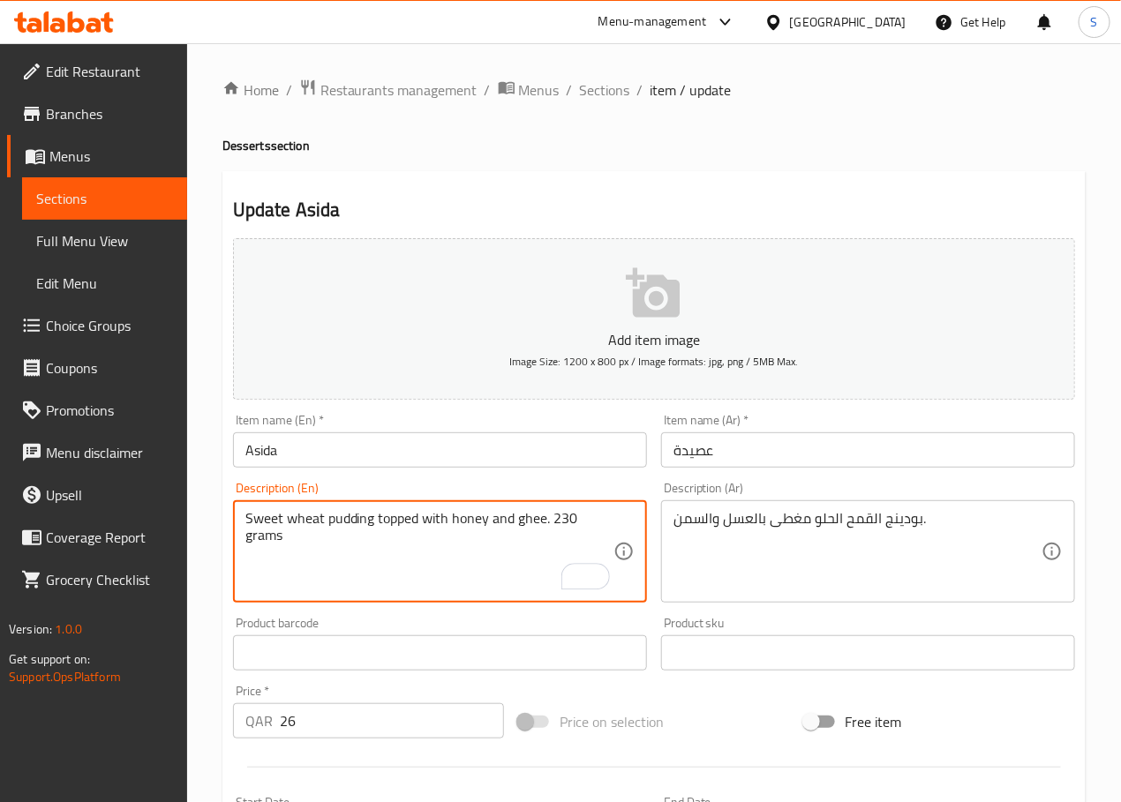
type textarea "Sweet wheat pudding topped with honey and ghee. 230 grams"
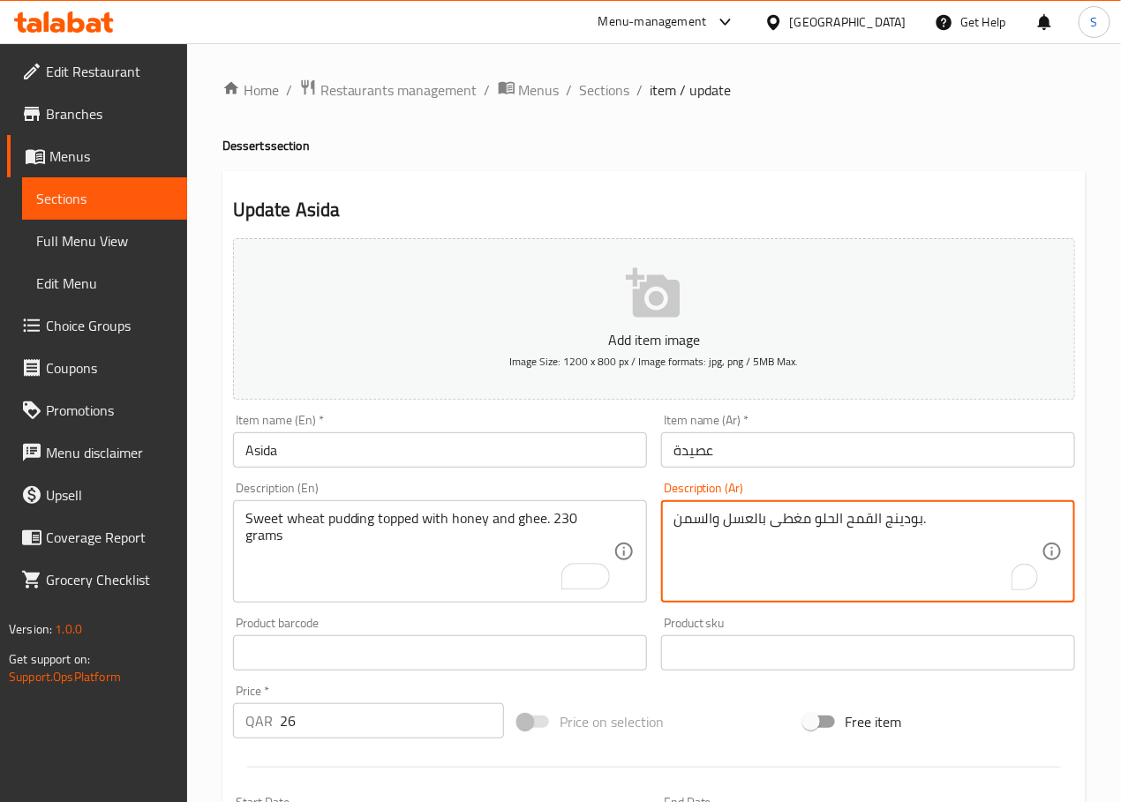
click at [679, 527] on textarea "بودينج القمح الحلو مغطى بالعسل والسمن." at bounding box center [857, 552] width 368 height 84
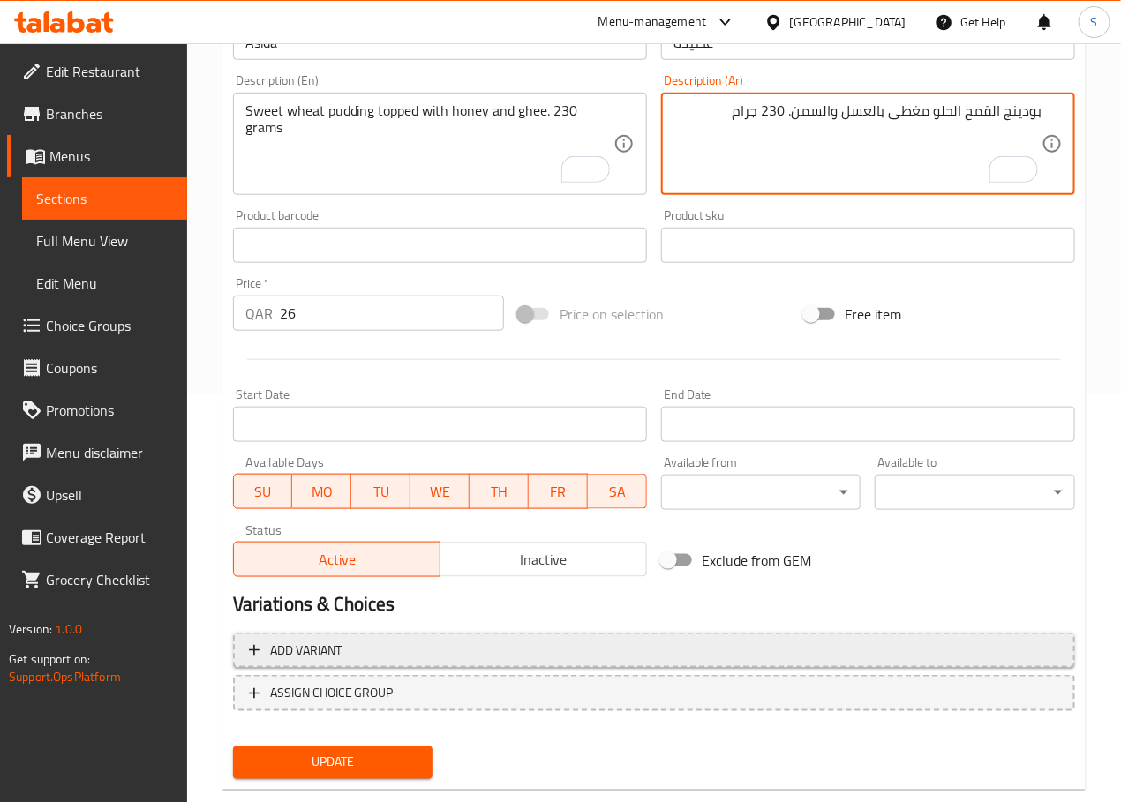
scroll to position [443, 0]
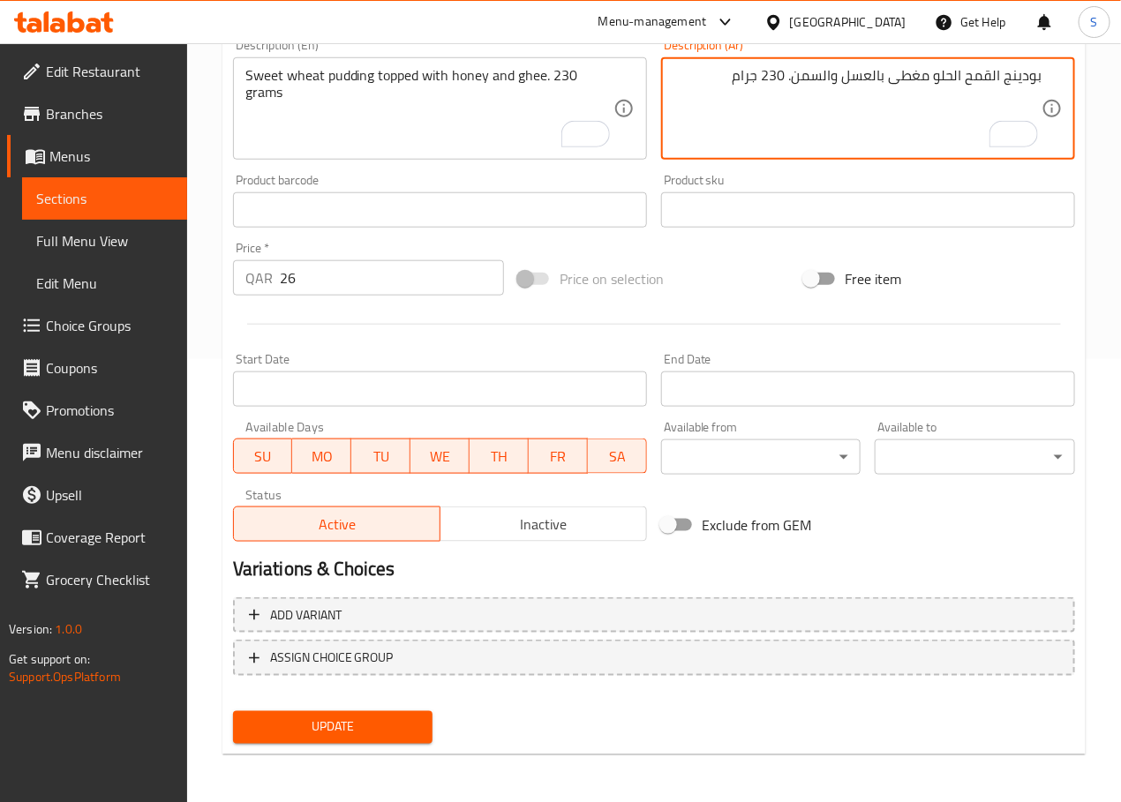
type textarea "بودينج القمح الحلو مغطى بالعسل والسمن. 230 جرام"
click at [311, 737] on button "Update" at bounding box center [333, 727] width 200 height 33
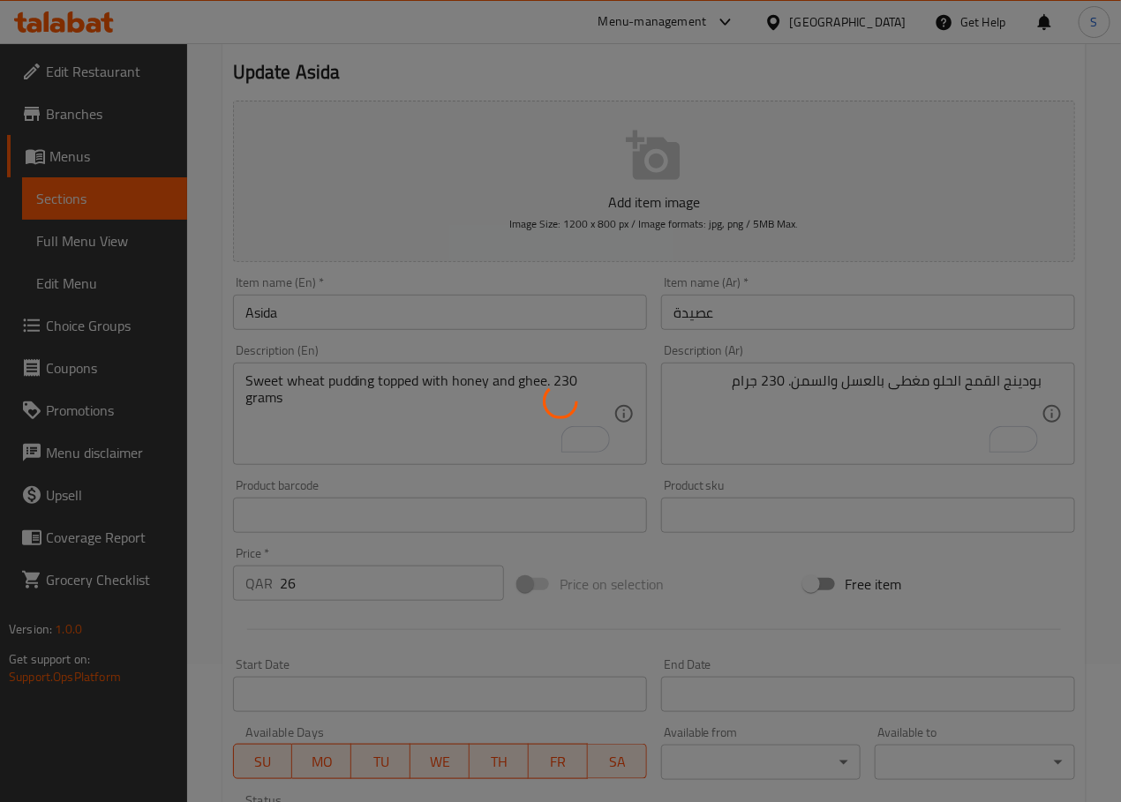
scroll to position [0, 0]
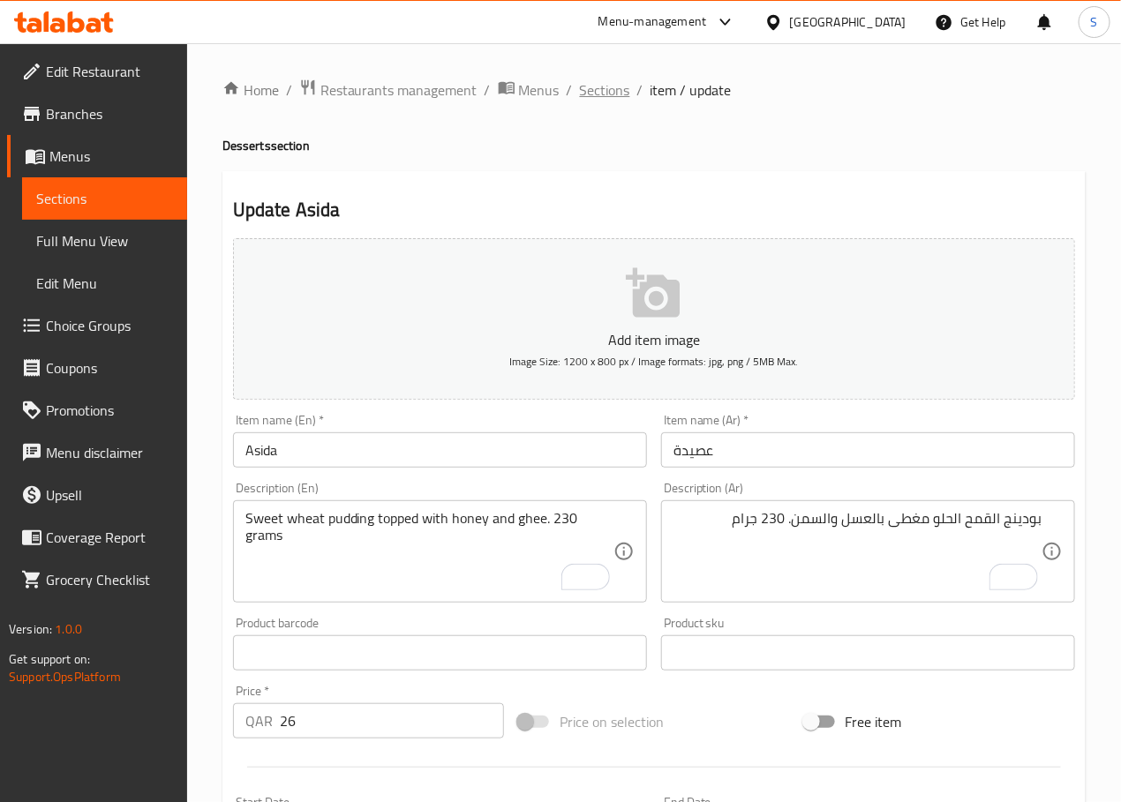
click at [604, 90] on span "Sections" at bounding box center [605, 89] width 50 height 21
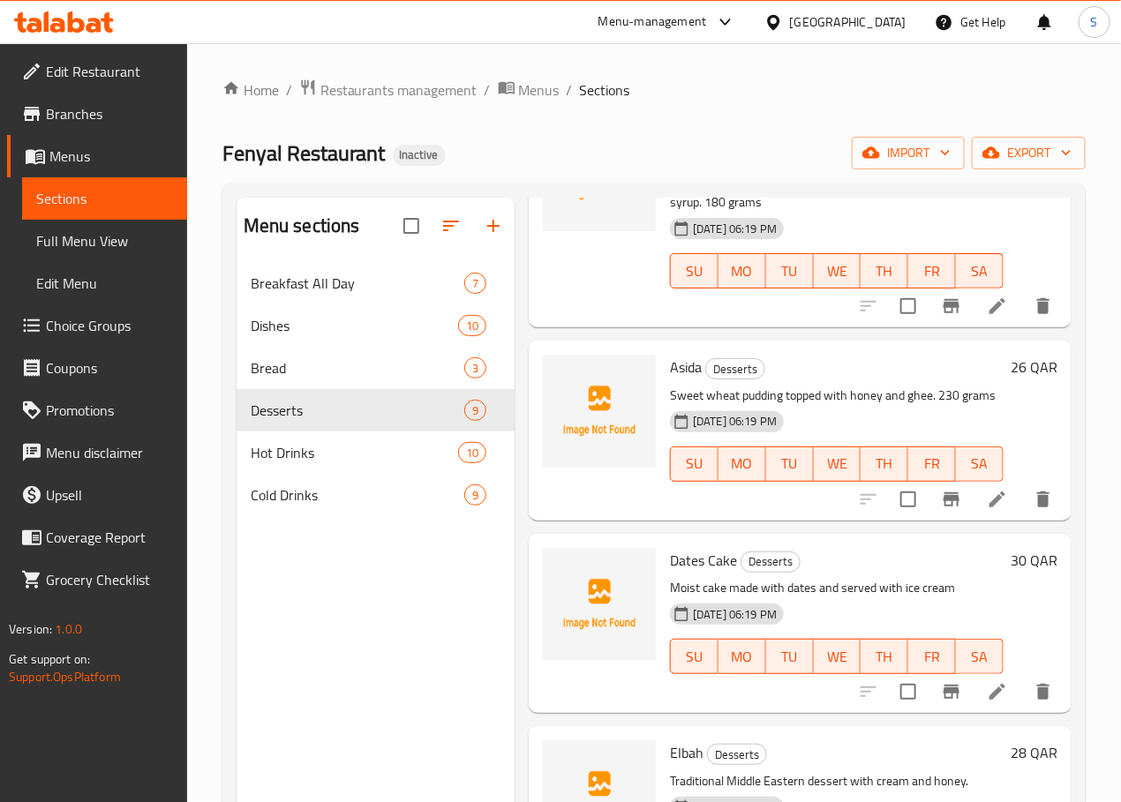
scroll to position [1017, 0]
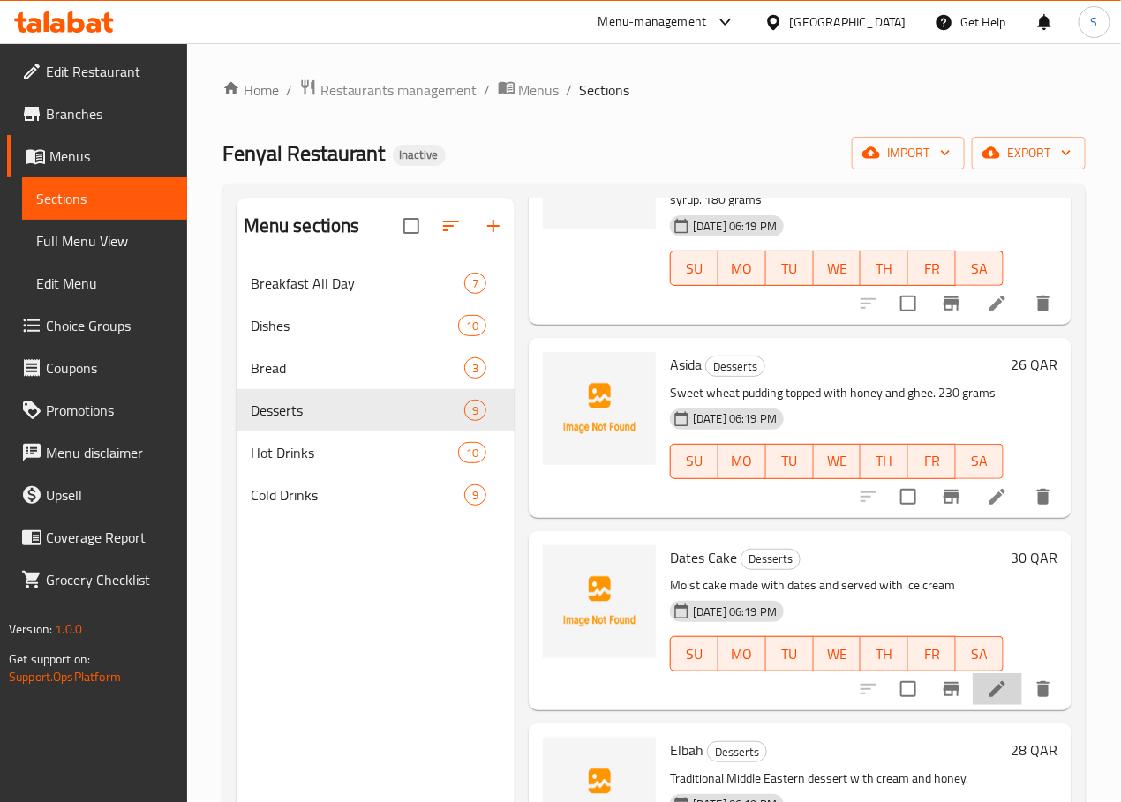
click at [979, 673] on li at bounding box center [996, 689] width 49 height 32
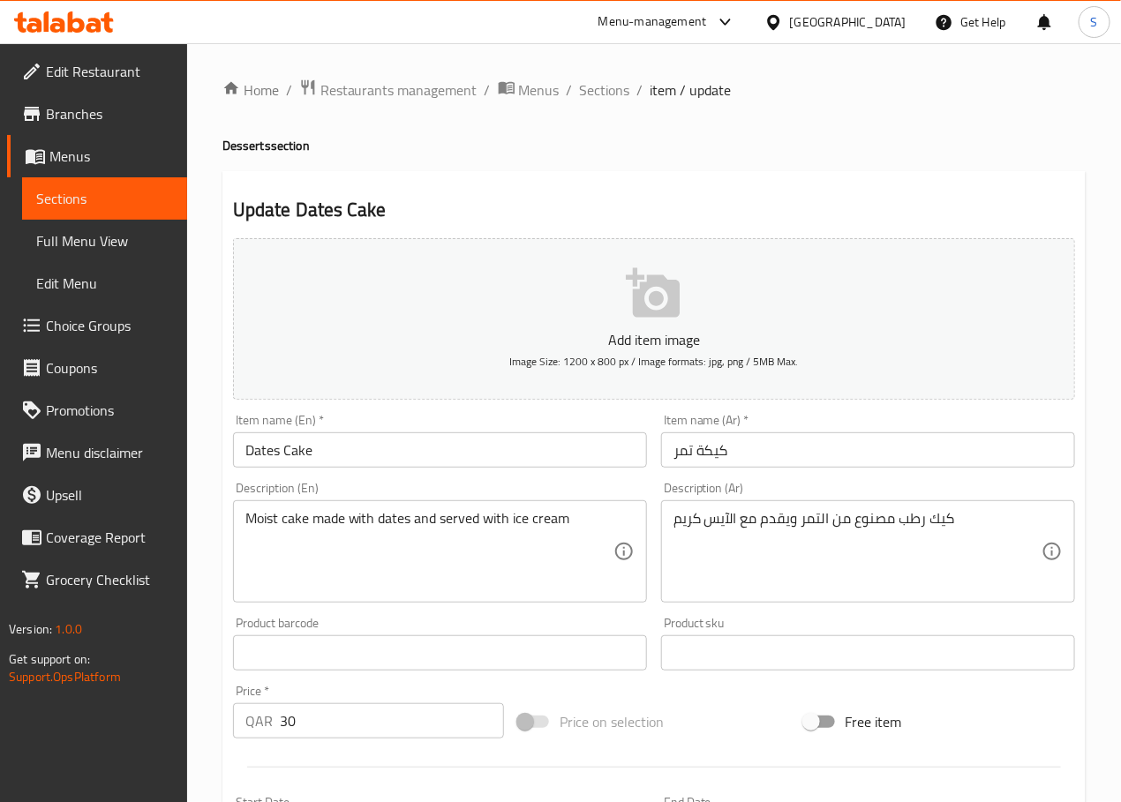
click at [699, 450] on input "كيكة تمر" at bounding box center [868, 449] width 414 height 35
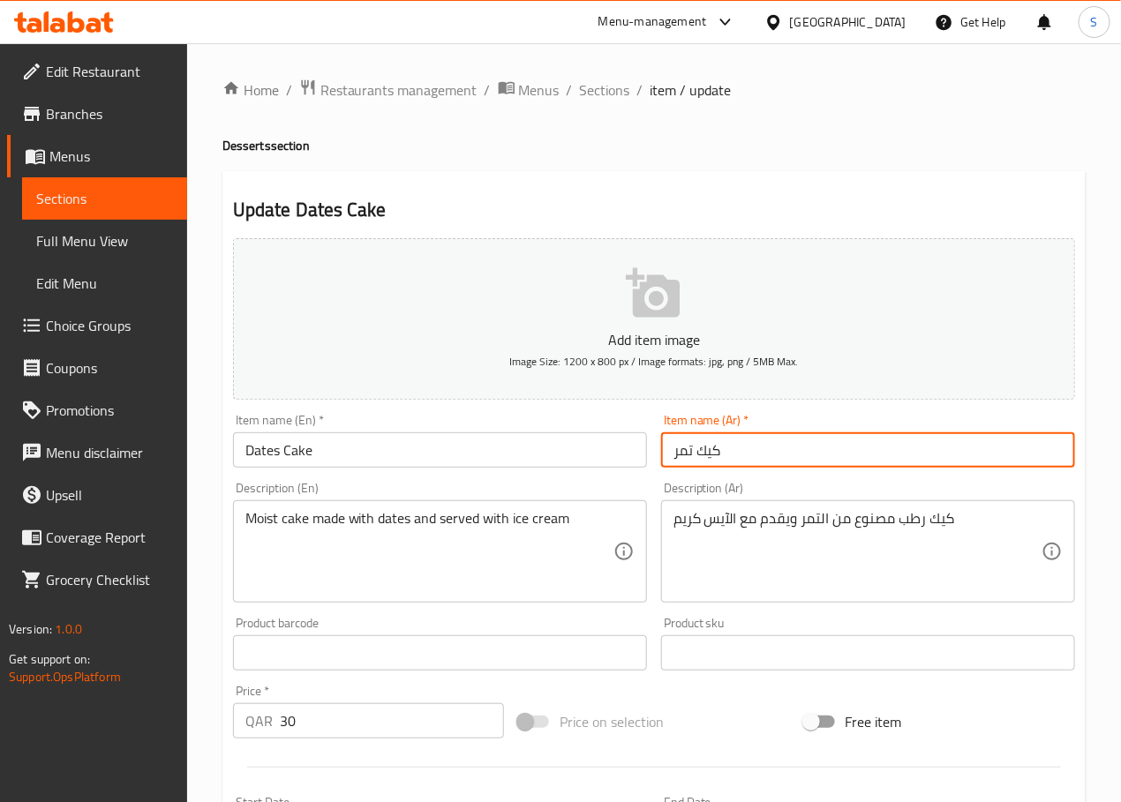
type input "كيك تمر"
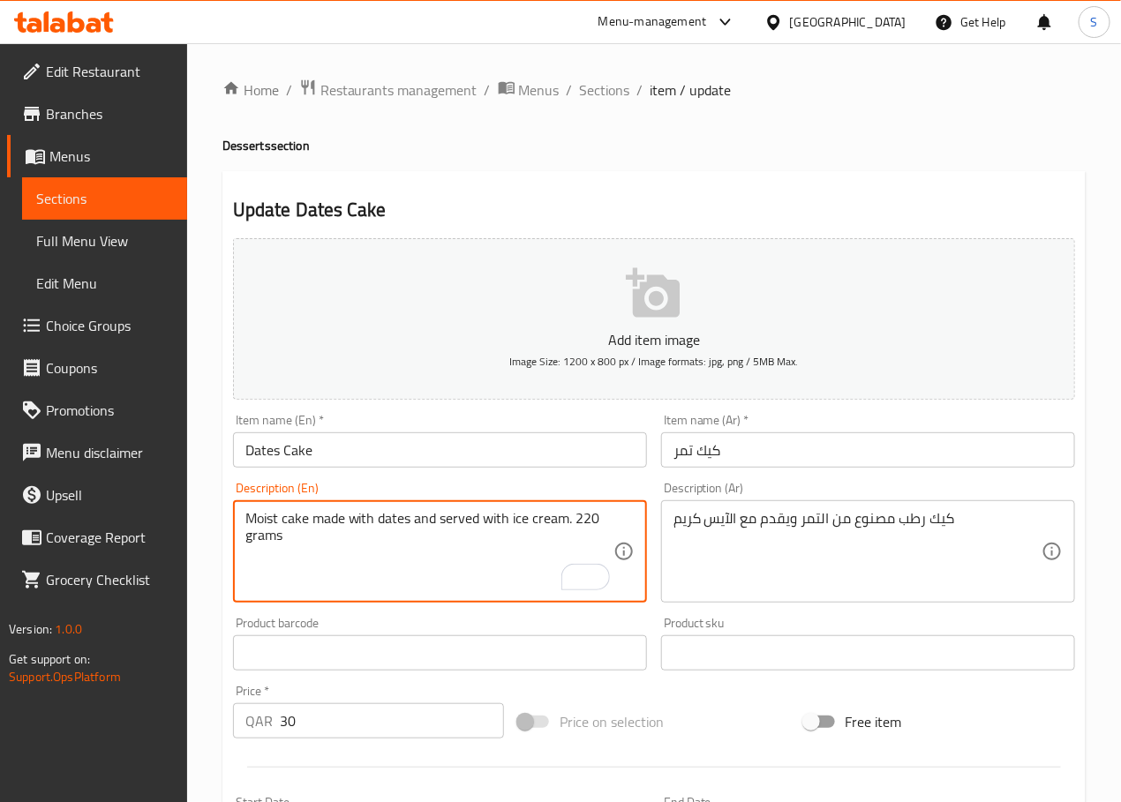
type textarea "Moist cake made with dates and served with ice cream. 220 grams"
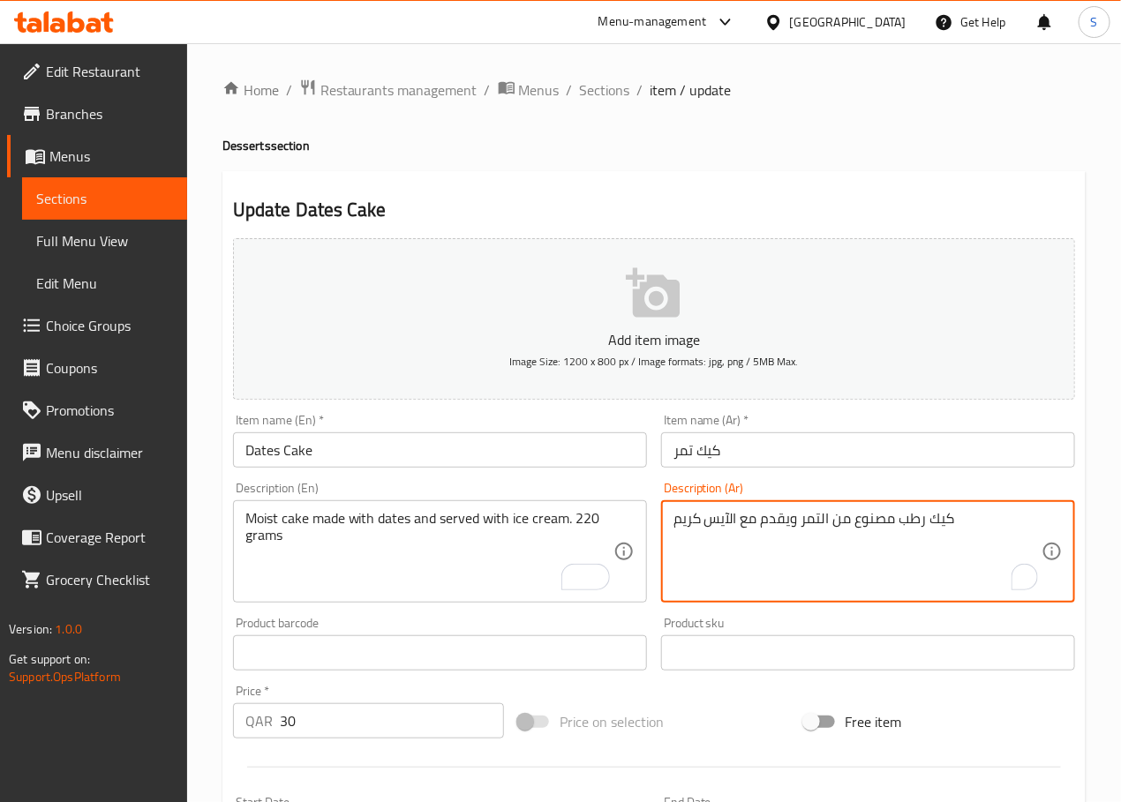
click at [810, 525] on textarea "كيك رطب مصنوع من التمر ويقدم مع الآيس كريم" at bounding box center [857, 552] width 368 height 84
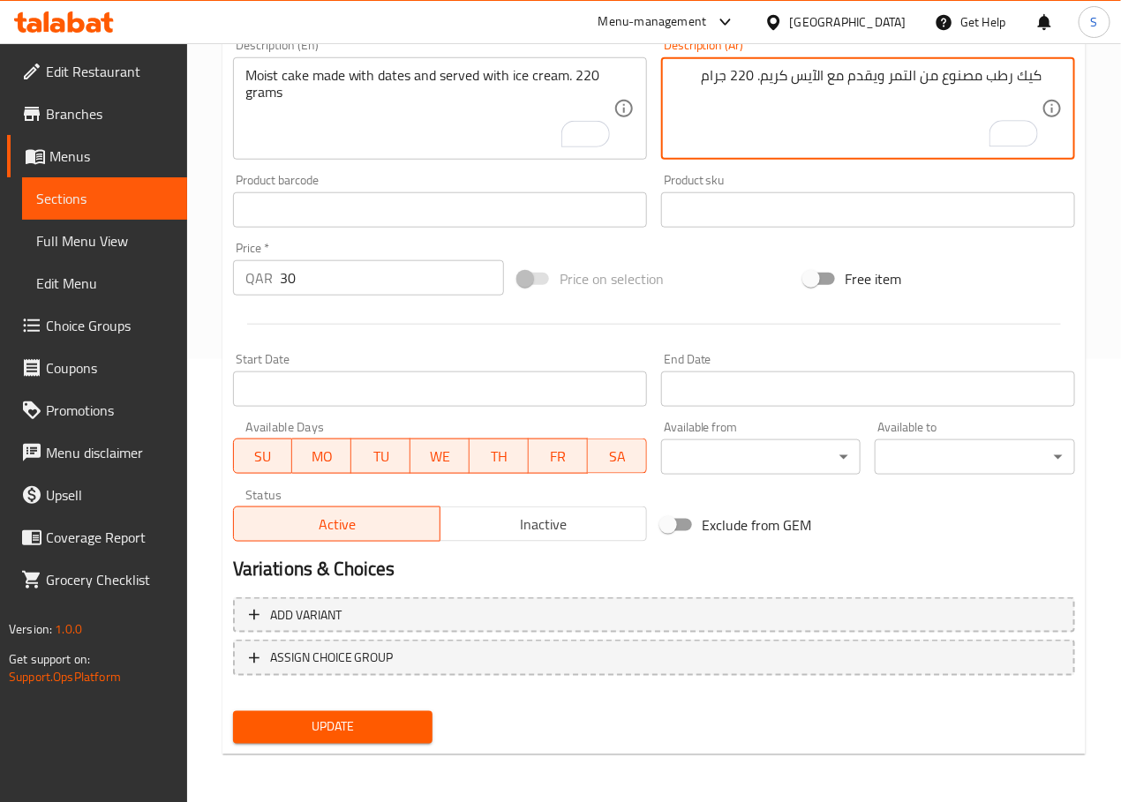
type textarea "كيك رطب مصنوع من التمر ويقدم مع الآيس كريم. 220 جرام"
click at [307, 717] on span "Update" at bounding box center [333, 728] width 172 height 22
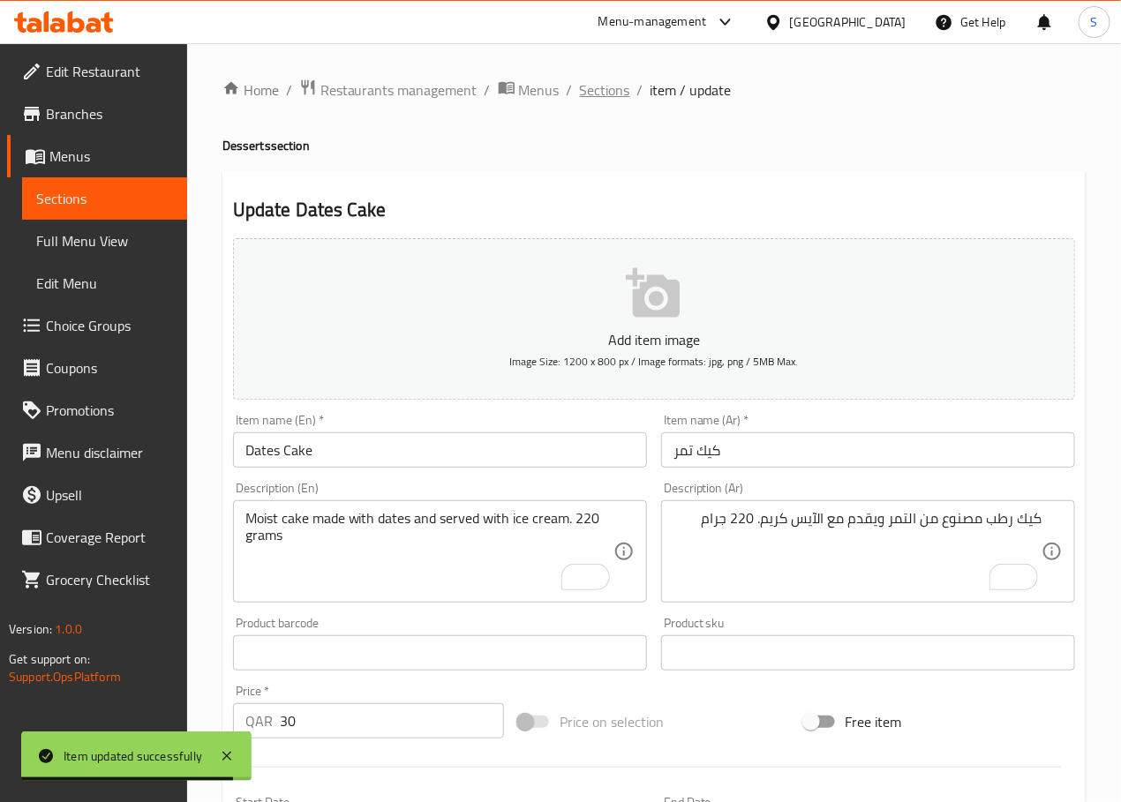
click at [620, 85] on span "Sections" at bounding box center [605, 89] width 50 height 21
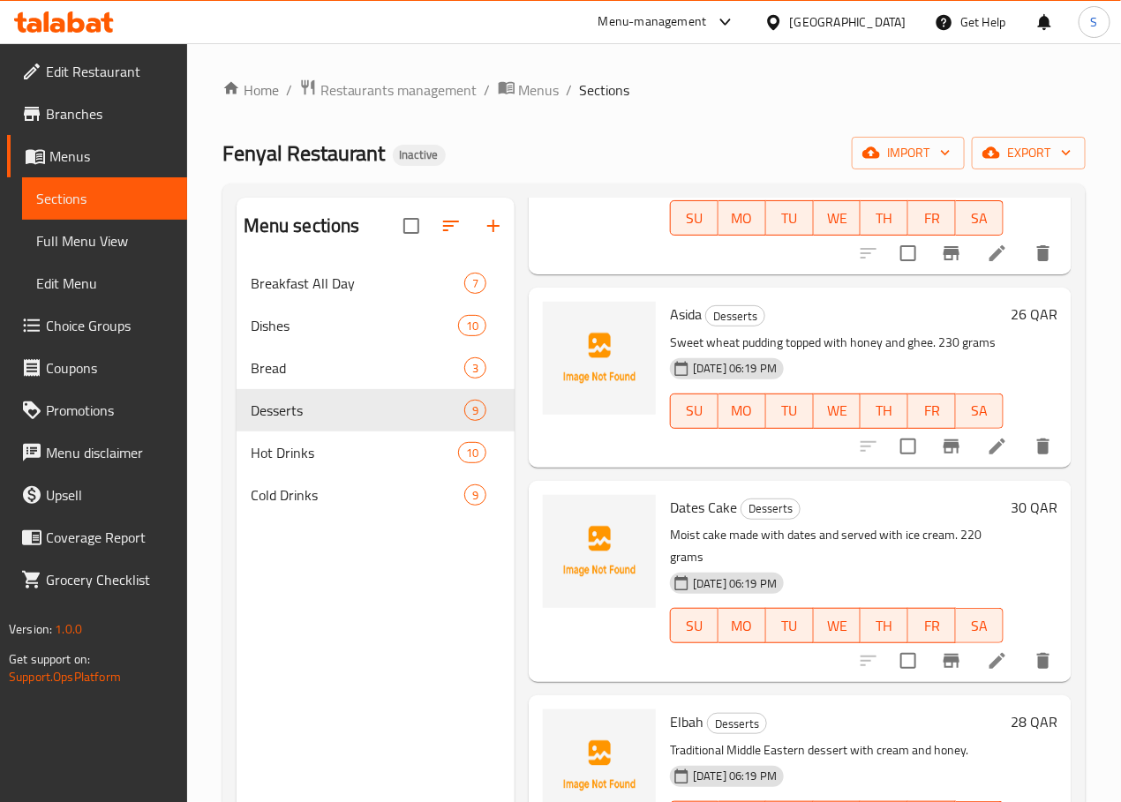
scroll to position [247, 0]
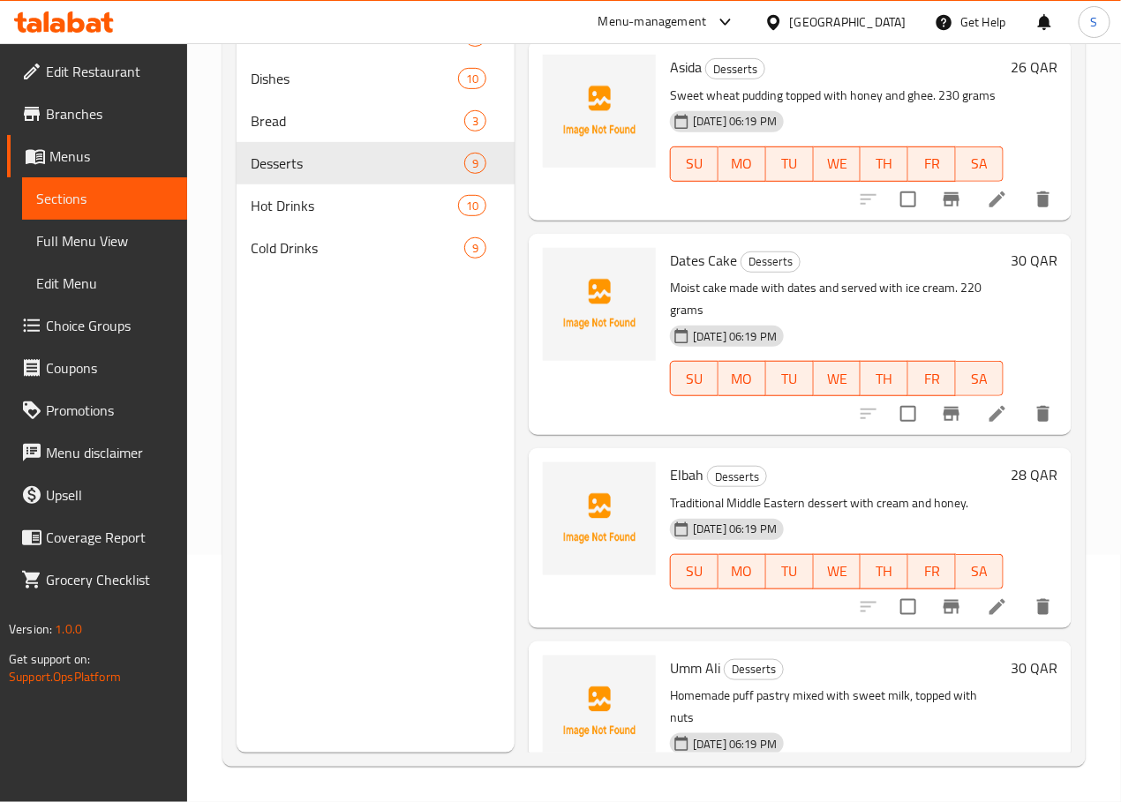
click at [972, 591] on li at bounding box center [996, 607] width 49 height 32
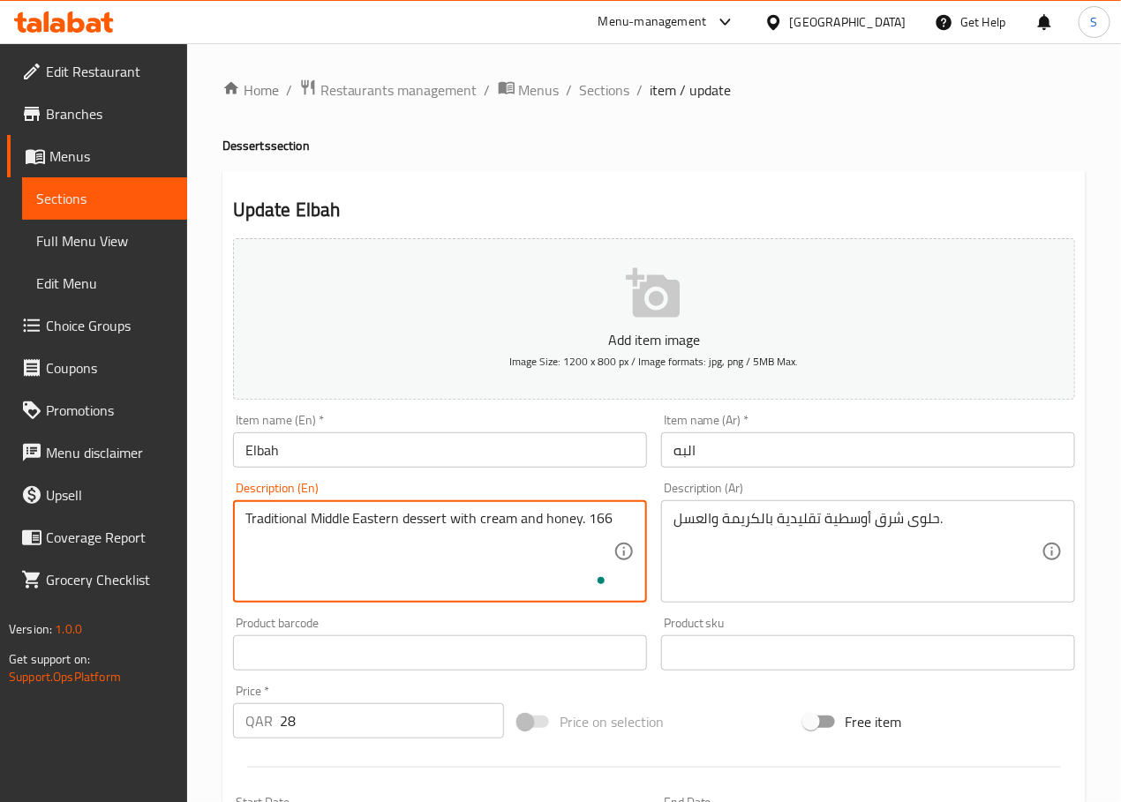
type textarea "Traditional Middle Eastern dessert with cream and honey. 166"
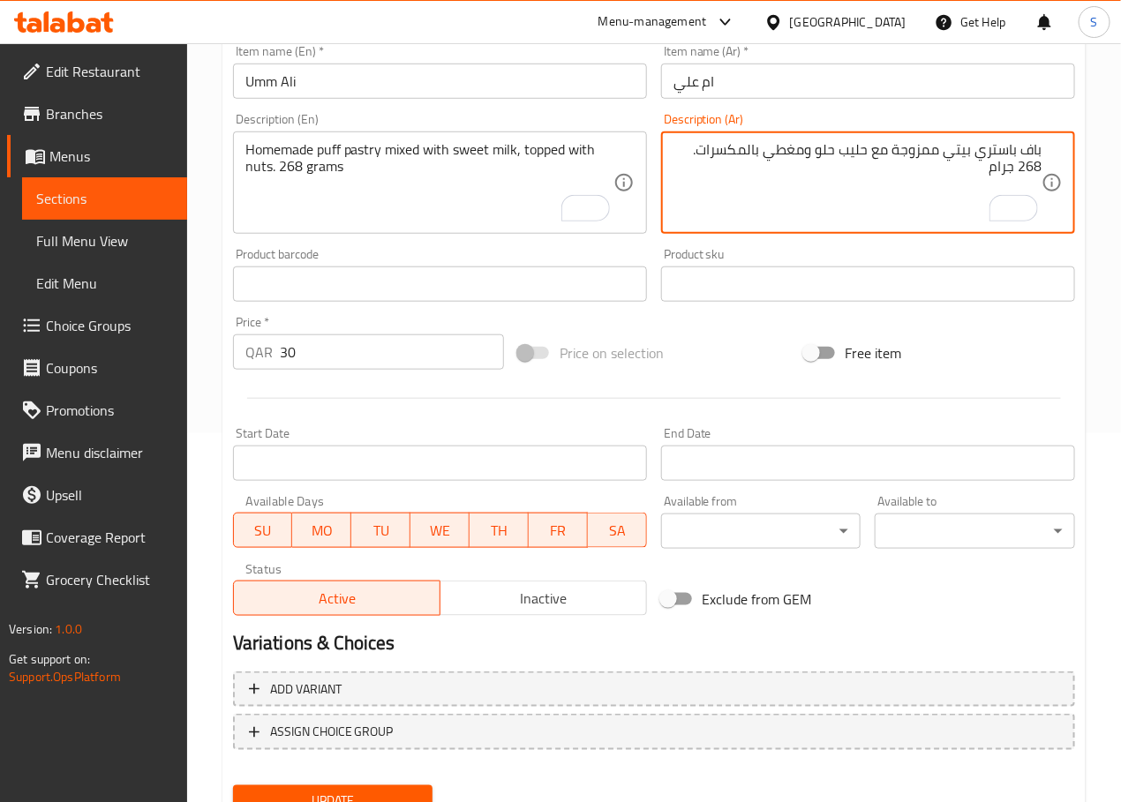
scroll to position [443, 0]
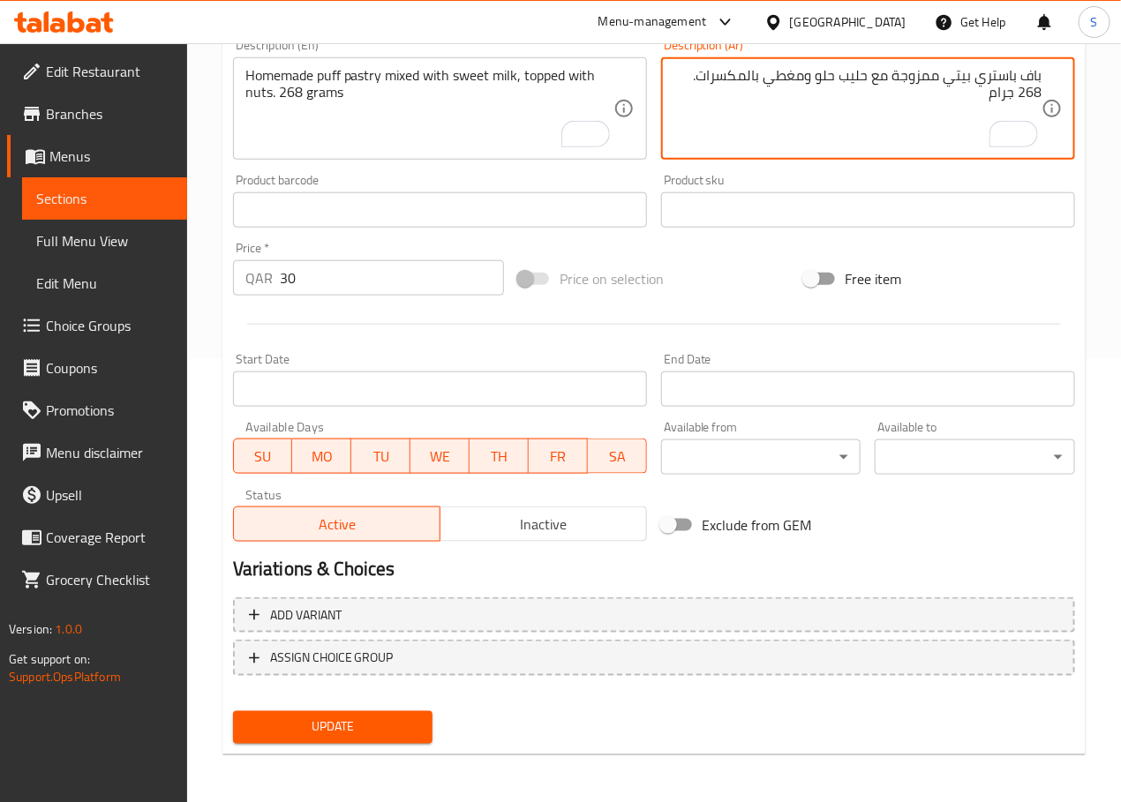
type textarea "باف باستري بيتي ممزوجة مع حليب حلو ومغطي بالمكسرات. 268 جرام"
click at [316, 720] on span "Update" at bounding box center [333, 728] width 172 height 22
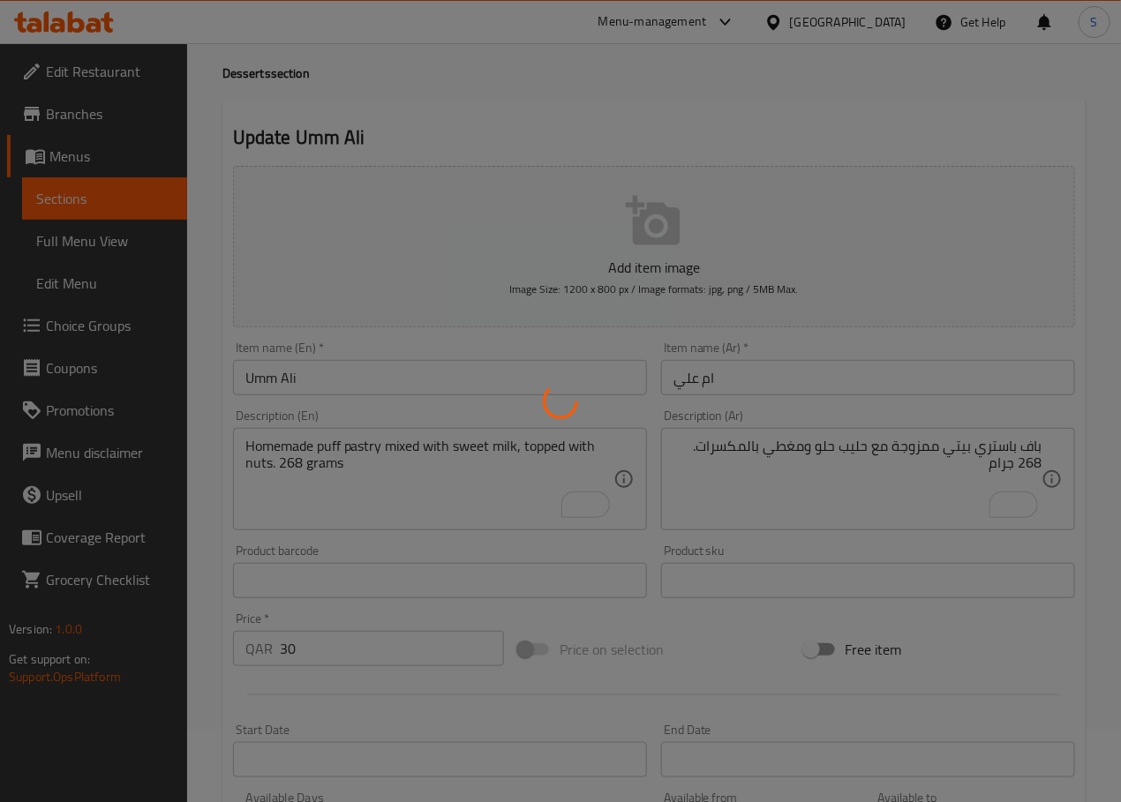
scroll to position [0, 0]
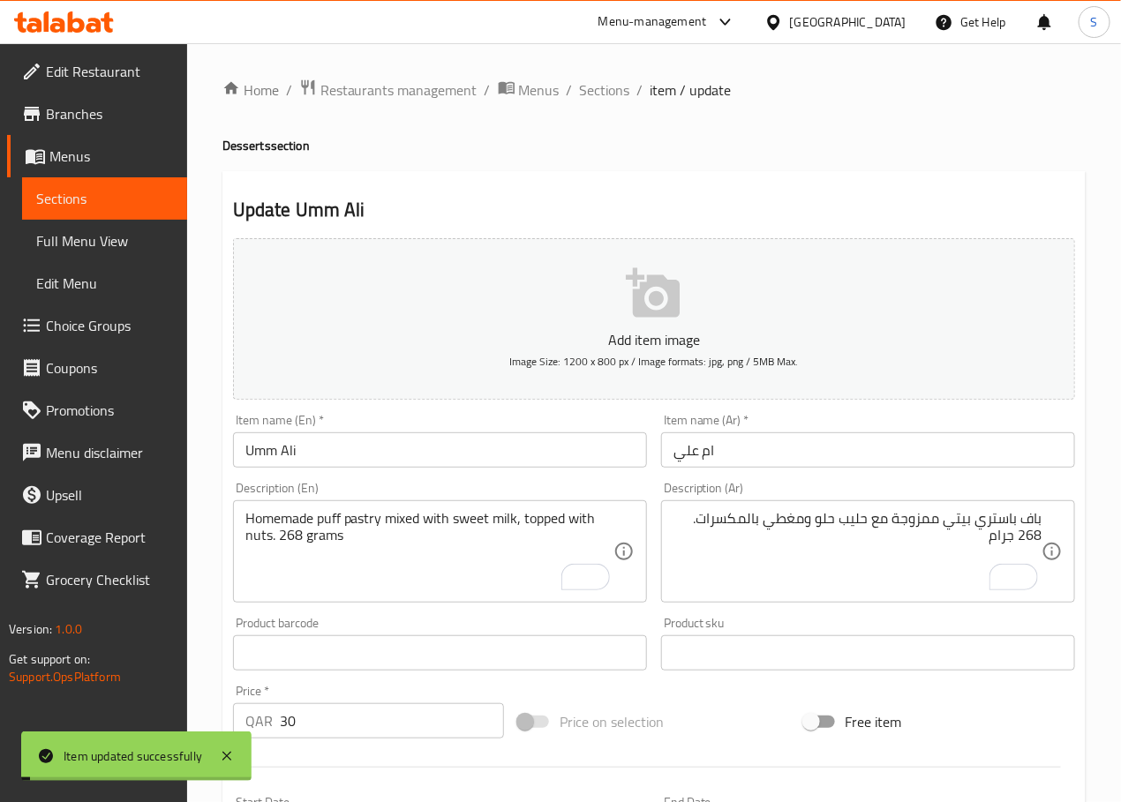
click at [604, 96] on span "Sections" at bounding box center [605, 89] width 50 height 21
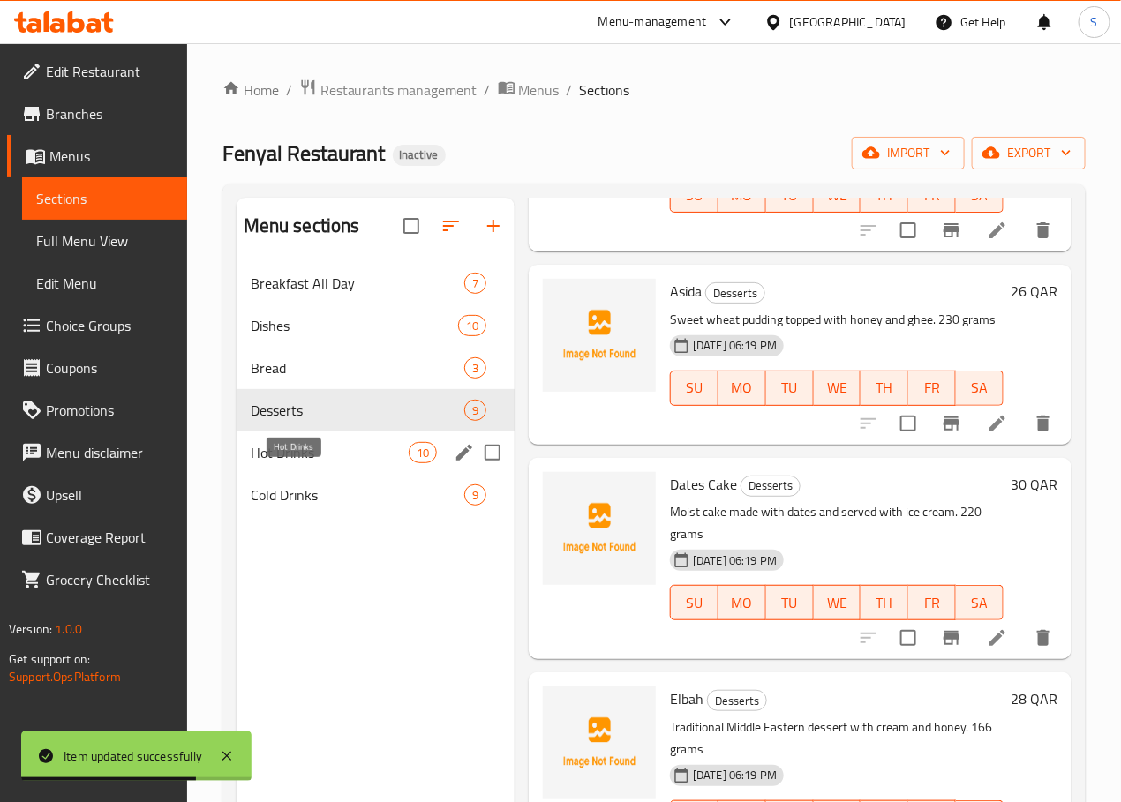
click at [305, 463] on span "Hot Drinks" at bounding box center [330, 452] width 158 height 21
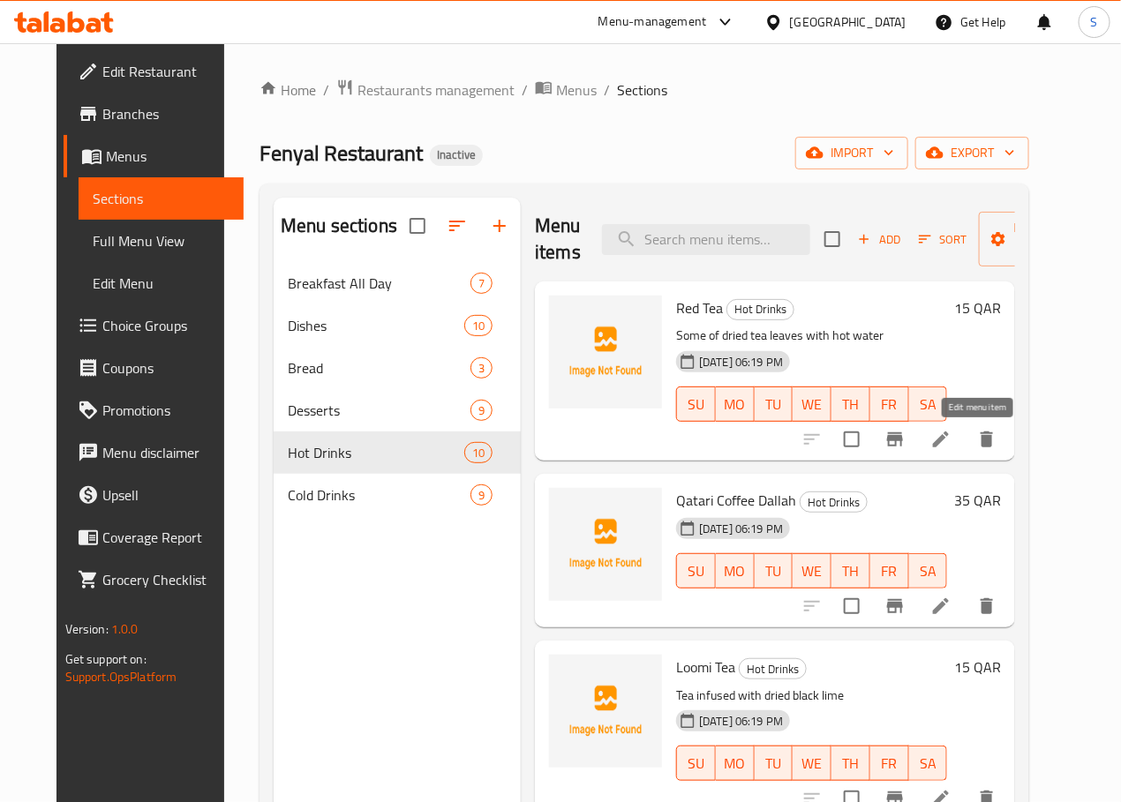
click at [949, 440] on icon at bounding box center [941, 439] width 16 height 16
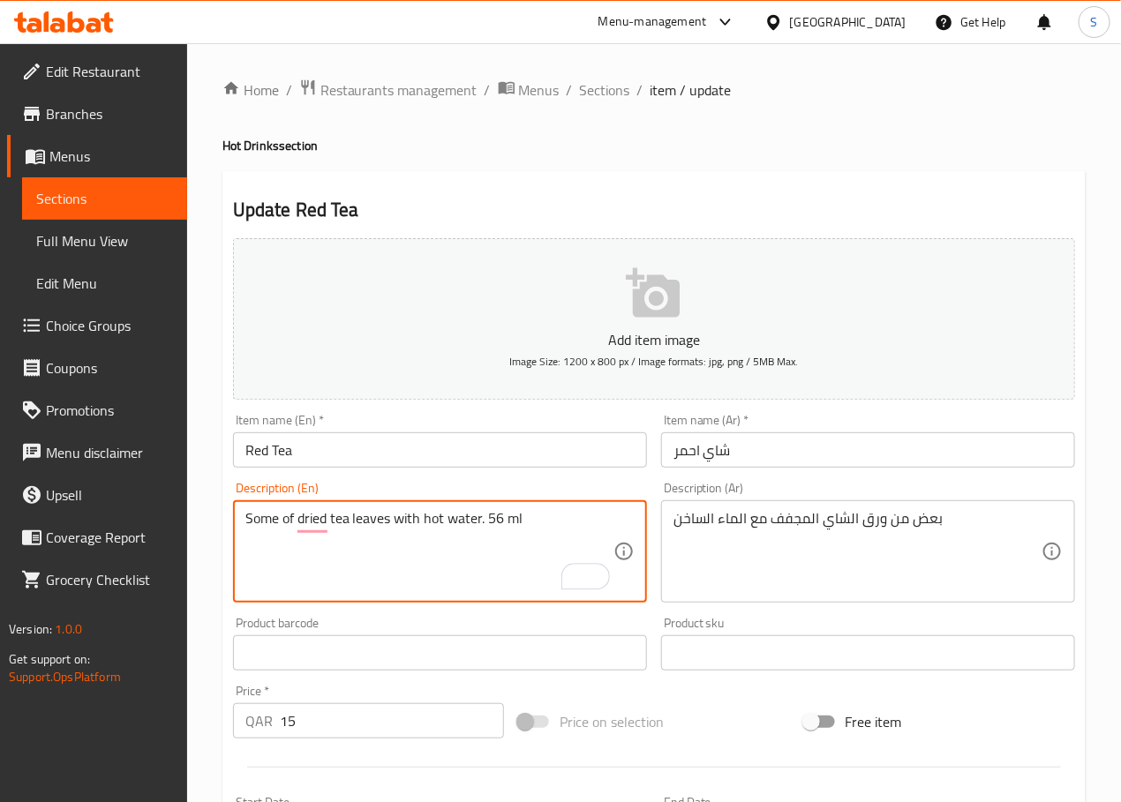
type textarea "Some of dried tea leaves with hot water. 56 ml"
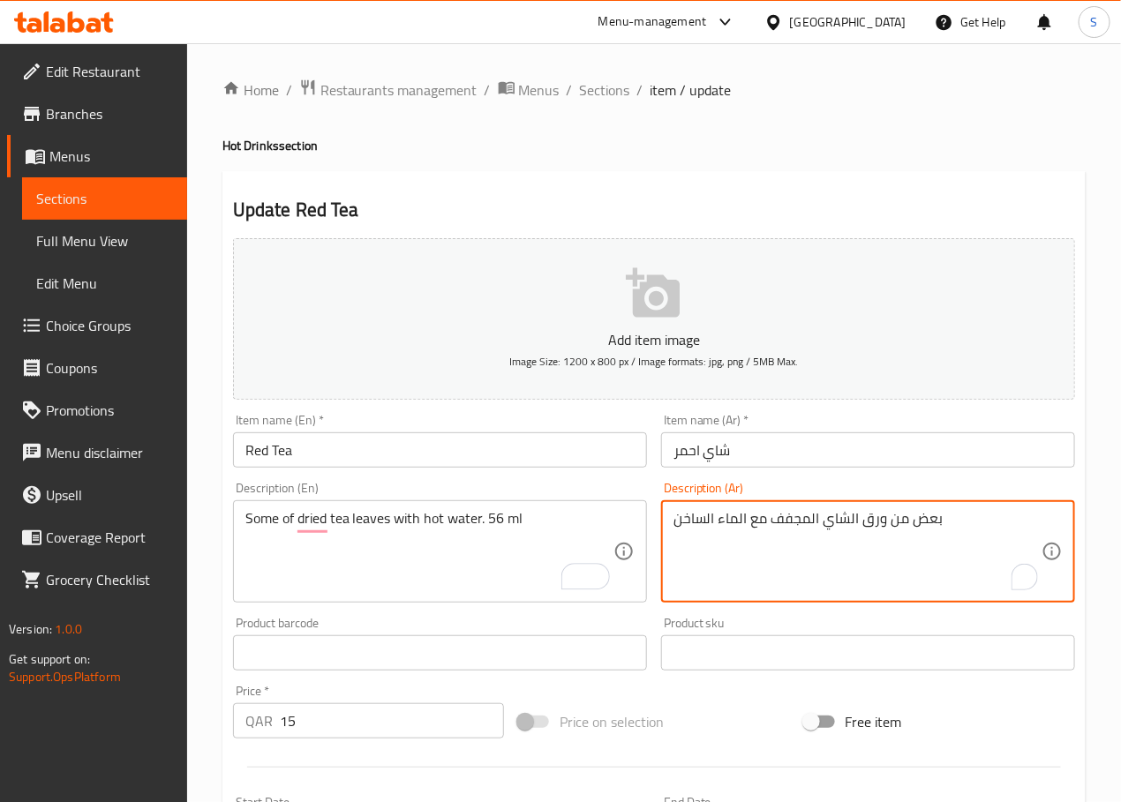
click at [757, 519] on textarea "بعض من ورق الشاي المجفف مع الماء الساخن" at bounding box center [857, 552] width 368 height 84
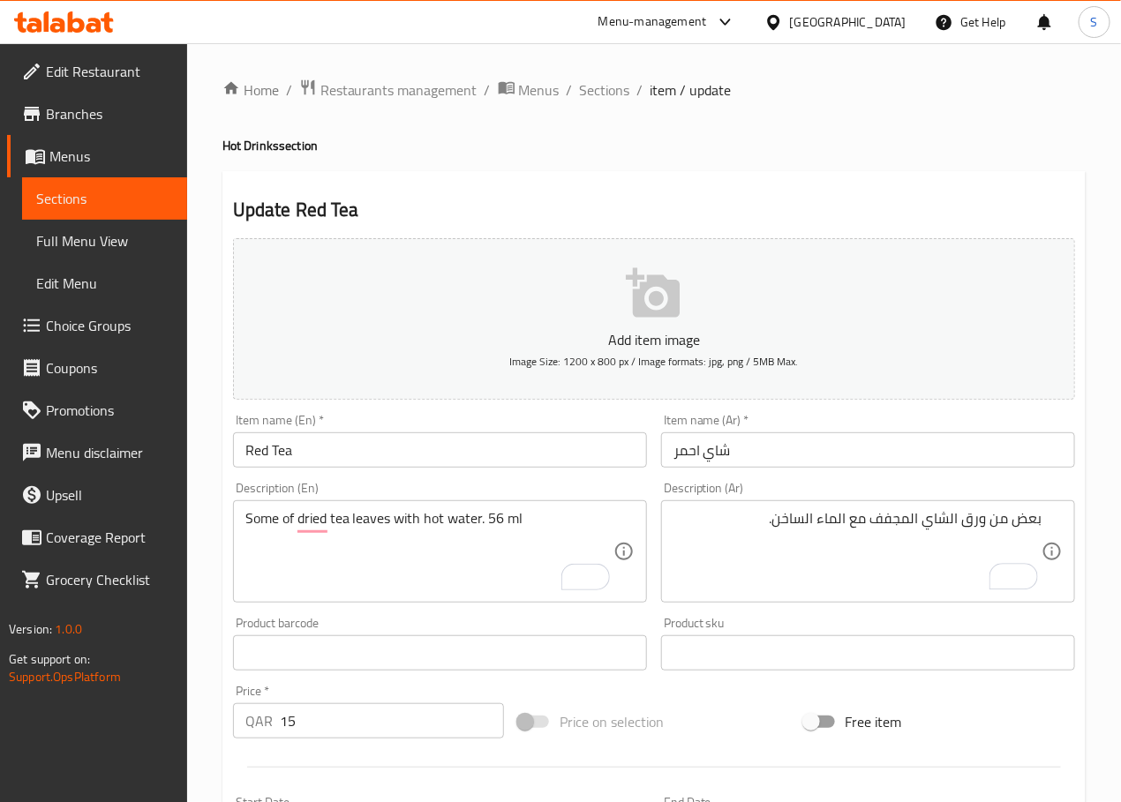
click at [757, 519] on textarea "بعض من ورق الشاي المجفف مع الماء الساخن." at bounding box center [857, 552] width 368 height 84
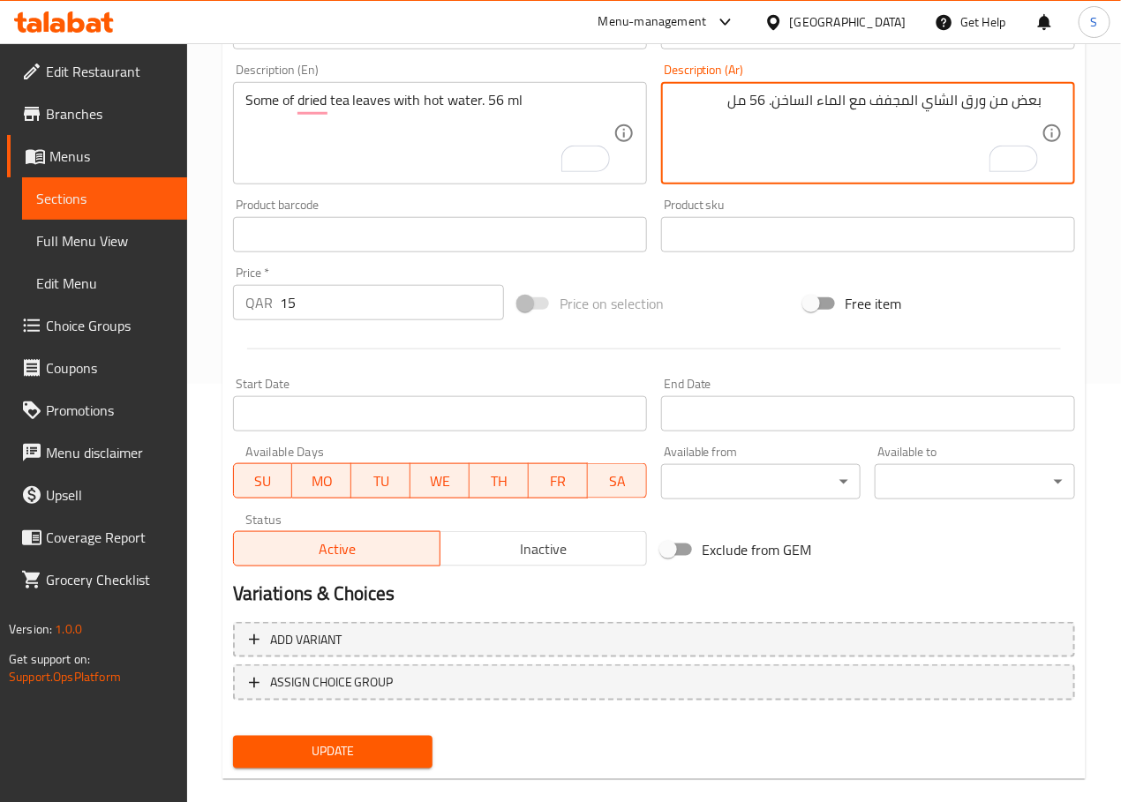
scroll to position [443, 0]
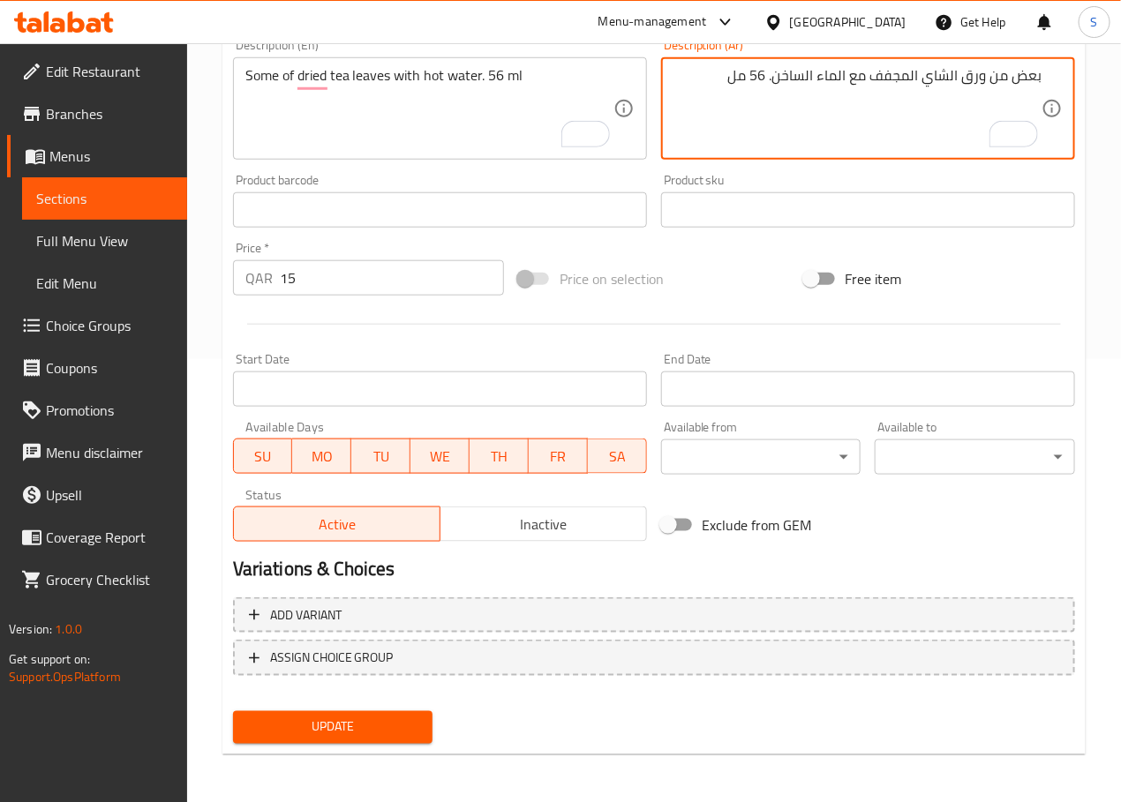
type textarea "بعض من ورق الشاي المجفف مع الماء الساخن. 56 مل"
click at [244, 723] on button "Update" at bounding box center [333, 727] width 200 height 33
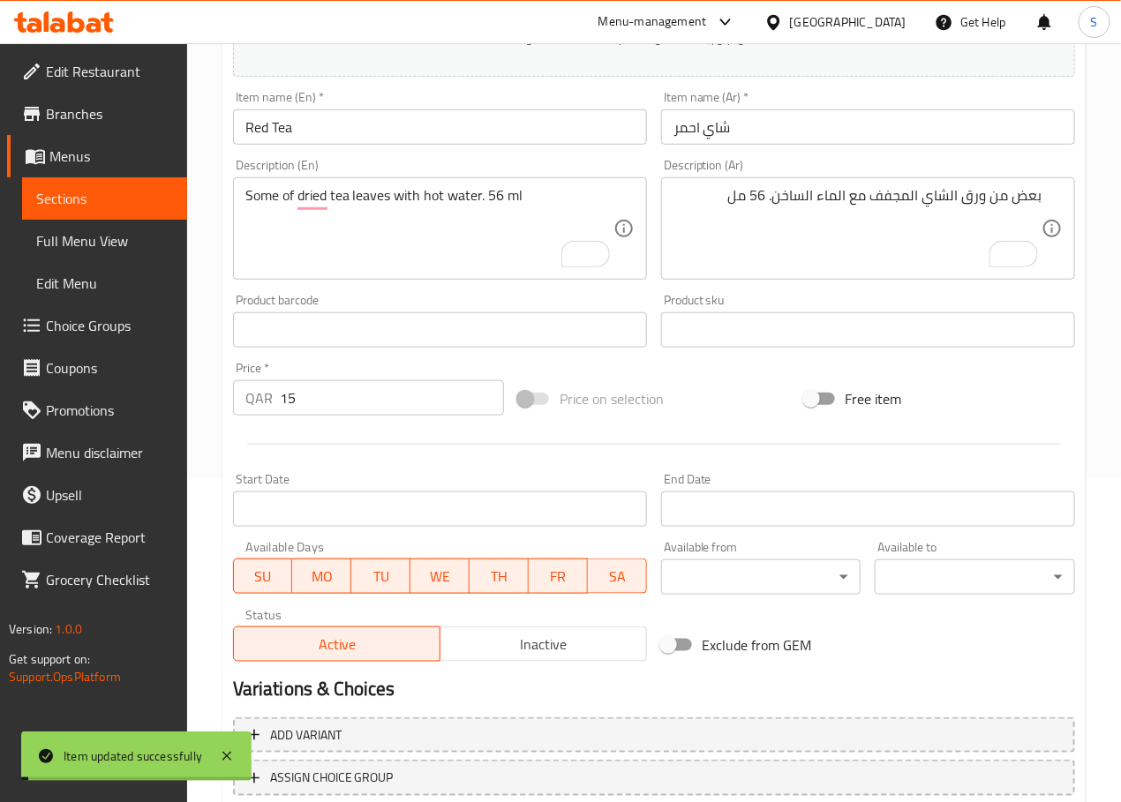
scroll to position [0, 0]
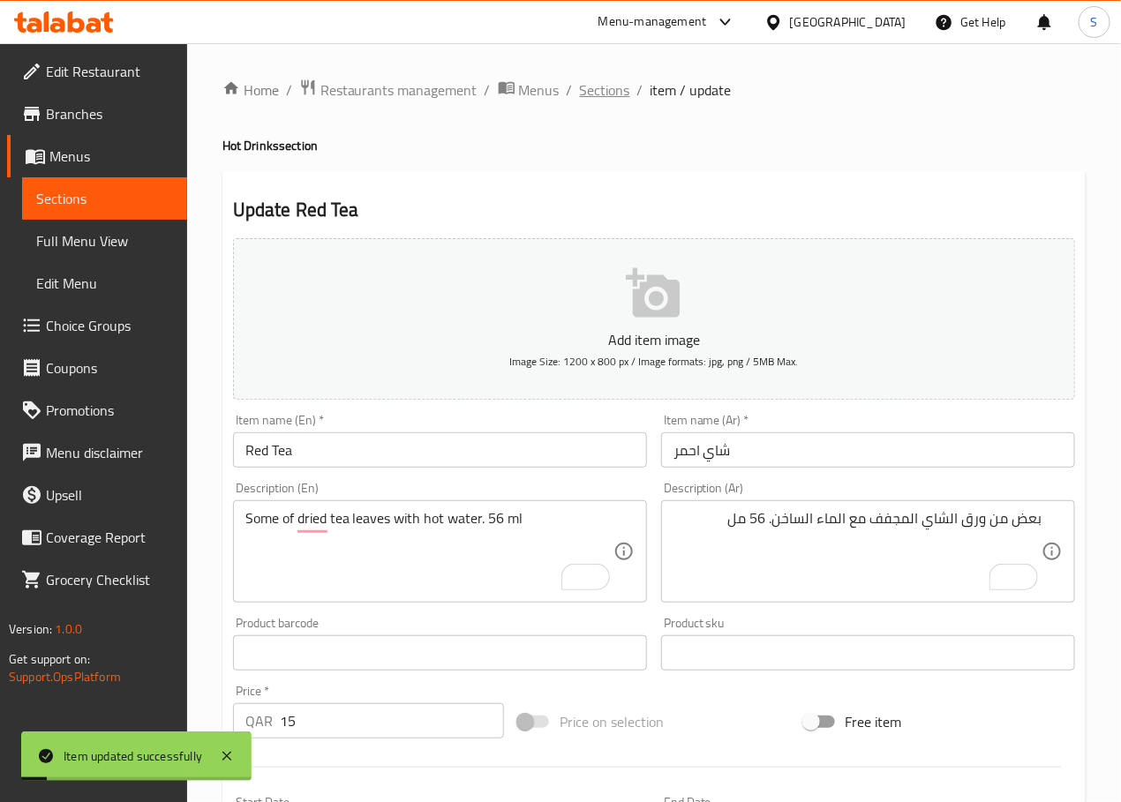
click at [607, 79] on span "Sections" at bounding box center [605, 89] width 50 height 21
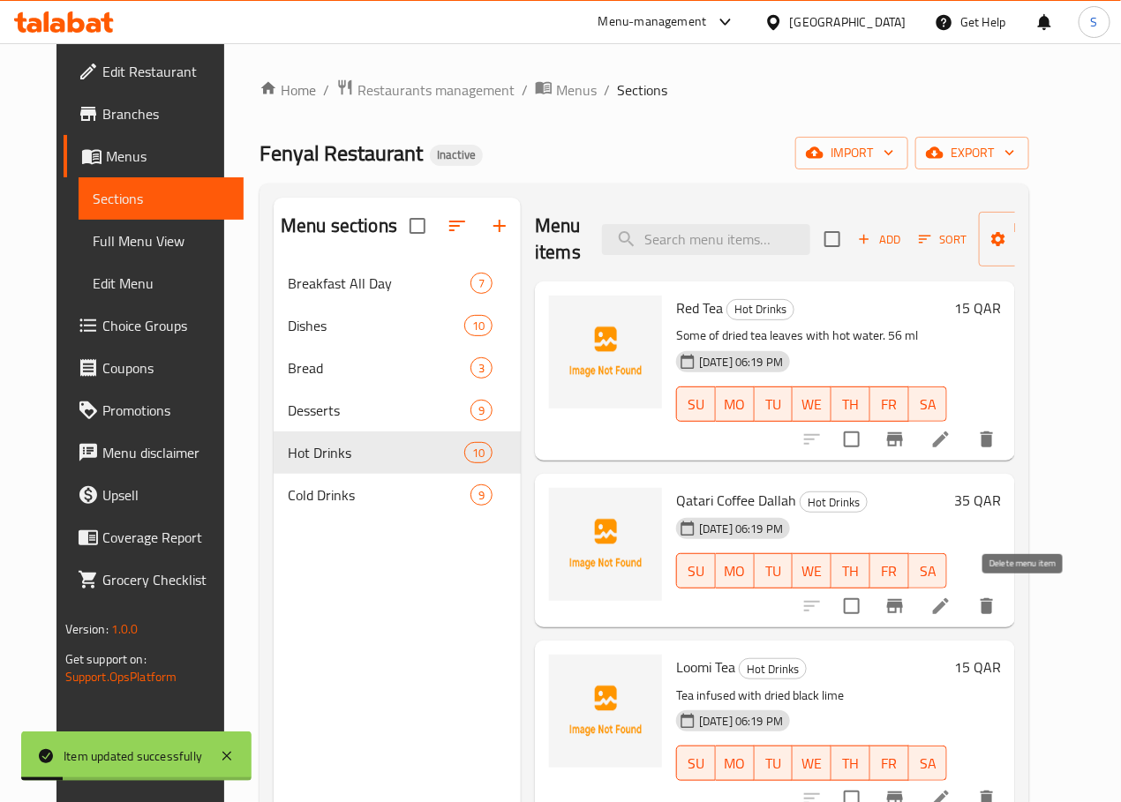
click at [951, 599] on icon at bounding box center [940, 606] width 21 height 21
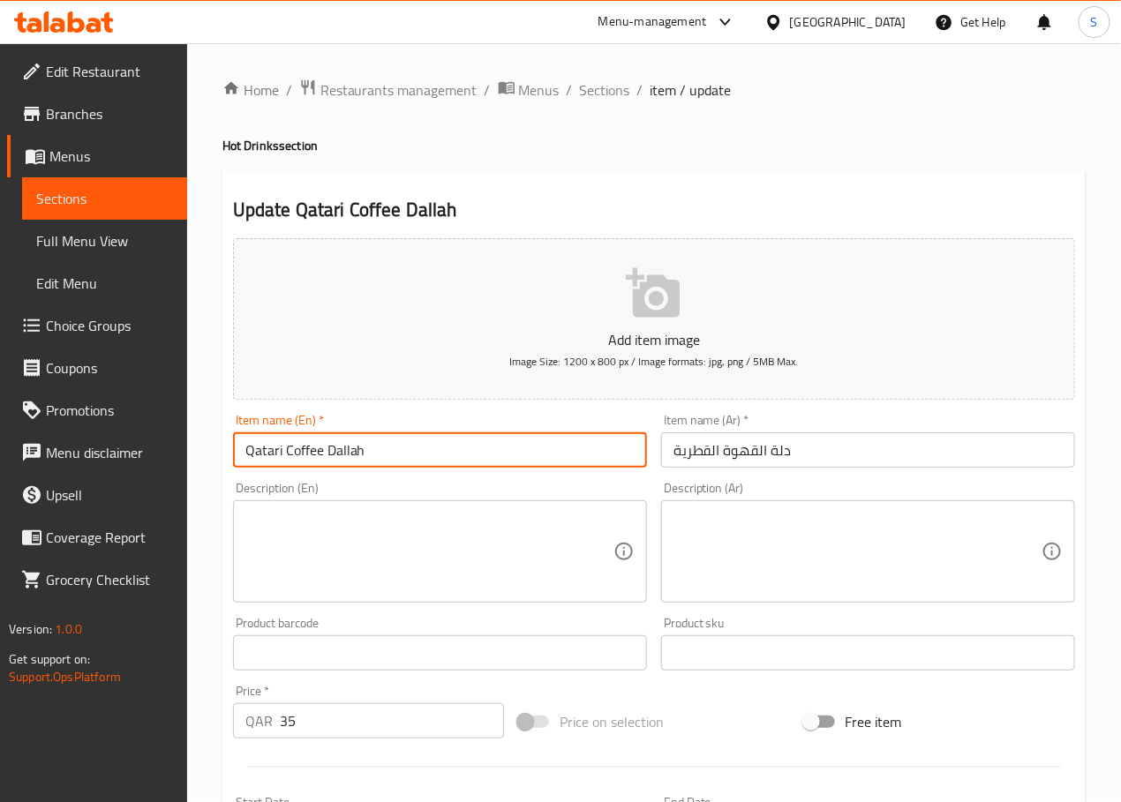
drag, startPoint x: 286, startPoint y: 456, endPoint x: 395, endPoint y: 448, distance: 109.7
click at [395, 448] on input "Qatari Coffee Dallah" at bounding box center [440, 449] width 414 height 35
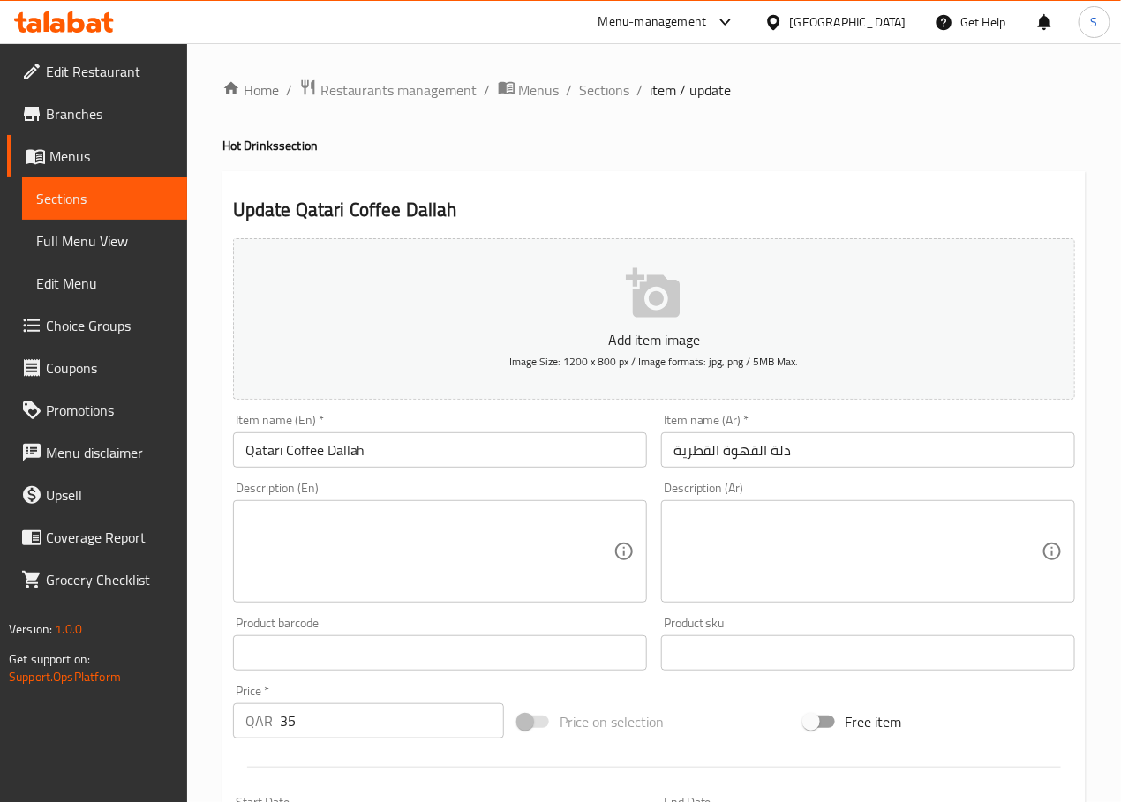
click at [490, 564] on textarea at bounding box center [429, 552] width 368 height 84
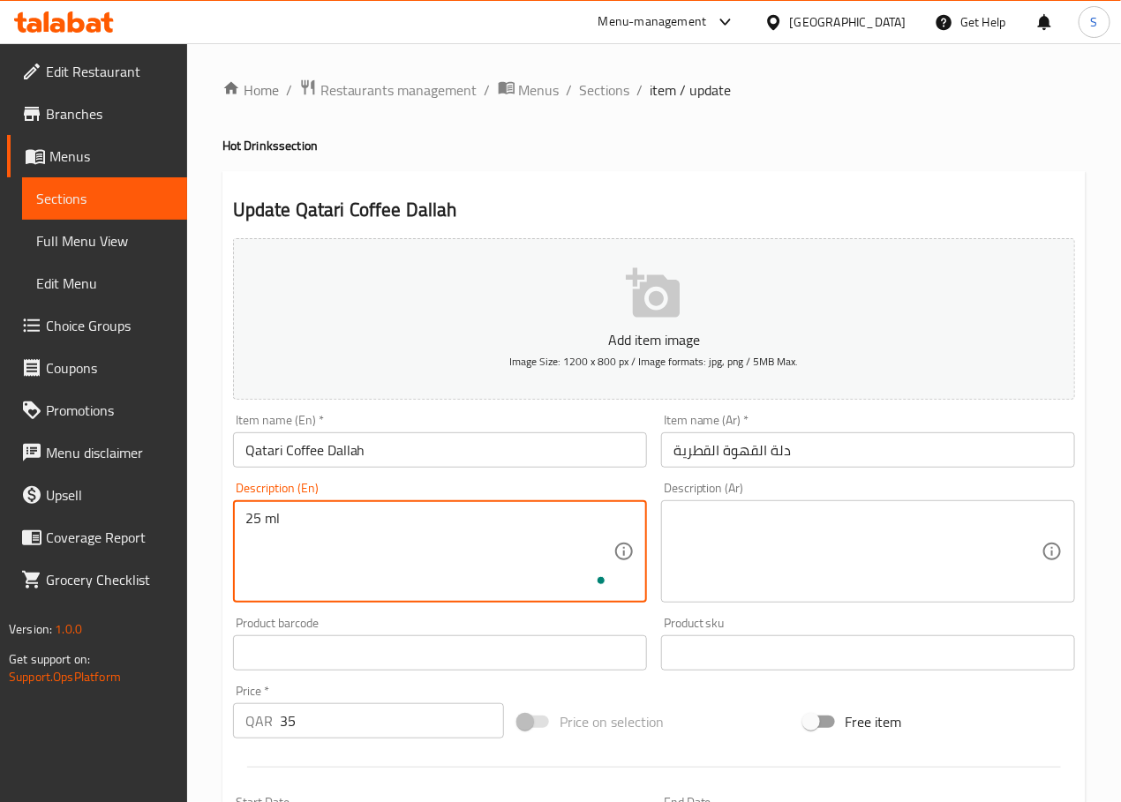
type textarea "25 ml"
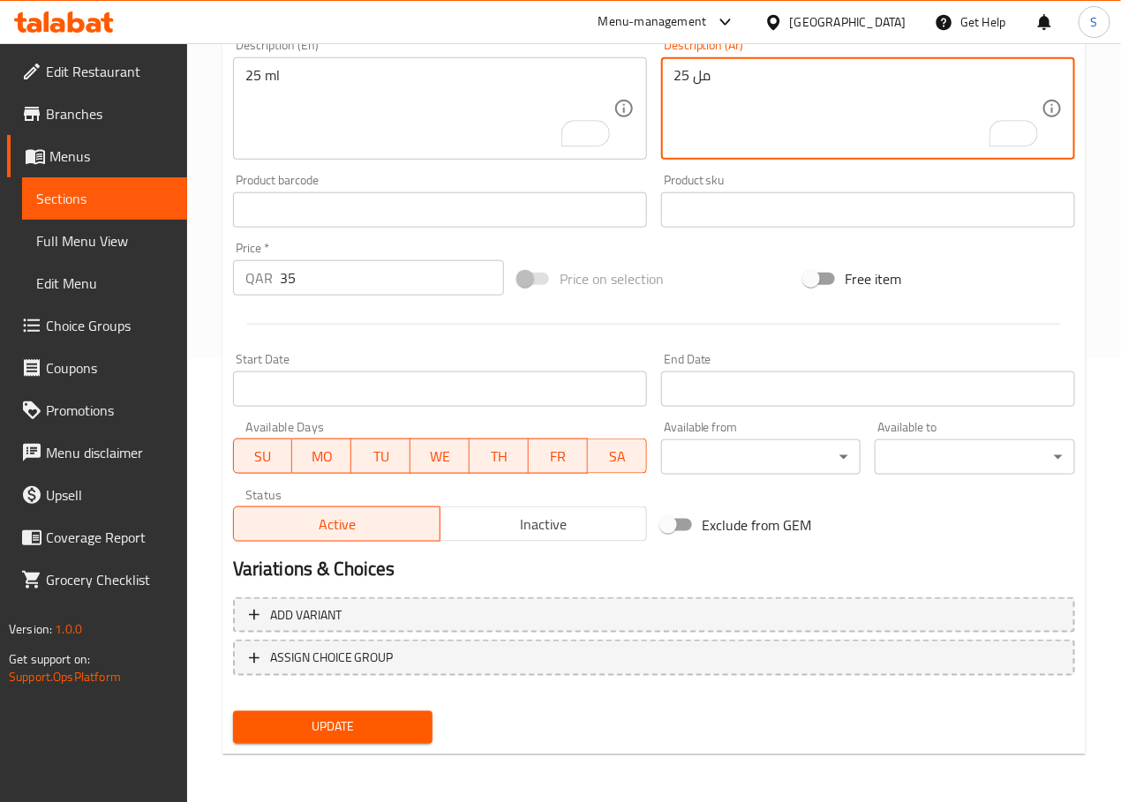
type textarea "25 مل"
click at [334, 720] on span "Update" at bounding box center [333, 728] width 172 height 22
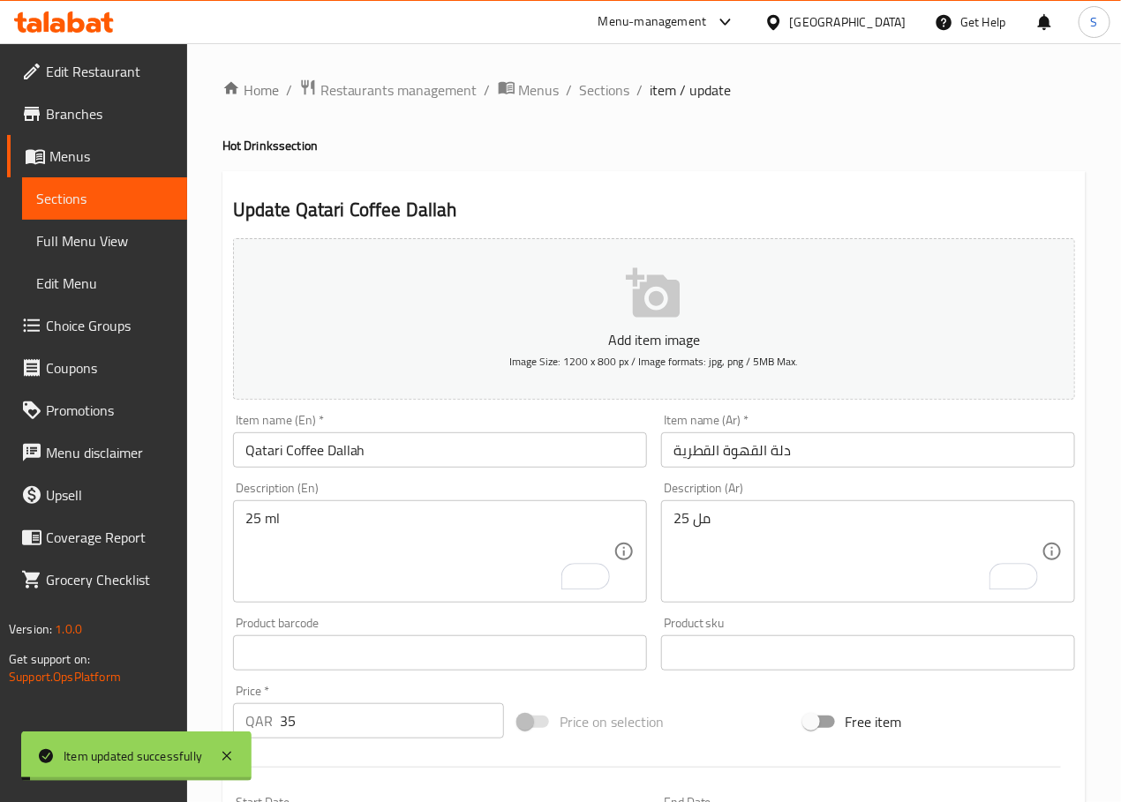
click at [586, 88] on span "Sections" at bounding box center [605, 89] width 50 height 21
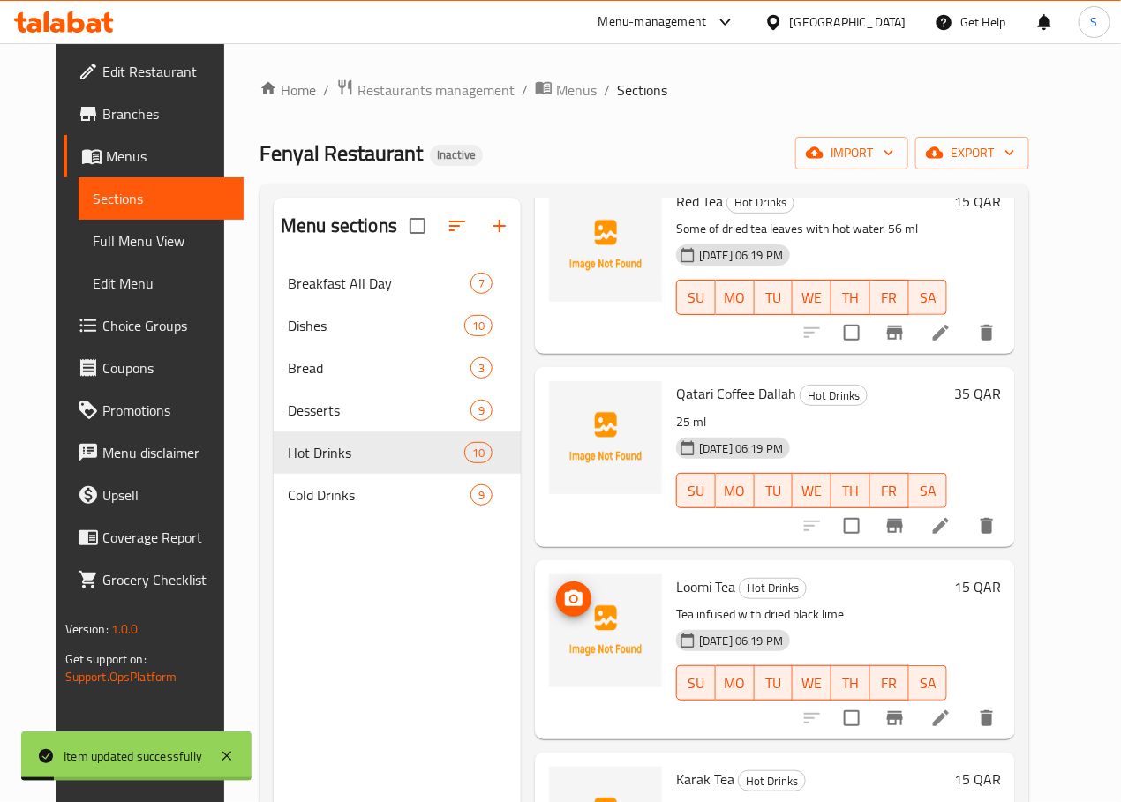
scroll to position [120, 0]
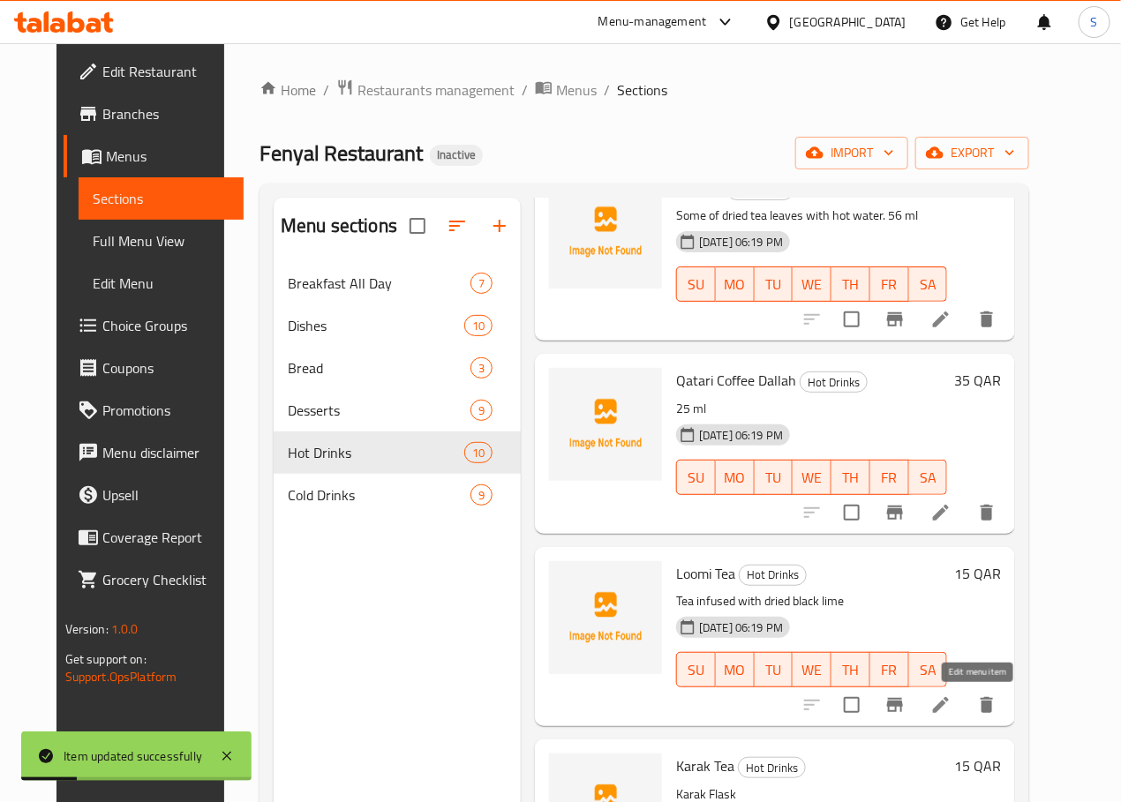
click at [951, 699] on icon at bounding box center [940, 704] width 21 height 21
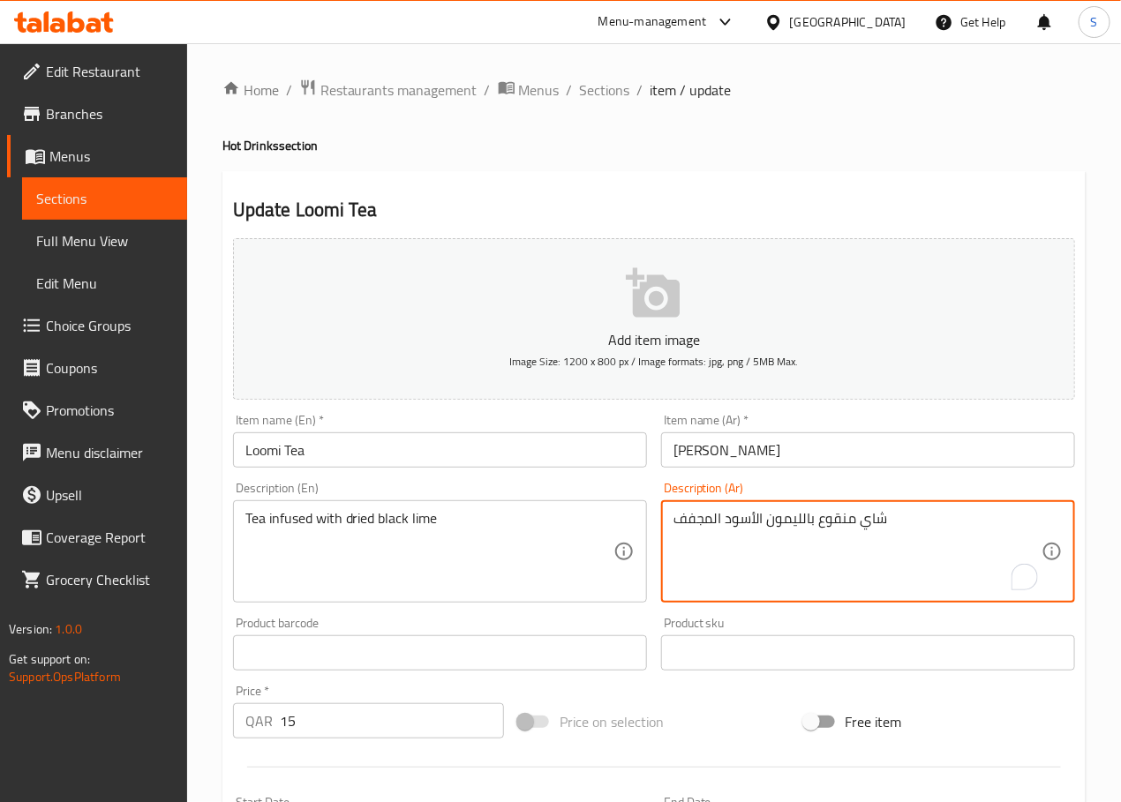
click at [842, 525] on textarea "شاي منقوع بالليمون الأسود المجفف" at bounding box center [857, 552] width 368 height 84
type textarea "شاي مملوء بالليمون الأسود المجفف"
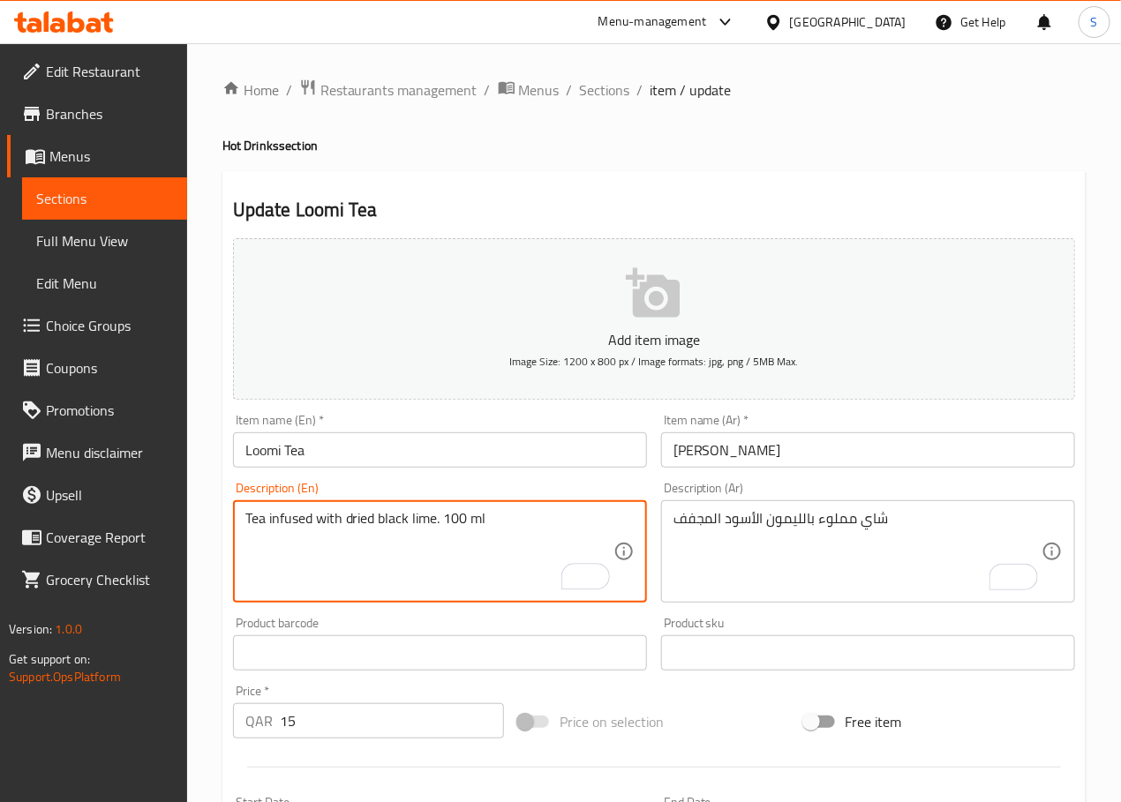
type textarea "Tea infused with dried black lime. 100 ml"
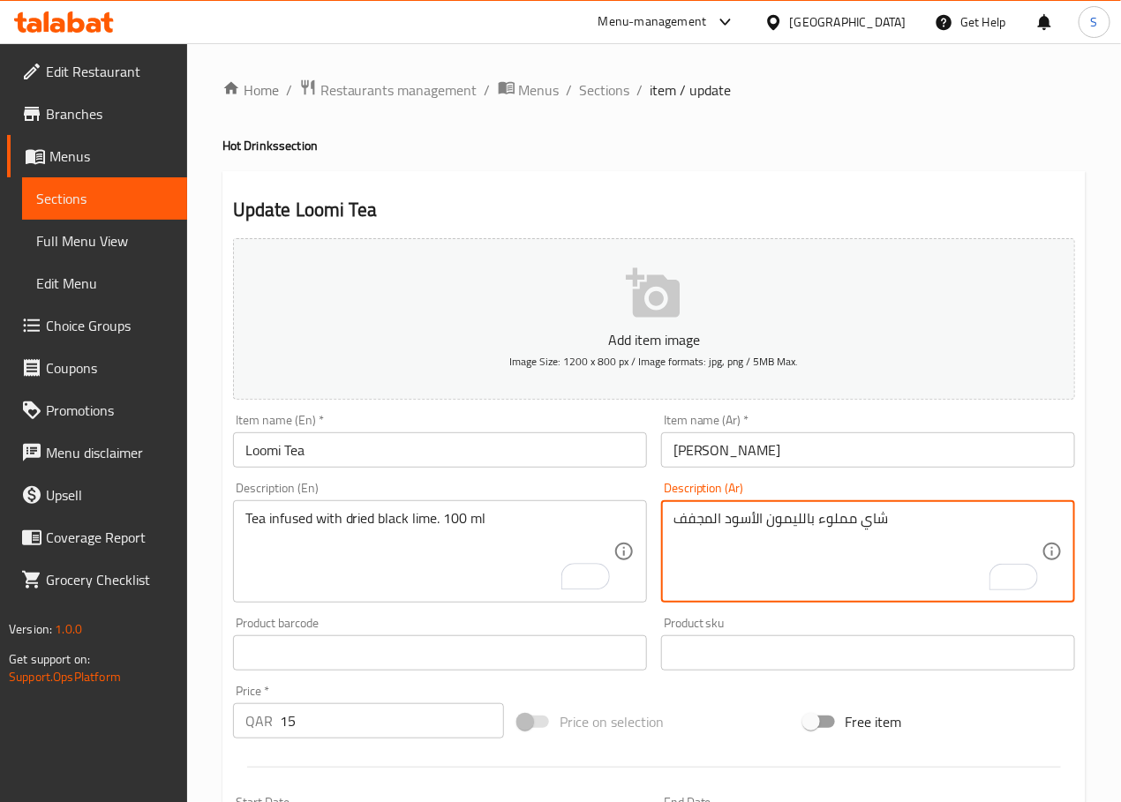
click at [694, 522] on textarea "شاي مملوء بالليمون الأسود المجفف" at bounding box center [857, 552] width 368 height 84
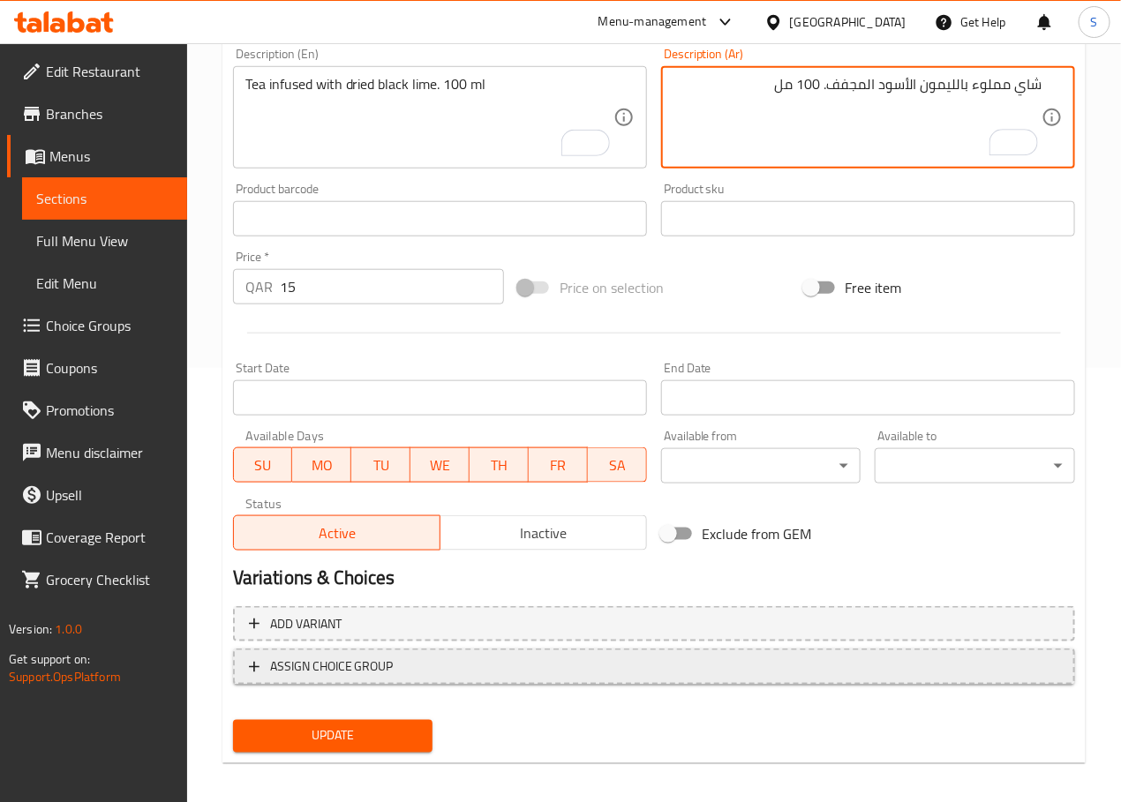
scroll to position [443, 0]
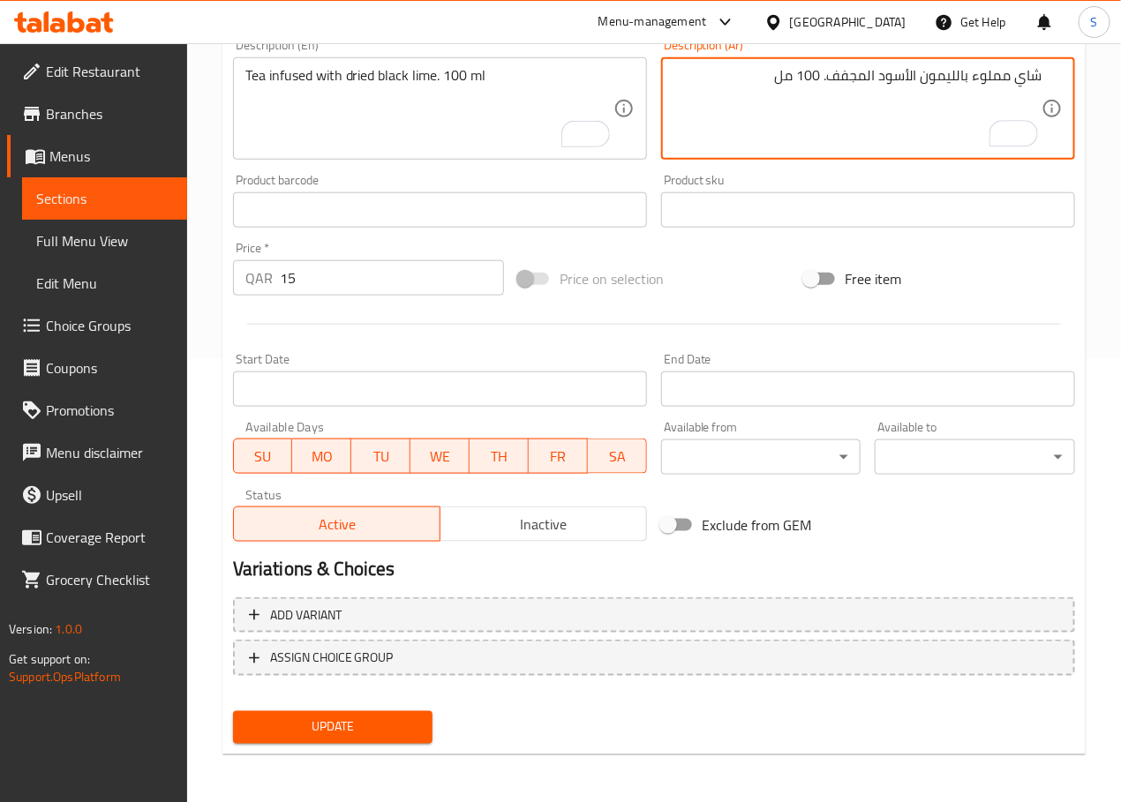
type textarea "شاي مملوء بالليمون الأسود المجفف. 100 مل"
click at [303, 742] on div "Update" at bounding box center [333, 727] width 214 height 47
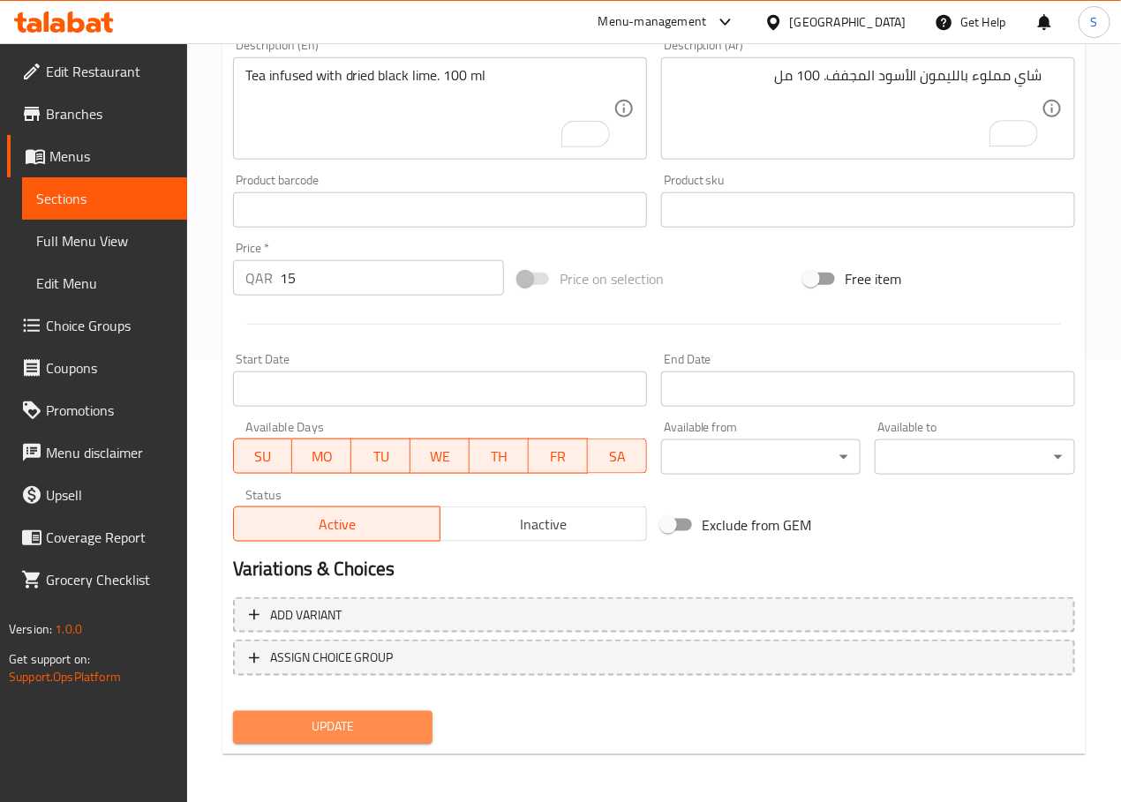
click at [311, 734] on span "Update" at bounding box center [333, 728] width 172 height 22
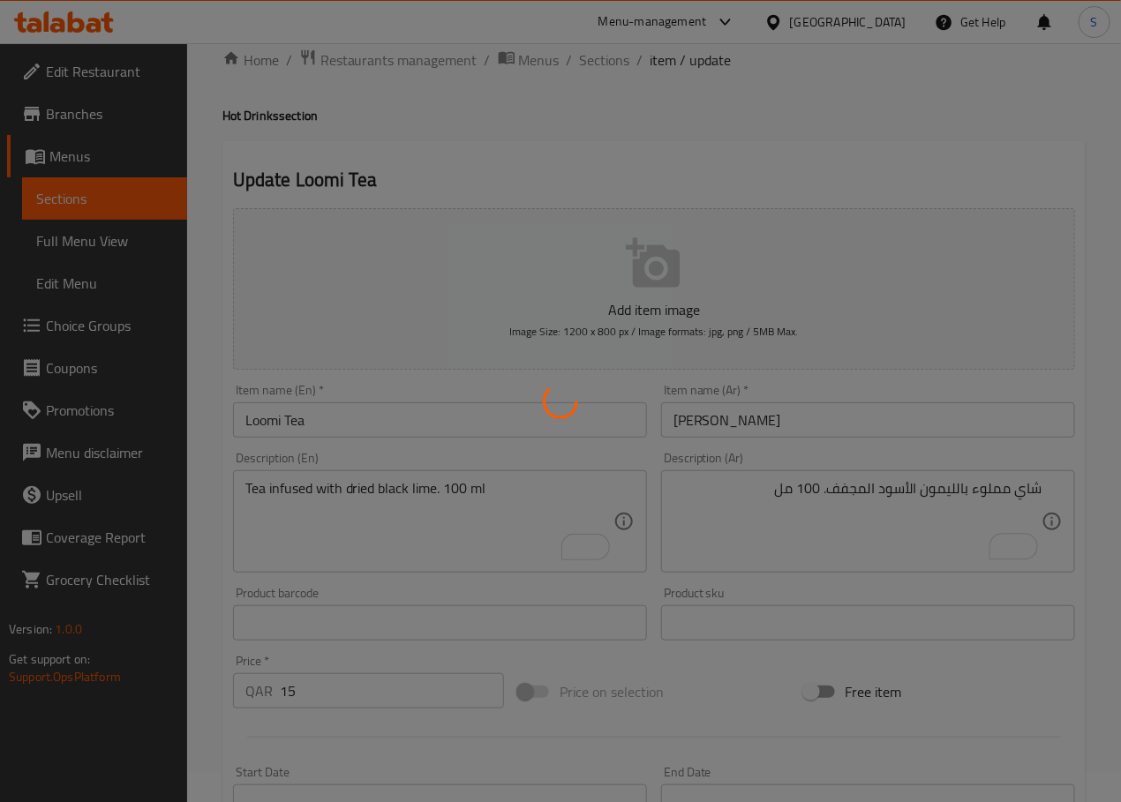
scroll to position [0, 0]
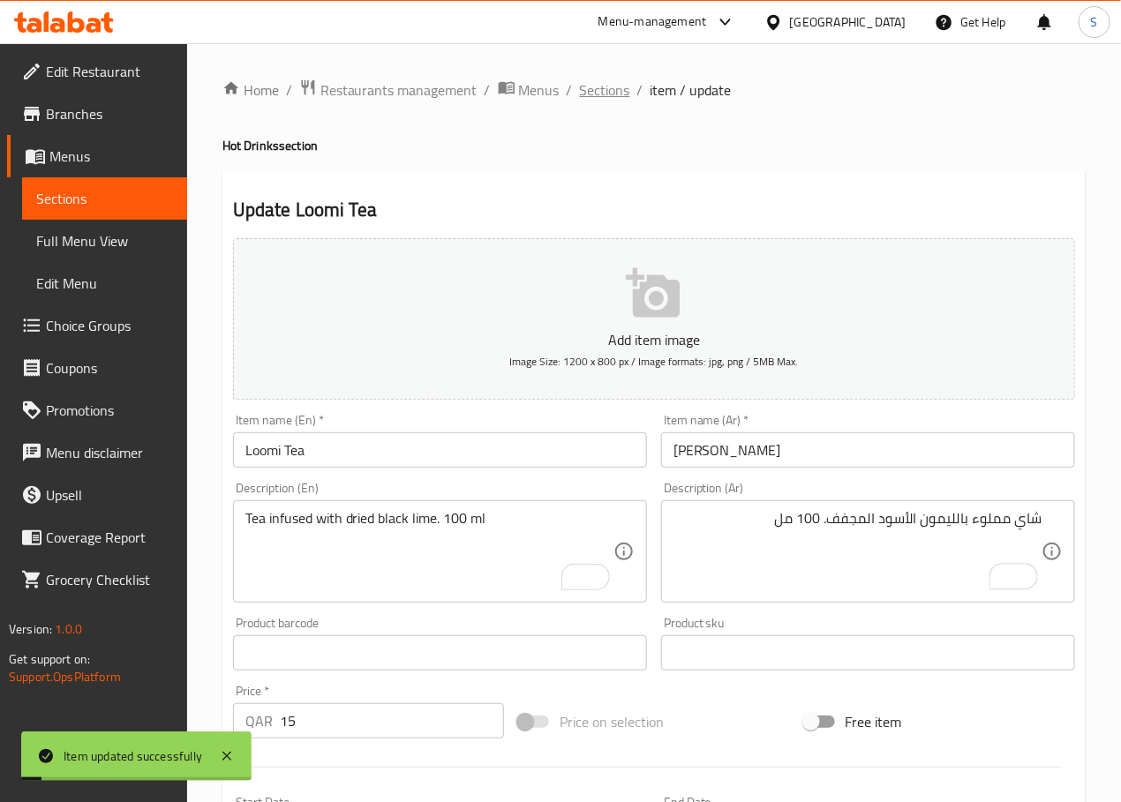
click at [604, 91] on span "Sections" at bounding box center [605, 89] width 50 height 21
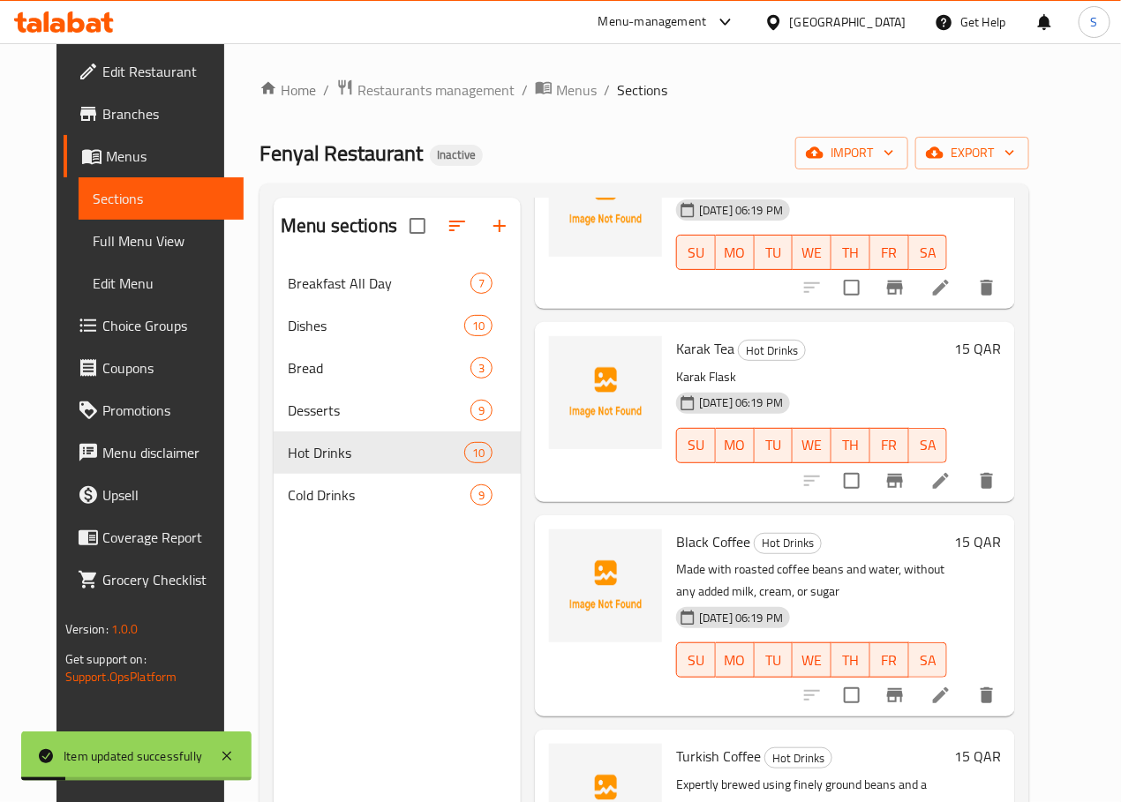
scroll to position [538, 0]
click at [949, 484] on icon at bounding box center [941, 480] width 16 height 16
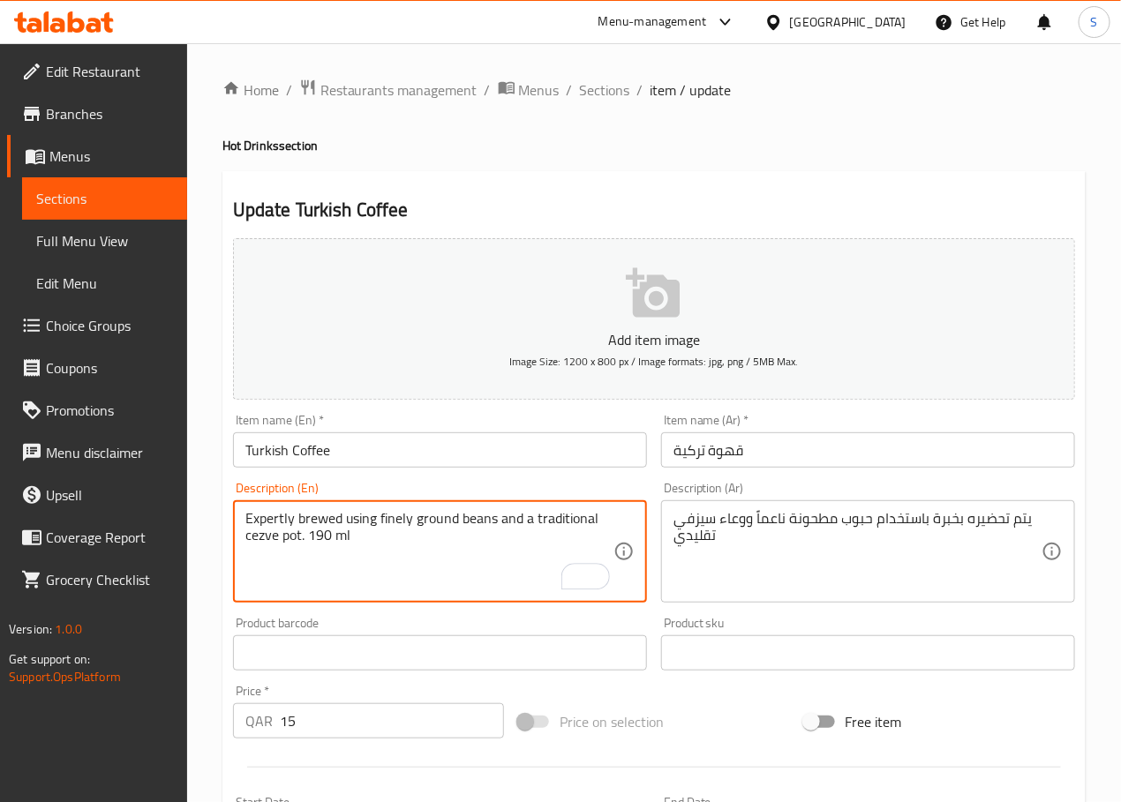
type textarea "Expertly brewed using finely ground beans and a traditional cezve pot. 190 ml"
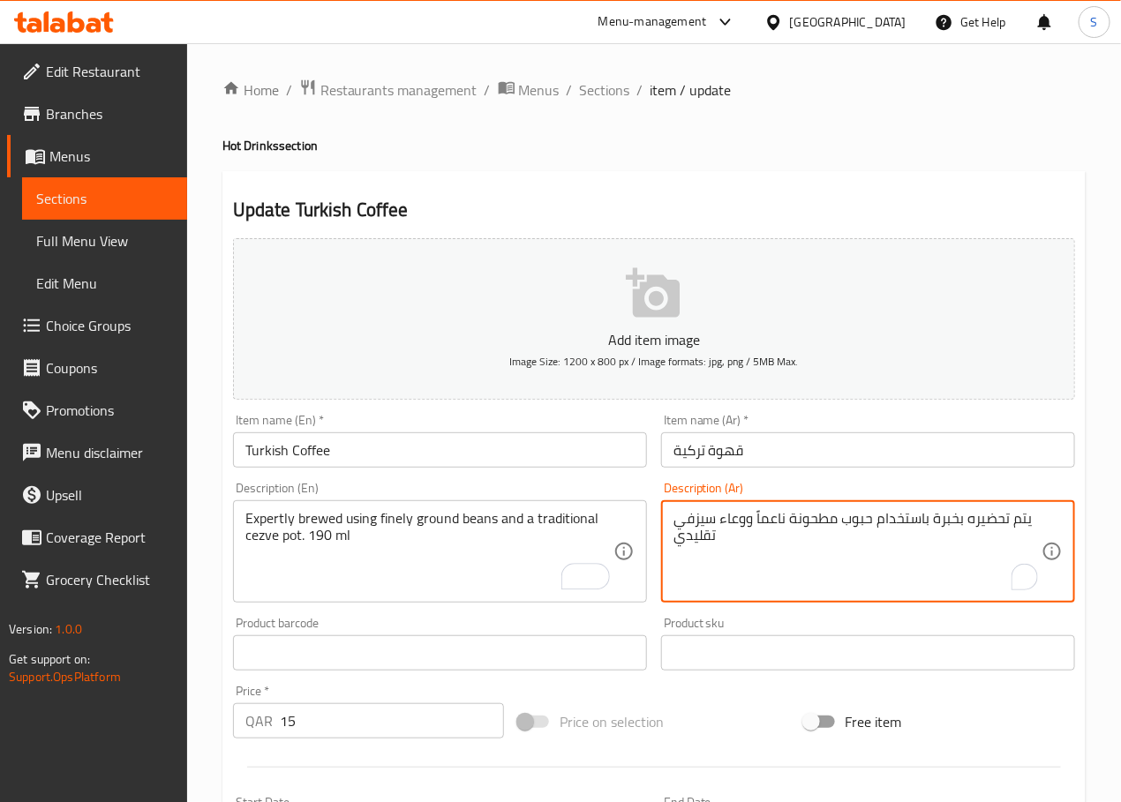
click at [710, 527] on textarea "يتم تحضيره بخبرة باستخدام حبوب مطحونة ناعماً ووعاء سيزفي تقليدي" at bounding box center [857, 552] width 368 height 84
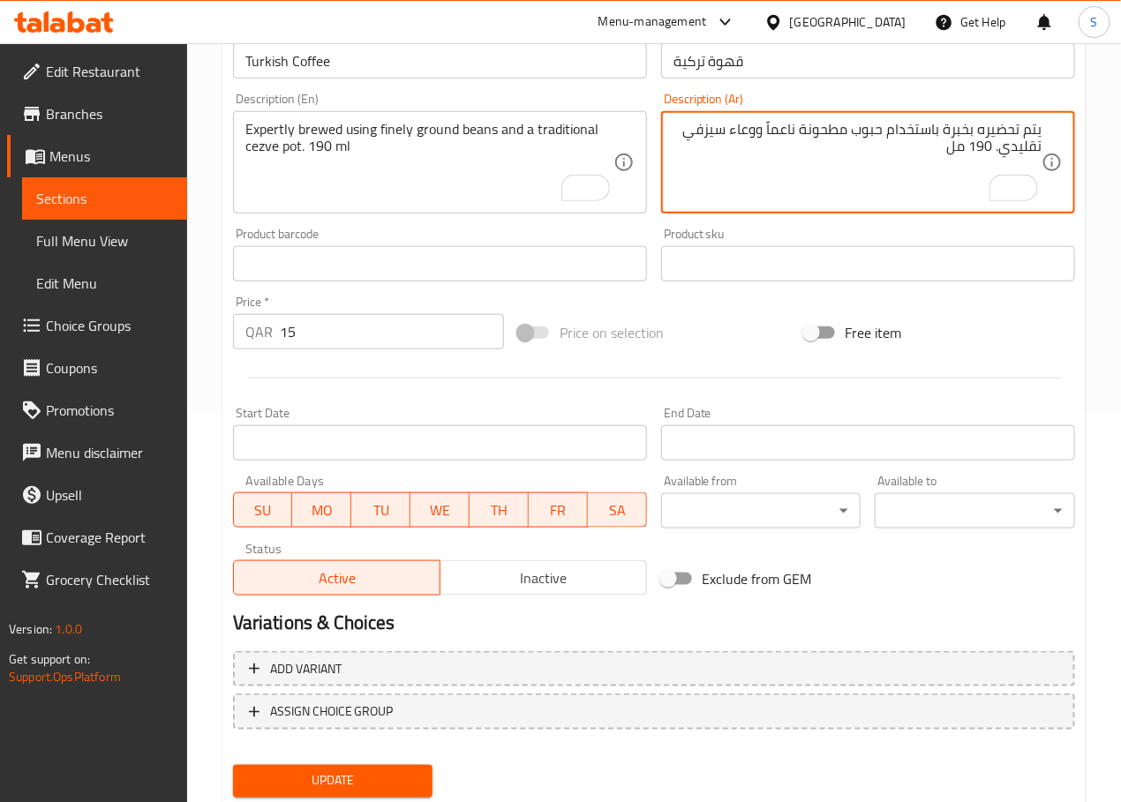
scroll to position [443, 0]
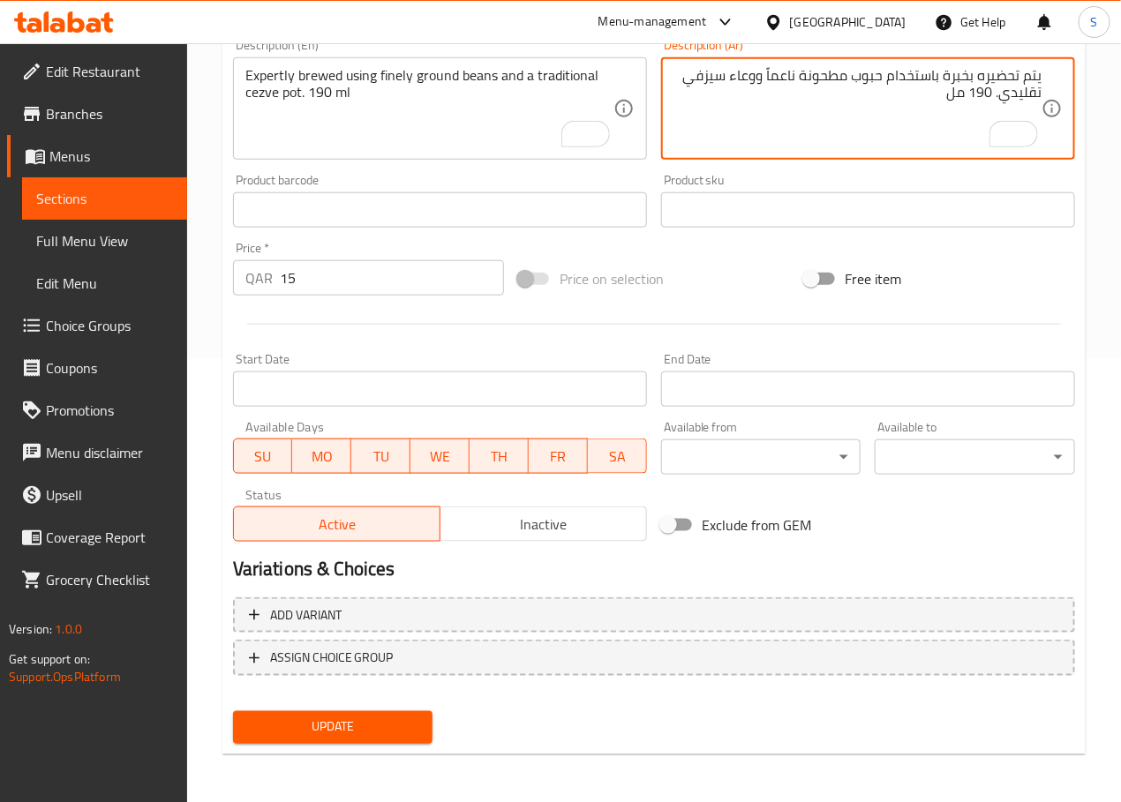
type textarea "يتم تحضيره بخبرة باستخدام حبوب مطحونة ناعماً ووعاء سيزفي تقليدي. 190 مل"
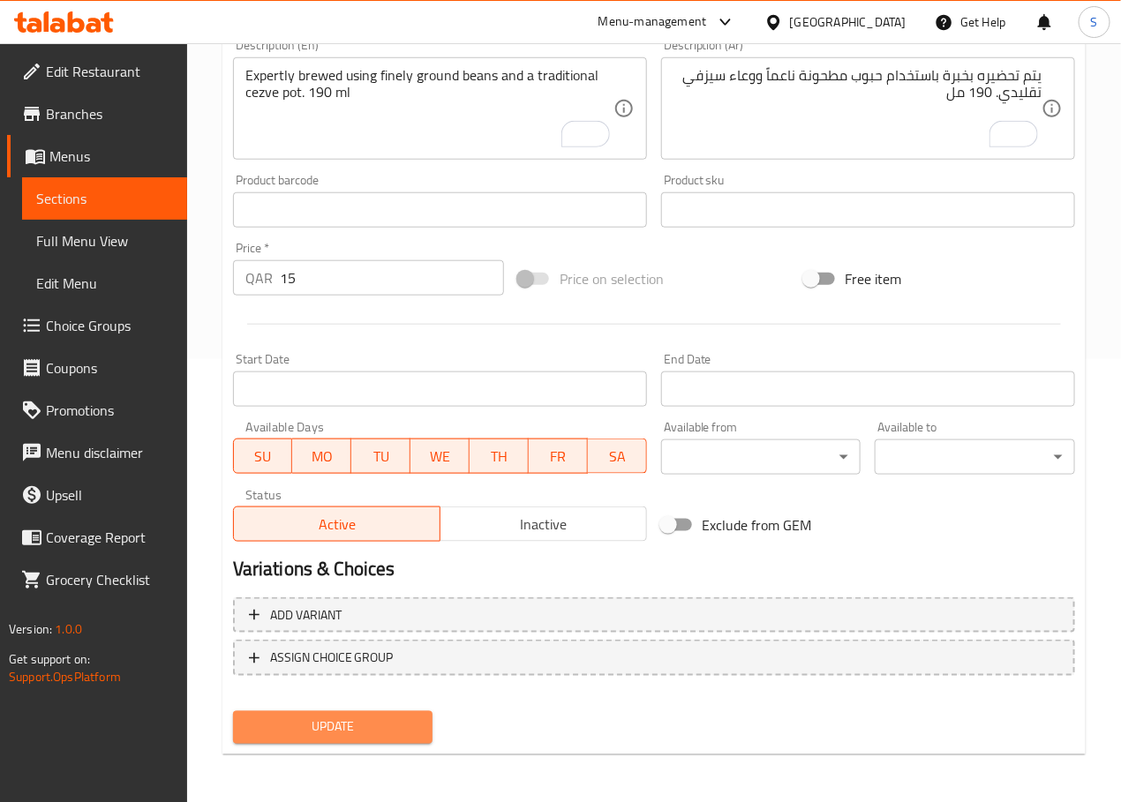
click at [318, 736] on span "Update" at bounding box center [333, 728] width 172 height 22
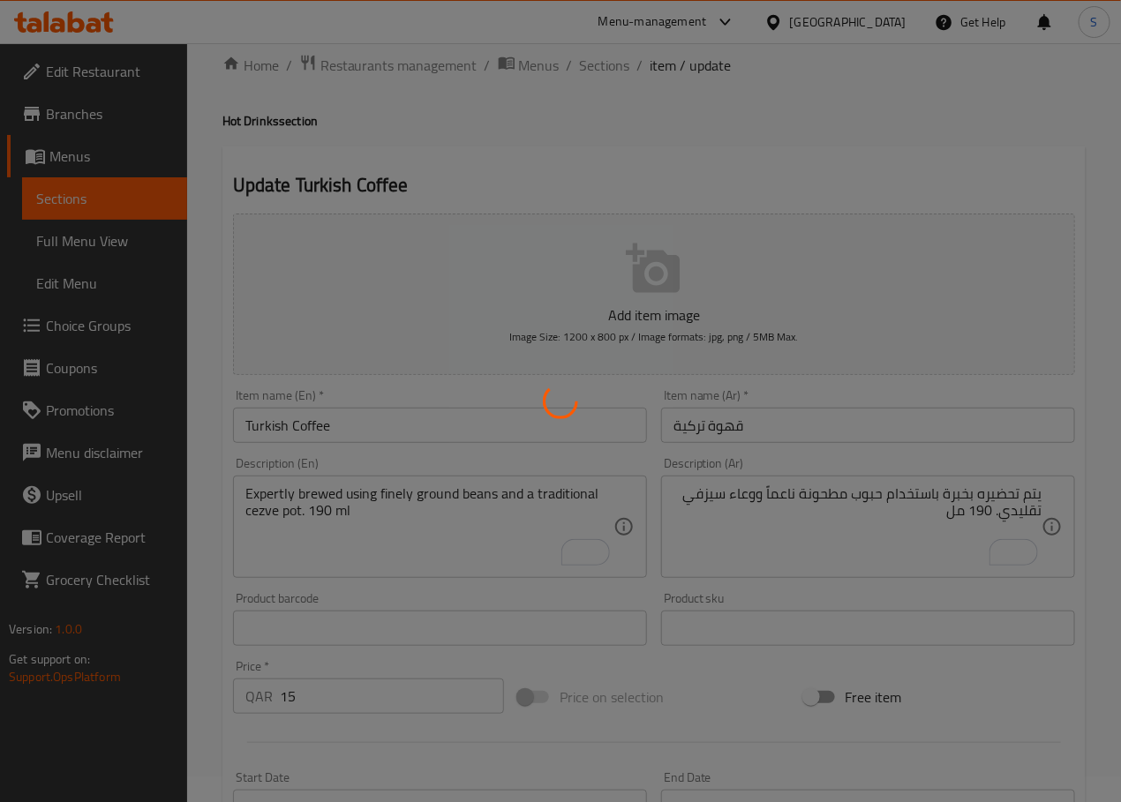
scroll to position [0, 0]
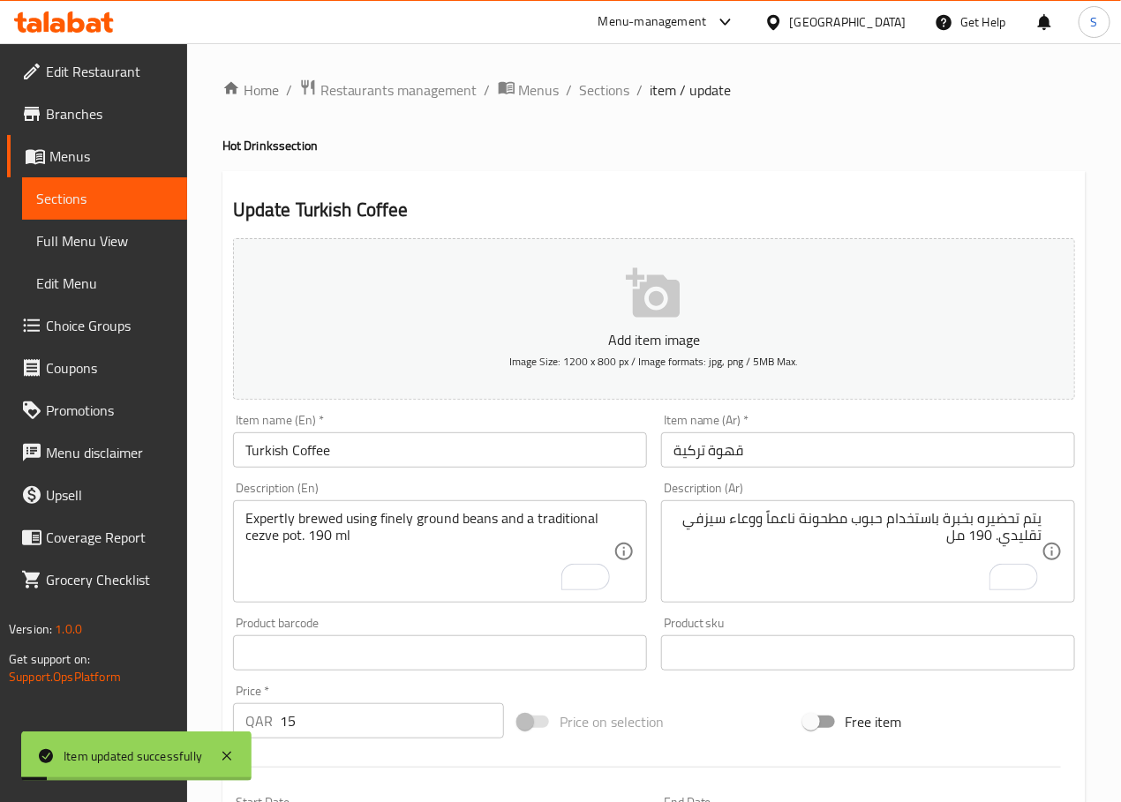
click at [588, 93] on span "Sections" at bounding box center [605, 89] width 50 height 21
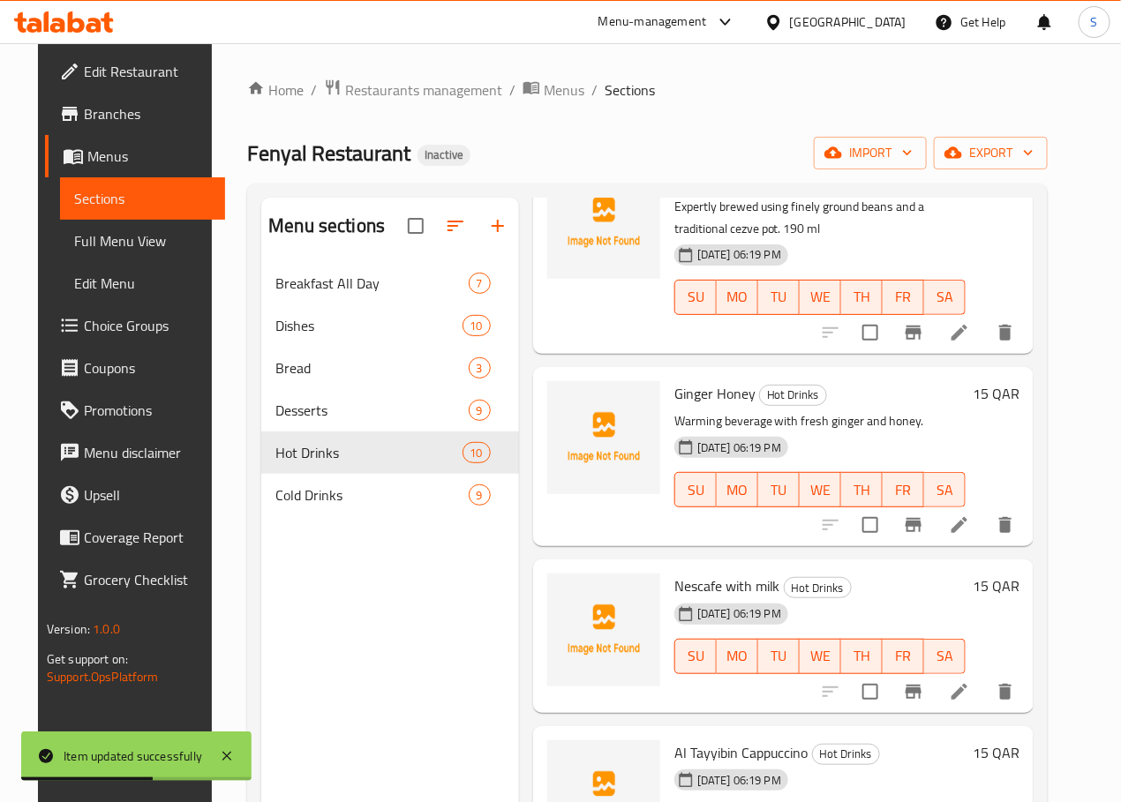
scroll to position [1122, 0]
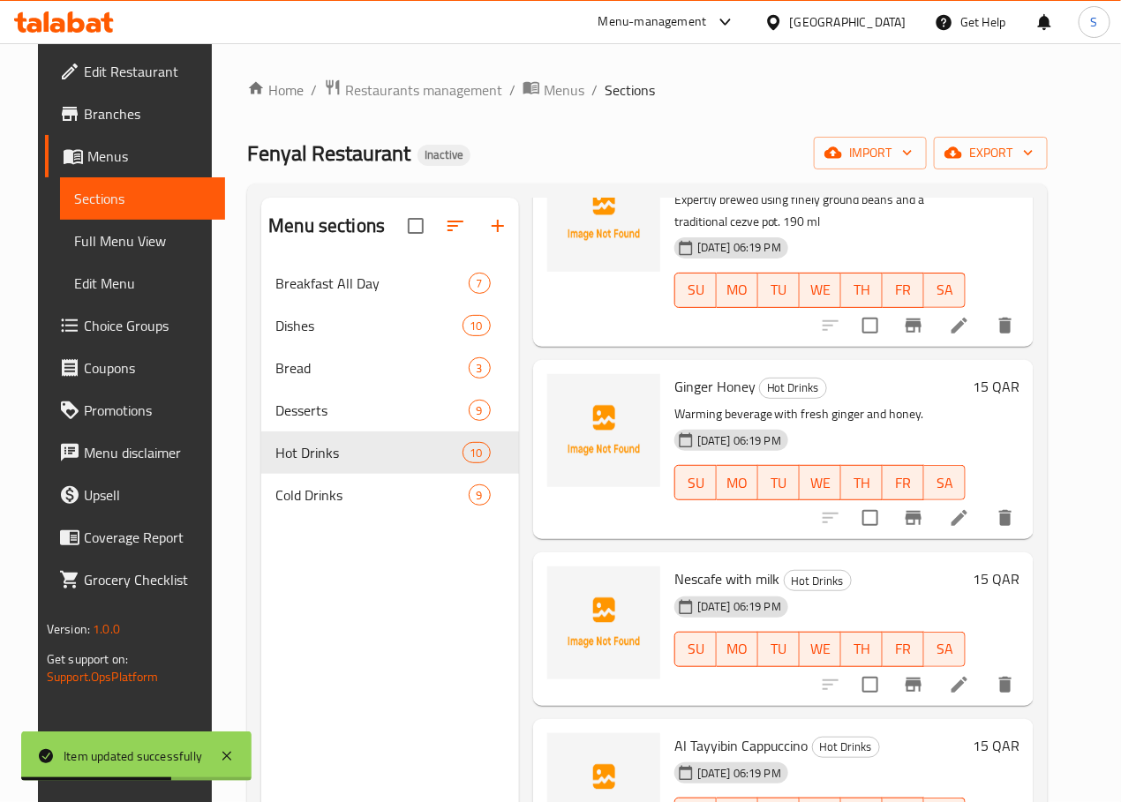
click at [970, 516] on icon at bounding box center [959, 517] width 21 height 21
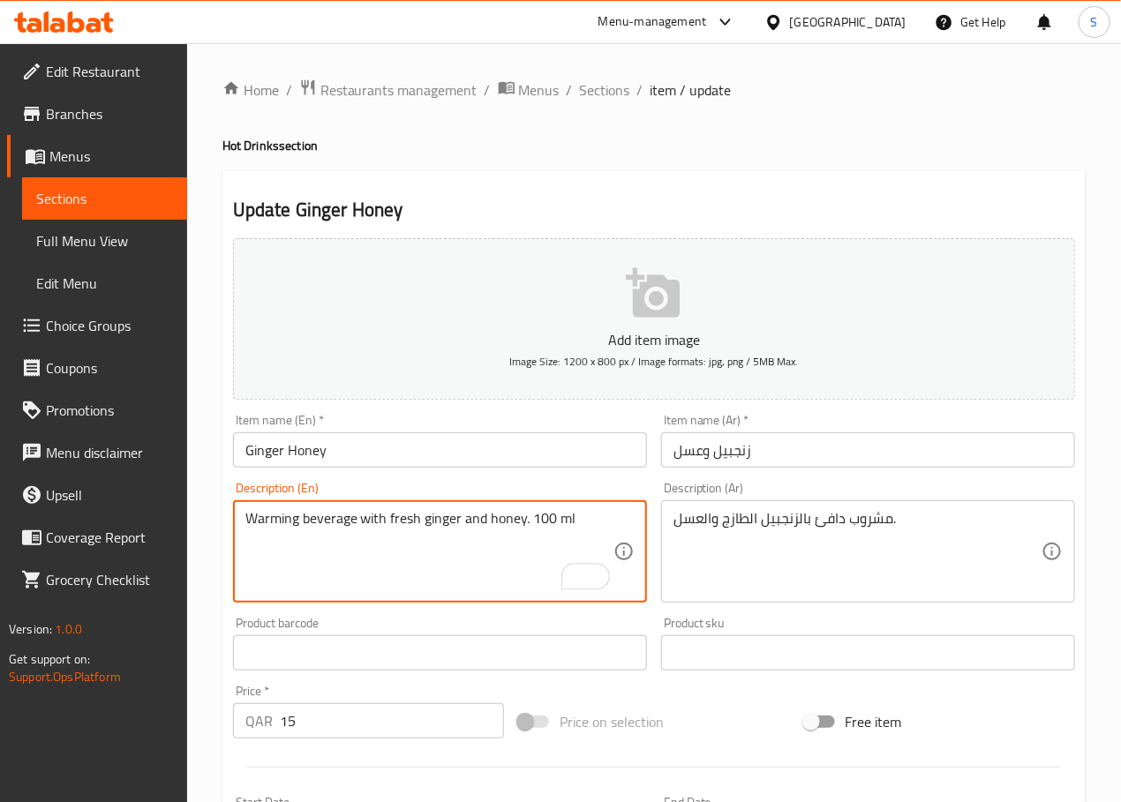
type textarea "Warming beverage with fresh ginger and honey. 100 ml"
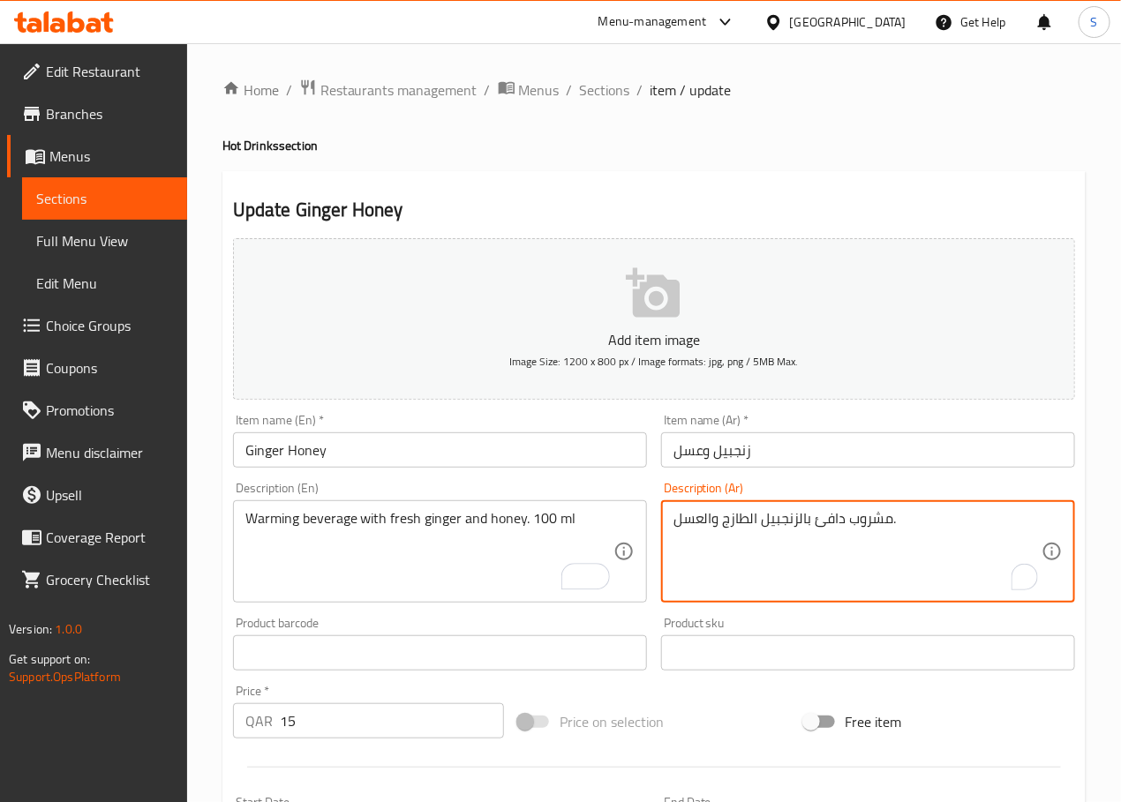
click at [724, 524] on textarea "مشروب دافئ بالزنجبيل الطازج والعسل." at bounding box center [857, 552] width 368 height 84
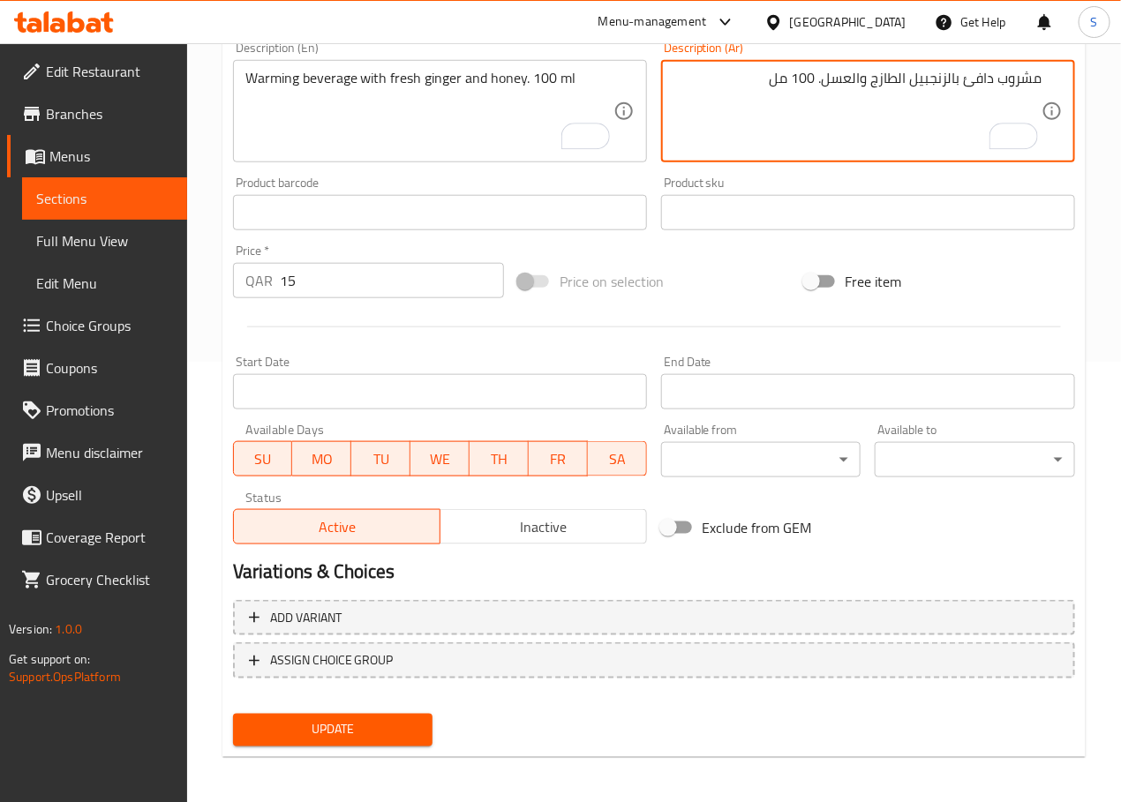
scroll to position [443, 0]
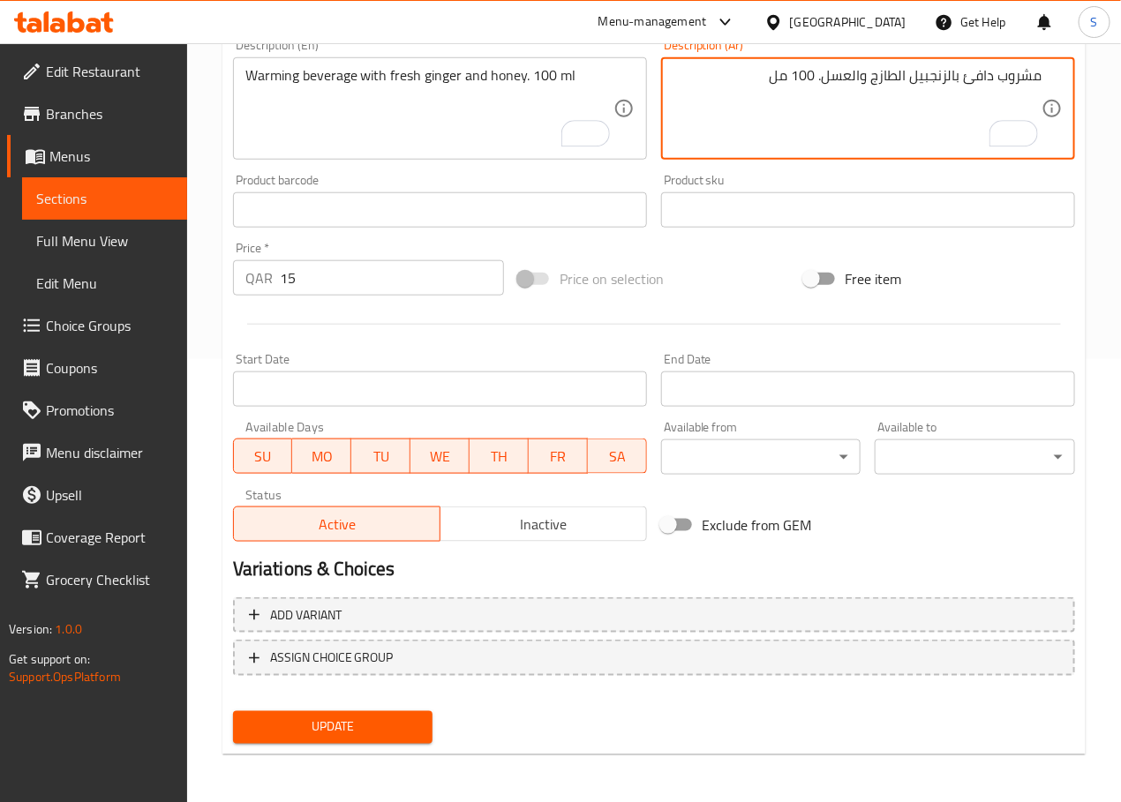
type textarea "مشروب دافئ بالزنجبيل الطازج والعسل. 100 مل"
click at [356, 737] on button "Update" at bounding box center [333, 727] width 200 height 33
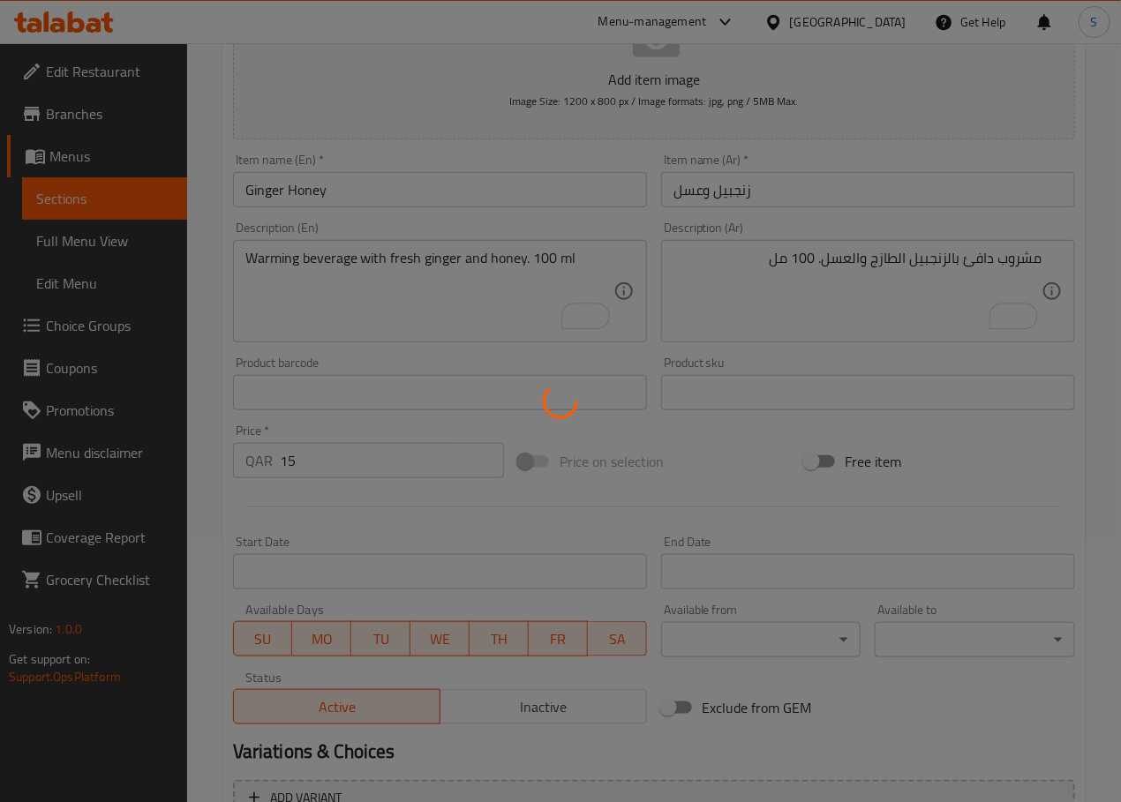
scroll to position [0, 0]
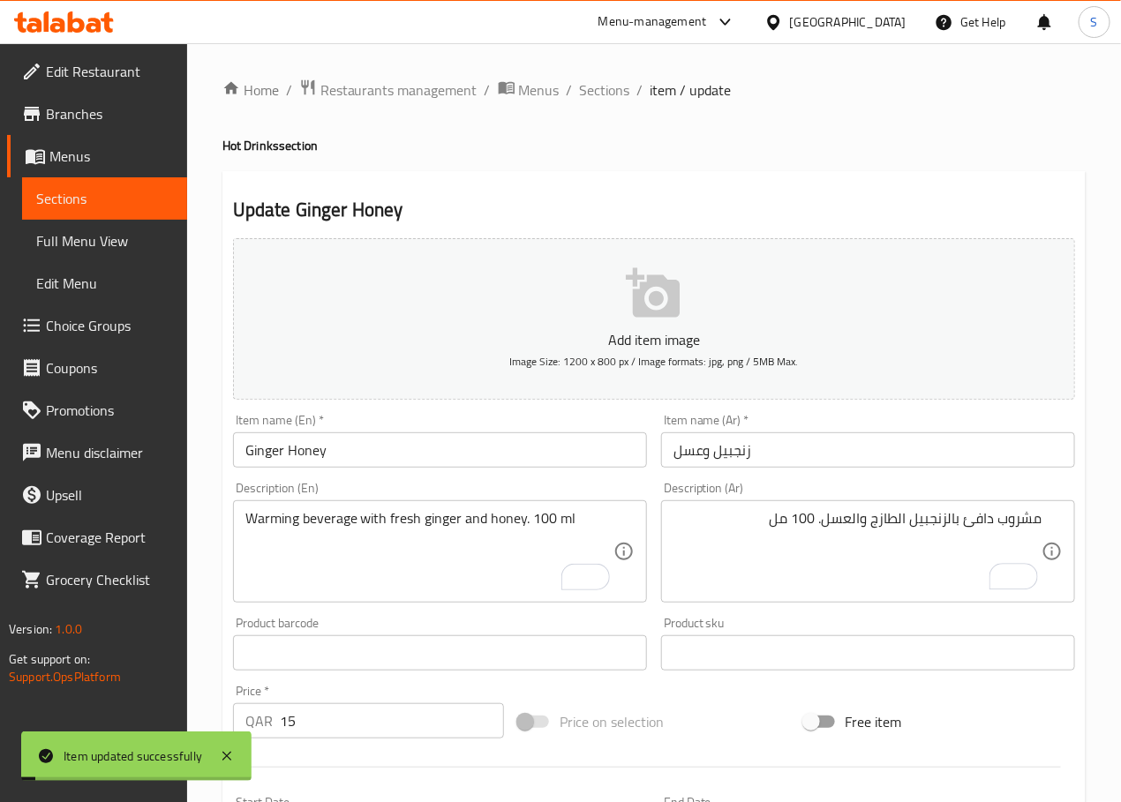
click at [593, 93] on span "Sections" at bounding box center [605, 89] width 50 height 21
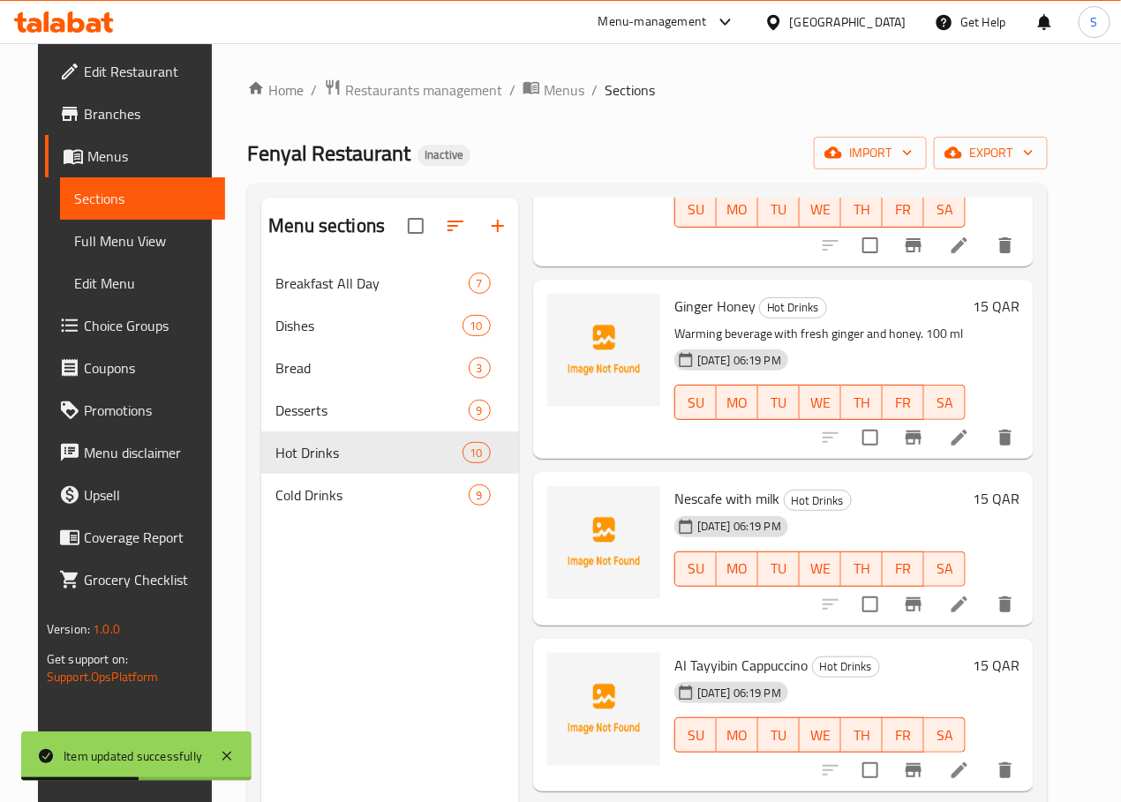
scroll to position [1208, 0]
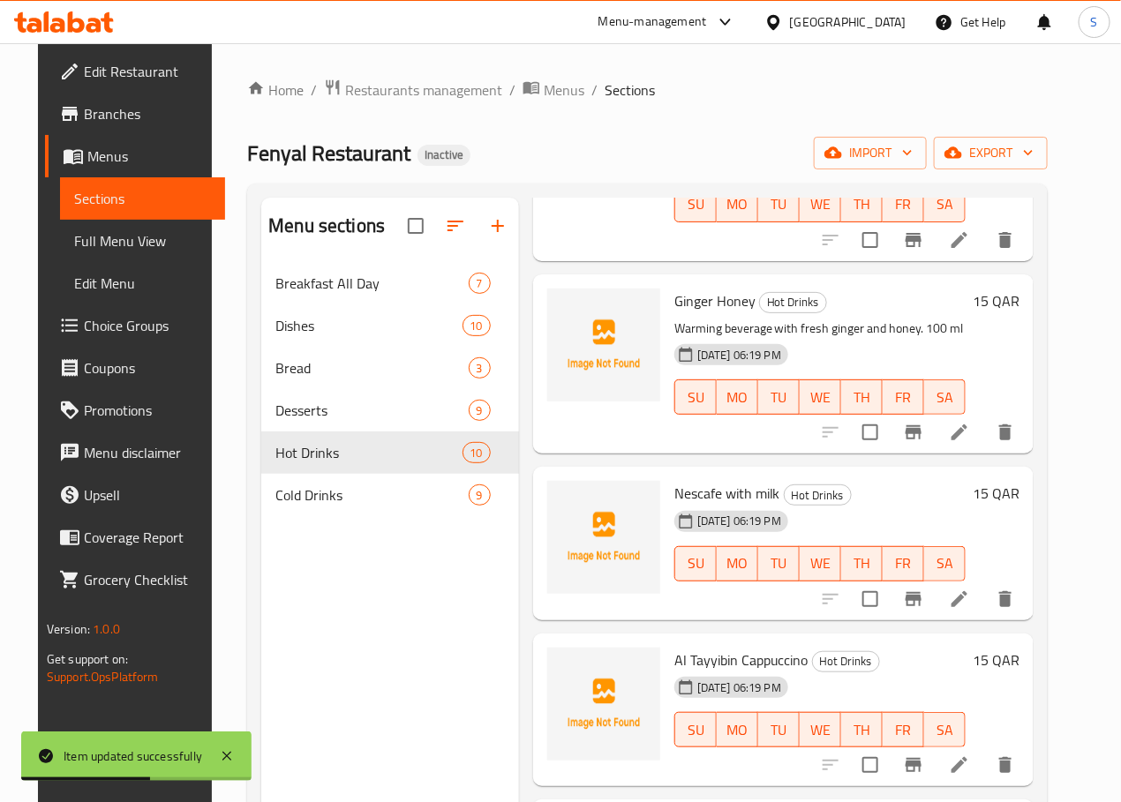
click at [966, 593] on icon at bounding box center [959, 599] width 21 height 21
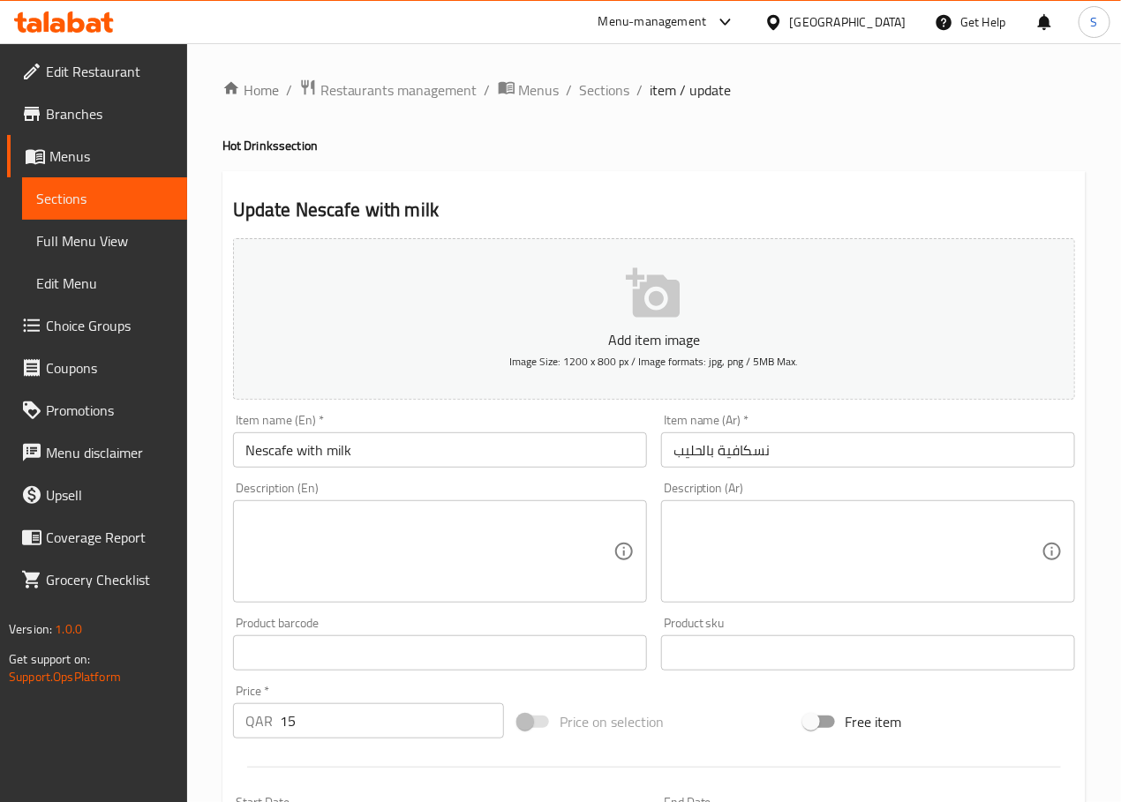
click at [398, 442] on input "Nescafe with milk" at bounding box center [440, 449] width 414 height 35
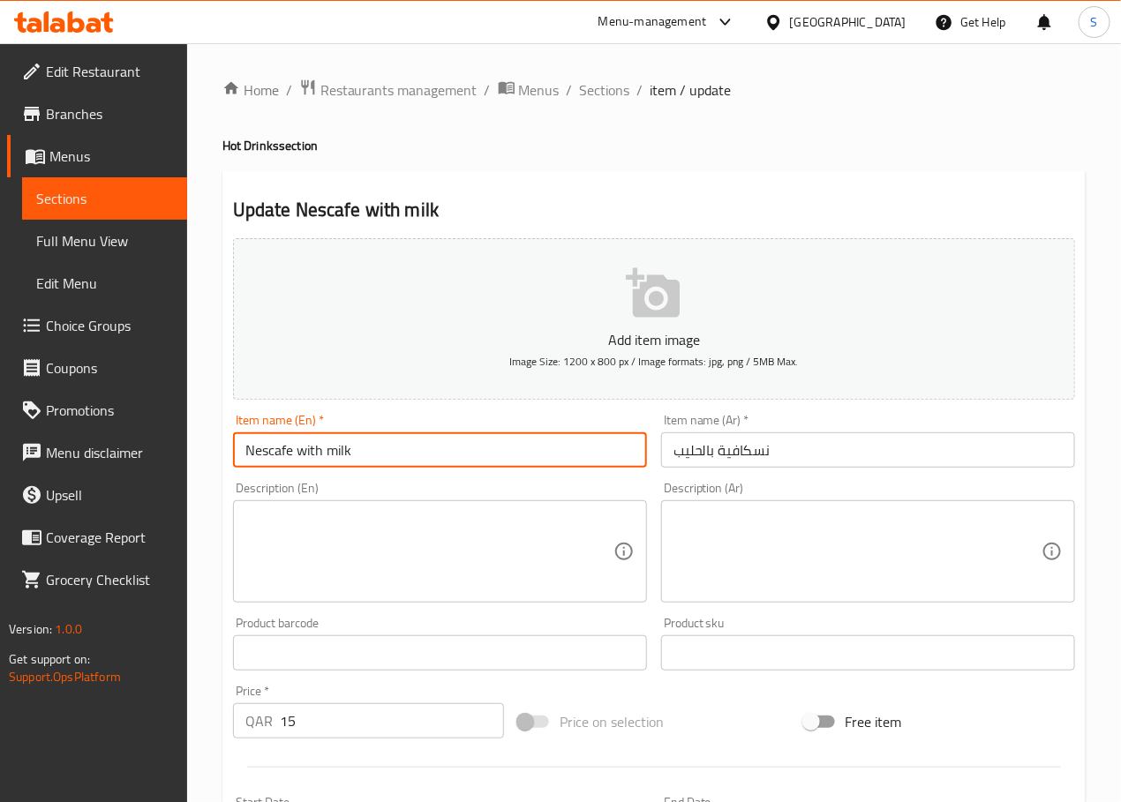
click at [398, 442] on input "Nescafe with milk" at bounding box center [440, 449] width 414 height 35
click at [339, 564] on textarea at bounding box center [429, 552] width 368 height 84
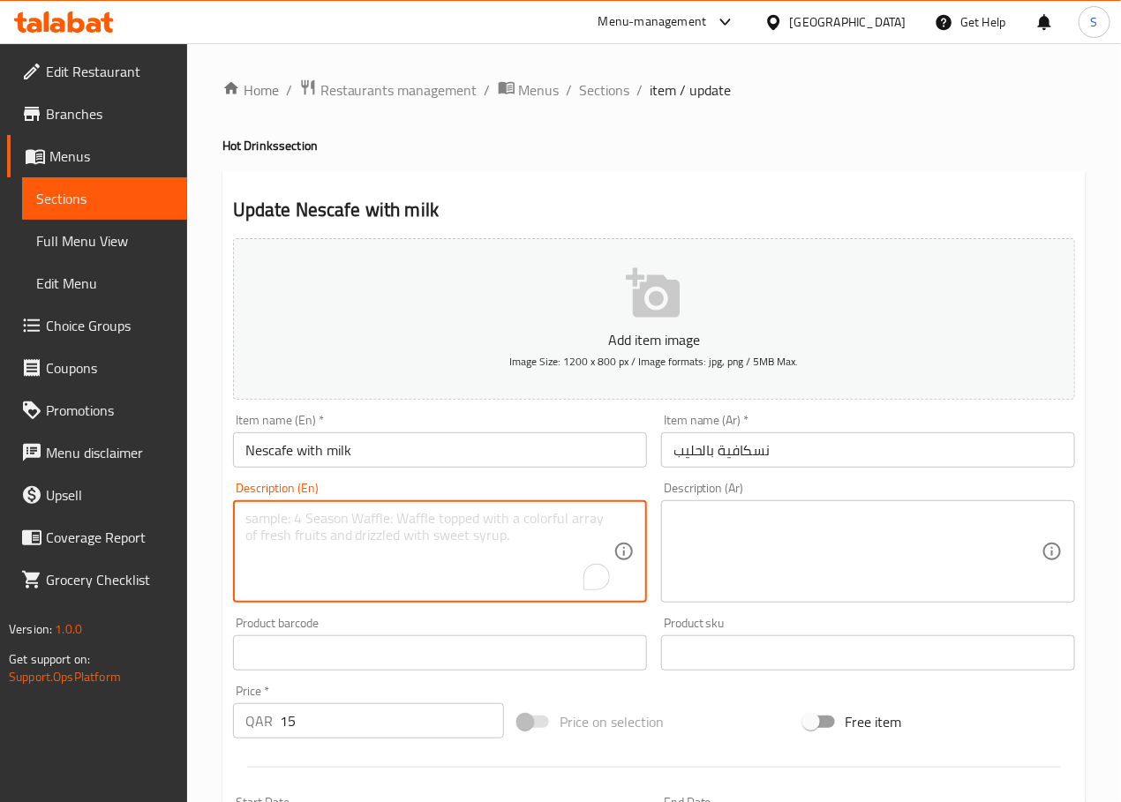
paste textarea "Nescafe with milk"
type textarea "Nescafe with milk"
click at [431, 456] on input "Nescafe with milk" at bounding box center [440, 449] width 414 height 35
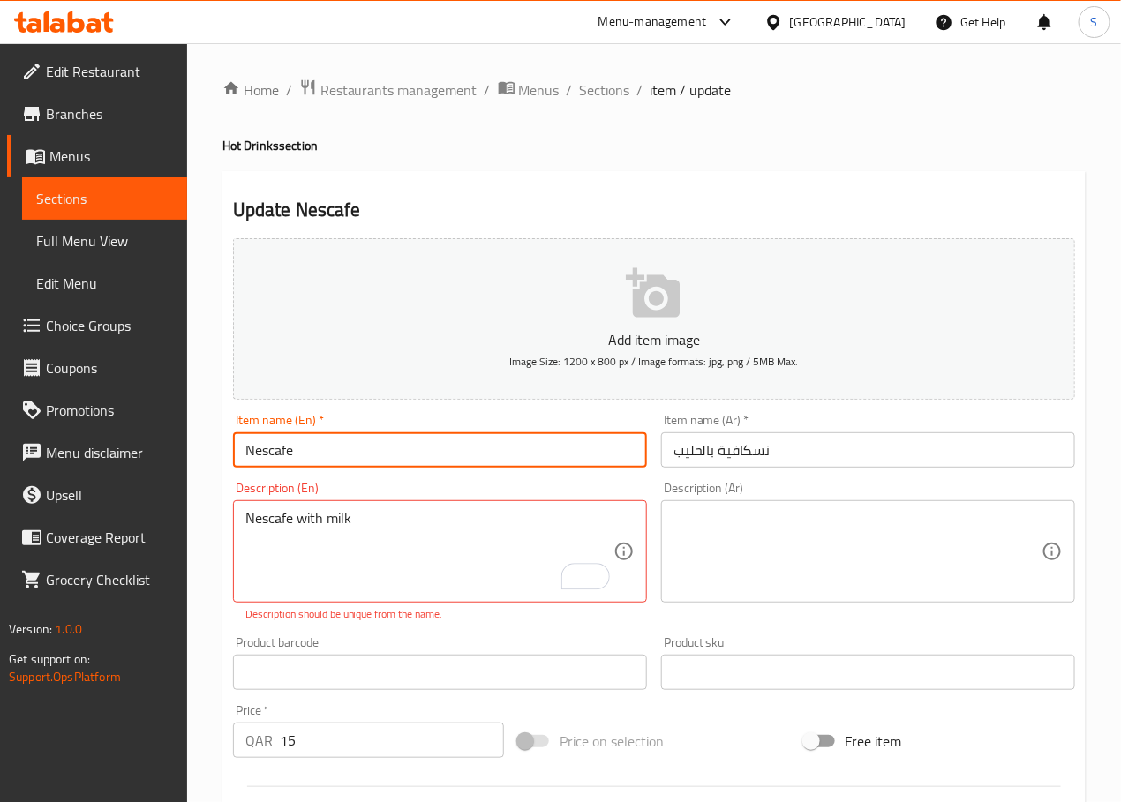
type input "Nescafe"
click at [717, 454] on input "نسكافية بالحليب" at bounding box center [868, 449] width 414 height 35
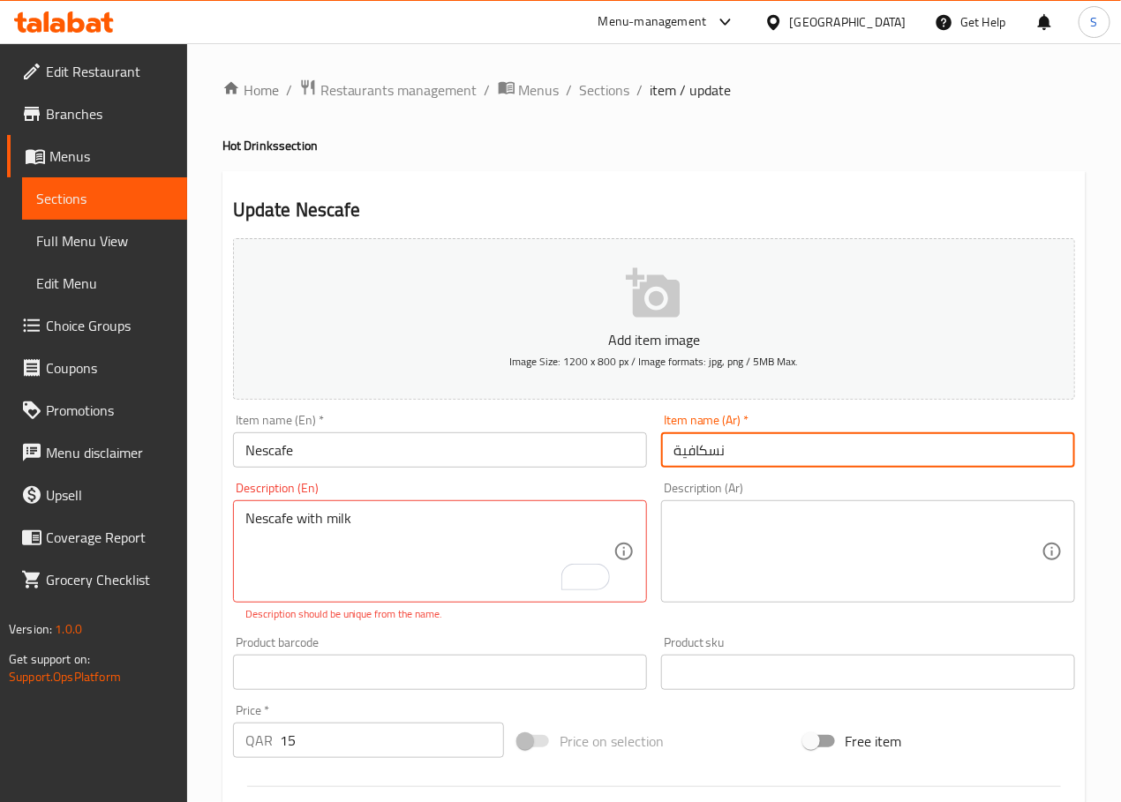
type input "نسكافية"
click at [745, 567] on textarea at bounding box center [857, 552] width 368 height 84
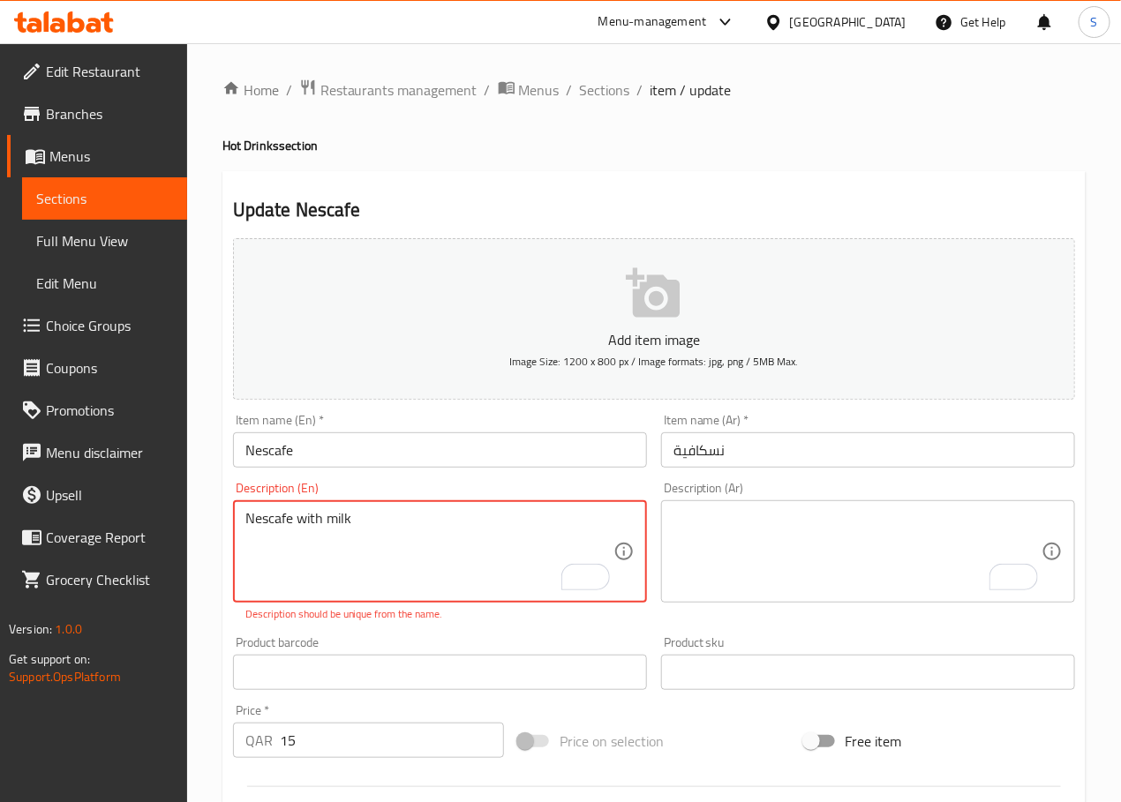
click at [848, 569] on textarea "To enrich screen reader interactions, please activate Accessibility in Grammarl…" at bounding box center [857, 552] width 368 height 84
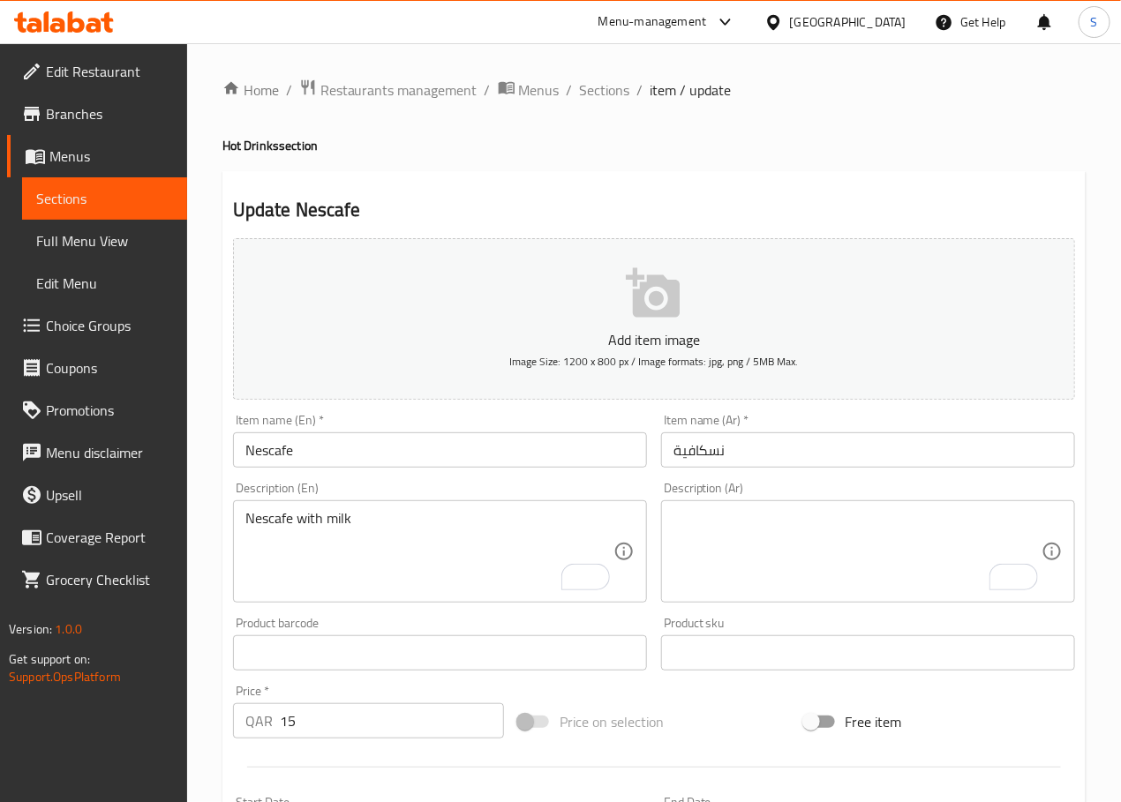
click at [799, 535] on textarea "To enrich screen reader interactions, please activate Accessibility in Grammarl…" at bounding box center [857, 552] width 368 height 84
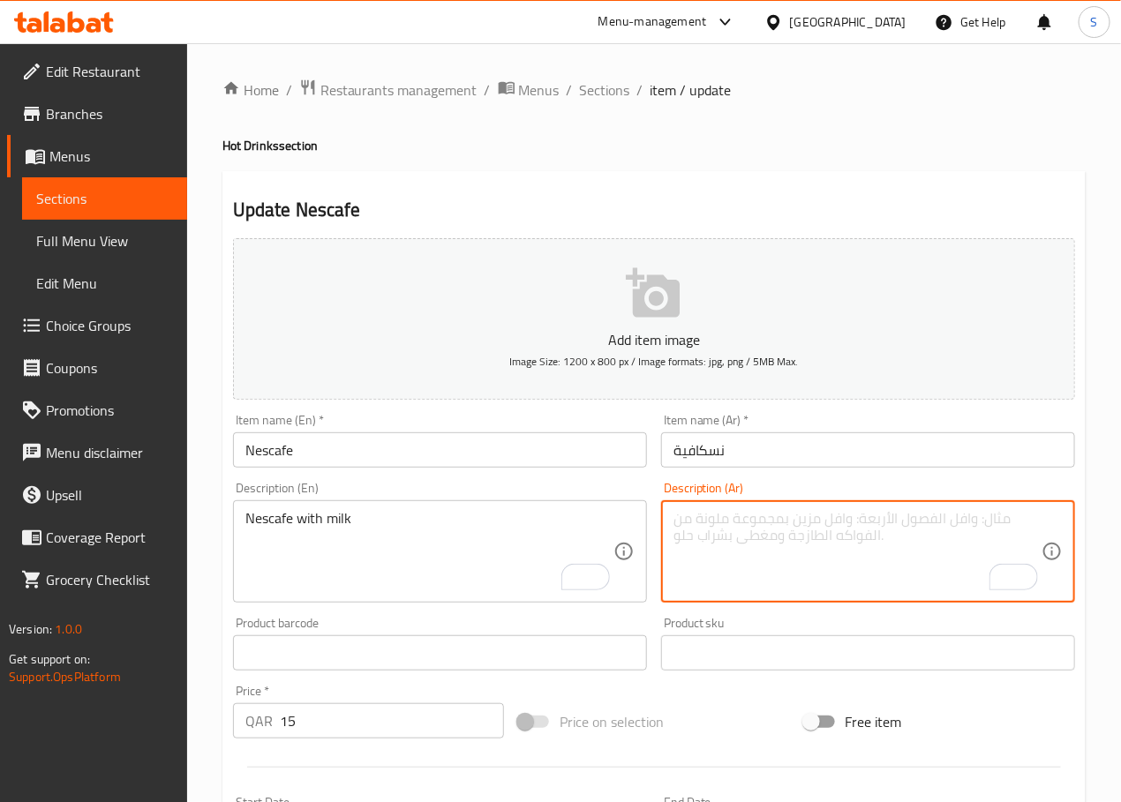
paste textarea "نسكافية بالحليب"
type textarea "نسكافية بالحليب"
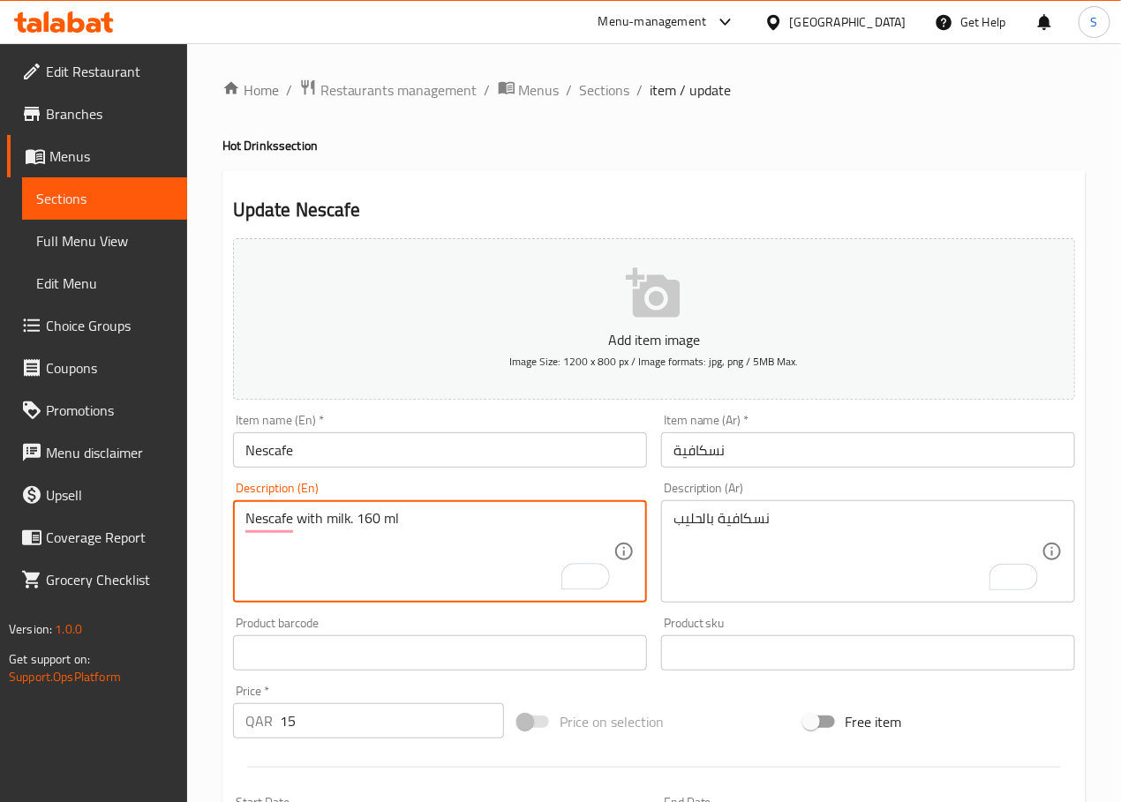
type textarea "Nescafe with milk. 160 ml"
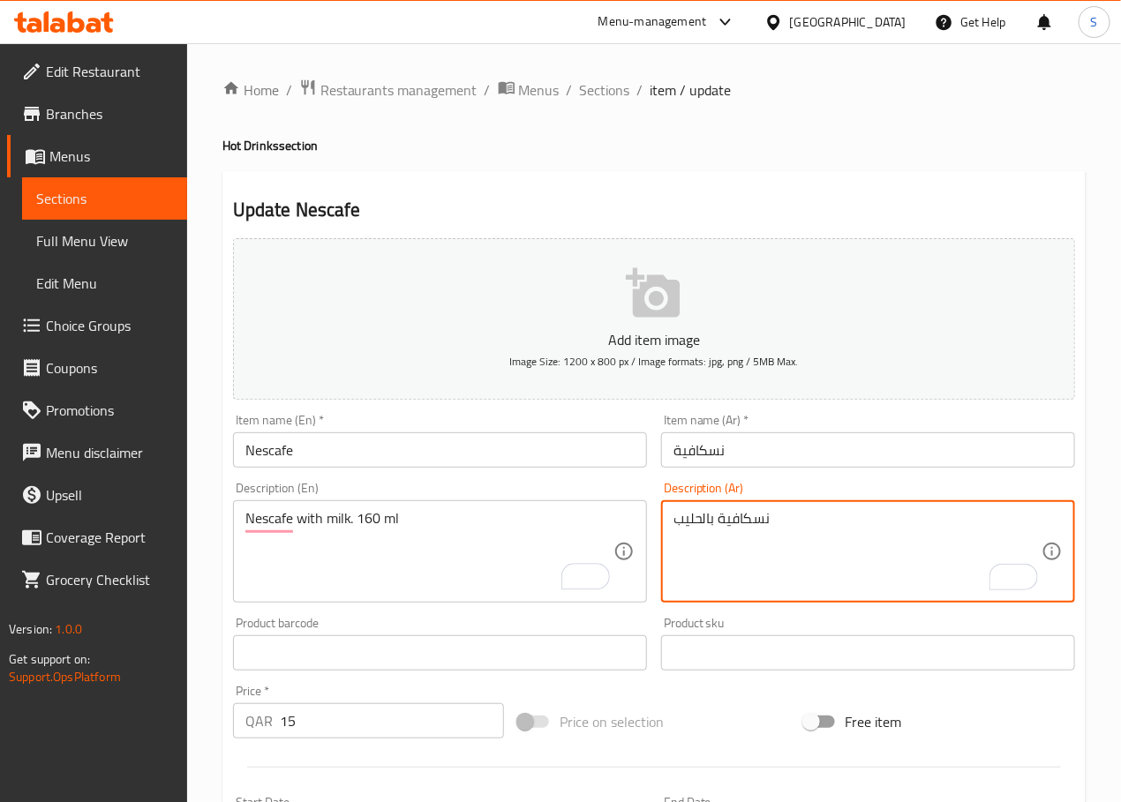
click at [697, 522] on textarea "نسكافية بالحليب" at bounding box center [857, 552] width 368 height 84
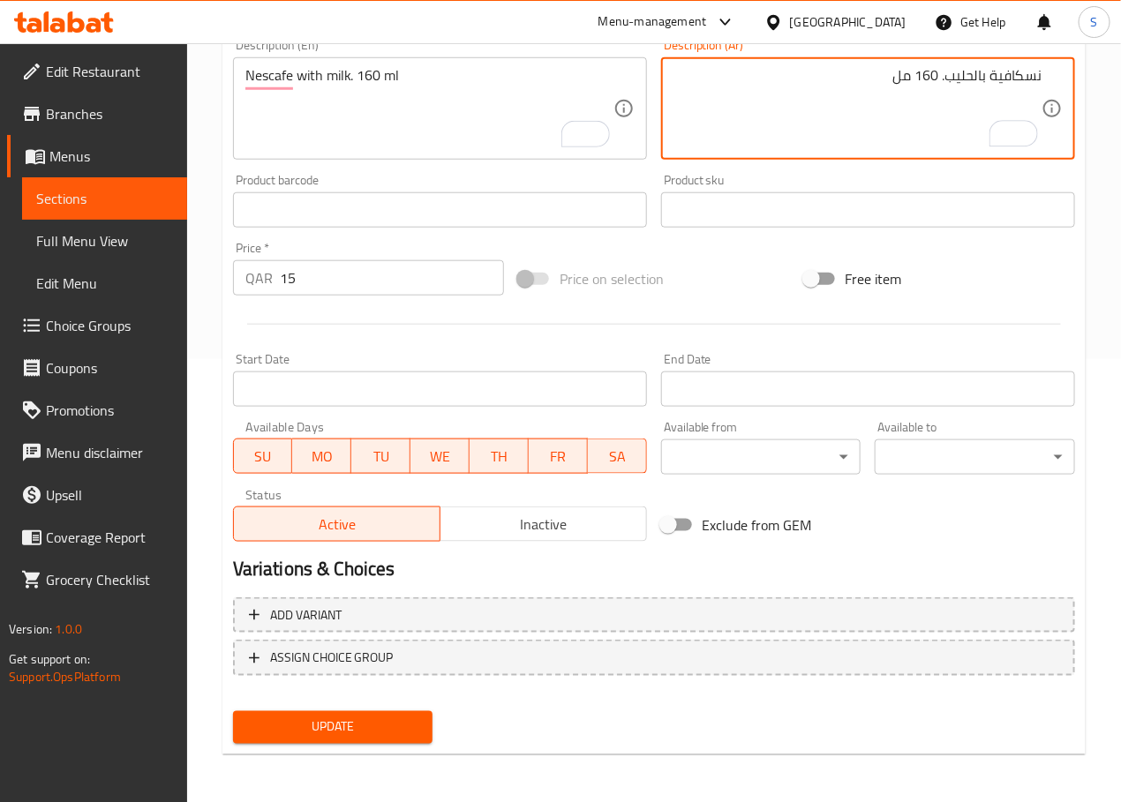
type textarea "نسكافية بالحليب. 160 مل"
click at [360, 736] on span "Update" at bounding box center [333, 728] width 172 height 22
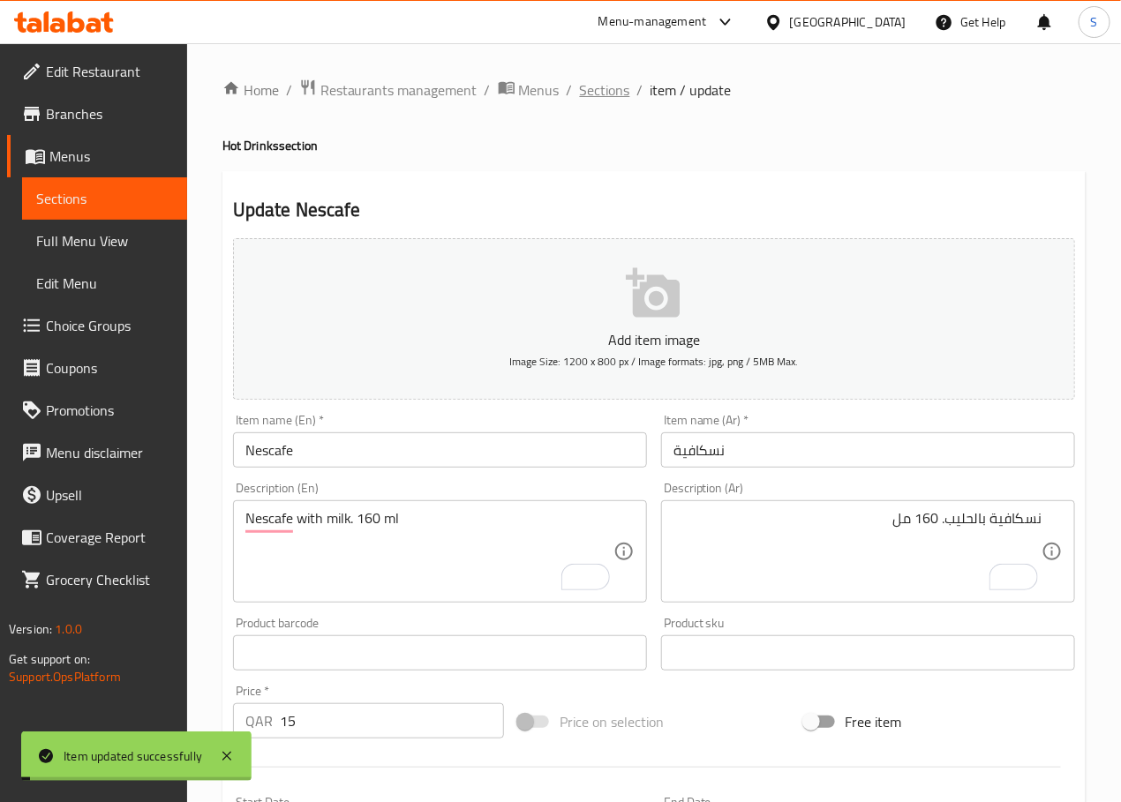
click at [610, 94] on span "Sections" at bounding box center [605, 89] width 50 height 21
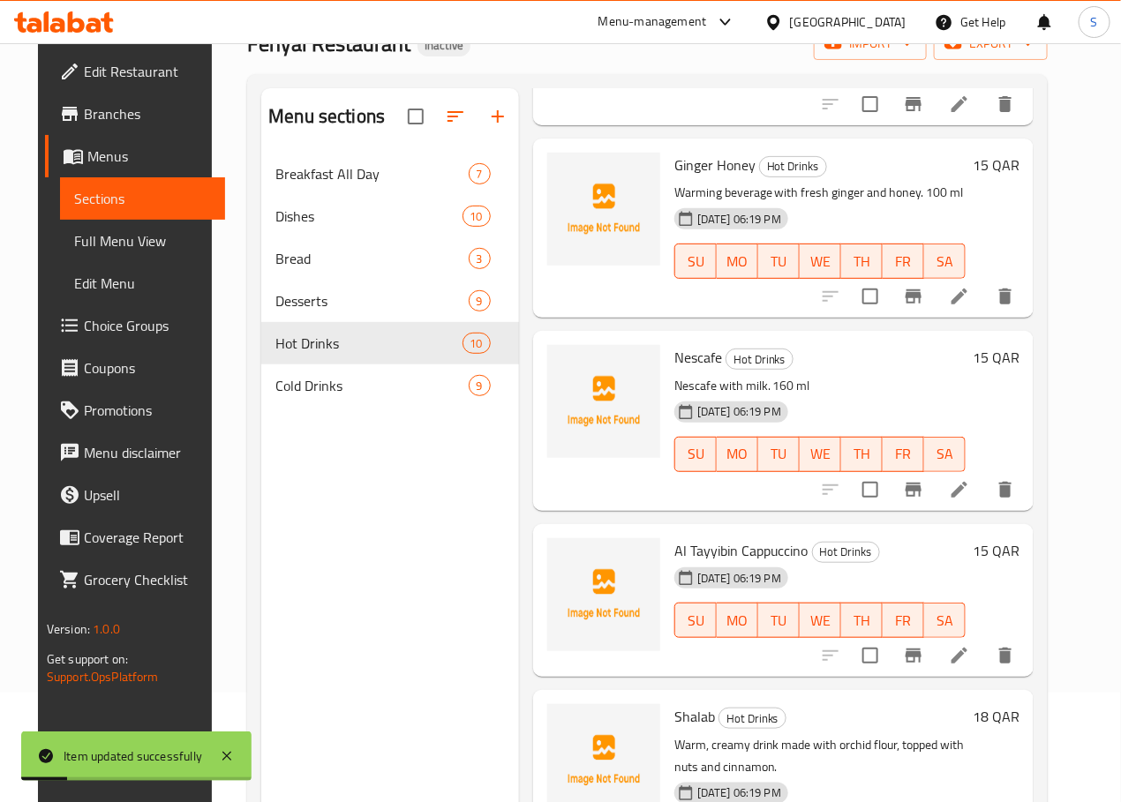
scroll to position [247, 0]
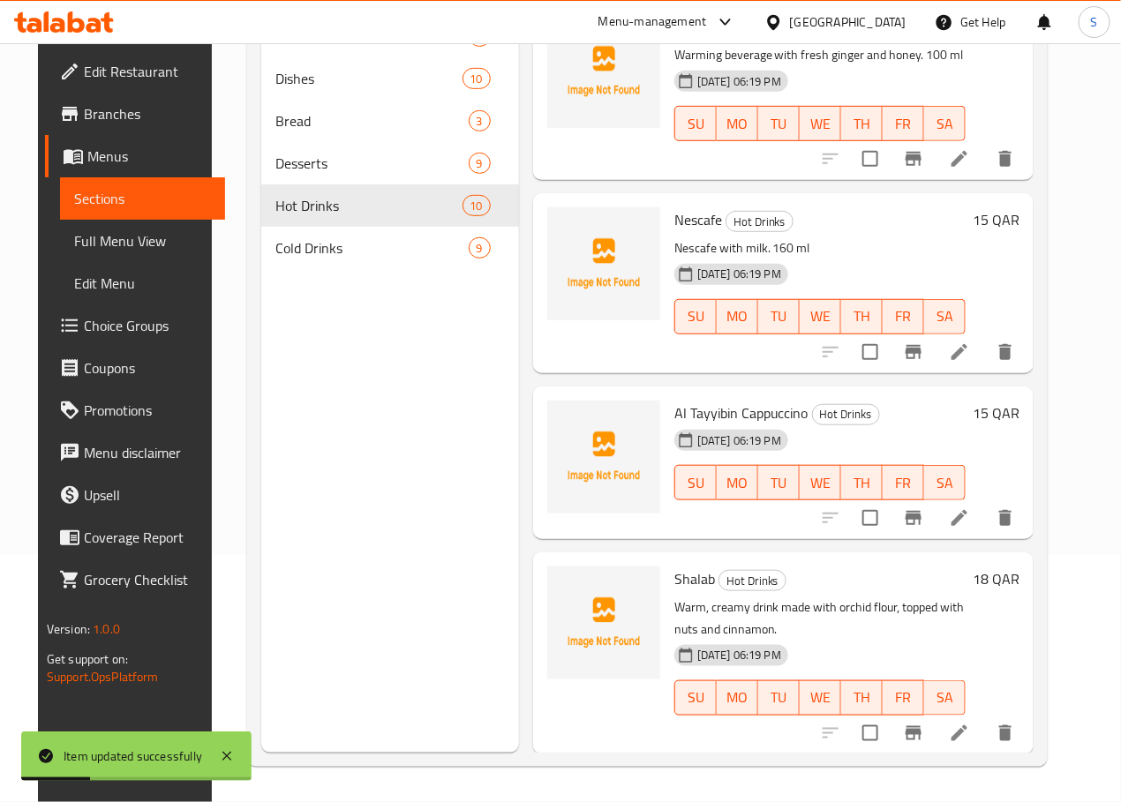
click at [970, 522] on icon at bounding box center [959, 517] width 21 height 21
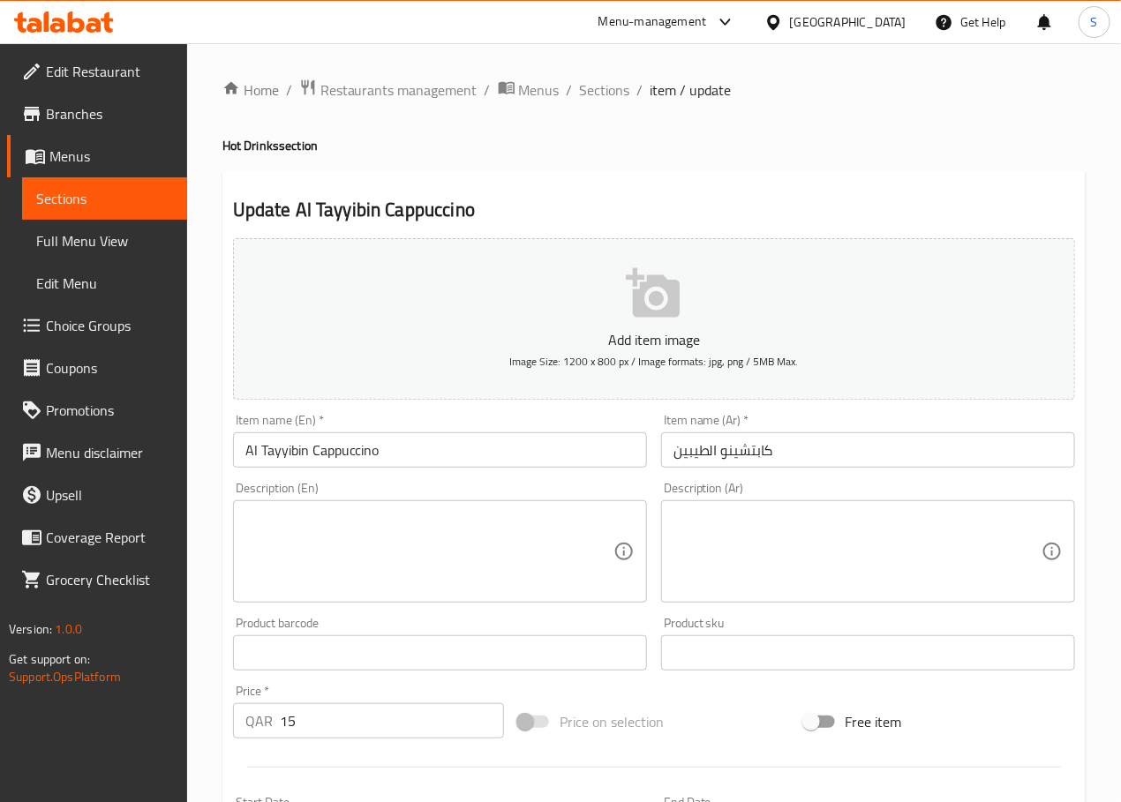
click at [273, 533] on textarea at bounding box center [429, 552] width 368 height 84
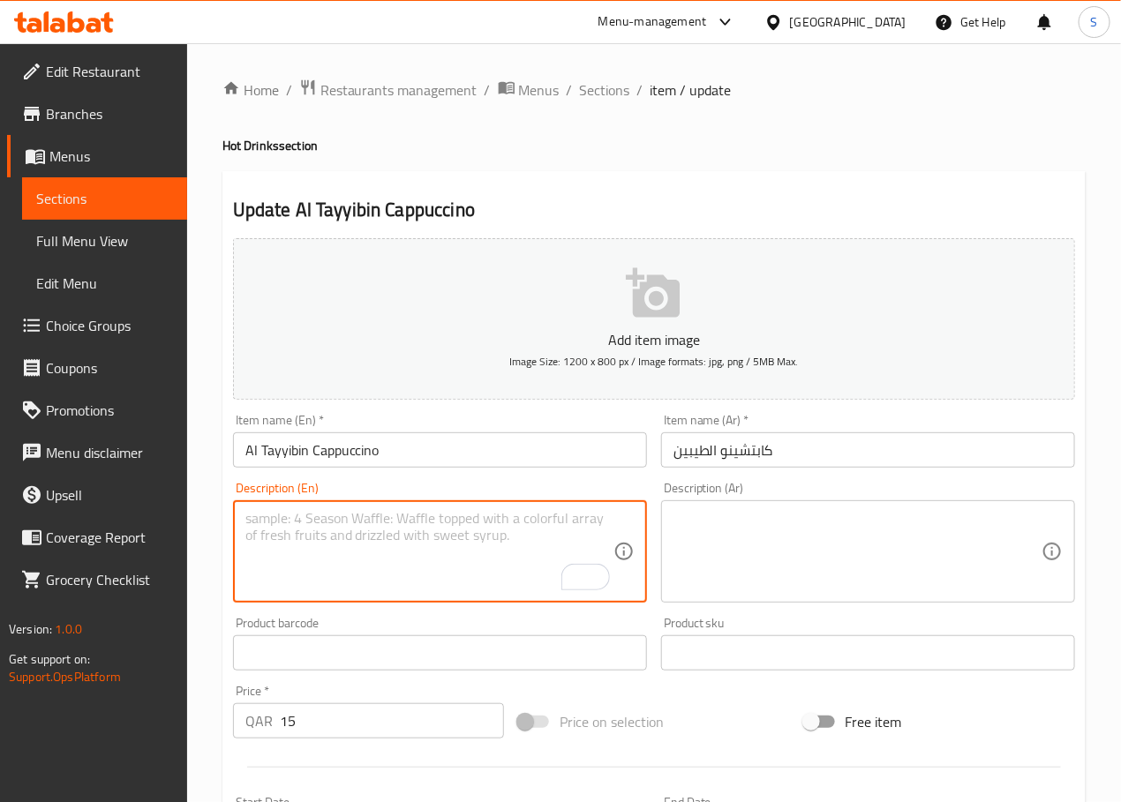
click at [395, 525] on textarea "To enrich screen reader interactions, please activate Accessibility in Grammarl…" at bounding box center [429, 552] width 368 height 84
type textarea "130 ml"
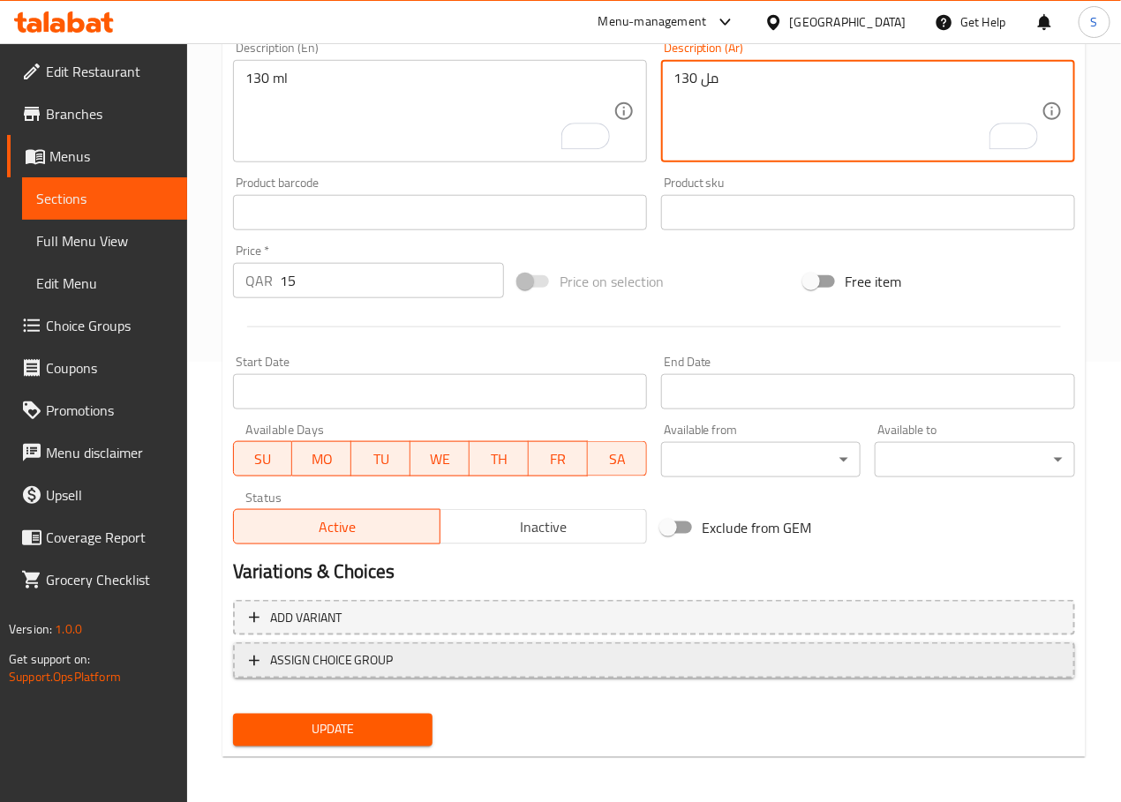
scroll to position [443, 0]
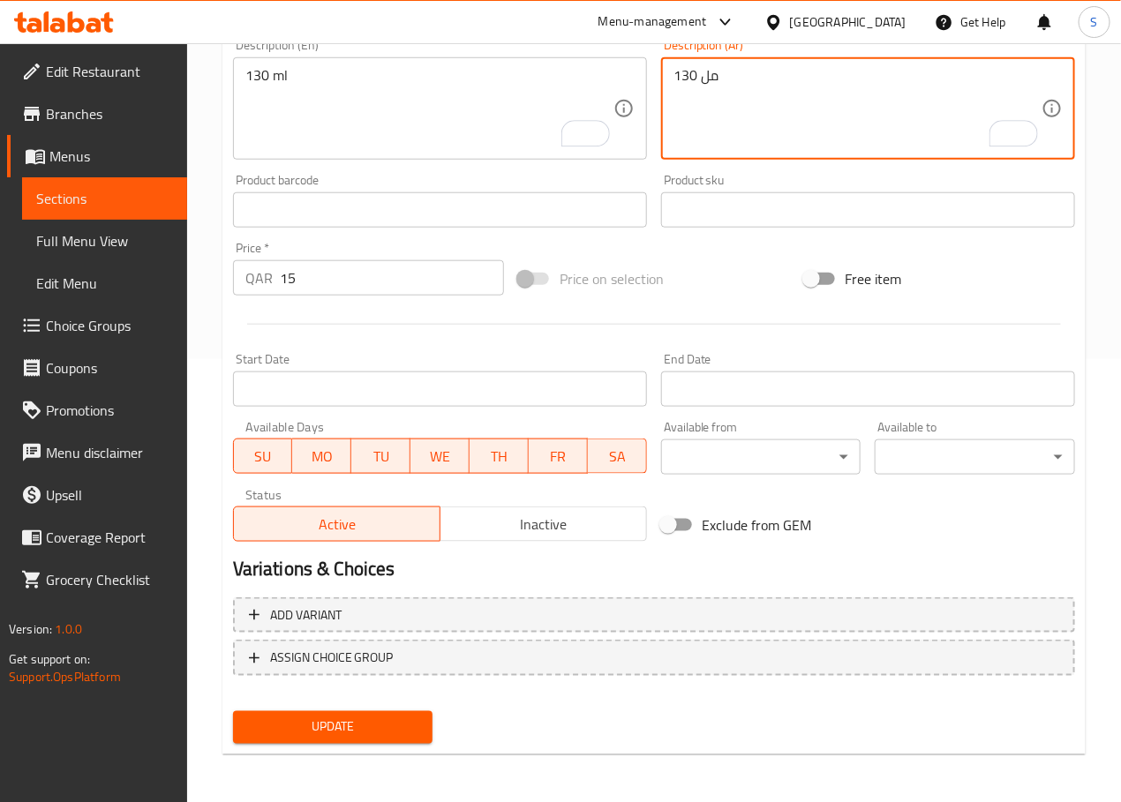
type textarea "130 مل"
click at [308, 731] on span "Update" at bounding box center [333, 728] width 172 height 22
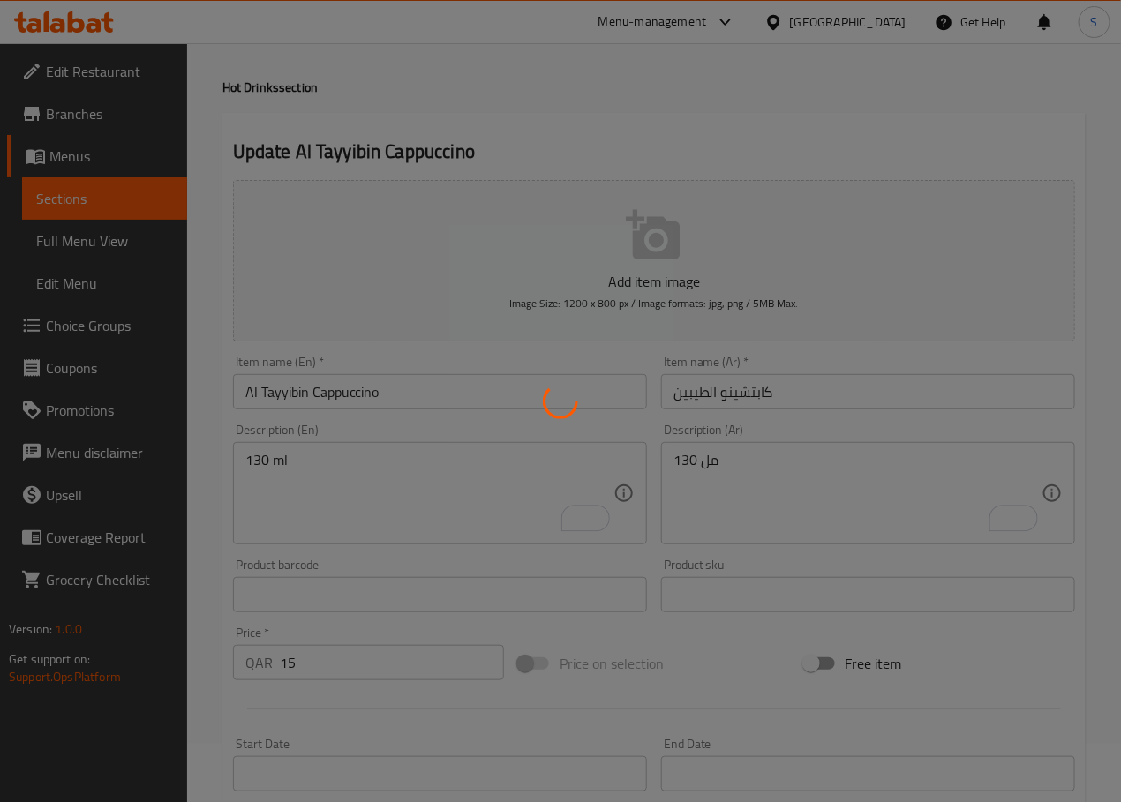
scroll to position [0, 0]
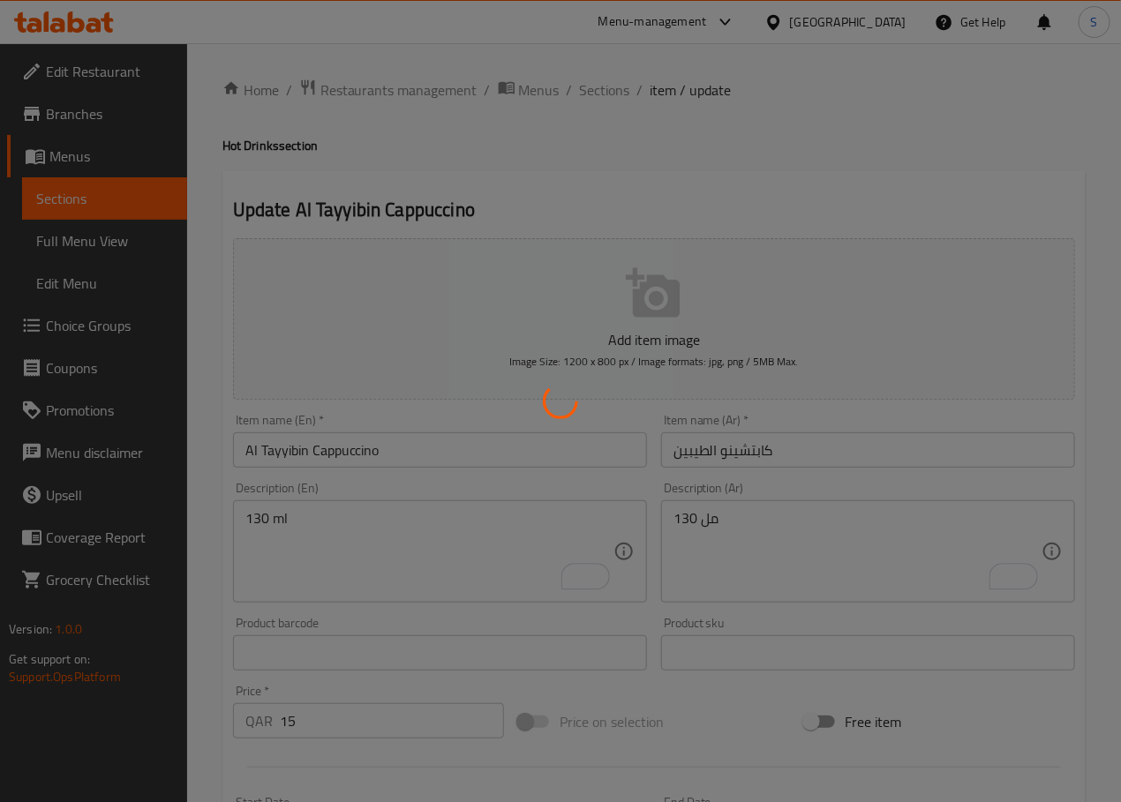
click at [599, 88] on div at bounding box center [560, 401] width 1121 height 802
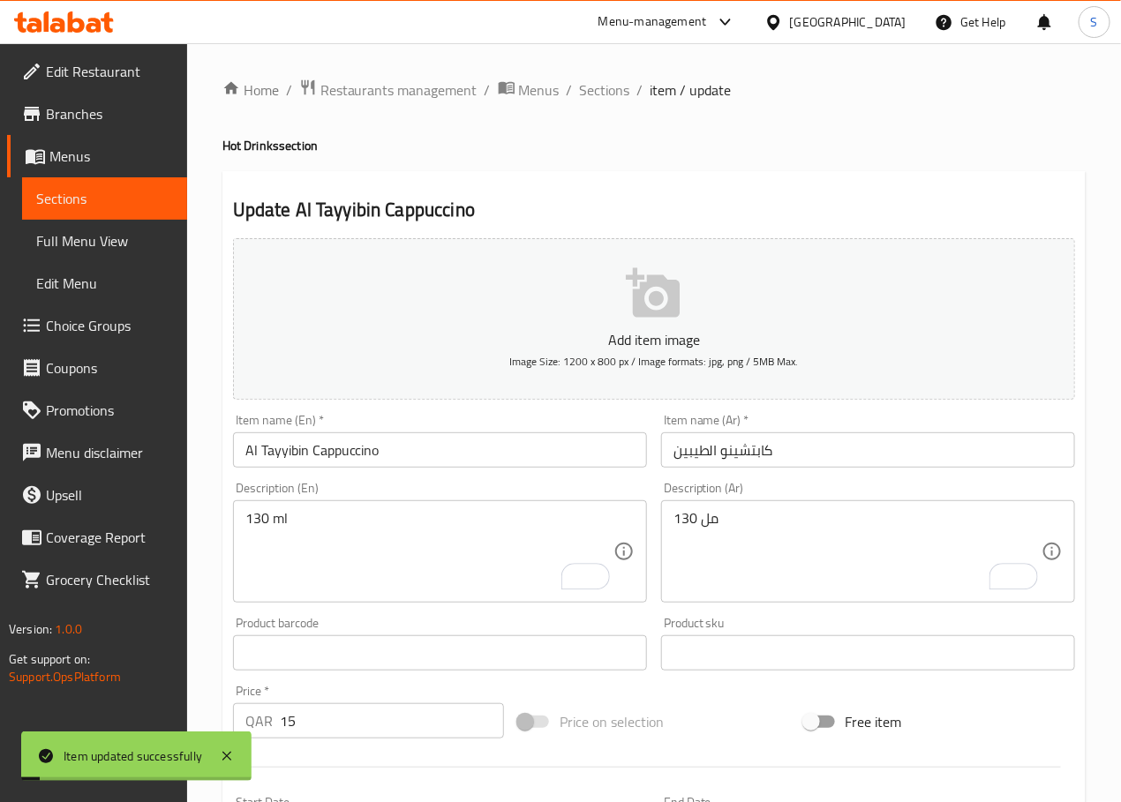
click at [599, 88] on span "Sections" at bounding box center [605, 89] width 50 height 21
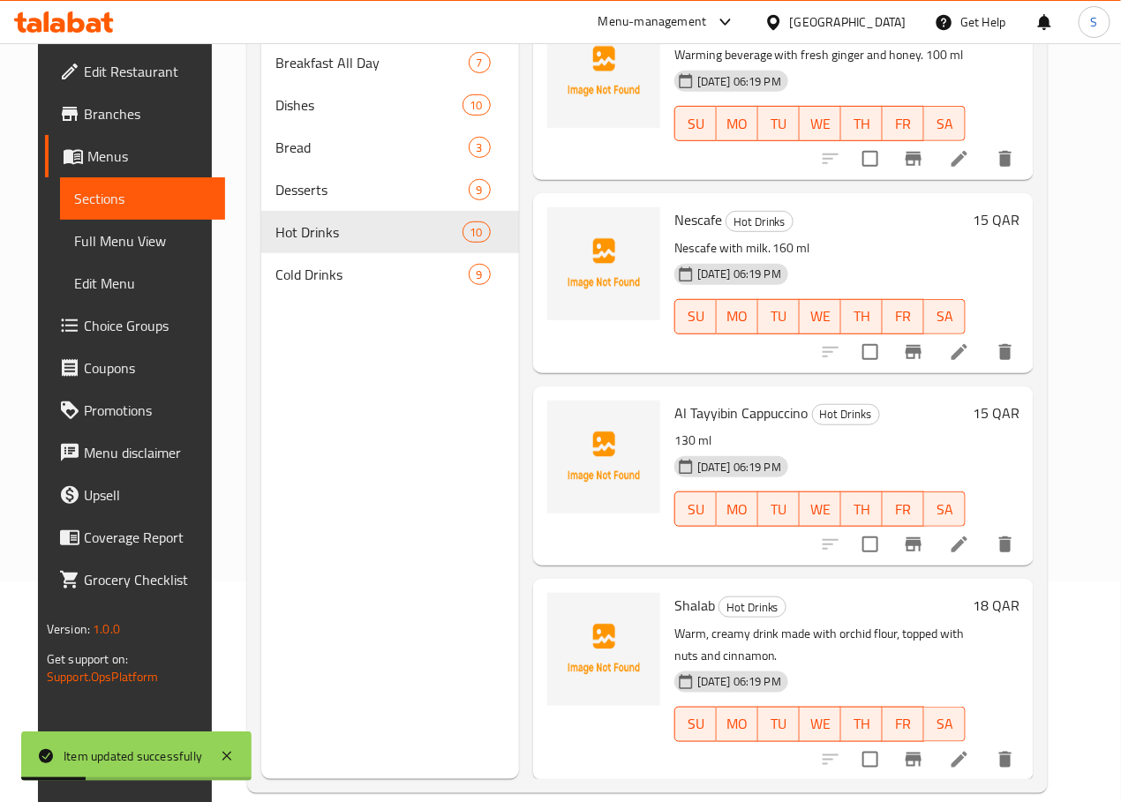
scroll to position [247, 0]
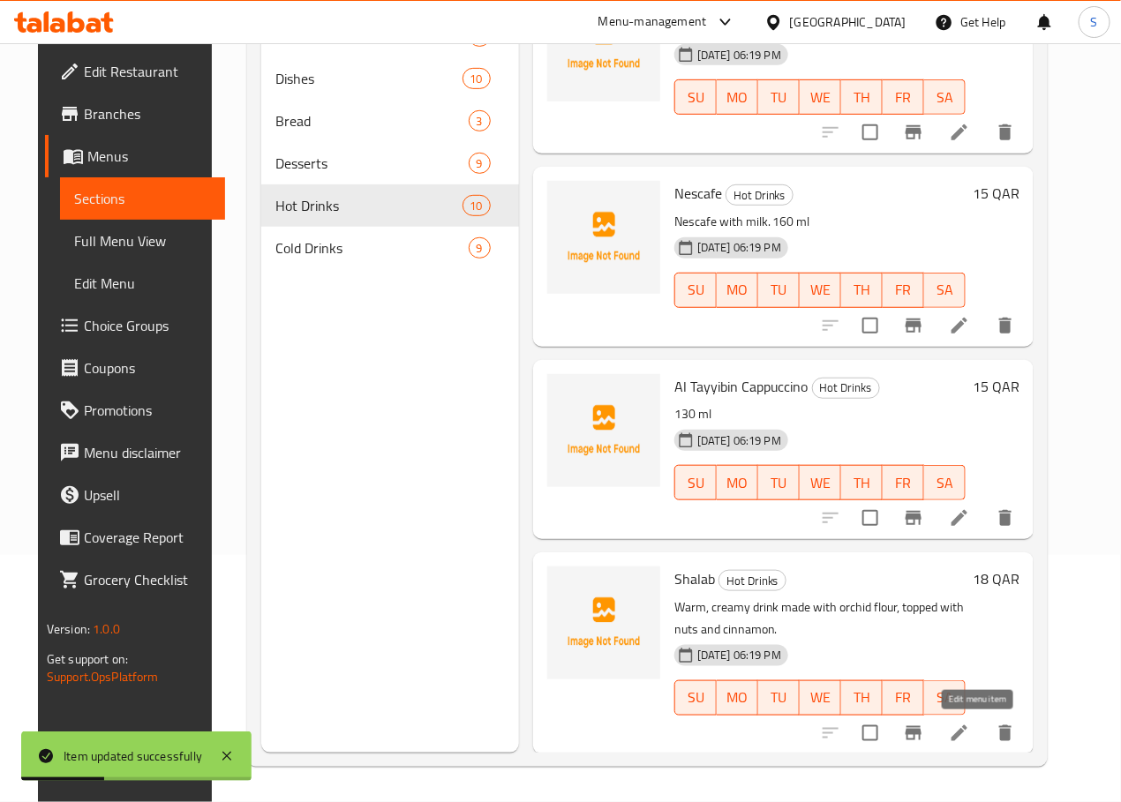
click at [970, 729] on icon at bounding box center [959, 733] width 21 height 21
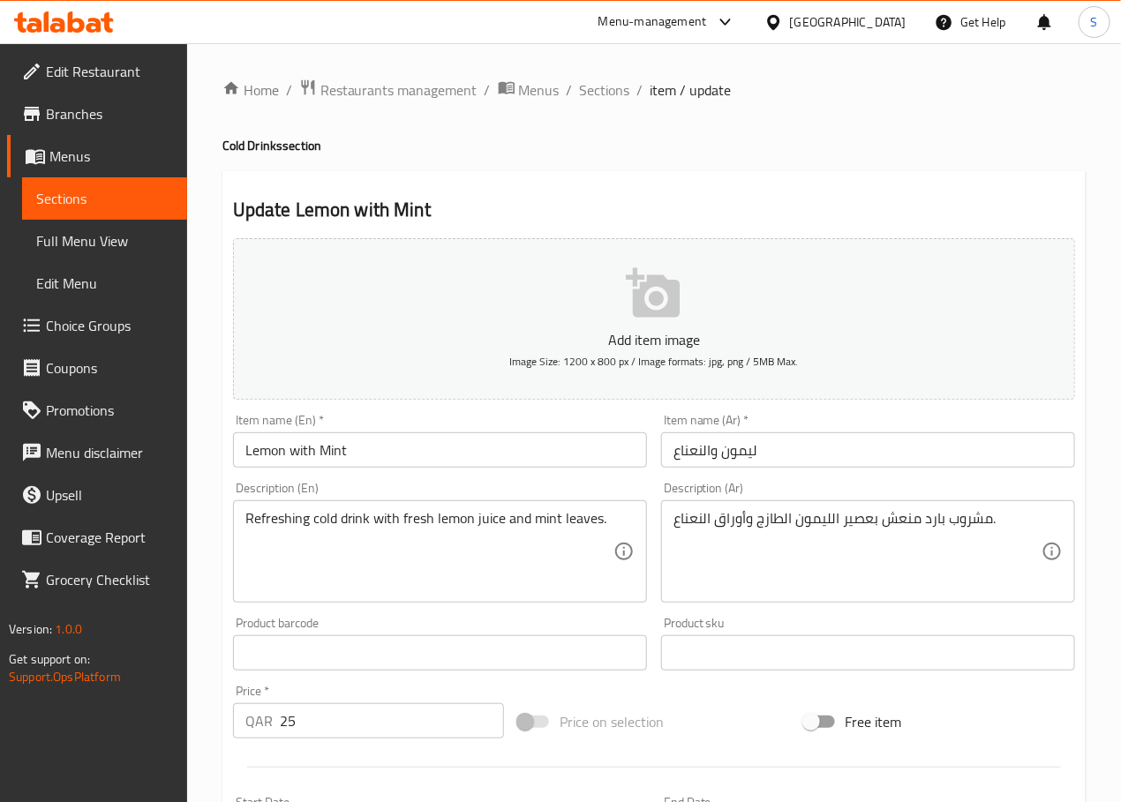
click at [627, 522] on div "Refreshing cold drink with fresh lemon juice and mint leaves. Description (En)" at bounding box center [440, 551] width 414 height 102
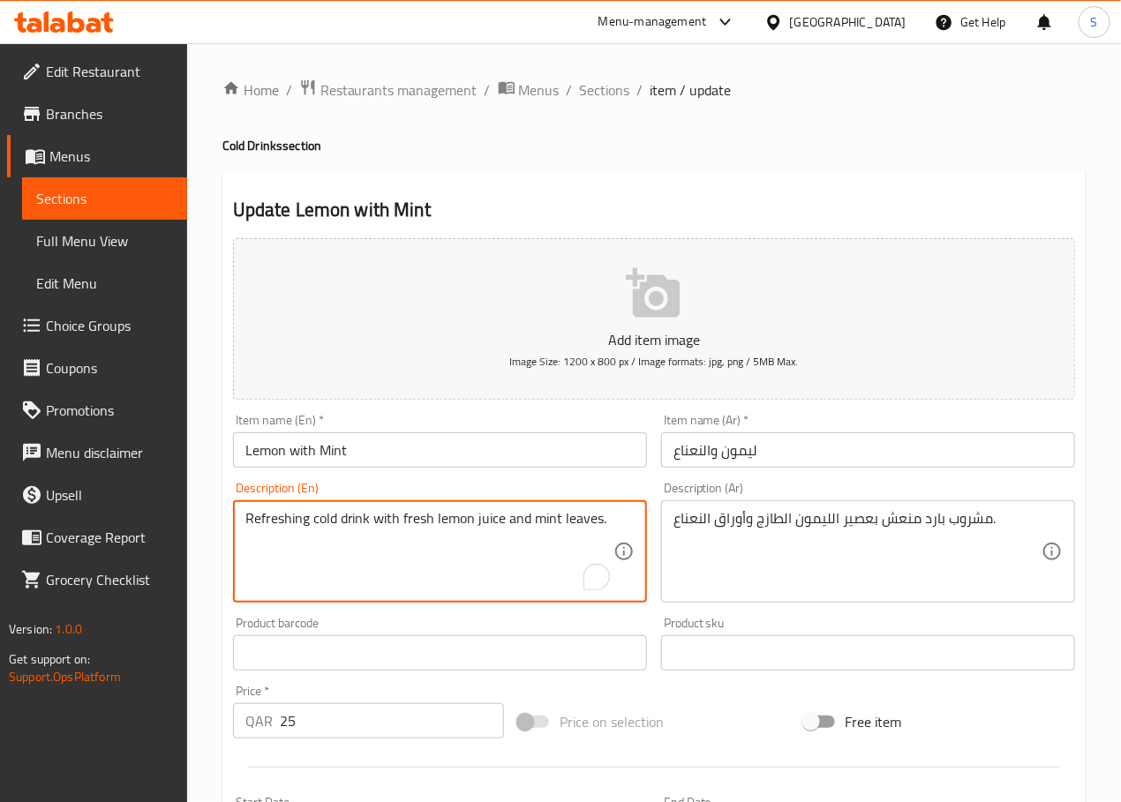
click at [612, 522] on textarea "Refreshing cold drink with fresh lemon juice and mint leaves." at bounding box center [429, 552] width 368 height 84
type textarea "Refreshing cold drink with fresh lemon juice and mint leaves. 289 ml"
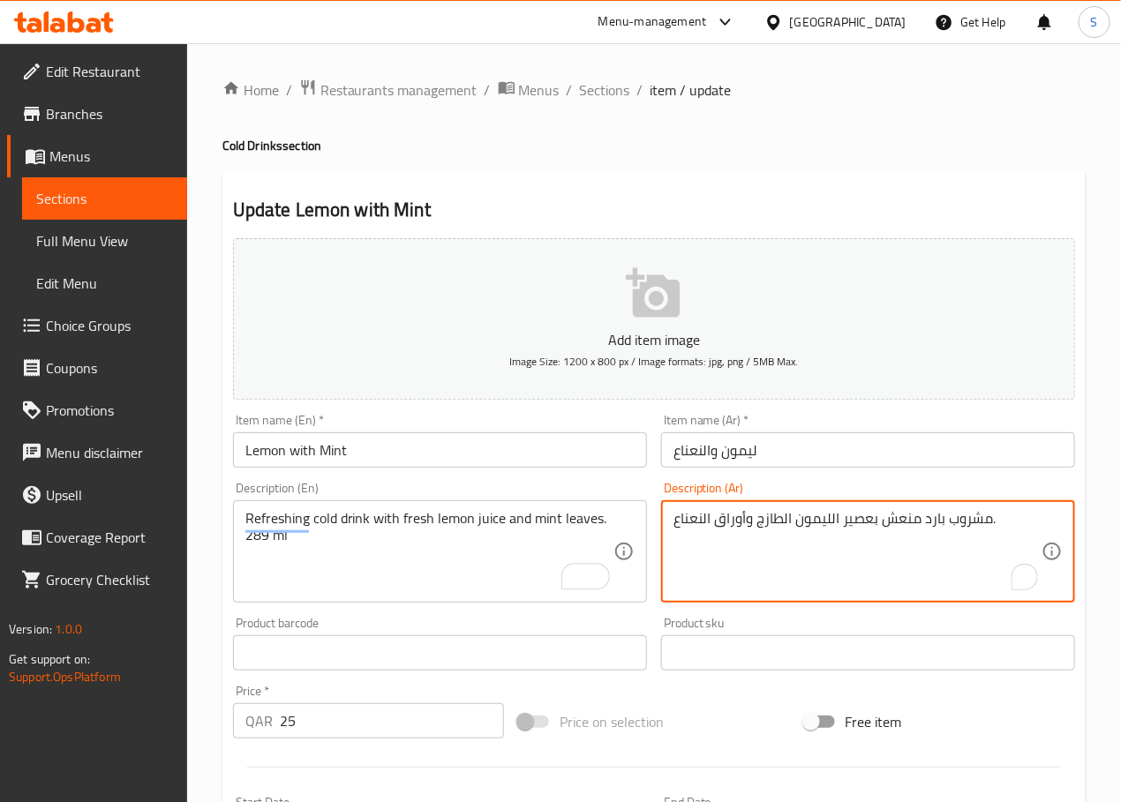
click at [766, 522] on textarea "مشروب بارد منعش بعصير الليمون الطازج وأوراق النعناع." at bounding box center [857, 552] width 368 height 84
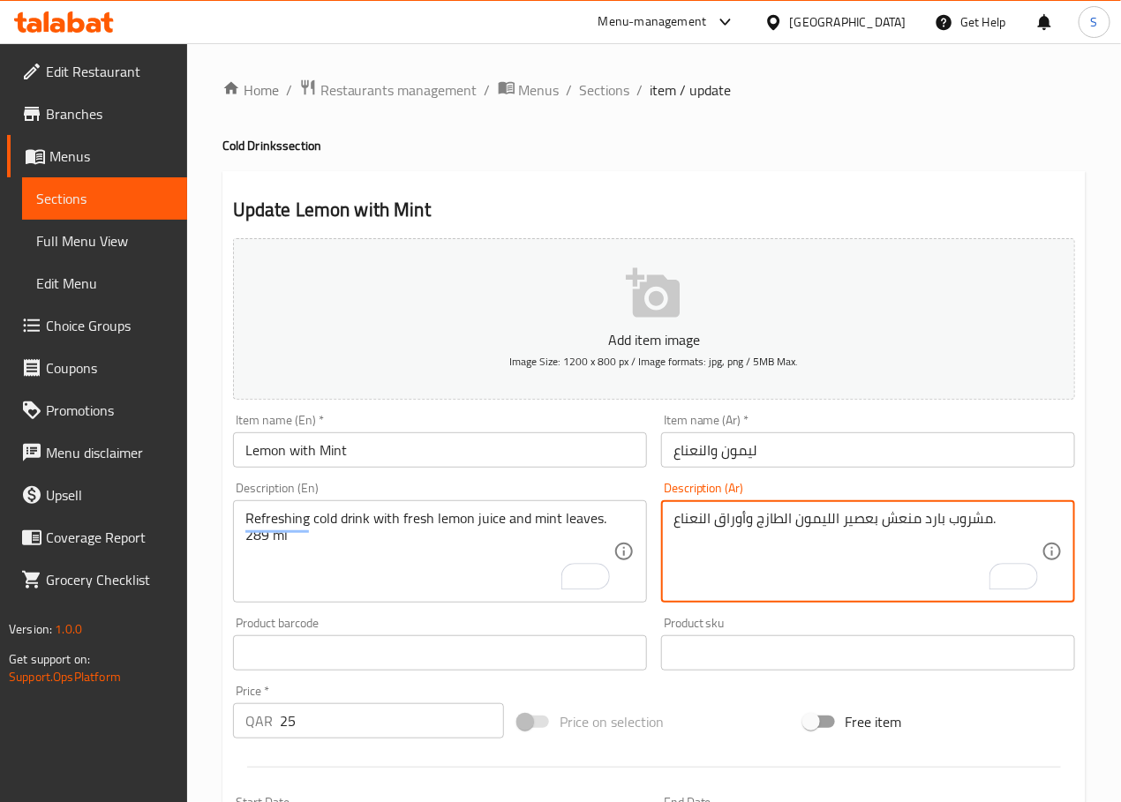
click at [766, 522] on textarea "مشروب بارد منعش بعصير الليمون الطازج وأوراق النعناع." at bounding box center [857, 552] width 368 height 84
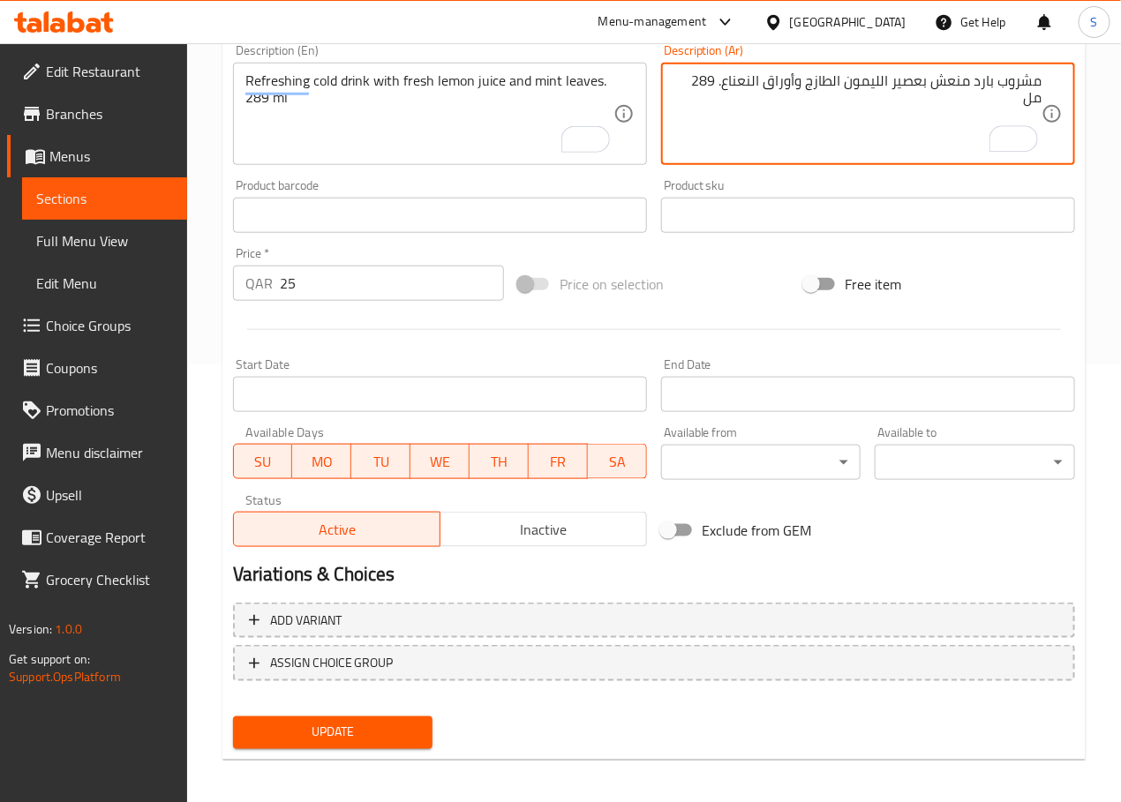
scroll to position [443, 0]
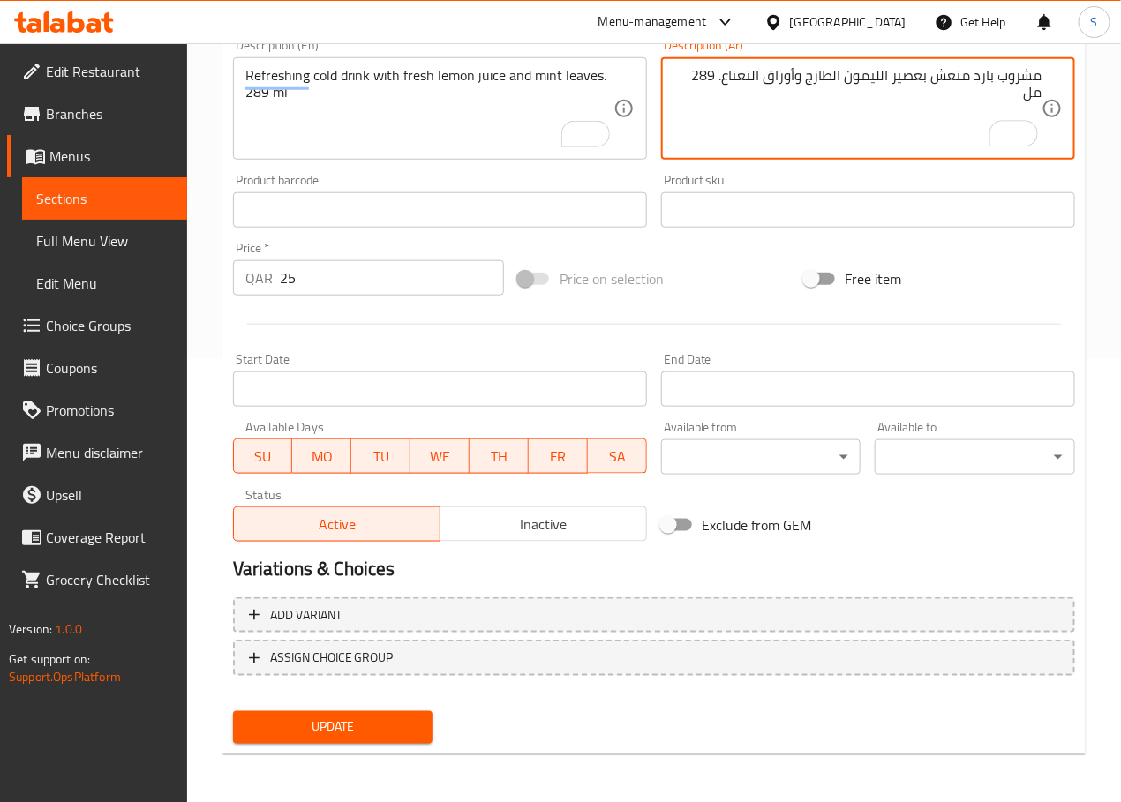
type textarea "مشروب بارد منعش بعصير الليمون الطازج وأوراق النعناع. 289 مل"
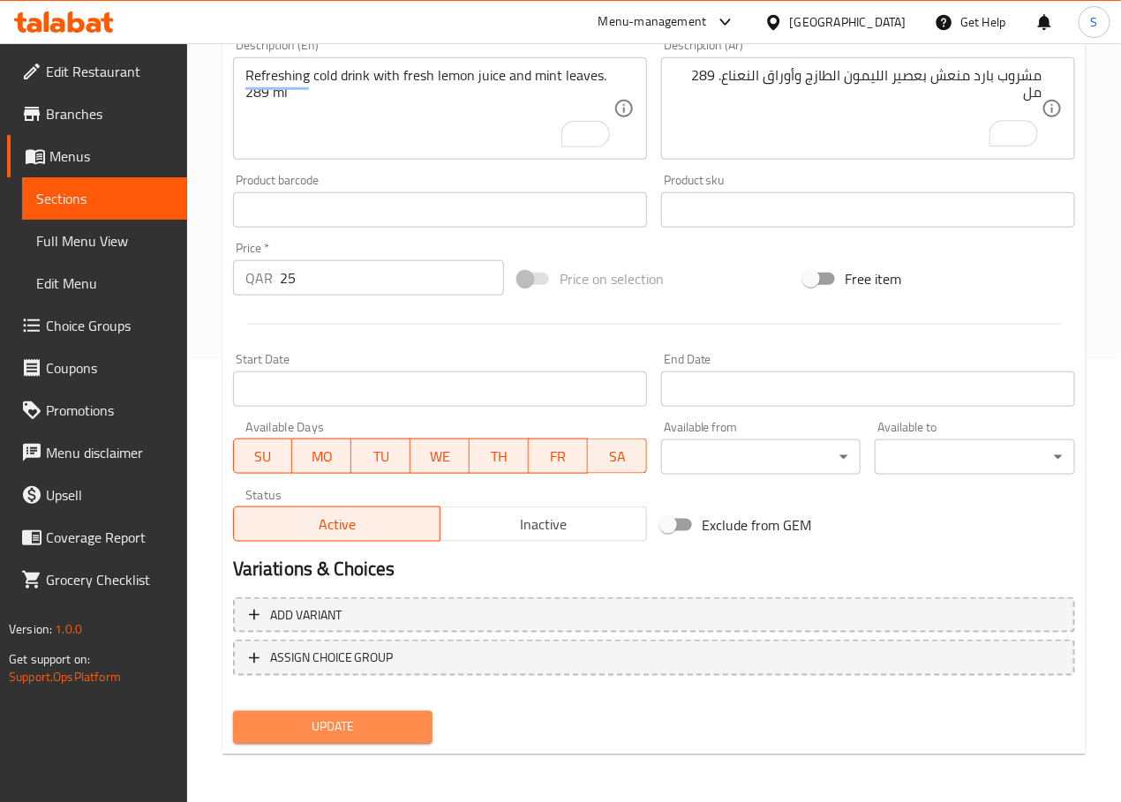
click at [334, 717] on span "Update" at bounding box center [333, 728] width 172 height 22
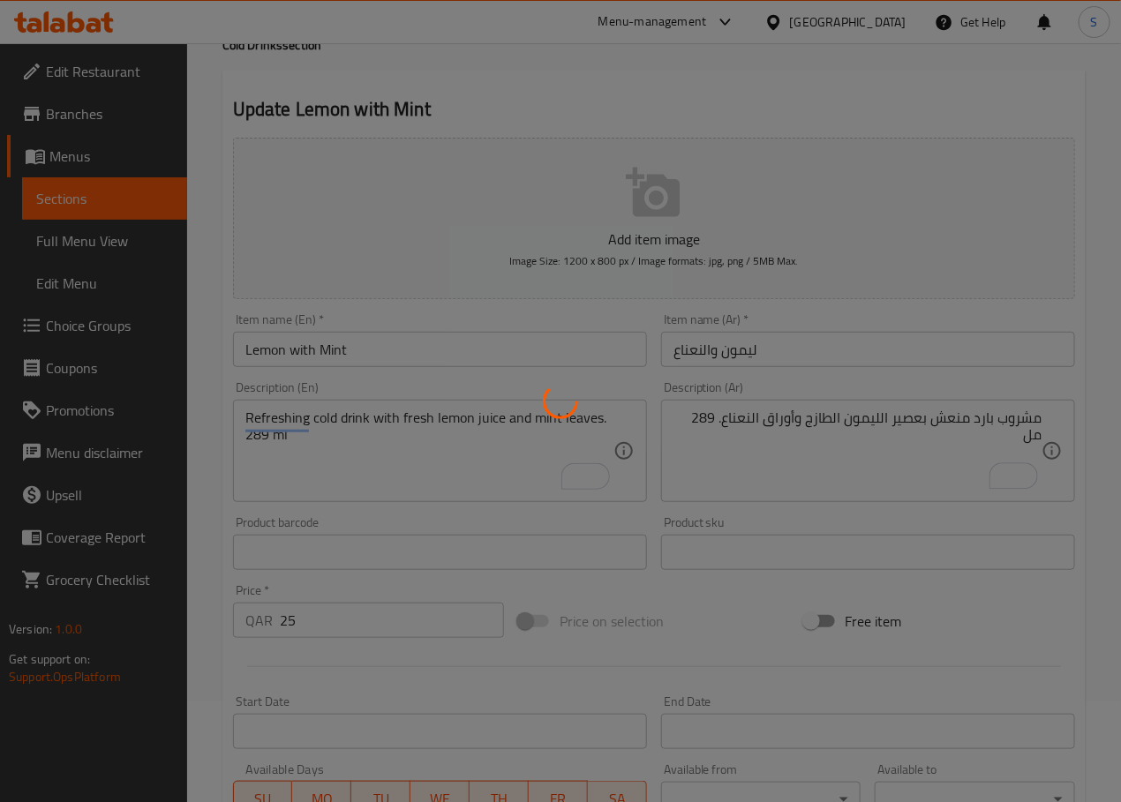
scroll to position [0, 0]
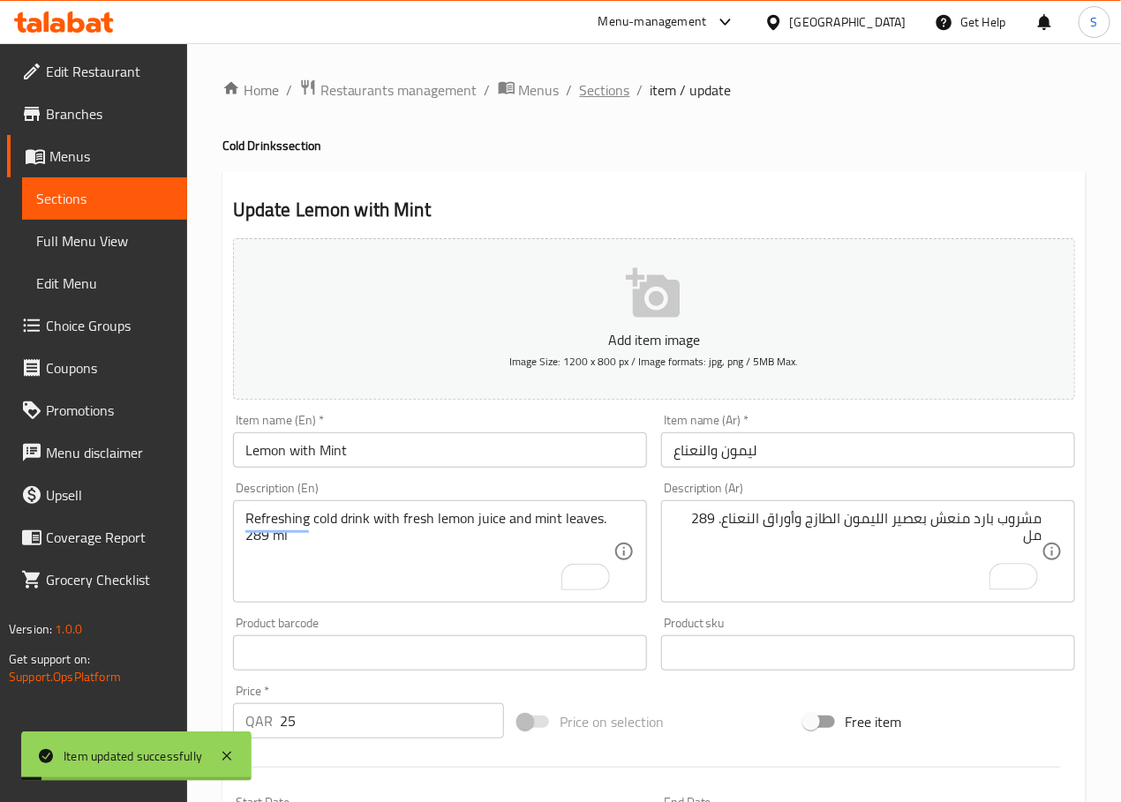
click at [601, 83] on span "Sections" at bounding box center [605, 89] width 50 height 21
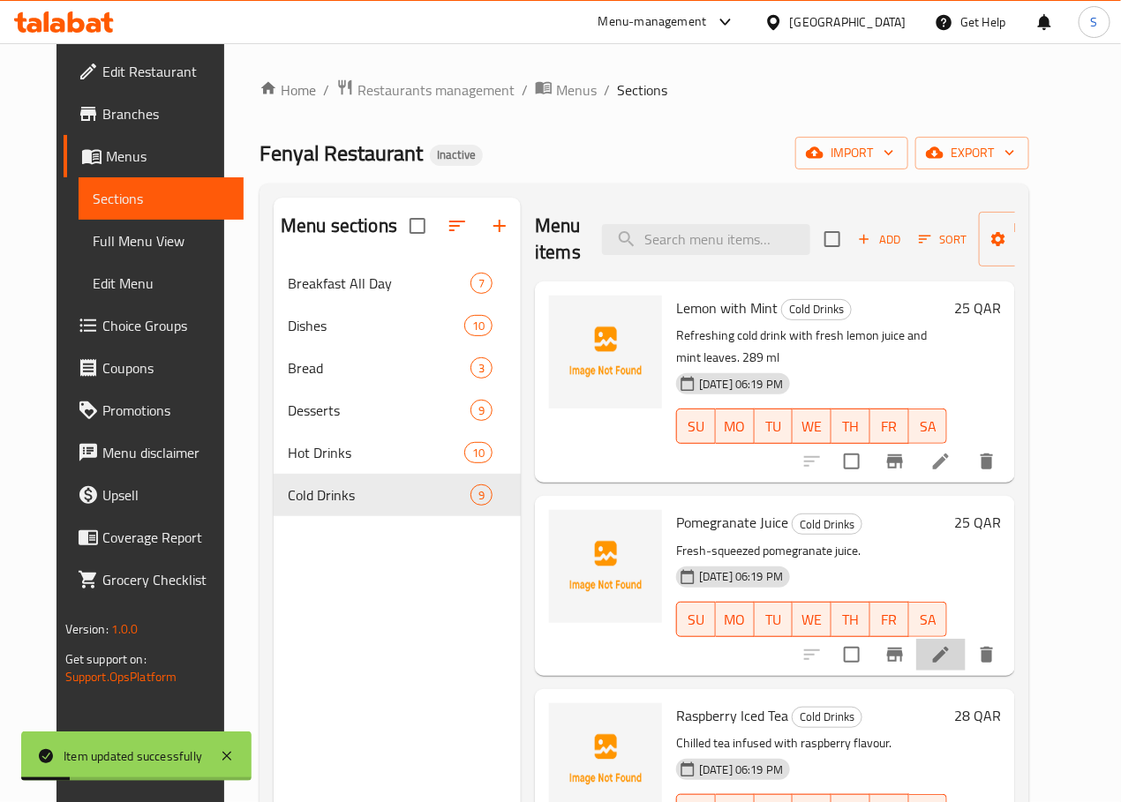
click at [964, 639] on li at bounding box center [940, 655] width 49 height 32
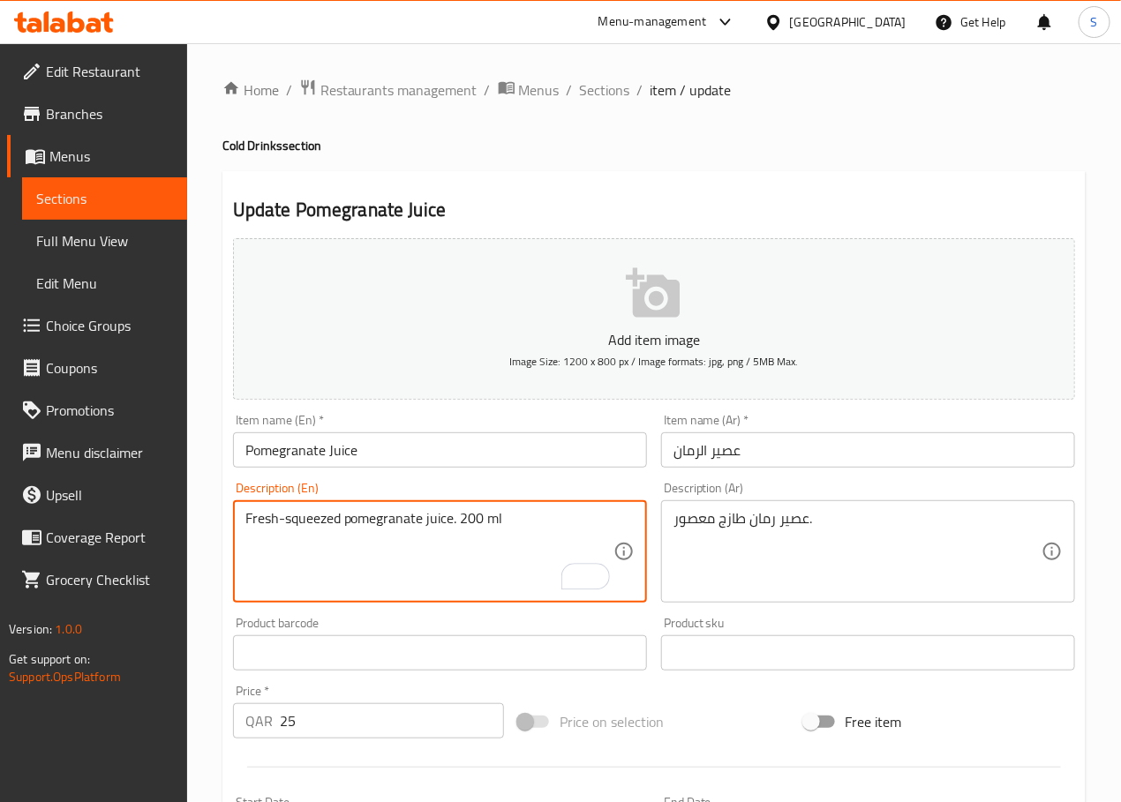
type textarea "Fresh-squeezed pomegranate juice. 200 ml"
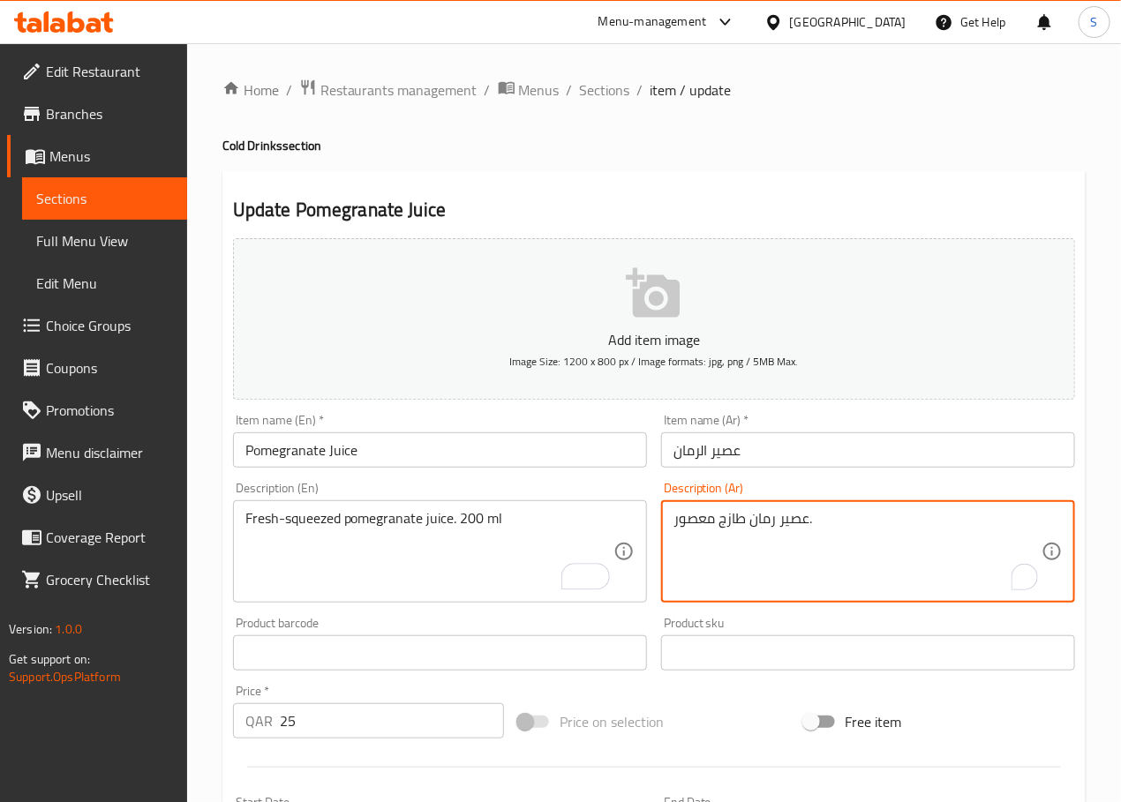
click at [705, 529] on textarea "عصير رمان طازج معصور." at bounding box center [857, 552] width 368 height 84
click at [962, 525] on textarea "عصير رمان طازج معصور." at bounding box center [857, 552] width 368 height 84
click at [932, 524] on textarea "عصير رمان طازج معصور." at bounding box center [857, 552] width 368 height 84
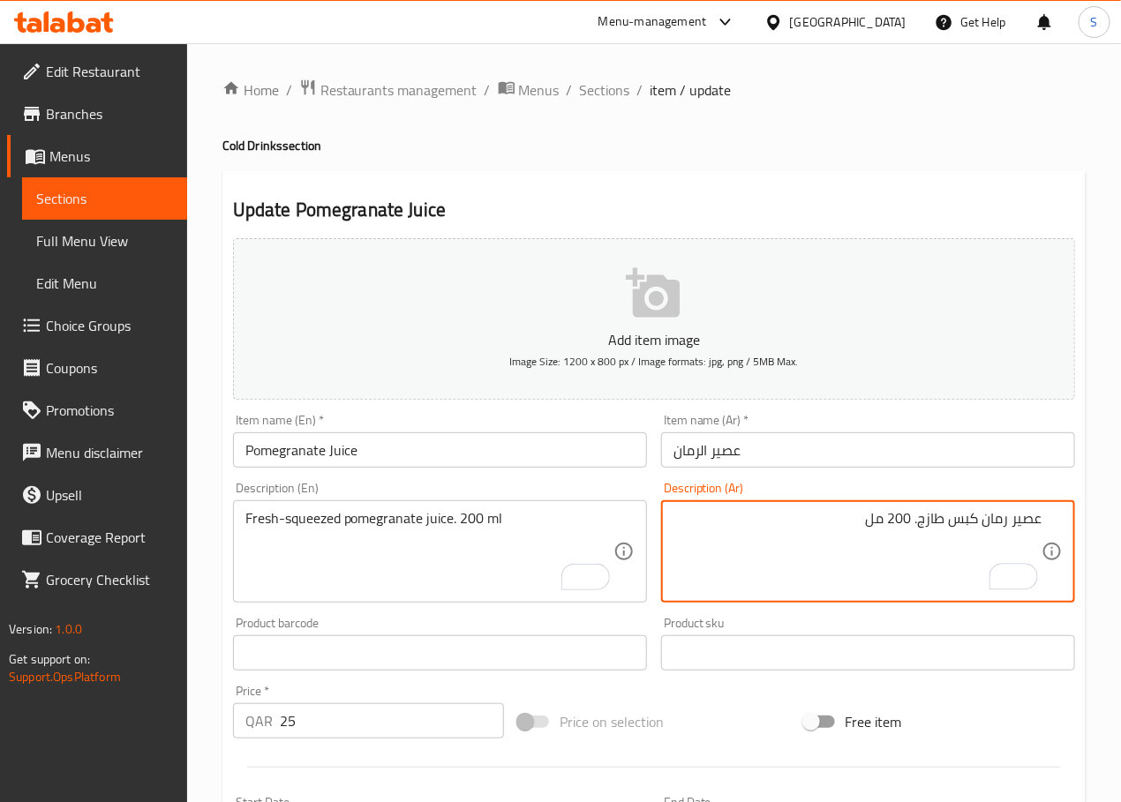
type textarea "عصير رمان كبس طازج. 200 مل"
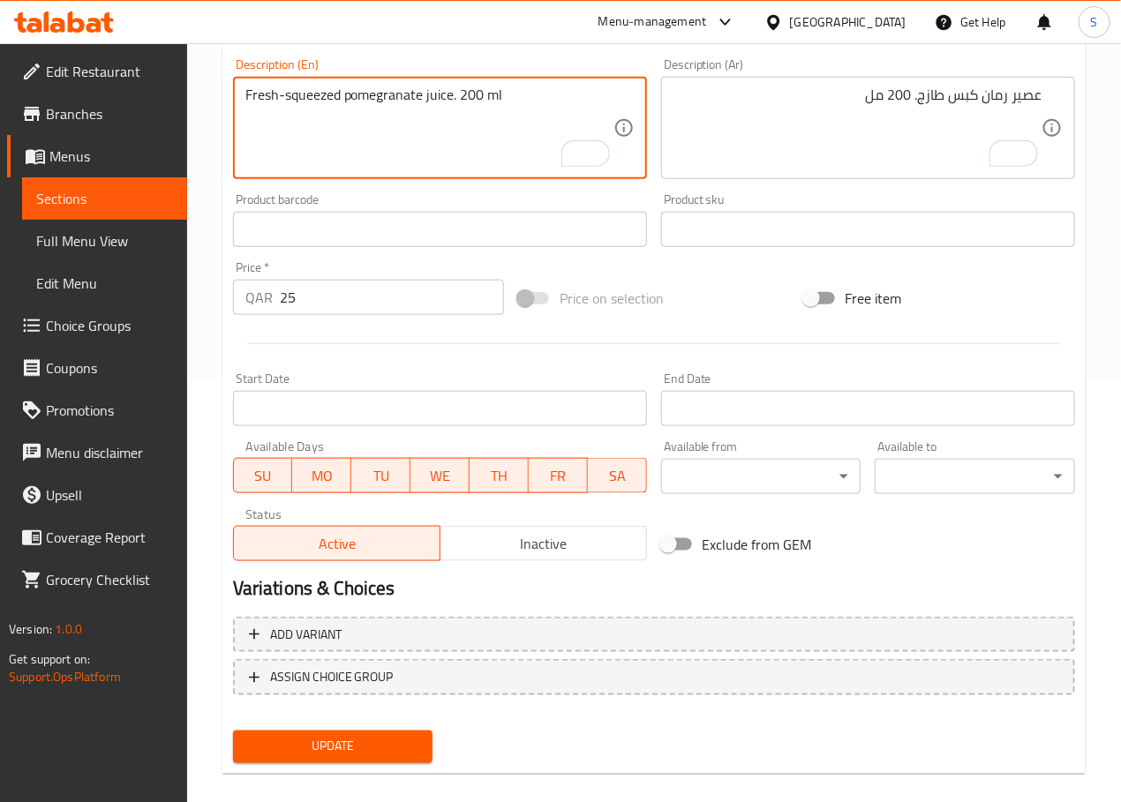
scroll to position [443, 0]
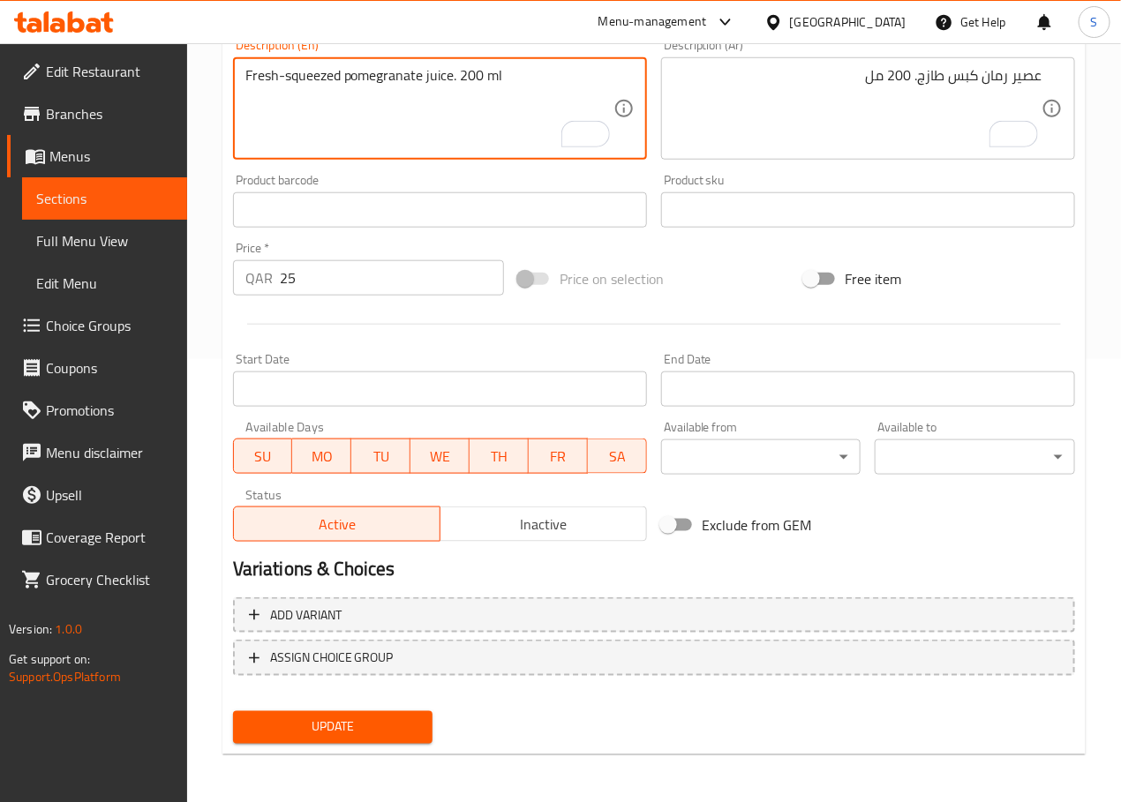
click at [321, 729] on span "Update" at bounding box center [333, 728] width 172 height 22
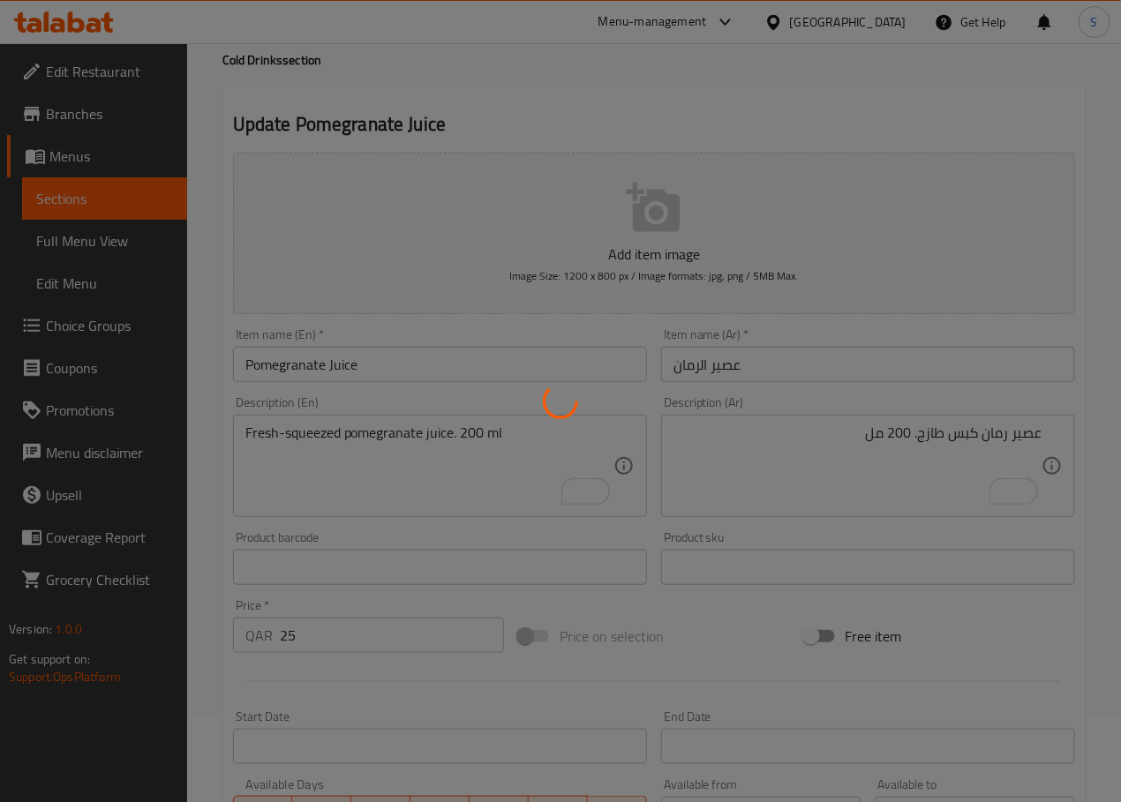
scroll to position [0, 0]
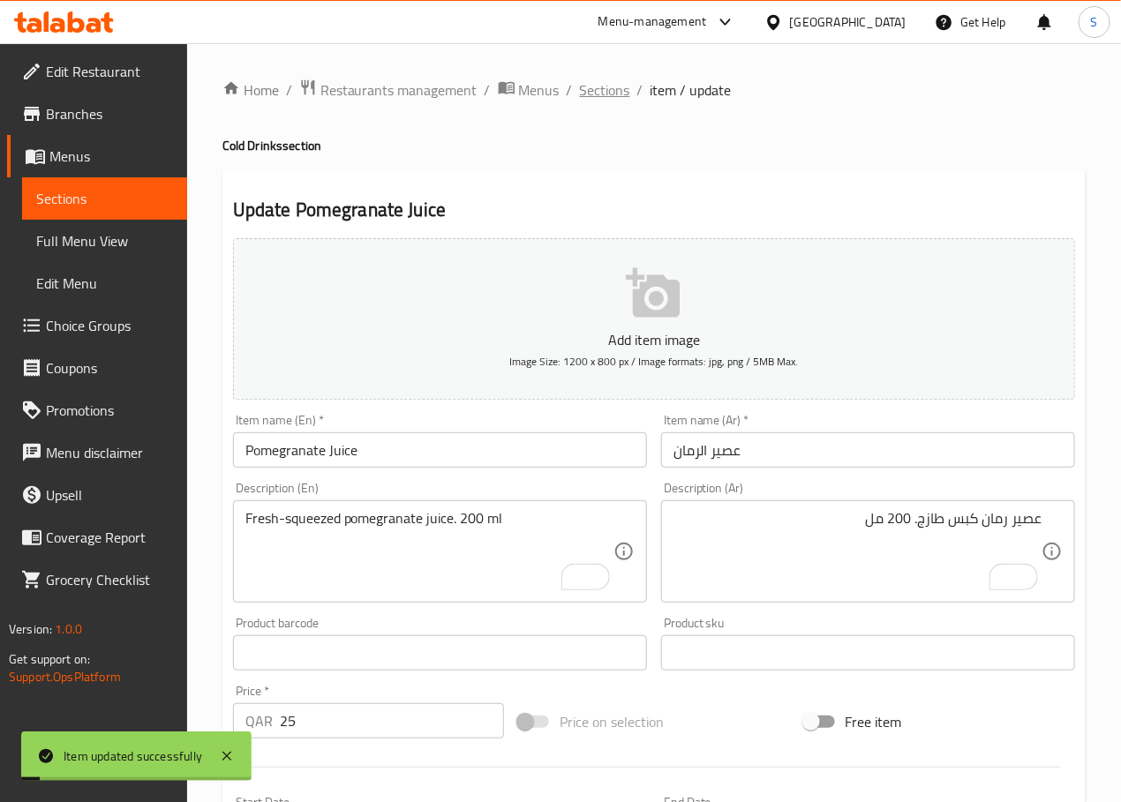
click at [588, 85] on span "Sections" at bounding box center [605, 89] width 50 height 21
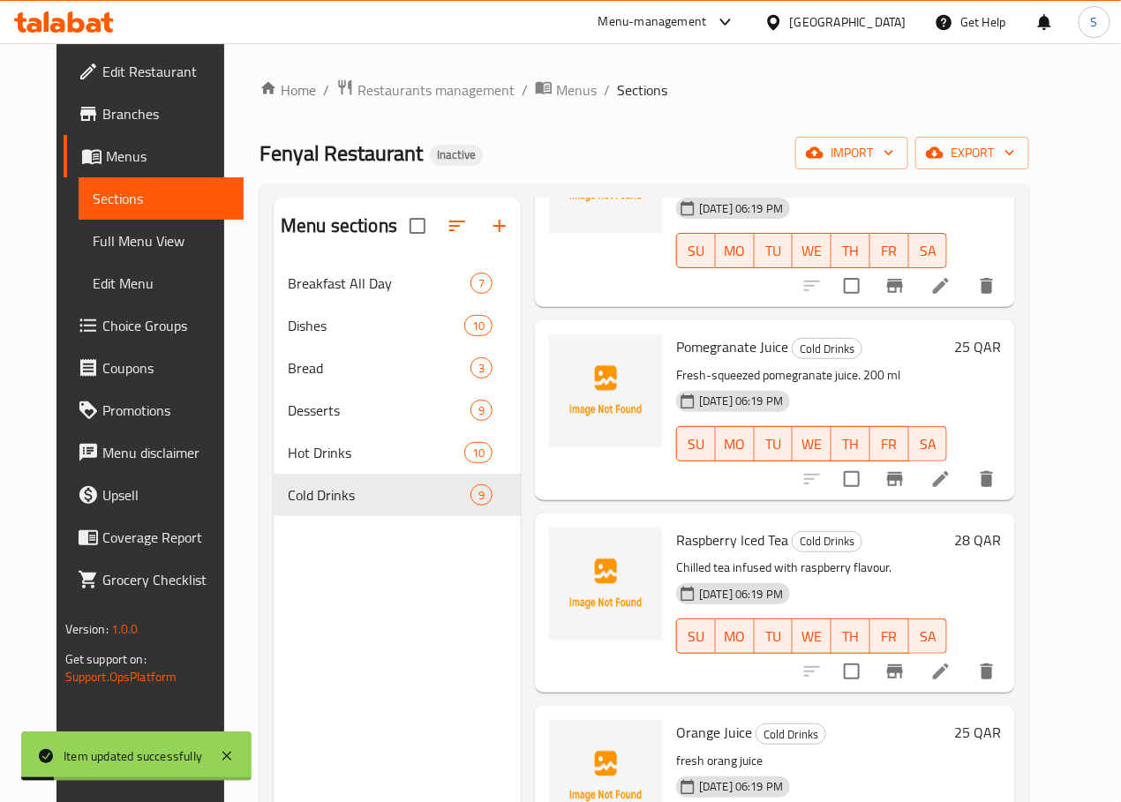
scroll to position [233, 0]
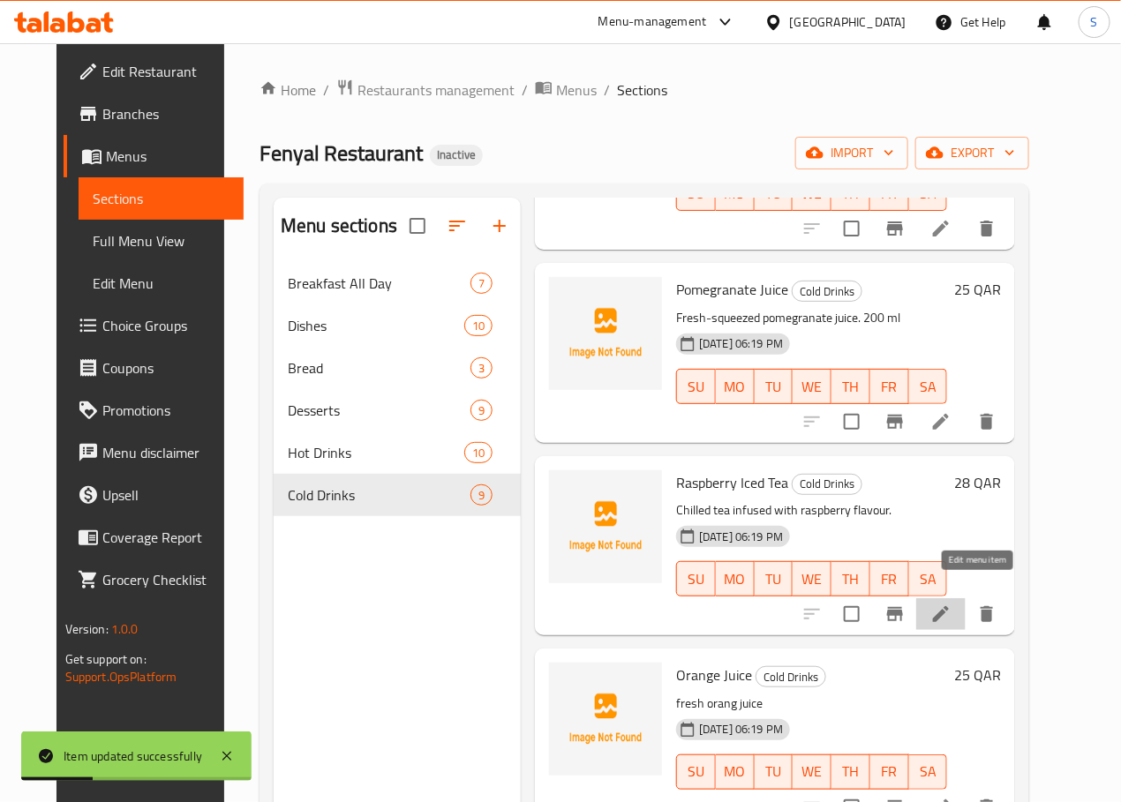
click at [949, 606] on icon at bounding box center [941, 614] width 16 height 16
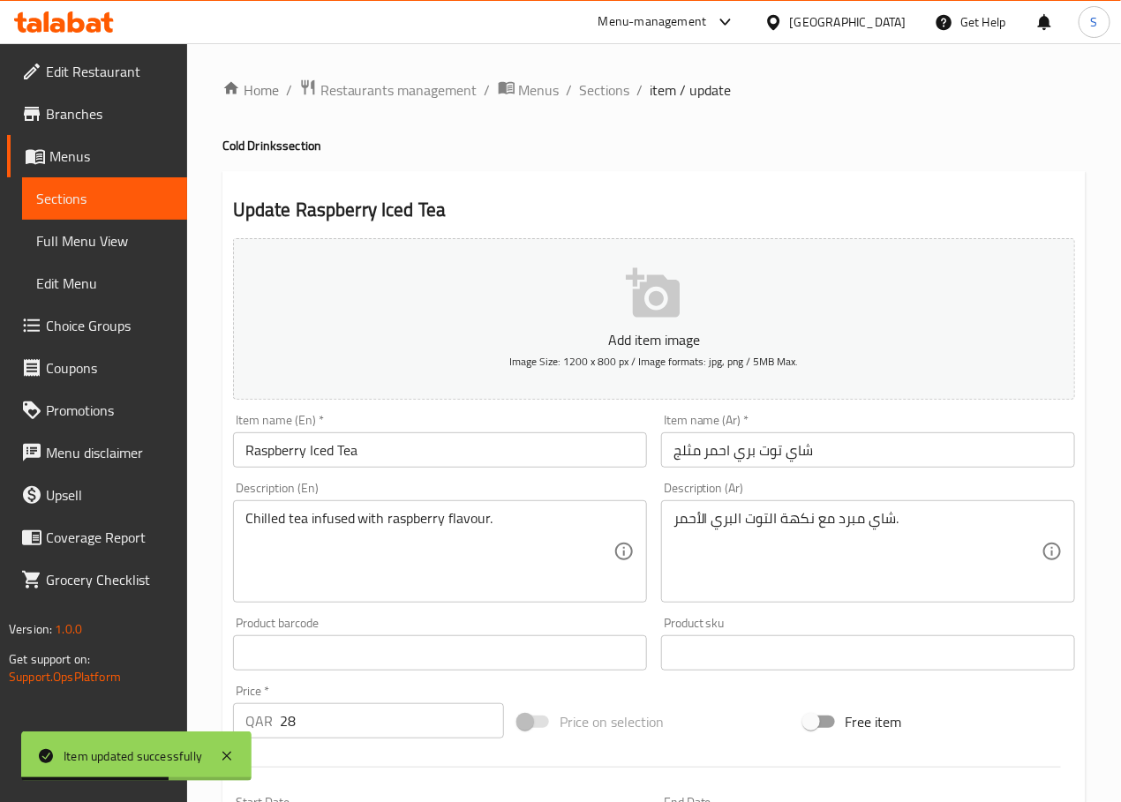
click at [687, 455] on input "شاي توت بري احمر مثلج" at bounding box center [868, 449] width 414 height 35
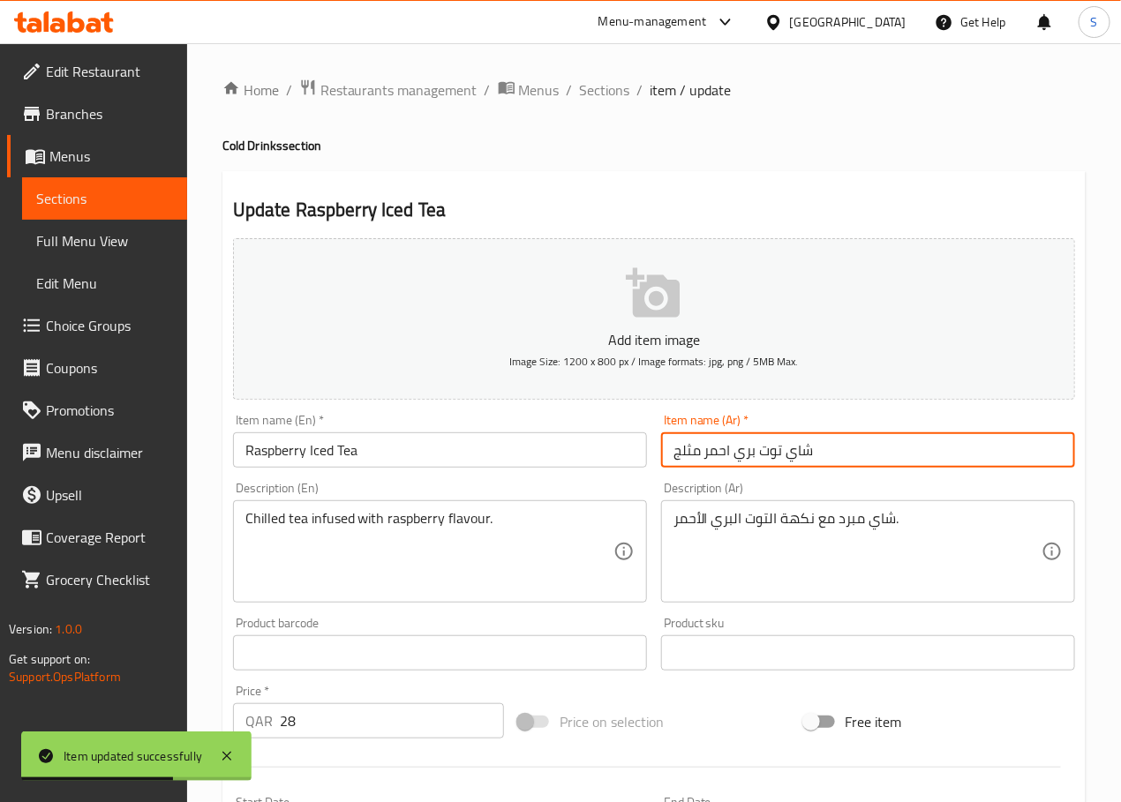
click at [687, 455] on input "شاي توت بري احمر مثلج" at bounding box center [868, 449] width 414 height 35
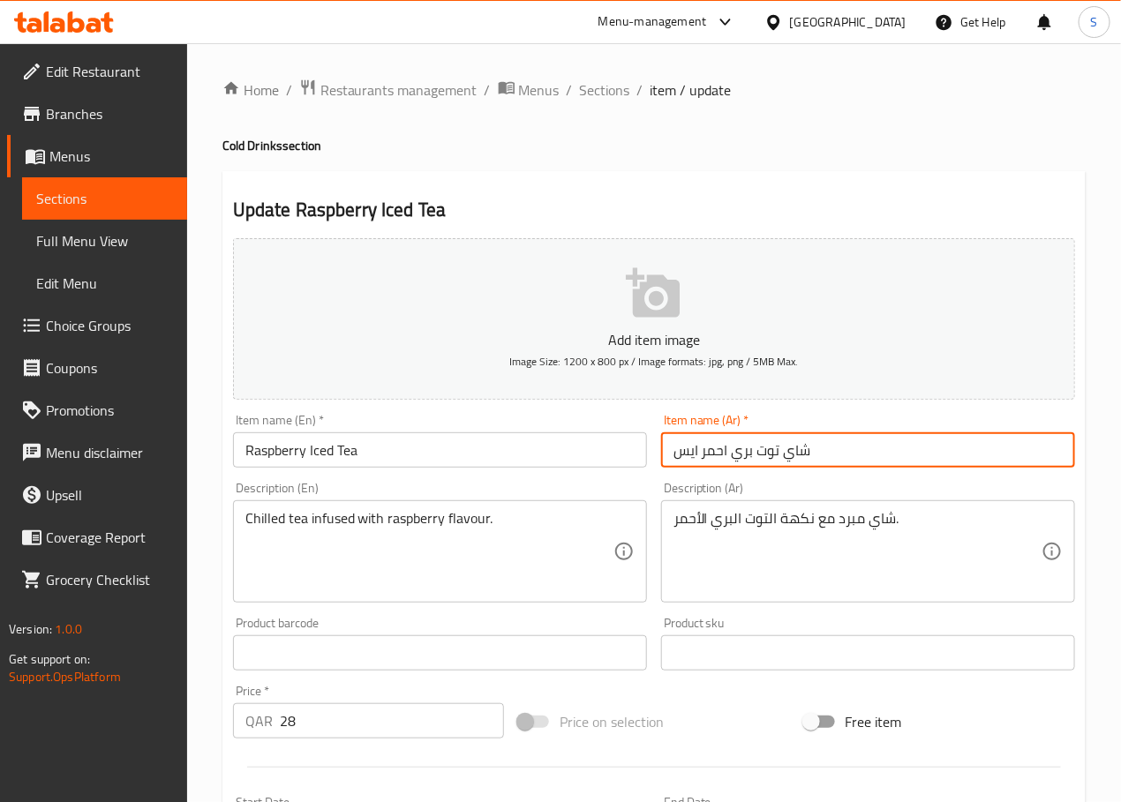
type input "شاي توت بري احمر ايس"
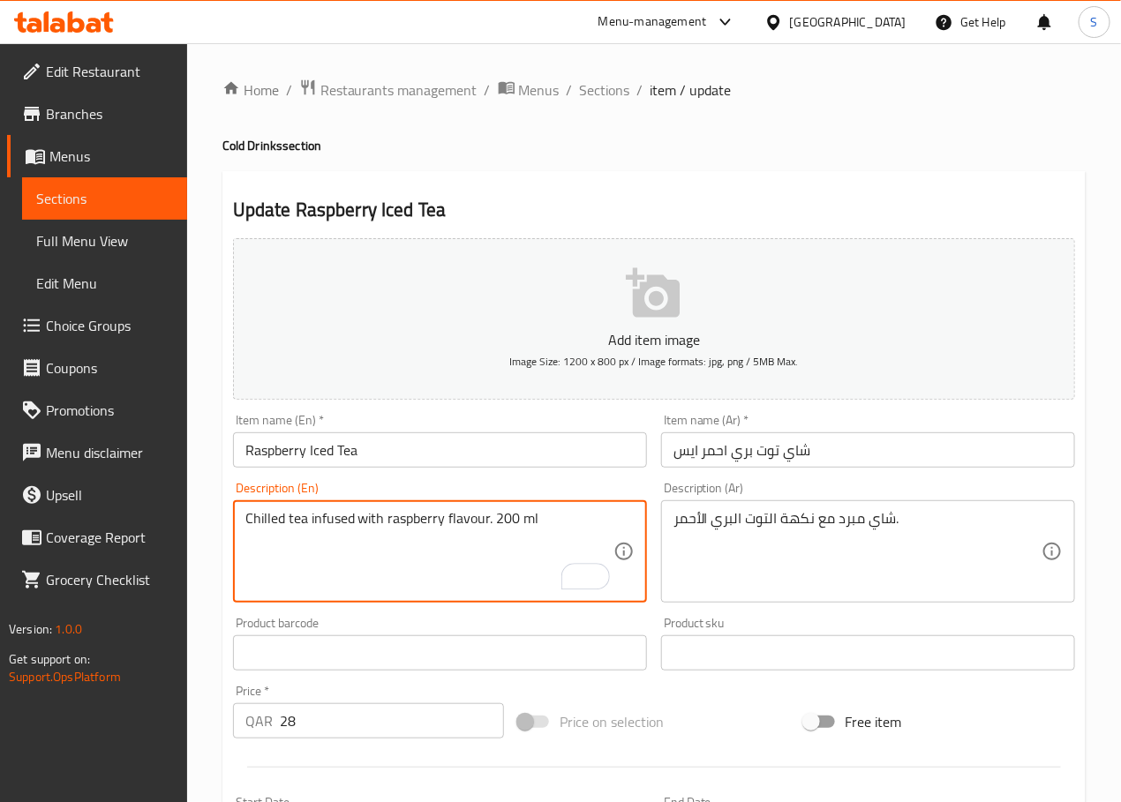
type textarea "Chilled tea infused with raspberry flavour. 200 ml"
click at [692, 508] on div "شاي مبرد مع نكهة التوت البري الأحمر. Description (Ar)" at bounding box center [868, 551] width 414 height 102
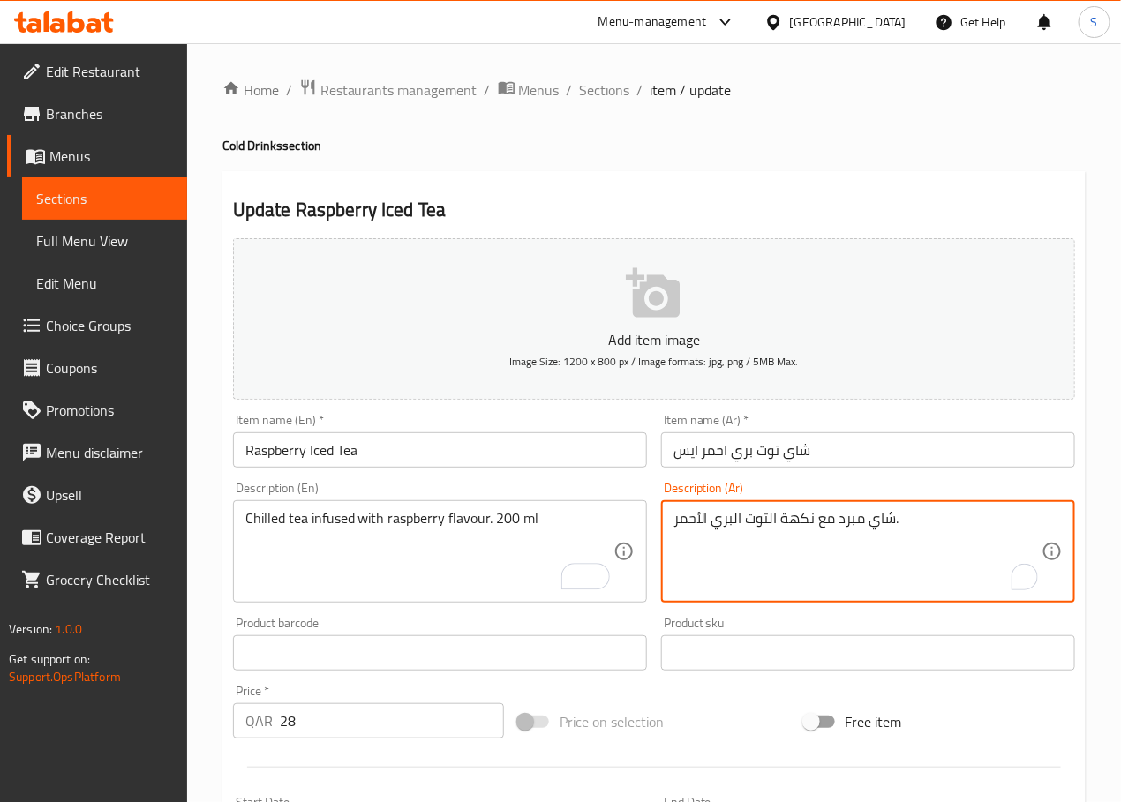
click at [692, 508] on div "شاي مبرد مع نكهة التوت البري الأحمر. Description (Ar)" at bounding box center [868, 551] width 414 height 102
click at [696, 520] on textarea "شاي مبرد مع نكهة التوت البري الأحمر." at bounding box center [857, 552] width 368 height 84
click at [972, 525] on textarea "شاي مبرد مع نكهة التوت البري الأحمر. 200 مل" at bounding box center [857, 552] width 368 height 84
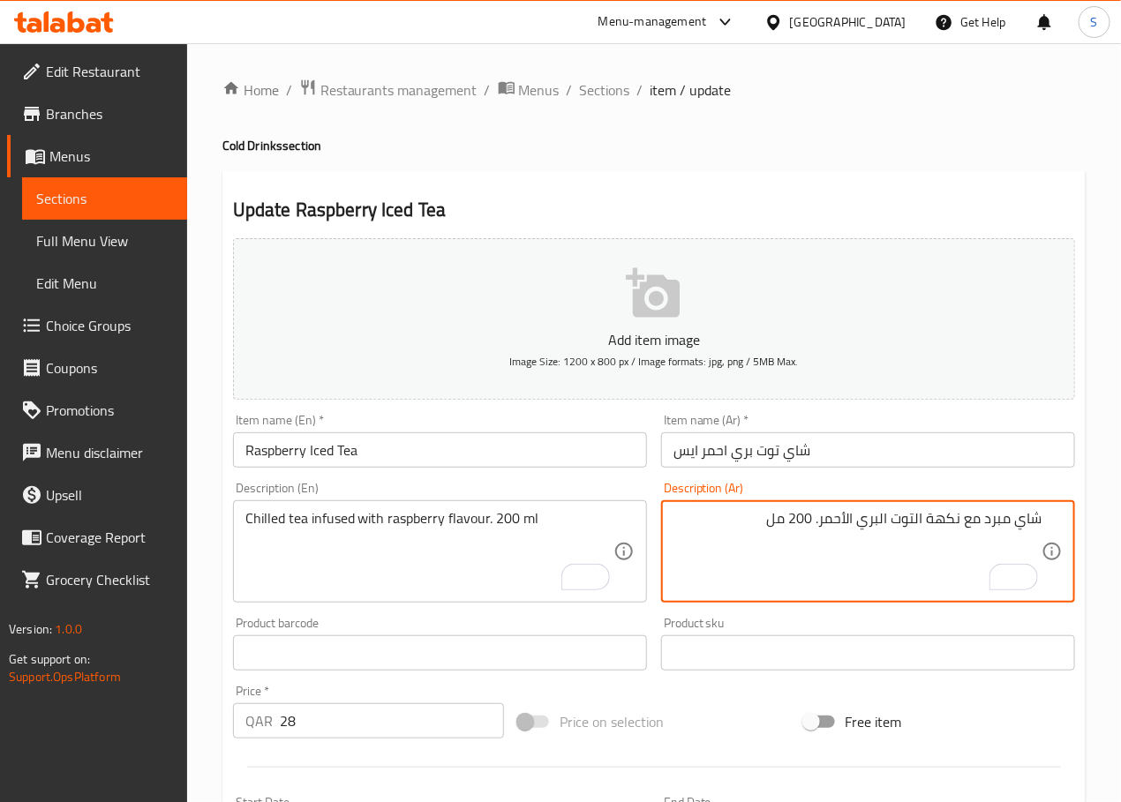
click at [972, 525] on textarea "شاي مبرد مع نكهة التوت البري الأحمر. 200 مل" at bounding box center [857, 552] width 368 height 84
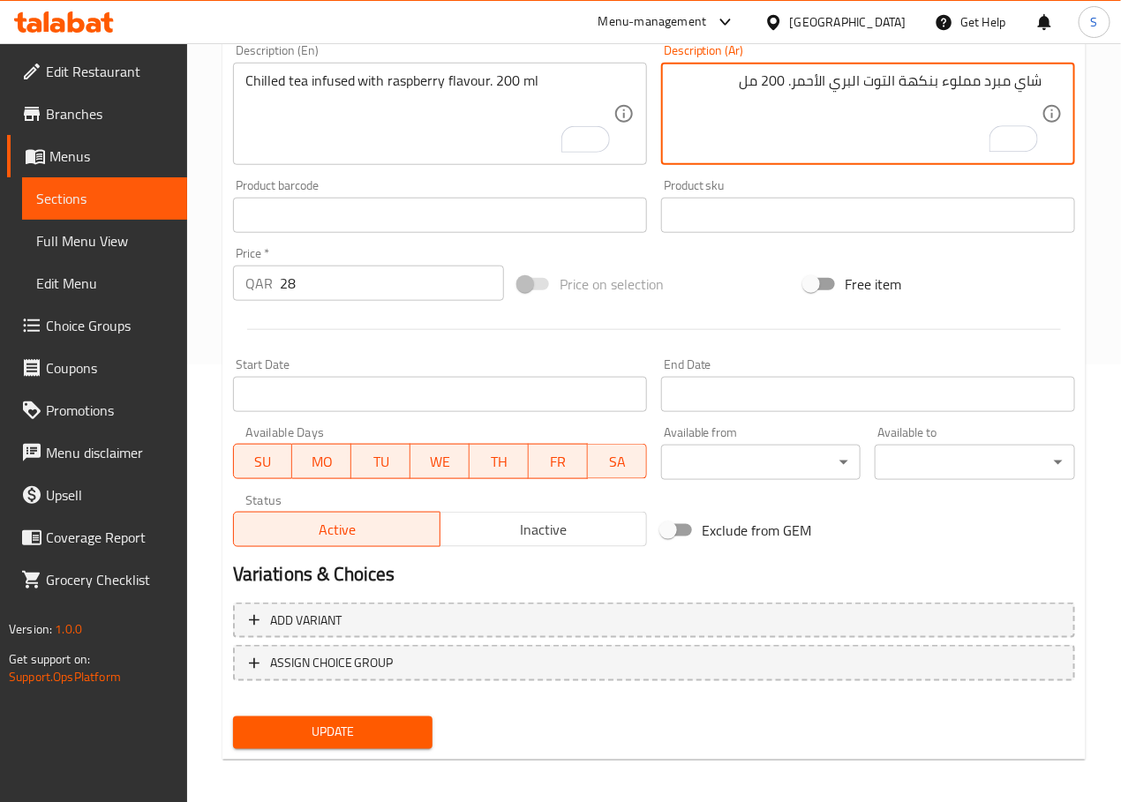
scroll to position [443, 0]
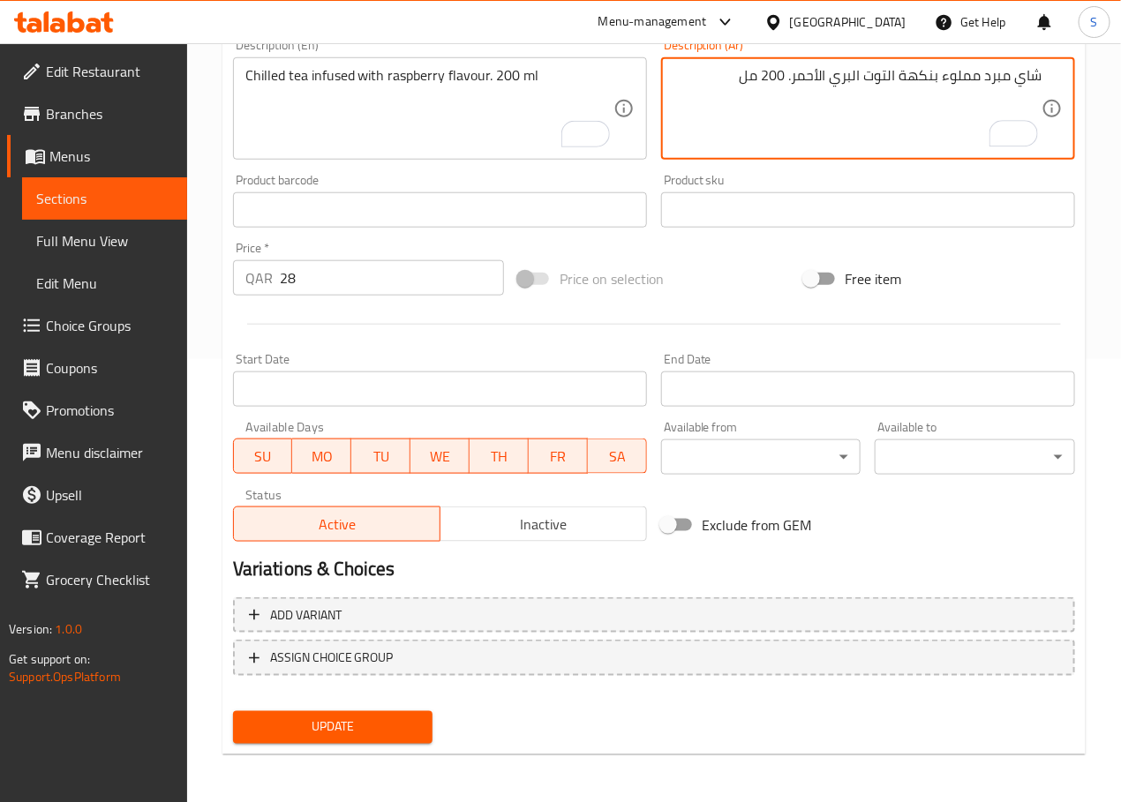
type textarea "شاي مبرد مملوء بنكهة التوت البري الأحمر. 200 مل"
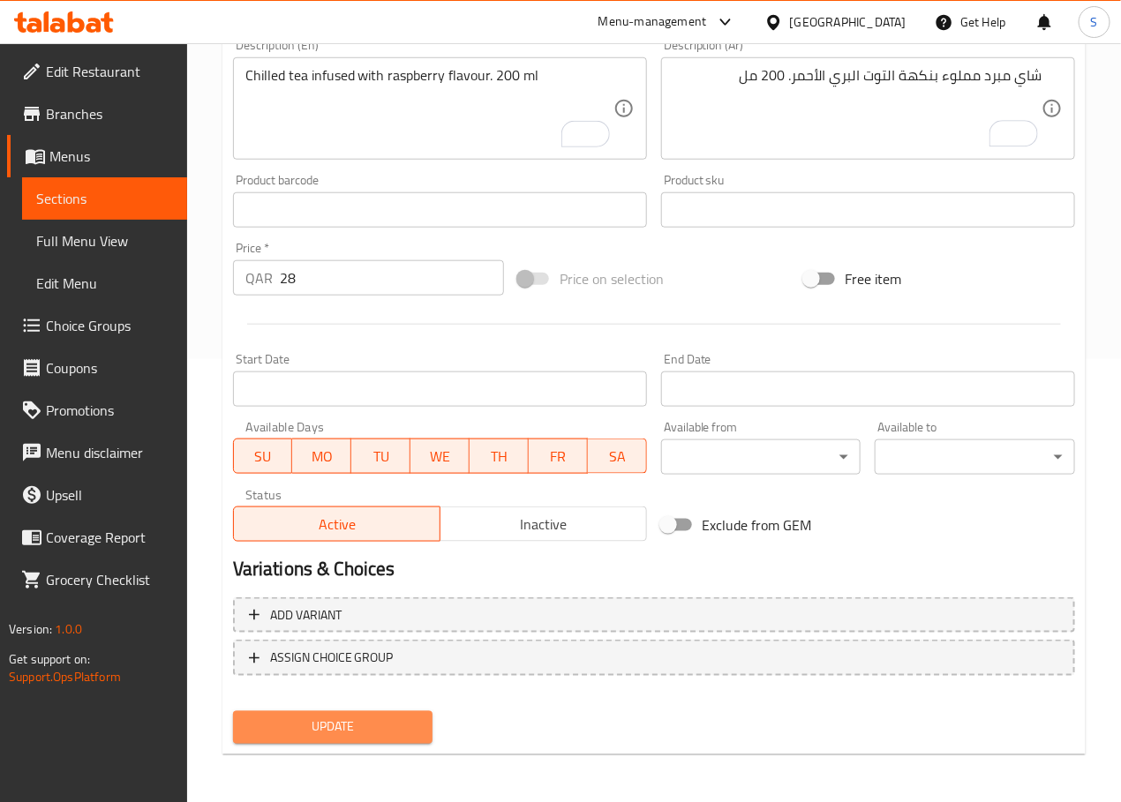
click at [397, 739] on button "Update" at bounding box center [333, 727] width 200 height 33
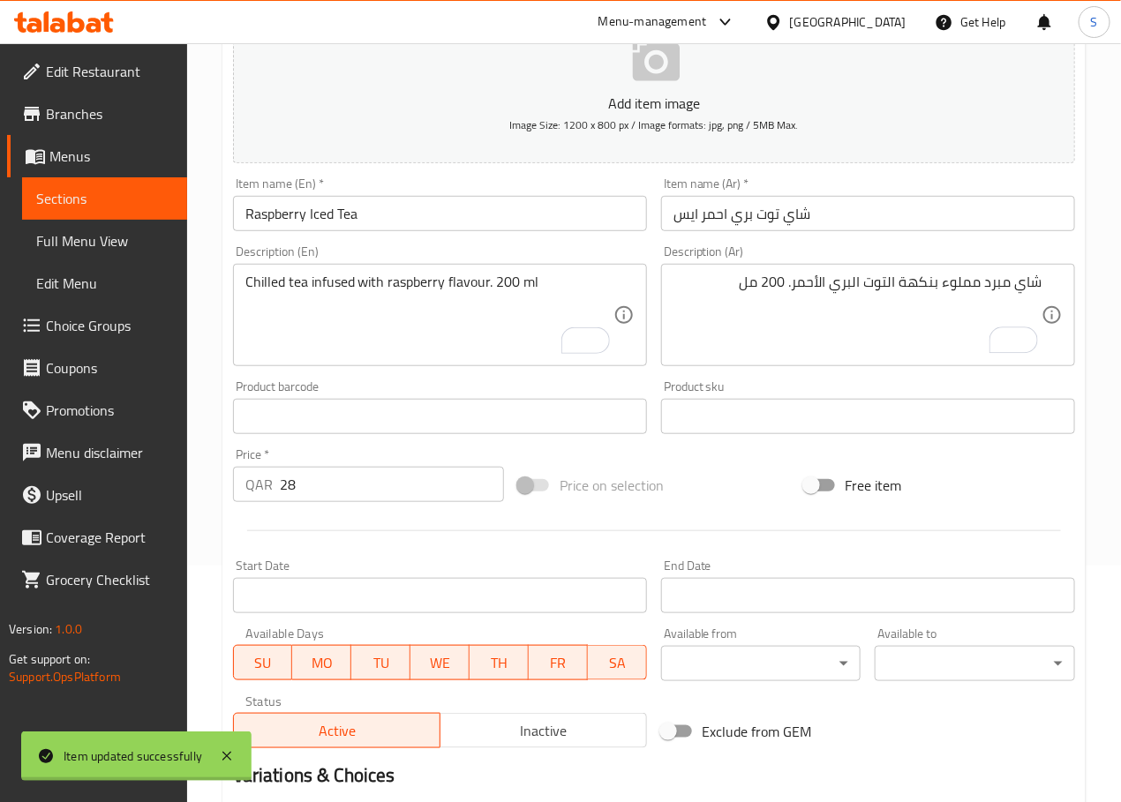
scroll to position [0, 0]
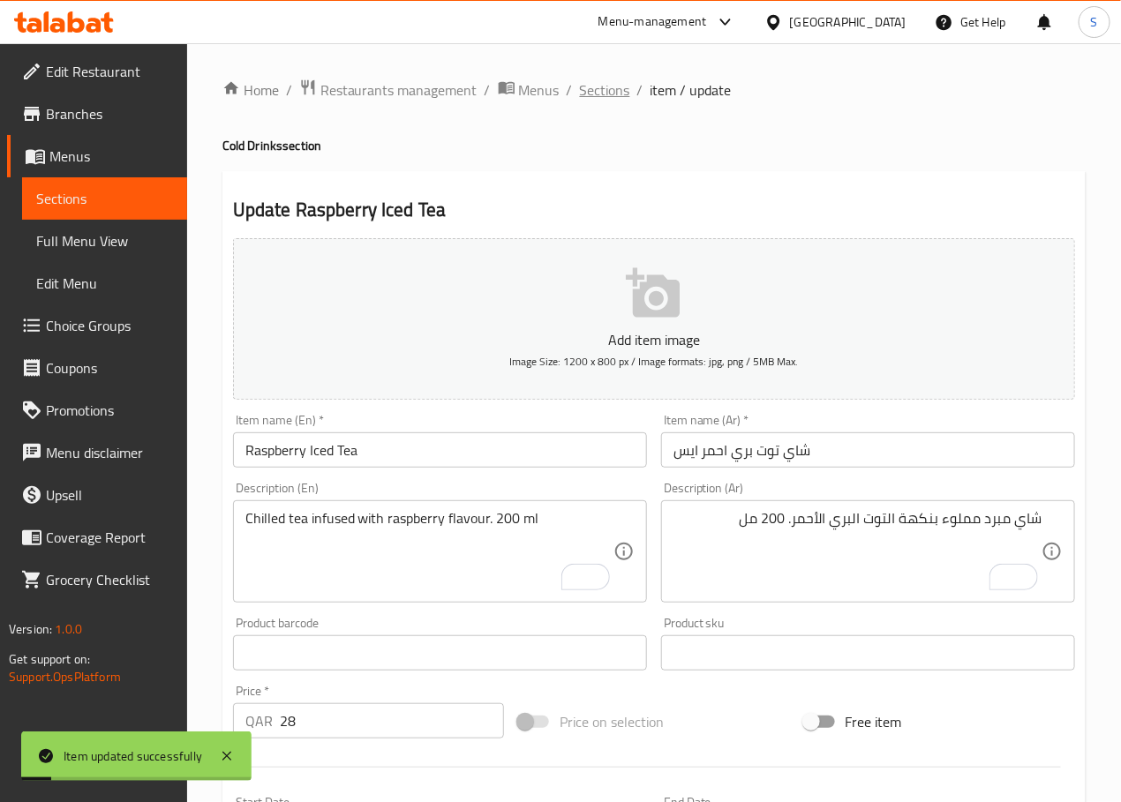
click at [594, 79] on span "Sections" at bounding box center [605, 89] width 50 height 21
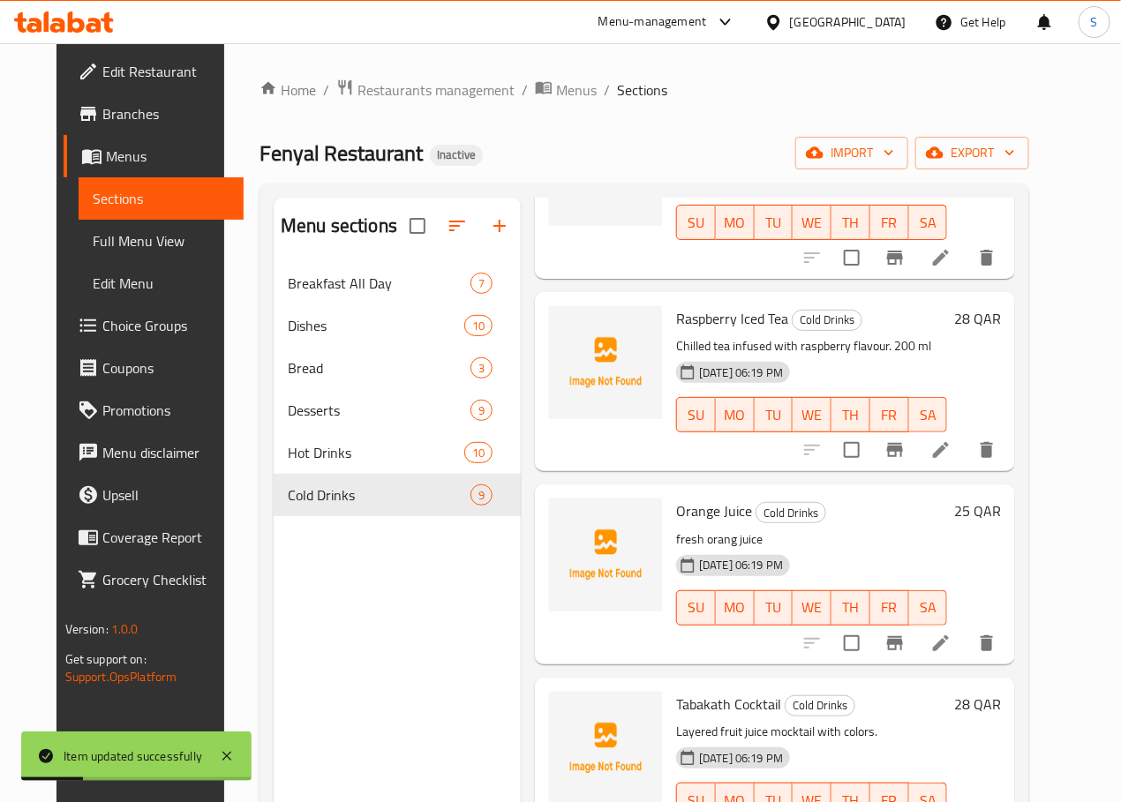
scroll to position [398, 0]
click at [951, 632] on icon at bounding box center [940, 642] width 21 height 21
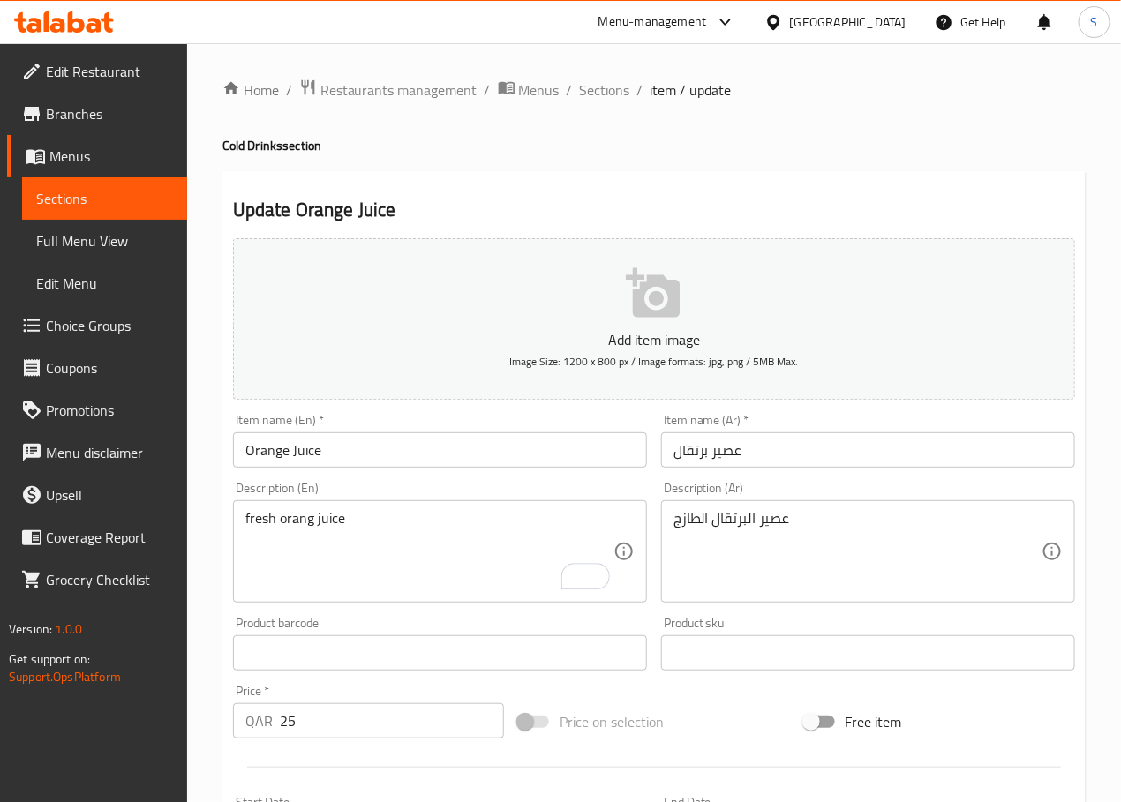
click at [485, 512] on textarea "fresh orang juice" at bounding box center [429, 552] width 368 height 84
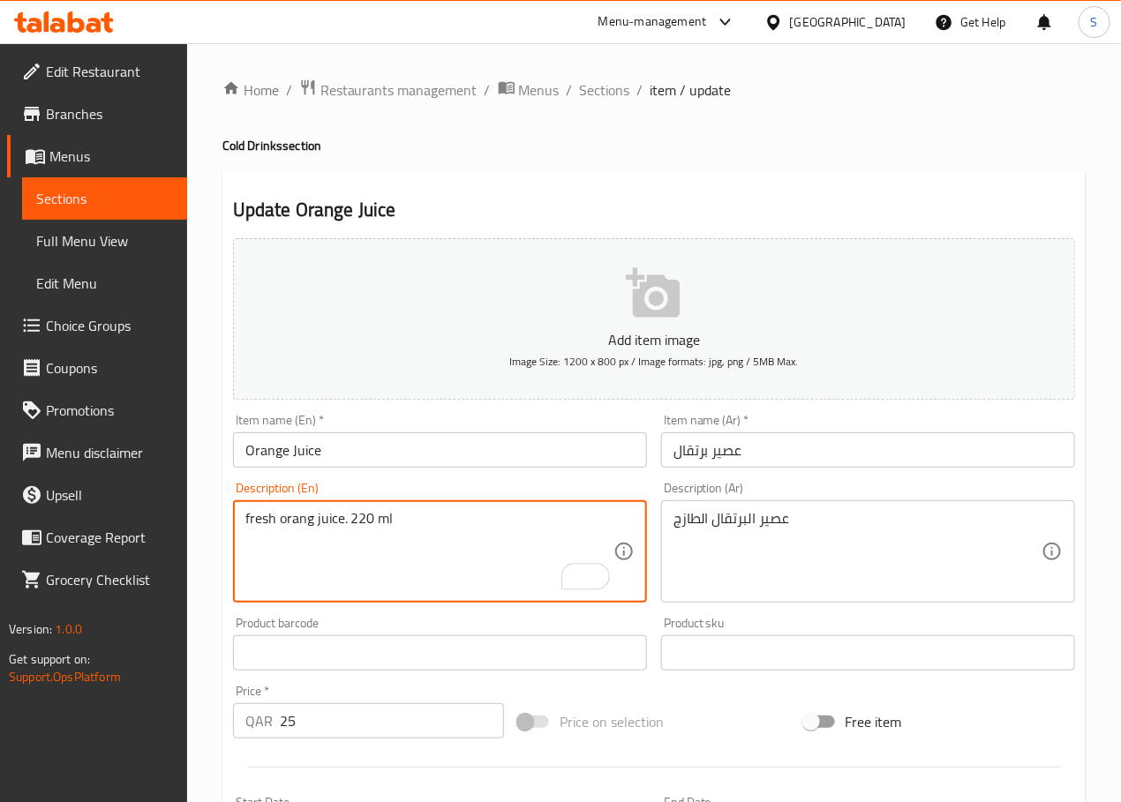
type textarea "fresh orang juice. 220 ml"
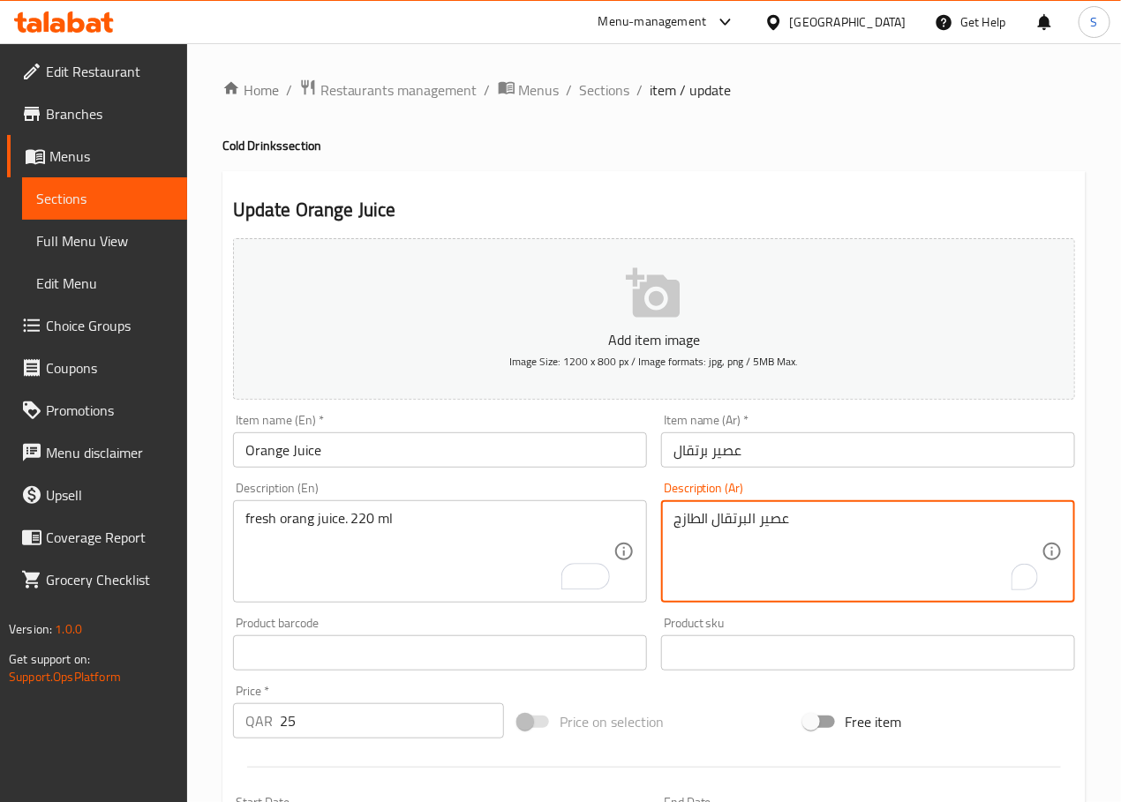
click at [829, 532] on textarea "عصير البرتقال الطازج" at bounding box center [857, 552] width 368 height 84
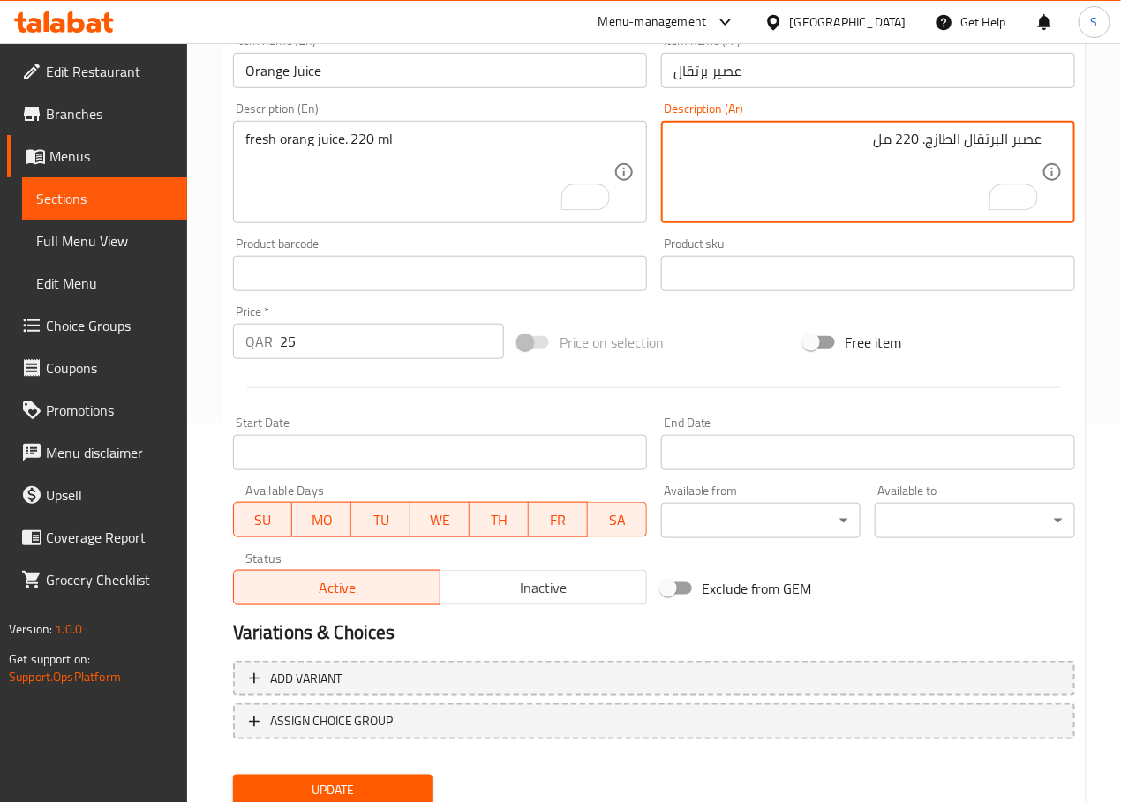
scroll to position [443, 0]
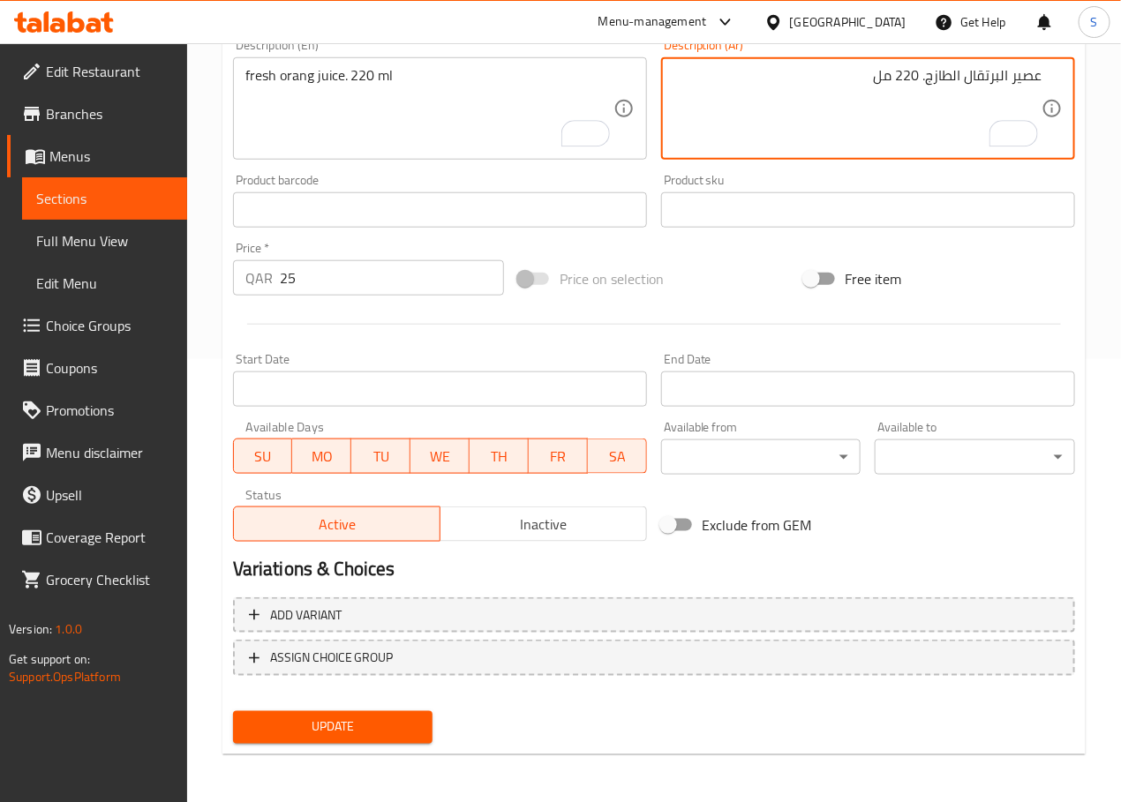
type textarea "عصير البرتقال الطازج. 220 مل"
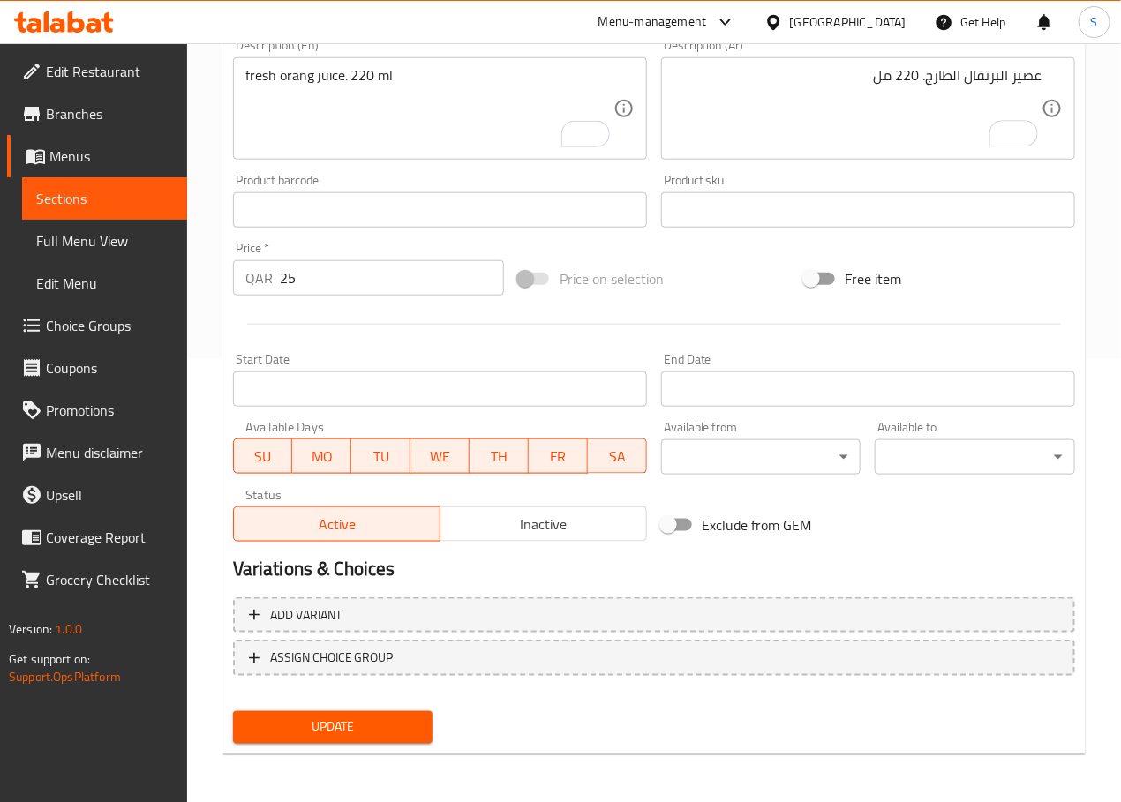
click at [384, 742] on div "Update" at bounding box center [333, 727] width 214 height 47
click at [384, 731] on span "Update" at bounding box center [333, 728] width 172 height 22
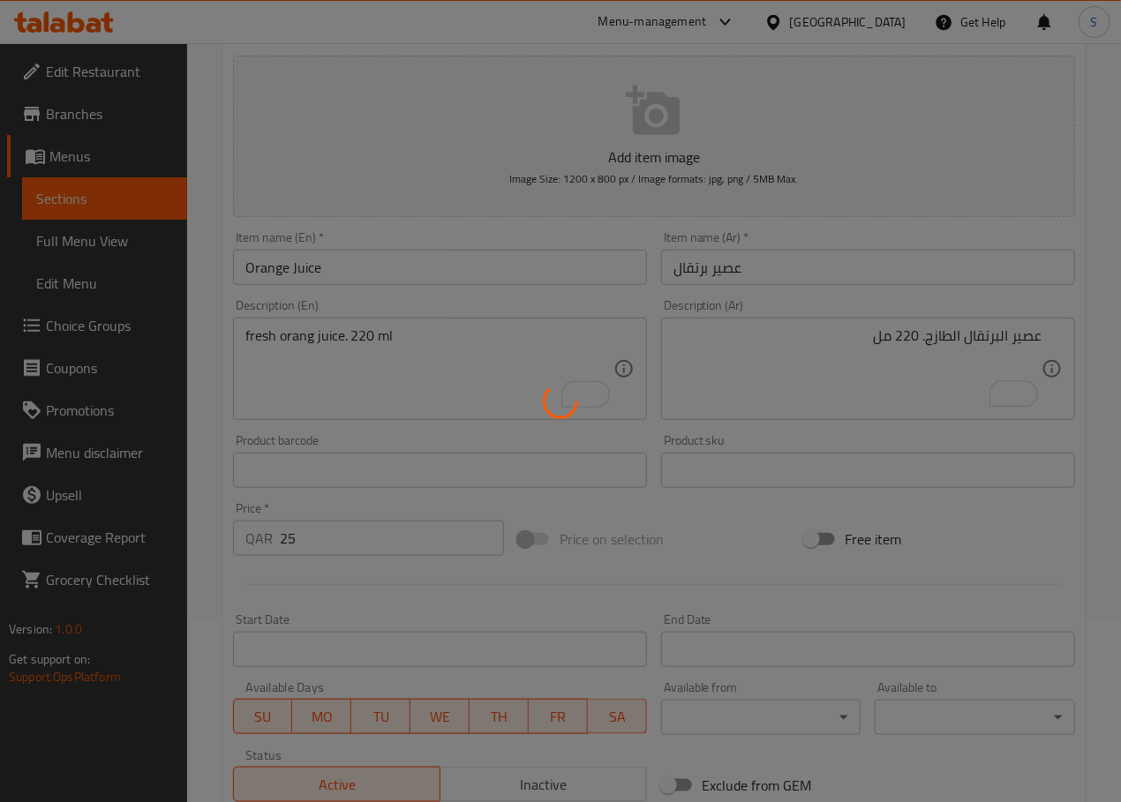
scroll to position [0, 0]
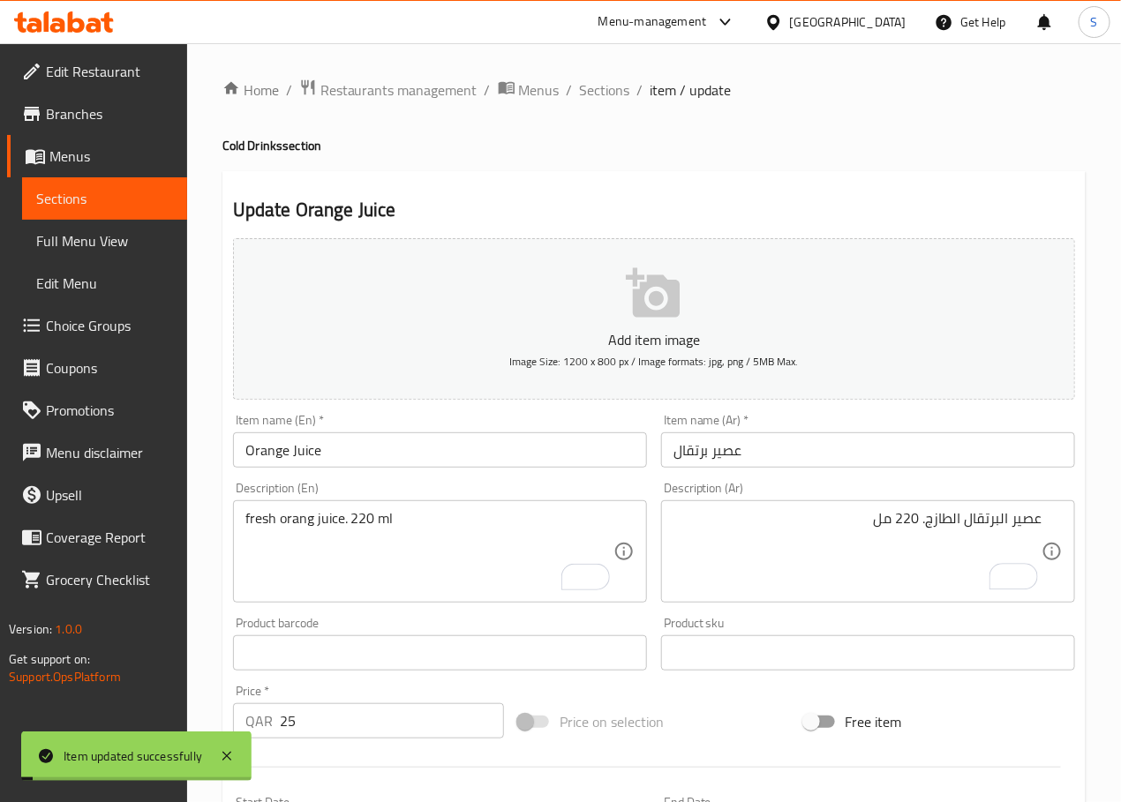
click at [601, 103] on div "Home / Restaurants management / Menus / Sections / item / update Cold Drinks se…" at bounding box center [653, 645] width 863 height 1133
click at [604, 70] on div "Home / Restaurants management / Menus / Sections / item / update Cold Drinks se…" at bounding box center [654, 645] width 934 height 1204
click at [606, 86] on span "Sections" at bounding box center [605, 89] width 50 height 21
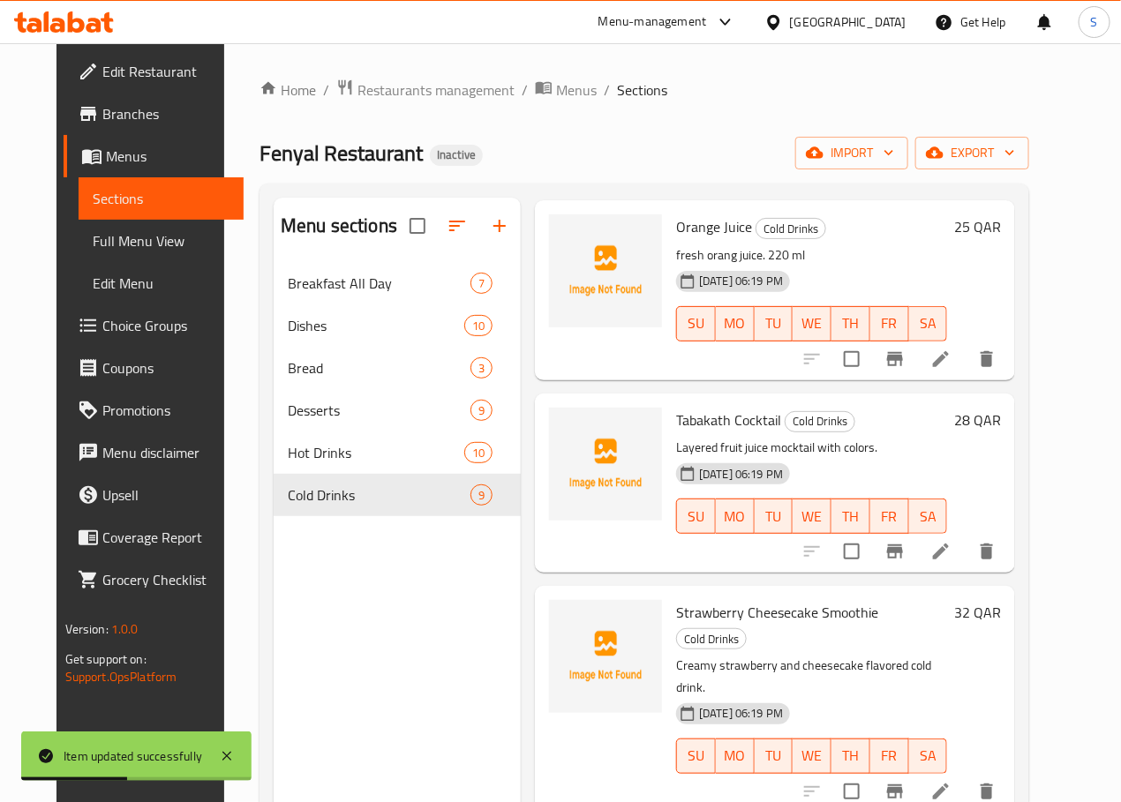
scroll to position [683, 0]
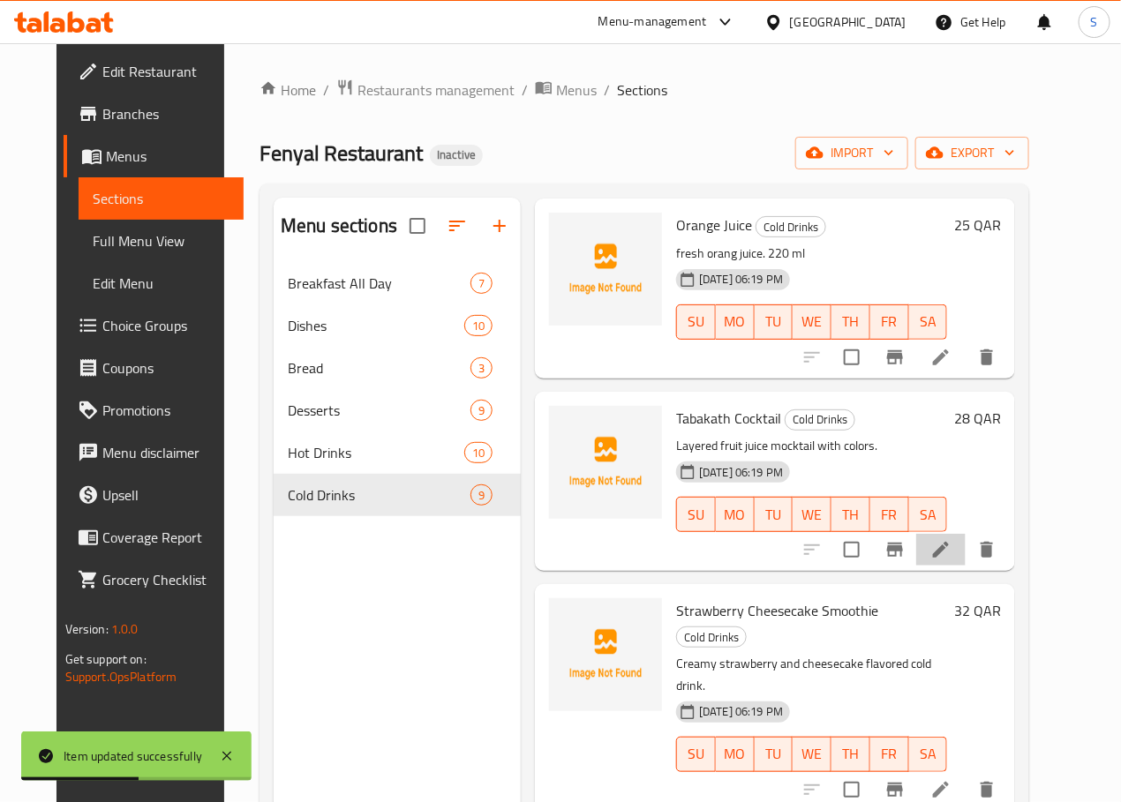
click at [965, 534] on li at bounding box center [940, 550] width 49 height 32
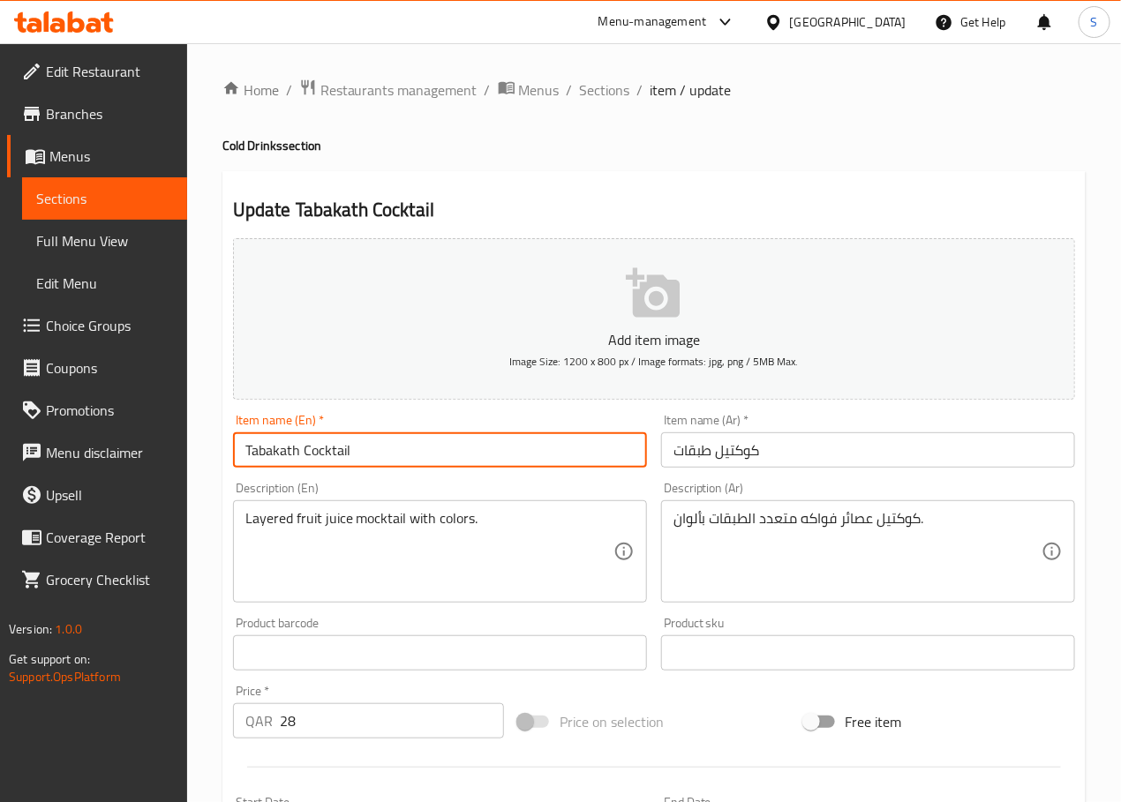
click at [289, 458] on input "Tabakath Cocktail" at bounding box center [440, 449] width 414 height 35
paste input "Cocktail Layers"
type input "Cocktail Layers"
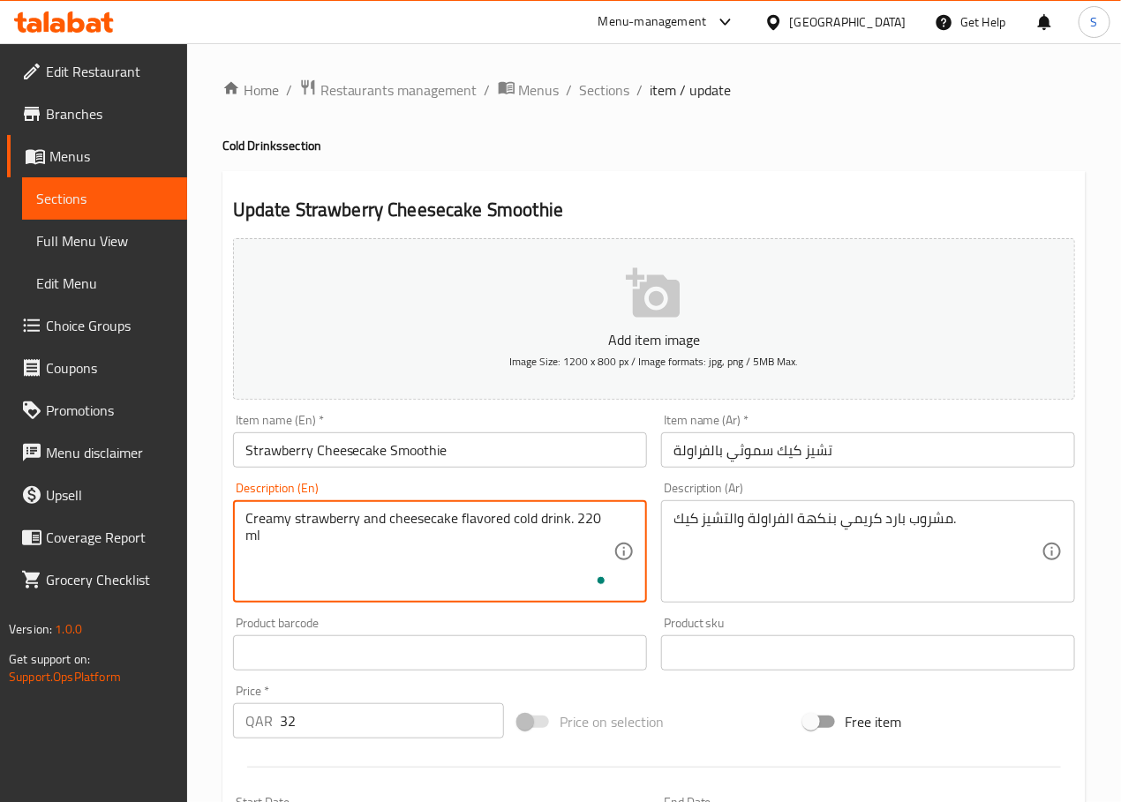
type textarea "Creamy strawberry and cheesecake flavored cold drink. 220 ml"
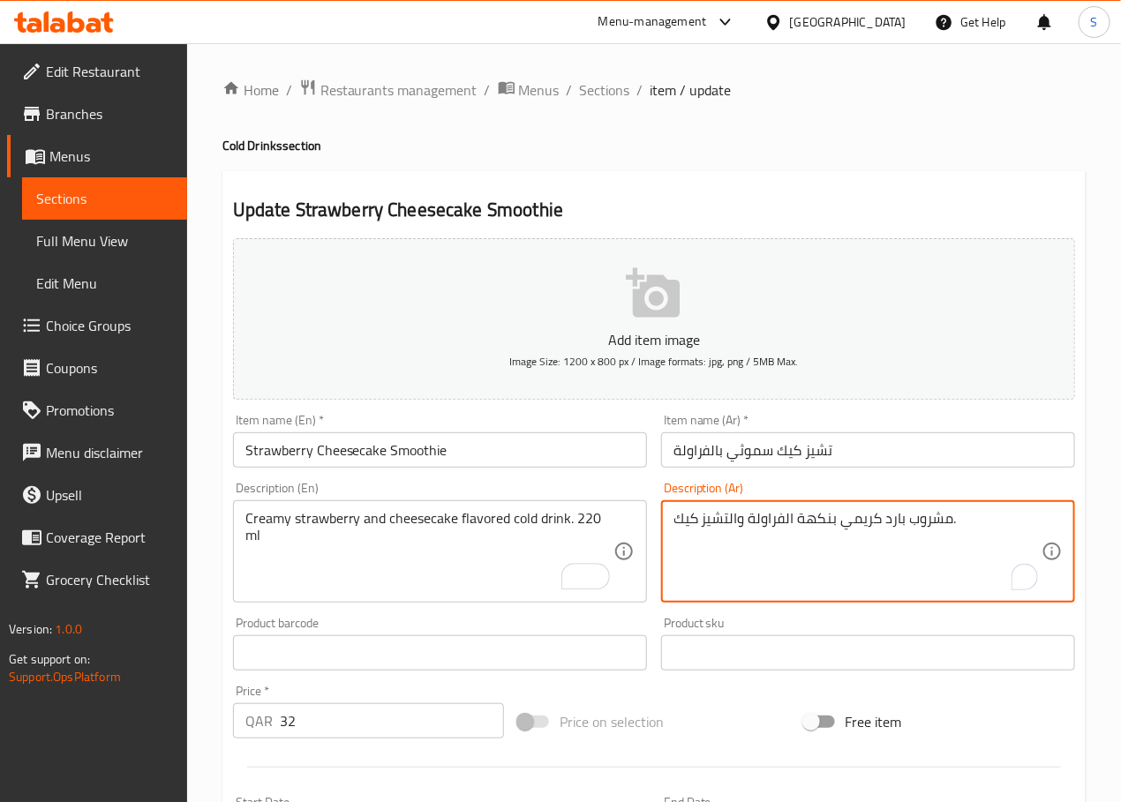
click at [720, 528] on textarea "مشروب بارد كريمي بنكهة الفراولة والتشيز كيك." at bounding box center [857, 552] width 368 height 84
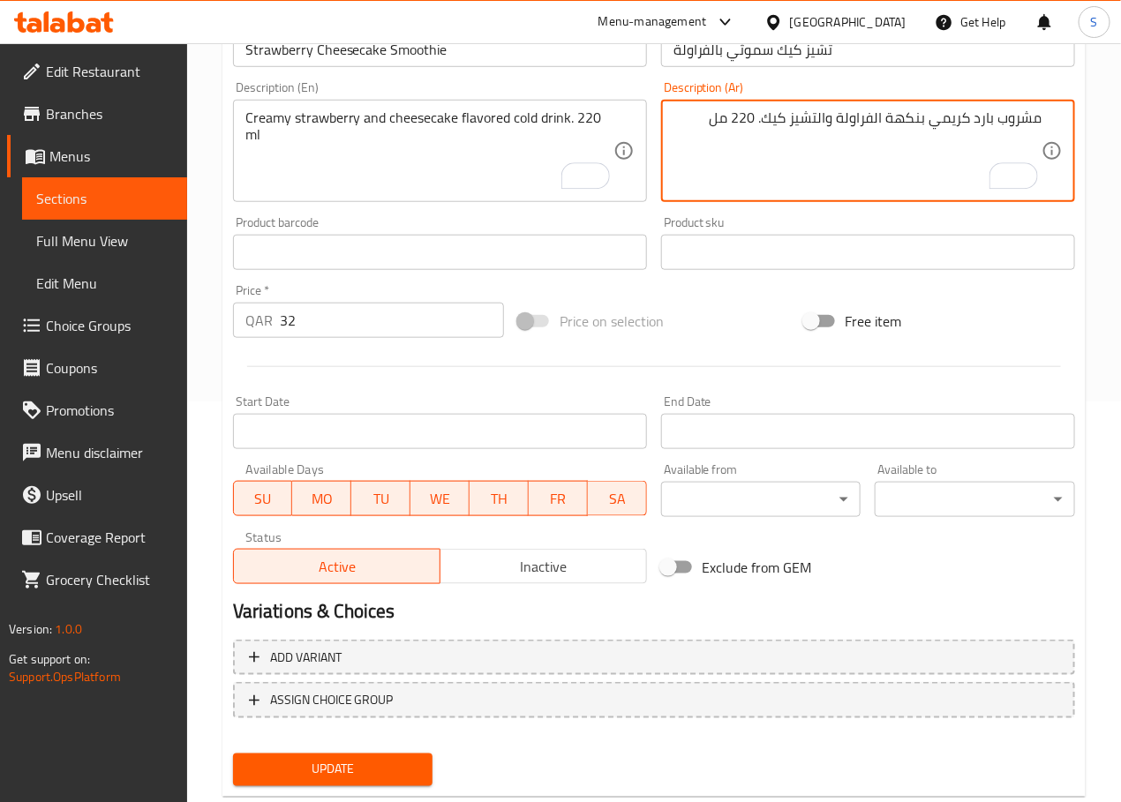
scroll to position [443, 0]
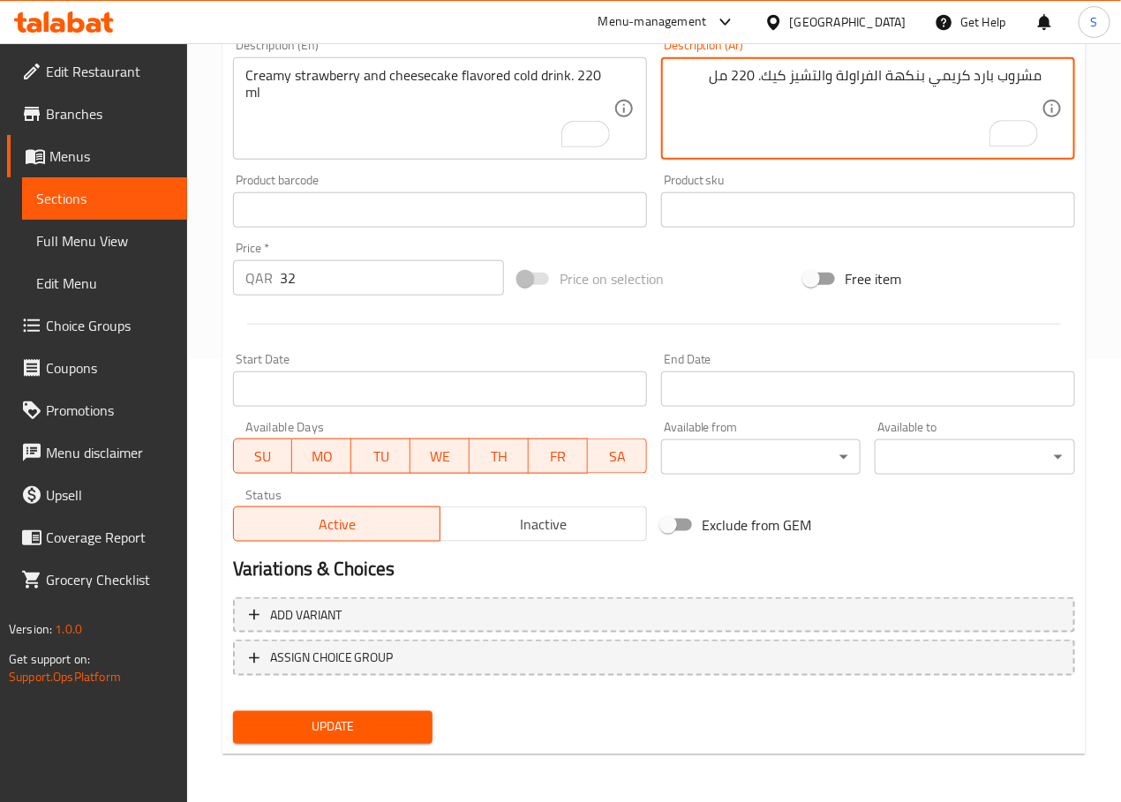
type textarea "مشروب بارد كريمي بنكهة الفراولة والتشيز كيك. 220 مل"
click at [400, 725] on span "Update" at bounding box center [333, 728] width 172 height 22
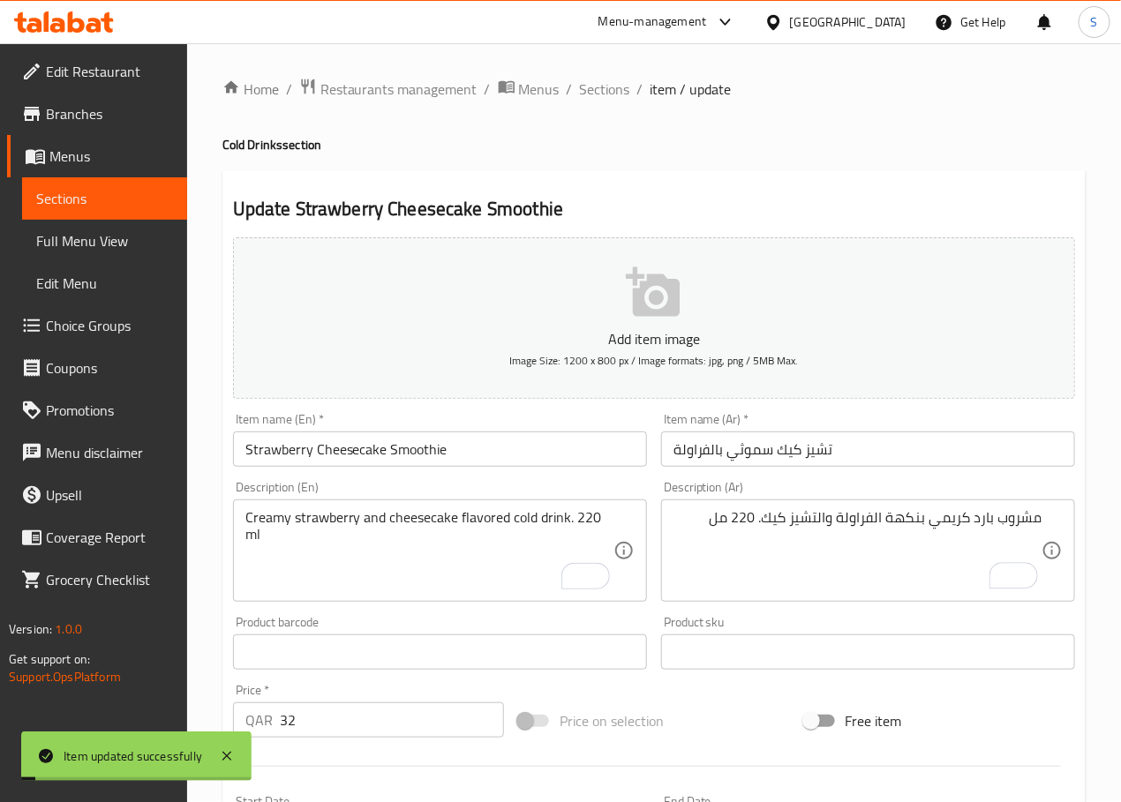
scroll to position [0, 0]
click at [594, 88] on span "Sections" at bounding box center [605, 89] width 50 height 21
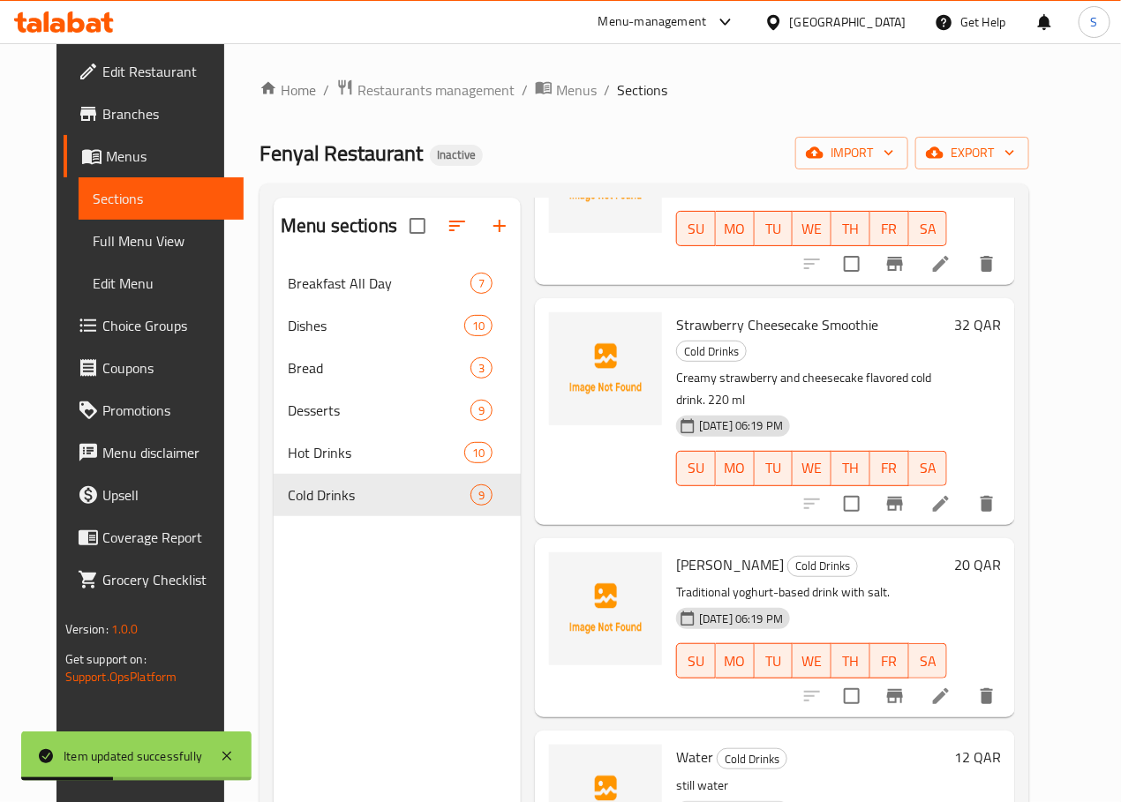
scroll to position [1002, 0]
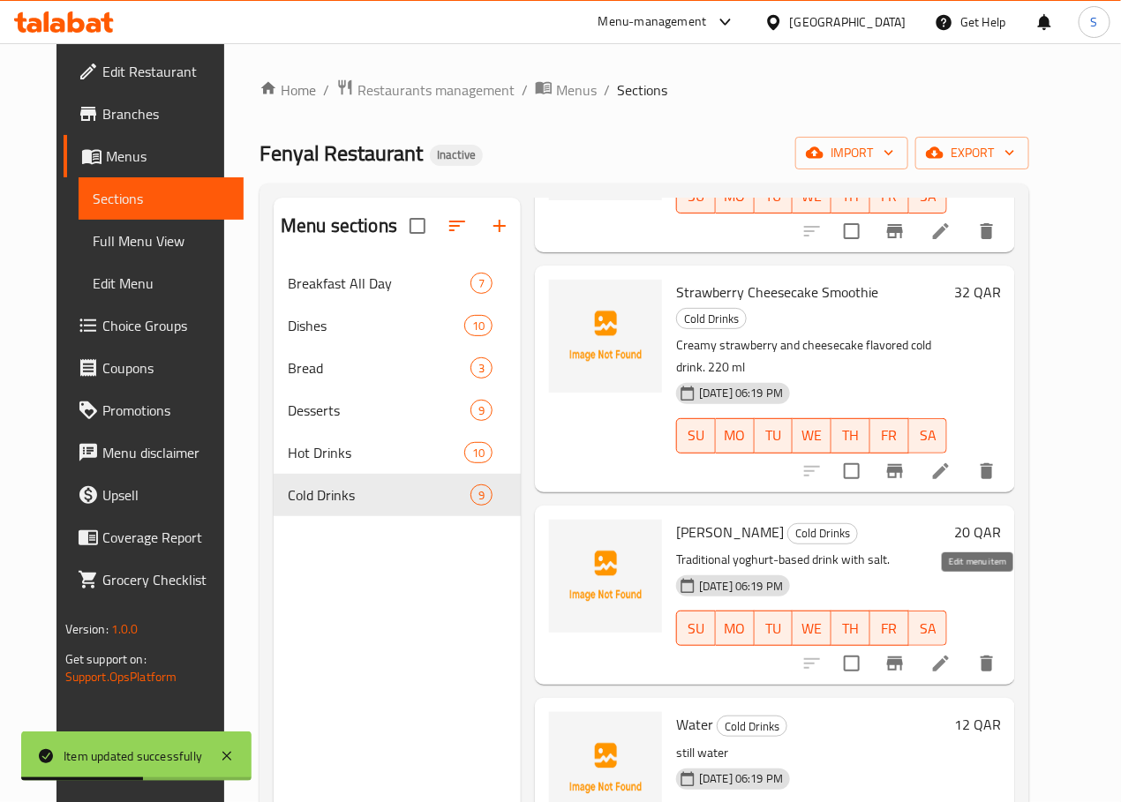
click at [951, 653] on icon at bounding box center [940, 663] width 21 height 21
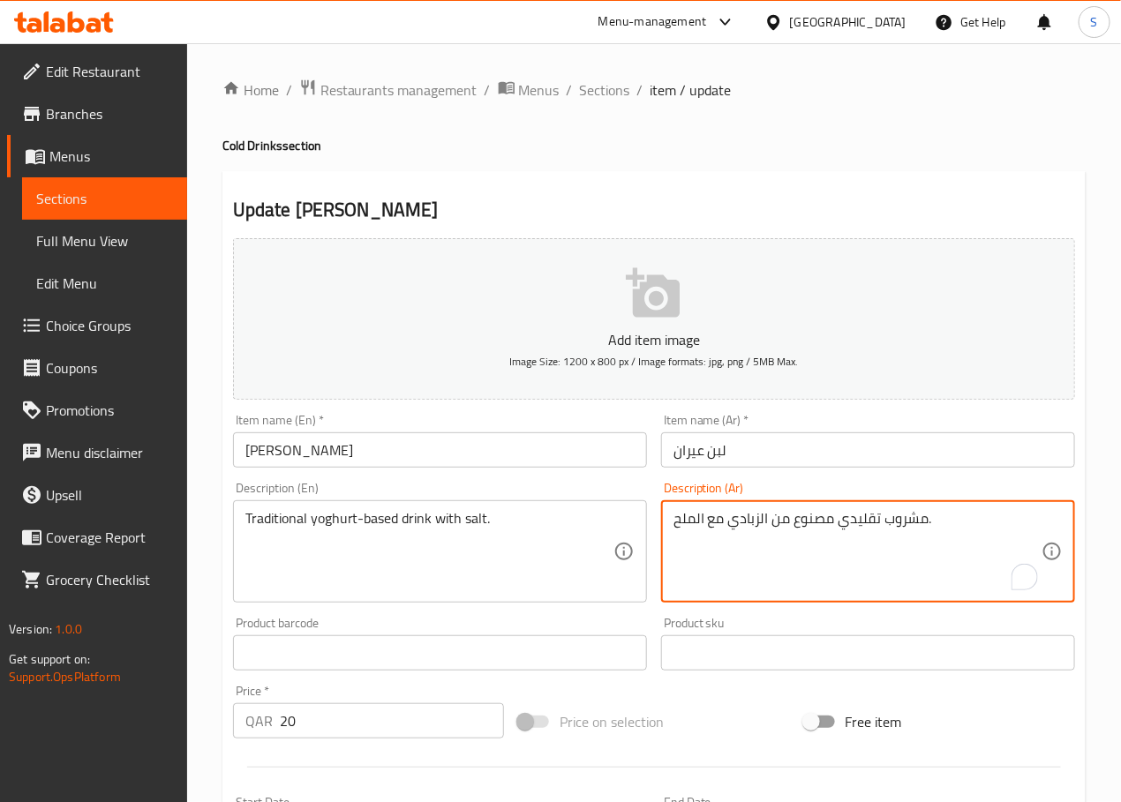
click at [822, 528] on textarea "مشروب تقليدي مصنوع من الزبادي مع الملح." at bounding box center [857, 552] width 368 height 84
click at [684, 529] on textarea "مشروب تقليدي اساسه الزبادي مع الملح." at bounding box center [857, 552] width 368 height 84
type textarea "مشروب تقليدي اساسه الزبادي مع الملح. 200 مل"
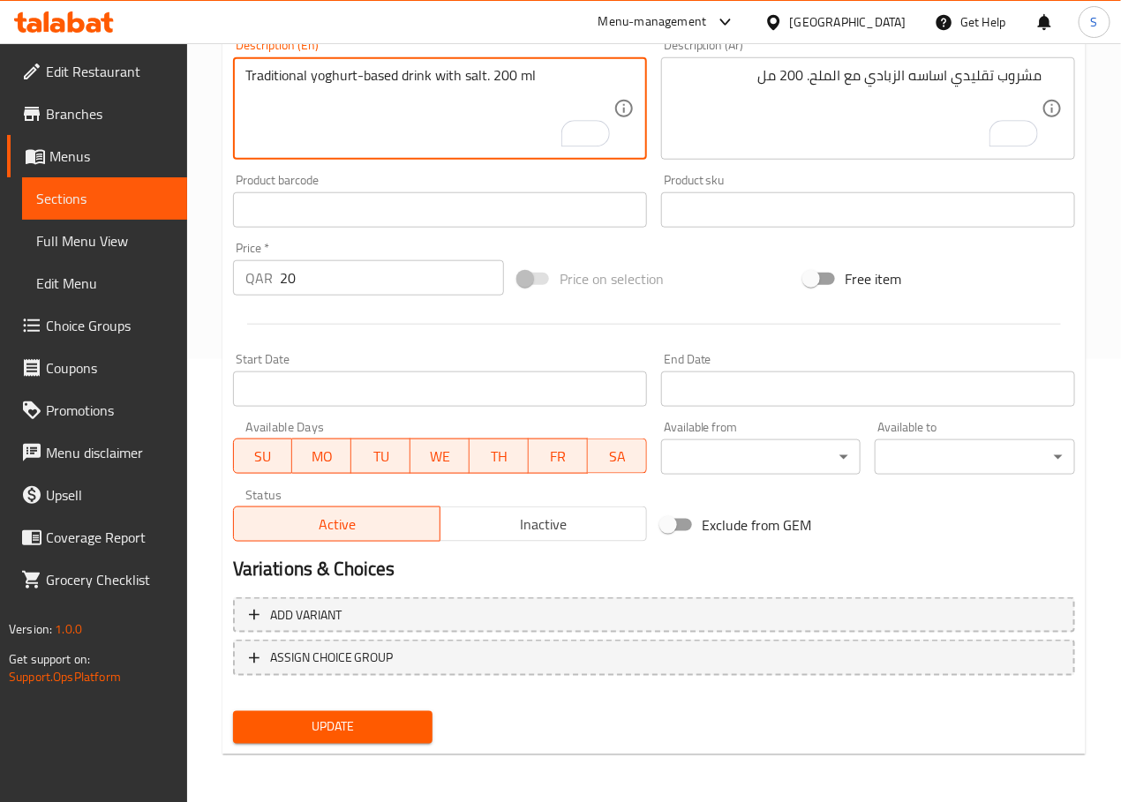
type textarea "Traditional yoghurt-based drink with salt. 200 ml"
click at [373, 737] on button "Update" at bounding box center [333, 727] width 200 height 33
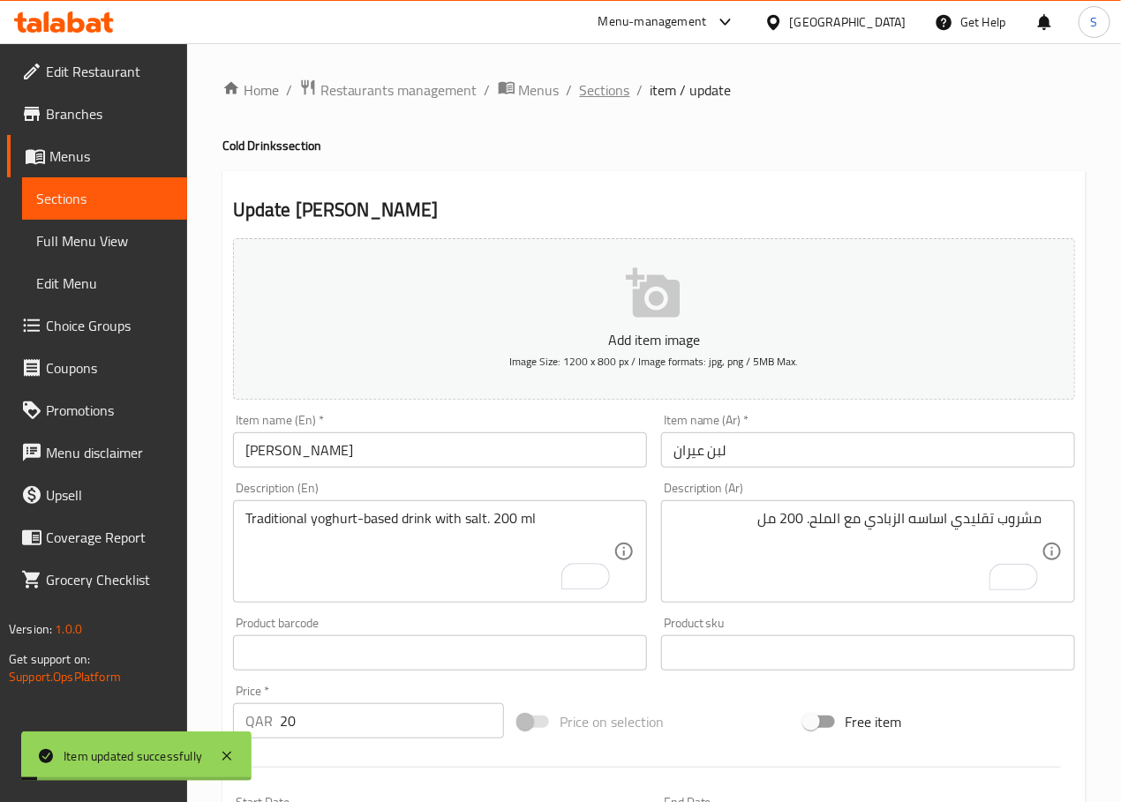
click at [586, 94] on span "Sections" at bounding box center [605, 89] width 50 height 21
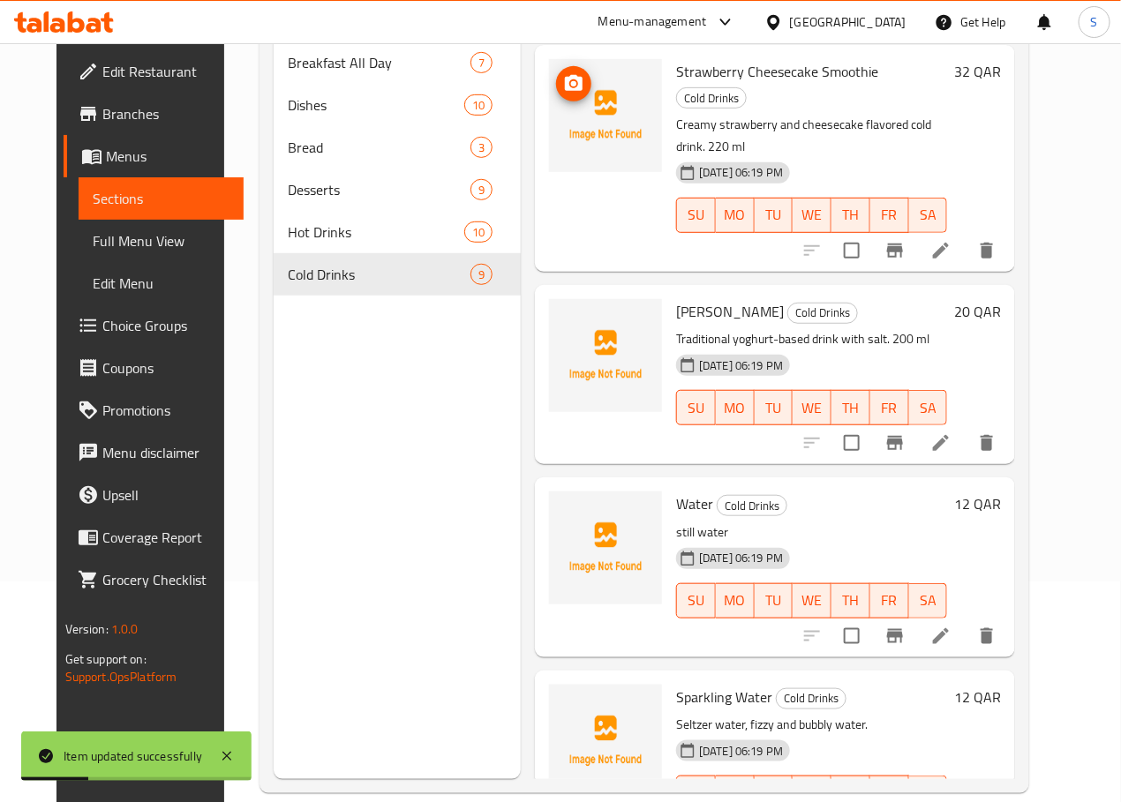
scroll to position [247, 0]
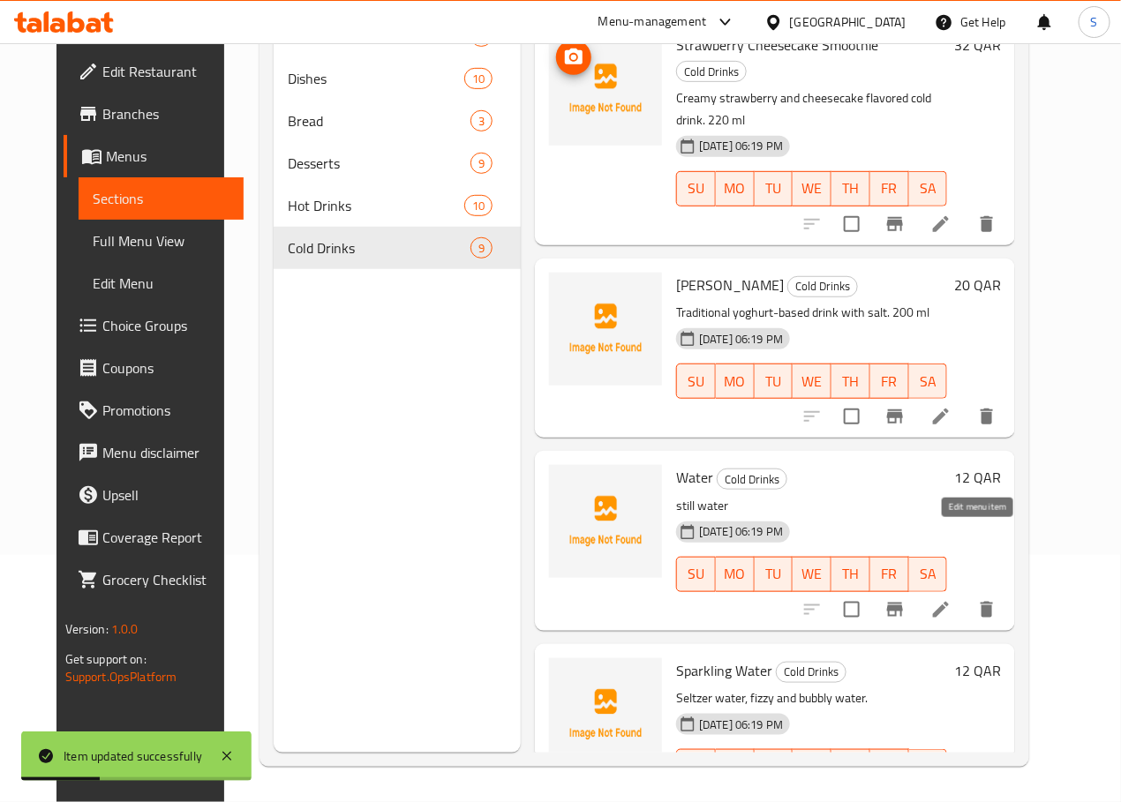
click at [949, 602] on icon at bounding box center [941, 610] width 16 height 16
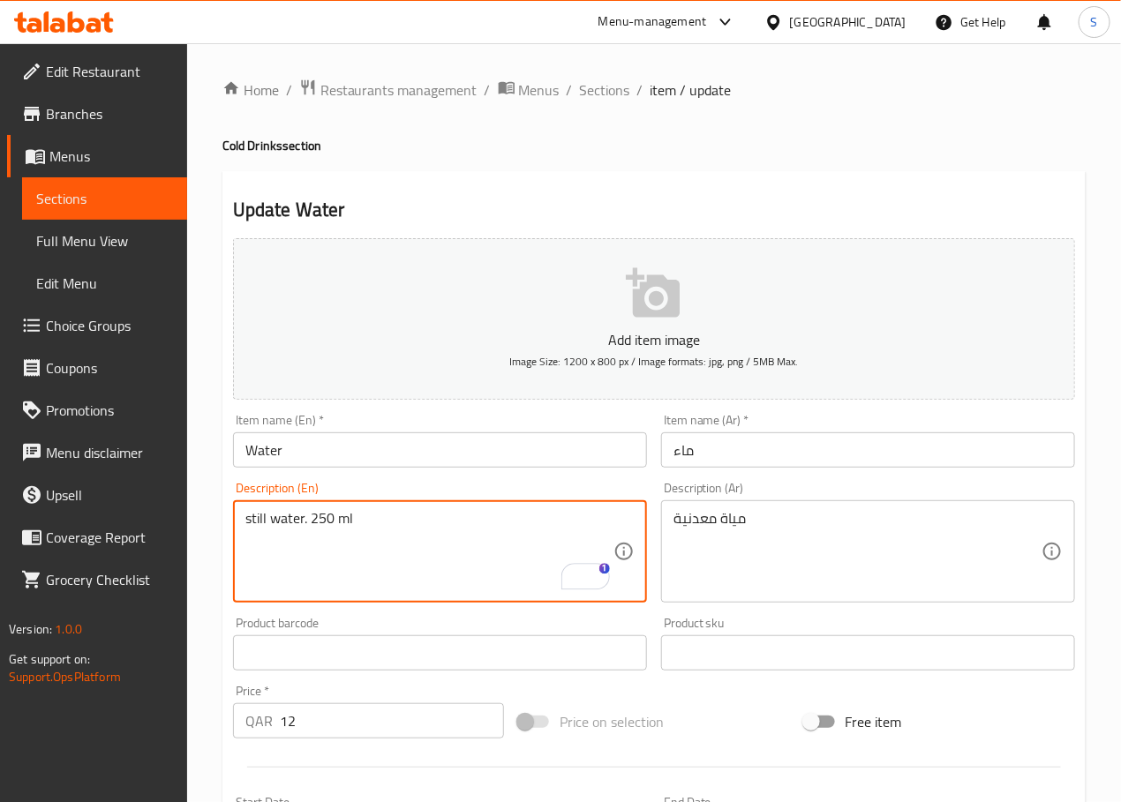
type textarea "still water. 250 ml"
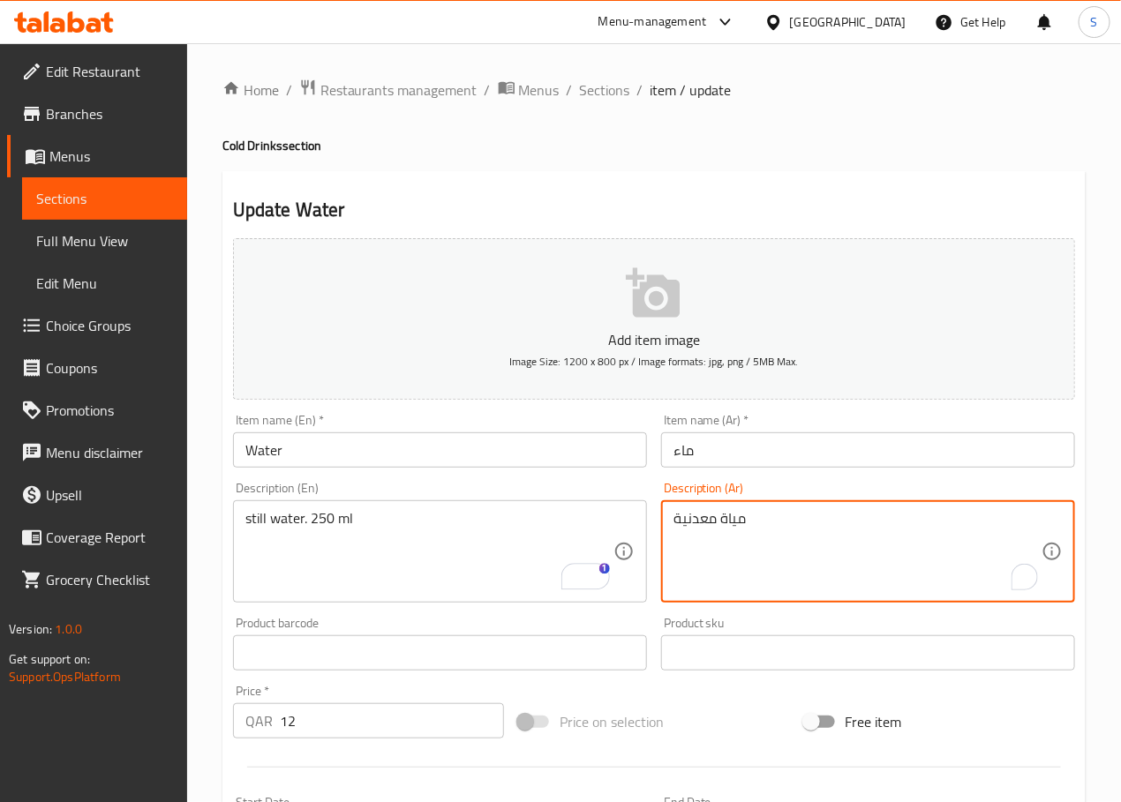
click at [673, 514] on textarea "مياة معدنية" at bounding box center [857, 552] width 368 height 84
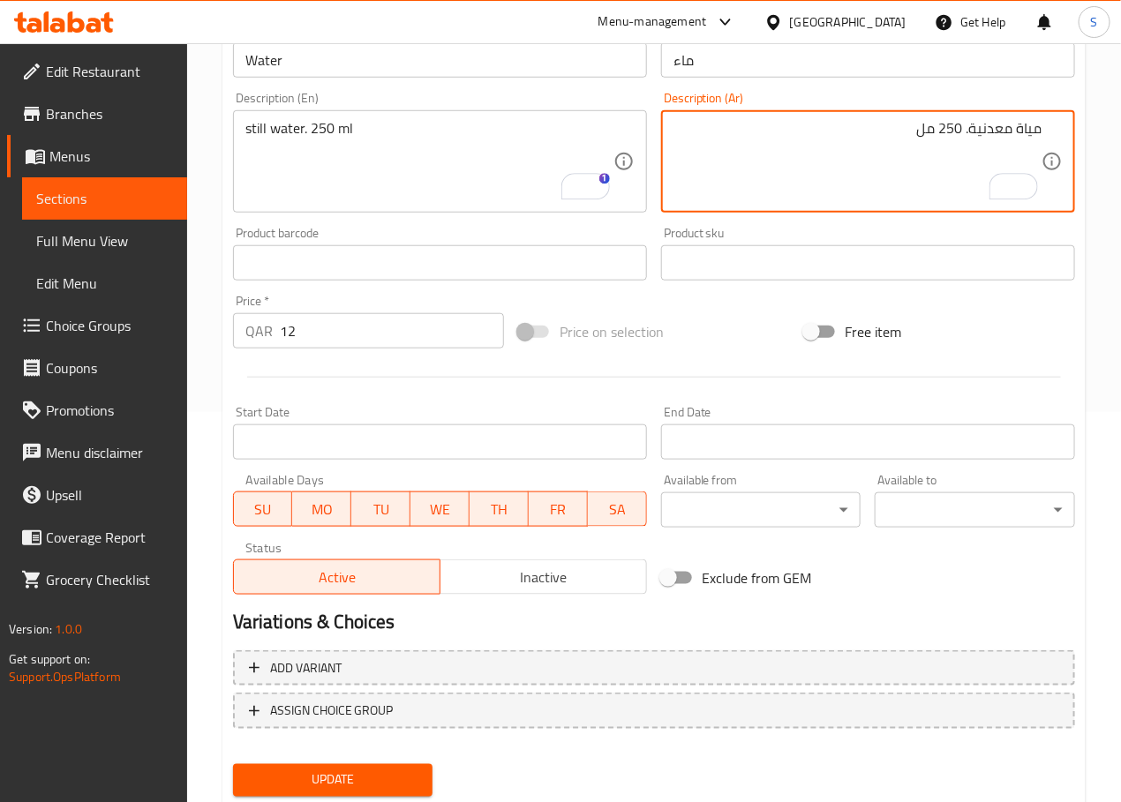
scroll to position [443, 0]
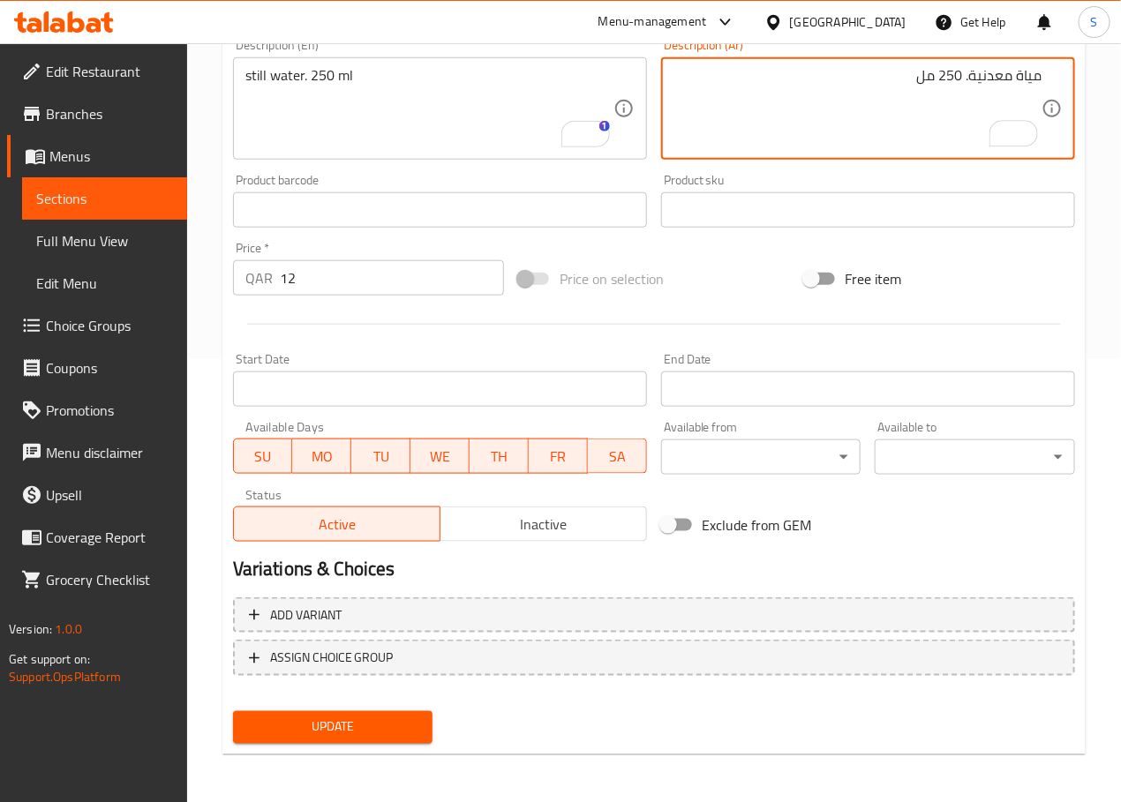
type textarea "مياة معدنية. 250 مل"
click at [363, 731] on span "Update" at bounding box center [333, 728] width 172 height 22
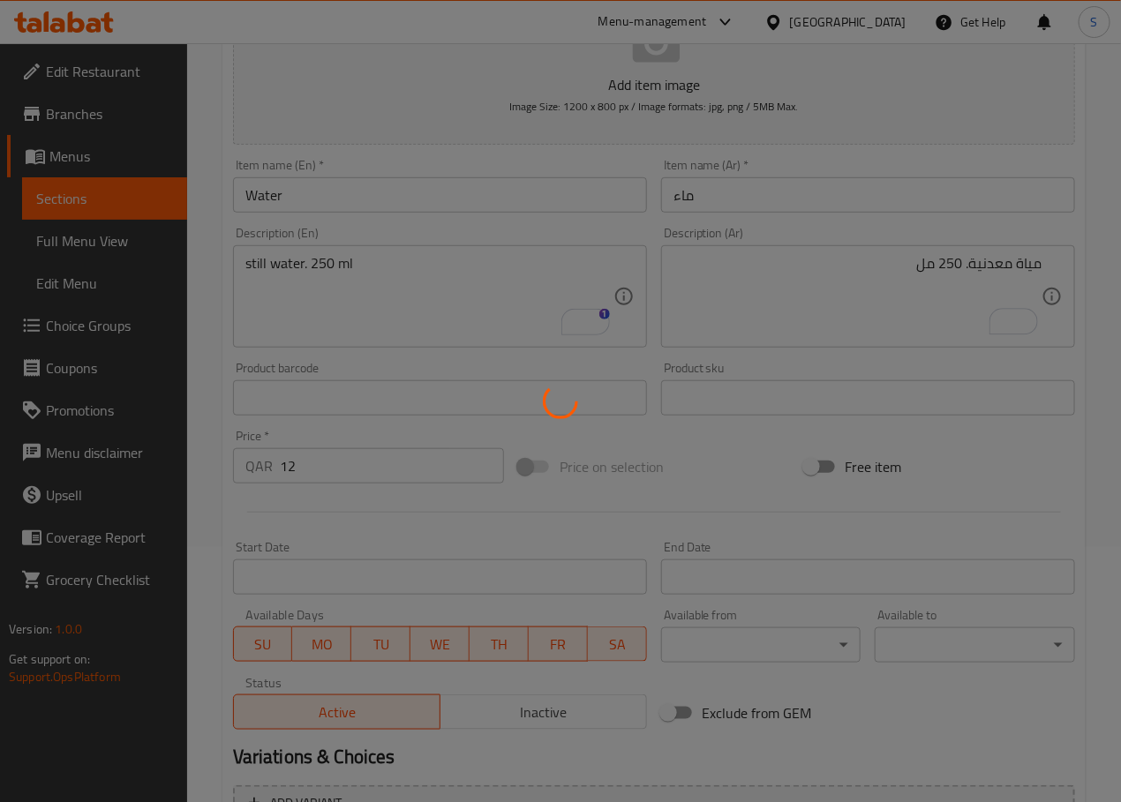
scroll to position [0, 0]
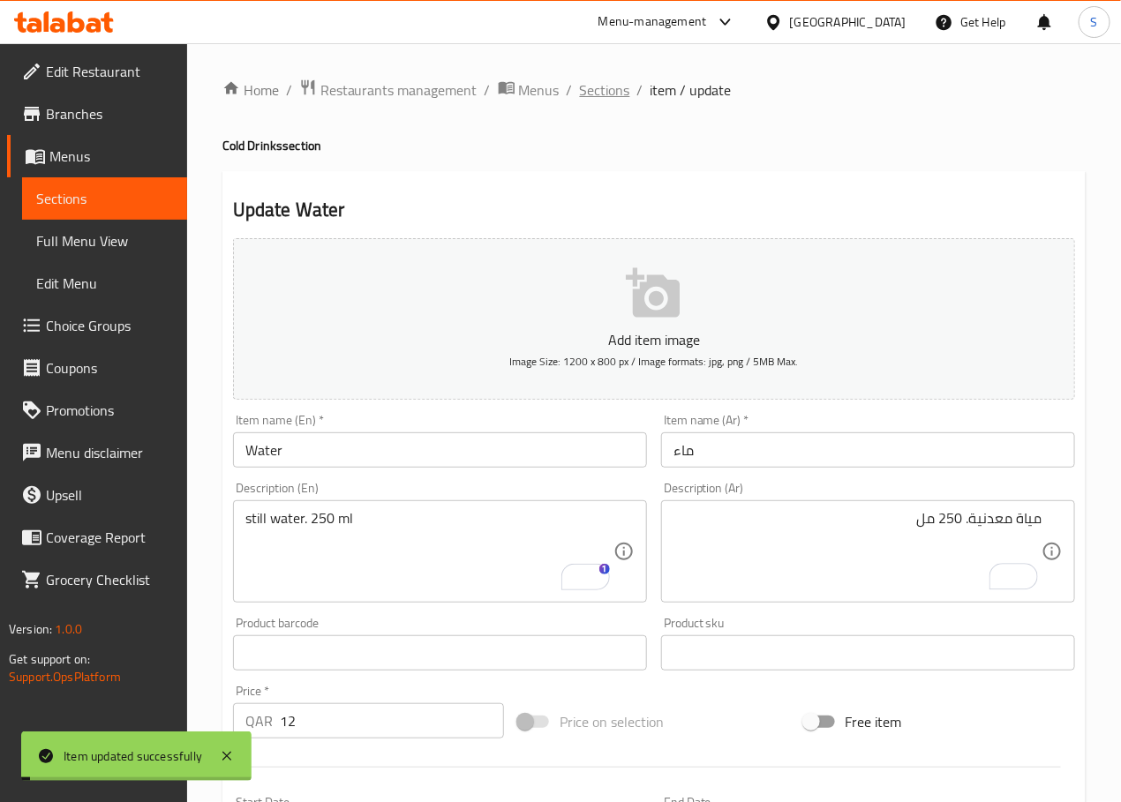
click at [591, 88] on span "Sections" at bounding box center [605, 89] width 50 height 21
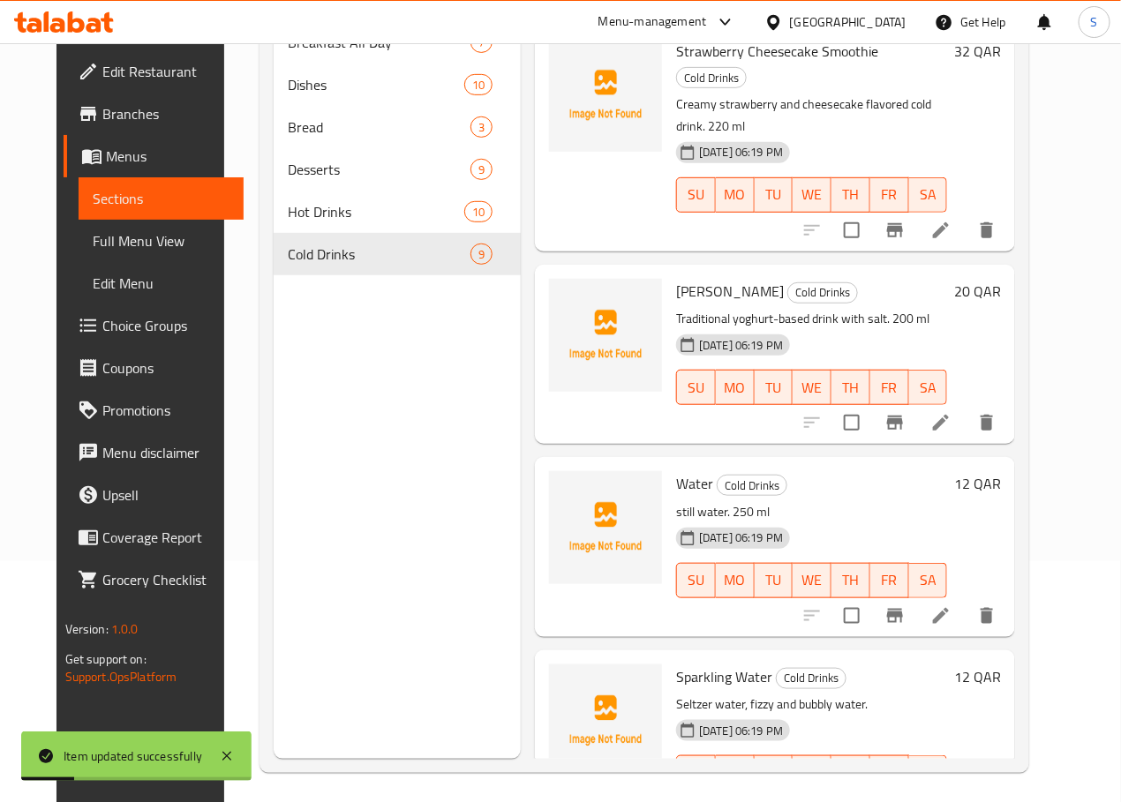
scroll to position [247, 0]
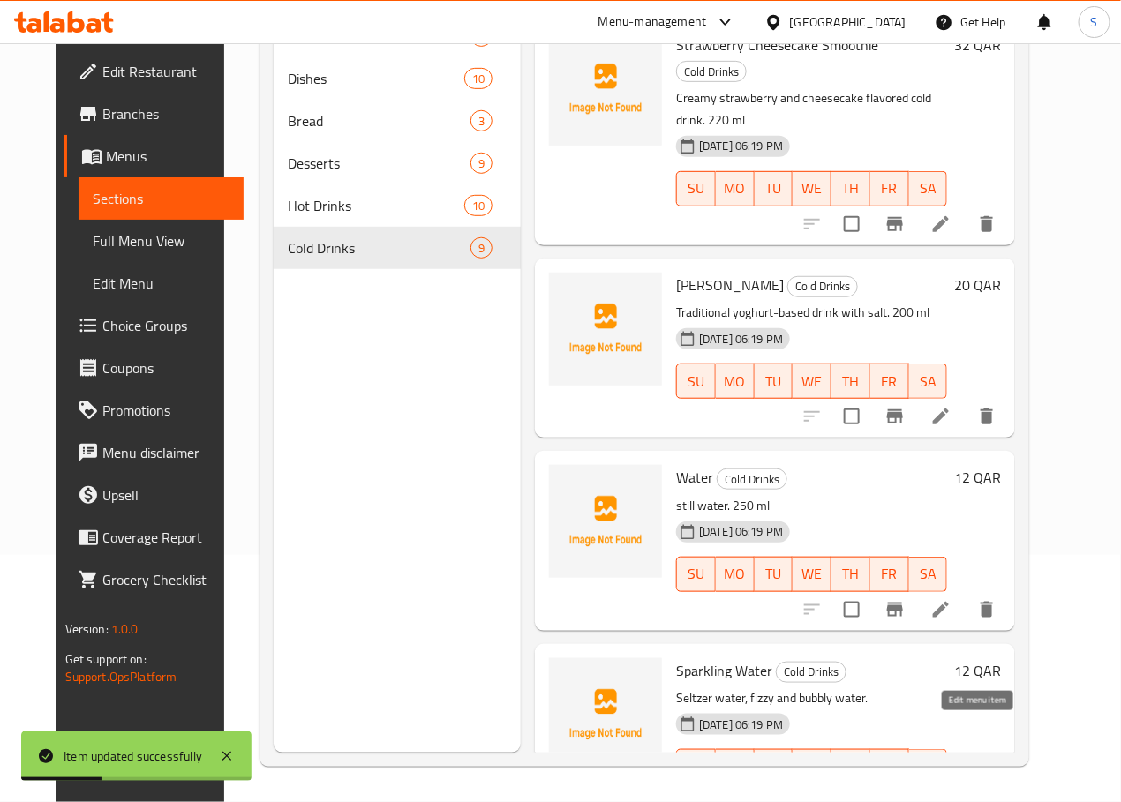
click at [951, 792] on icon at bounding box center [940, 802] width 21 height 21
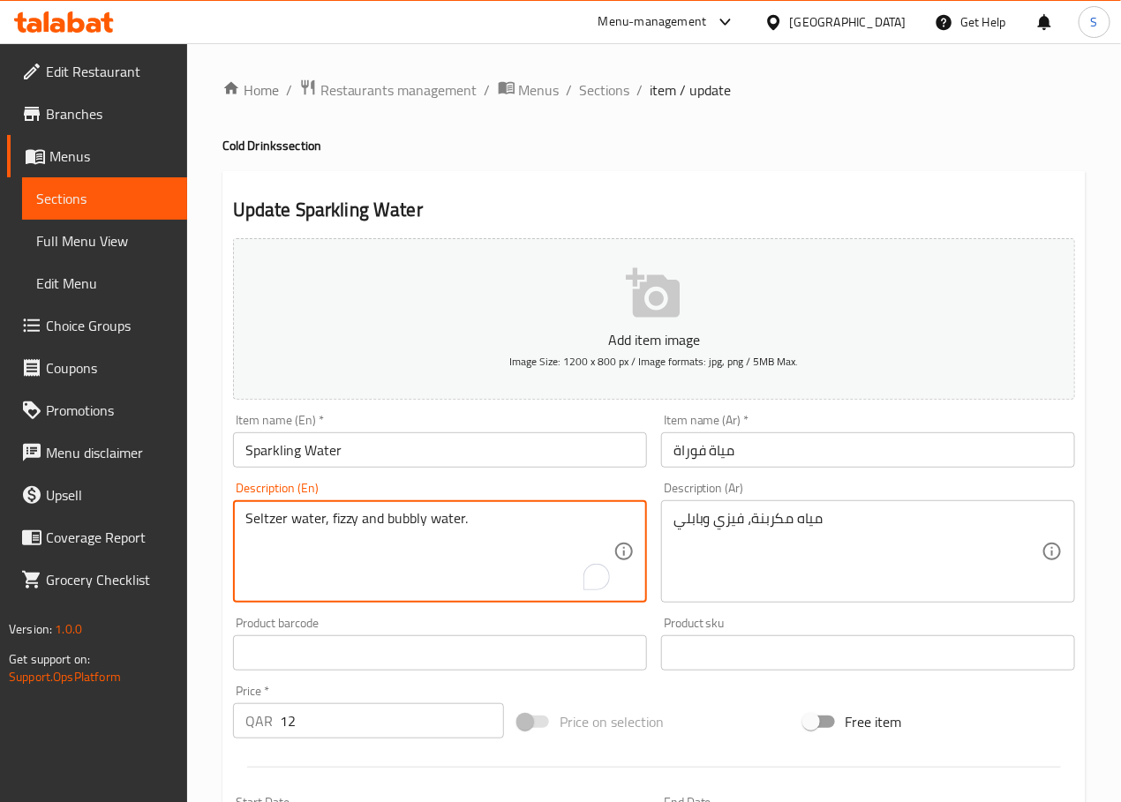
click at [276, 524] on textarea "Seltzer water, fizzy and bubbly water." at bounding box center [429, 552] width 368 height 84
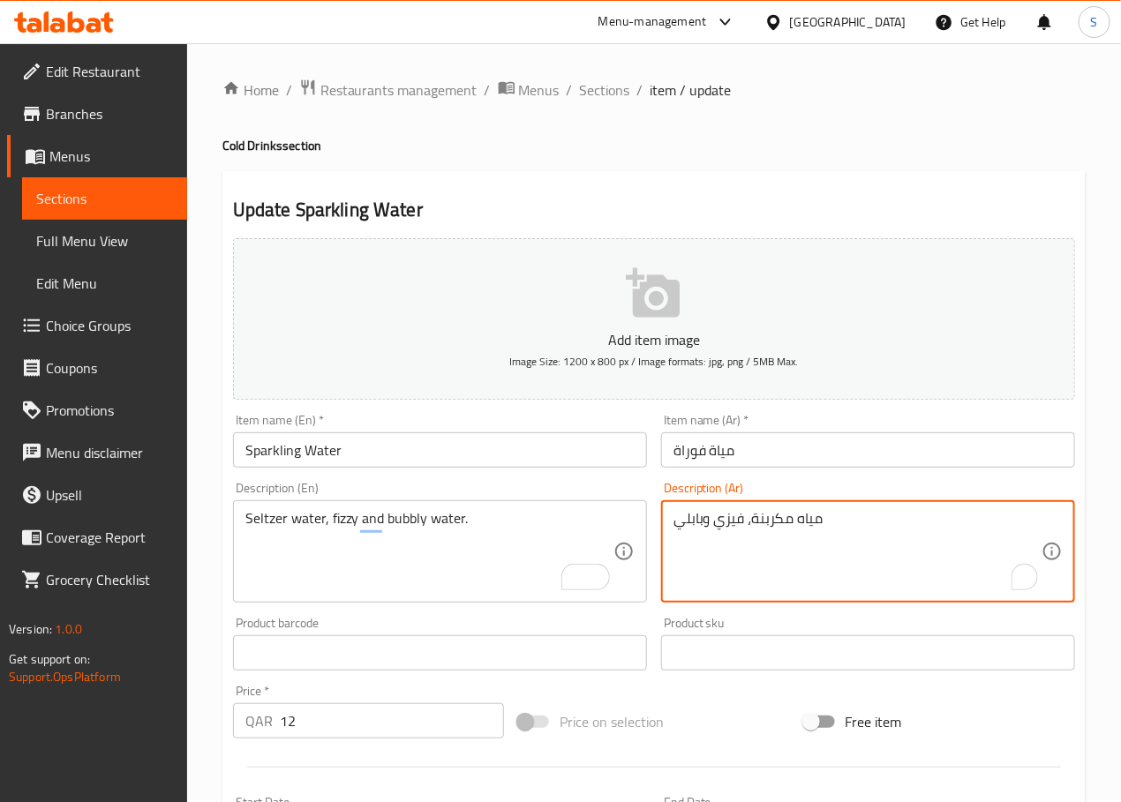
click at [761, 532] on textarea "مياه مكربنة، فيزي وبابلي" at bounding box center [857, 552] width 368 height 84
click at [700, 522] on textarea "مياه غازية، فيزي وبابلي" at bounding box center [857, 552] width 368 height 84
click at [815, 527] on textarea "مياه غازية، فيزي ومياه بابلي." at bounding box center [857, 552] width 368 height 84
type textarea "مياه غازية، فيزي ومياه بابلي. 250 مل"
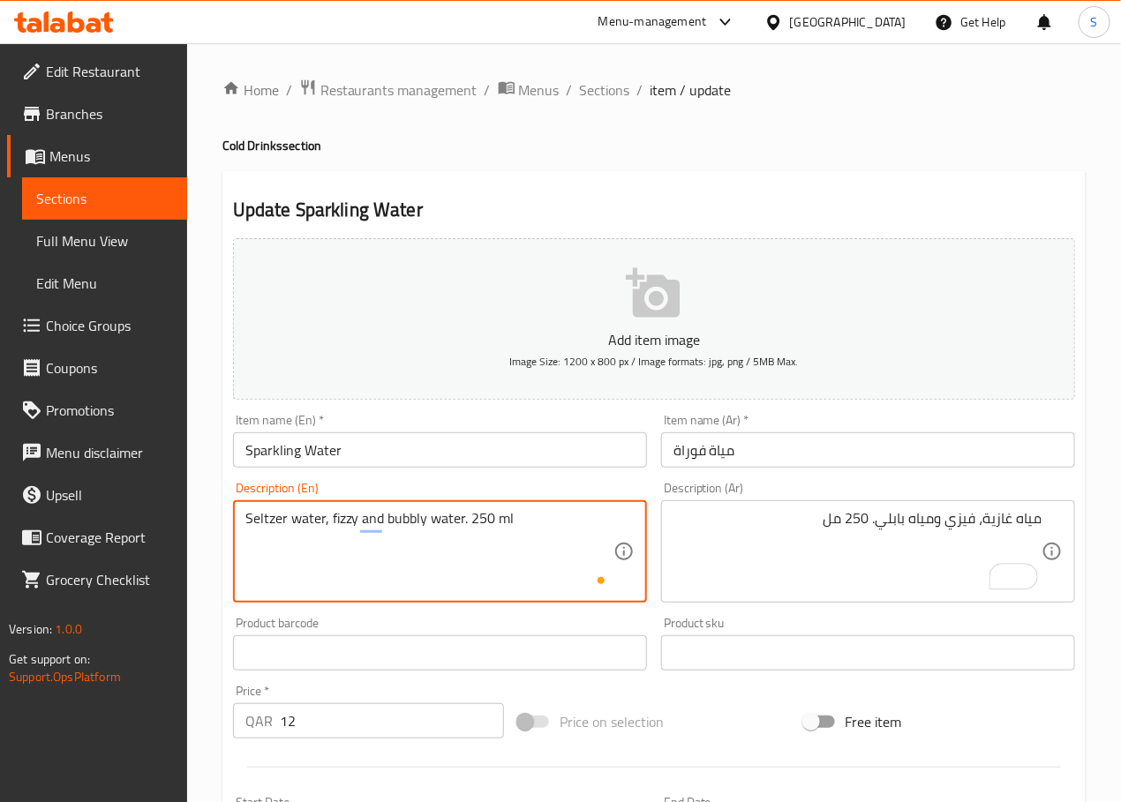
click at [554, 517] on textarea "Seltzer water, fizzy and bubbly water. 250 ml" at bounding box center [429, 552] width 368 height 84
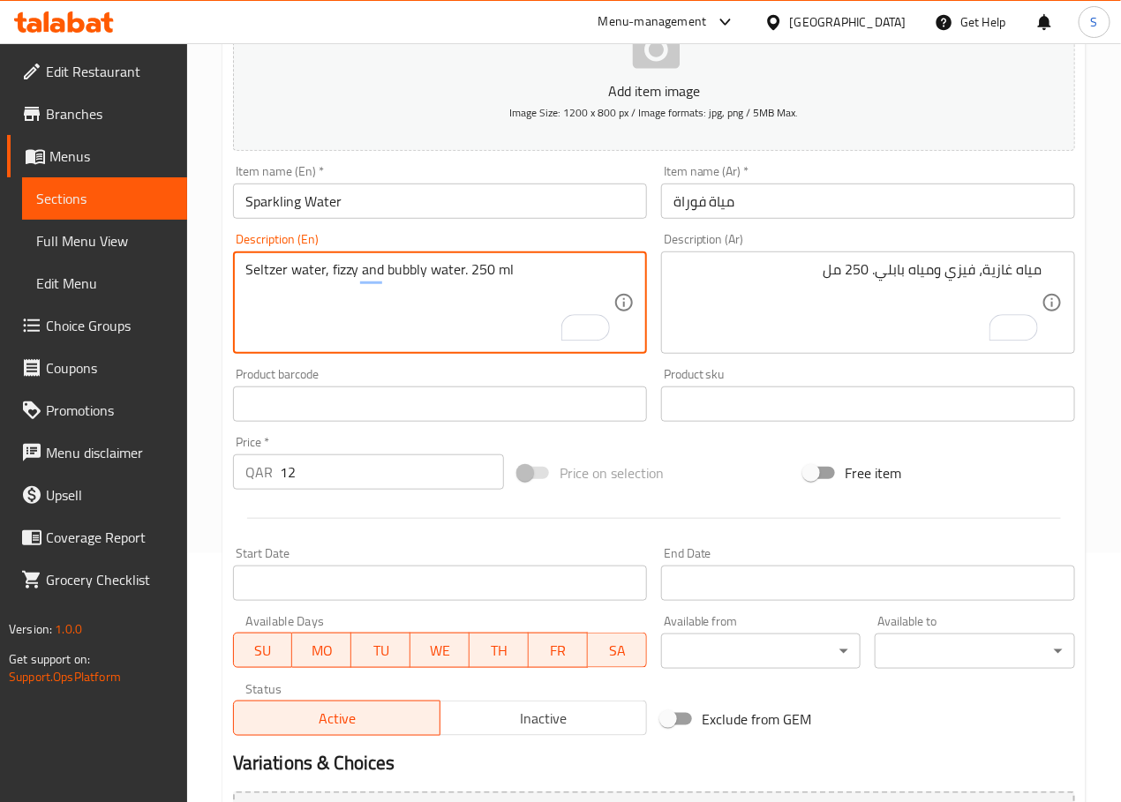
scroll to position [443, 0]
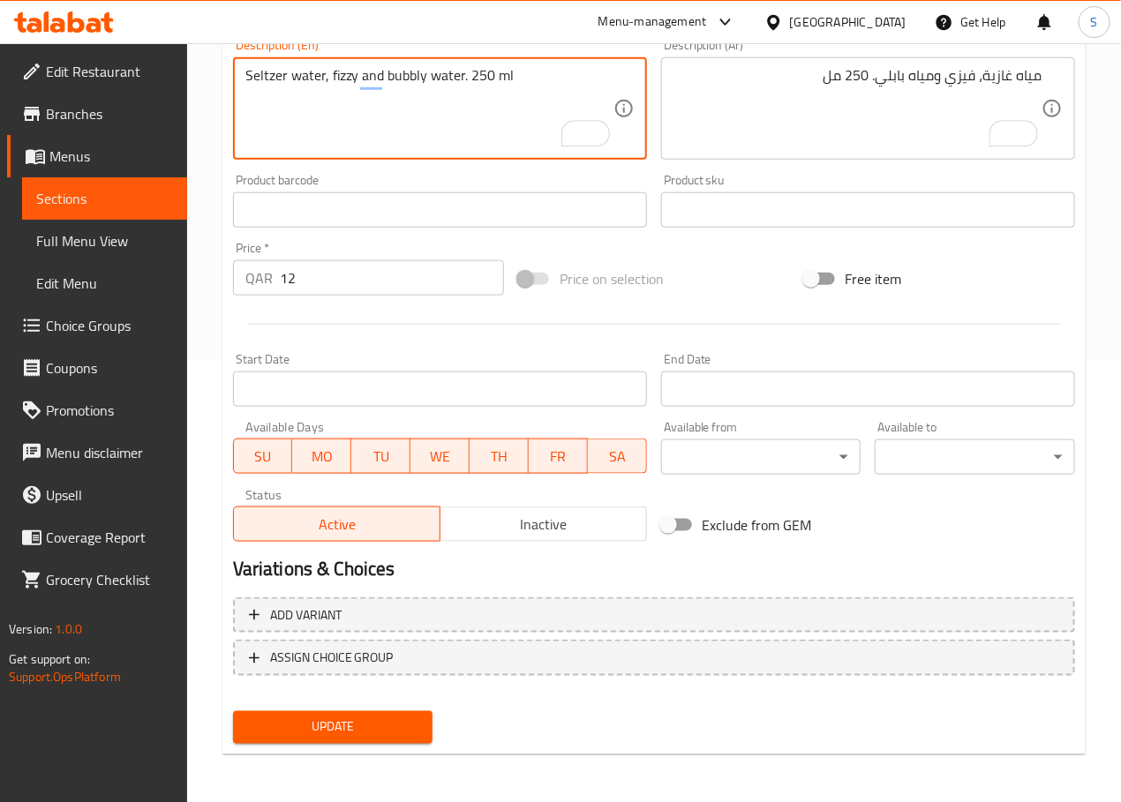
type textarea "Seltzer water, fizzy and bubbly water. 250 ml"
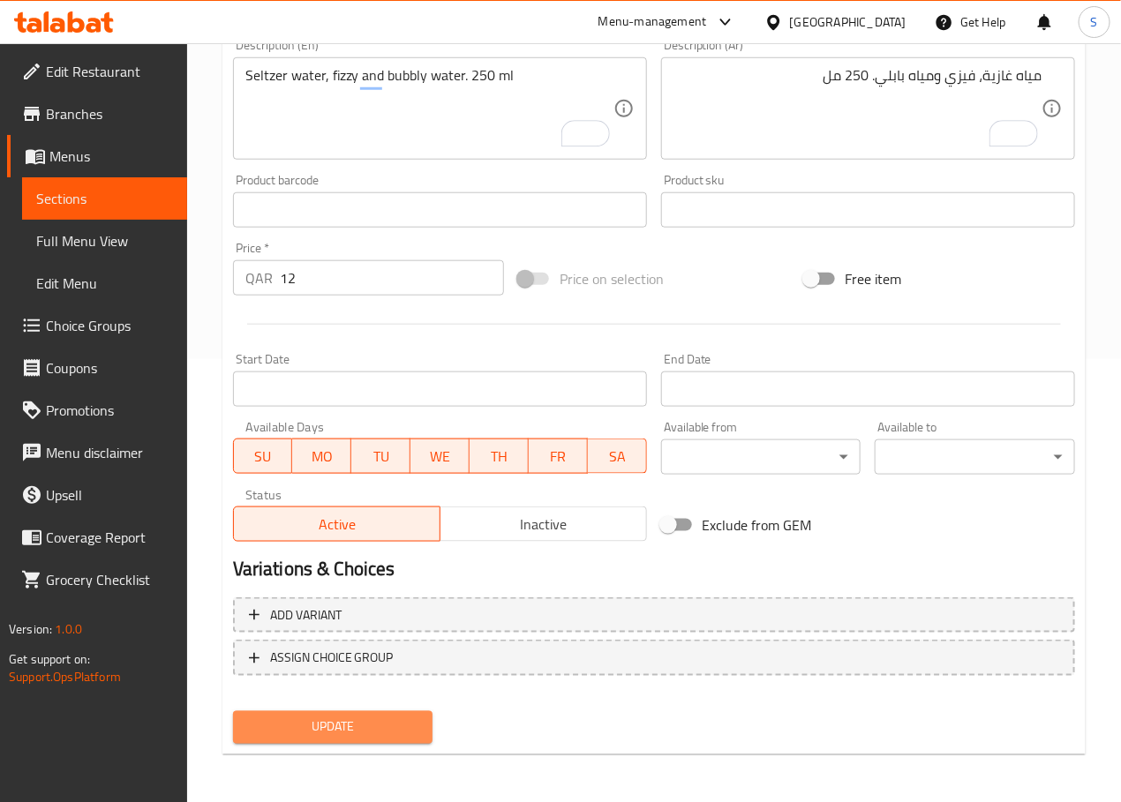
click at [334, 726] on span "Update" at bounding box center [333, 728] width 172 height 22
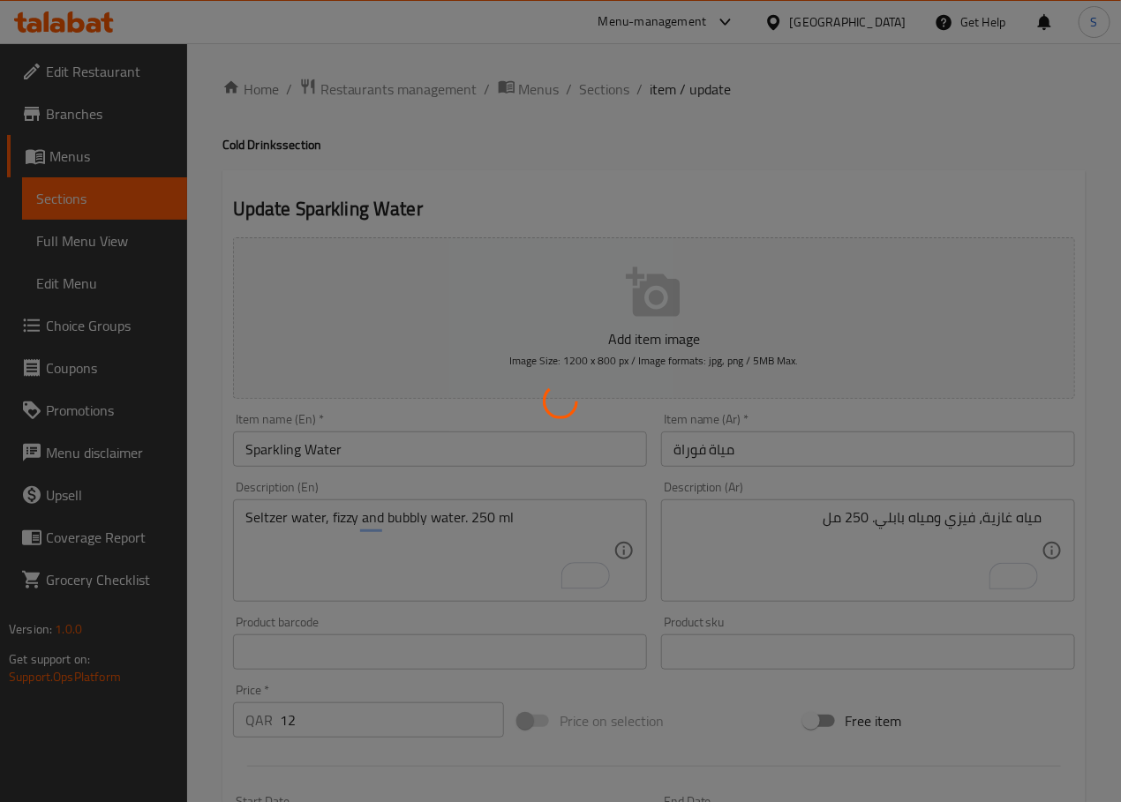
scroll to position [0, 0]
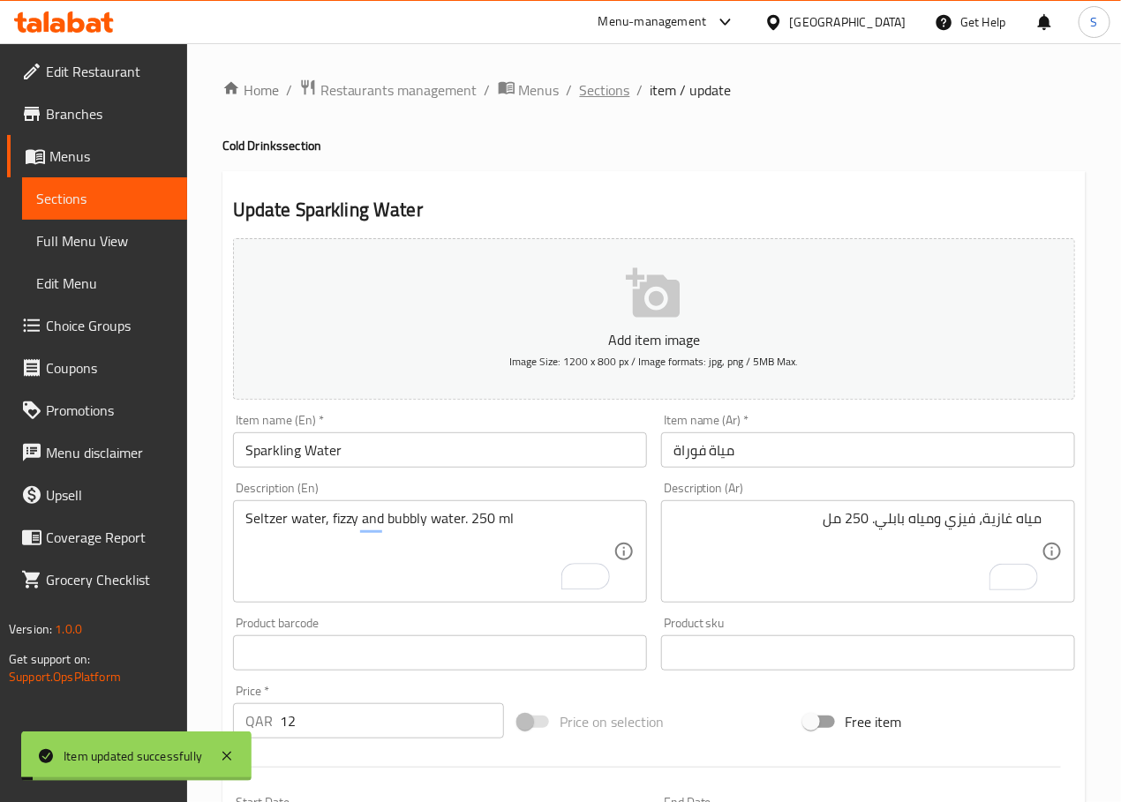
click at [588, 91] on span "Sections" at bounding box center [605, 89] width 50 height 21
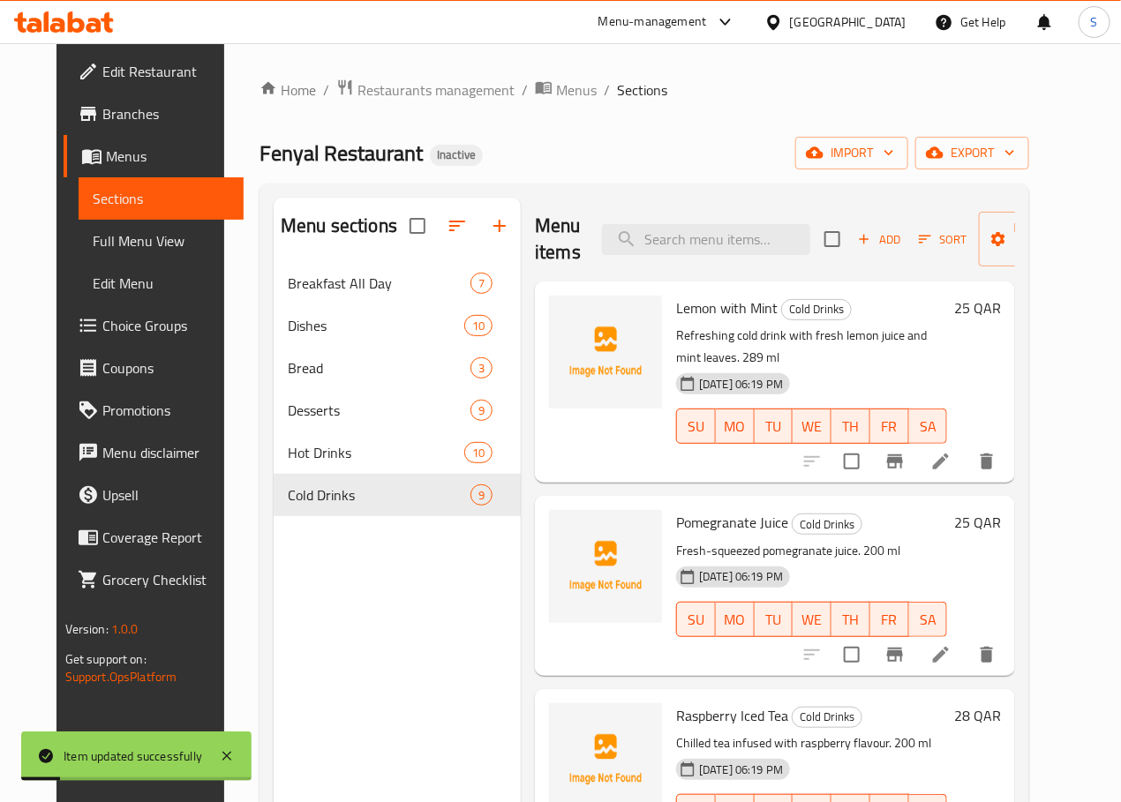
click at [638, 186] on div "Menu sections Breakfast All Day 7 Dishes 10 Bread 3 Desserts 9 Hot Drinks 10 Co…" at bounding box center [643, 599] width 769 height 830
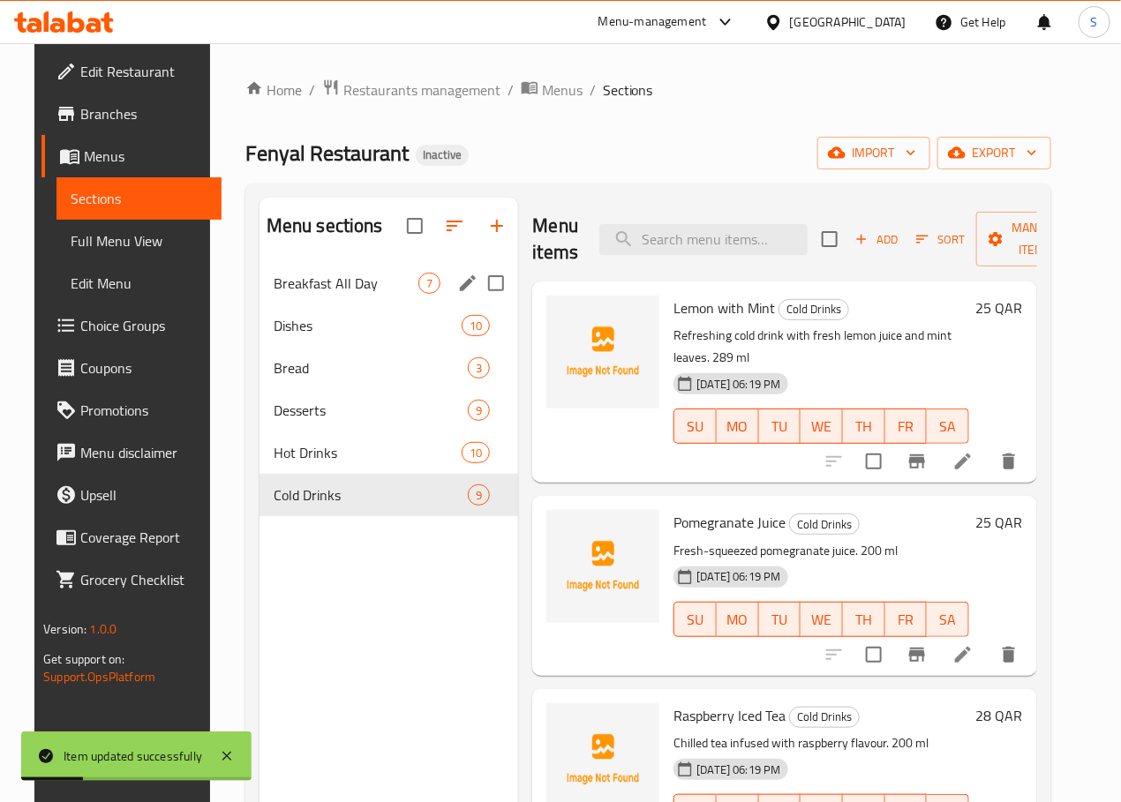
click at [331, 297] on div "Breakfast All Day 7" at bounding box center [388, 283] width 259 height 42
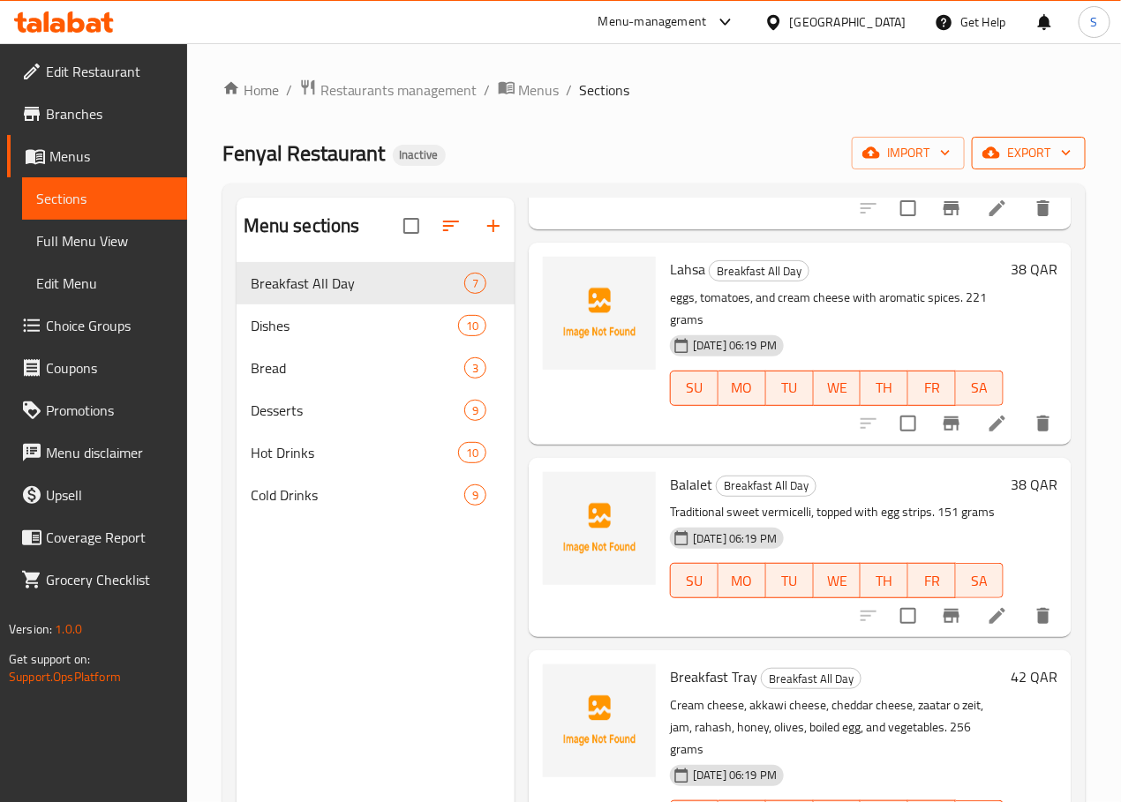
click at [1033, 161] on span "export" at bounding box center [1029, 153] width 86 height 22
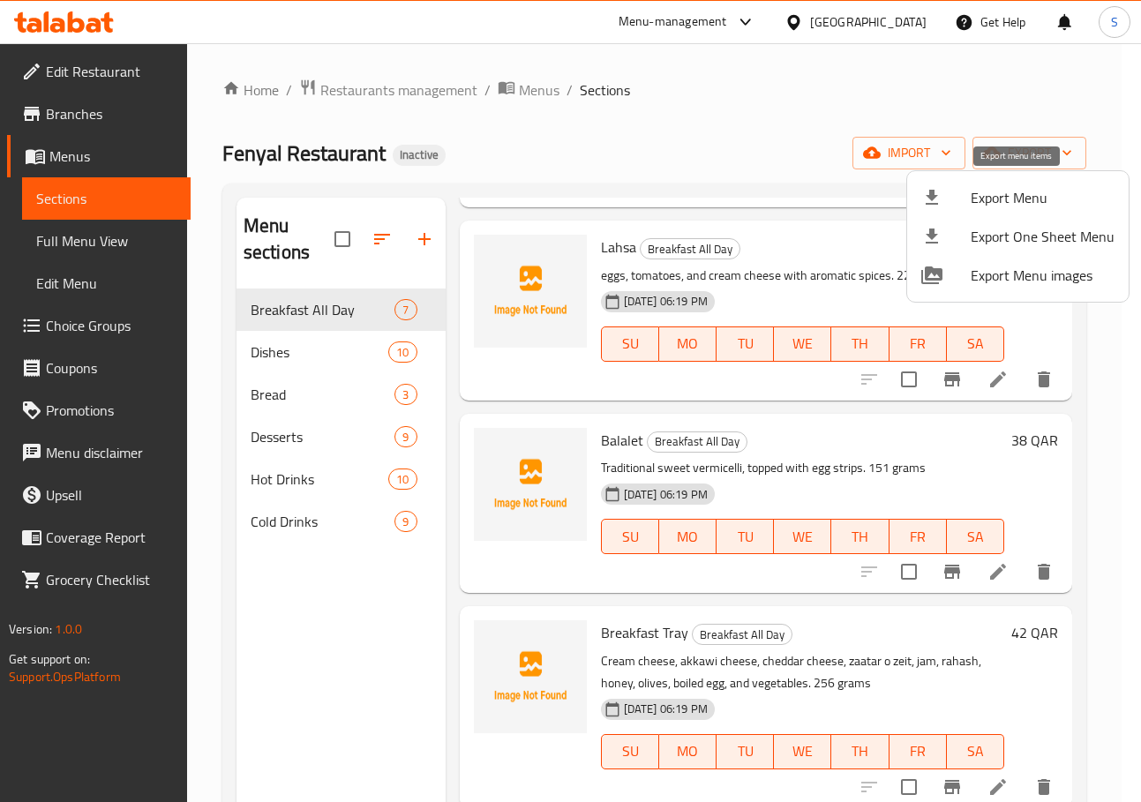
click at [978, 196] on span "Export Menu" at bounding box center [1043, 197] width 144 height 21
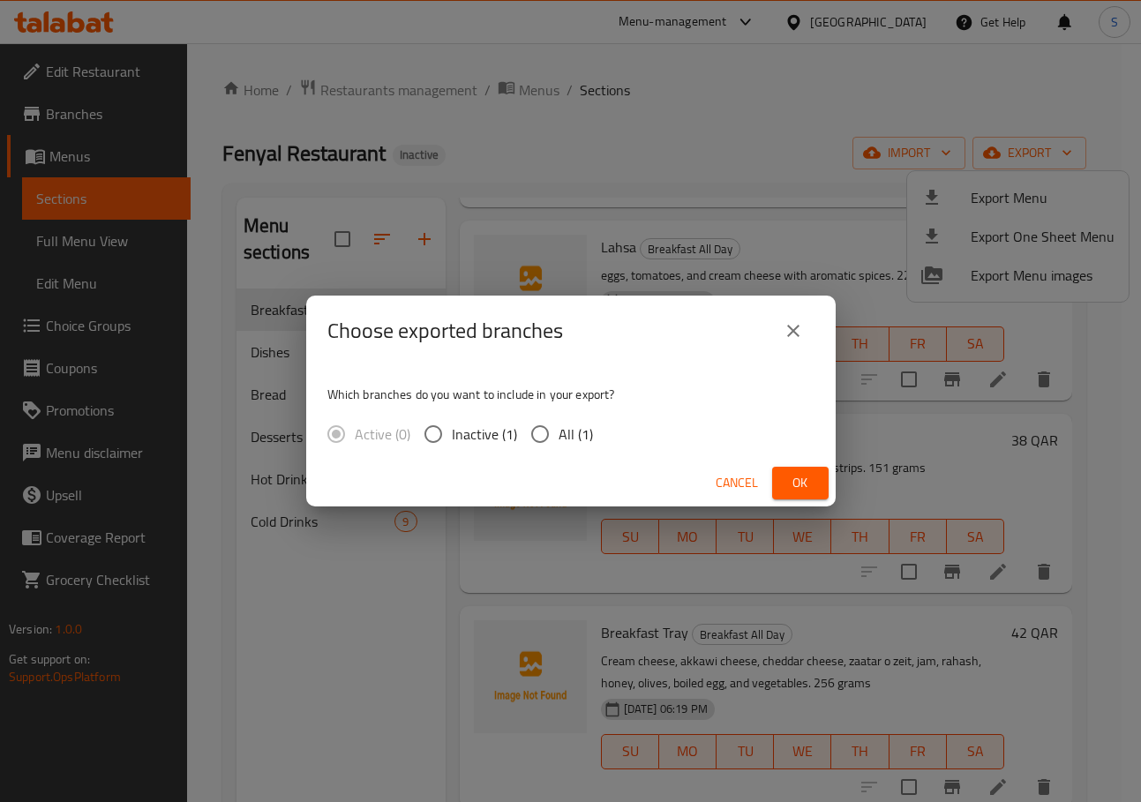
click at [552, 418] on input "All (1)" at bounding box center [540, 434] width 37 height 37
radio input "true"
click at [808, 487] on span "Ok" at bounding box center [800, 483] width 28 height 22
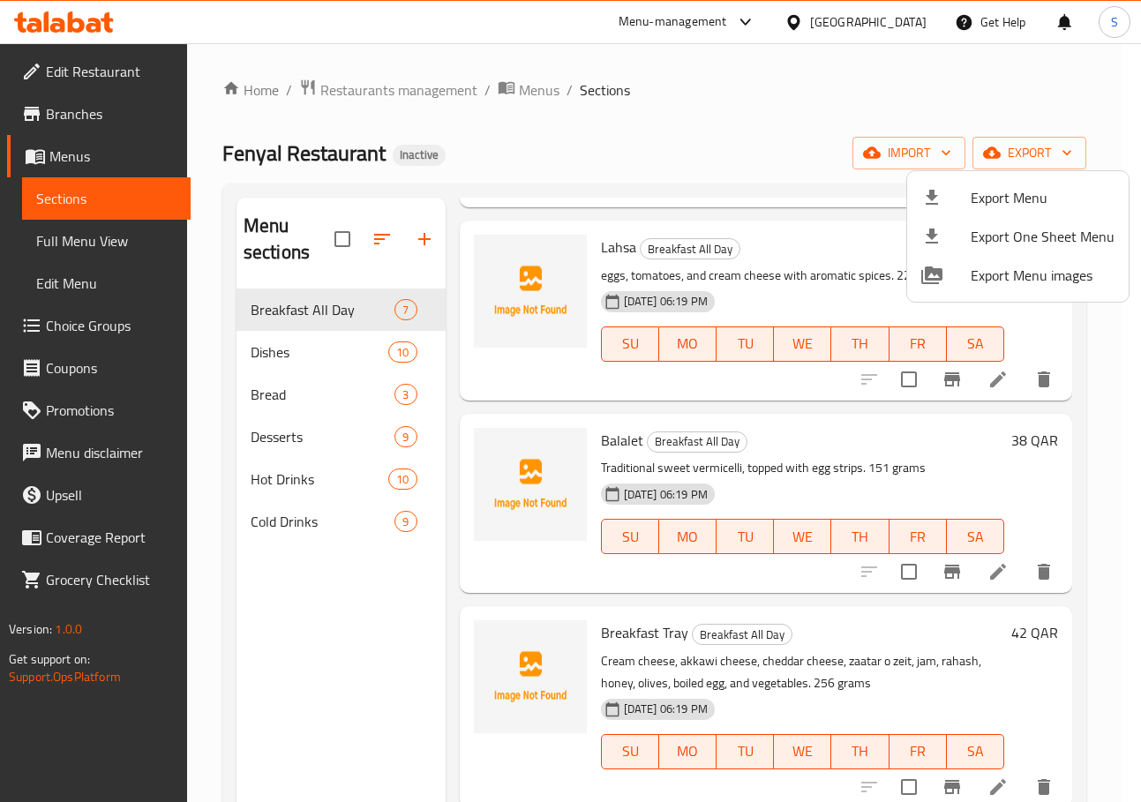
click at [652, 146] on div at bounding box center [570, 401] width 1141 height 802
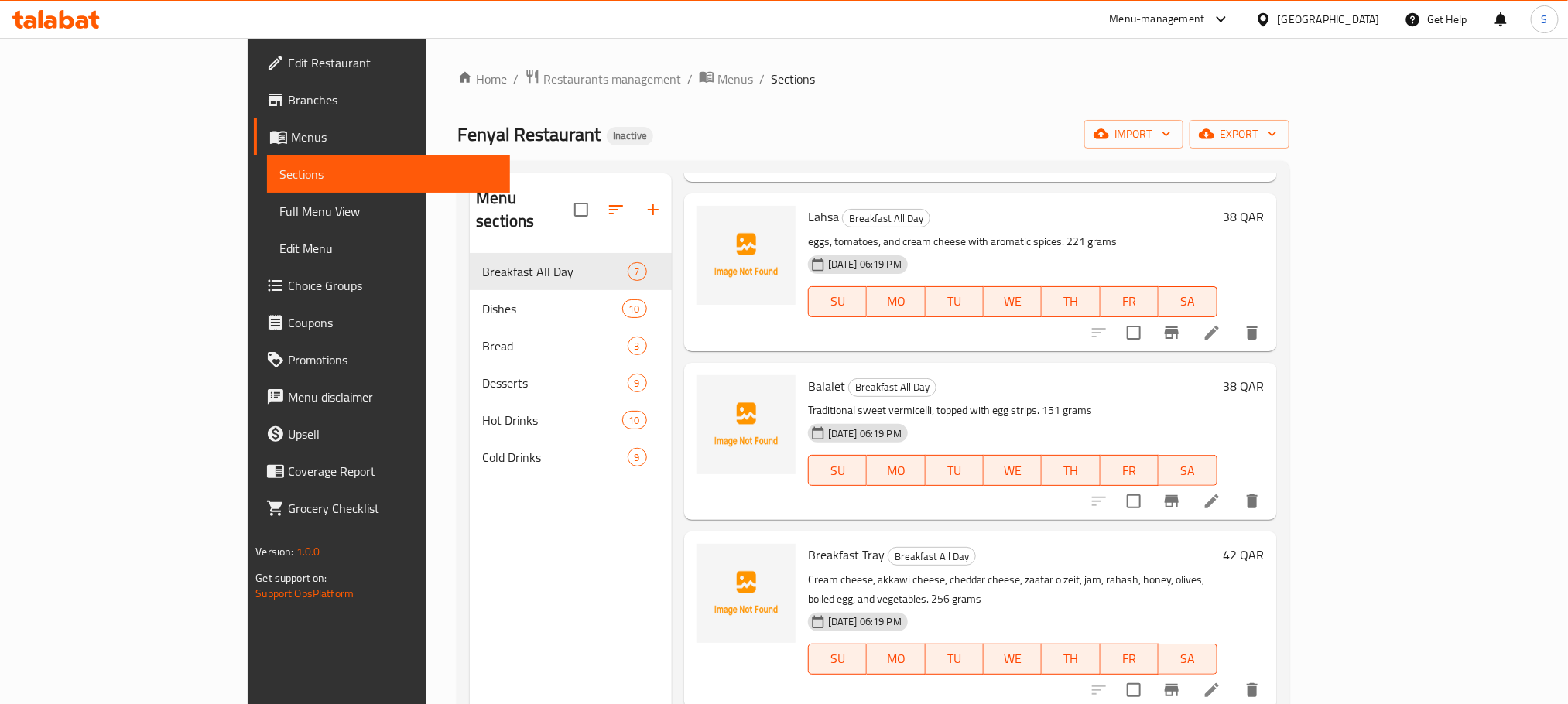
scroll to position [516, 0]
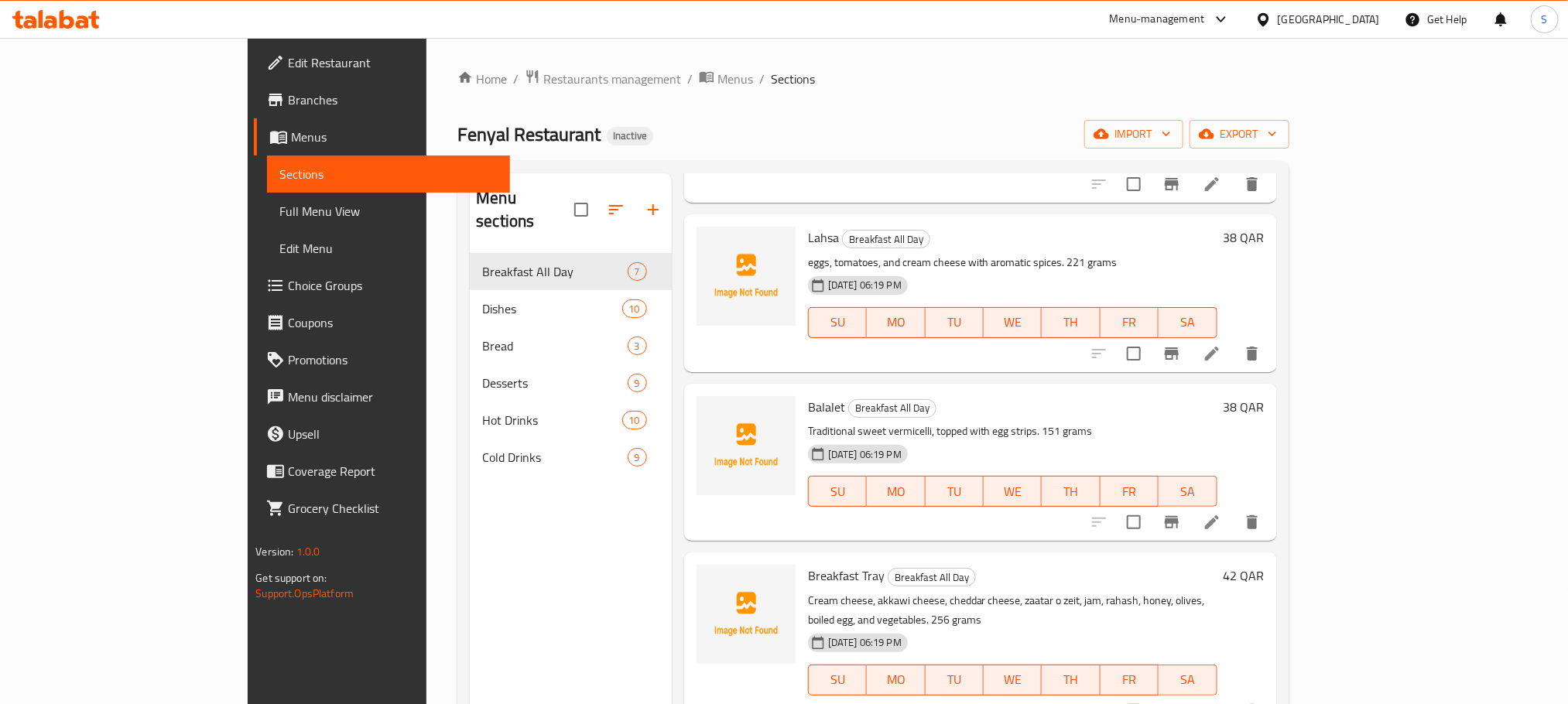
click at [982, 23] on icon at bounding box center [1263, 19] width 17 height 17
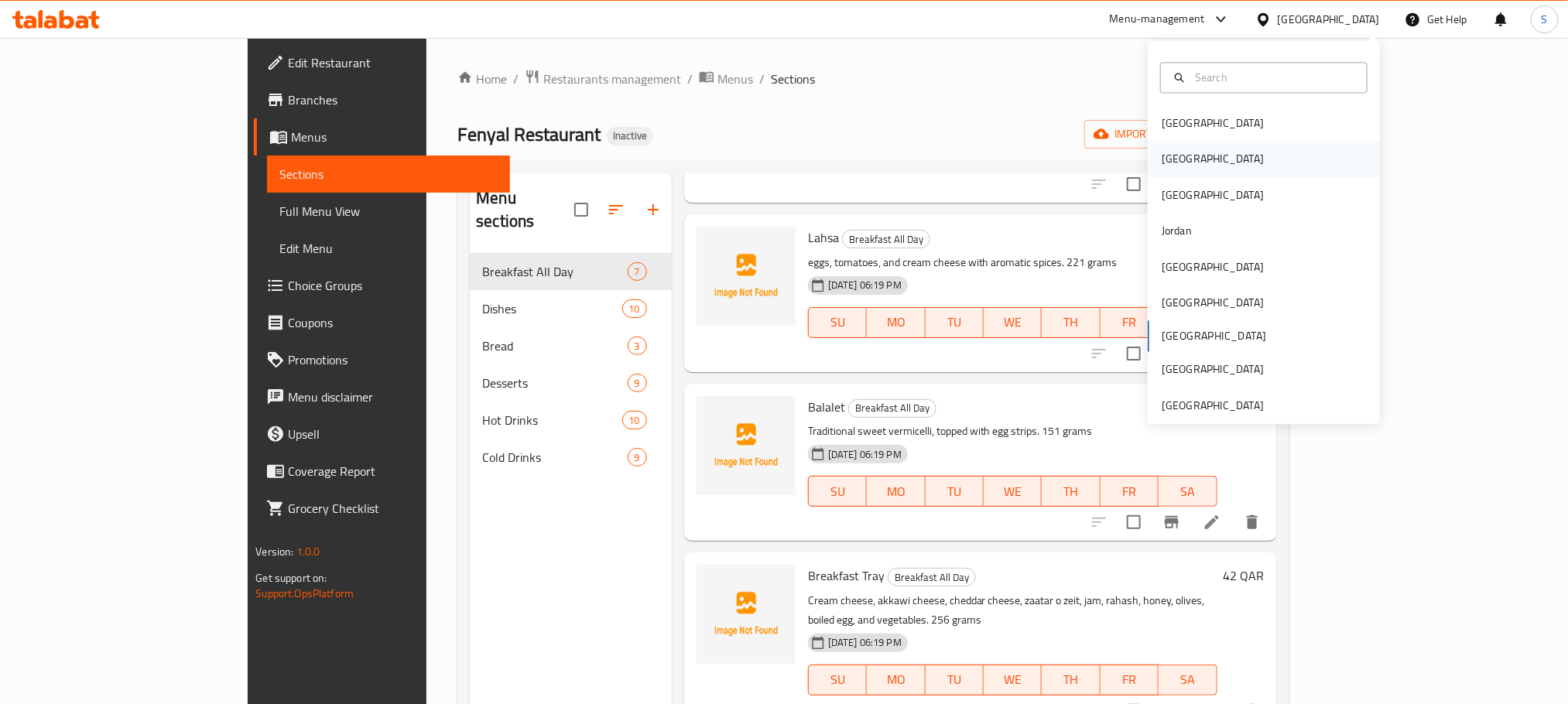
click at [982, 152] on div "Egypt" at bounding box center [1212, 159] width 127 height 36
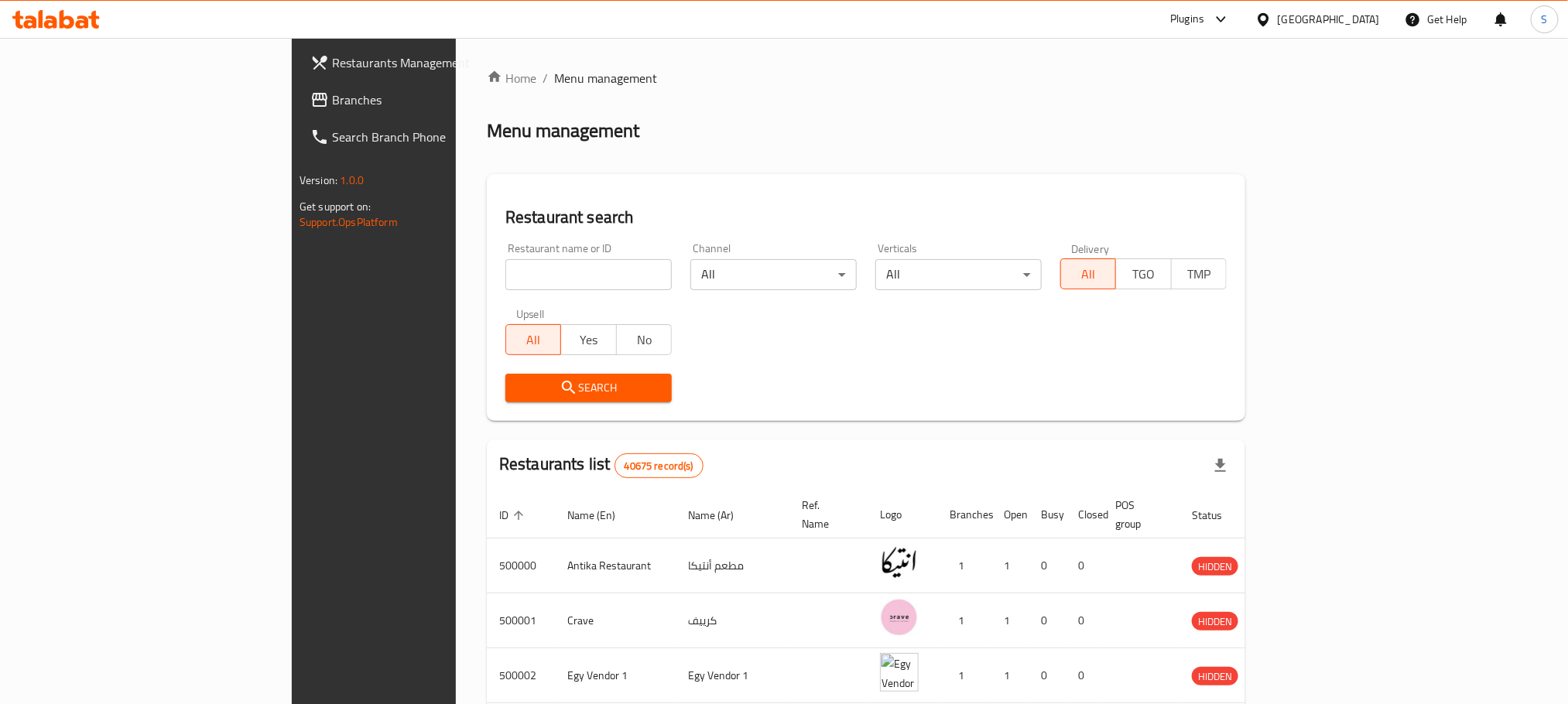
click at [298, 83] on link "Branches" at bounding box center [425, 100] width 255 height 37
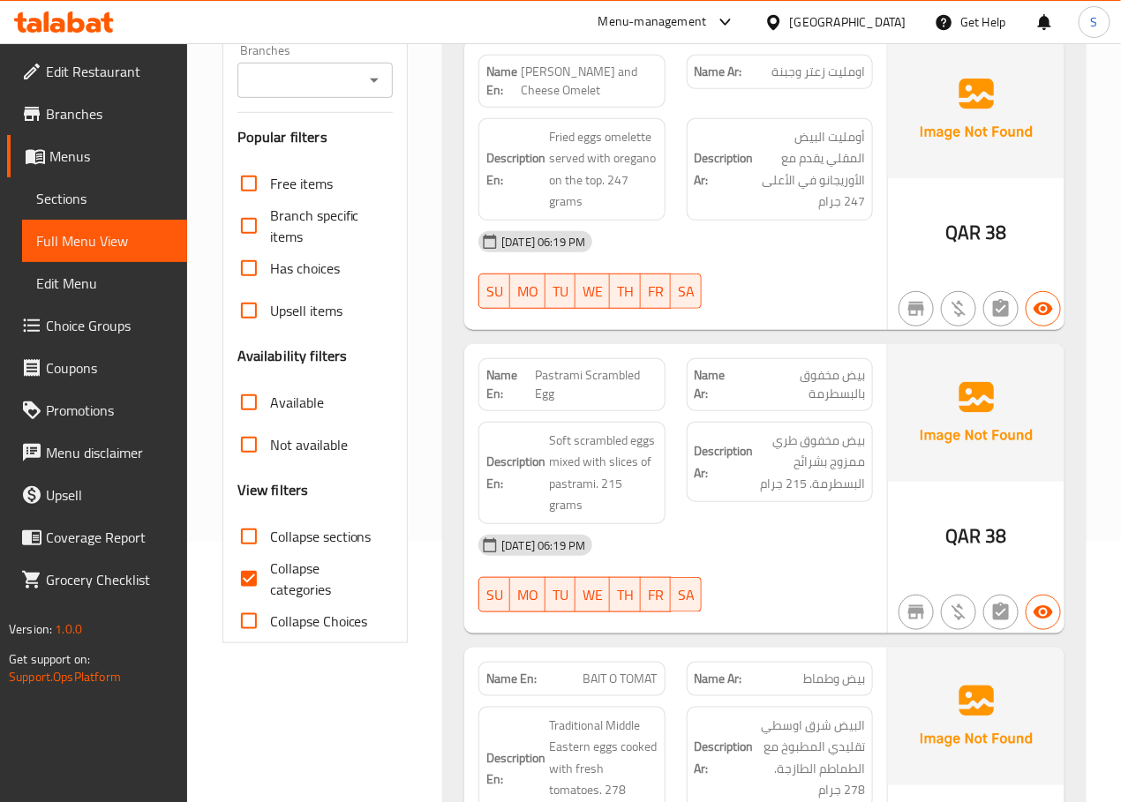
scroll to position [281, 0]
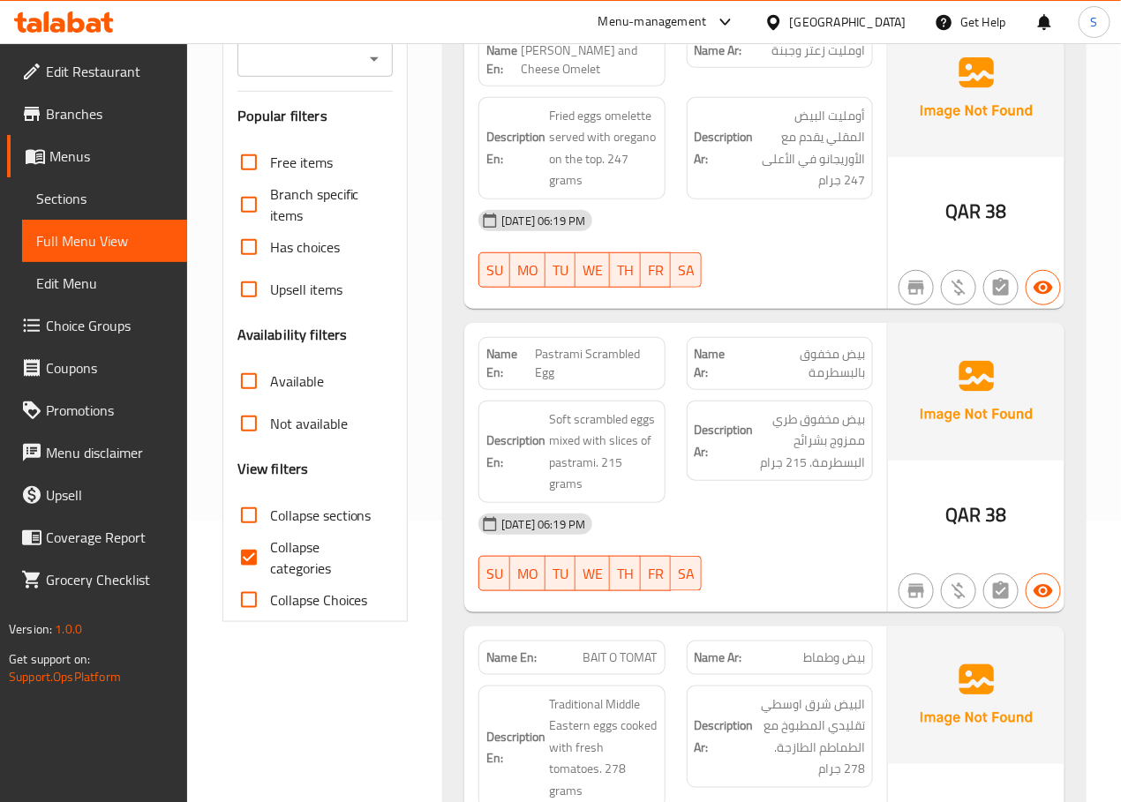
click at [259, 561] on input "Collapse categories" at bounding box center [249, 558] width 42 height 42
checkbox input "false"
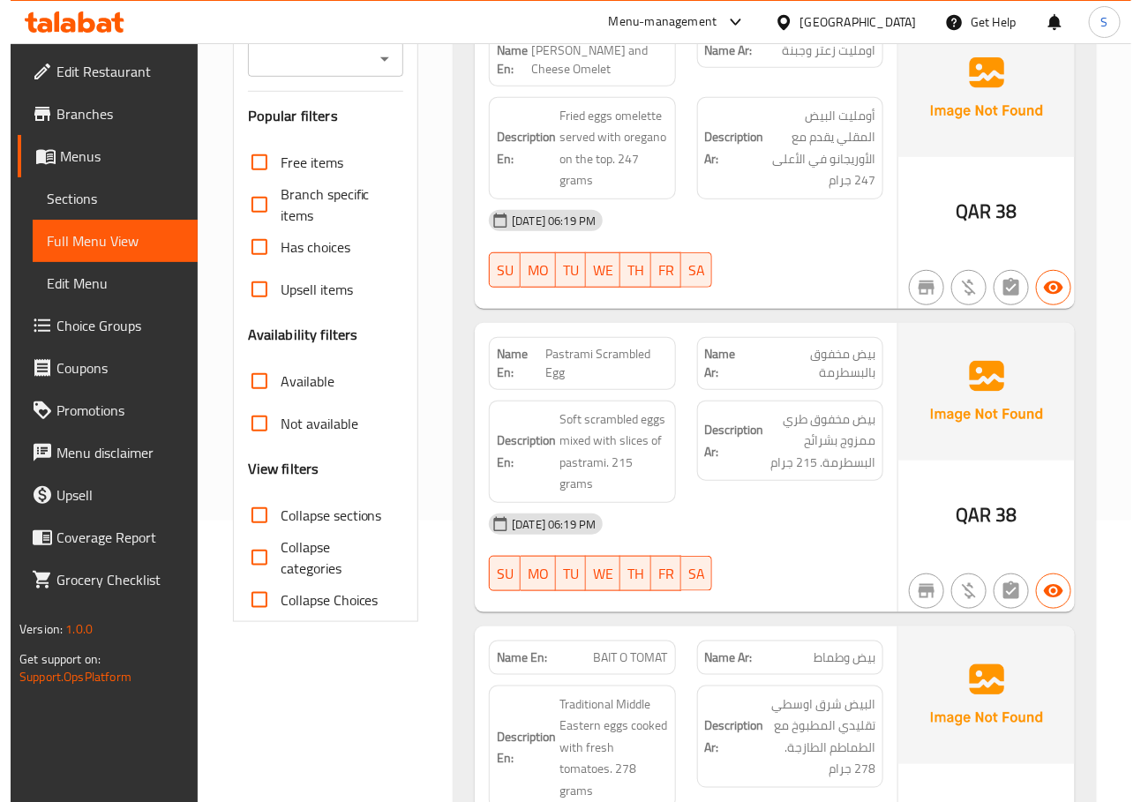
scroll to position [0, 0]
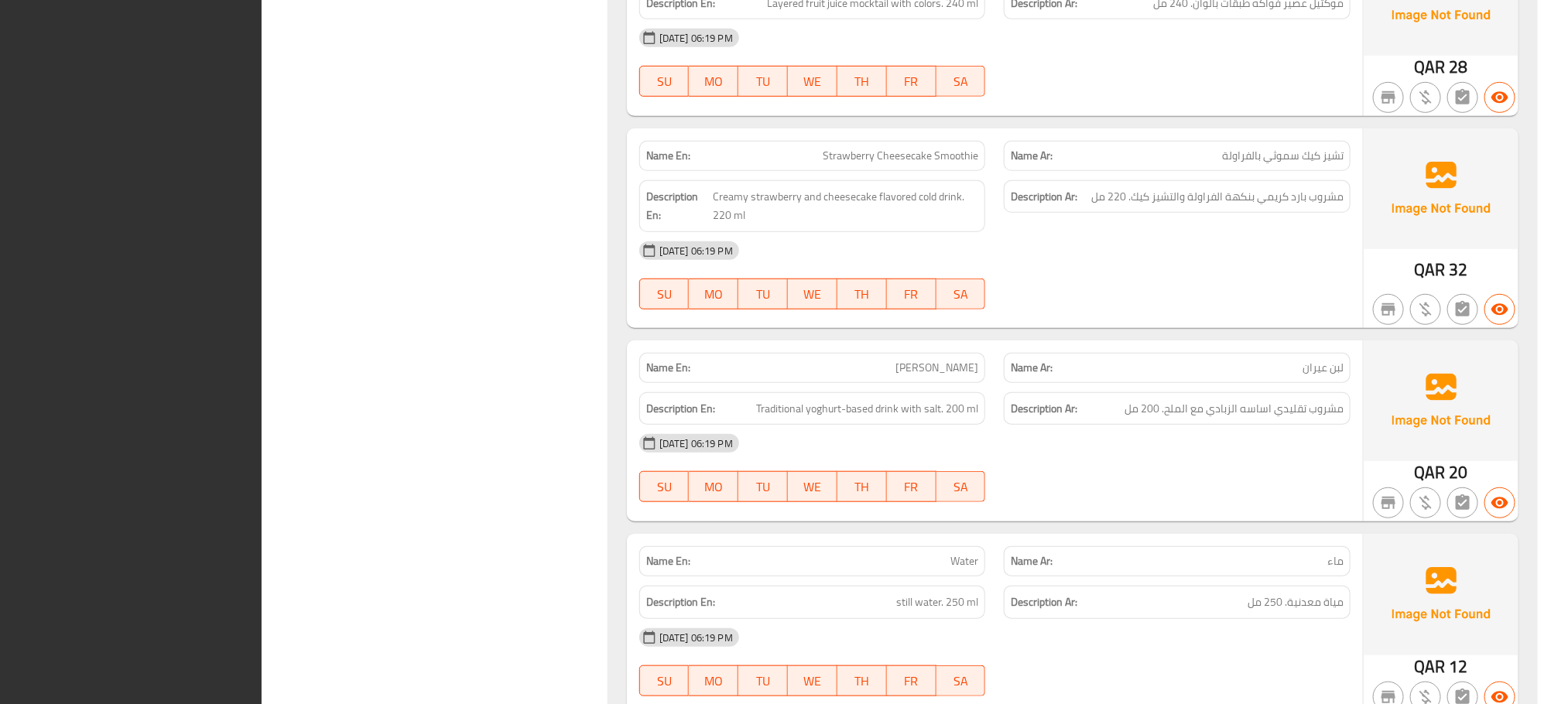
scroll to position [10180, 0]
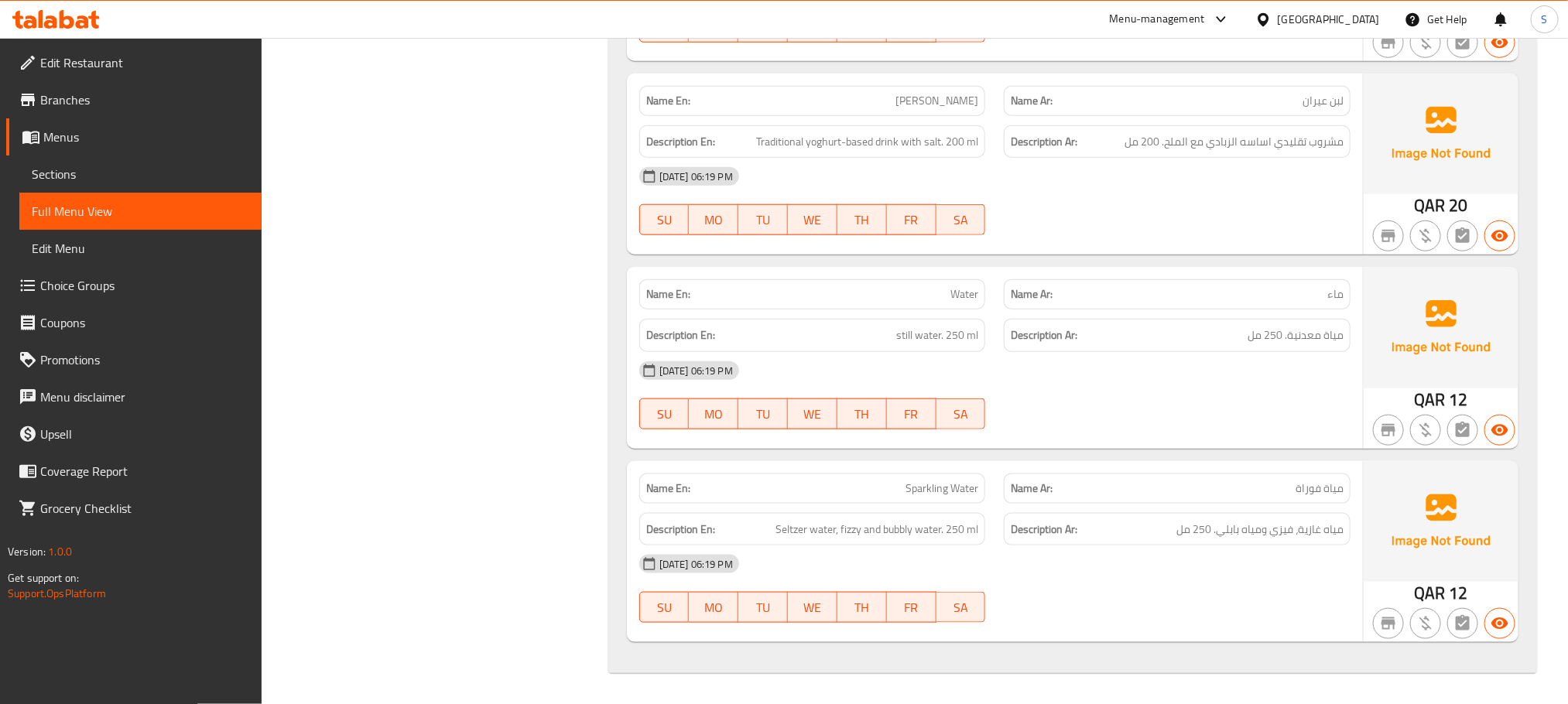
copy strong "Name En:"
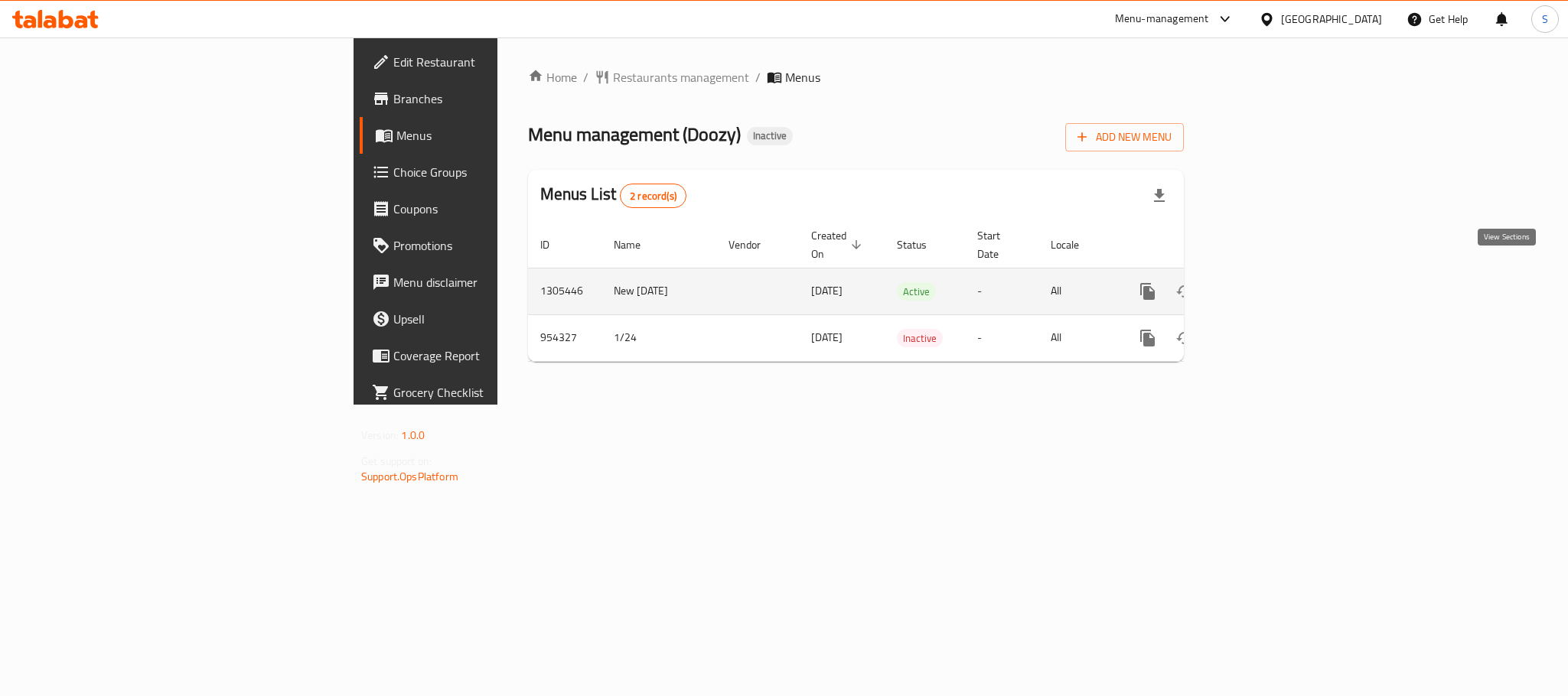
click at [1277, 284] on link "enhanced table" at bounding box center [1258, 291] width 36 height 36
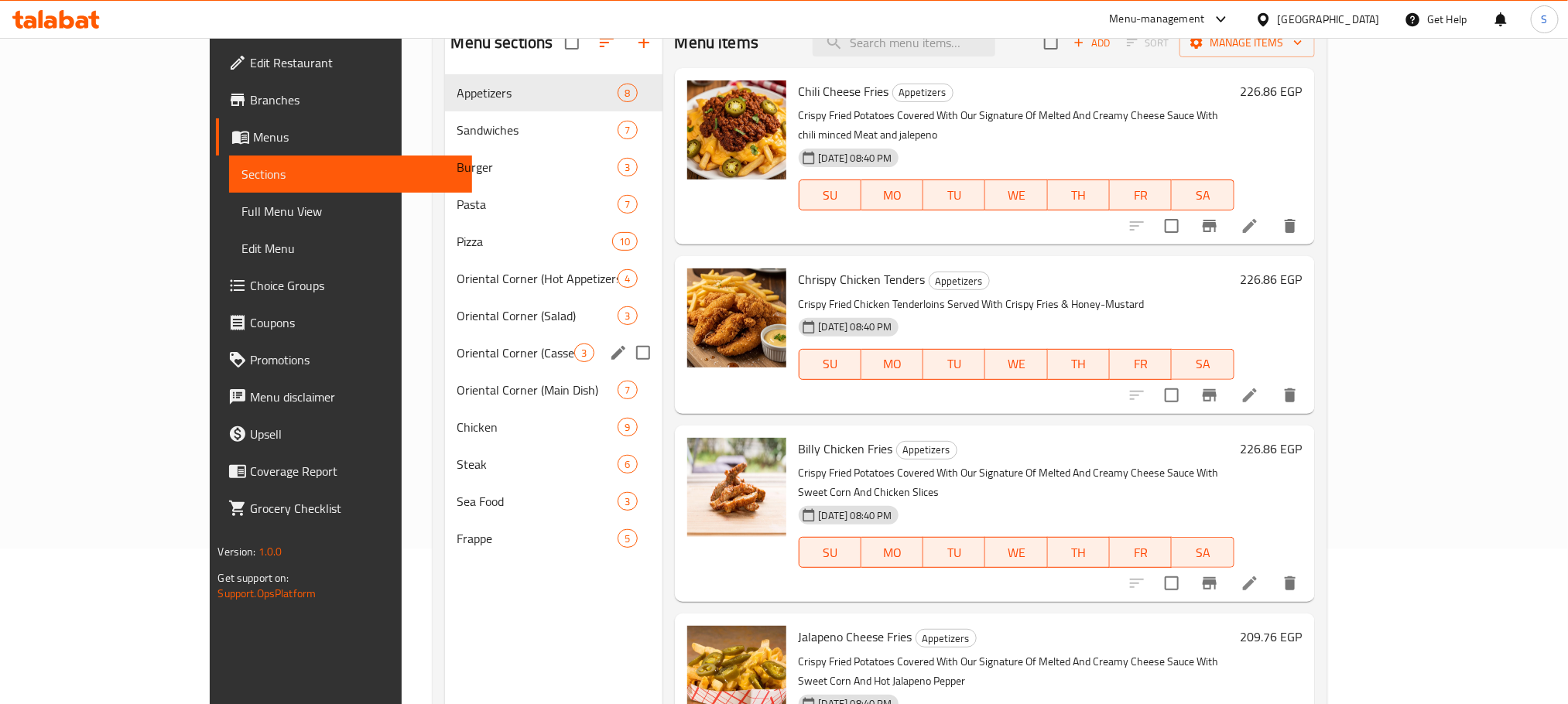
scroll to position [158, 0]
